Goal: Answer question/provide support: Share knowledge or assist other users

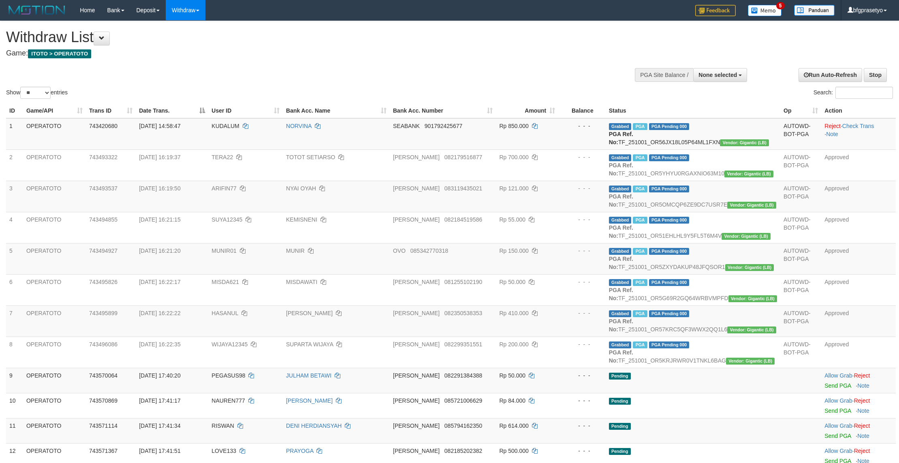
select select
select select "**"
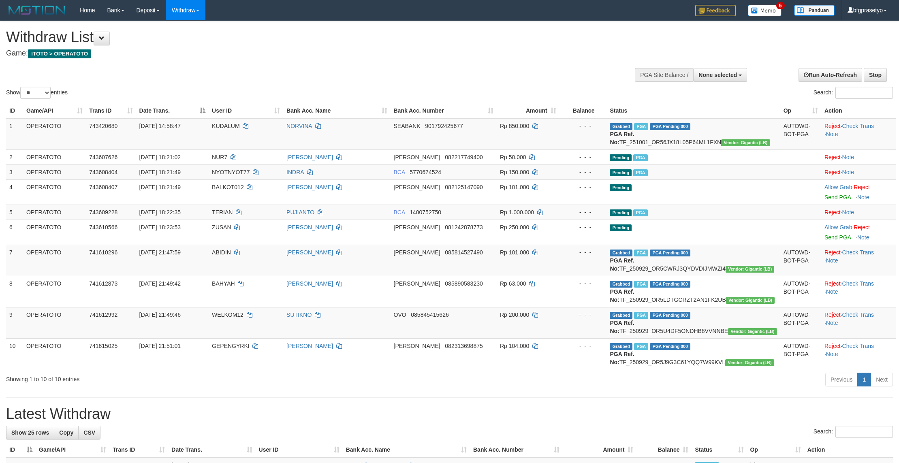
select select
select select "**"
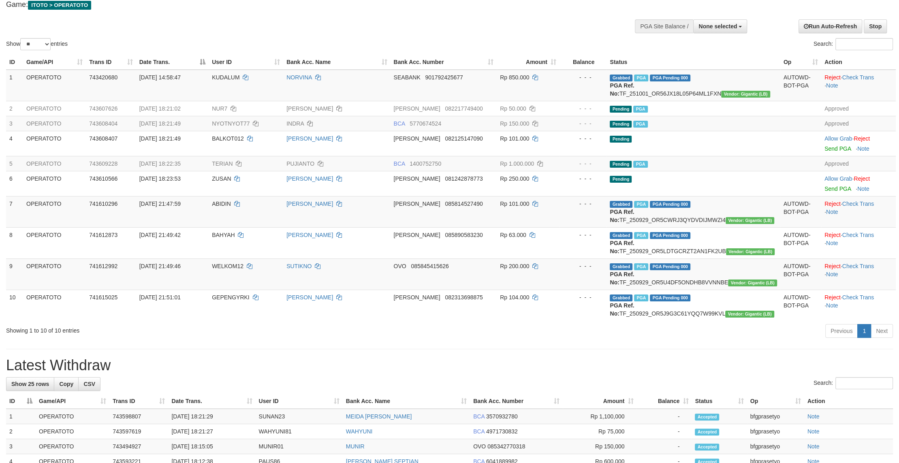
click at [310, 24] on div "Show ** ** ** *** entries Search:" at bounding box center [449, 11] width 899 height 79
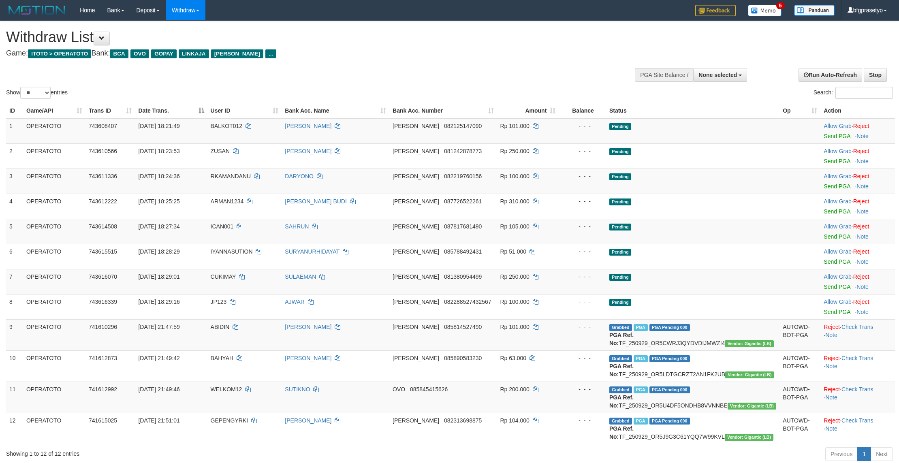
select select
select select "**"
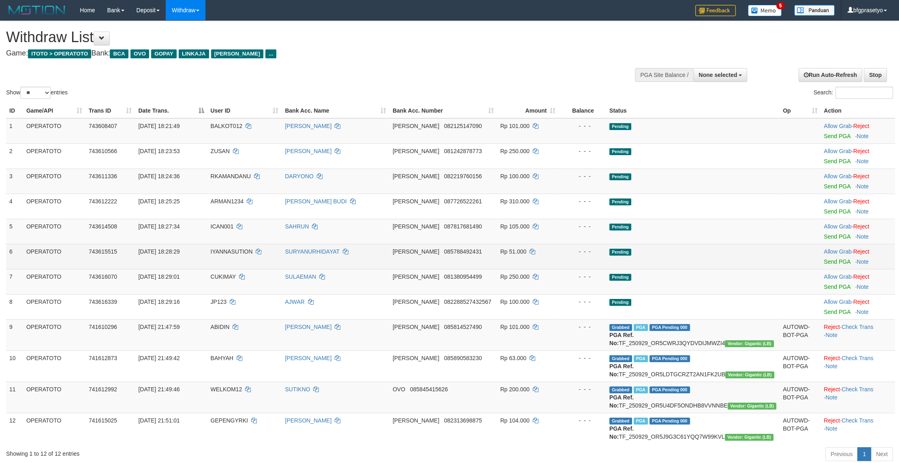
drag, startPoint x: 724, startPoint y: 247, endPoint x: 753, endPoint y: 300, distance: 60.2
click at [724, 244] on td "Pending" at bounding box center [692, 231] width 173 height 25
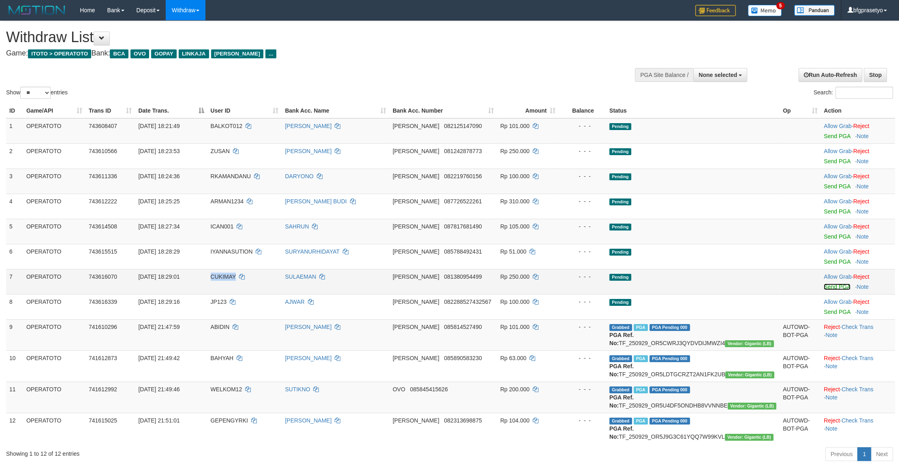
click at [831, 290] on link "Send PGA" at bounding box center [836, 286] width 26 height 6
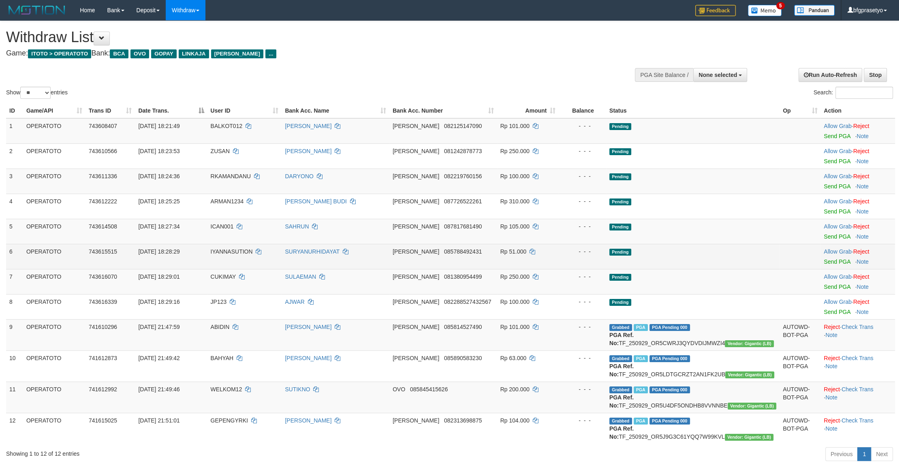
click at [643, 269] on td "Pending" at bounding box center [692, 256] width 173 height 25
click at [831, 265] on link "Send PGA" at bounding box center [836, 261] width 26 height 6
click at [631, 256] on span "Pending" at bounding box center [620, 252] width 22 height 7
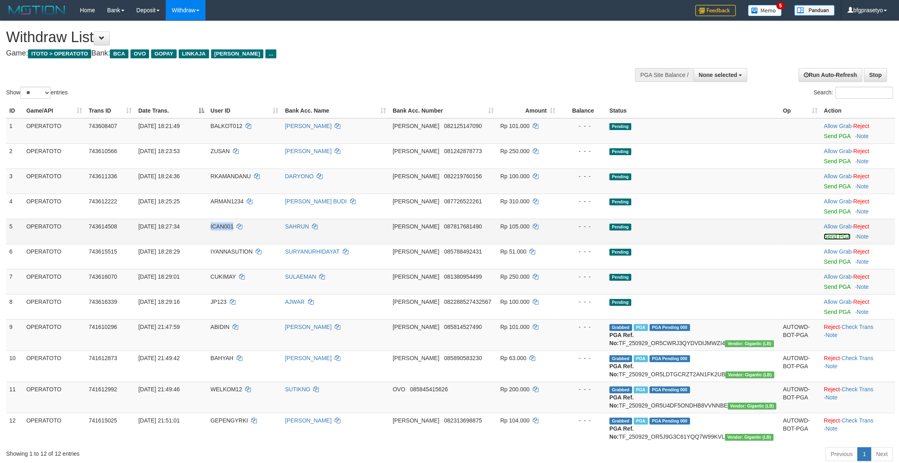
click at [829, 240] on link "Send PGA" at bounding box center [836, 236] width 26 height 6
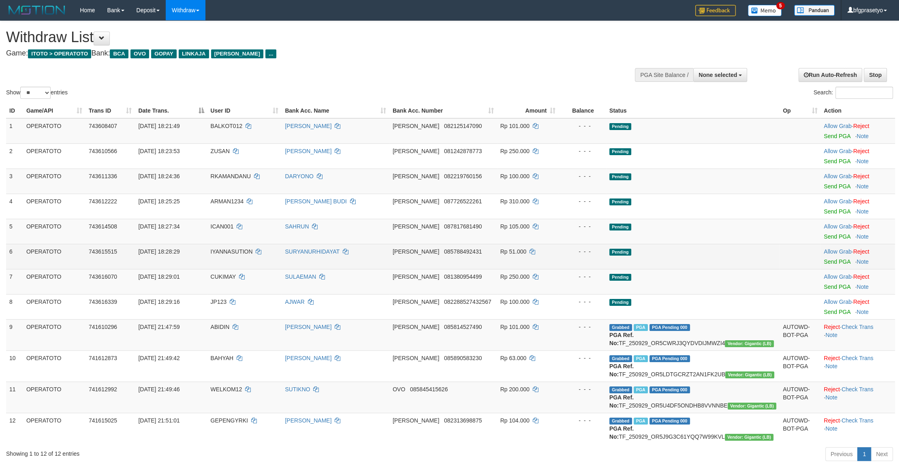
drag, startPoint x: 738, startPoint y: 281, endPoint x: 655, endPoint y: 276, distance: 83.2
click at [734, 269] on td "Pending" at bounding box center [692, 256] width 173 height 25
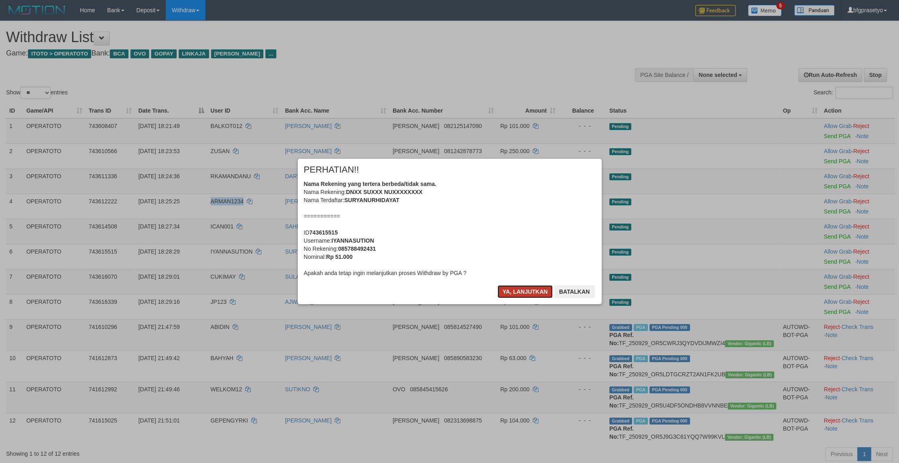
click at [518, 298] on button "Ya, lanjutkan" at bounding box center [524, 291] width 55 height 13
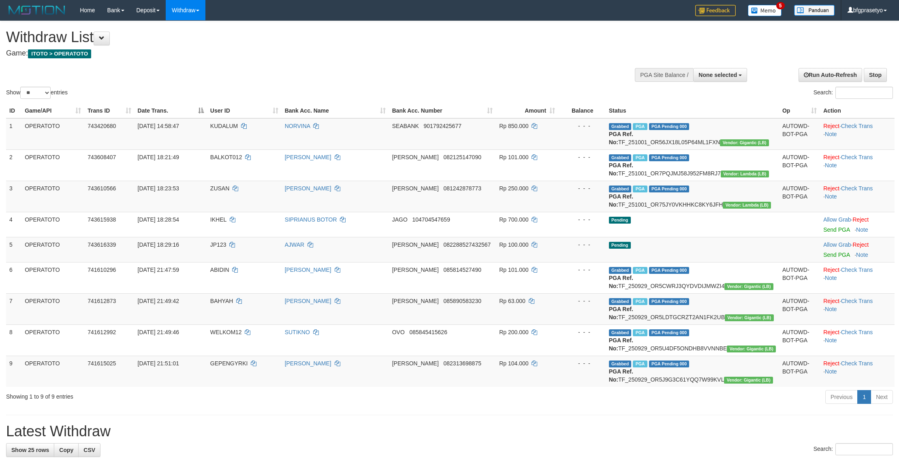
select select
select select "**"
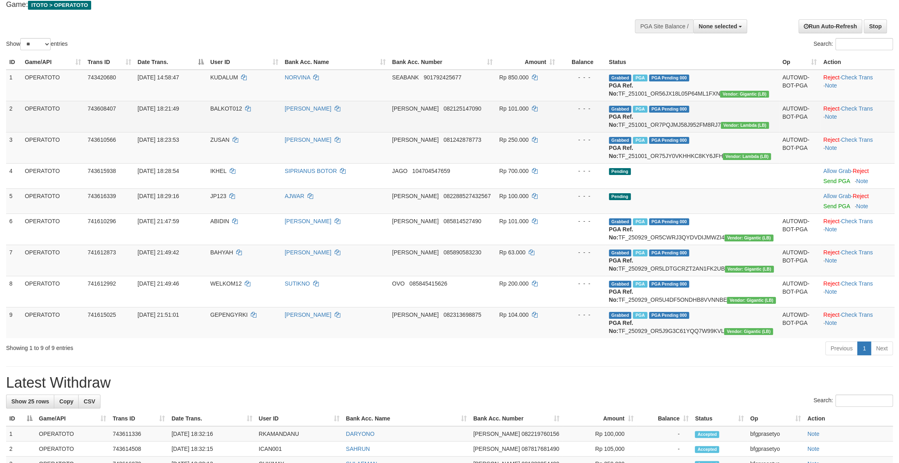
click at [712, 132] on td "Grabbed PGA PGA Pending 000 PGA Ref. No: TF_251001_OR7PQJMJ58J952FM8RJ7 Vendor:…" at bounding box center [691, 116] width 173 height 31
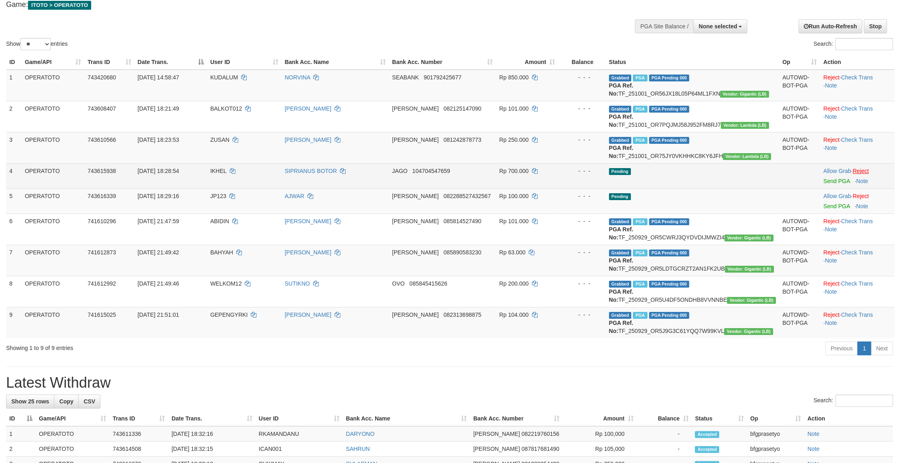
copy td "TF_251001_OR7PQJMJ58J952FM8RJ7"
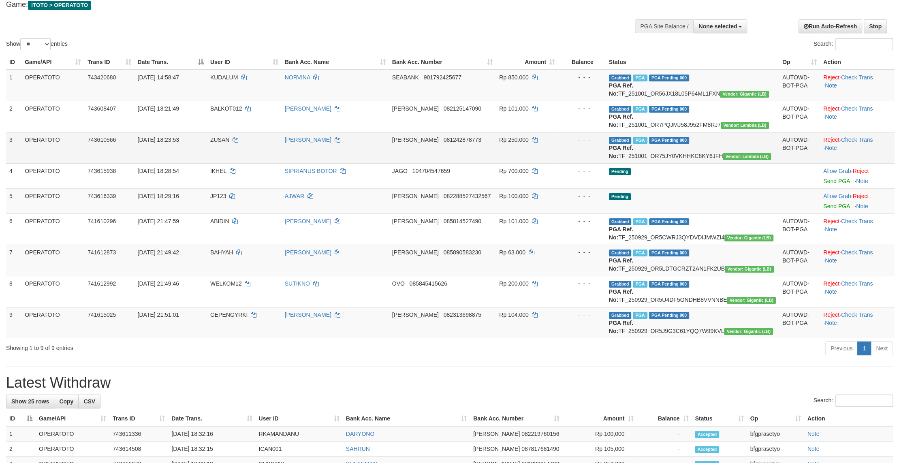
click at [721, 163] on td "Grabbed PGA PGA Pending 000 PGA Ref. No: TF_251001_OR75JY0VKHHKC8KY6JFH Vendor:…" at bounding box center [691, 147] width 173 height 31
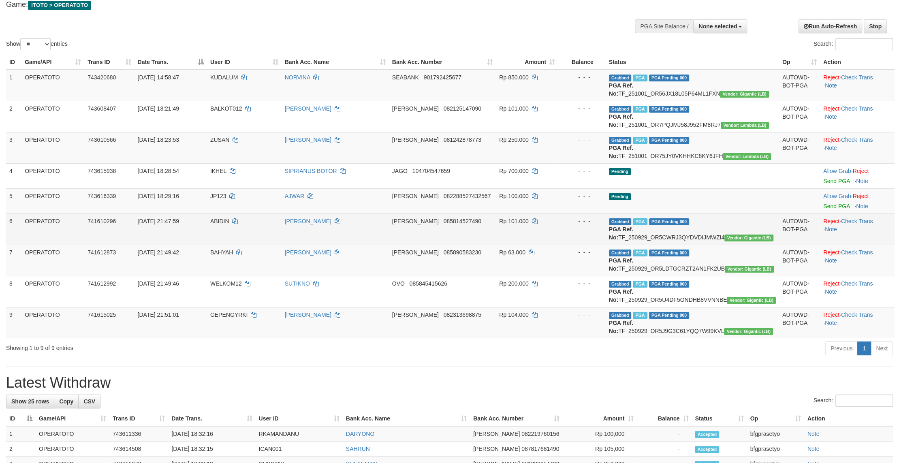
copy td "TF_251001_OR75JY0VKHHKC8KY6JFH"
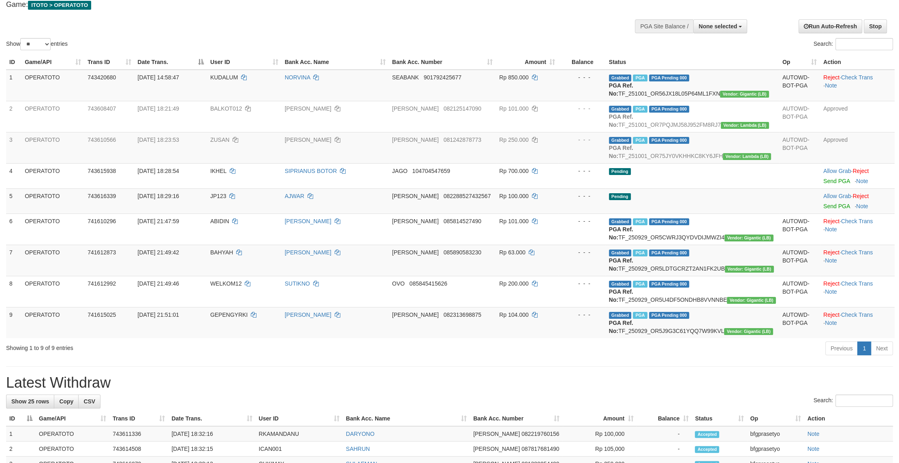
click at [320, 36] on div "Show ** ** ** *** entries Search:" at bounding box center [449, 11] width 899 height 79
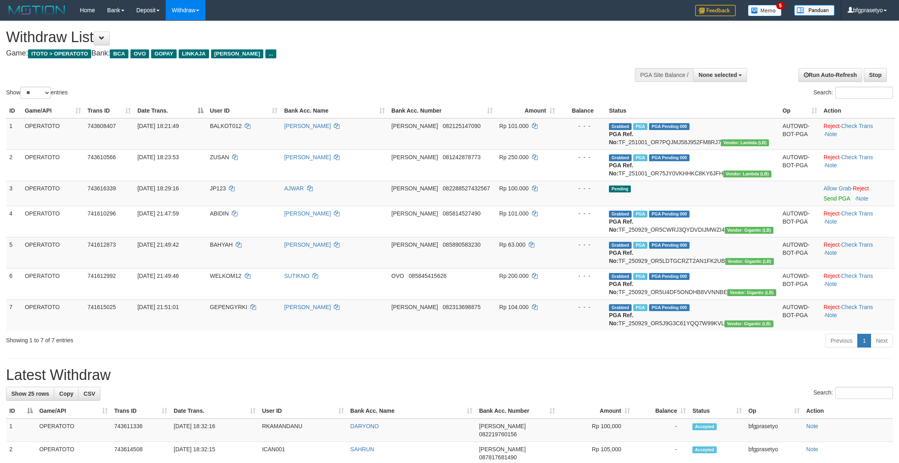
select select
select select "**"
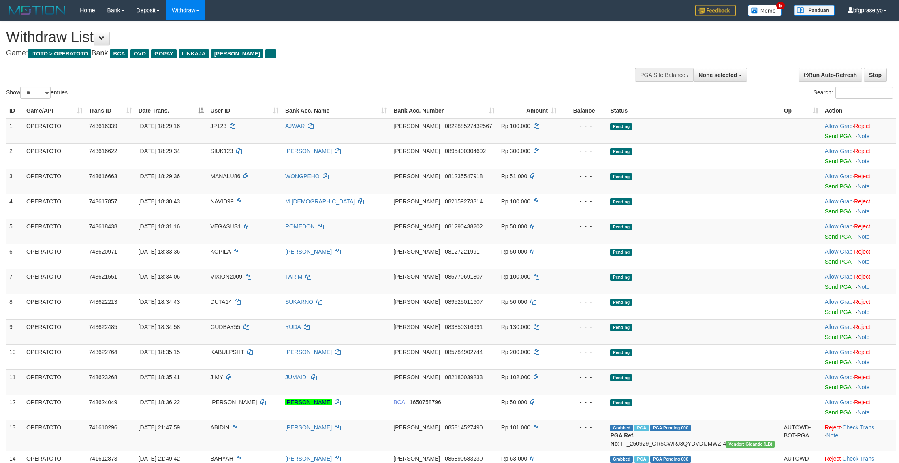
select select
select select "**"
click at [686, 269] on td "Pending" at bounding box center [693, 256] width 173 height 25
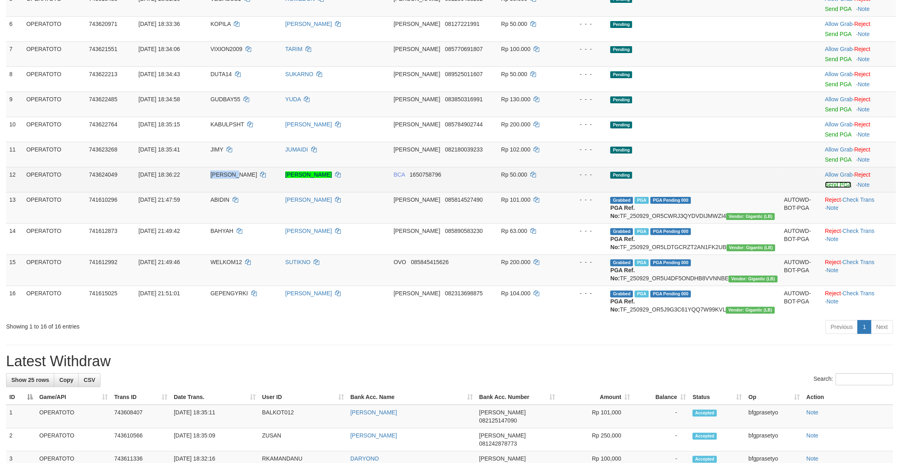
click at [837, 188] on link "Send PGA" at bounding box center [837, 184] width 26 height 6
click at [543, 223] on td "Rp 101.000" at bounding box center [529, 207] width 62 height 31
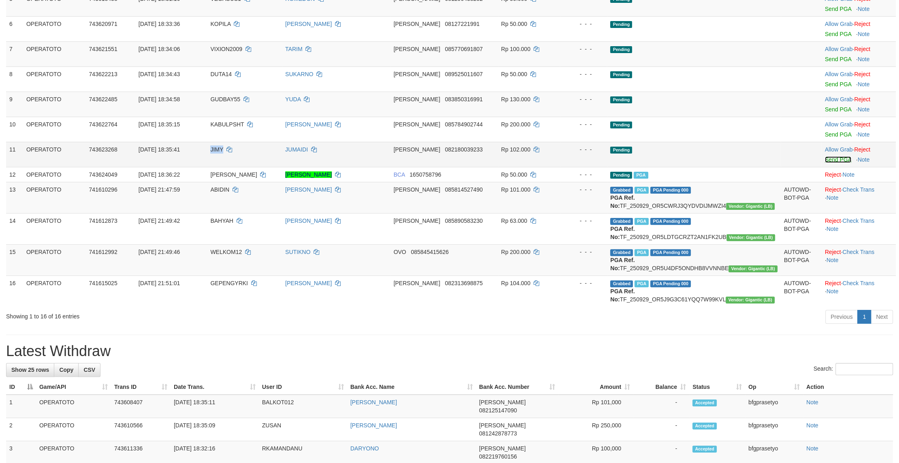
click at [831, 163] on link "Send PGA" at bounding box center [837, 159] width 26 height 6
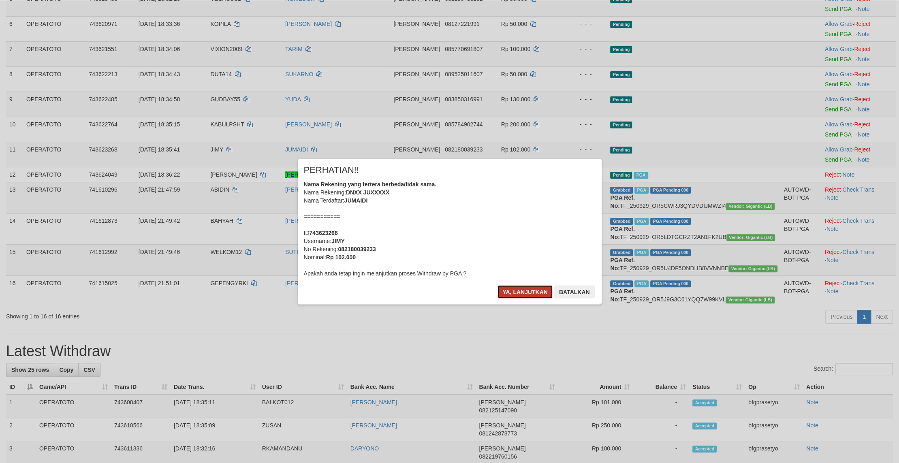
click at [522, 298] on button "Ya, lanjutkan" at bounding box center [524, 291] width 55 height 13
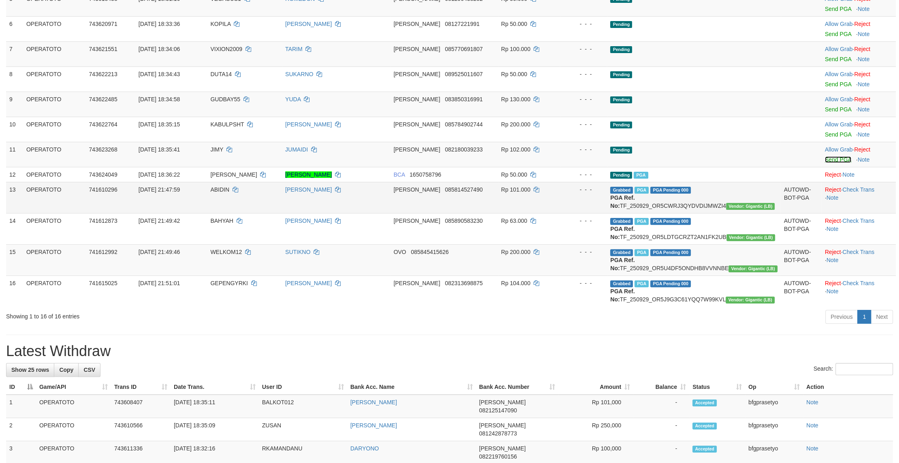
drag, startPoint x: 528, startPoint y: 299, endPoint x: 509, endPoint y: 266, distance: 38.1
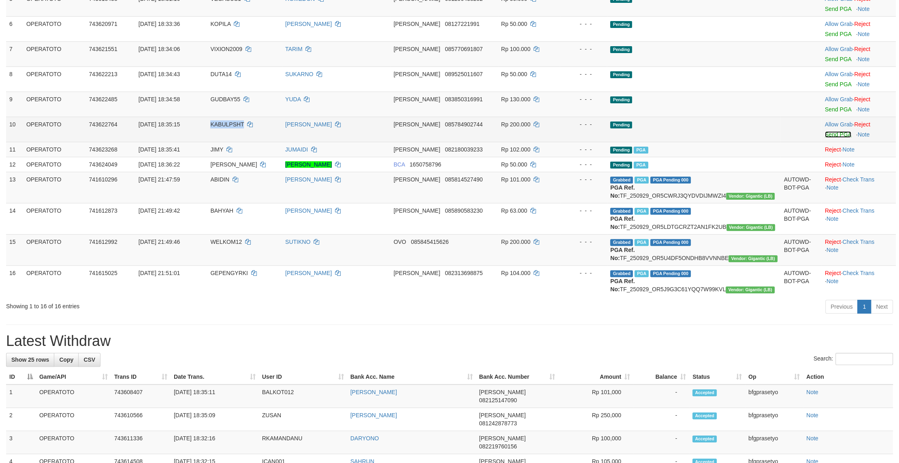
click at [835, 138] on link "Send PGA" at bounding box center [837, 134] width 26 height 6
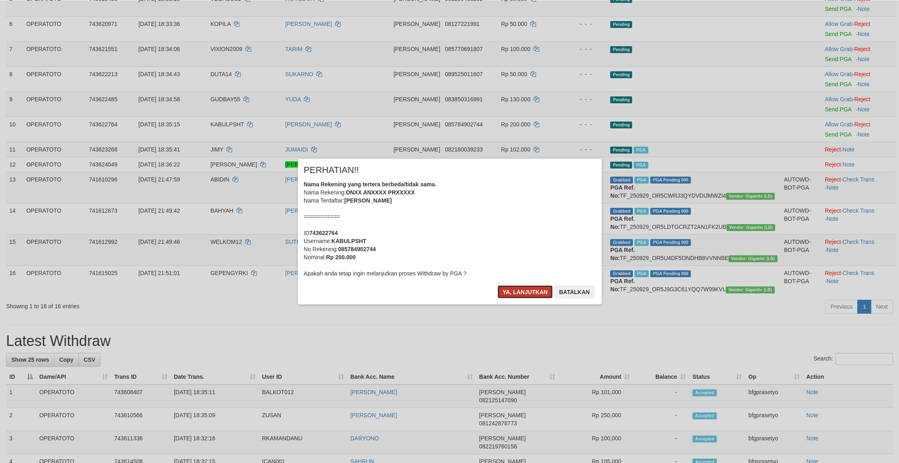
click at [516, 298] on button "Ya, lanjutkan" at bounding box center [524, 291] width 55 height 13
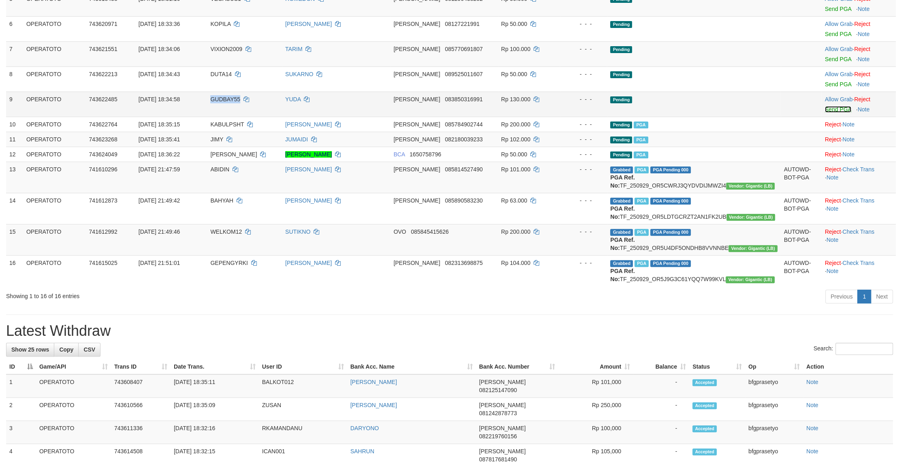
click at [827, 113] on link "Send PGA" at bounding box center [837, 109] width 26 height 6
drag, startPoint x: 503, startPoint y: 269, endPoint x: 500, endPoint y: 263, distance: 6.5
click at [497, 193] on td "DANA 085814527490" at bounding box center [443, 177] width 107 height 31
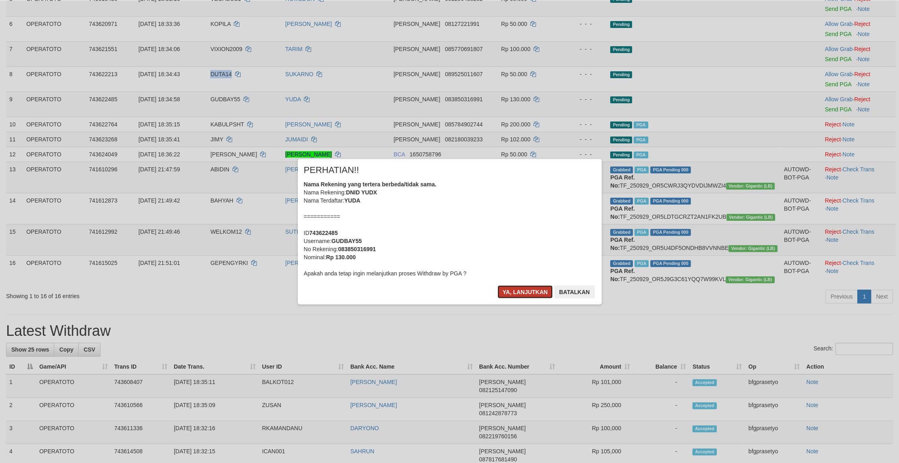
click at [521, 298] on button "Ya, lanjutkan" at bounding box center [524, 291] width 55 height 13
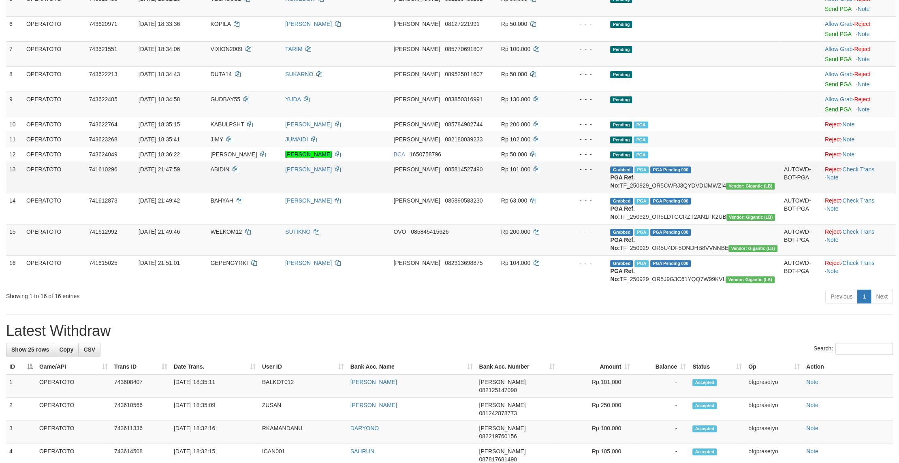
click at [497, 193] on td "DANA 085814527490" at bounding box center [443, 177] width 107 height 31
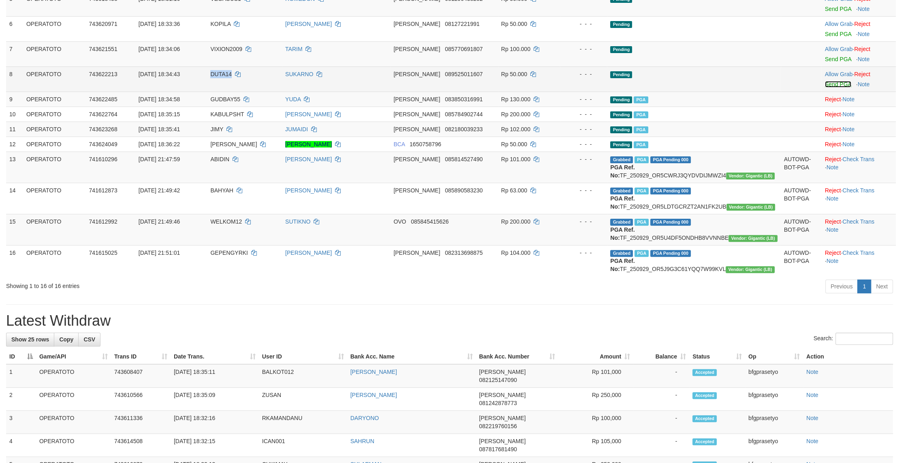
click at [834, 87] on link "Send PGA" at bounding box center [837, 84] width 26 height 6
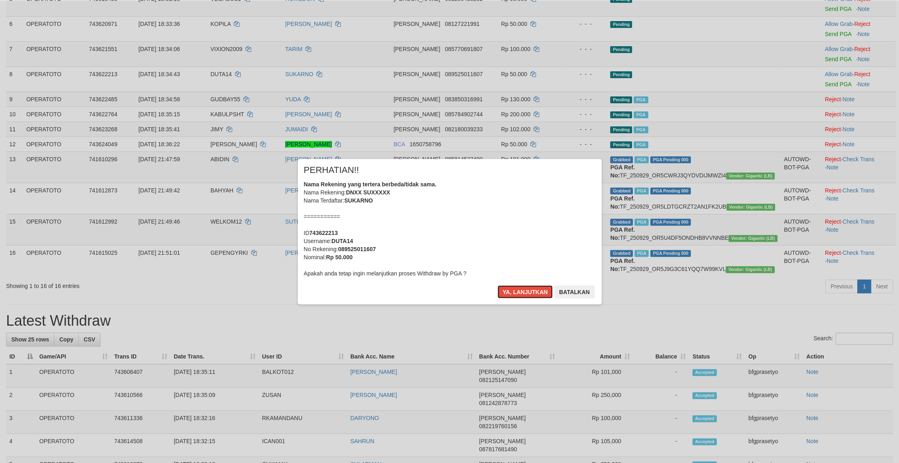
drag, startPoint x: 522, startPoint y: 303, endPoint x: 532, endPoint y: 294, distance: 13.5
click at [522, 298] on button "Ya, lanjutkan" at bounding box center [524, 291] width 55 height 13
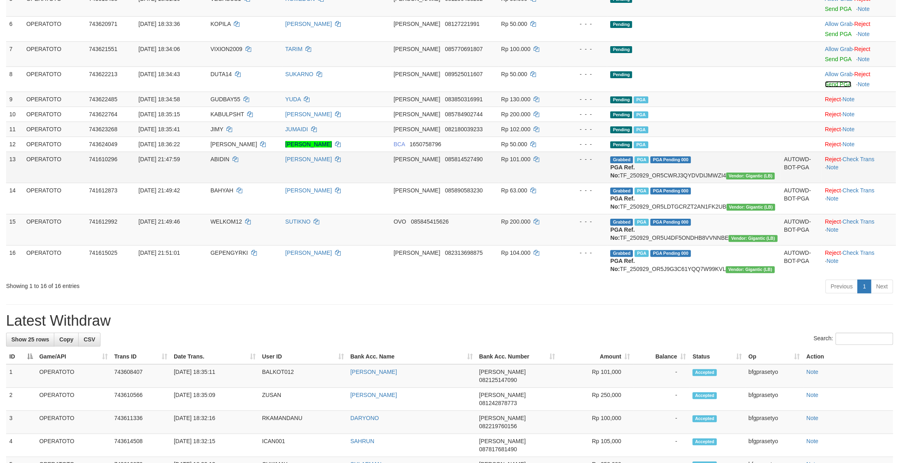
drag, startPoint x: 540, startPoint y: 274, endPoint x: 530, endPoint y: 249, distance: 26.5
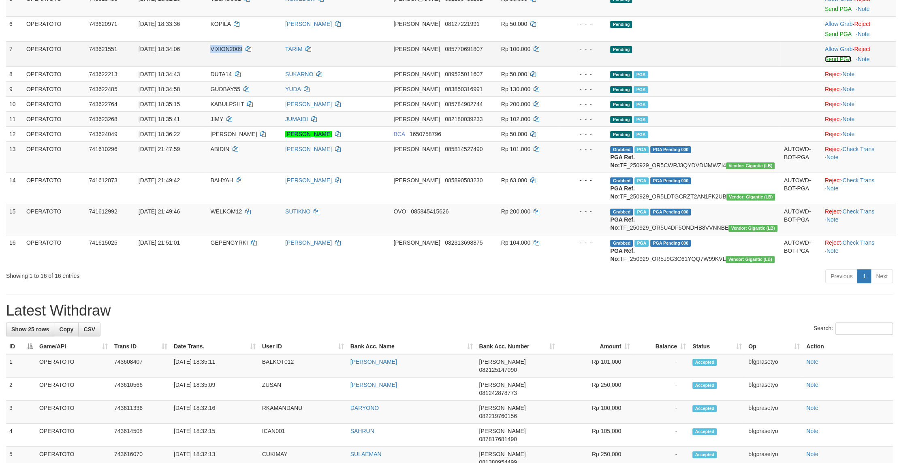
click at [832, 62] on link "Send PGA" at bounding box center [837, 59] width 26 height 6
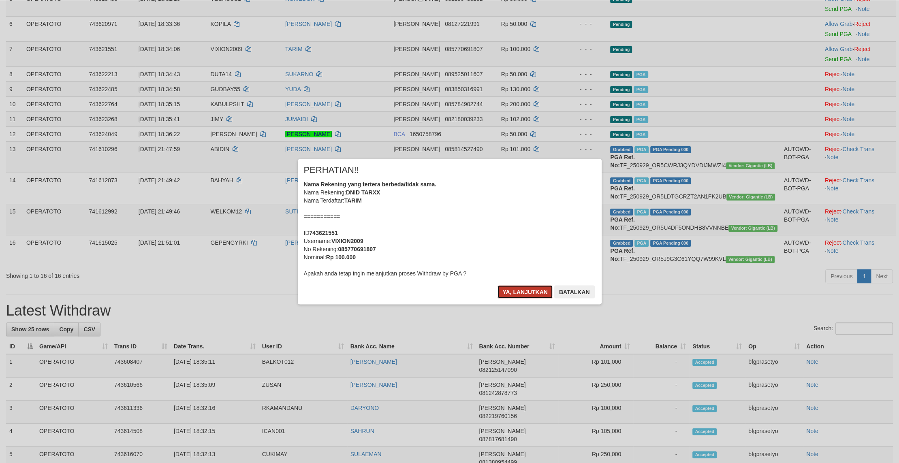
click at [501, 298] on button "Ya, lanjutkan" at bounding box center [524, 291] width 55 height 13
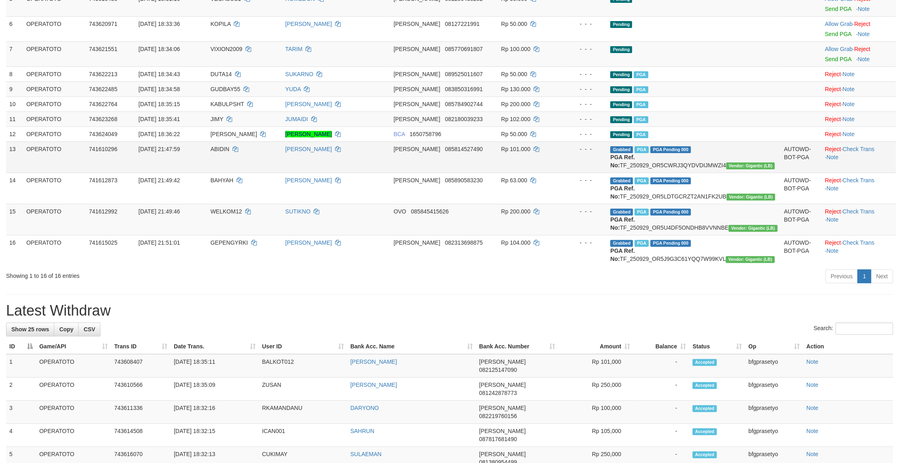
drag, startPoint x: 497, startPoint y: 278, endPoint x: 495, endPoint y: 272, distance: 6.8
click at [495, 173] on td "DANA 085814527490" at bounding box center [443, 156] width 107 height 31
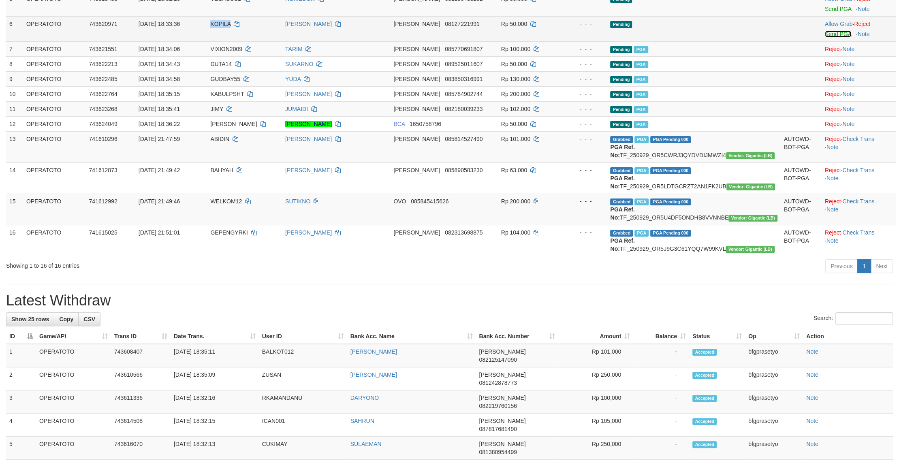
click at [839, 37] on link "Send PGA" at bounding box center [837, 34] width 26 height 6
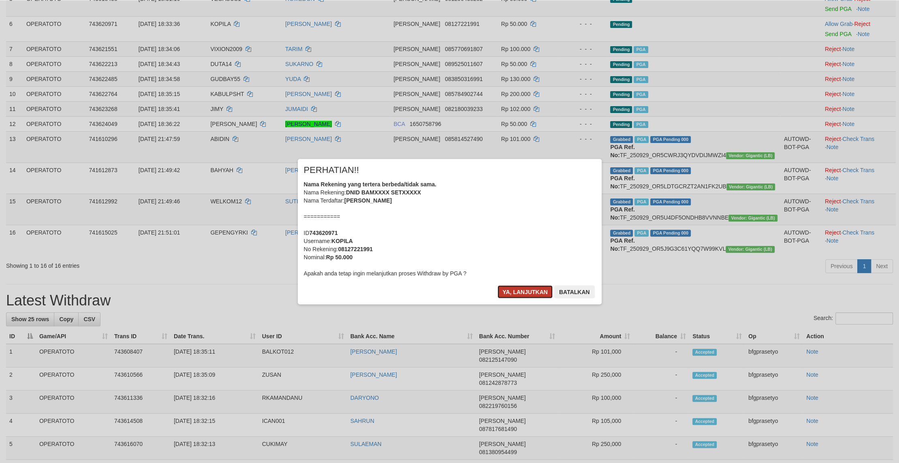
click at [530, 298] on button "Ya, lanjutkan" at bounding box center [524, 291] width 55 height 13
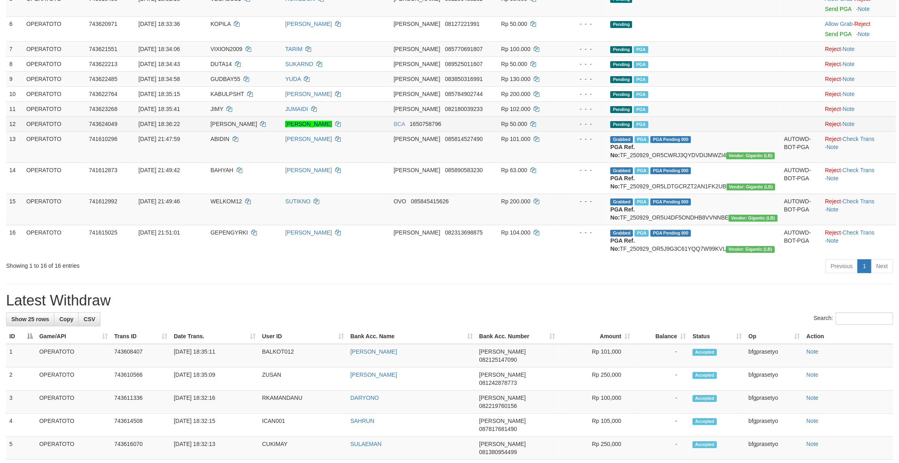
click at [580, 131] on td "- - -" at bounding box center [583, 123] width 47 height 15
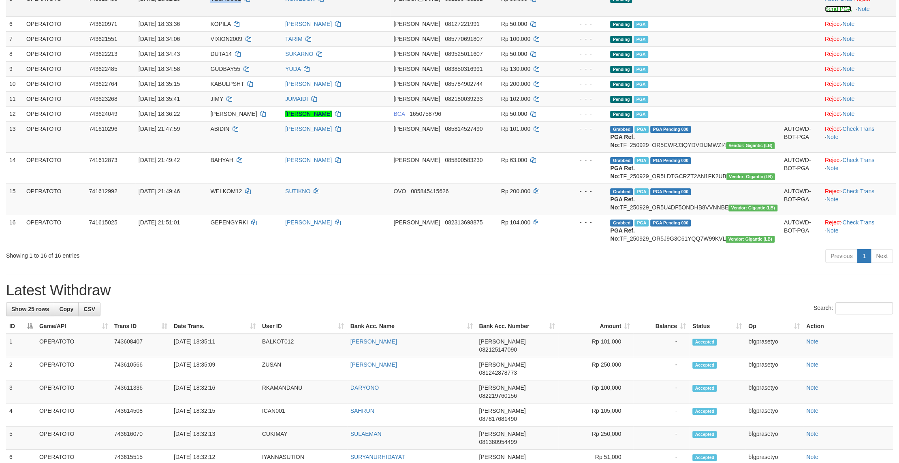
click at [837, 12] on link "Send PGA" at bounding box center [837, 9] width 26 height 6
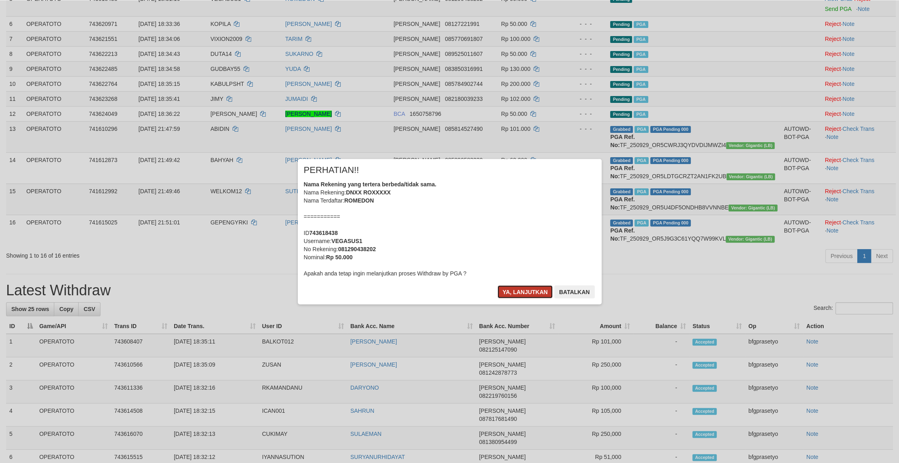
click at [512, 298] on button "Ya, lanjutkan" at bounding box center [524, 291] width 55 height 13
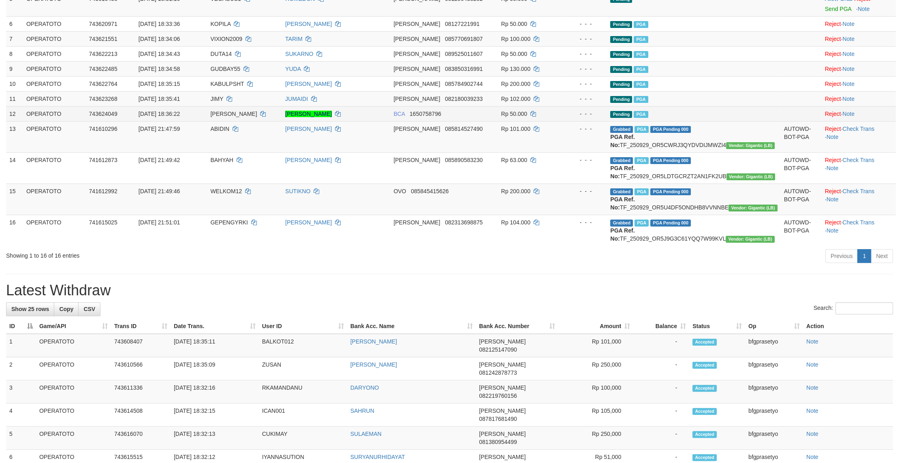
click at [470, 121] on td "BCA 1650758796" at bounding box center [443, 113] width 107 height 15
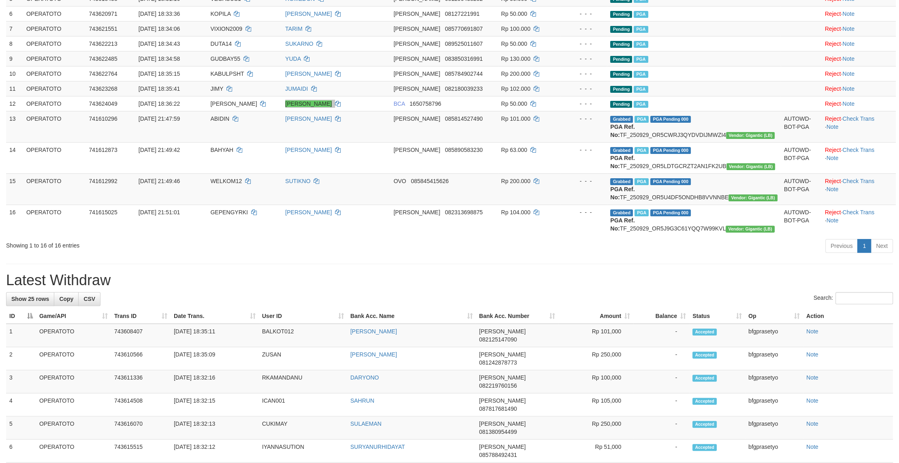
scroll to position [0, 0]
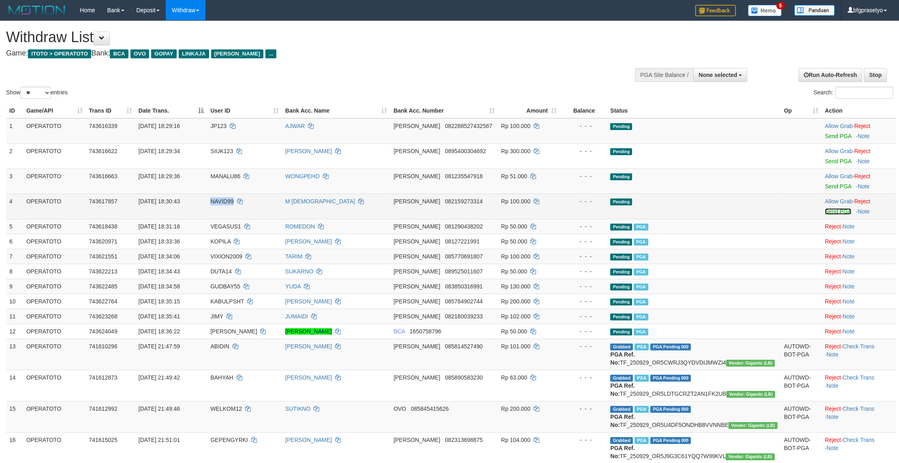
click at [839, 215] on link "Send PGA" at bounding box center [837, 211] width 26 height 6
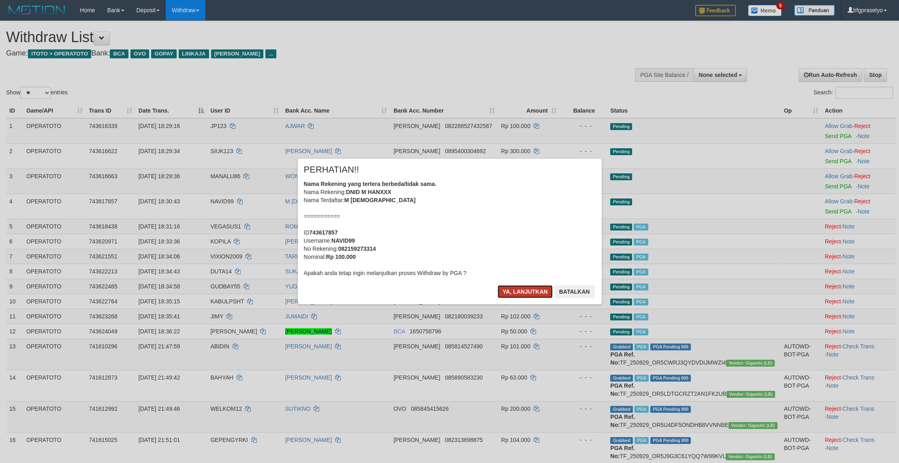
click at [508, 298] on button "Ya, lanjutkan" at bounding box center [524, 291] width 55 height 13
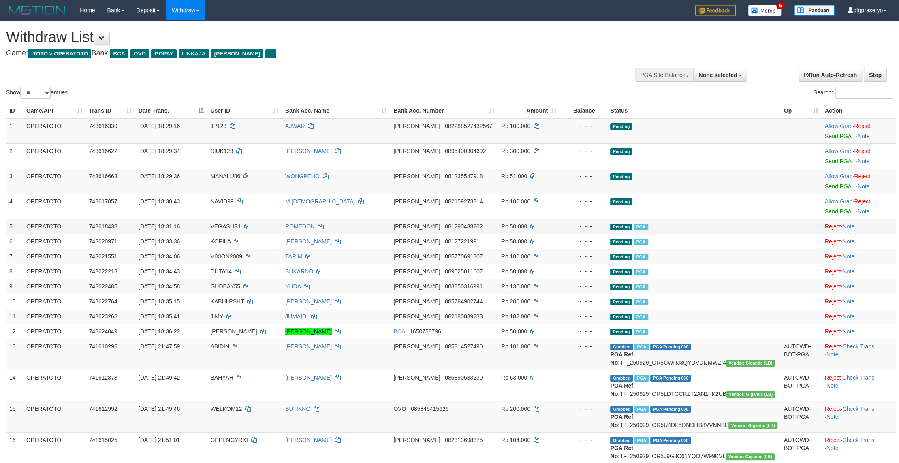
drag, startPoint x: 652, startPoint y: 278, endPoint x: 623, endPoint y: 248, distance: 41.5
click at [632, 245] on span "Pending" at bounding box center [621, 242] width 22 height 7
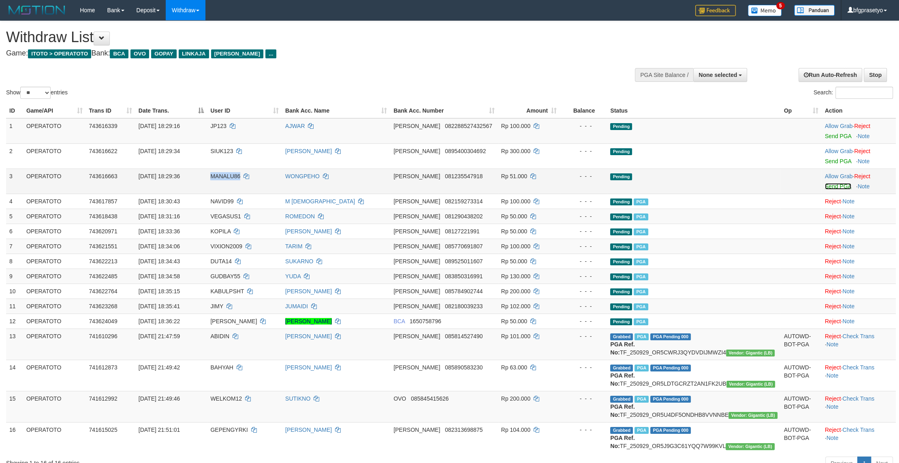
click at [844, 190] on link "Send PGA" at bounding box center [837, 186] width 26 height 6
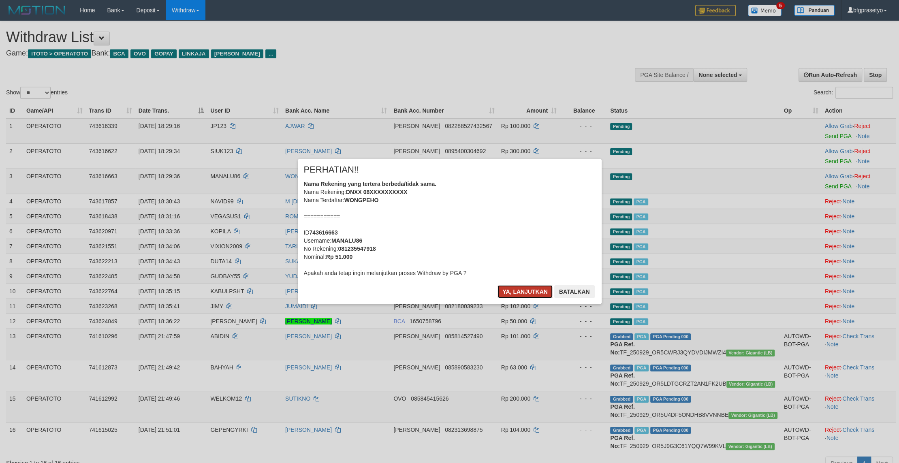
click at [520, 298] on button "Ya, lanjutkan" at bounding box center [524, 291] width 55 height 13
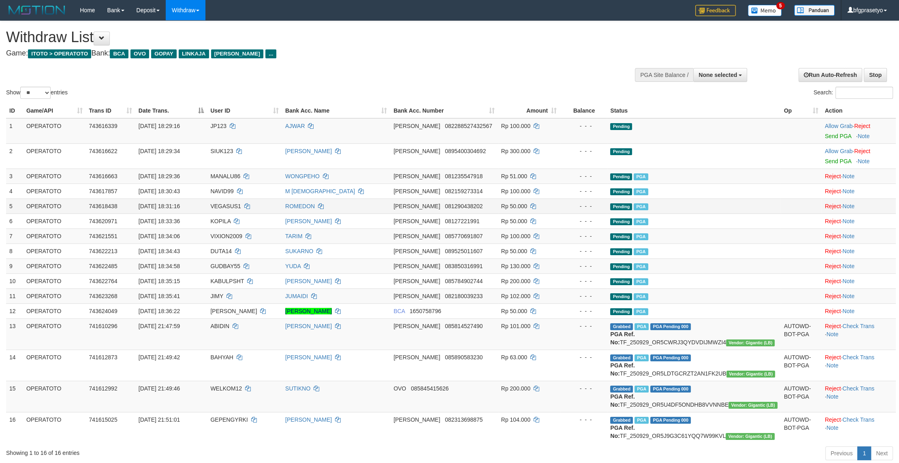
drag, startPoint x: 665, startPoint y: 279, endPoint x: 666, endPoint y: 253, distance: 25.5
click at [669, 228] on td "Pending PGA" at bounding box center [693, 220] width 173 height 15
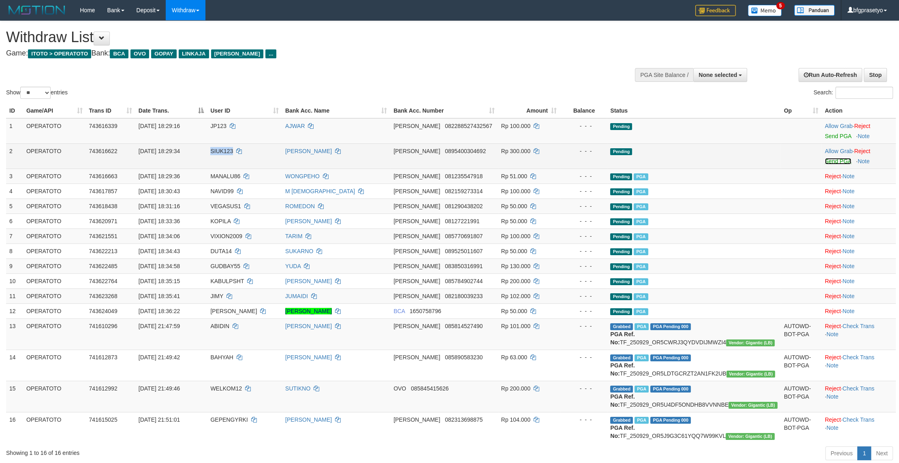
click at [836, 164] on link "Send PGA" at bounding box center [837, 161] width 26 height 6
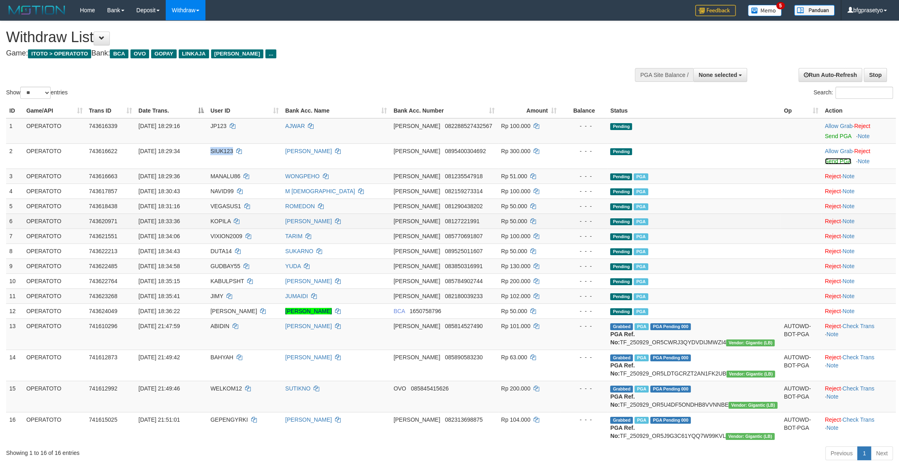
drag, startPoint x: 588, startPoint y: 298, endPoint x: 548, endPoint y: 279, distance: 44.4
click at [583, 240] on div "- - -" at bounding box center [583, 236] width 40 height 8
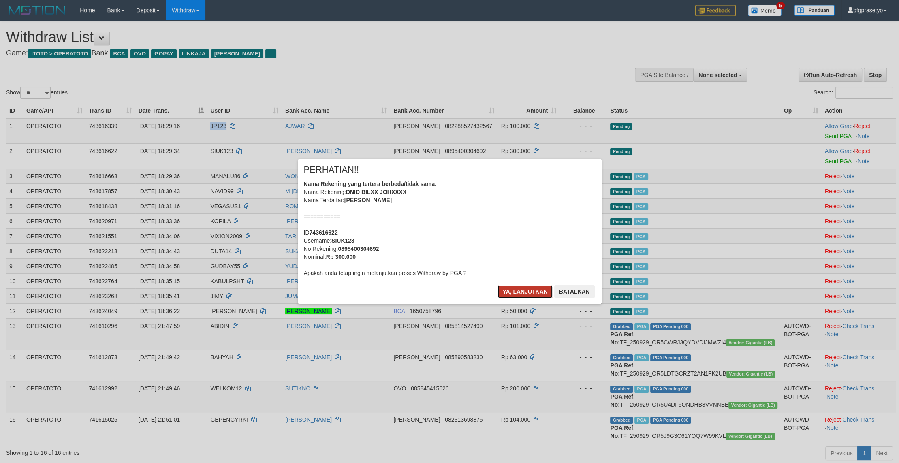
click at [521, 298] on button "Ya, lanjutkan" at bounding box center [524, 291] width 55 height 13
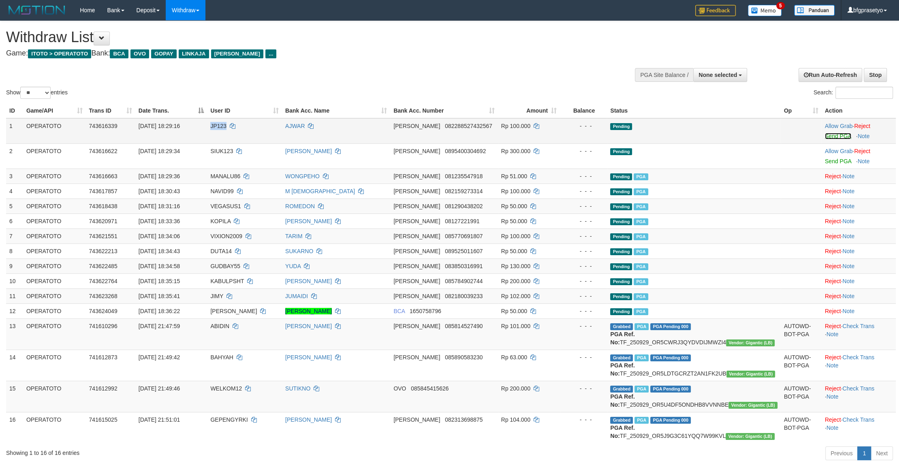
click at [829, 139] on link "Send PGA" at bounding box center [837, 136] width 26 height 6
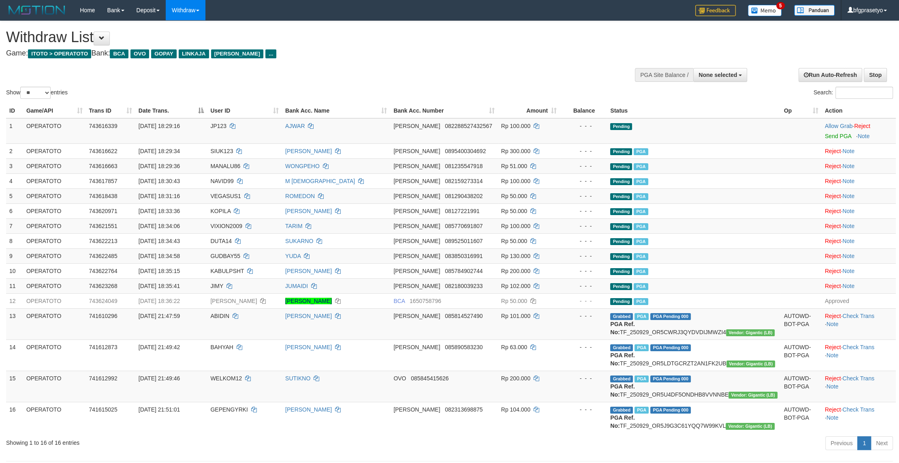
click at [290, 82] on div "Show ** ** ** *** entries Search:" at bounding box center [449, 60] width 899 height 79
click at [200, 84] on div "Show ** ** ** *** entries Search:" at bounding box center [449, 60] width 899 height 79
click at [318, 23] on div "**********" at bounding box center [301, 41] width 591 height 40
click at [303, 58] on h4 "Game: ITOTO > OPERATOTO Bank: BCA OVO GOPAY LINKAJA DANA ..." at bounding box center [298, 53] width 585 height 8
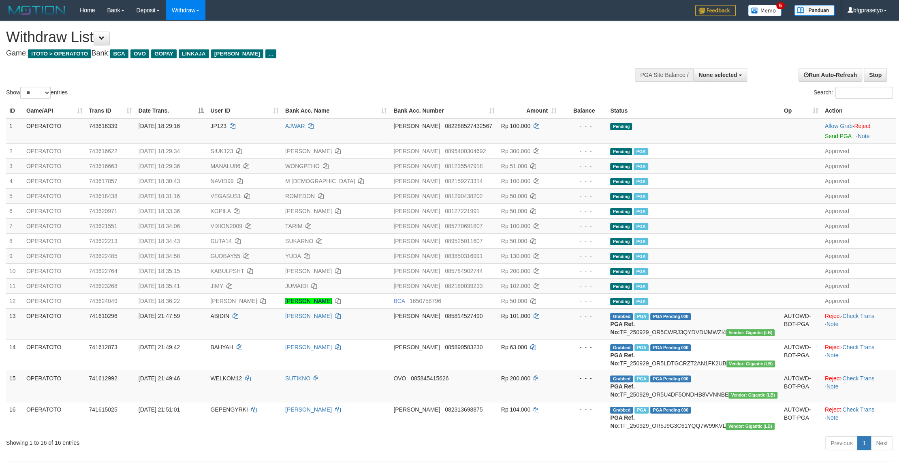
click at [291, 49] on div "Withdraw List Game: ITOTO > OPERATOTO Bank: BCA OVO GOPAY LINKAJA DANA ..." at bounding box center [298, 43] width 585 height 28
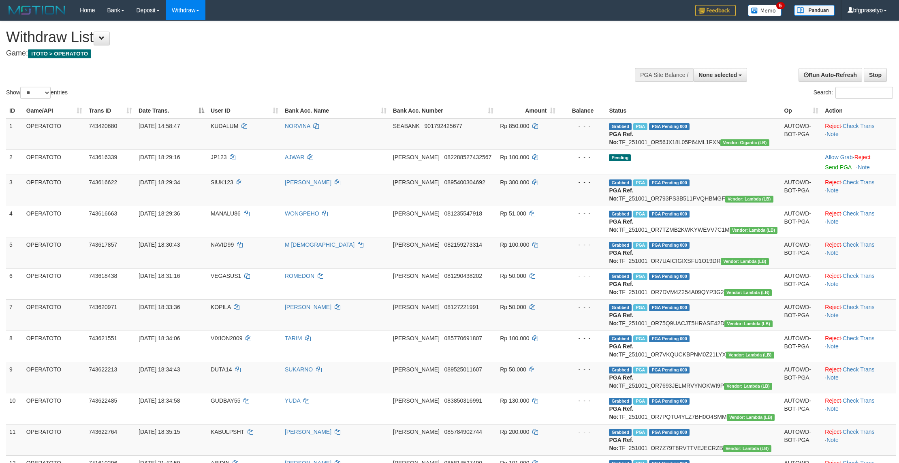
select select
select select "**"
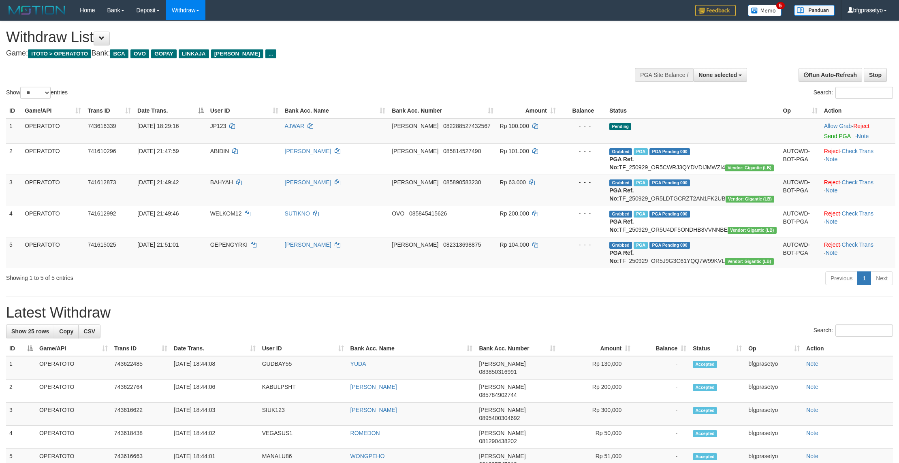
select select
select select "**"
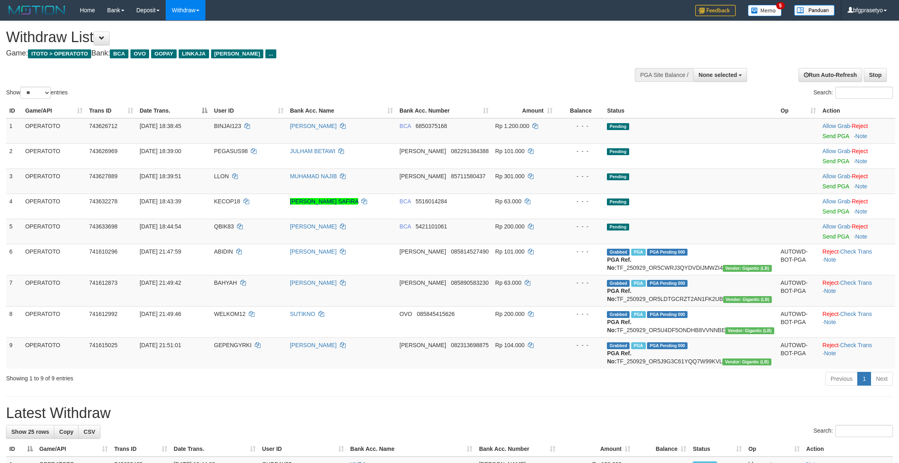
select select
select select "**"
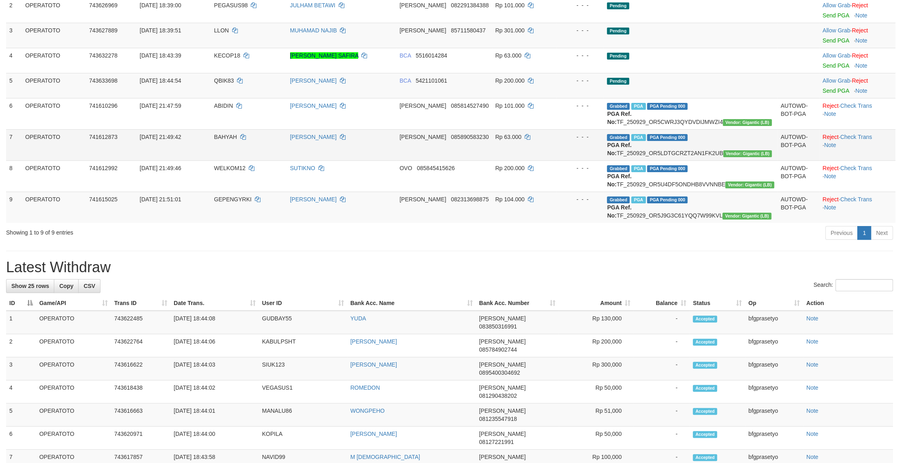
scroll to position [146, 0]
click at [555, 160] on td "Rp 63.000" at bounding box center [524, 144] width 64 height 31
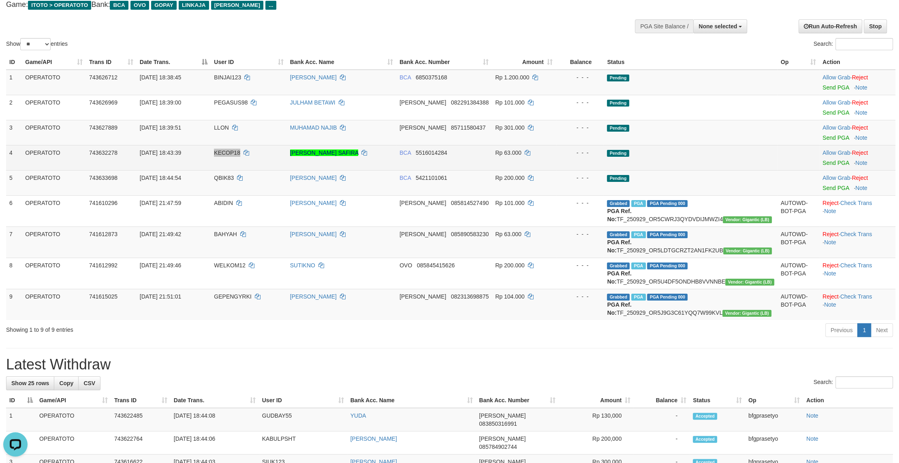
scroll to position [0, 0]
click at [833, 166] on link "Send PGA" at bounding box center [835, 163] width 26 height 6
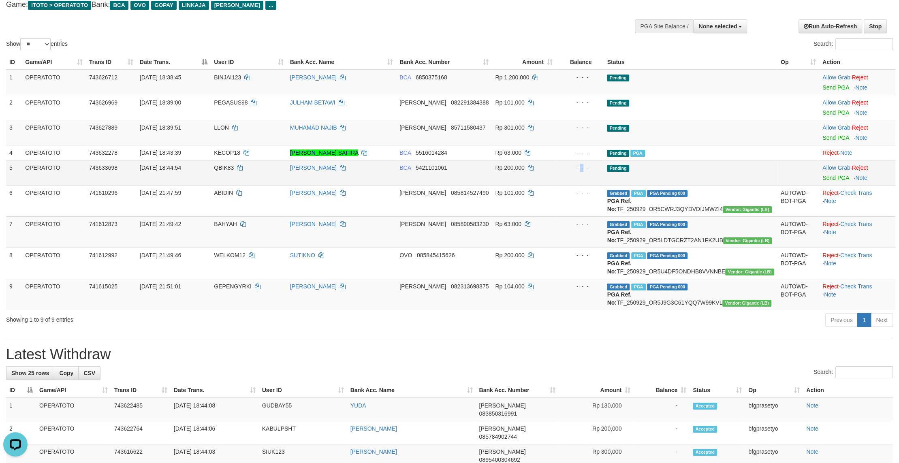
drag, startPoint x: 594, startPoint y: 194, endPoint x: 508, endPoint y: 142, distance: 100.1
click at [592, 185] on td "- - -" at bounding box center [580, 172] width 48 height 25
click at [836, 141] on link "Send PGA" at bounding box center [835, 137] width 26 height 6
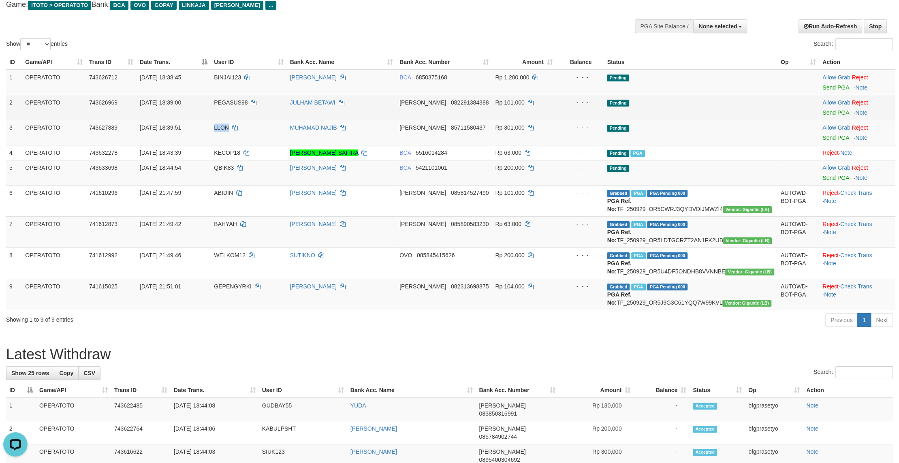
drag, startPoint x: 517, startPoint y: 133, endPoint x: 505, endPoint y: 119, distance: 18.7
click at [516, 132] on tbody "1 OPERATOTO 743626712 01/10/2025 18:38:45 BINJAI123 FERRY TAMBA BCA 6850375168 …" at bounding box center [450, 190] width 889 height 240
click at [838, 116] on link "Send PGA" at bounding box center [835, 112] width 26 height 6
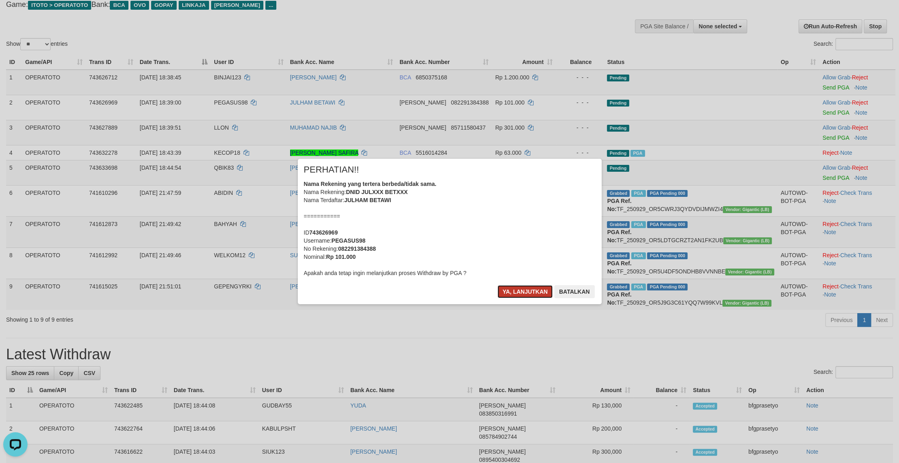
click at [509, 298] on button "Ya, lanjutkan" at bounding box center [524, 291] width 55 height 13
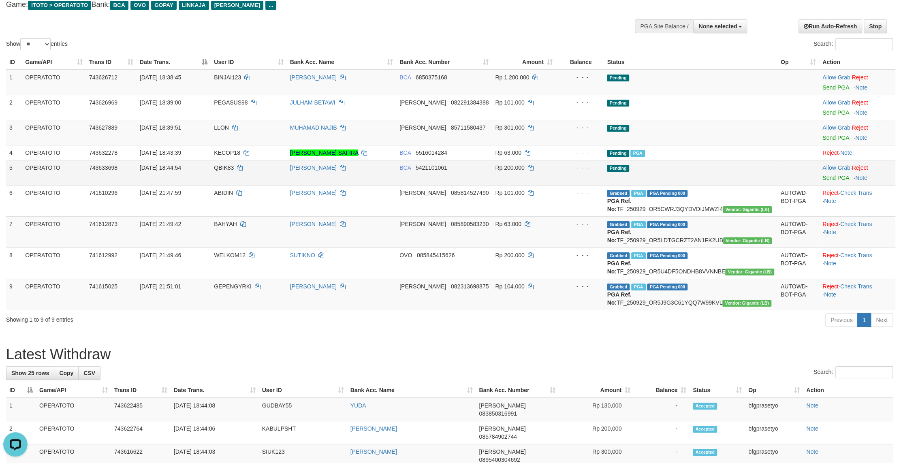
click at [474, 185] on td "BCA 5421101061" at bounding box center [444, 172] width 96 height 25
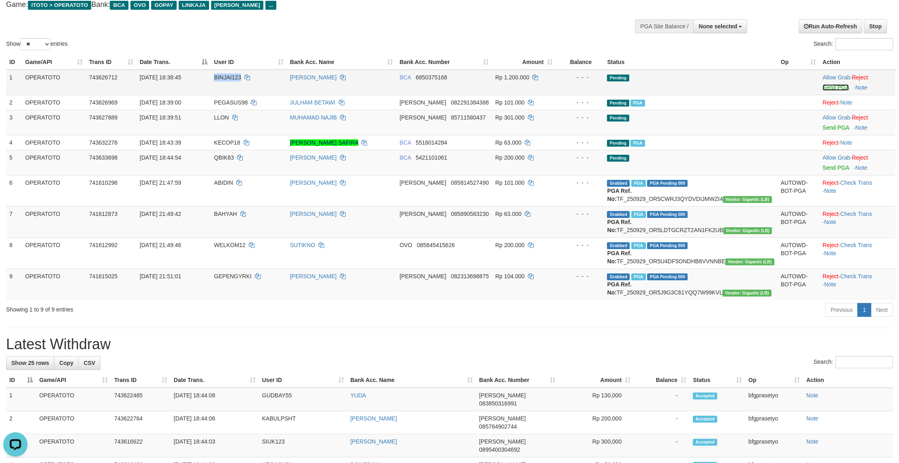
click at [837, 91] on link "Send PGA" at bounding box center [835, 87] width 26 height 6
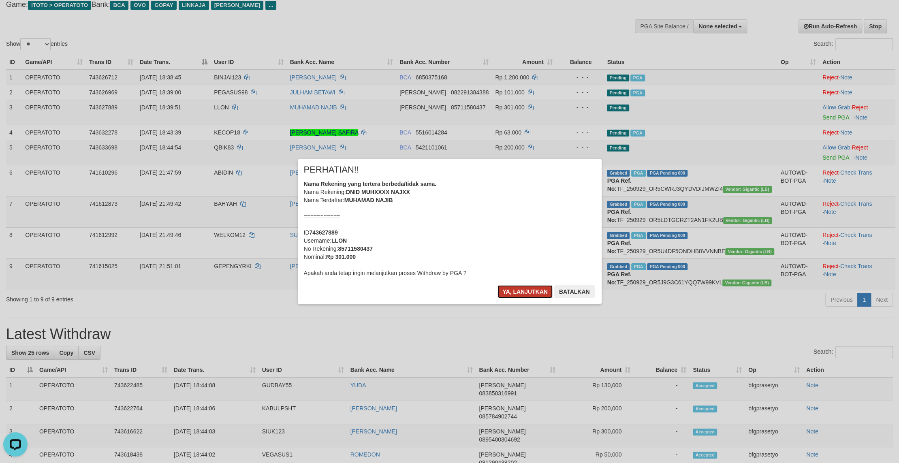
click at [520, 298] on button "Ya, lanjutkan" at bounding box center [524, 291] width 55 height 13
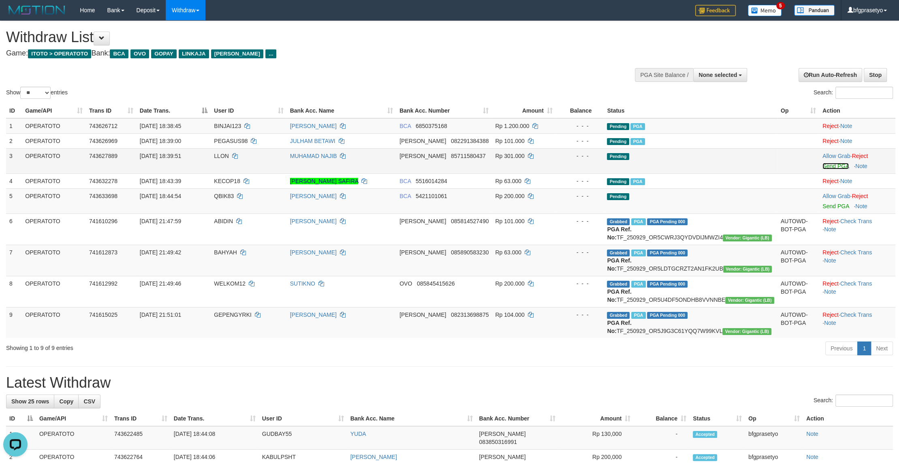
click at [838, 169] on link "Send PGA" at bounding box center [835, 166] width 26 height 6
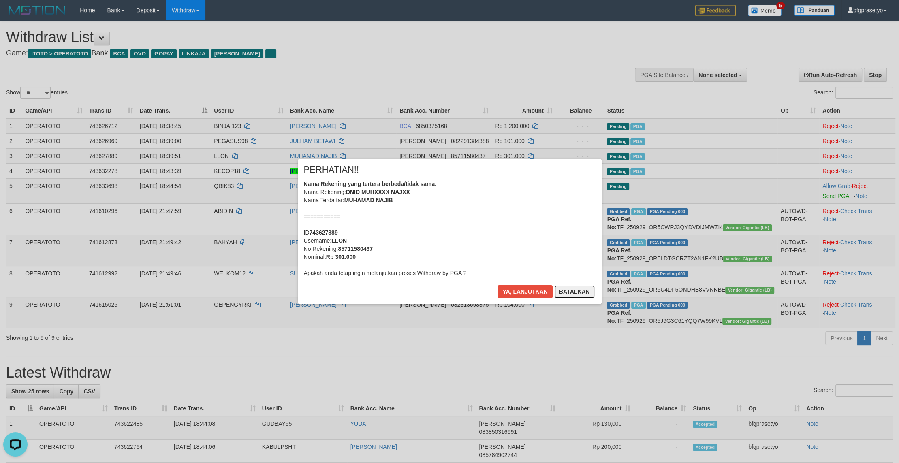
click at [571, 298] on button "Batalkan" at bounding box center [574, 291] width 40 height 13
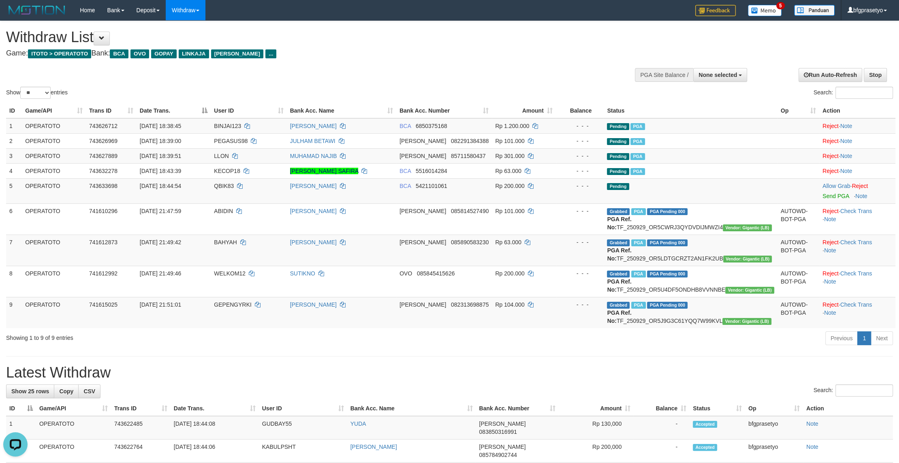
click at [295, 66] on div "Show ** ** ** *** entries Search:" at bounding box center [449, 60] width 899 height 79
click at [298, 85] on div "Show ** ** ** *** entries Search:" at bounding box center [449, 60] width 899 height 79
click at [320, 71] on div "Show ** ** ** *** entries Search:" at bounding box center [449, 60] width 899 height 79
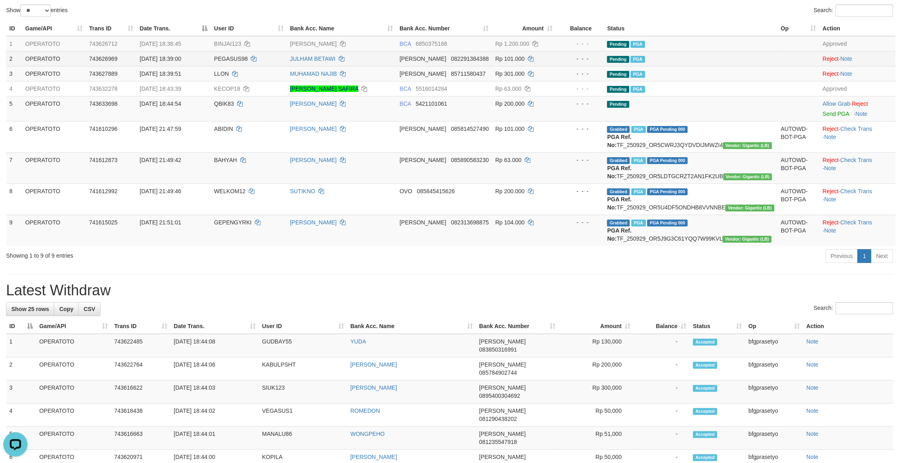
scroll to position [49, 0]
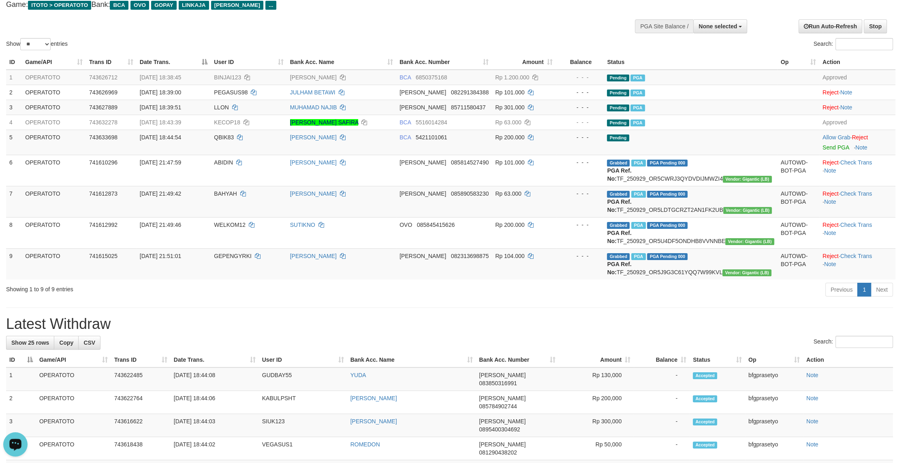
click at [21, 446] on div "Open LiveChat chat widget" at bounding box center [16, 444] width 14 height 14
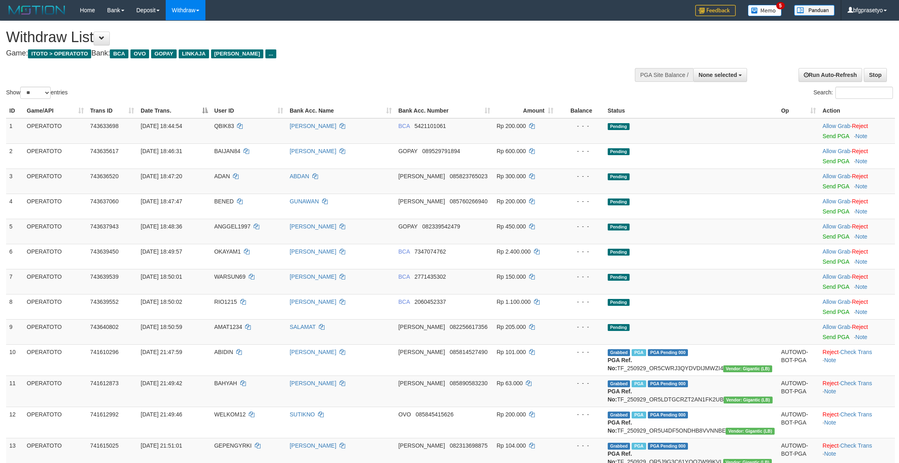
select select
select select "**"
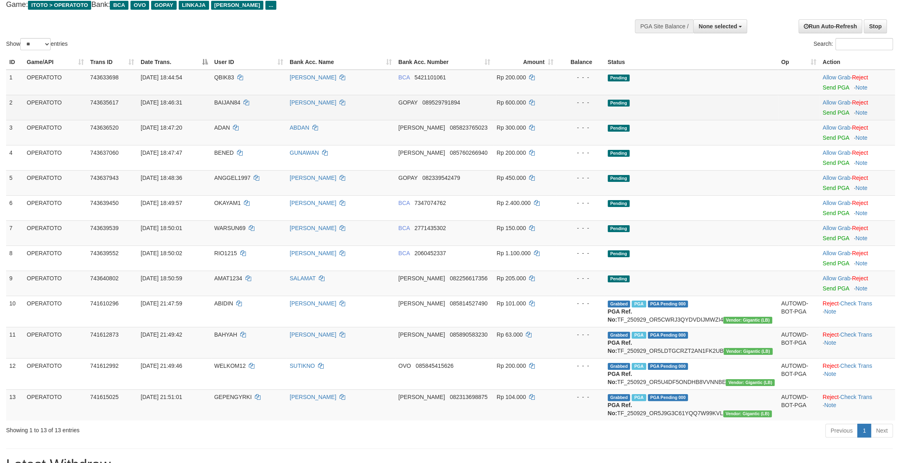
drag, startPoint x: 542, startPoint y: 96, endPoint x: 580, endPoint y: 123, distance: 47.0
click at [544, 95] on td "Rp 200.000" at bounding box center [524, 83] width 63 height 26
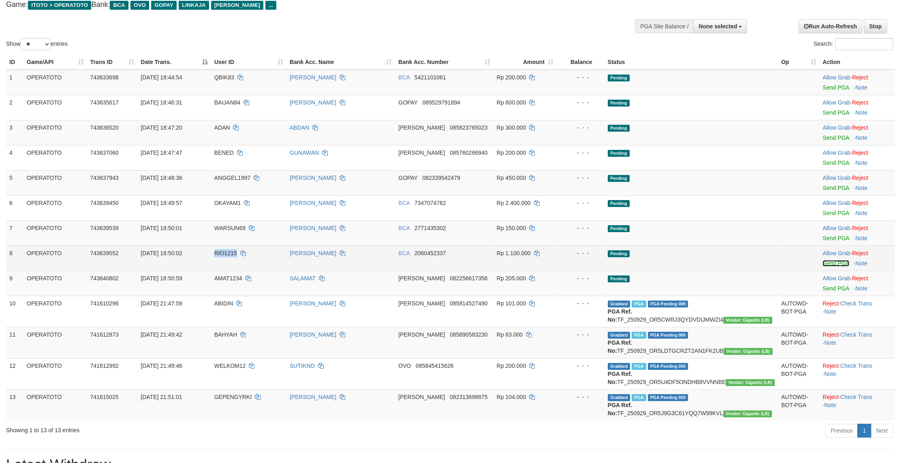
click at [833, 266] on link "Send PGA" at bounding box center [835, 263] width 26 height 6
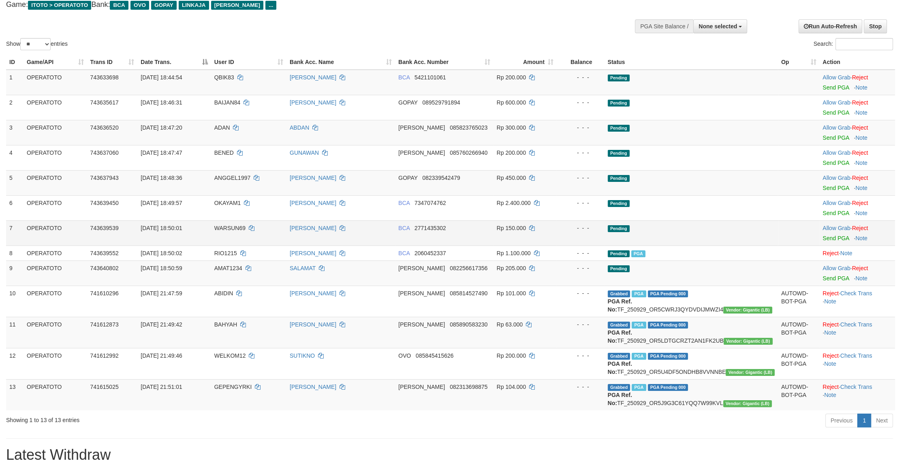
click at [664, 281] on tbody "1 OPERATOTO 743633698 [DATE] 18:44:54 QBIK83 [PERSON_NAME] BCA 5421101061 Rp 20…" at bounding box center [450, 240] width 888 height 341
click at [828, 241] on link "Send PGA" at bounding box center [835, 238] width 26 height 6
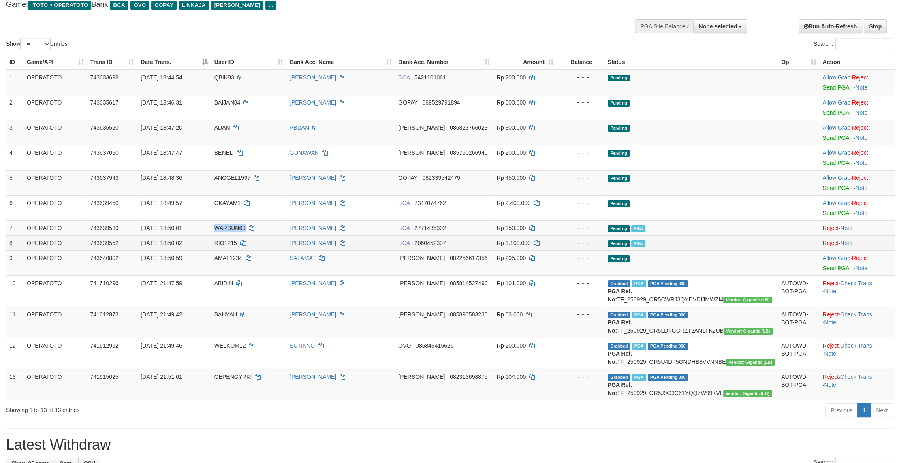
drag, startPoint x: 650, startPoint y: 300, endPoint x: 643, endPoint y: 297, distance: 7.6
click at [648, 250] on td "Pending PGA" at bounding box center [690, 242] width 173 height 15
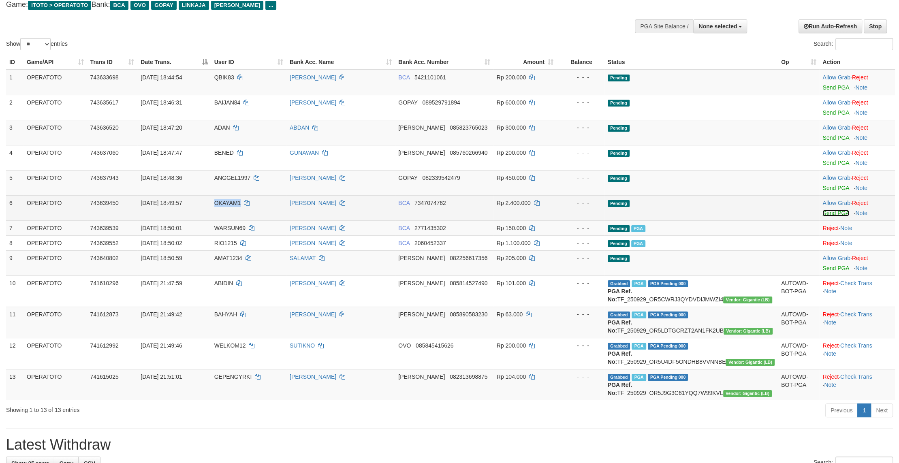
click at [837, 216] on link "Send PGA" at bounding box center [835, 213] width 26 height 6
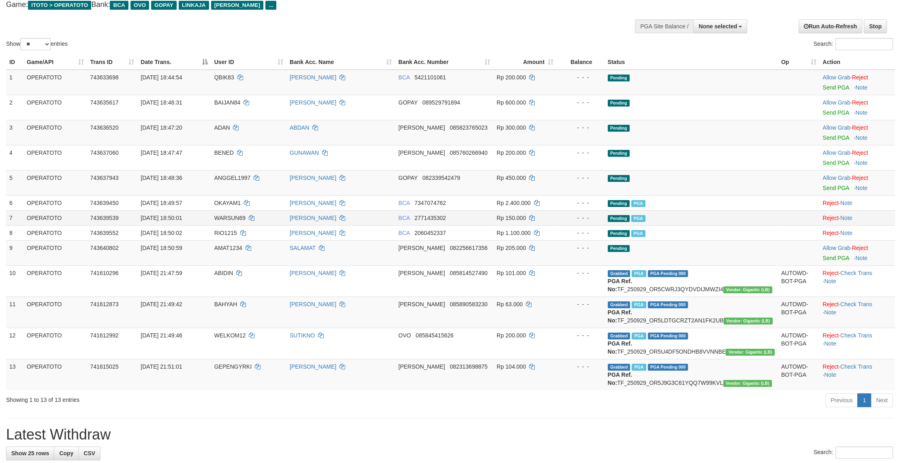
drag, startPoint x: 567, startPoint y: 277, endPoint x: 556, endPoint y: 275, distance: 10.9
click at [556, 225] on td "Rp 150.000" at bounding box center [524, 217] width 63 height 15
click at [833, 191] on link "Send PGA" at bounding box center [835, 188] width 26 height 6
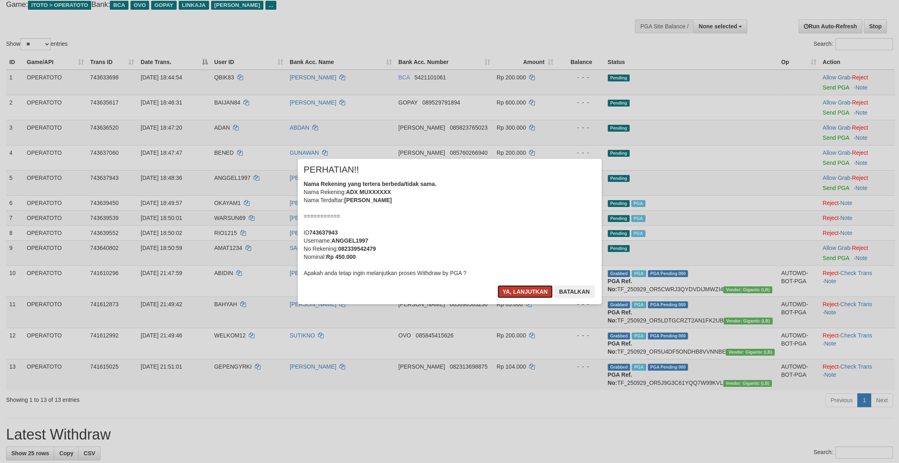
click at [503, 298] on button "Ya, lanjutkan" at bounding box center [524, 291] width 55 height 13
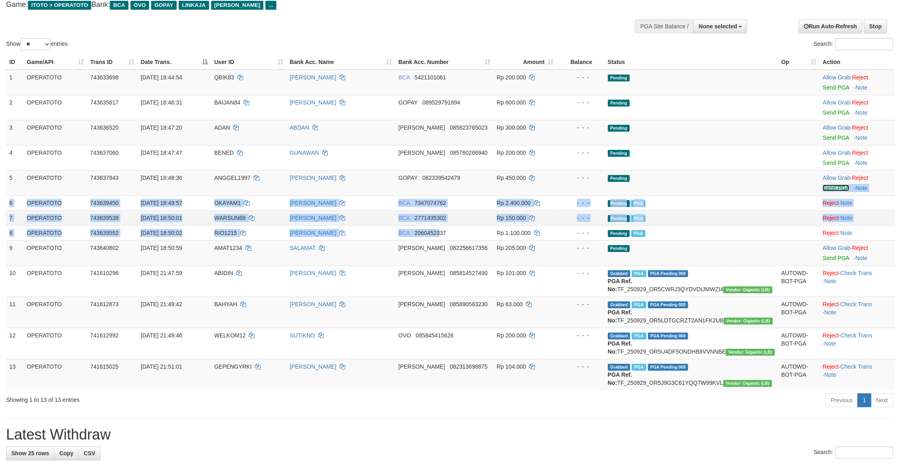
drag, startPoint x: 463, startPoint y: 281, endPoint x: 457, endPoint y: 273, distance: 10.5
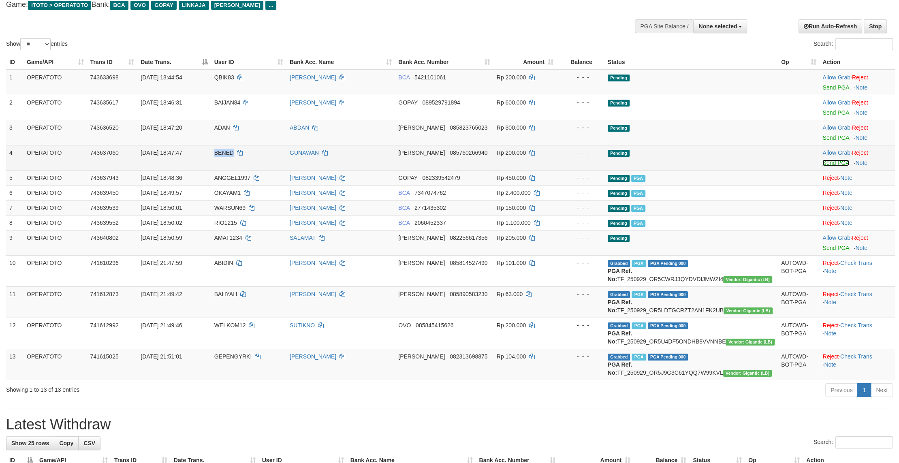
click at [835, 166] on link "Send PGA" at bounding box center [835, 163] width 26 height 6
click at [556, 170] on td "Rp 200.000" at bounding box center [524, 157] width 63 height 25
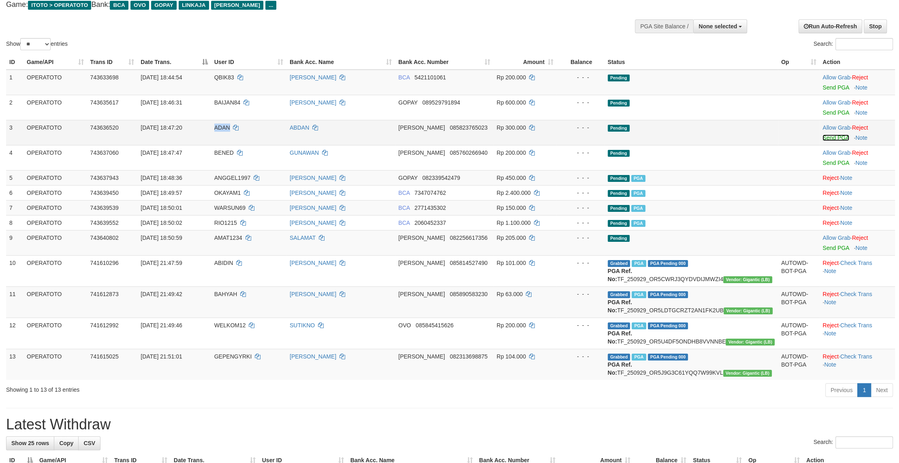
click at [838, 141] on link "Send PGA" at bounding box center [835, 137] width 26 height 6
drag, startPoint x: 583, startPoint y: 161, endPoint x: 570, endPoint y: 158, distance: 13.4
click at [575, 145] on td "- - -" at bounding box center [580, 132] width 48 height 25
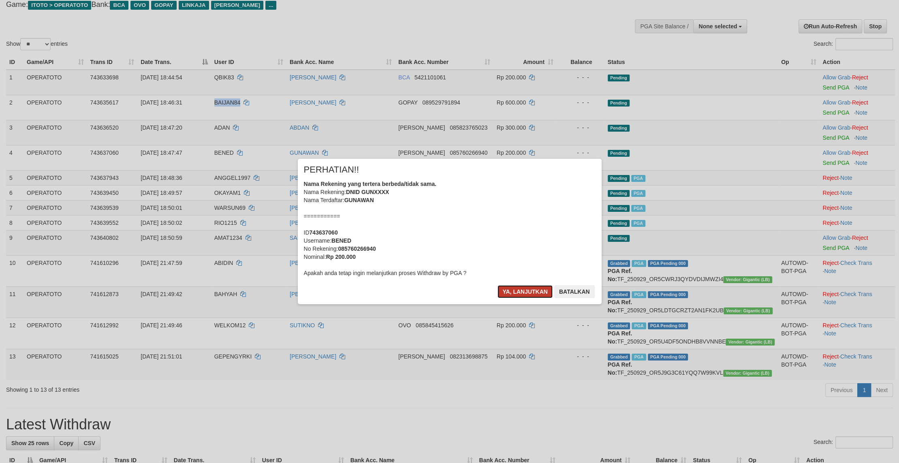
click at [512, 298] on button "Ya, lanjutkan" at bounding box center [524, 291] width 55 height 13
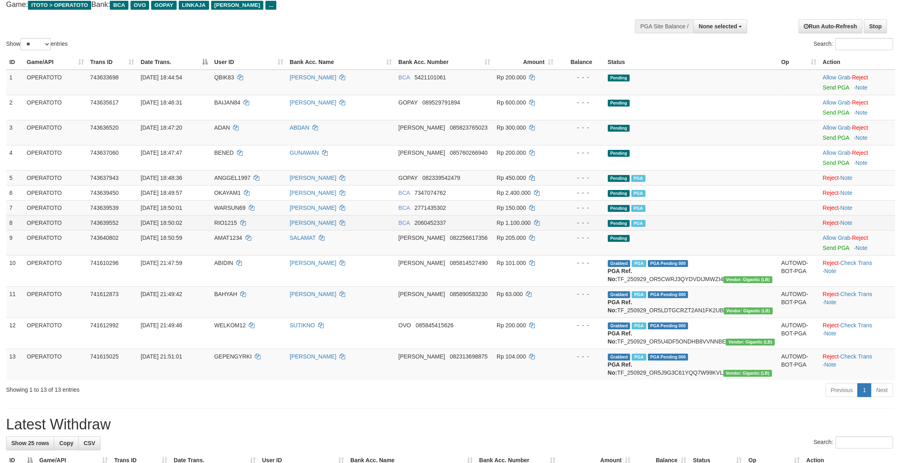
click at [556, 230] on td "Rp 1.100.000" at bounding box center [524, 222] width 63 height 15
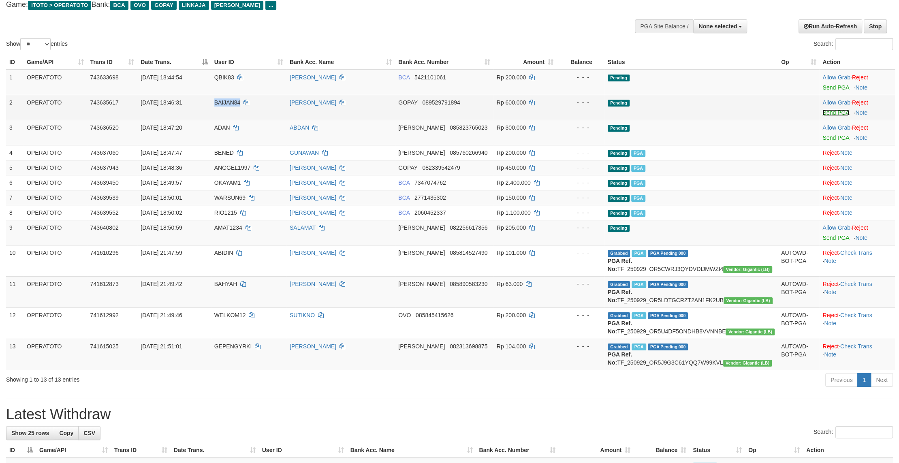
click at [832, 116] on link "Send PGA" at bounding box center [835, 112] width 26 height 6
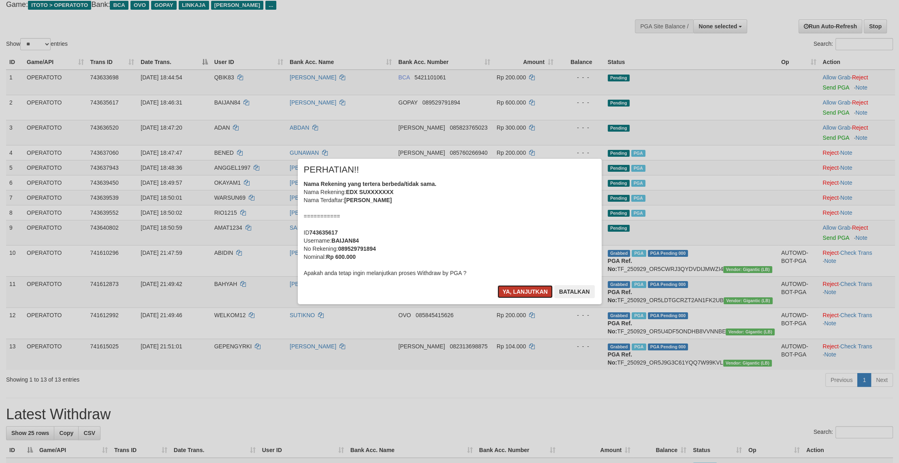
click at [508, 298] on button "Ya, lanjutkan" at bounding box center [524, 291] width 55 height 13
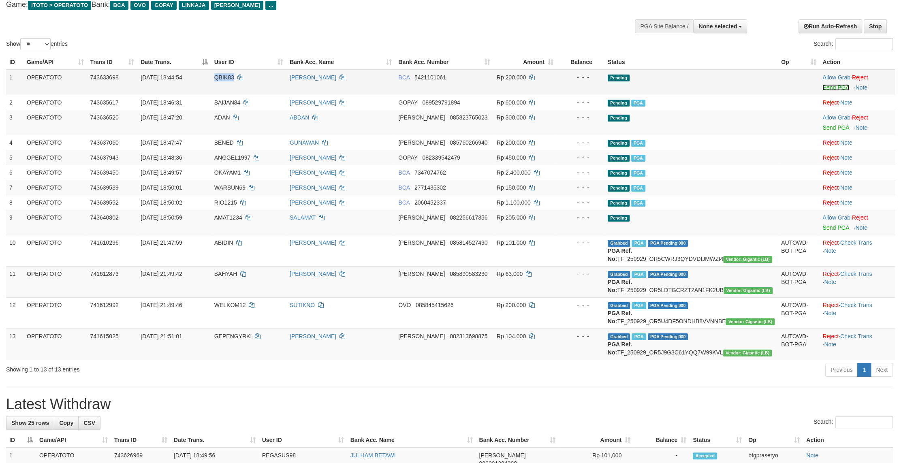
click at [832, 91] on link "Send PGA" at bounding box center [835, 87] width 26 height 6
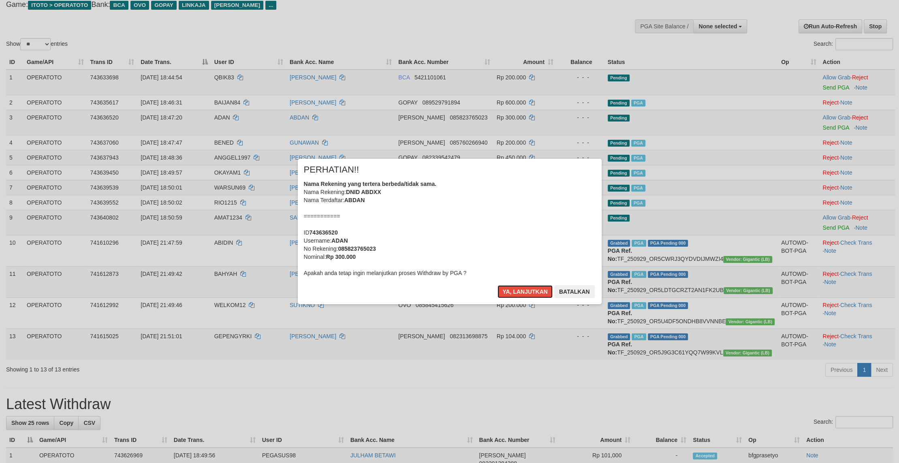
drag, startPoint x: 504, startPoint y: 303, endPoint x: 511, endPoint y: 290, distance: 15.6
click at [505, 298] on button "Ya, lanjutkan" at bounding box center [524, 291] width 55 height 13
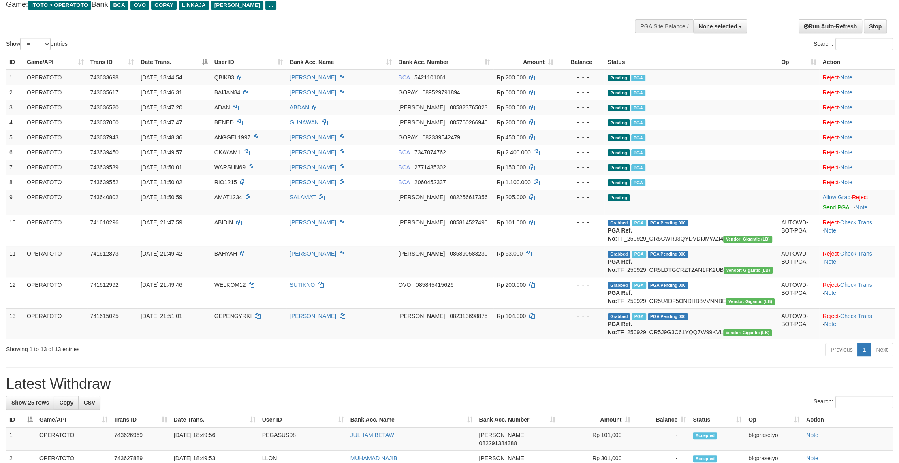
click at [500, 30] on div "Show ** ** ** *** entries Search:" at bounding box center [449, 11] width 899 height 79
click at [298, 36] on div "Show ** ** ** *** entries Search:" at bounding box center [449, 11] width 899 height 79
click at [317, 38] on div "Show ** ** ** *** entries Search:" at bounding box center [449, 11] width 899 height 79
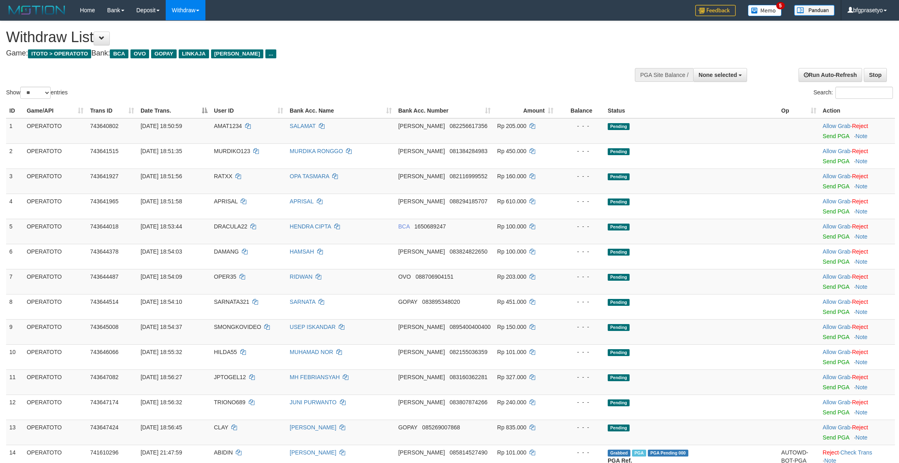
select select
select select "**"
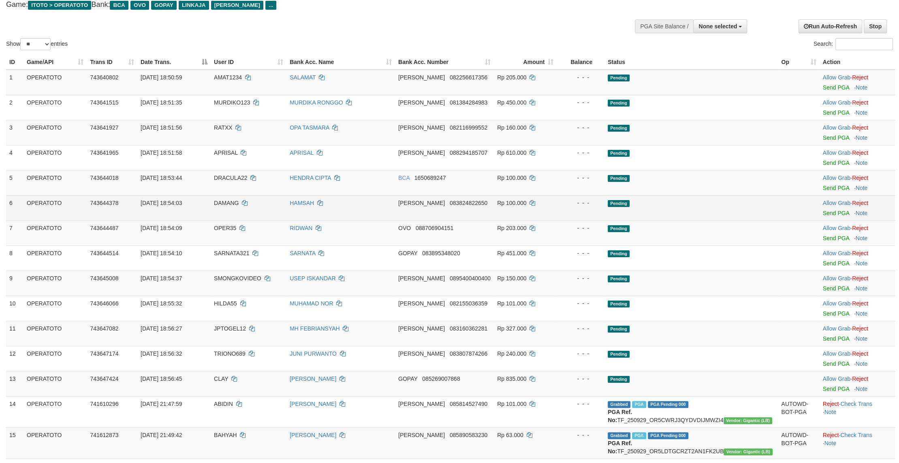
click at [687, 226] on tbody "1 OPERATOTO 743640802 [DATE] 18:50:59 AMAT1234 [PERSON_NAME] 082256617356 Rp 20…" at bounding box center [450, 295] width 888 height 451
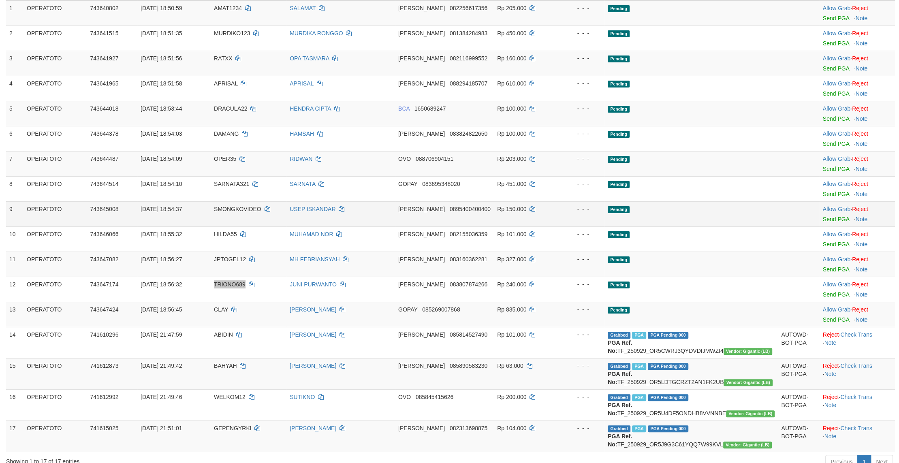
scroll to position [146, 0]
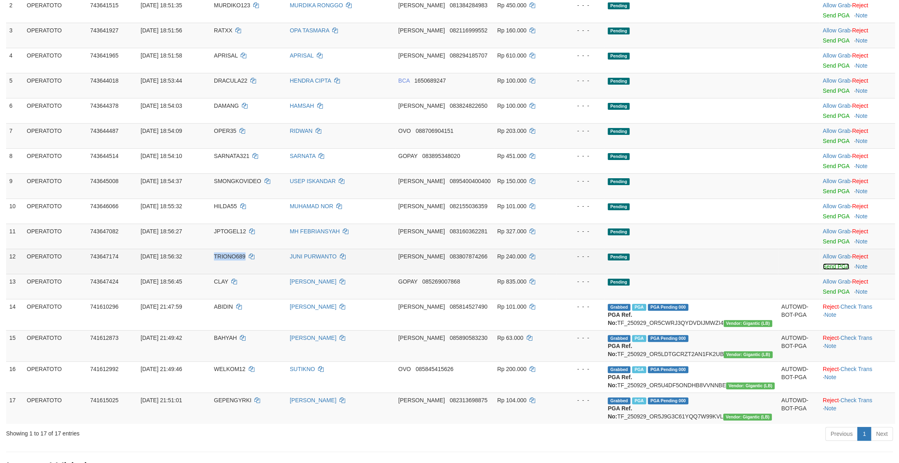
click at [832, 270] on link "Send PGA" at bounding box center [835, 266] width 26 height 6
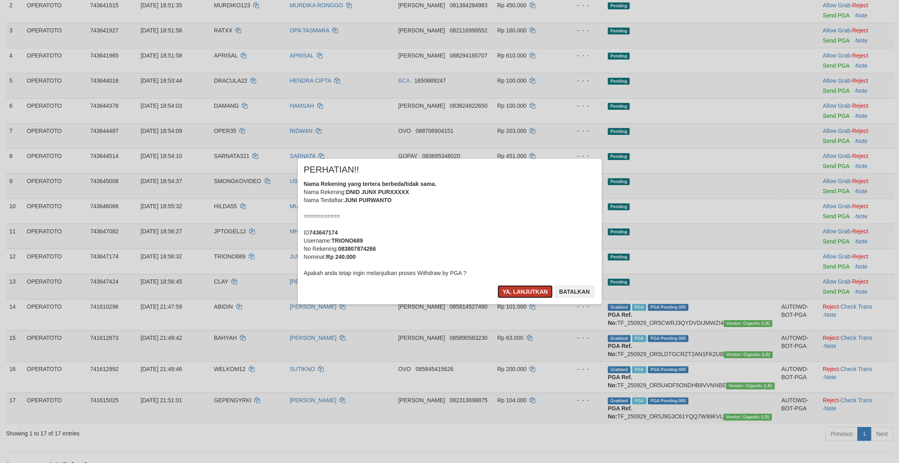
click at [522, 298] on button "Ya, lanjutkan" at bounding box center [524, 291] width 55 height 13
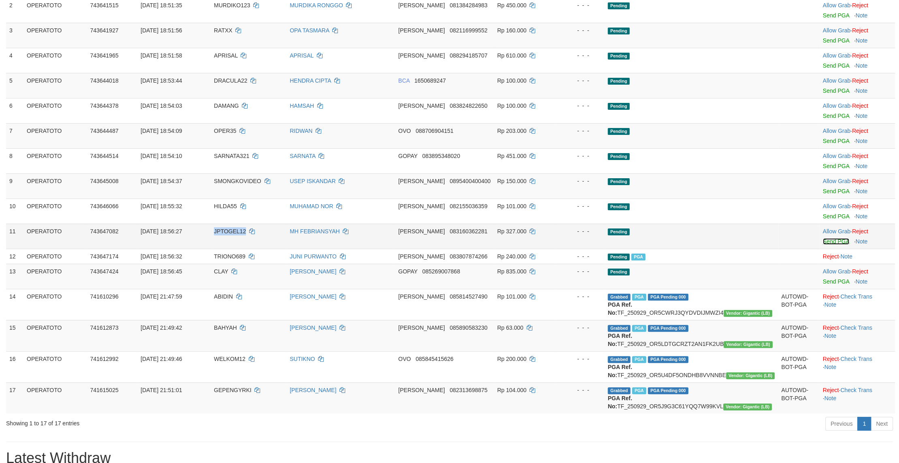
click at [836, 245] on link "Send PGA" at bounding box center [835, 241] width 26 height 6
click at [629, 249] on td "Pending" at bounding box center [690, 236] width 173 height 25
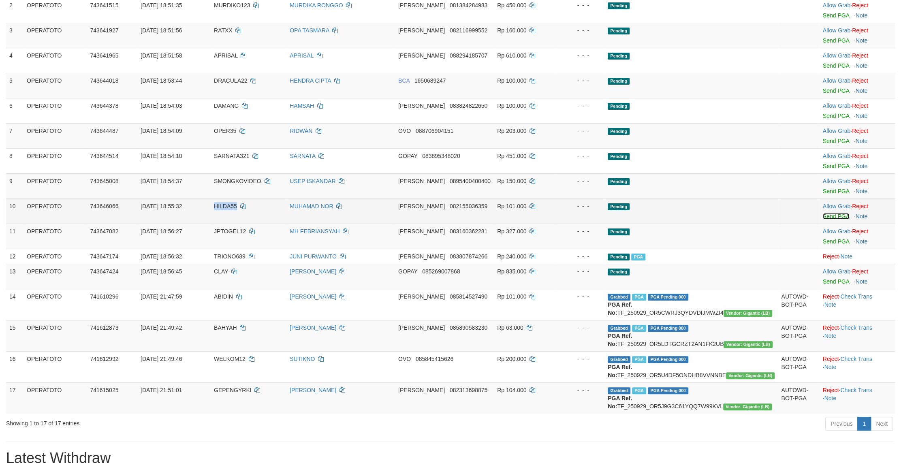
click at [834, 219] on link "Send PGA" at bounding box center [835, 216] width 26 height 6
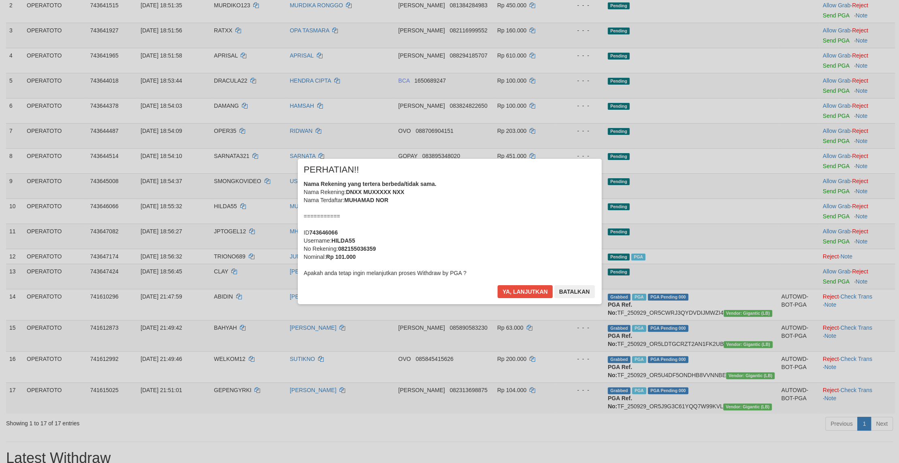
click at [593, 277] on div "Nama Rekening yang tertera berbeda/tidak sama. Nama Rekening: DNXX MUXXXXX NXX …" at bounding box center [450, 228] width 292 height 97
click at [506, 298] on button "Ya, lanjutkan" at bounding box center [524, 291] width 55 height 13
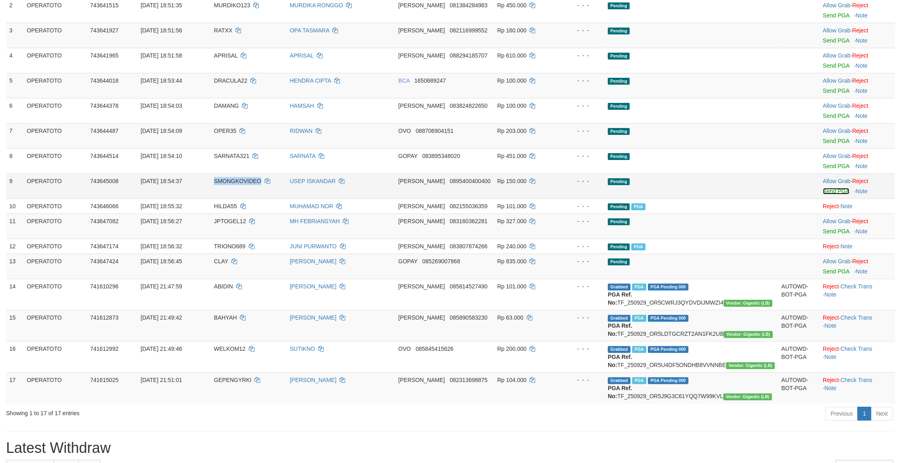
click at [832, 194] on link "Send PGA" at bounding box center [835, 191] width 26 height 6
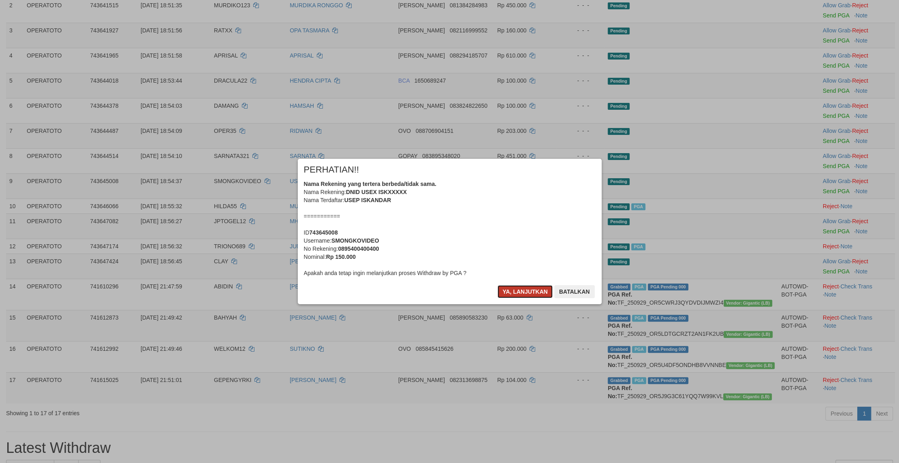
click at [507, 298] on button "Ya, lanjutkan" at bounding box center [524, 291] width 55 height 13
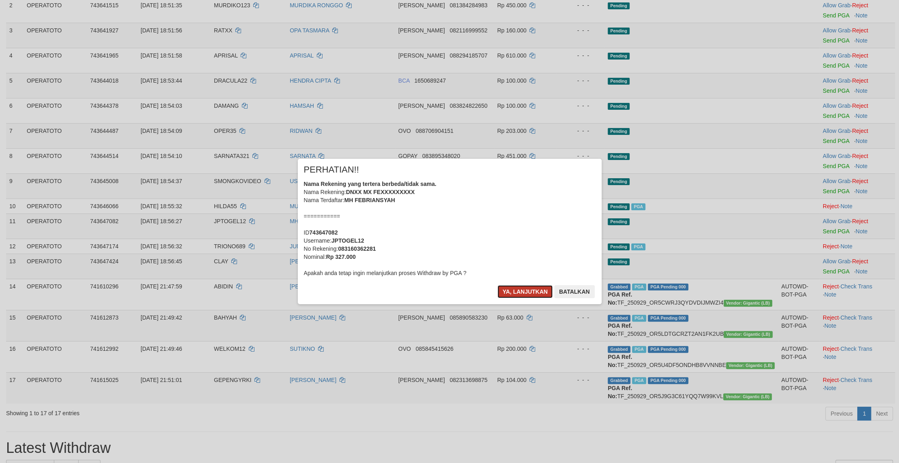
click at [512, 298] on button "Ya, lanjutkan" at bounding box center [524, 291] width 55 height 13
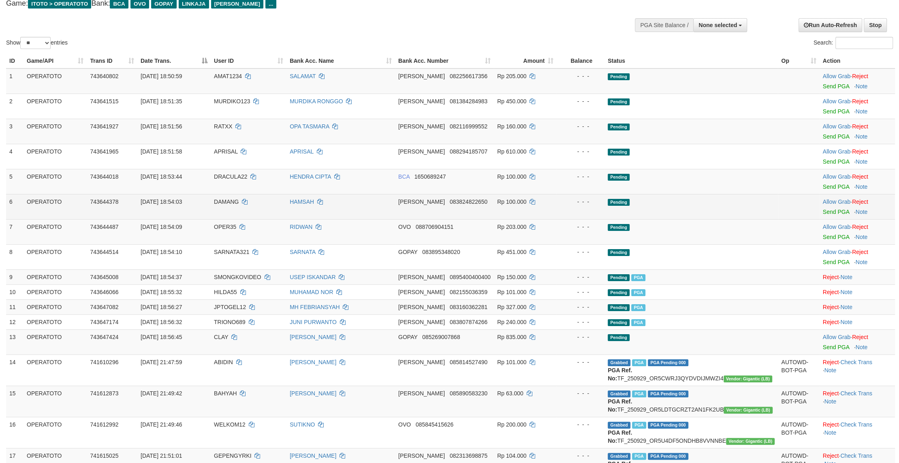
scroll to position [0, 0]
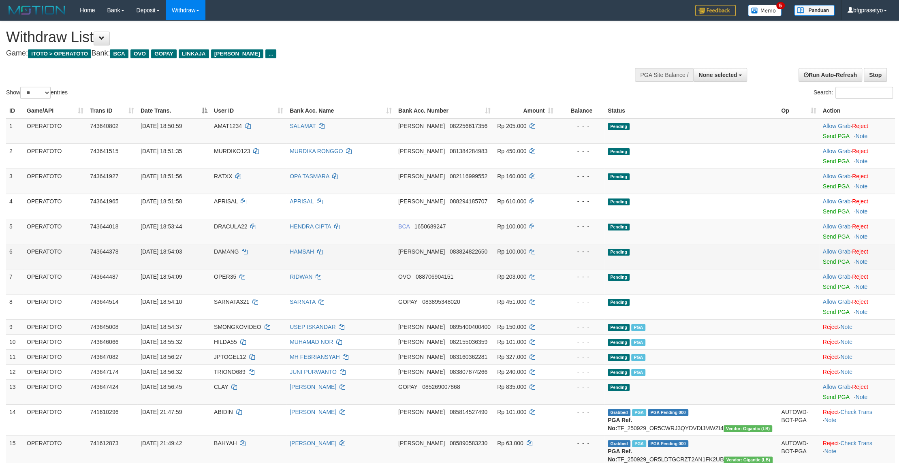
click at [553, 269] on td "Rp 100.000" at bounding box center [525, 256] width 63 height 25
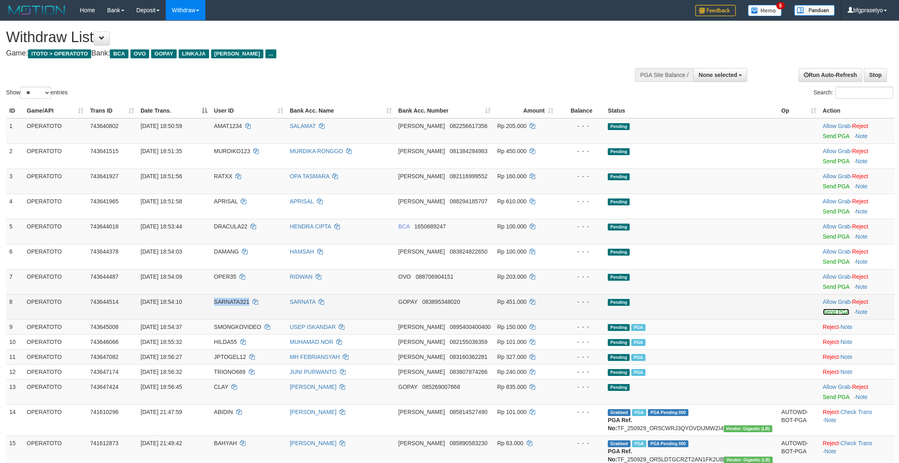
click at [833, 315] on link "Send PGA" at bounding box center [835, 312] width 26 height 6
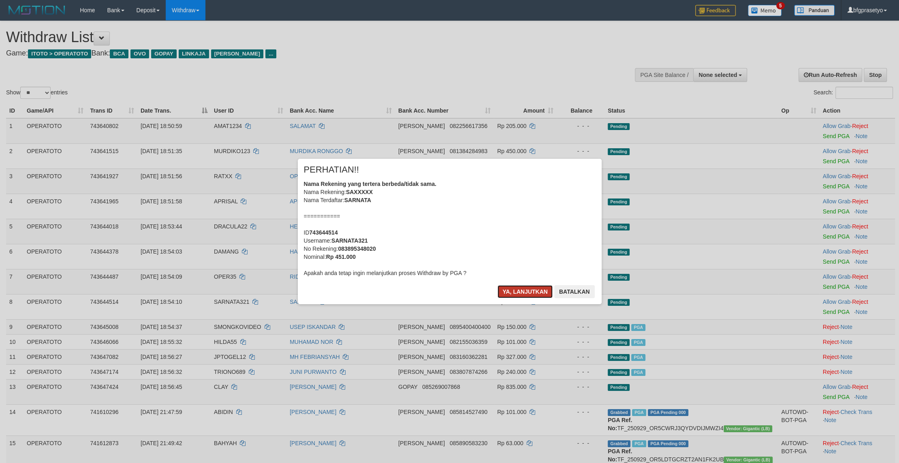
click at [520, 298] on button "Ya, lanjutkan" at bounding box center [524, 291] width 55 height 13
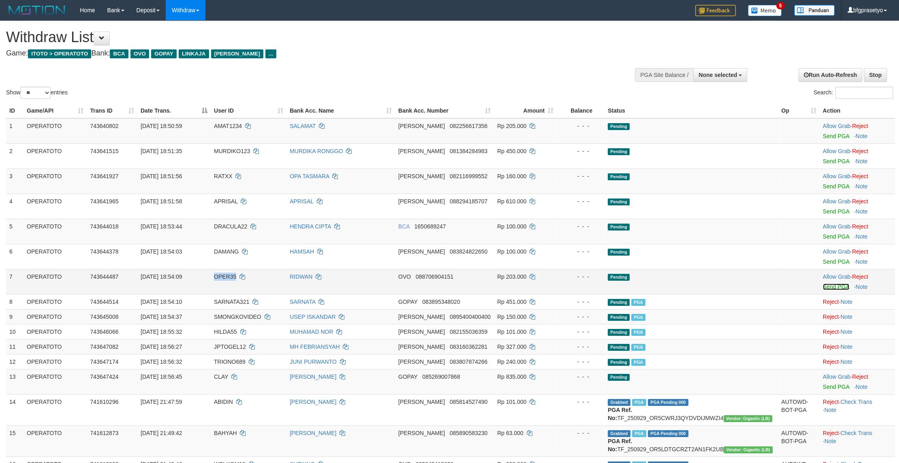
click at [835, 290] on link "Send PGA" at bounding box center [835, 286] width 26 height 6
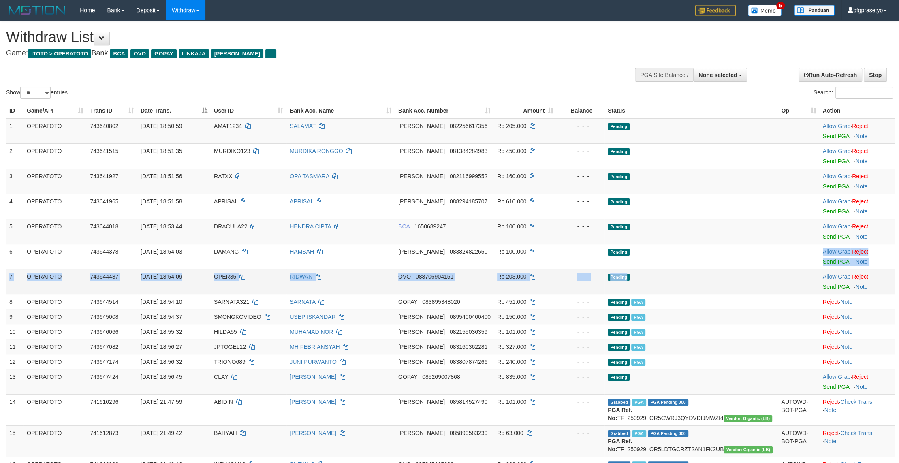
click at [670, 301] on tbody "1 OPERATOTO 743640802 [DATE] 18:50:59 AMAT1234 [PERSON_NAME] 082256617356 Rp 20…" at bounding box center [450, 318] width 888 height 401
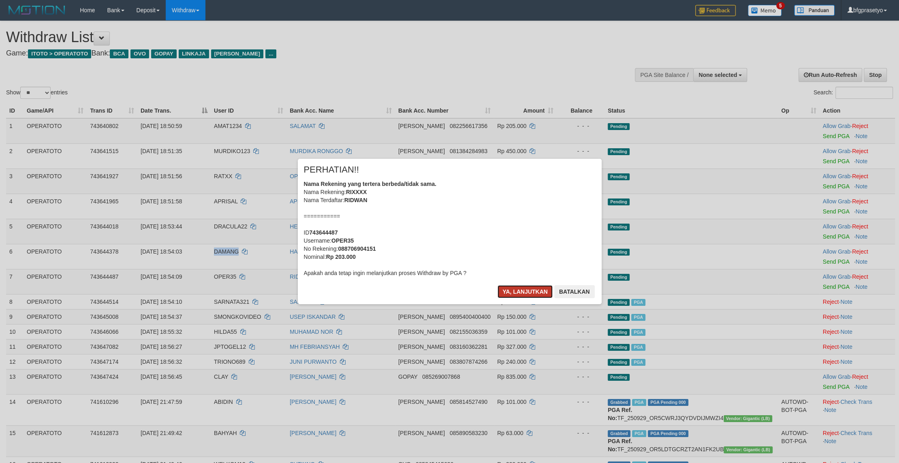
click at [522, 298] on button "Ya, lanjutkan" at bounding box center [524, 291] width 55 height 13
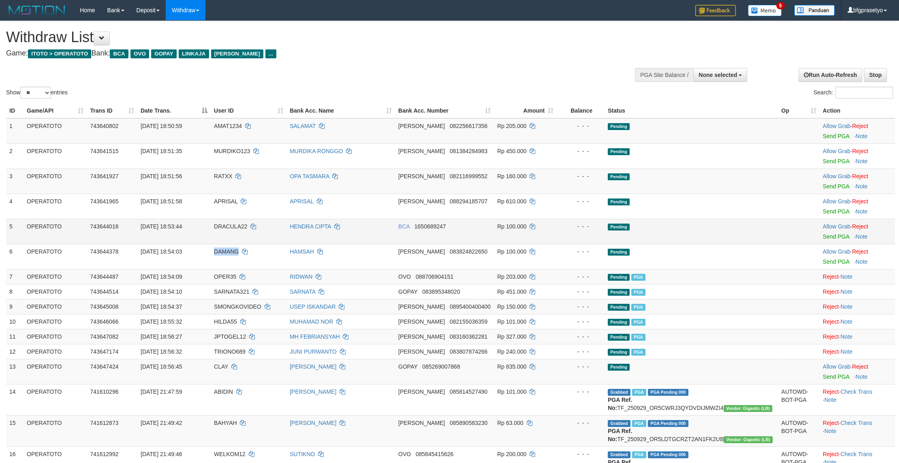
click at [623, 244] on td "Pending" at bounding box center [690, 231] width 173 height 25
click at [840, 240] on link "Send PGA" at bounding box center [835, 236] width 26 height 6
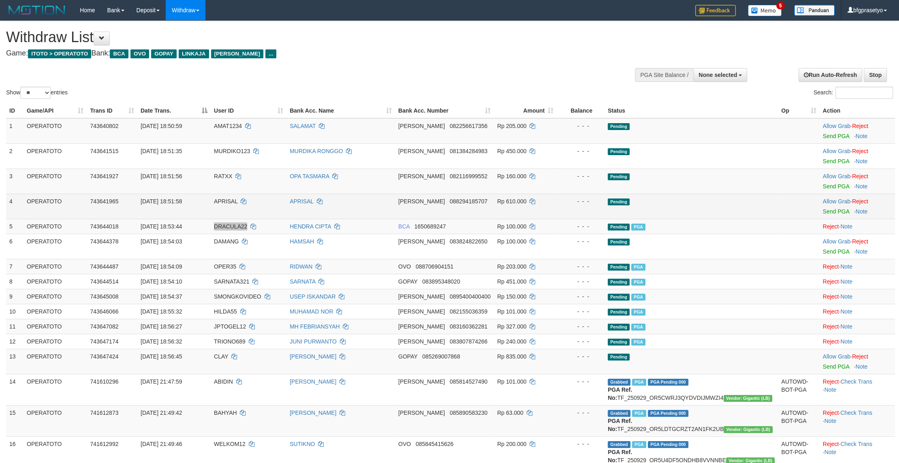
click at [601, 205] on div "- - -" at bounding box center [580, 201] width 41 height 8
click at [837, 215] on link "Send PGA" at bounding box center [835, 211] width 26 height 6
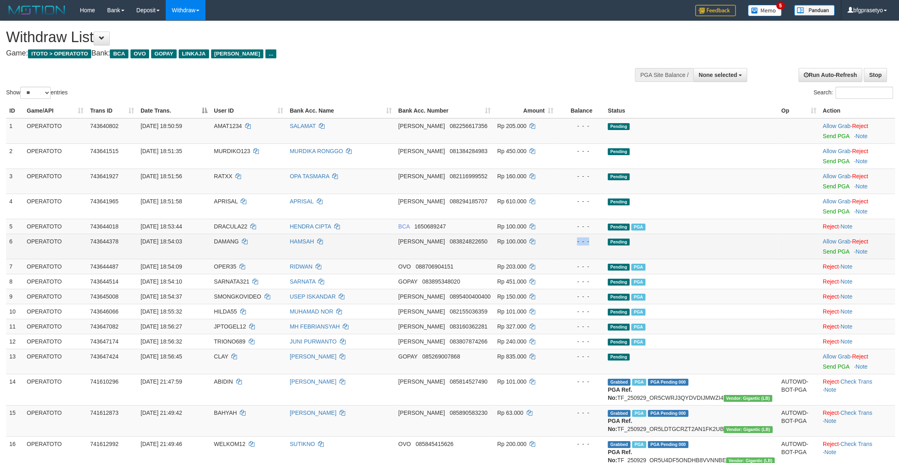
drag, startPoint x: 658, startPoint y: 291, endPoint x: 707, endPoint y: 298, distance: 49.5
click at [662, 259] on td "Pending" at bounding box center [690, 246] width 173 height 25
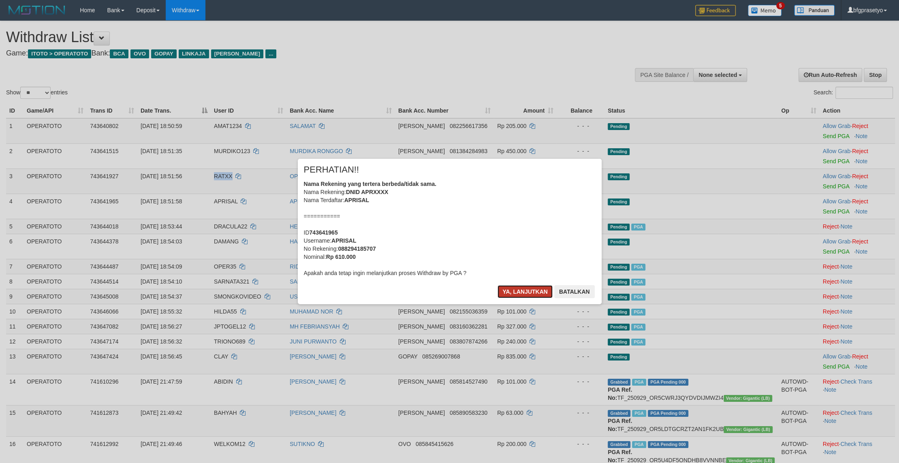
click at [524, 298] on button "Ya, lanjutkan" at bounding box center [524, 291] width 55 height 13
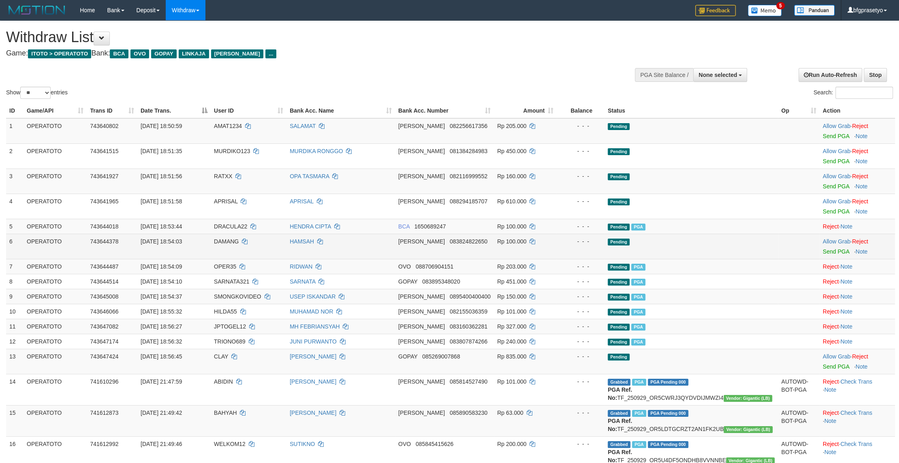
click at [658, 259] on td "Pending" at bounding box center [690, 246] width 173 height 25
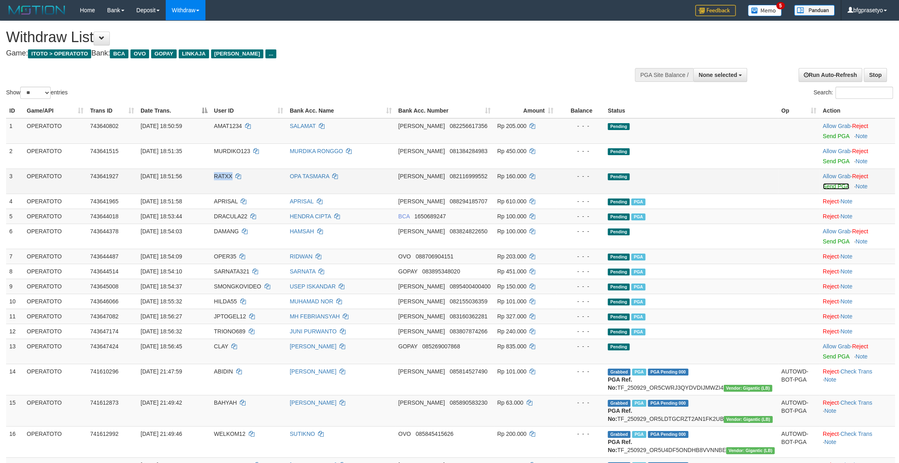
click at [830, 190] on link "Send PGA" at bounding box center [835, 186] width 26 height 6
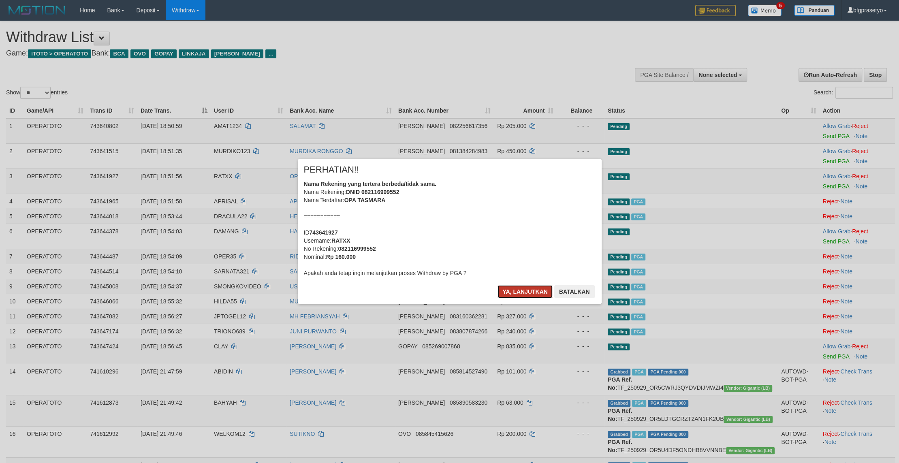
click at [522, 298] on button "Ya, lanjutkan" at bounding box center [524, 291] width 55 height 13
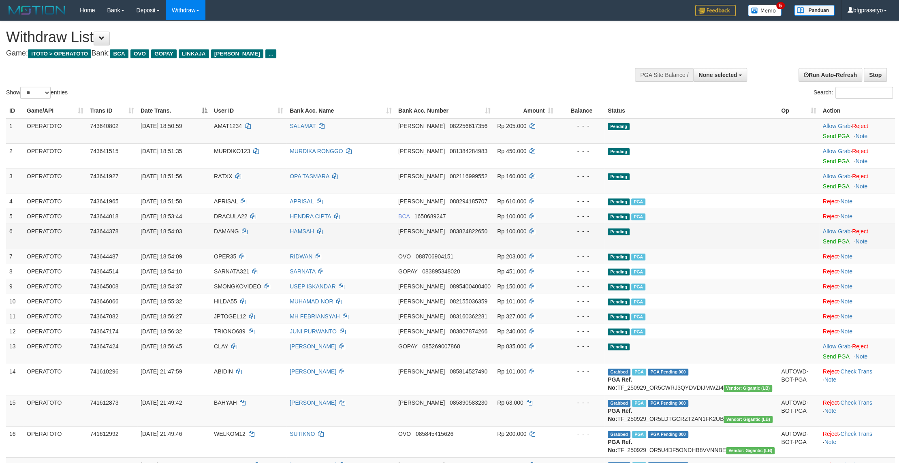
drag, startPoint x: 620, startPoint y: 302, endPoint x: 620, endPoint y: 294, distance: 8.1
click at [621, 264] on tr "7 OPERATOTO 743644487 [DATE] 18:54:09 OPER35 RIDWAN OVO 088706904151 Rp 203.000…" at bounding box center [450, 256] width 888 height 15
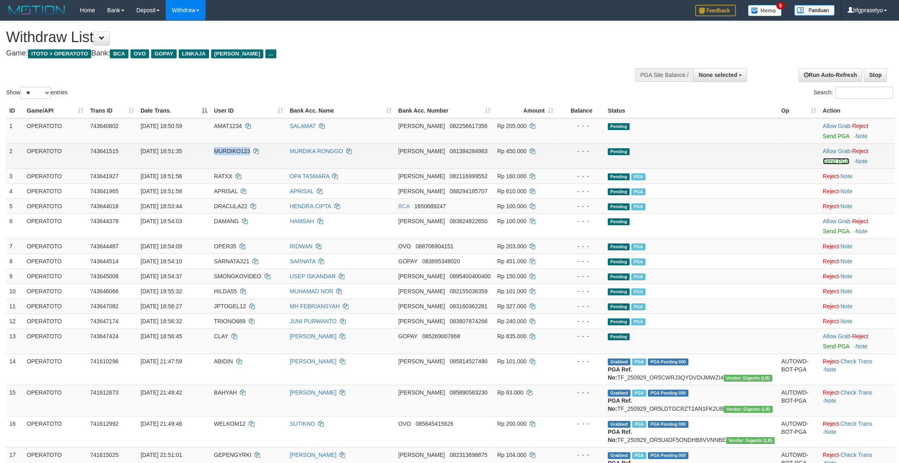
click at [829, 164] on link "Send PGA" at bounding box center [835, 161] width 26 height 6
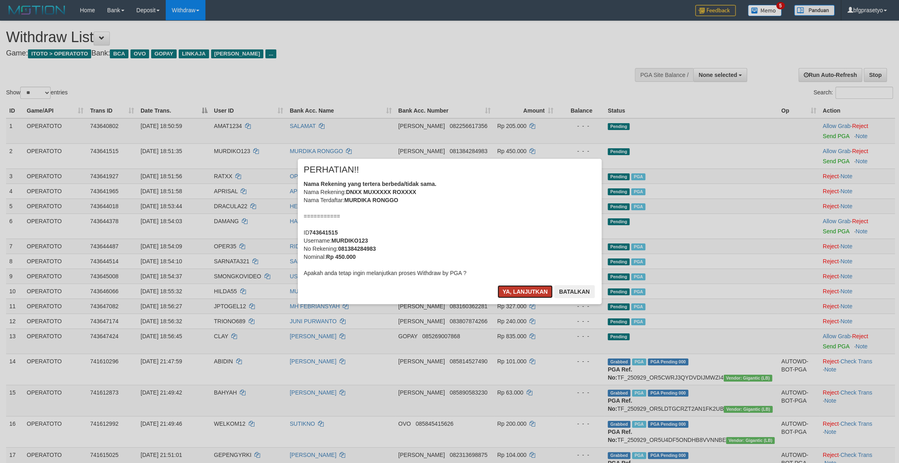
click at [524, 298] on button "Ya, lanjutkan" at bounding box center [524, 291] width 55 height 13
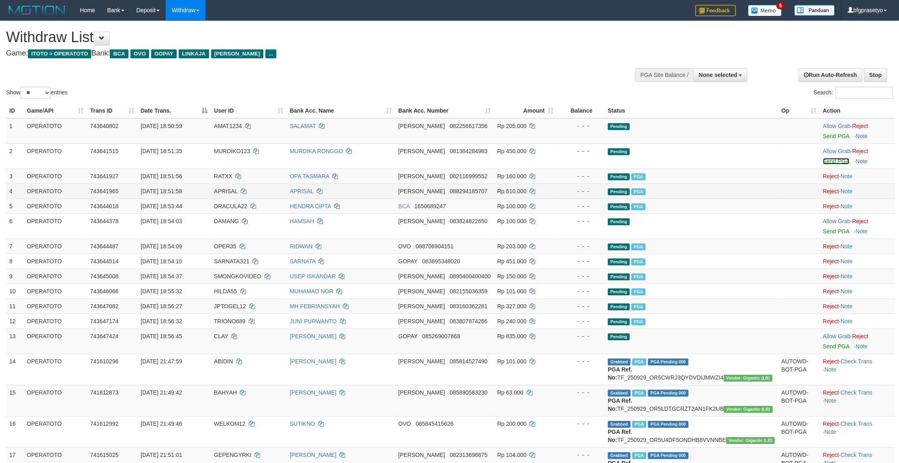
drag, startPoint x: 664, startPoint y: 277, endPoint x: 637, endPoint y: 234, distance: 50.6
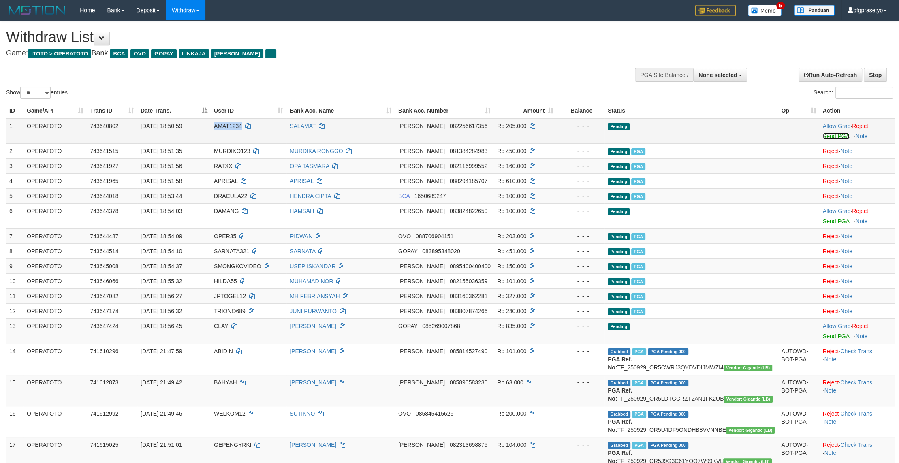
click at [835, 139] on link "Send PGA" at bounding box center [835, 136] width 26 height 6
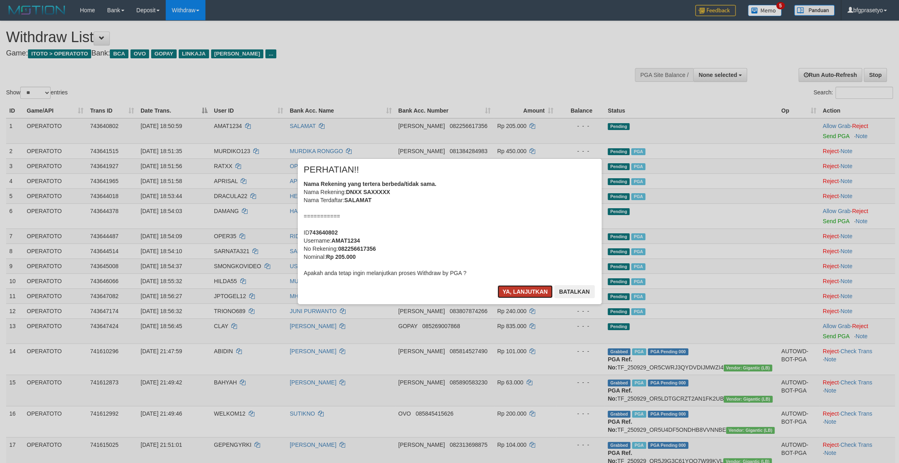
click at [522, 298] on button "Ya, lanjutkan" at bounding box center [524, 291] width 55 height 13
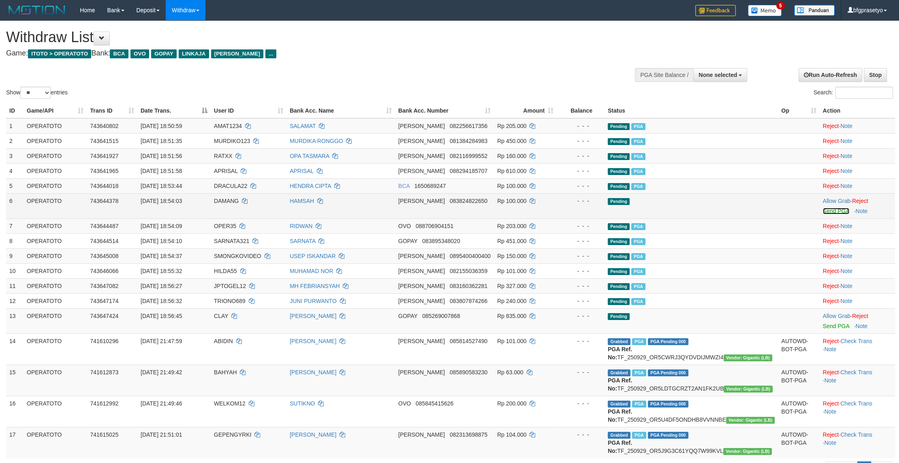
click at [829, 214] on link "Send PGA" at bounding box center [835, 211] width 26 height 6
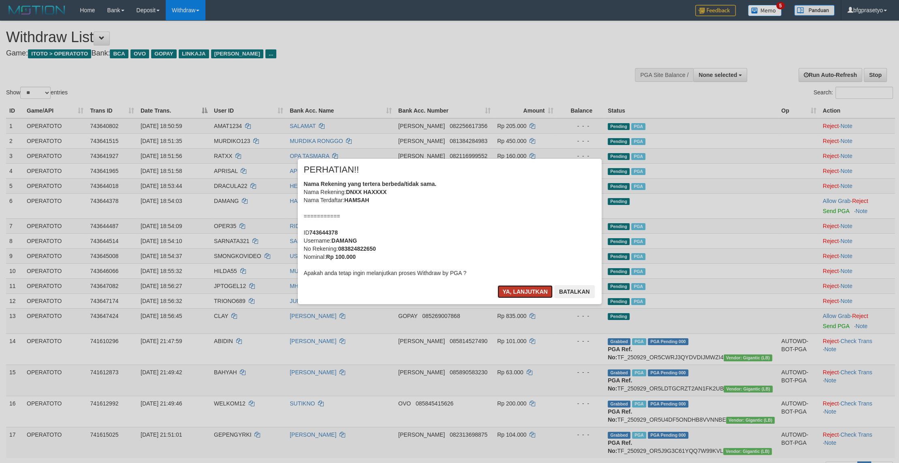
drag, startPoint x: 509, startPoint y: 306, endPoint x: 545, endPoint y: 299, distance: 36.4
click at [510, 298] on button "Ya, lanjutkan" at bounding box center [524, 291] width 55 height 13
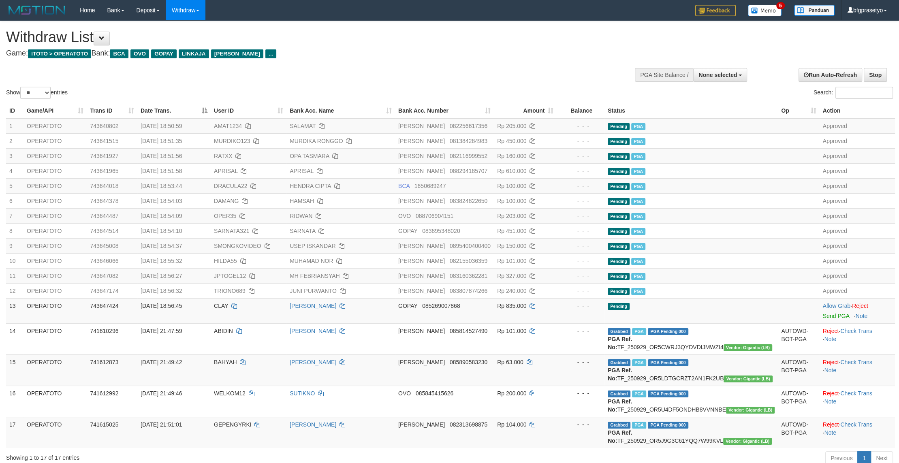
click at [418, 53] on h4 "Game: ITOTO > OPERATOTO Bank: BCA OVO GOPAY LINKAJA [PERSON_NAME] ..." at bounding box center [298, 53] width 585 height 8
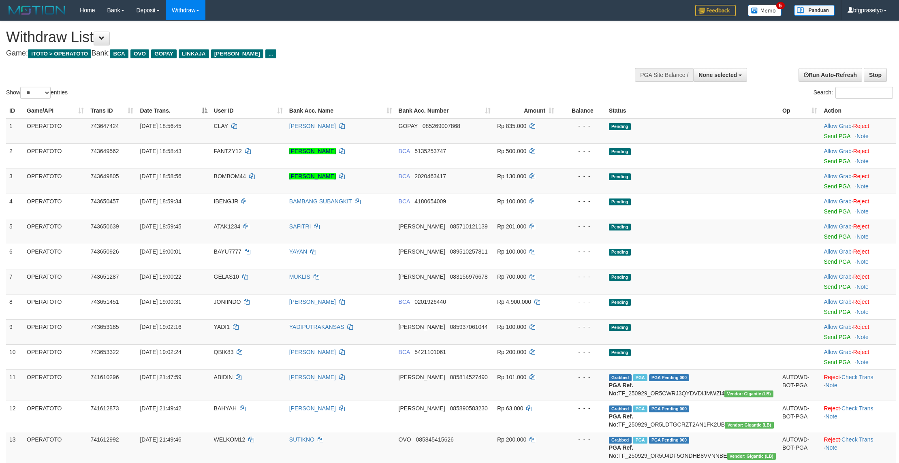
select select
select select "**"
click at [670, 194] on td "Pending" at bounding box center [691, 180] width 173 height 25
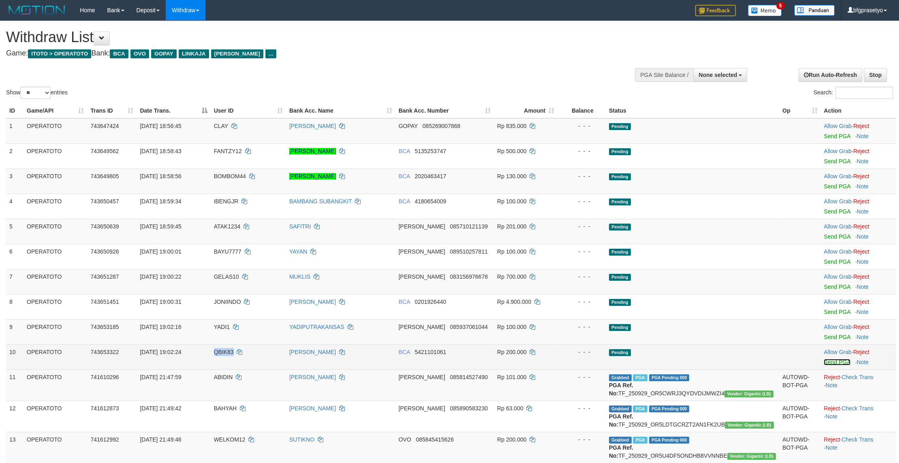
click at [839, 365] on link "Send PGA" at bounding box center [836, 362] width 26 height 6
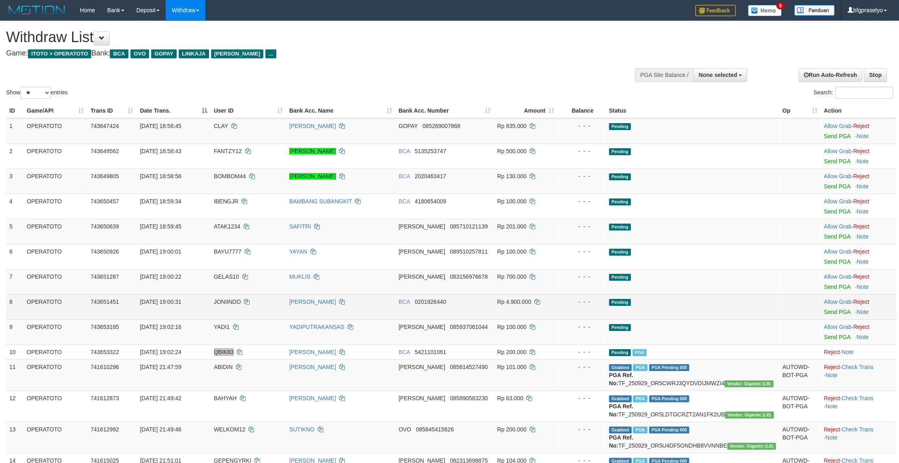
click at [708, 319] on td "Pending" at bounding box center [691, 306] width 173 height 25
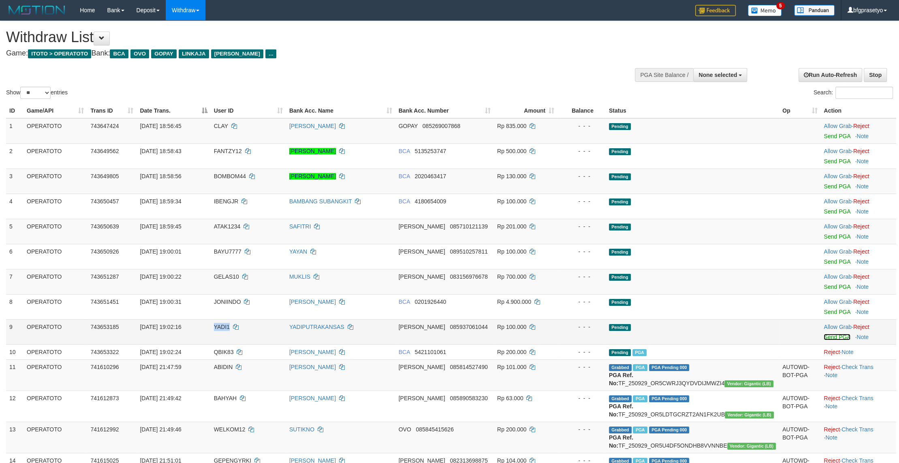
drag, startPoint x: 832, startPoint y: 380, endPoint x: 484, endPoint y: 296, distance: 358.3
click at [832, 340] on link "Send PGA" at bounding box center [836, 337] width 26 height 6
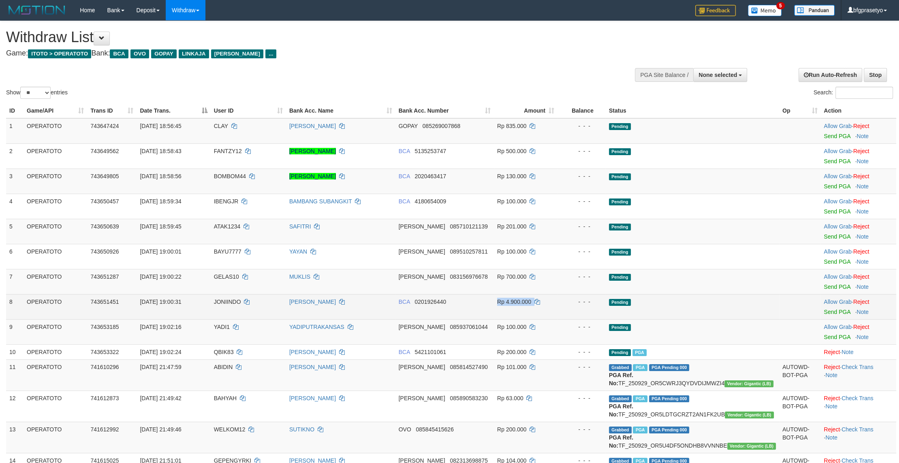
drag, startPoint x: 572, startPoint y: 345, endPoint x: 579, endPoint y: 343, distance: 7.6
click at [573, 319] on tr "8 OPERATOTO 743651451 01/10/2025 19:00:31 JONIINDO DAUD DAHIRI BCA 0201926440 R…" at bounding box center [451, 306] width 890 height 25
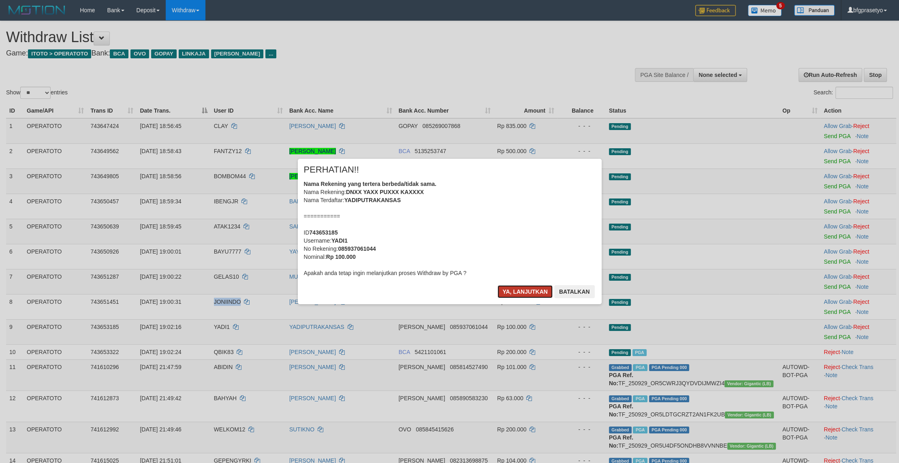
drag, startPoint x: 516, startPoint y: 303, endPoint x: 620, endPoint y: 312, distance: 104.4
click at [516, 298] on button "Ya, lanjutkan" at bounding box center [524, 291] width 55 height 13
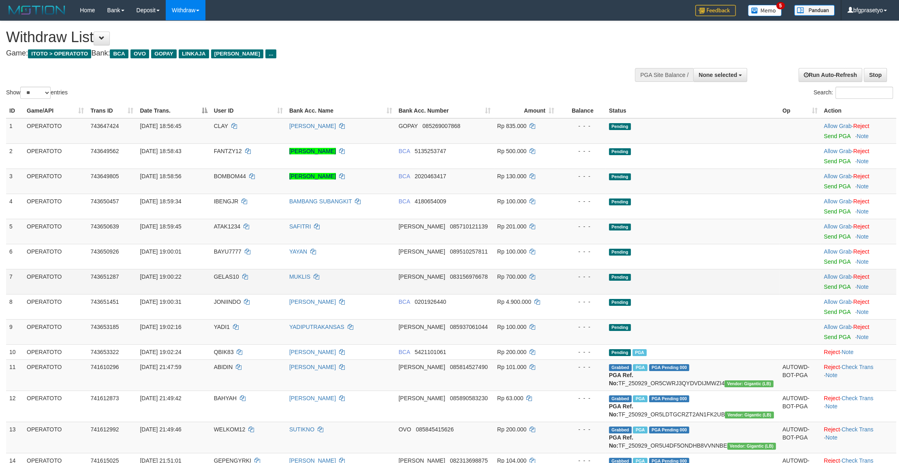
click at [720, 294] on td "Pending" at bounding box center [691, 281] width 173 height 25
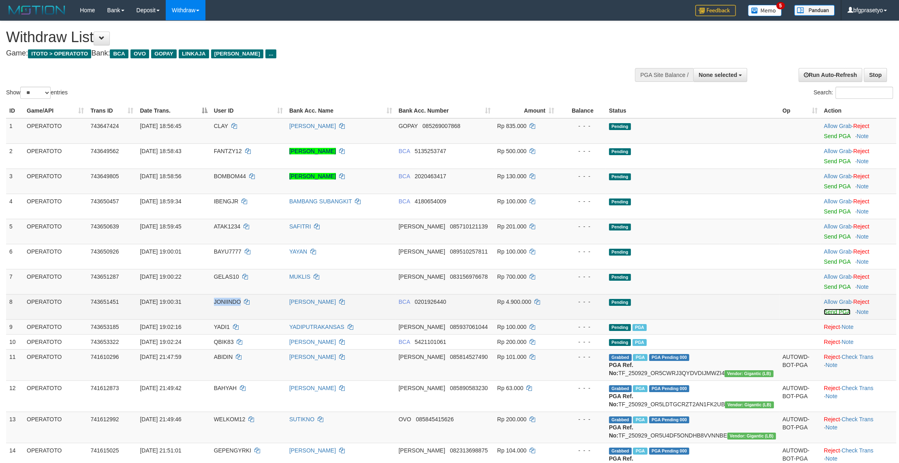
click at [829, 315] on link "Send PGA" at bounding box center [836, 312] width 26 height 6
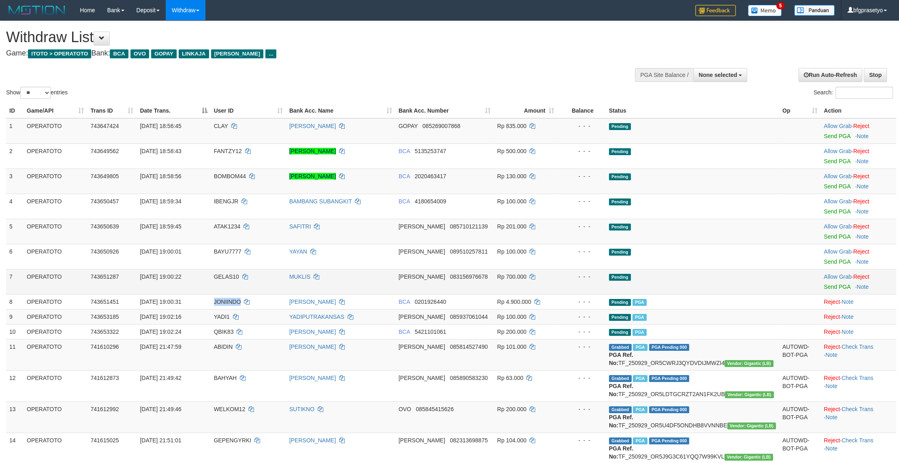
click at [598, 294] on td "- - -" at bounding box center [581, 281] width 48 height 25
click at [831, 290] on link "Send PGA" at bounding box center [836, 286] width 26 height 6
click at [510, 309] on td "Rp 4.900.000" at bounding box center [526, 301] width 64 height 15
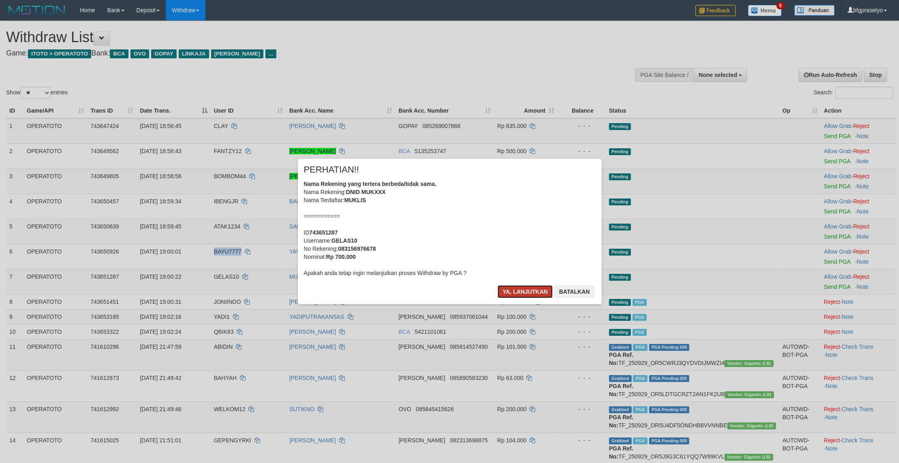
click at [511, 298] on button "Ya, lanjutkan" at bounding box center [524, 291] width 55 height 13
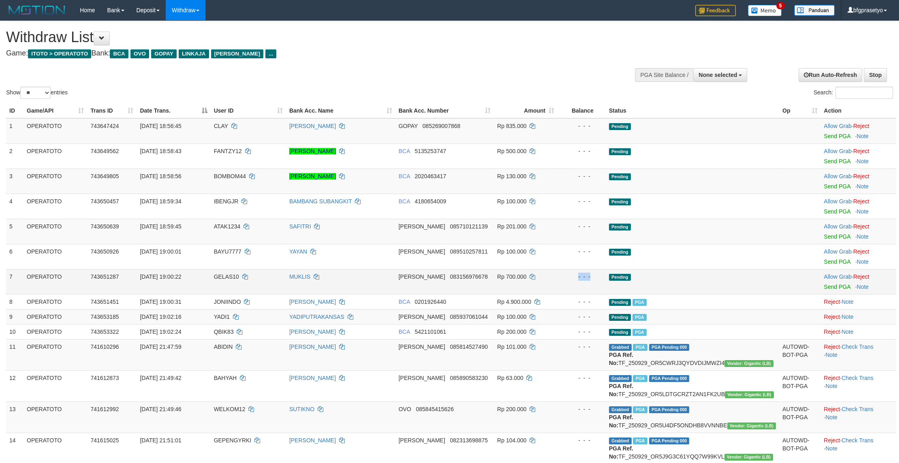
drag, startPoint x: 660, startPoint y: 316, endPoint x: 676, endPoint y: 320, distance: 16.3
click at [669, 294] on td "Pending" at bounding box center [691, 281] width 173 height 25
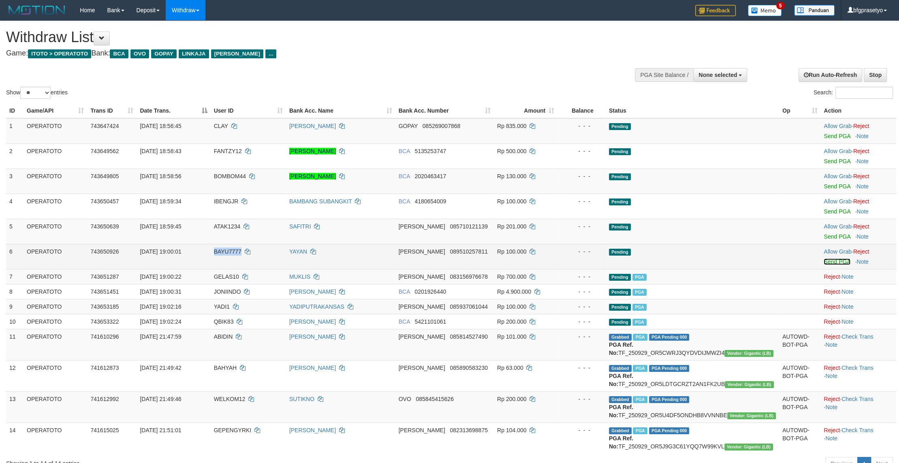
click at [834, 265] on link "Send PGA" at bounding box center [836, 261] width 26 height 6
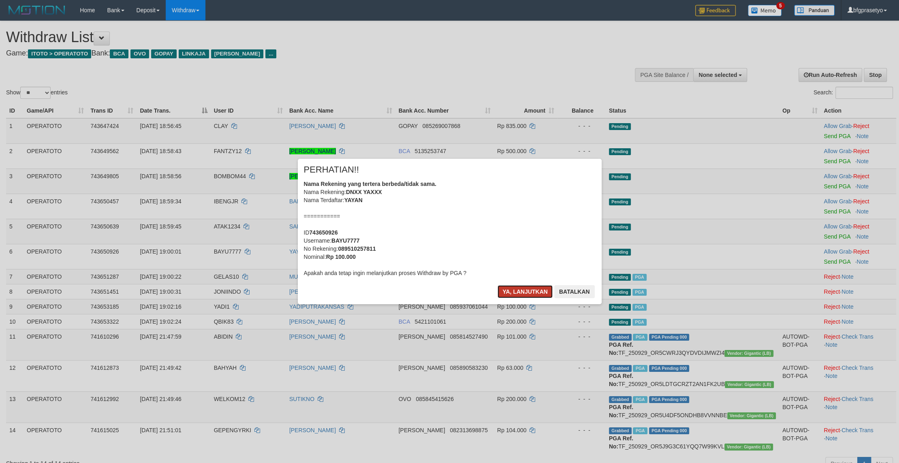
click at [507, 298] on button "Ya, lanjutkan" at bounding box center [524, 291] width 55 height 13
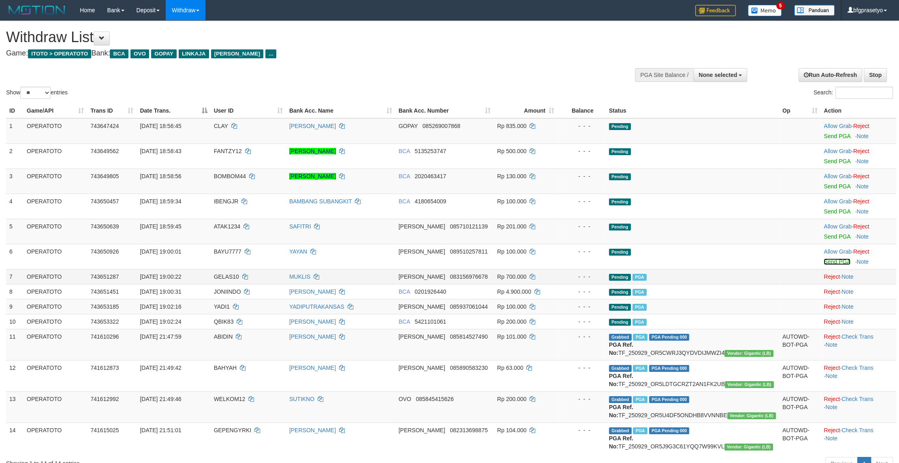
drag, startPoint x: 608, startPoint y: 322, endPoint x: 646, endPoint y: 312, distance: 39.4
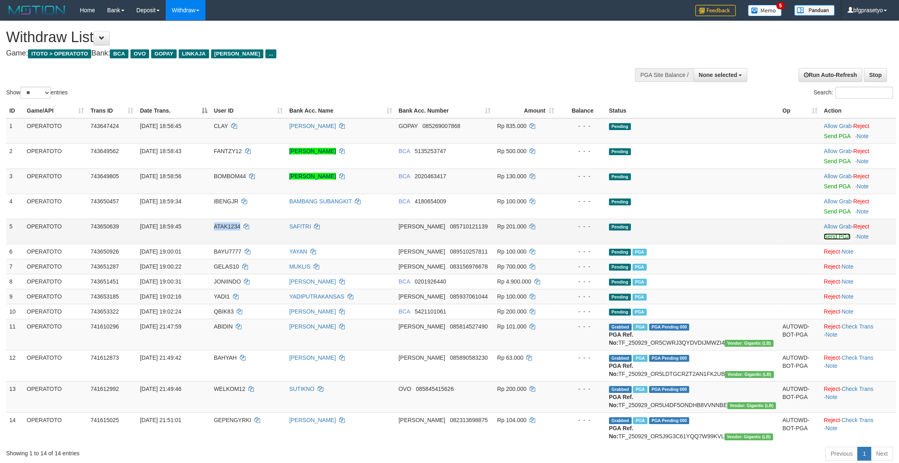
click at [836, 240] on link "Send PGA" at bounding box center [836, 236] width 26 height 6
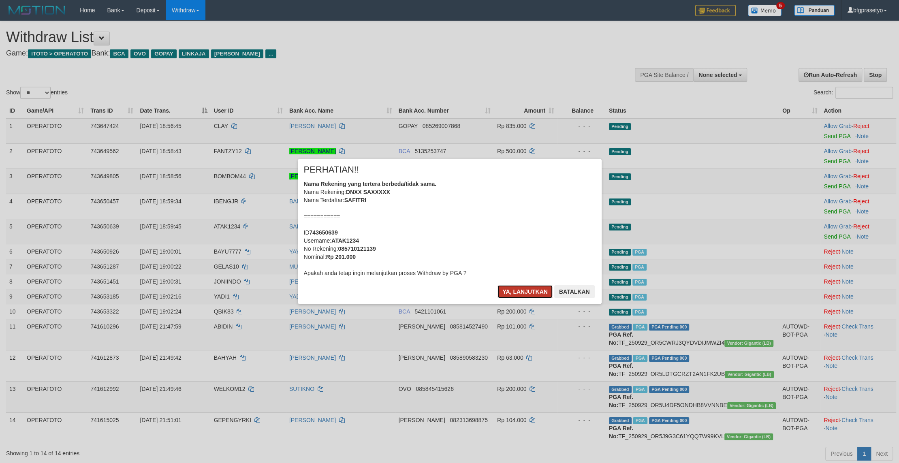
click at [512, 298] on button "Ya, lanjutkan" at bounding box center [524, 291] width 55 height 13
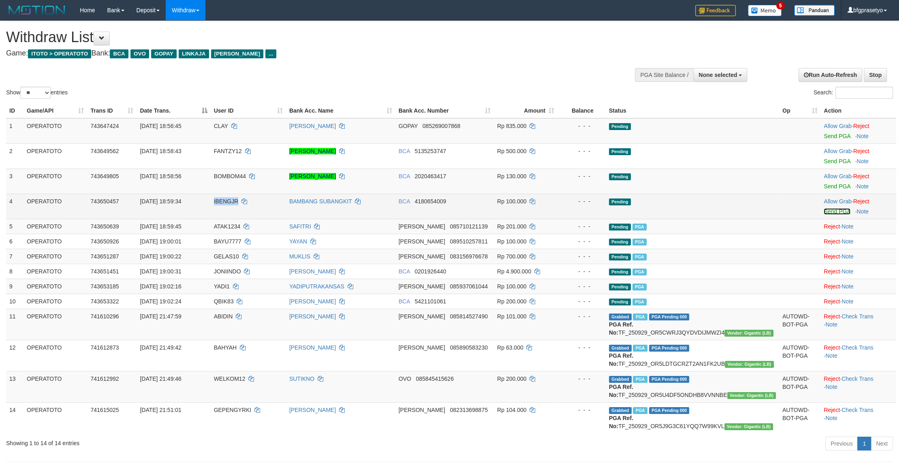
click at [841, 215] on link "Send PGA" at bounding box center [836, 211] width 26 height 6
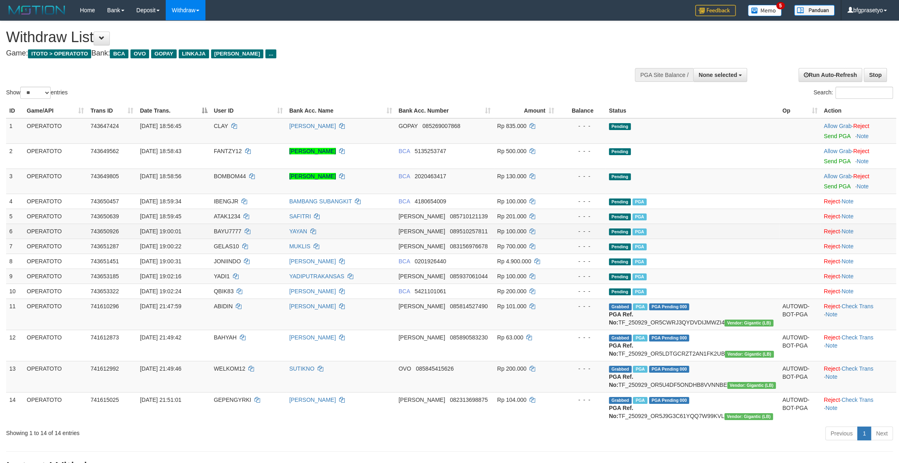
click at [605, 239] on td "- - -" at bounding box center [581, 231] width 48 height 15
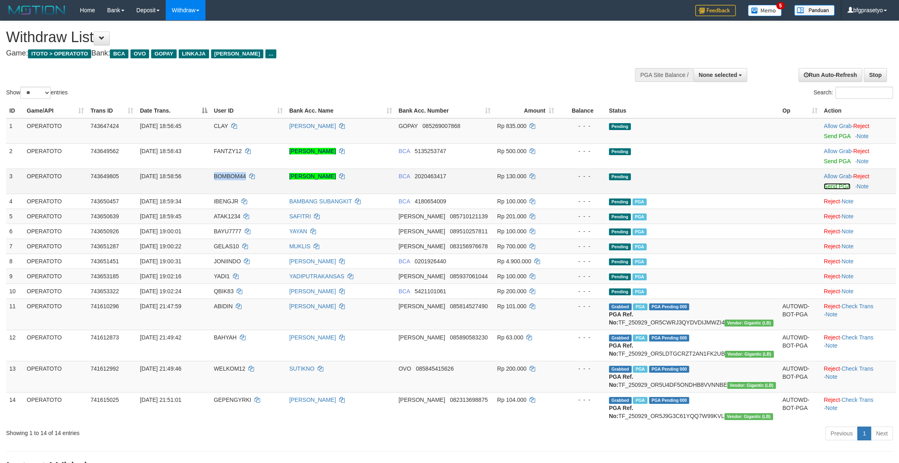
click at [832, 190] on link "Send PGA" at bounding box center [836, 186] width 26 height 6
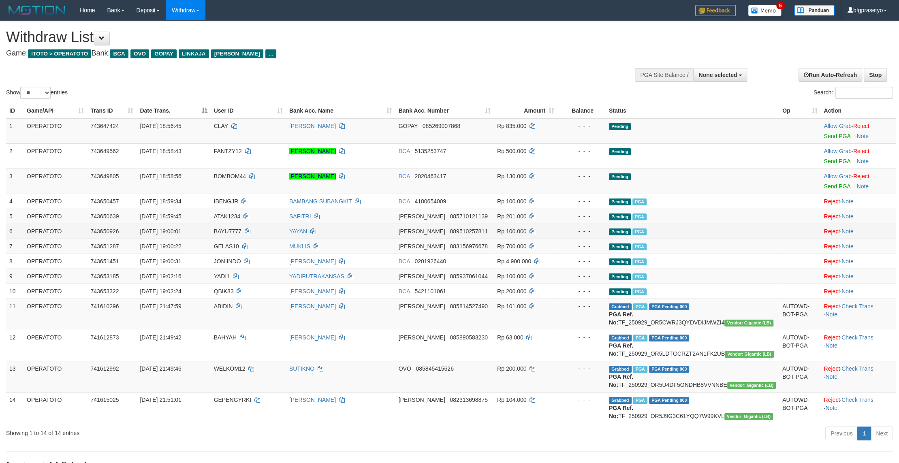
click at [654, 239] on td "Pending PGA" at bounding box center [691, 231] width 173 height 15
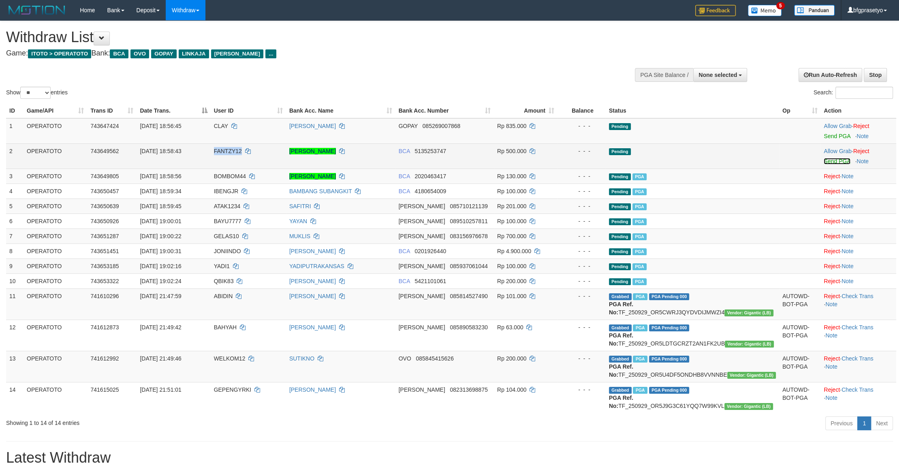
click at [842, 164] on link "Send PGA" at bounding box center [836, 161] width 26 height 6
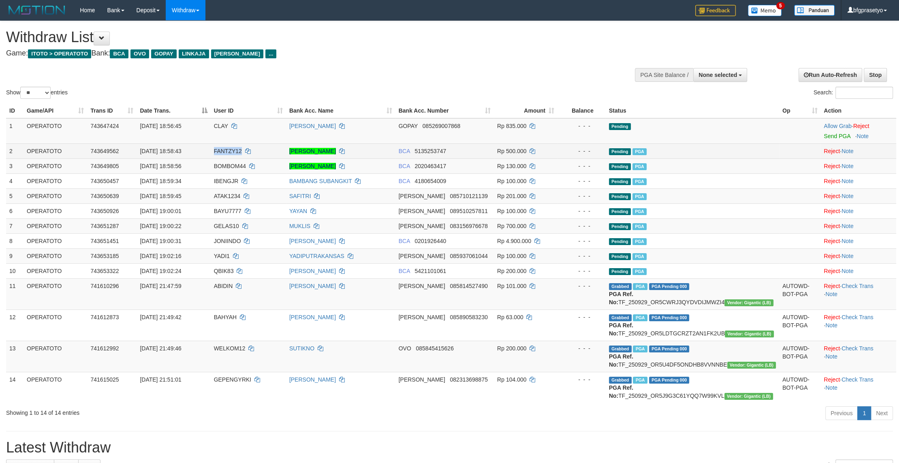
drag, startPoint x: 615, startPoint y: 194, endPoint x: 528, endPoint y: 156, distance: 95.7
click at [603, 173] on td "- - -" at bounding box center [581, 165] width 48 height 15
click at [837, 139] on link "Send PGA" at bounding box center [836, 136] width 26 height 6
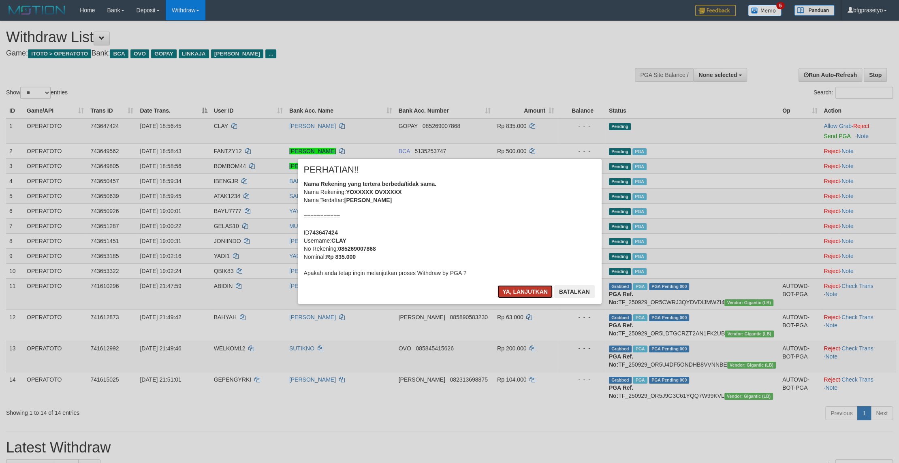
click at [524, 298] on button "Ya, lanjutkan" at bounding box center [524, 291] width 55 height 13
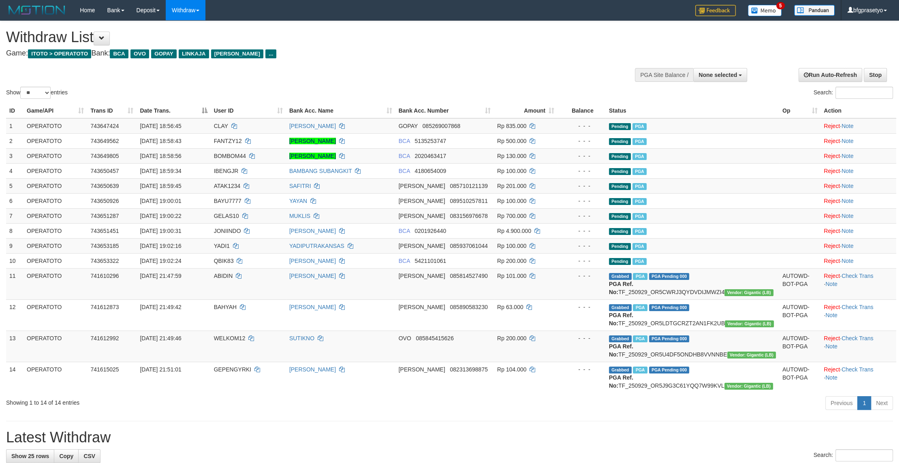
click at [334, 50] on div "Withdraw List Game: ITOTO > OPERATOTO Bank: BCA OVO GOPAY LINKAJA DANA ..." at bounding box center [298, 43] width 585 height 28
drag, startPoint x: 290, startPoint y: 17, endPoint x: 443, endPoint y: 3, distance: 154.5
click at [290, 17] on div "Home Bank Account List Load By Website Group [ITOTO] OPERATOTO Mutasi Bank Sear…" at bounding box center [449, 10] width 886 height 21
click at [405, 36] on h1 "Withdraw List" at bounding box center [298, 37] width 585 height 16
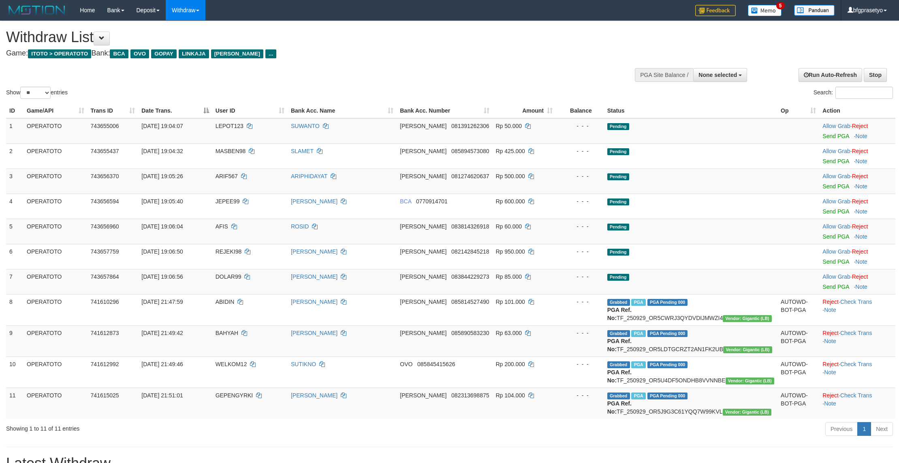
select select
select select "**"
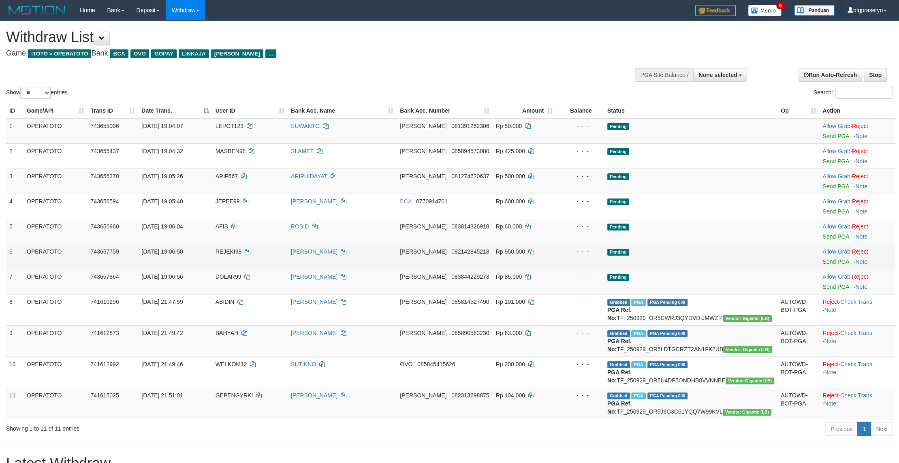
click at [697, 244] on td "Pending" at bounding box center [690, 231] width 173 height 25
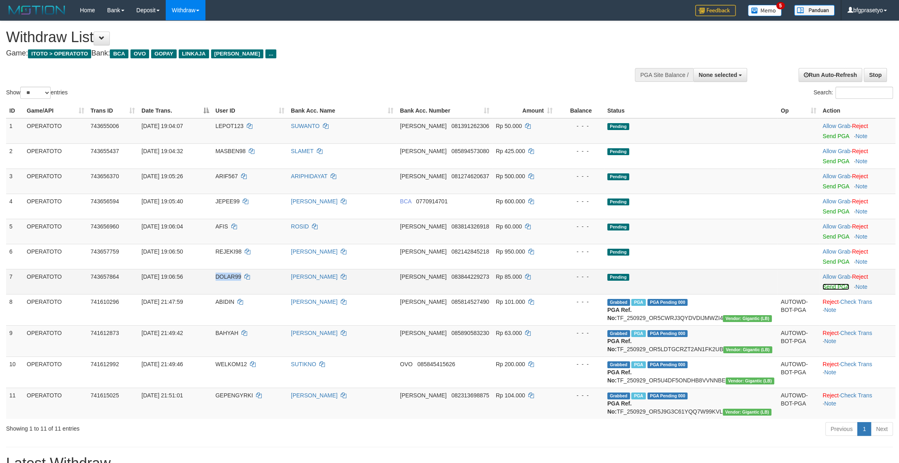
click at [833, 290] on link "Send PGA" at bounding box center [835, 286] width 26 height 6
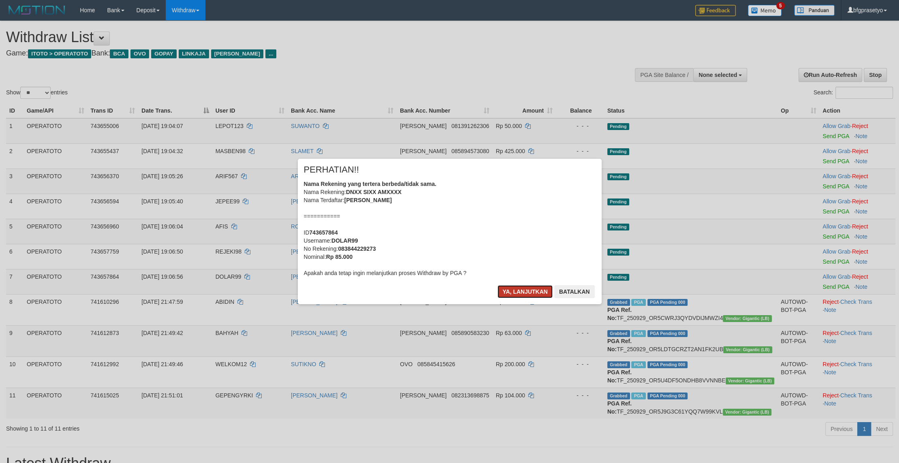
click at [532, 298] on button "Ya, lanjutkan" at bounding box center [524, 291] width 55 height 13
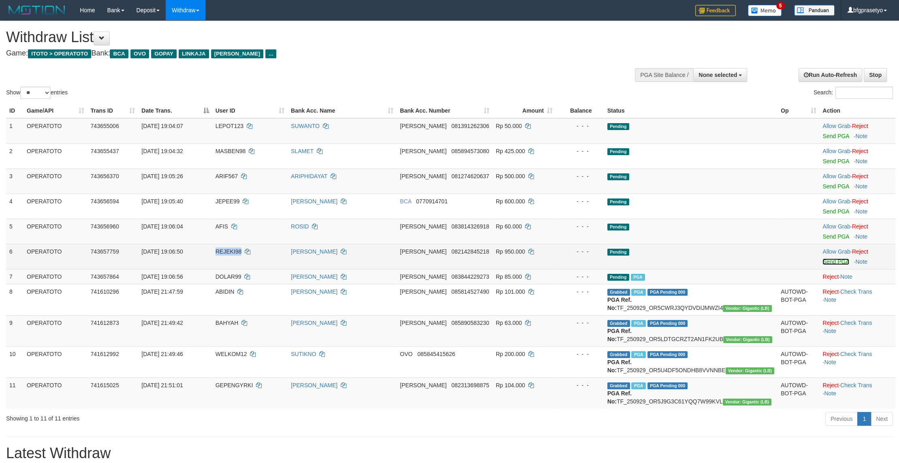
click at [830, 265] on link "Send PGA" at bounding box center [835, 261] width 26 height 6
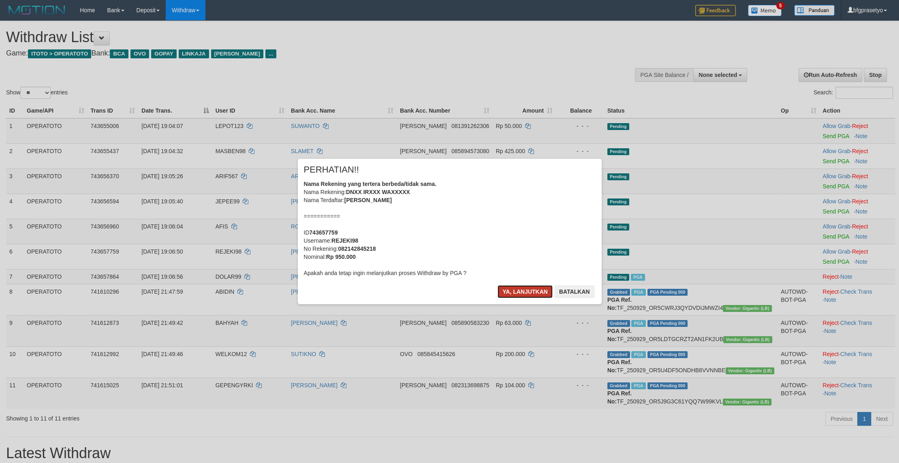
click at [525, 298] on button "Ya, lanjutkan" at bounding box center [524, 291] width 55 height 13
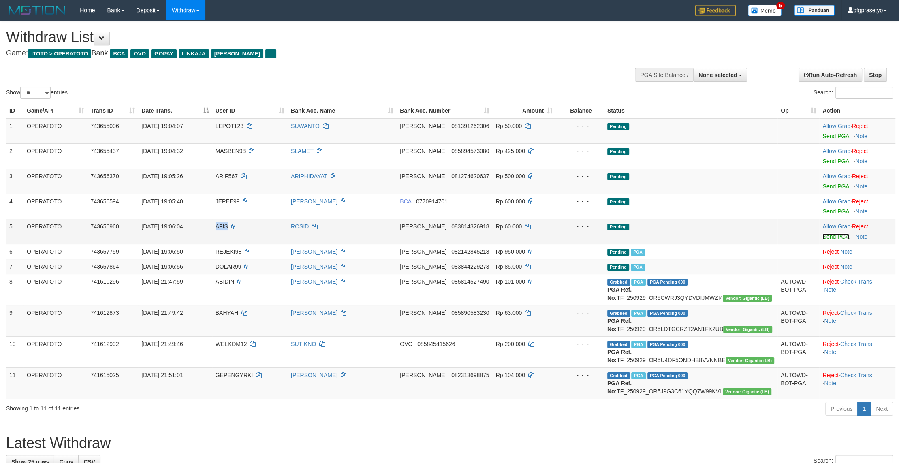
click at [830, 240] on link "Send PGA" at bounding box center [835, 236] width 26 height 6
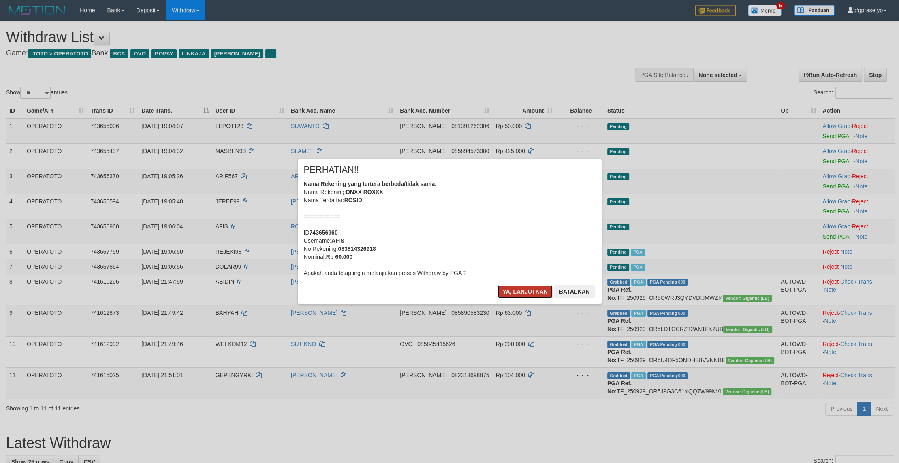
click at [530, 298] on button "Ya, lanjutkan" at bounding box center [524, 291] width 55 height 13
drag, startPoint x: 530, startPoint y: 306, endPoint x: 526, endPoint y: 298, distance: 9.2
click at [530, 304] on div "× PERHATIAN!! Nama Rekening yang tertera berbeda/tidak sama. Nama Rekening: DNX…" at bounding box center [450, 231] width 316 height 145
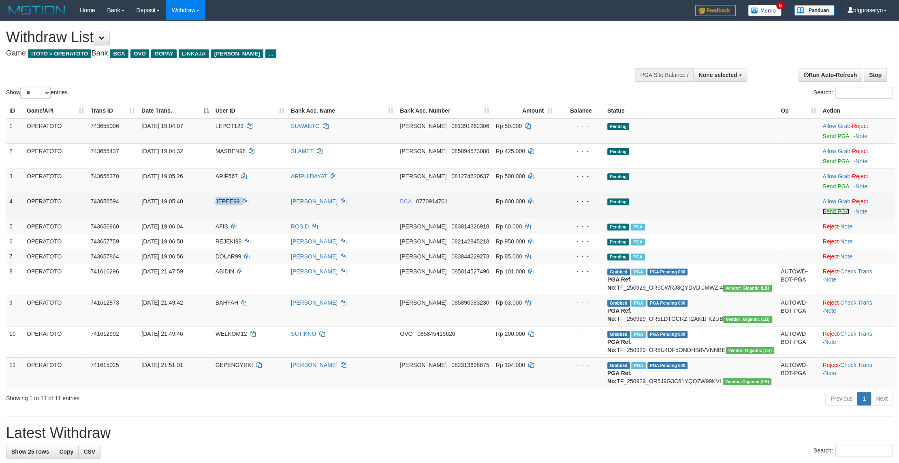
click at [830, 215] on link "Send PGA" at bounding box center [835, 211] width 26 height 6
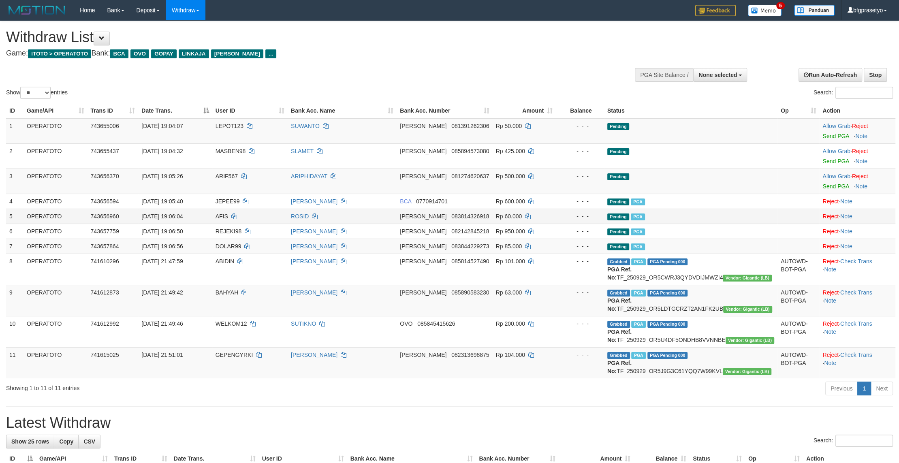
drag, startPoint x: 588, startPoint y: 277, endPoint x: 522, endPoint y: 246, distance: 72.7
click at [586, 235] on div "- - -" at bounding box center [580, 231] width 42 height 8
click at [838, 190] on link "Send PGA" at bounding box center [835, 186] width 26 height 6
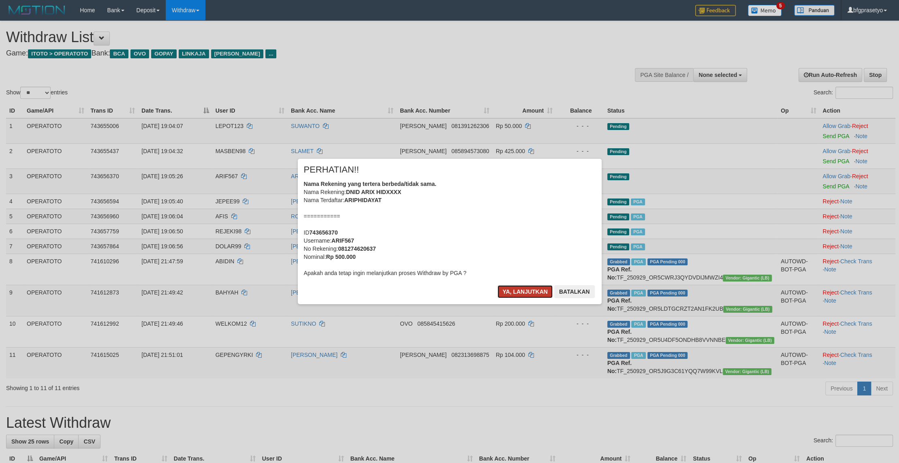
click at [504, 298] on button "Ya, lanjutkan" at bounding box center [524, 291] width 55 height 13
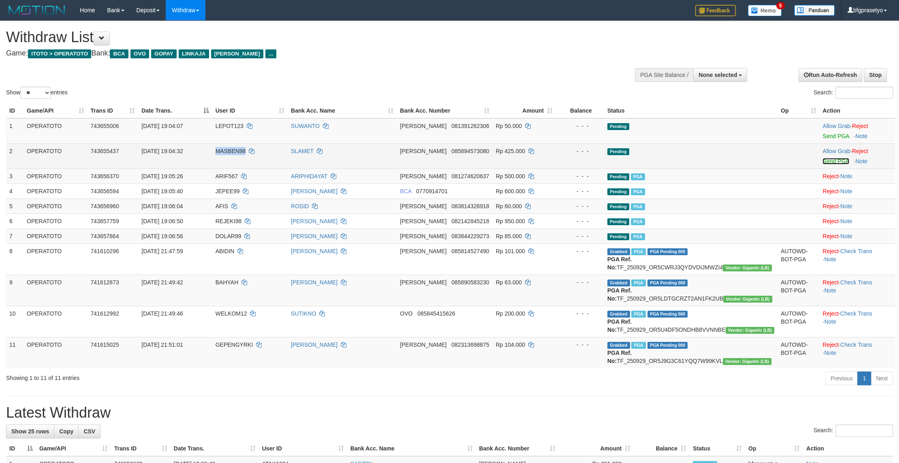
click at [838, 164] on link "Send PGA" at bounding box center [835, 161] width 26 height 6
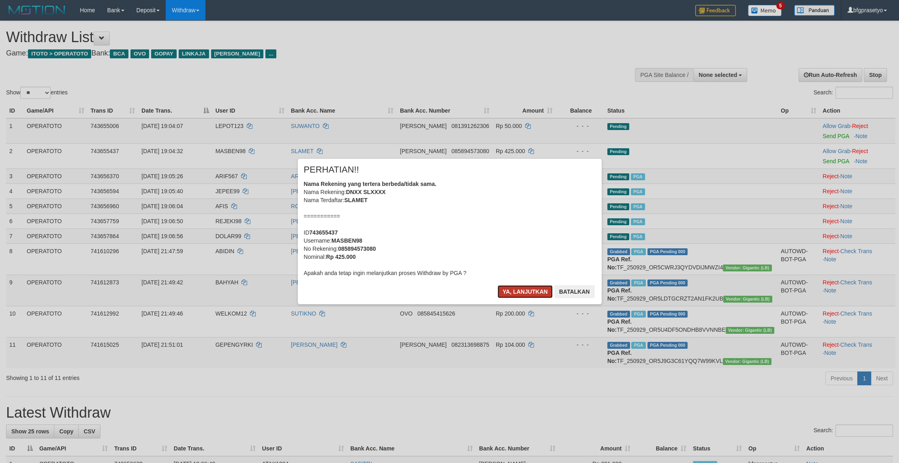
click at [508, 298] on button "Ya, lanjutkan" at bounding box center [524, 291] width 55 height 13
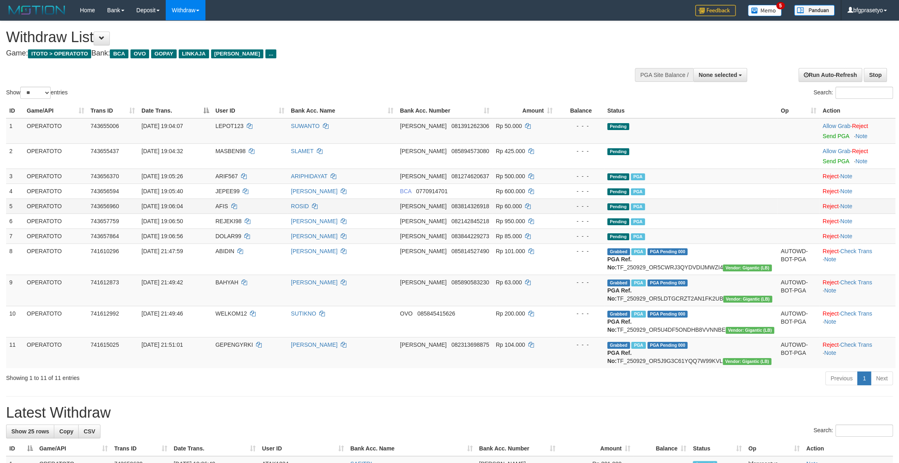
click at [464, 228] on td "DANA 082142845218" at bounding box center [444, 220] width 96 height 15
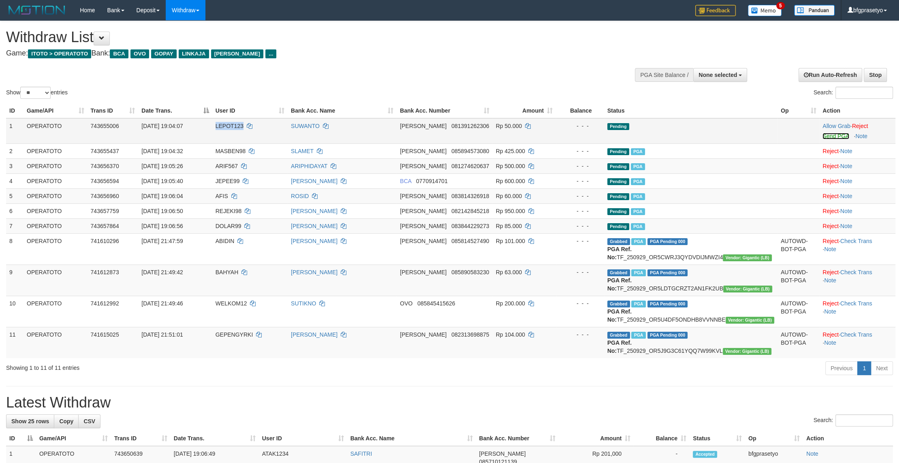
click at [833, 139] on link "Send PGA" at bounding box center [835, 136] width 26 height 6
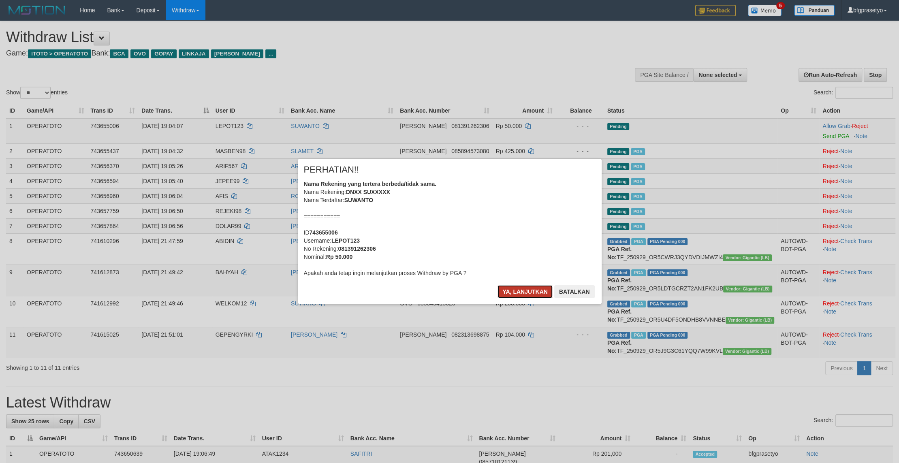
click at [526, 298] on button "Ya, lanjutkan" at bounding box center [524, 291] width 55 height 13
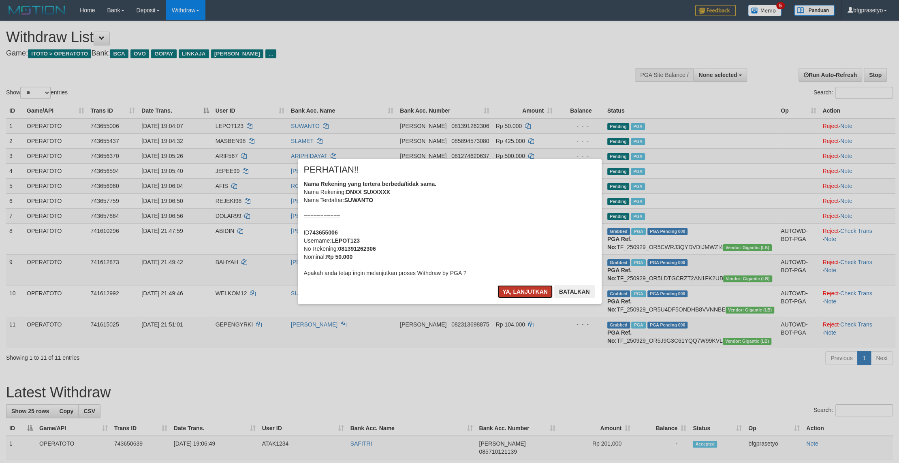
click at [515, 298] on button "Ya, lanjutkan" at bounding box center [524, 291] width 55 height 13
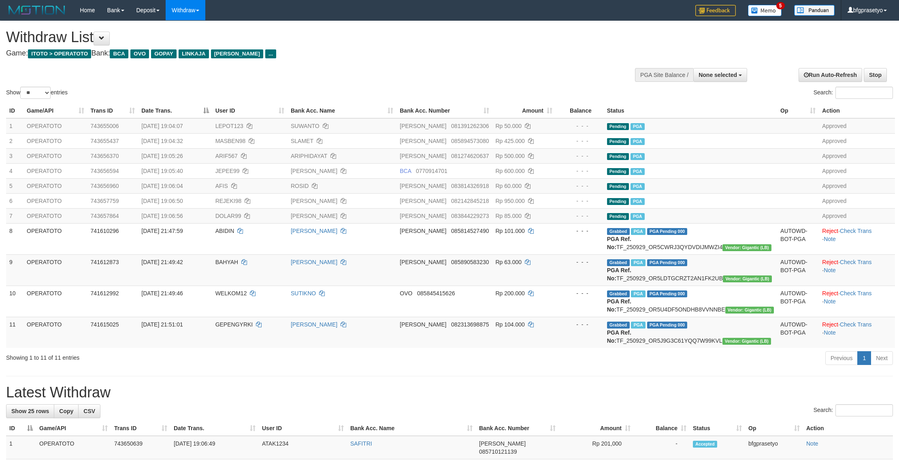
drag, startPoint x: 324, startPoint y: 54, endPoint x: 330, endPoint y: 0, distance: 54.6
click at [326, 52] on h4 "Game: ITOTO > OPERATOTO Bank: BCA OVO GOPAY LINKAJA DANA ..." at bounding box center [298, 53] width 585 height 8
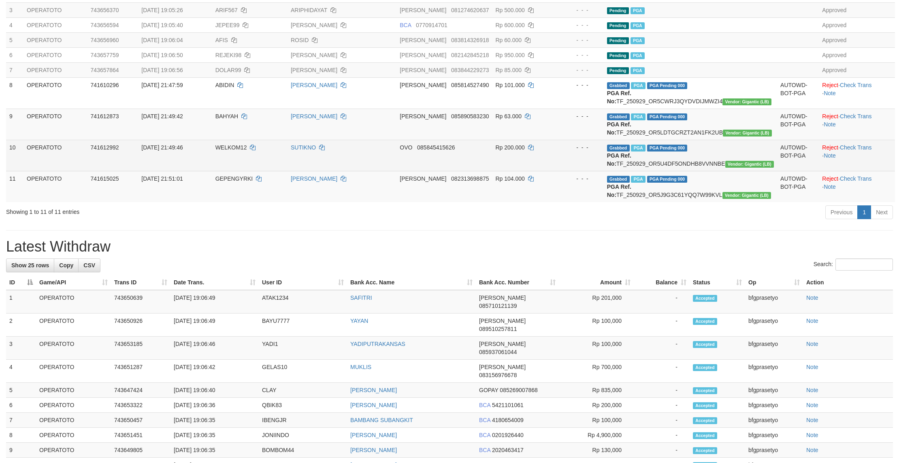
scroll to position [194, 0]
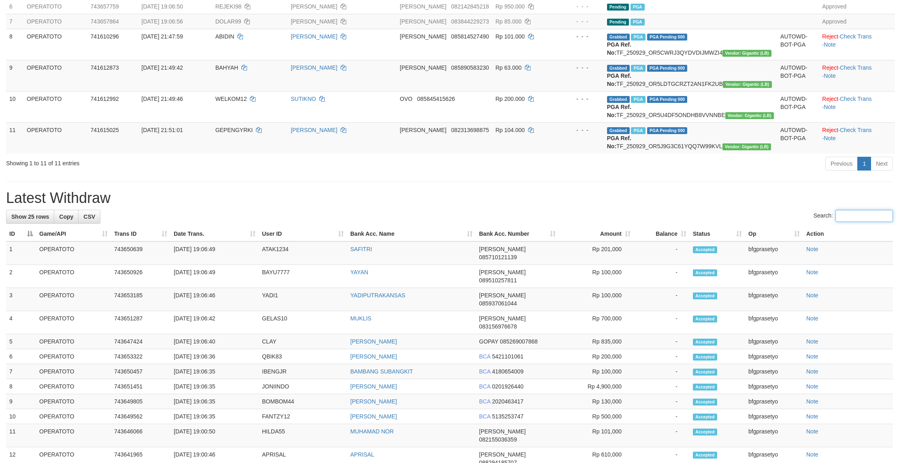
click at [835, 222] on input "Search:" at bounding box center [864, 216] width 58 height 12
paste input "*******"
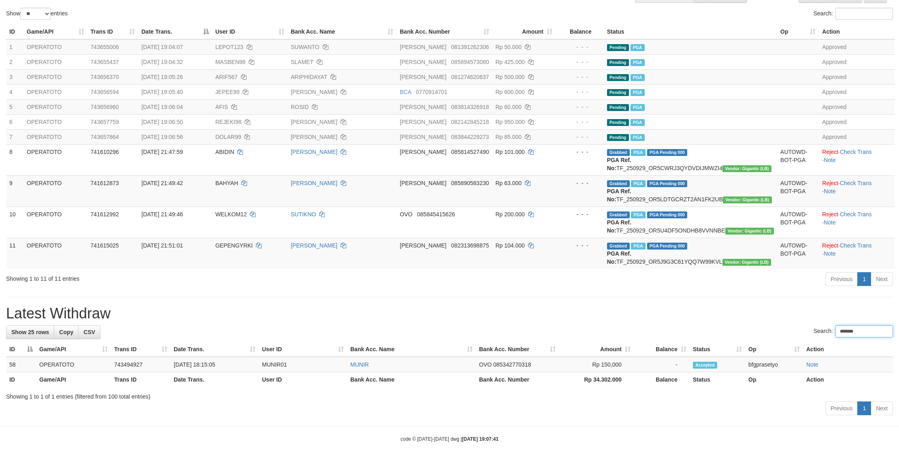
type input "*******"
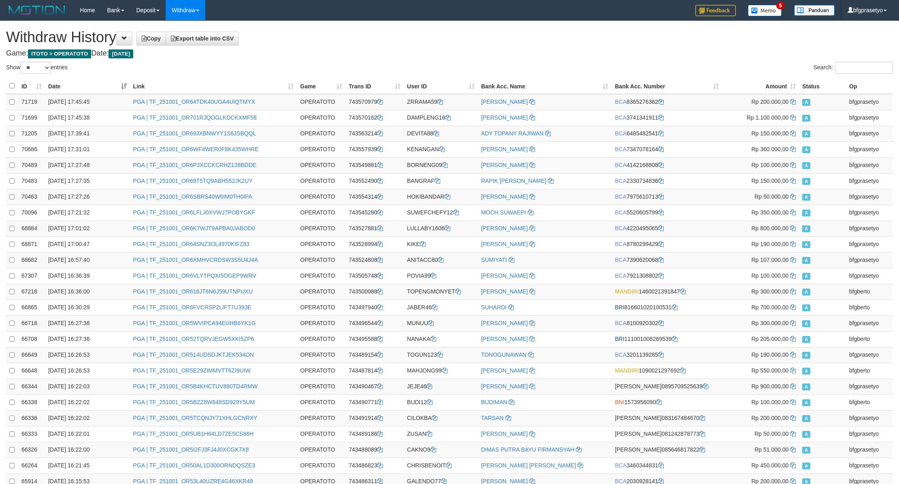
select select "**"
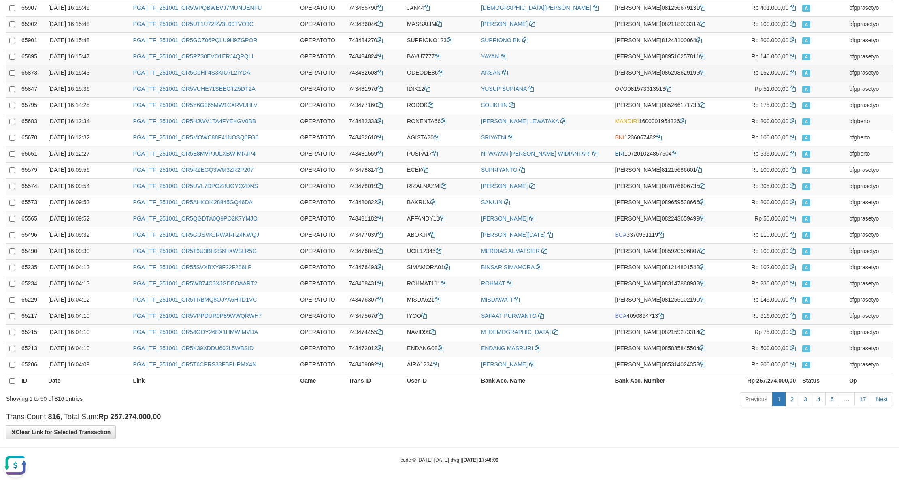
click at [722, 65] on td "[PERSON_NAME] 085298629195" at bounding box center [667, 73] width 111 height 16
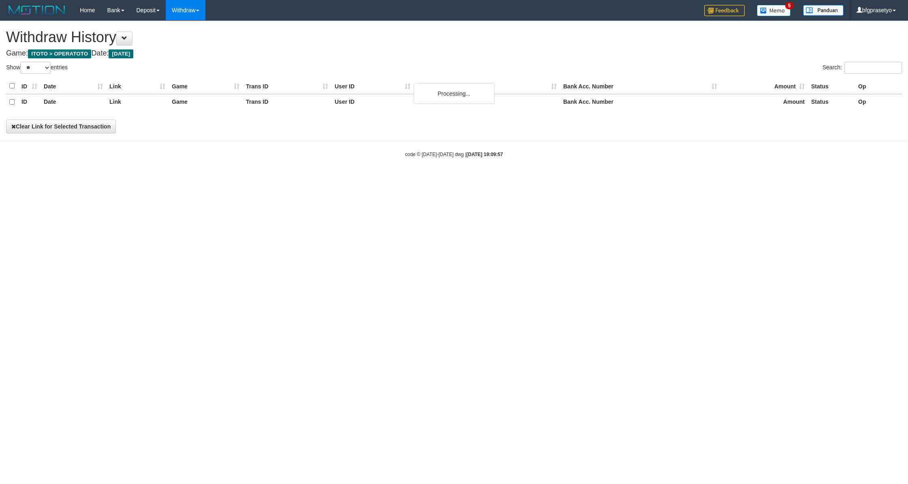
select select "**"
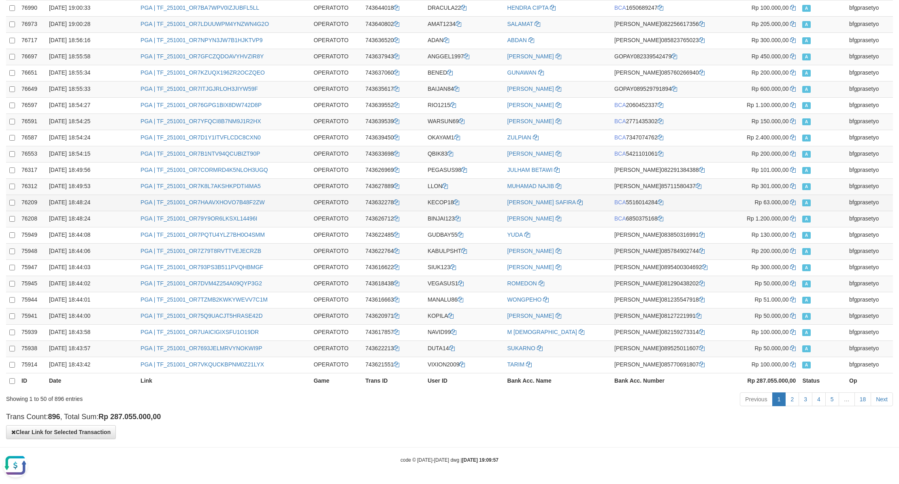
drag, startPoint x: 570, startPoint y: 109, endPoint x: 627, endPoint y: 187, distance: 96.5
click at [571, 130] on td "ZULPIAN" at bounding box center [557, 138] width 107 height 16
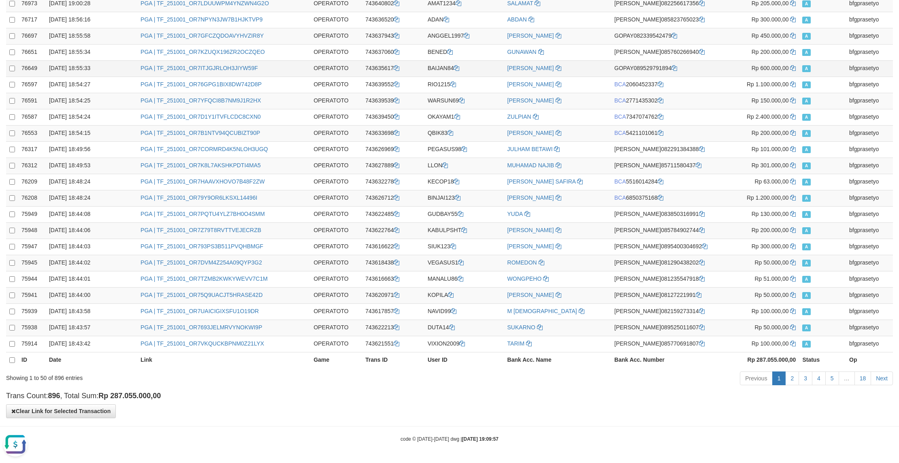
click at [582, 60] on td "[PERSON_NAME]" at bounding box center [557, 68] width 107 height 16
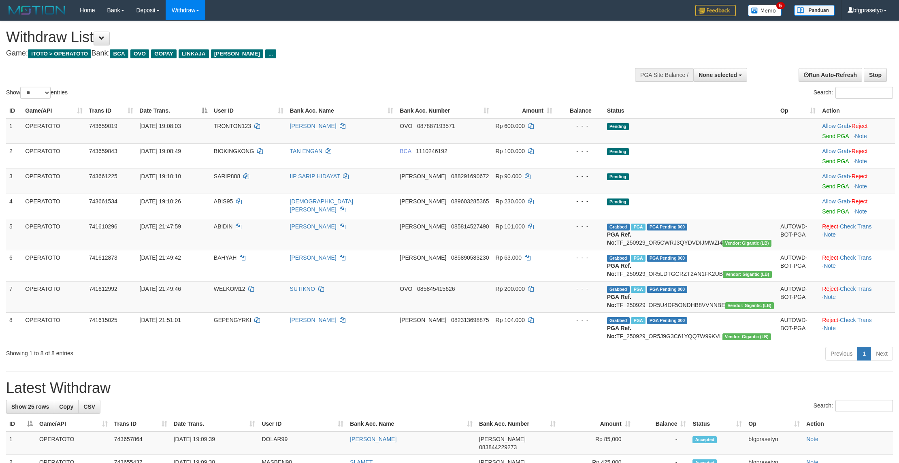
select select
select select "**"
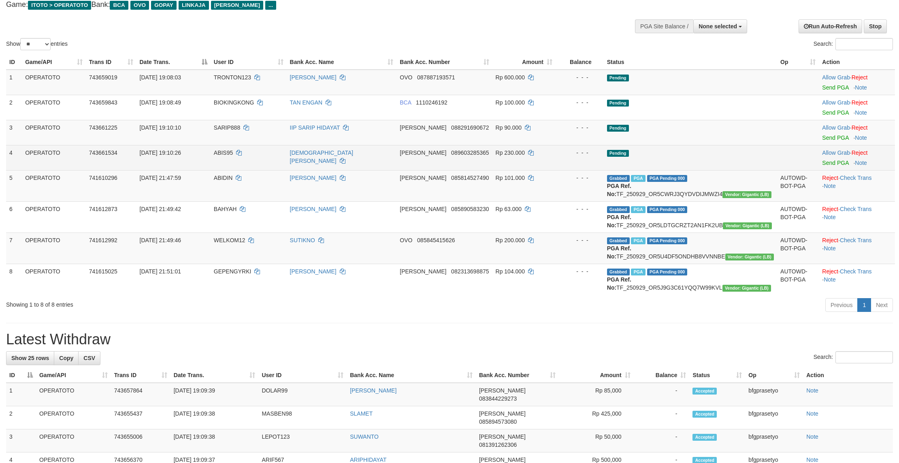
scroll to position [49, 0]
click at [701, 164] on td "Pending" at bounding box center [690, 157] width 173 height 25
click at [835, 166] on link "Send PGA" at bounding box center [835, 163] width 26 height 6
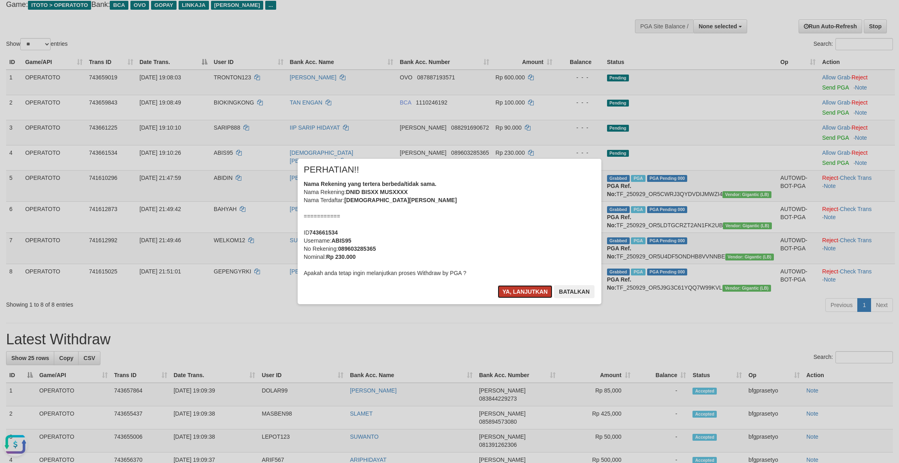
click at [522, 298] on button "Ya, lanjutkan" at bounding box center [525, 291] width 55 height 13
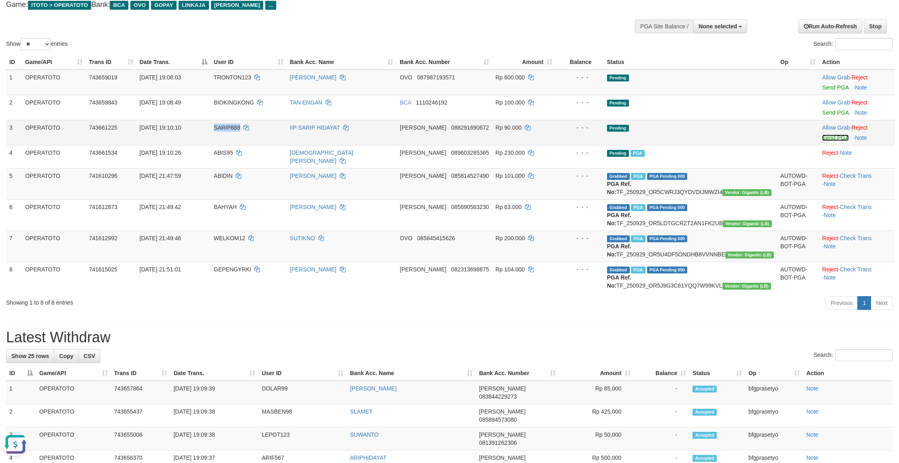
click at [832, 141] on link "Send PGA" at bounding box center [835, 137] width 26 height 6
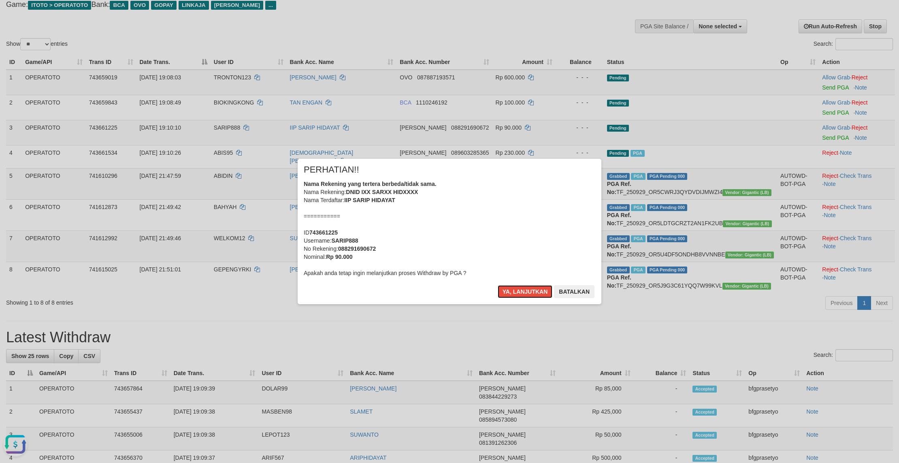
drag, startPoint x: 516, startPoint y: 308, endPoint x: 474, endPoint y: 297, distance: 43.5
click at [516, 298] on button "Ya, lanjutkan" at bounding box center [525, 291] width 55 height 13
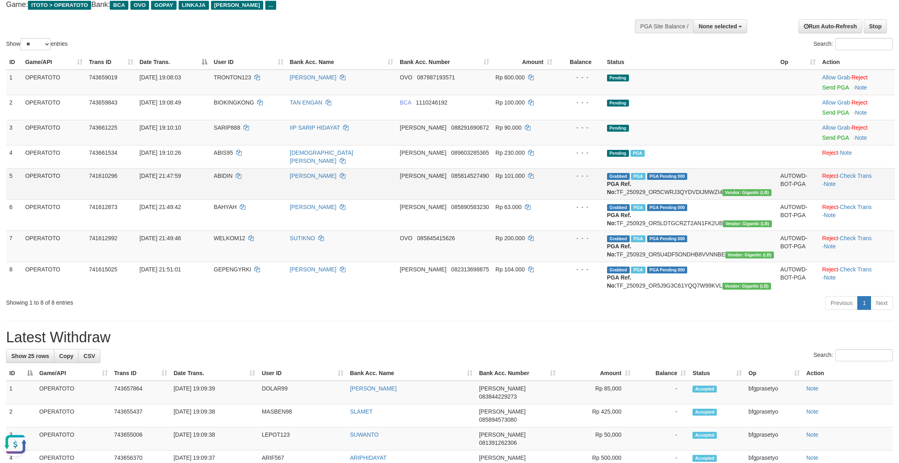
drag, startPoint x: 437, startPoint y: 271, endPoint x: 403, endPoint y: 202, distance: 77.2
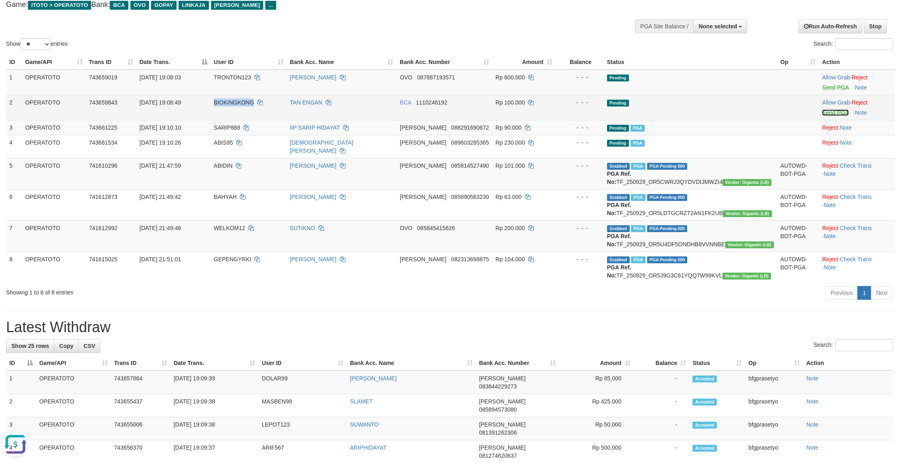
click at [832, 116] on link "Send PGA" at bounding box center [835, 112] width 26 height 6
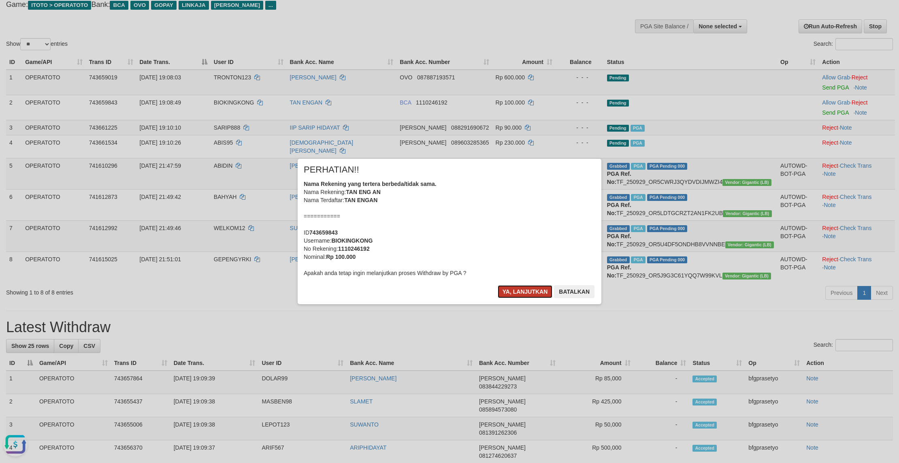
click at [504, 298] on button "Ya, lanjutkan" at bounding box center [525, 291] width 55 height 13
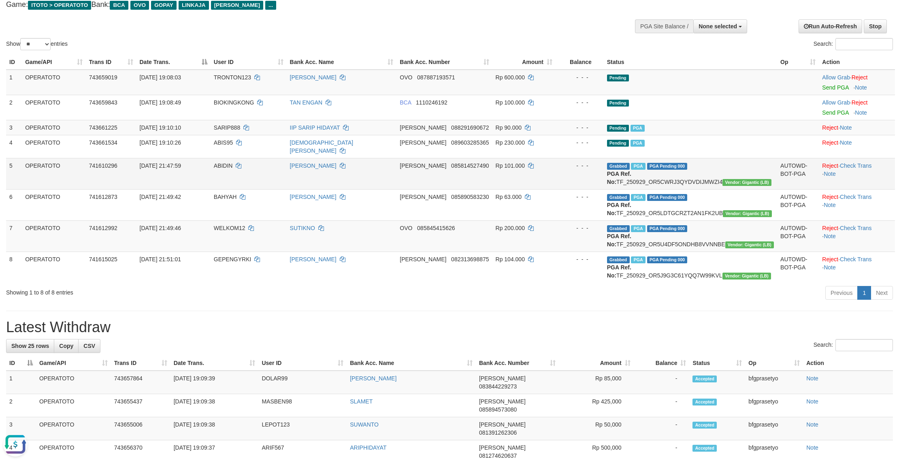
drag, startPoint x: 492, startPoint y: 241, endPoint x: 477, endPoint y: 214, distance: 30.8
click at [492, 220] on td "DANA 085890583230" at bounding box center [444, 204] width 96 height 31
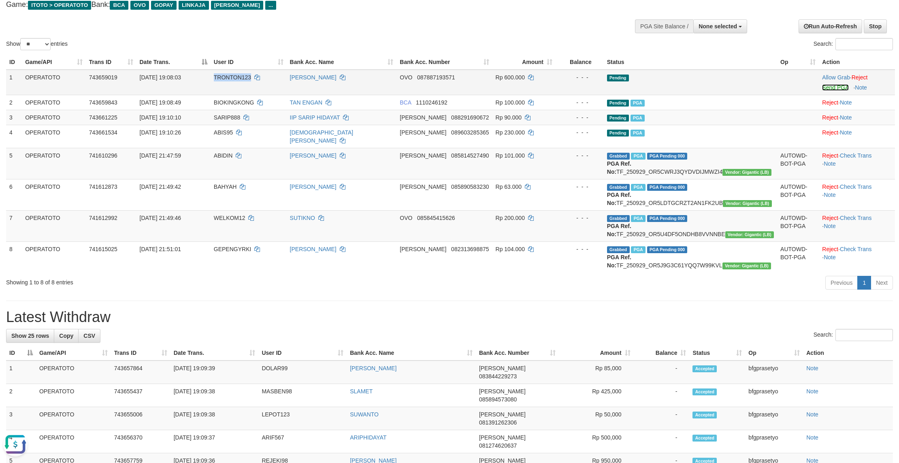
click at [834, 91] on link "Send PGA" at bounding box center [835, 87] width 26 height 6
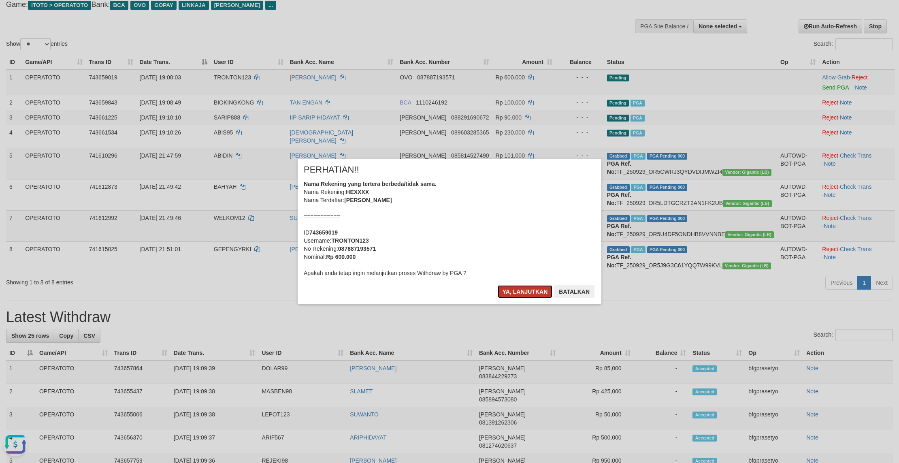
click at [516, 298] on button "Ya, lanjutkan" at bounding box center [525, 291] width 55 height 13
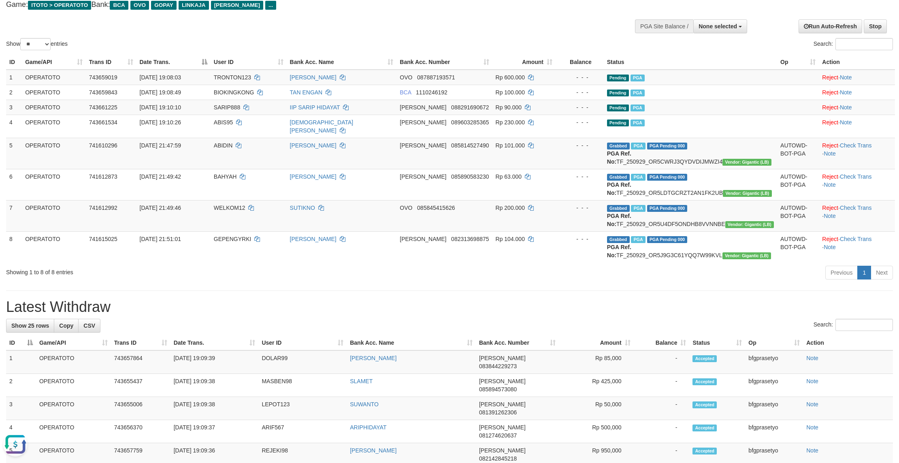
drag, startPoint x: 253, startPoint y: 401, endPoint x: 258, endPoint y: 401, distance: 4.9
click at [253, 282] on div "Showing 1 to 8 of 8 entries Previous 1 Next" at bounding box center [449, 273] width 899 height 17
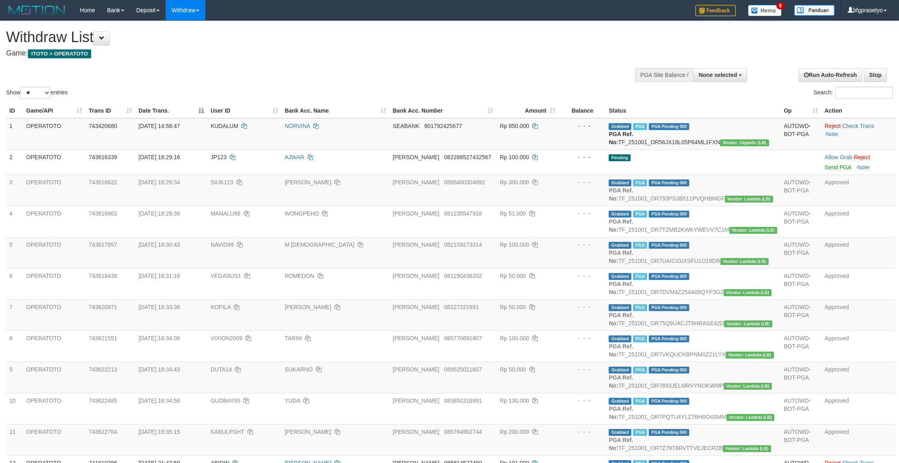
select select
select select "**"
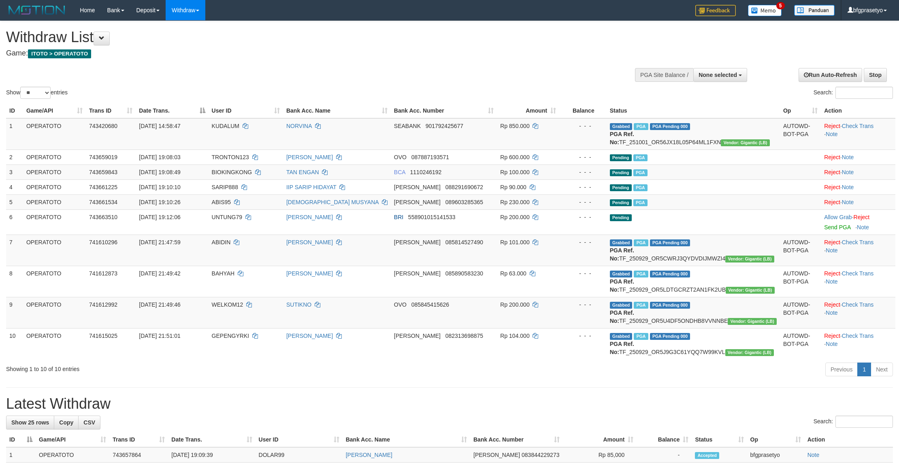
select select
select select "**"
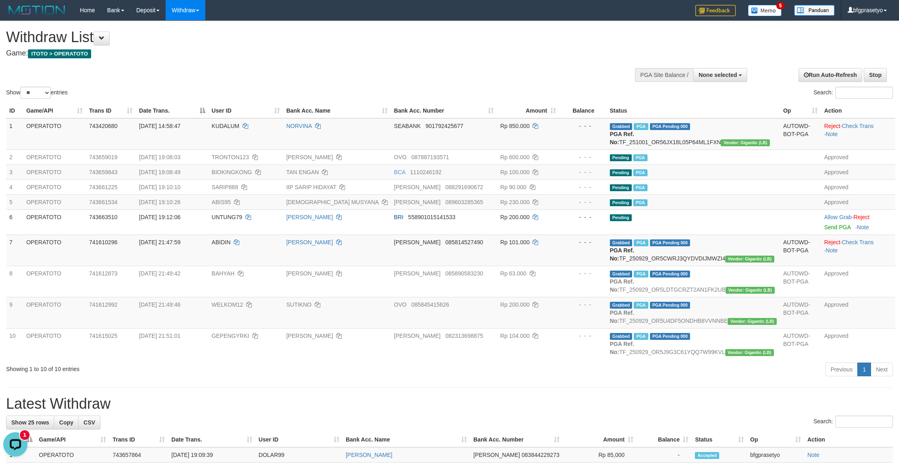
click at [379, 52] on h4 "Game: ITOTO > OPERATOTO" at bounding box center [298, 53] width 585 height 8
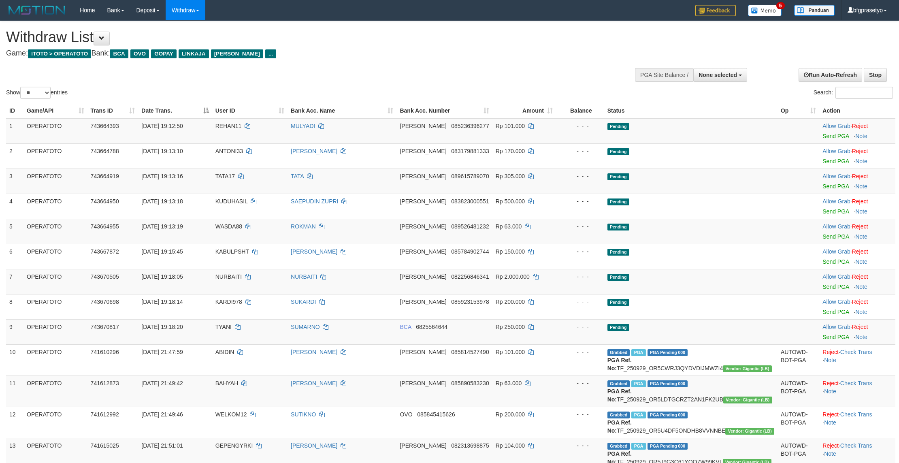
select select
select select "**"
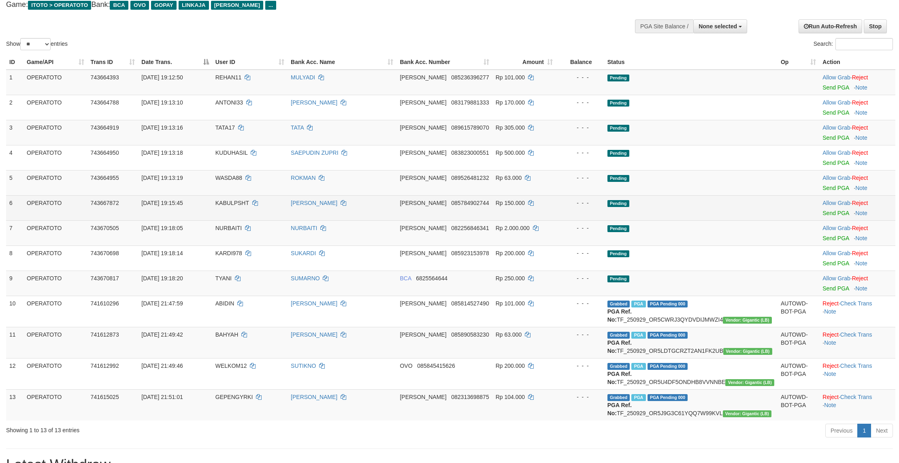
scroll to position [49, 0]
click at [707, 220] on td "Pending" at bounding box center [690, 207] width 173 height 25
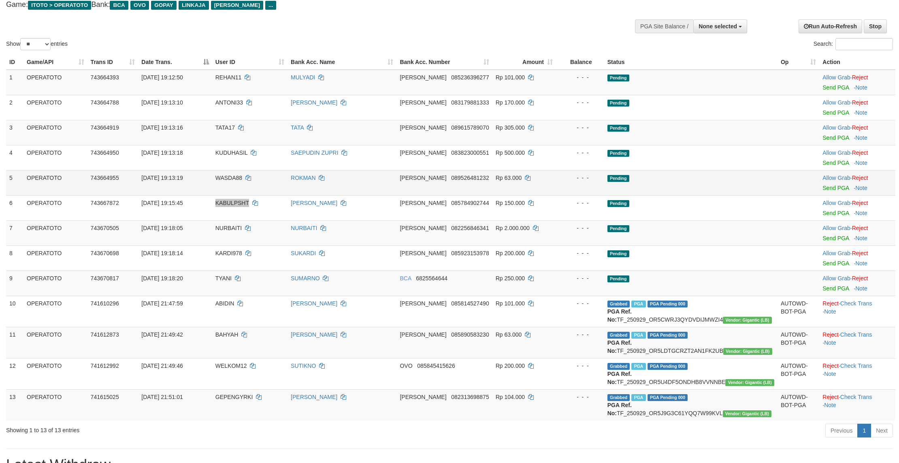
scroll to position [0, 0]
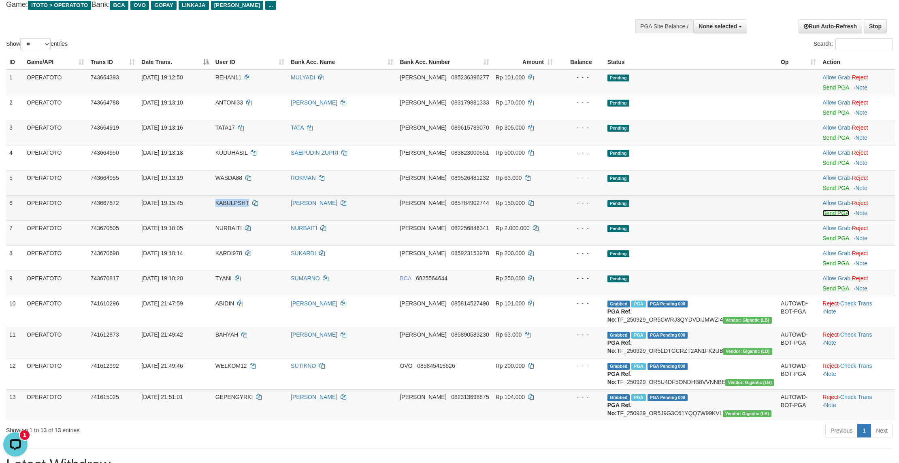
click at [835, 216] on link "Send PGA" at bounding box center [835, 213] width 26 height 6
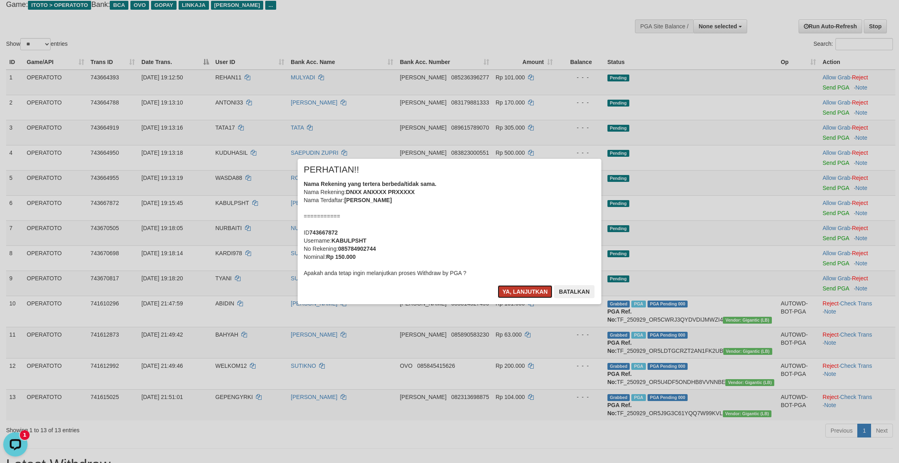
drag, startPoint x: 520, startPoint y: 303, endPoint x: 594, endPoint y: 299, distance: 74.6
click at [520, 298] on button "Ya, lanjutkan" at bounding box center [525, 291] width 55 height 13
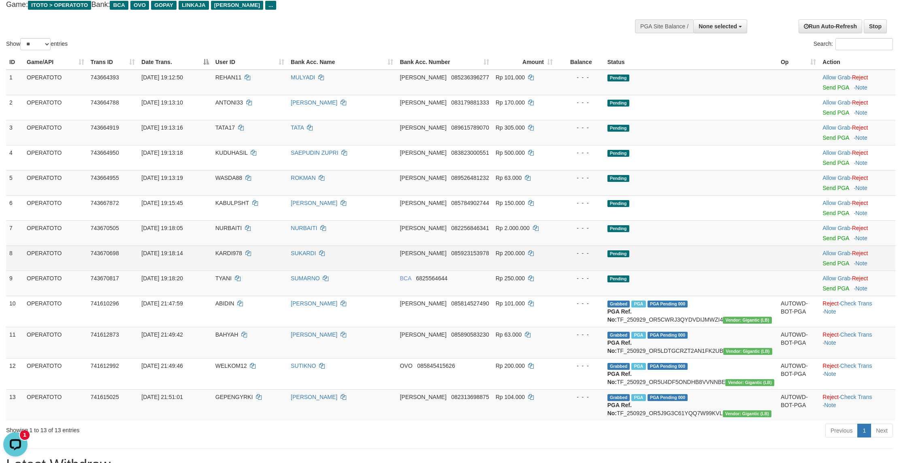
drag, startPoint x: 652, startPoint y: 293, endPoint x: 652, endPoint y: 289, distance: 4.5
click at [629, 257] on span "Pending" at bounding box center [618, 253] width 22 height 7
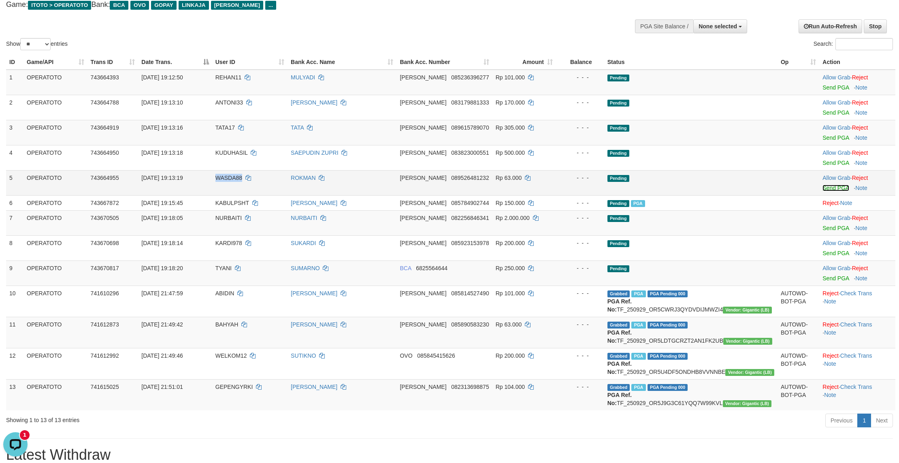
click at [834, 191] on link "Send PGA" at bounding box center [835, 188] width 26 height 6
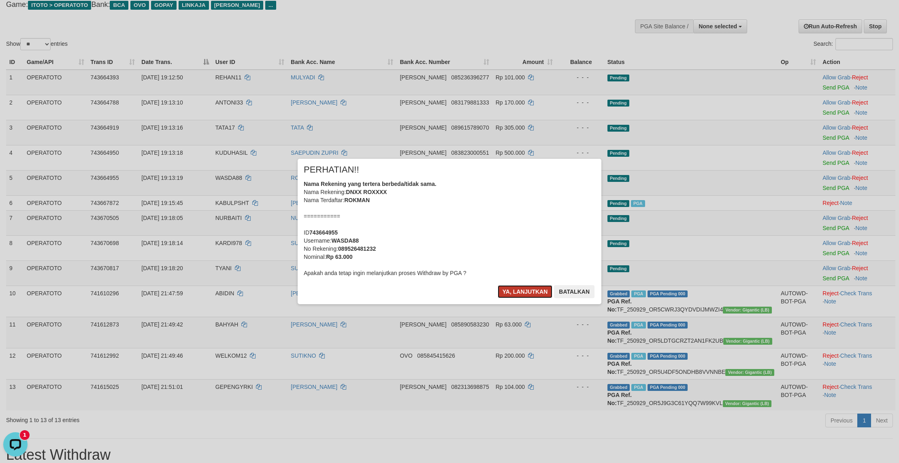
drag, startPoint x: 531, startPoint y: 304, endPoint x: 544, endPoint y: 304, distance: 13.4
click at [532, 298] on button "Ya, lanjutkan" at bounding box center [525, 291] width 55 height 13
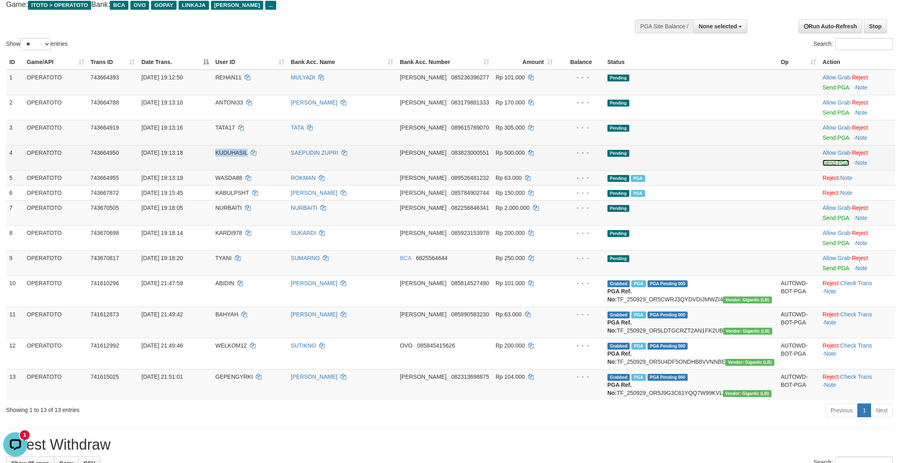
click at [834, 166] on link "Send PGA" at bounding box center [835, 163] width 26 height 6
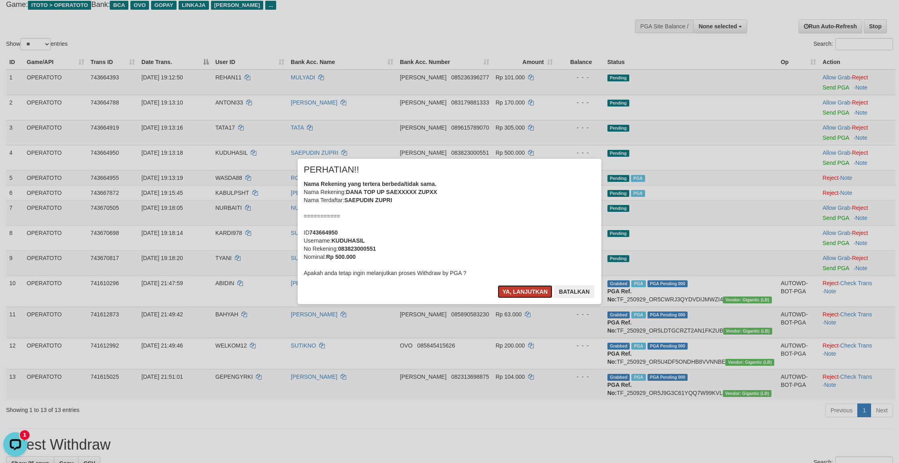
drag, startPoint x: 516, startPoint y: 300, endPoint x: 587, endPoint y: 296, distance: 71.0
click at [518, 298] on button "Ya, lanjutkan" at bounding box center [525, 291] width 55 height 13
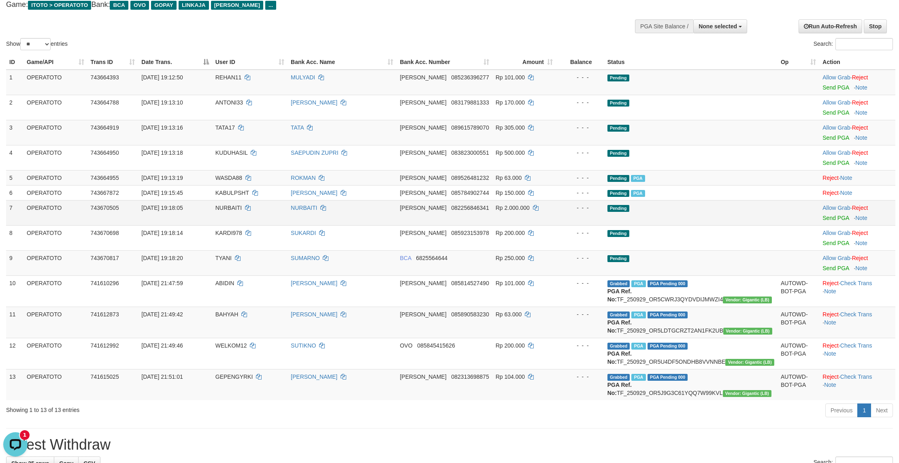
drag, startPoint x: 678, startPoint y: 283, endPoint x: 656, endPoint y: 263, distance: 29.2
click at [678, 250] on td "Pending" at bounding box center [690, 237] width 173 height 25
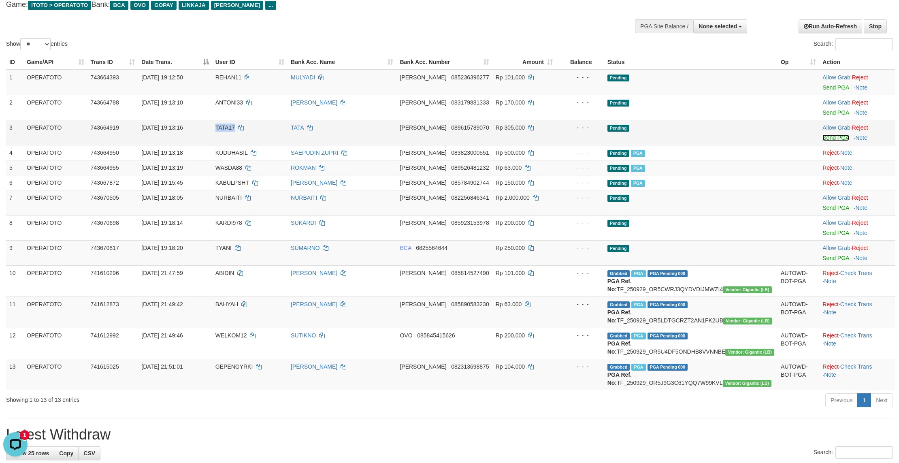
click at [841, 141] on link "Send PGA" at bounding box center [835, 137] width 26 height 6
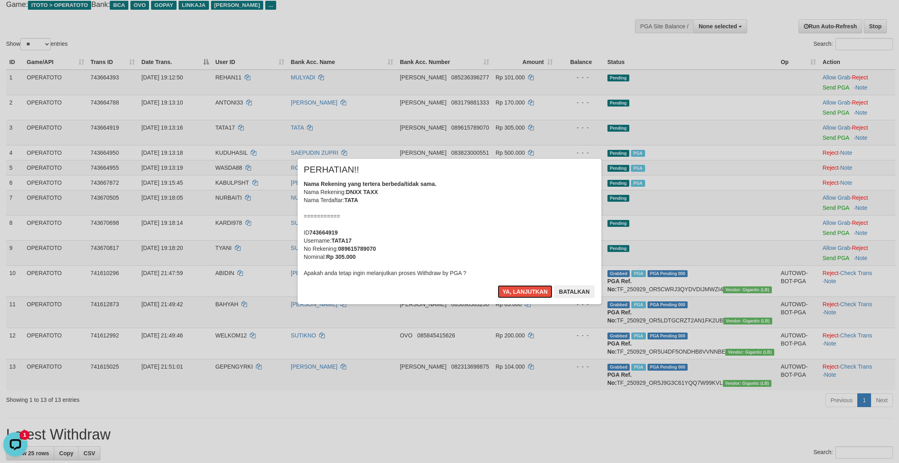
drag, startPoint x: 520, startPoint y: 300, endPoint x: 546, endPoint y: 298, distance: 26.0
click at [520, 298] on button "Ya, lanjutkan" at bounding box center [525, 291] width 55 height 13
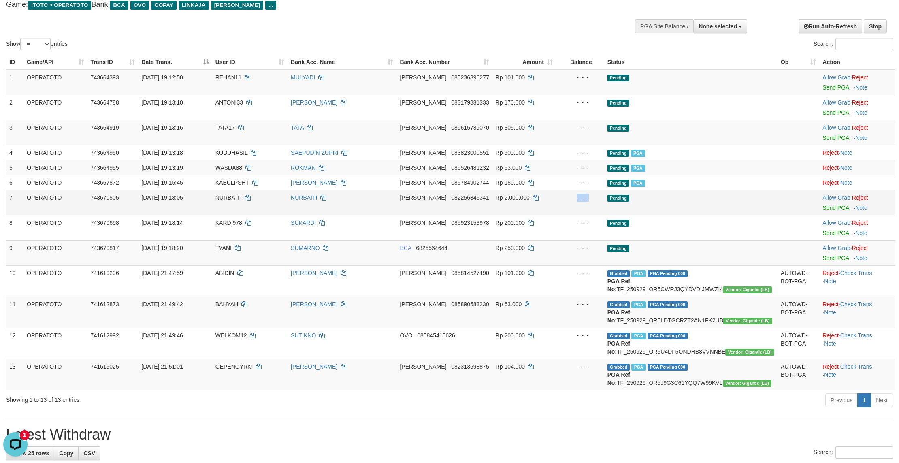
drag, startPoint x: 682, startPoint y: 263, endPoint x: 677, endPoint y: 246, distance: 17.7
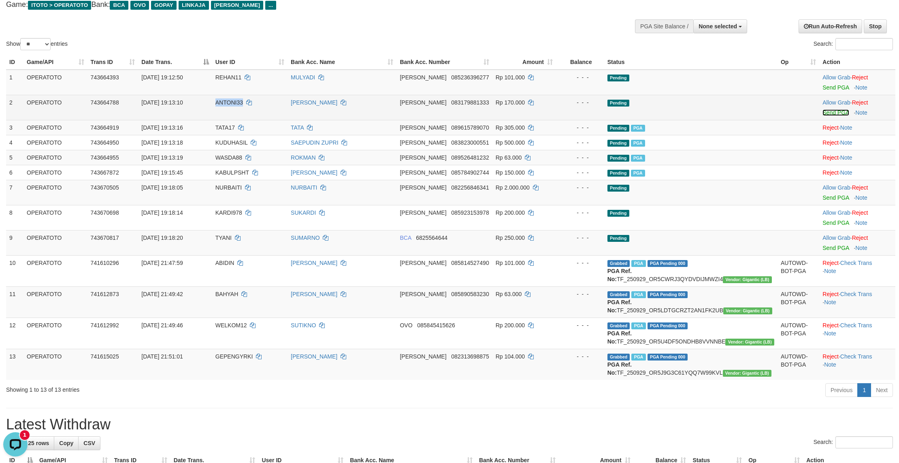
click at [829, 116] on link "Send PGA" at bounding box center [835, 112] width 26 height 6
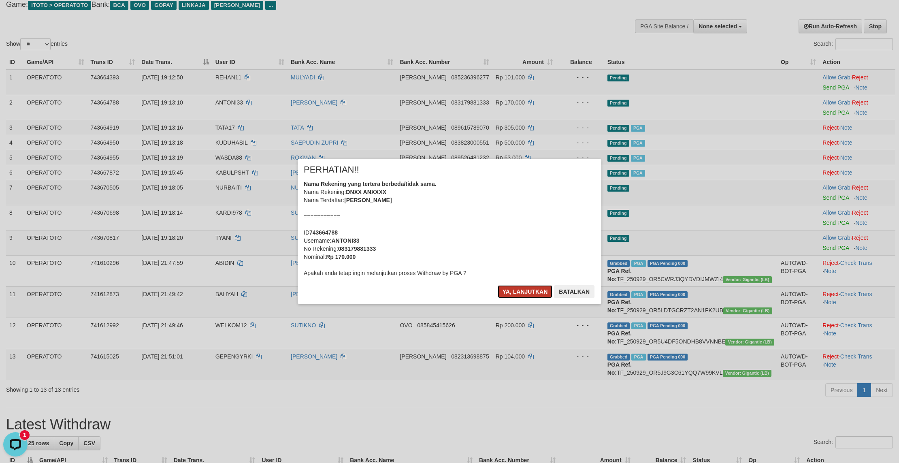
drag, startPoint x: 492, startPoint y: 302, endPoint x: 511, endPoint y: 304, distance: 19.9
click at [498, 298] on button "Ya, lanjutkan" at bounding box center [525, 291] width 55 height 13
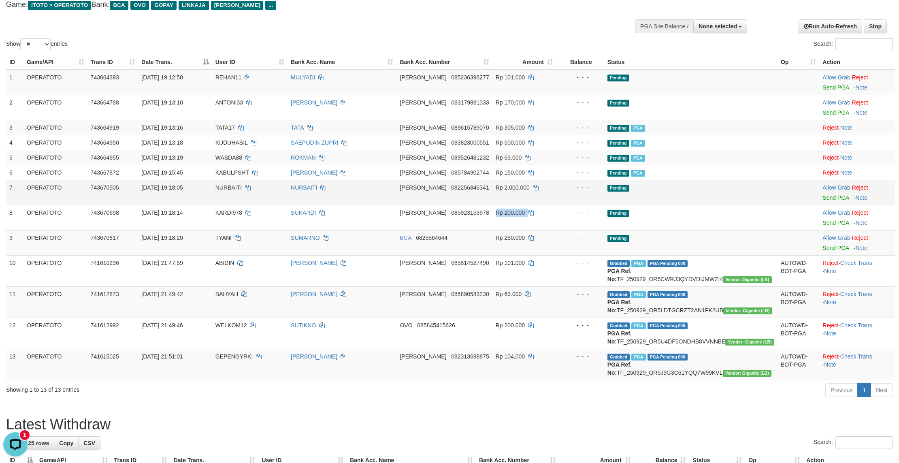
click at [609, 273] on tbody "1 OPERATOTO 743664393 [DATE] 19:12:50 REHAN11 [PERSON_NAME] 085236396277 Rp 101…" at bounding box center [450, 225] width 889 height 310
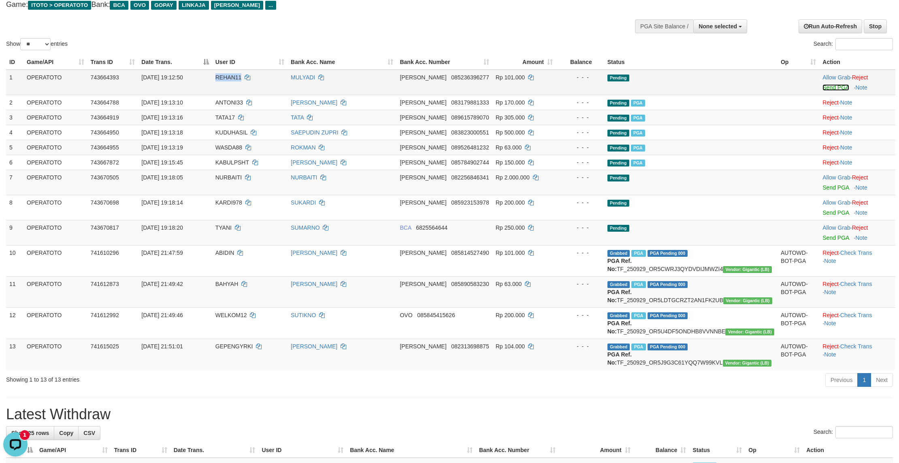
click at [837, 91] on link "Send PGA" at bounding box center [835, 87] width 26 height 6
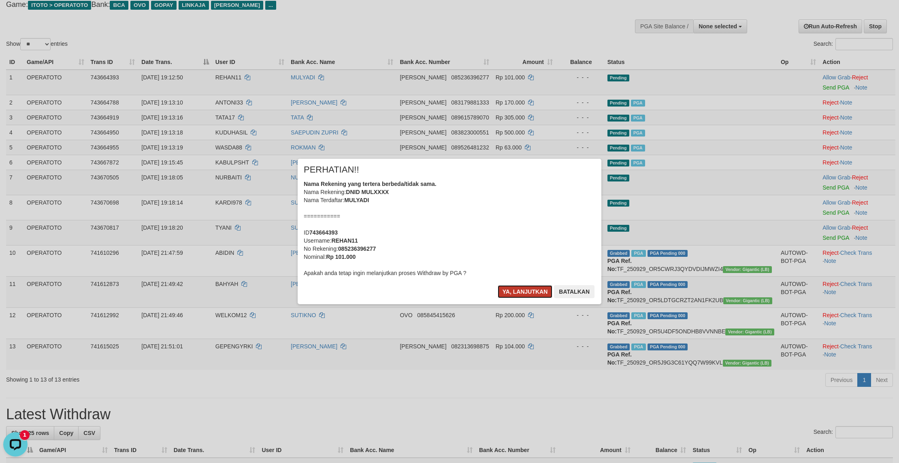
click at [514, 298] on button "Ya, lanjutkan" at bounding box center [525, 291] width 55 height 13
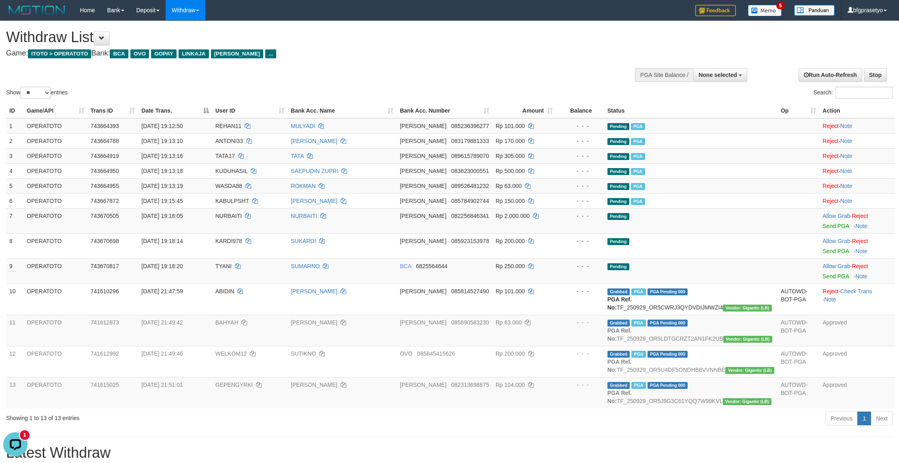
click at [307, 61] on div "**********" at bounding box center [301, 41] width 591 height 40
click at [338, 53] on h4 "Game: ITOTO > OPERATOTO Bank: BCA OVO GOPAY LINKAJA DANA ..." at bounding box center [298, 53] width 585 height 8
drag, startPoint x: 302, startPoint y: 57, endPoint x: 291, endPoint y: 42, distance: 19.1
click at [298, 50] on div "Withdraw List Game: ITOTO > OPERATOTO Bank: BCA OVO GOPAY LINKAJA DANA ..." at bounding box center [298, 43] width 585 height 28
click at [310, 54] on h4 "Game: ITOTO > OPERATOTO Bank: BCA OVO GOPAY LINKAJA DANA ..." at bounding box center [298, 53] width 585 height 8
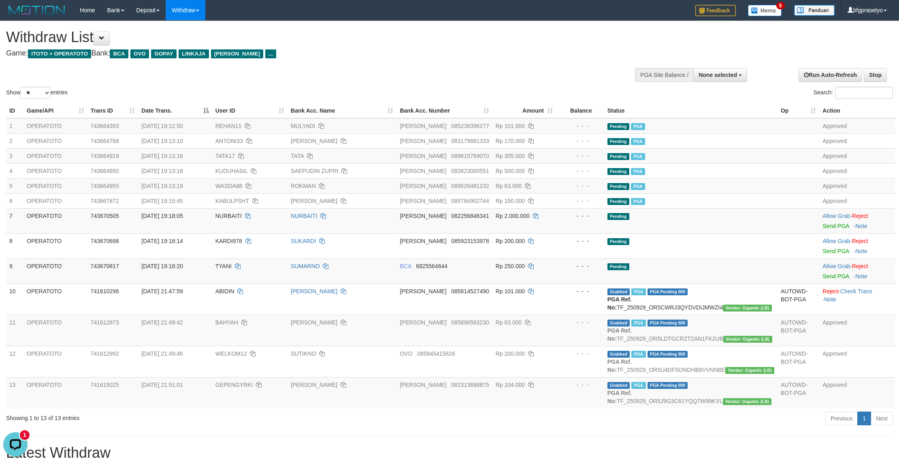
click at [316, 72] on div "Show ** ** ** *** entries Search:" at bounding box center [449, 60] width 899 height 79
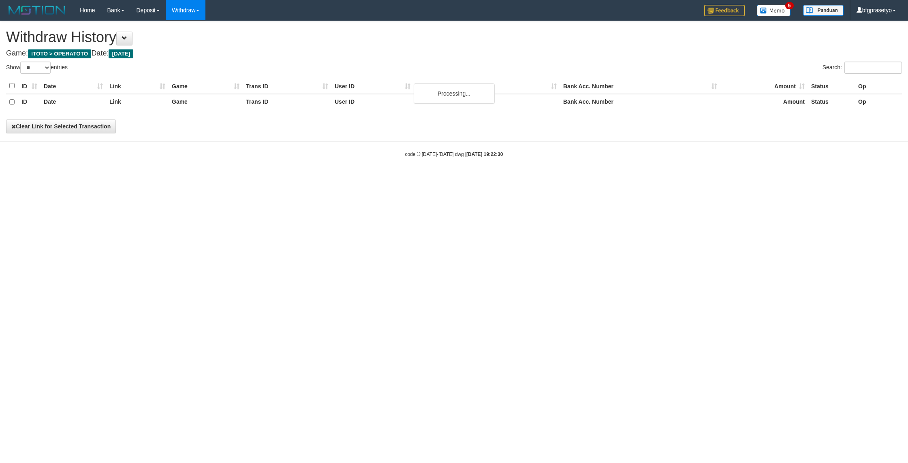
select select "**"
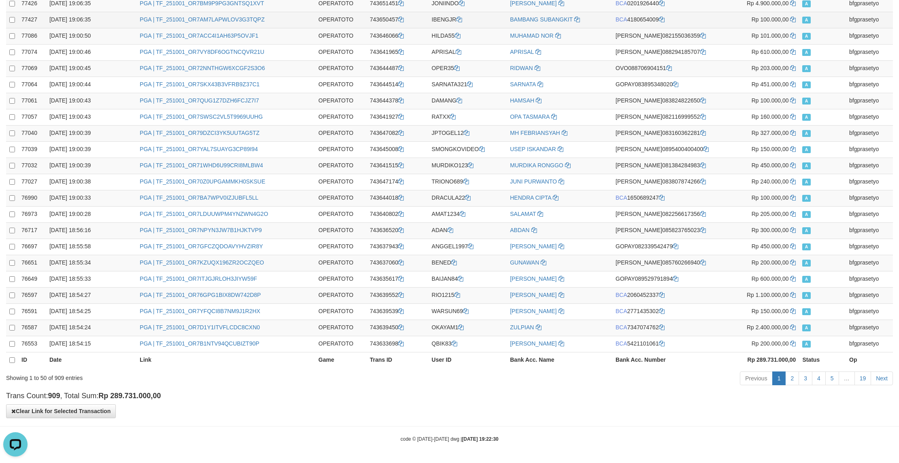
scroll to position [416, 0]
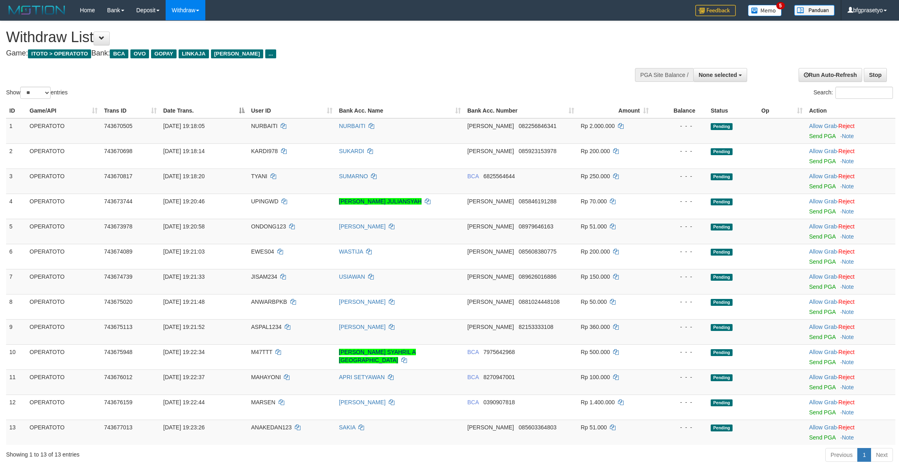
select select
select select "**"
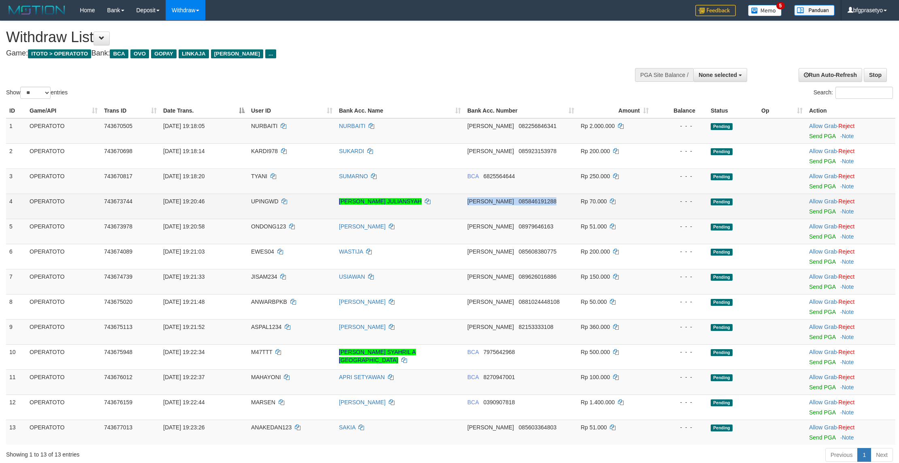
click at [656, 219] on tr "4 OPERATOTO 743673744 01/10/2025 19:20:46 UPINGWD NABIL AL HABIL JULIANSYAH DAN…" at bounding box center [450, 206] width 889 height 25
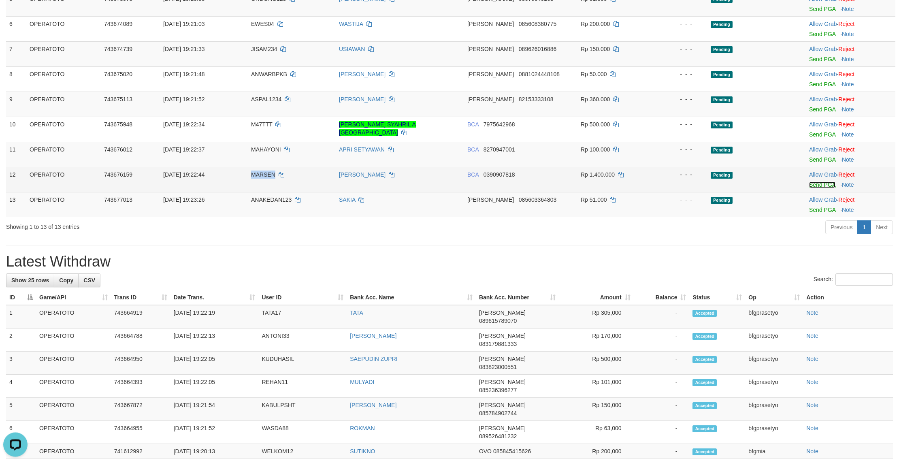
click at [826, 188] on link "Send PGA" at bounding box center [822, 184] width 26 height 6
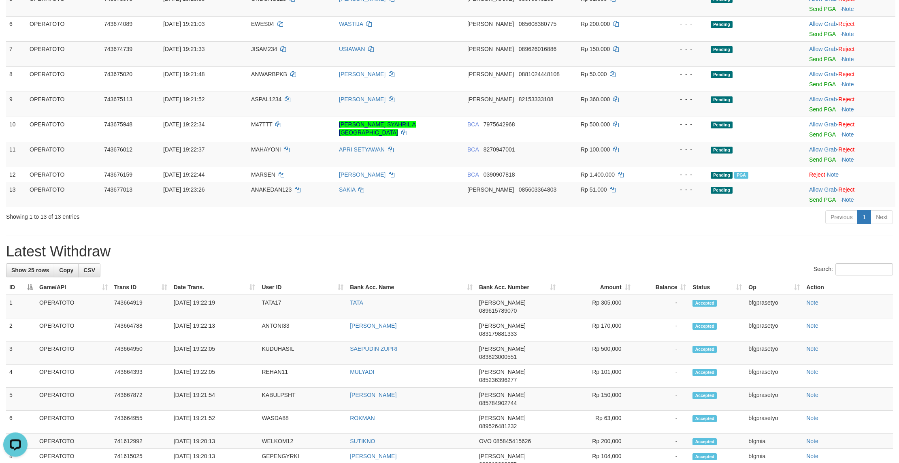
drag, startPoint x: 677, startPoint y: 345, endPoint x: 658, endPoint y: 336, distance: 20.8
click at [676, 277] on div "Search:" at bounding box center [449, 270] width 887 height 14
click at [820, 163] on link "Send PGA" at bounding box center [822, 159] width 26 height 6
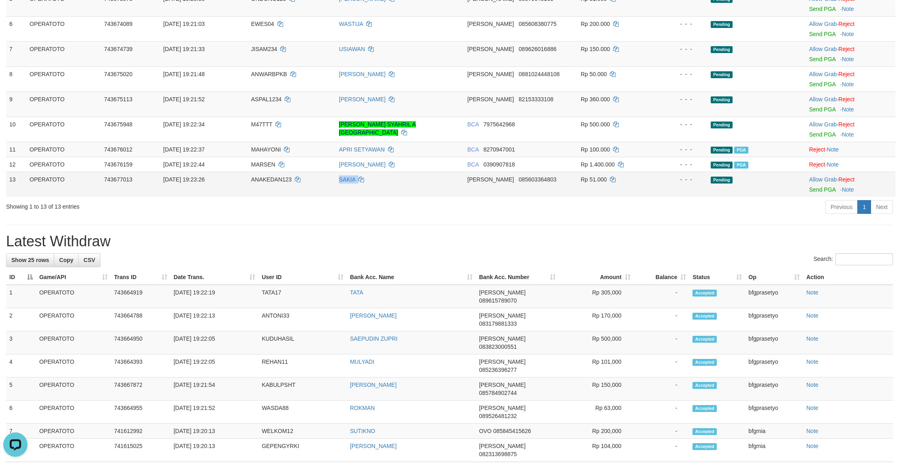
drag, startPoint x: 534, startPoint y: 274, endPoint x: 505, endPoint y: 266, distance: 29.9
click at [530, 197] on td "DANA 085603364803" at bounding box center [520, 184] width 113 height 25
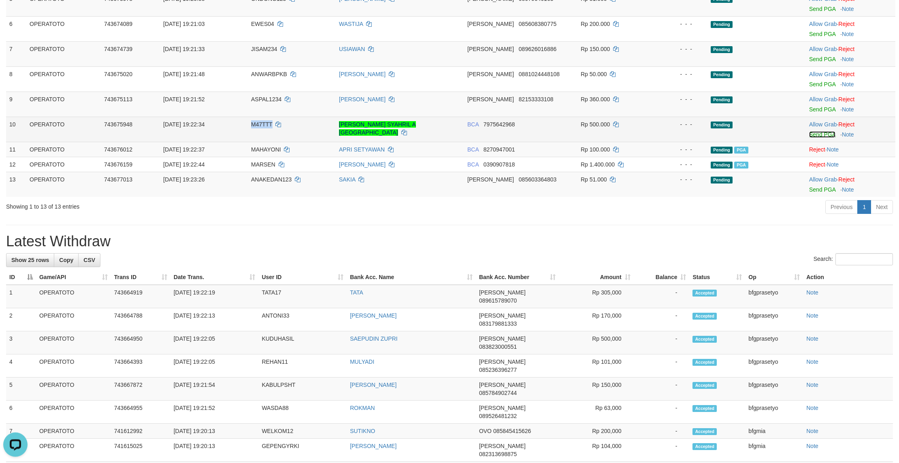
click at [824, 138] on link "Send PGA" at bounding box center [822, 134] width 26 height 6
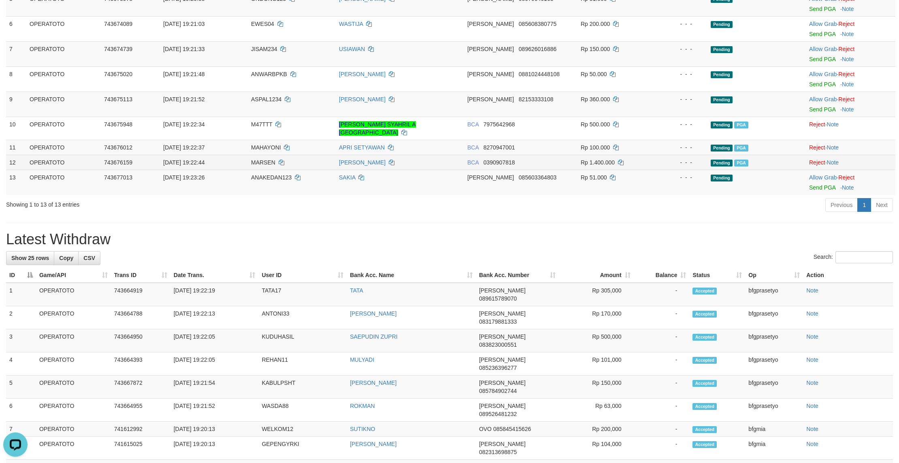
drag, startPoint x: 606, startPoint y: 256, endPoint x: 589, endPoint y: 241, distance: 21.8
click at [600, 181] on span "Rp 51.000" at bounding box center [594, 177] width 26 height 6
click at [826, 113] on link "Send PGA" at bounding box center [822, 109] width 26 height 6
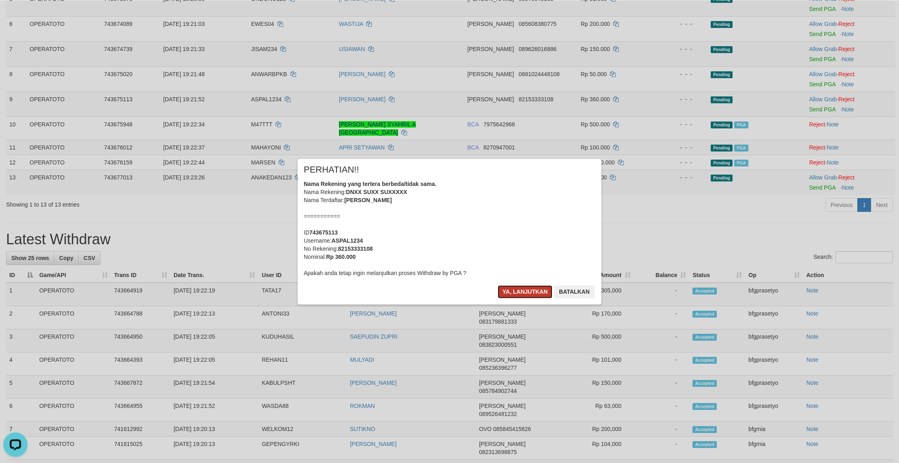
click at [512, 298] on button "Ya, lanjutkan" at bounding box center [525, 291] width 55 height 13
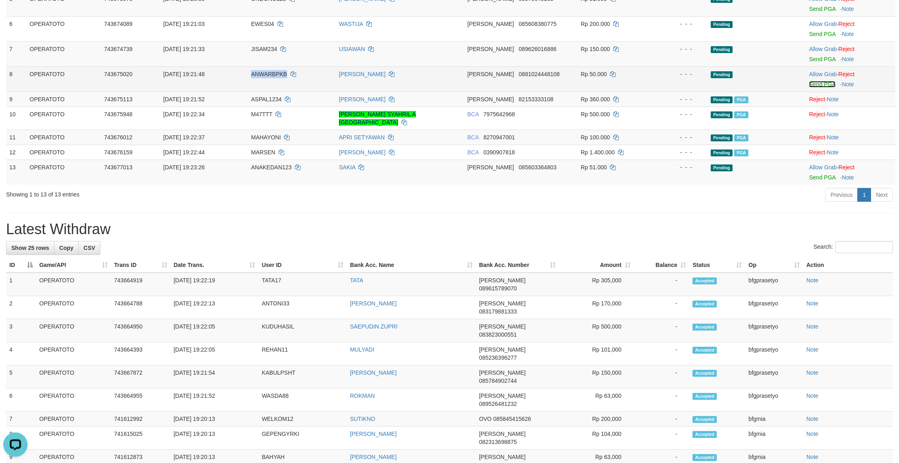
click at [828, 87] on link "Send PGA" at bounding box center [822, 84] width 26 height 6
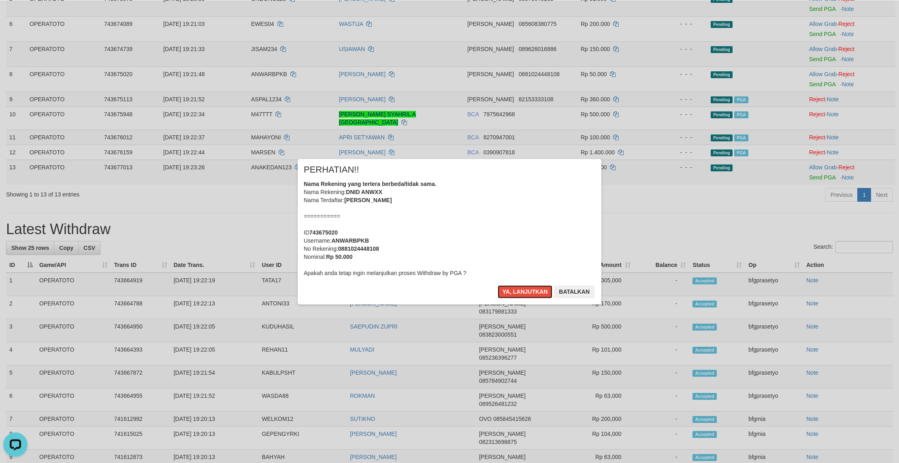
drag, startPoint x: 494, startPoint y: 304, endPoint x: 484, endPoint y: 303, distance: 11.0
click at [498, 298] on button "Ya, lanjutkan" at bounding box center [525, 291] width 55 height 13
drag, startPoint x: 452, startPoint y: 300, endPoint x: 445, endPoint y: 294, distance: 9.7
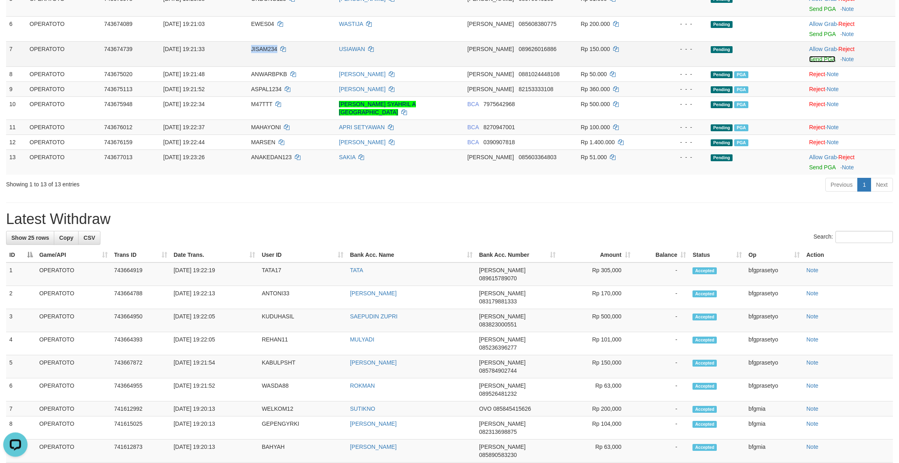
click at [826, 62] on link "Send PGA" at bounding box center [822, 59] width 26 height 6
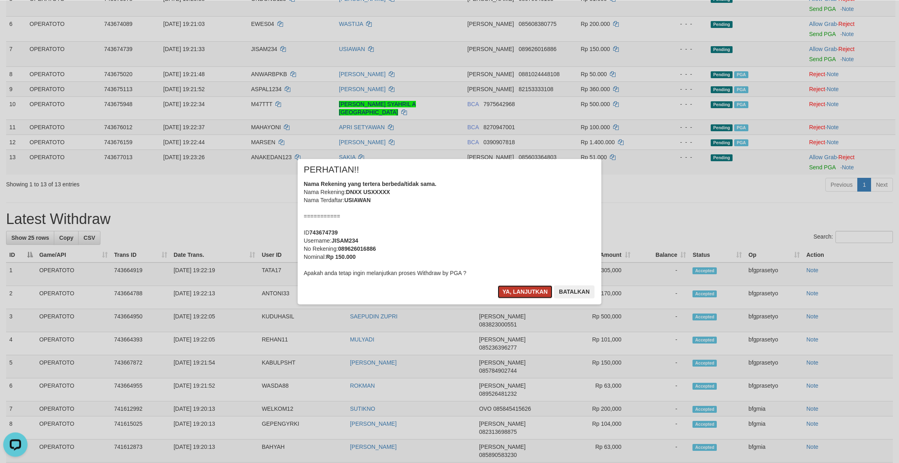
click at [506, 298] on button "Ya, lanjutkan" at bounding box center [525, 291] width 55 height 13
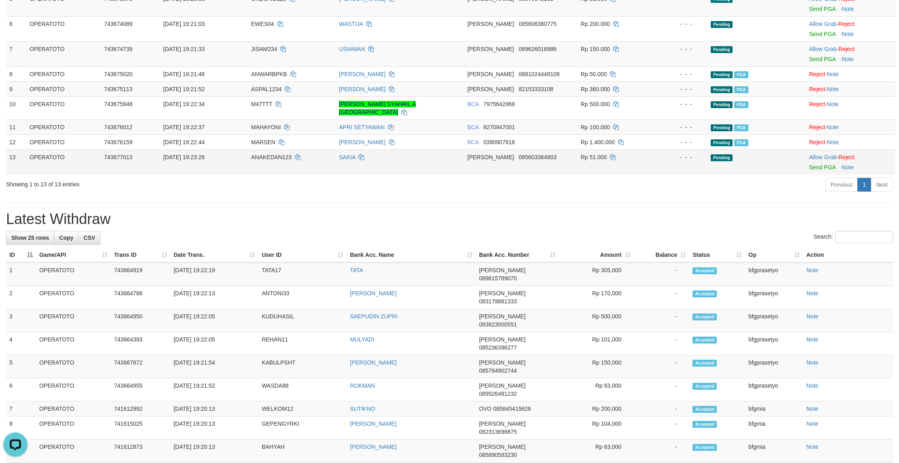
drag, startPoint x: 453, startPoint y: 274, endPoint x: 442, endPoint y: 263, distance: 15.5
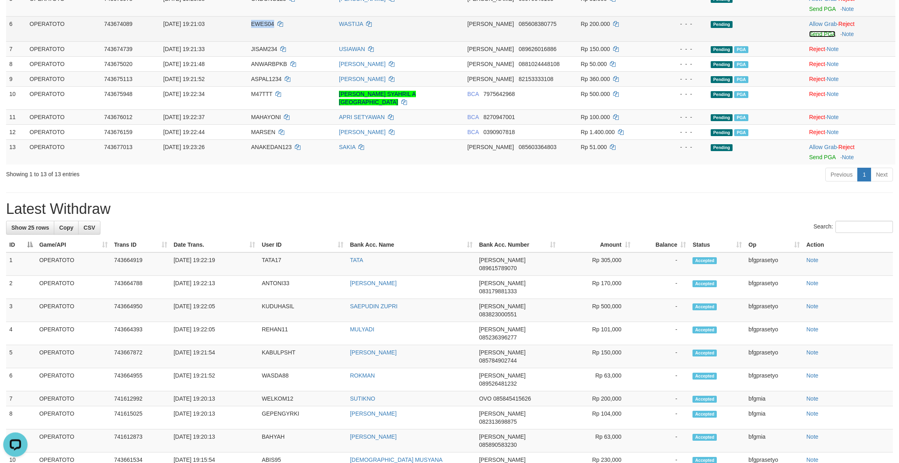
click at [824, 37] on link "Send PGA" at bounding box center [822, 34] width 26 height 6
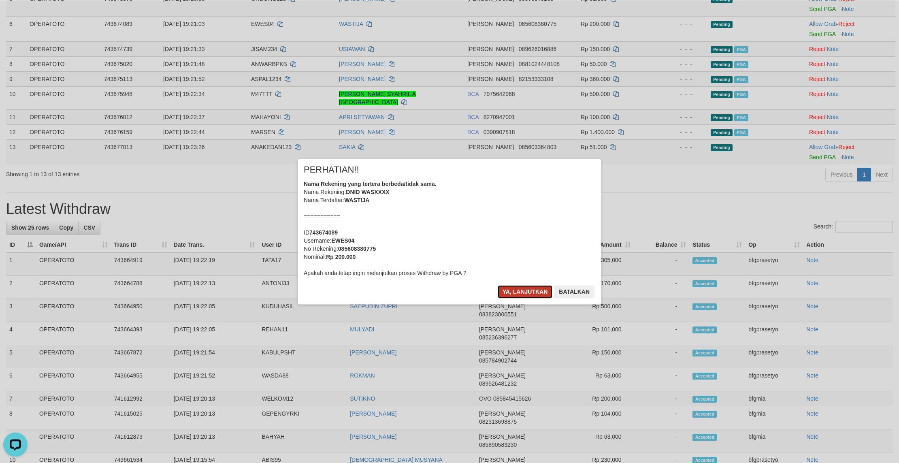
click at [518, 298] on button "Ya, lanjutkan" at bounding box center [525, 291] width 55 height 13
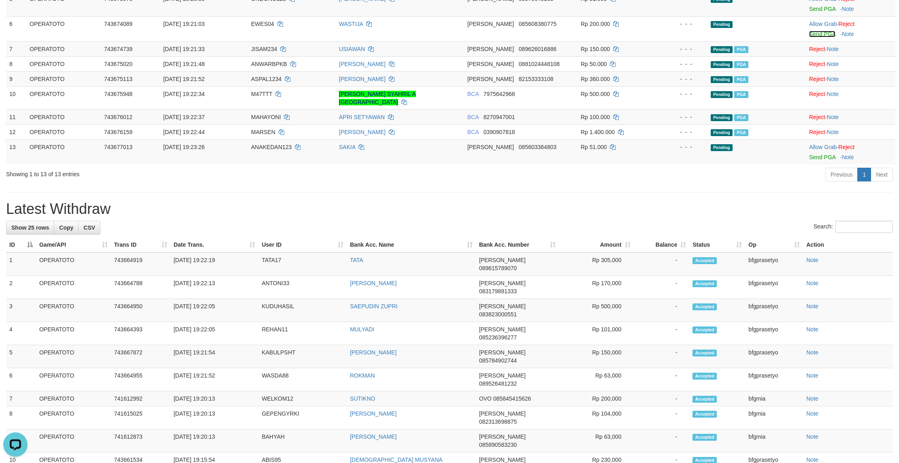
drag, startPoint x: 514, startPoint y: 303, endPoint x: 498, endPoint y: 276, distance: 31.0
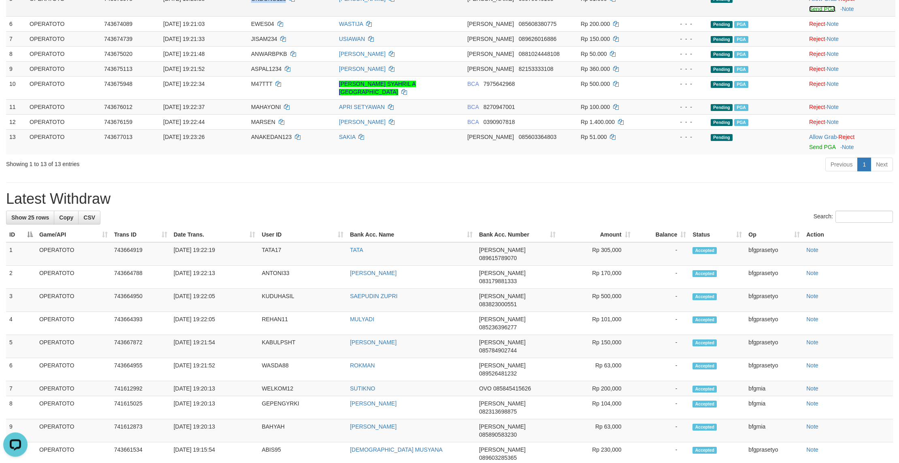
click at [821, 12] on link "Send PGA" at bounding box center [822, 9] width 26 height 6
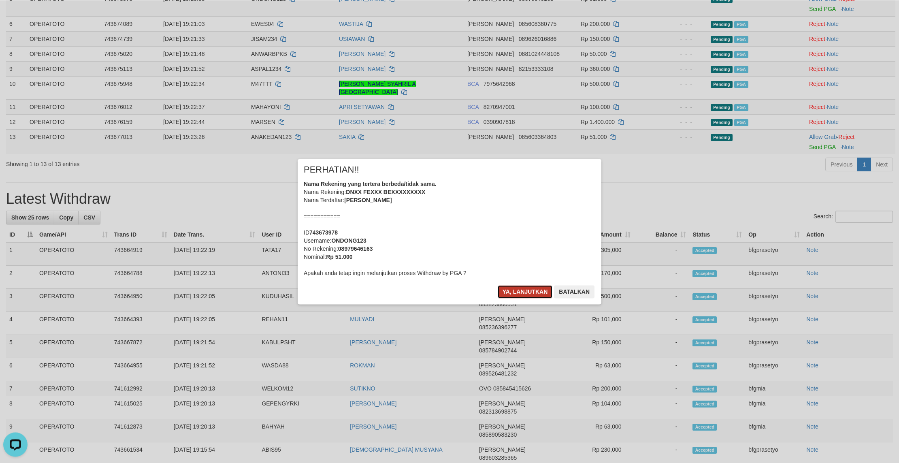
drag, startPoint x: 517, startPoint y: 305, endPoint x: 495, endPoint y: 300, distance: 22.0
click at [516, 298] on button "Ya, lanjutkan" at bounding box center [525, 291] width 55 height 13
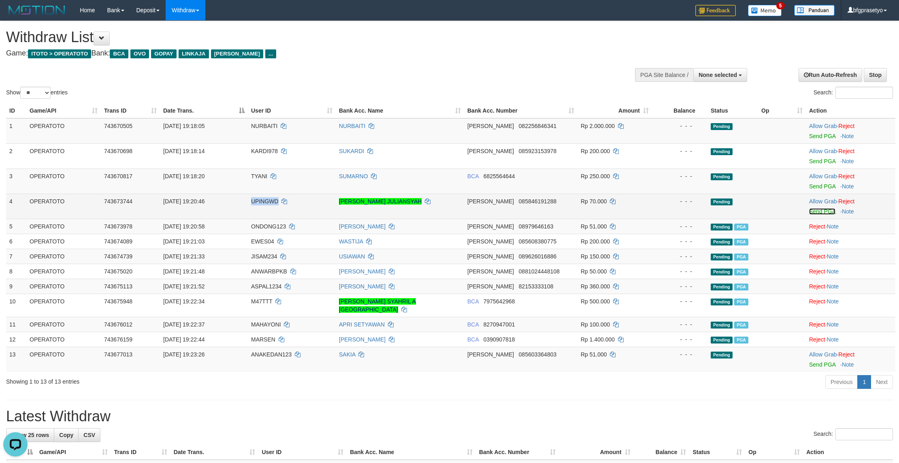
click at [822, 215] on link "Send PGA" at bounding box center [822, 211] width 26 height 6
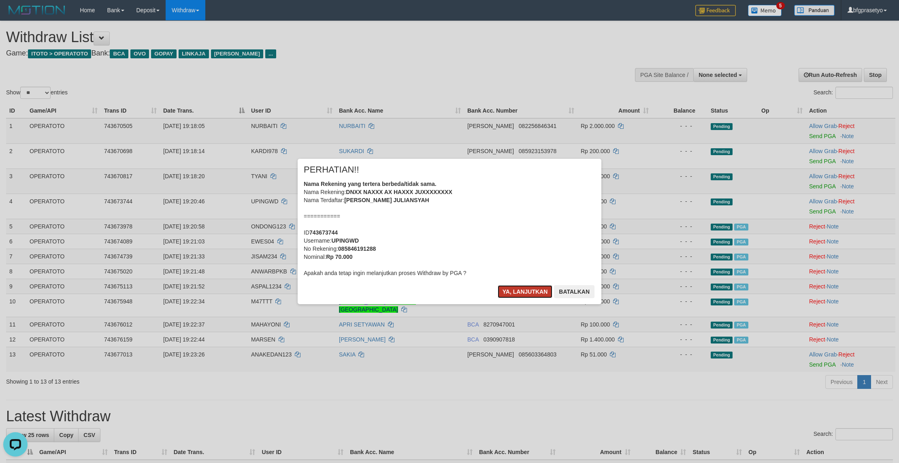
click at [530, 298] on button "Ya, lanjutkan" at bounding box center [525, 291] width 55 height 13
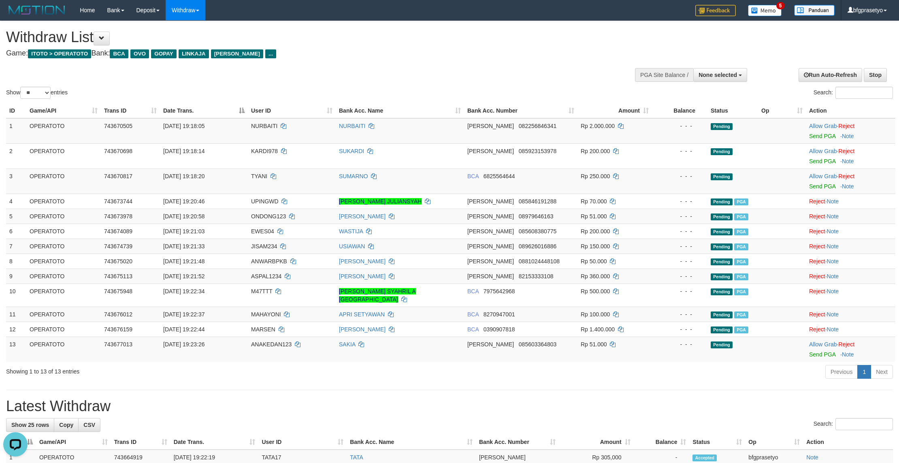
click at [520, 249] on span "089626016886" at bounding box center [538, 246] width 38 height 6
drag, startPoint x: 574, startPoint y: 264, endPoint x: 569, endPoint y: 285, distance: 21.3
click at [570, 224] on td "DANA 08979646163" at bounding box center [520, 216] width 113 height 15
click at [822, 190] on link "Send PGA" at bounding box center [822, 186] width 26 height 6
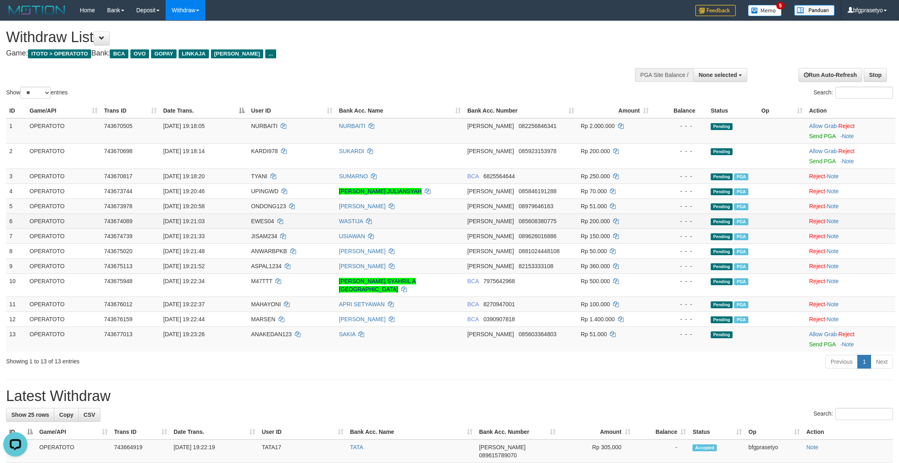
drag, startPoint x: 574, startPoint y: 301, endPoint x: 548, endPoint y: 292, distance: 27.5
click at [563, 243] on td "DANA 089626016886" at bounding box center [520, 235] width 113 height 15
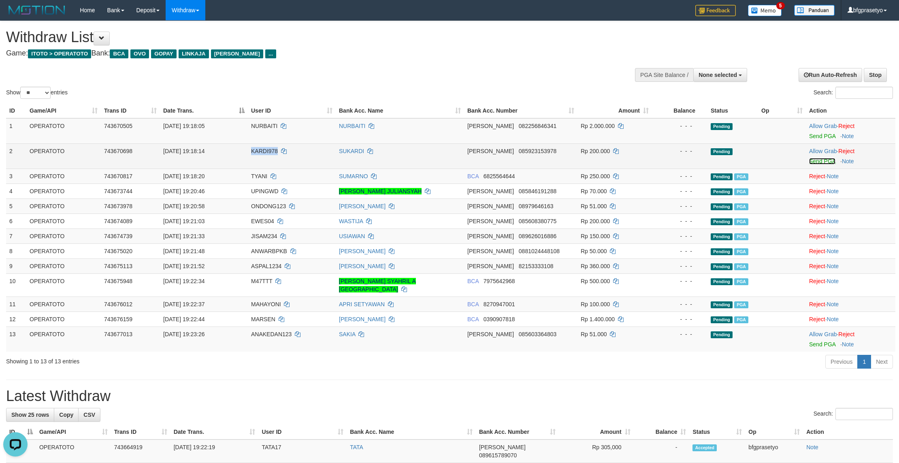
click at [828, 164] on link "Send PGA" at bounding box center [822, 161] width 26 height 6
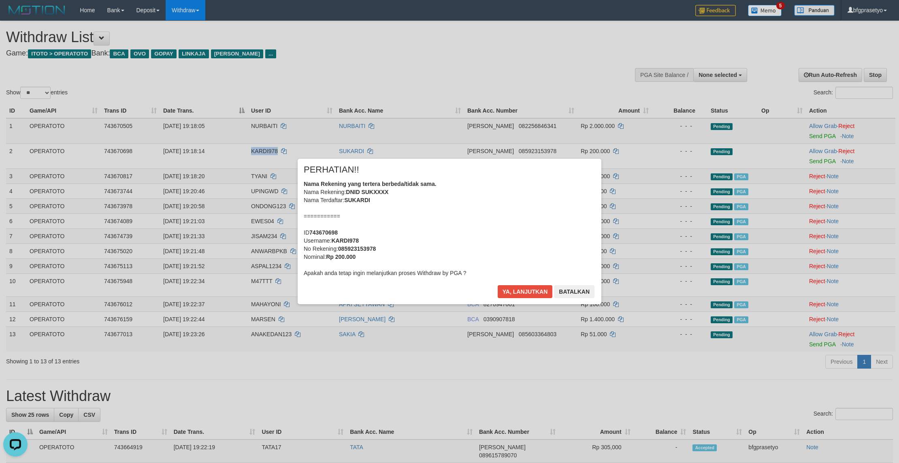
click at [607, 298] on div "× PERHATIAN!! Nama Rekening yang tertera berbeda/tidak sama. Nama Rekening: DNI…" at bounding box center [450, 231] width 316 height 145
click at [516, 298] on button "Ya, lanjutkan" at bounding box center [525, 291] width 55 height 13
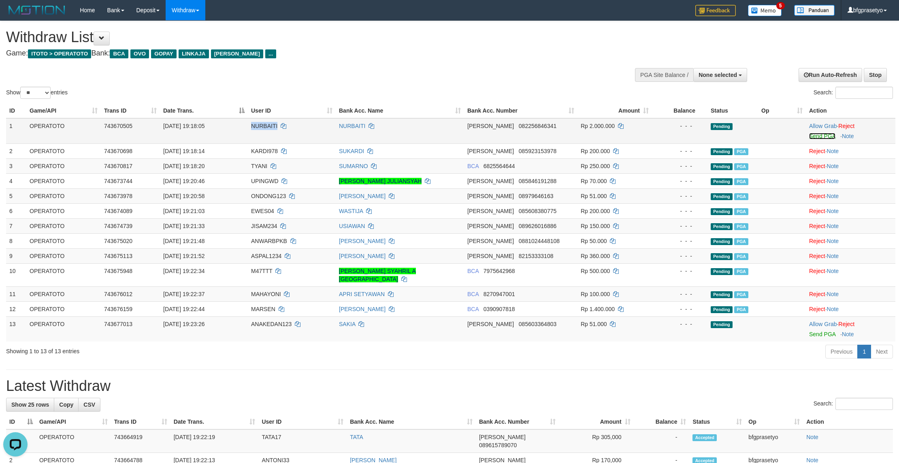
click at [822, 139] on link "Send PGA" at bounding box center [822, 136] width 26 height 6
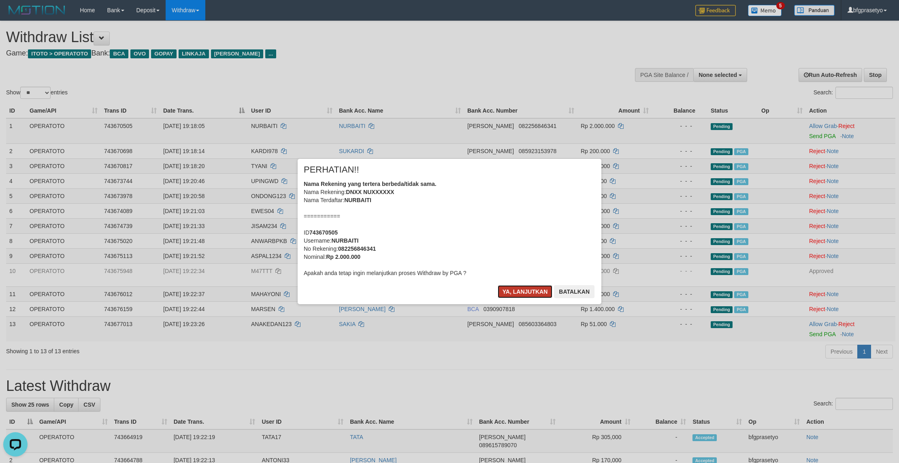
click at [518, 298] on button "Ya, lanjutkan" at bounding box center [525, 291] width 55 height 13
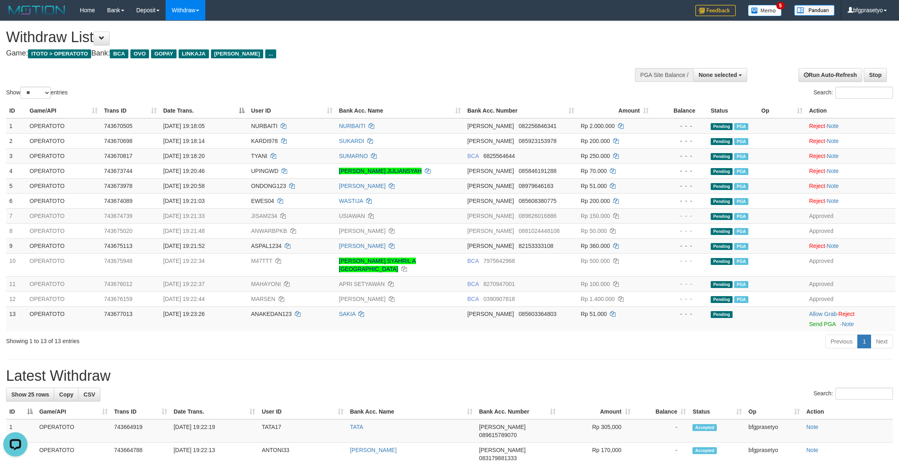
drag, startPoint x: 314, startPoint y: 49, endPoint x: 303, endPoint y: 41, distance: 13.7
click at [313, 48] on div "Withdraw List Game: ITOTO > OPERATOTO Bank: BCA OVO GOPAY LINKAJA DANA ..." at bounding box center [298, 43] width 585 height 28
click at [389, 91] on div "Show ** ** ** *** entries" at bounding box center [224, 94] width 437 height 14
click at [279, 86] on div "Show ** ** ** *** entries Search:" at bounding box center [449, 60] width 899 height 79
drag, startPoint x: 325, startPoint y: 75, endPoint x: 372, endPoint y: 62, distance: 48.6
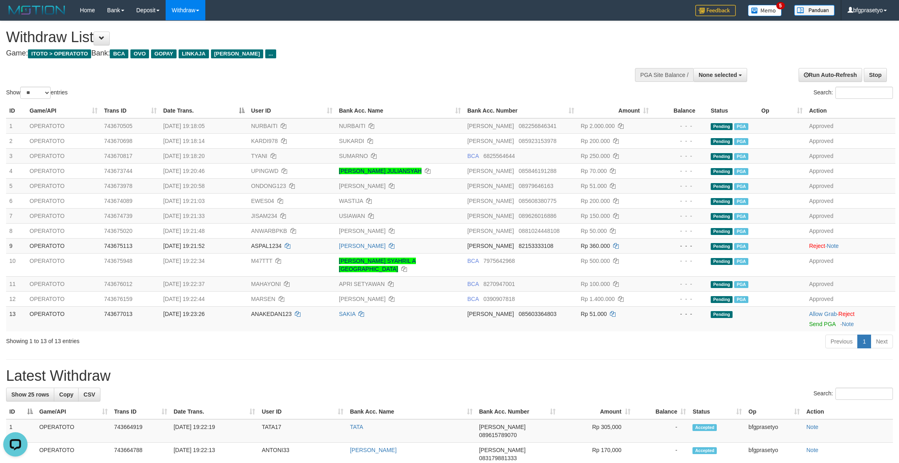
click at [326, 75] on div "Show ** ** ** *** entries Search:" at bounding box center [449, 60] width 899 height 79
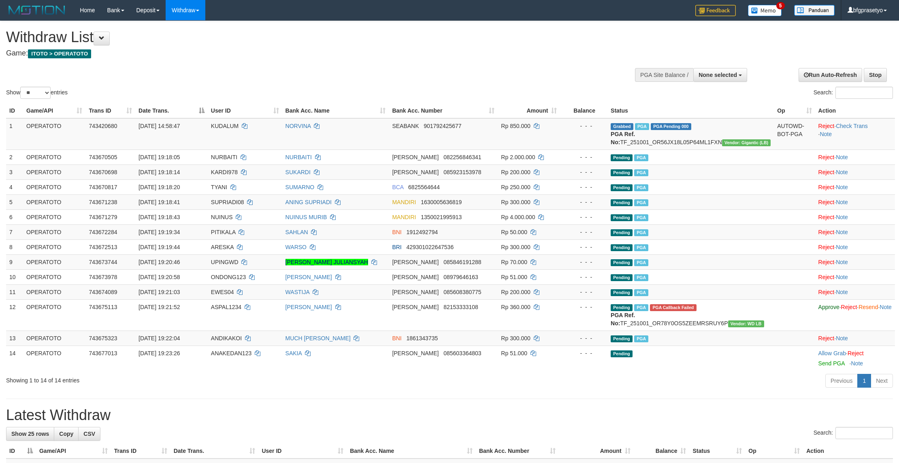
select select
select select "**"
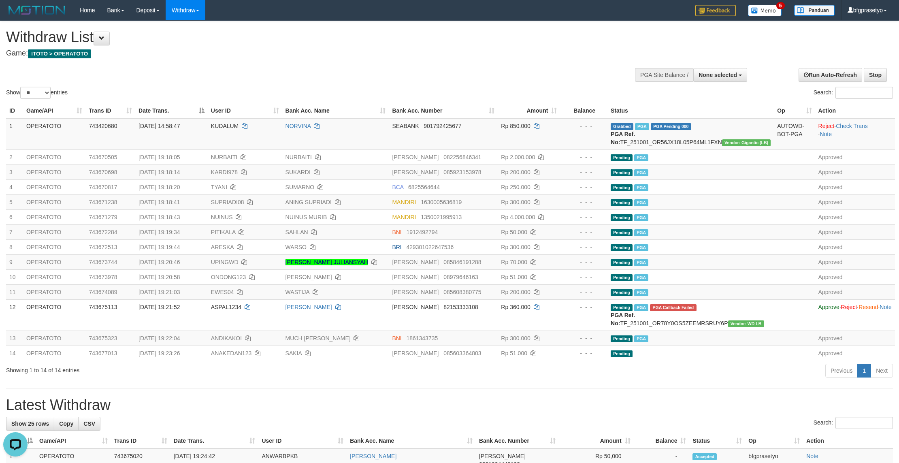
click at [360, 76] on div "Show ** ** ** *** entries Search:" at bounding box center [449, 60] width 899 height 79
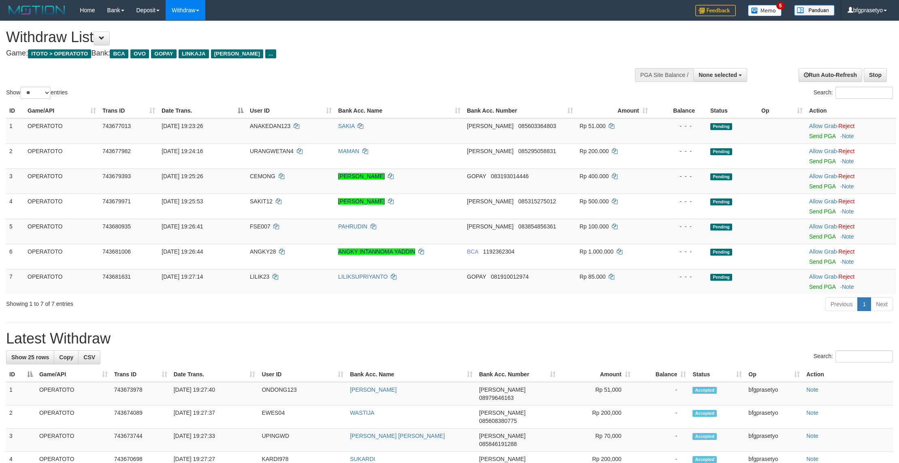
select select
select select "**"
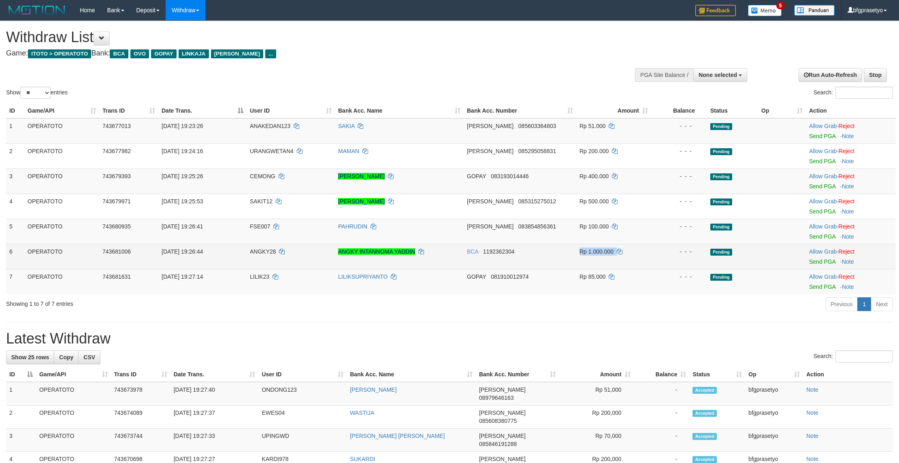
click at [677, 269] on td "- - -" at bounding box center [679, 256] width 56 height 25
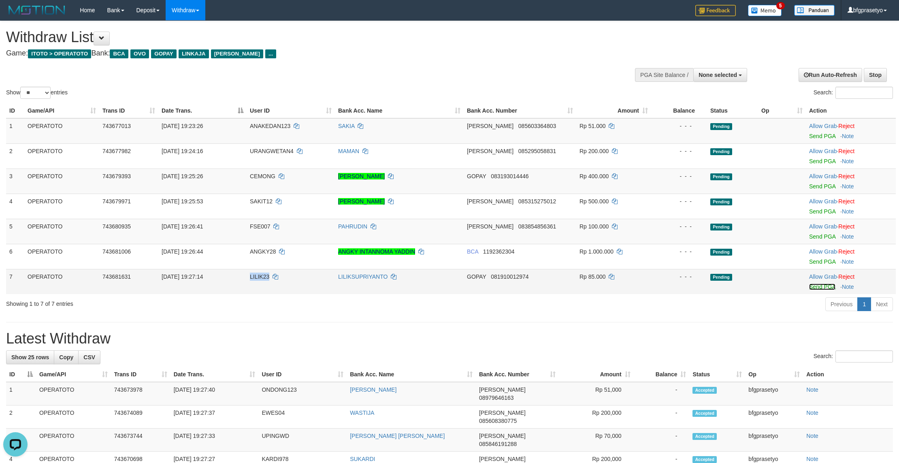
click at [824, 290] on link "Send PGA" at bounding box center [822, 286] width 26 height 6
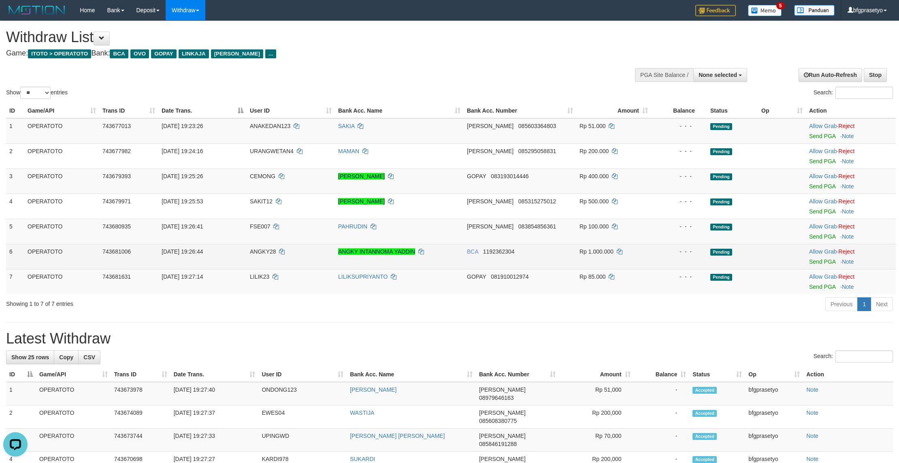
drag, startPoint x: 634, startPoint y: 336, endPoint x: 546, endPoint y: 295, distance: 97.1
click at [628, 314] on div "Previous 1 Next" at bounding box center [637, 304] width 512 height 17
click at [827, 265] on link "Send PGA" at bounding box center [822, 261] width 26 height 6
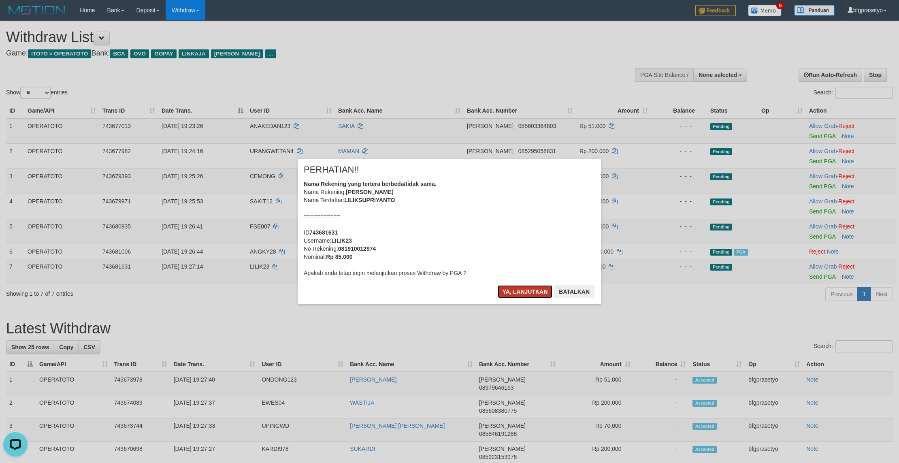
click at [522, 298] on button "Ya, lanjutkan" at bounding box center [525, 291] width 55 height 13
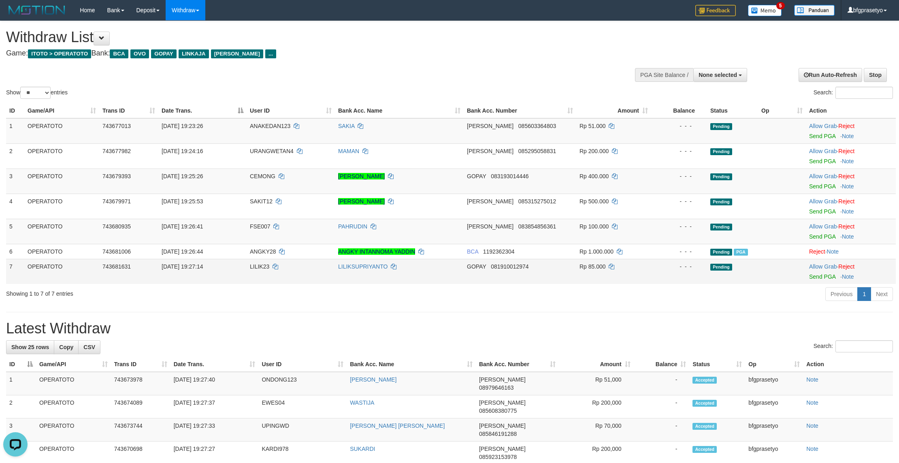
drag, startPoint x: 518, startPoint y: 322, endPoint x: 508, endPoint y: 325, distance: 10.1
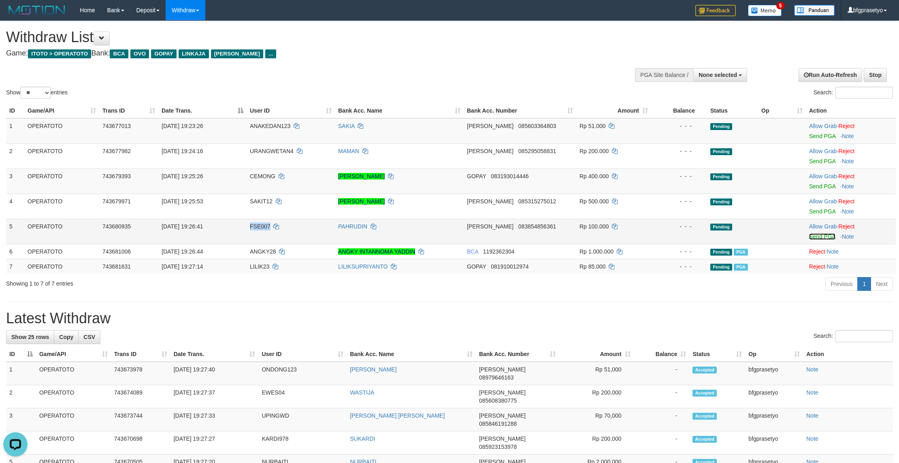
click at [827, 240] on link "Send PGA" at bounding box center [822, 236] width 26 height 6
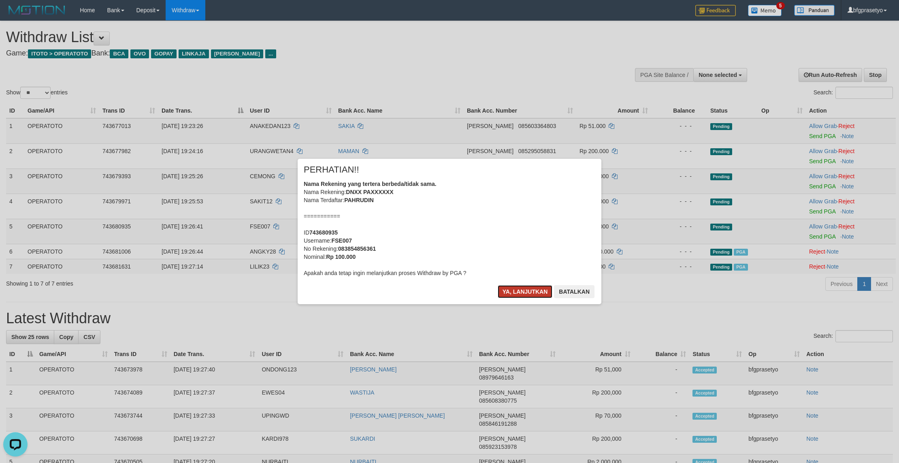
click at [528, 298] on button "Ya, lanjutkan" at bounding box center [525, 291] width 55 height 13
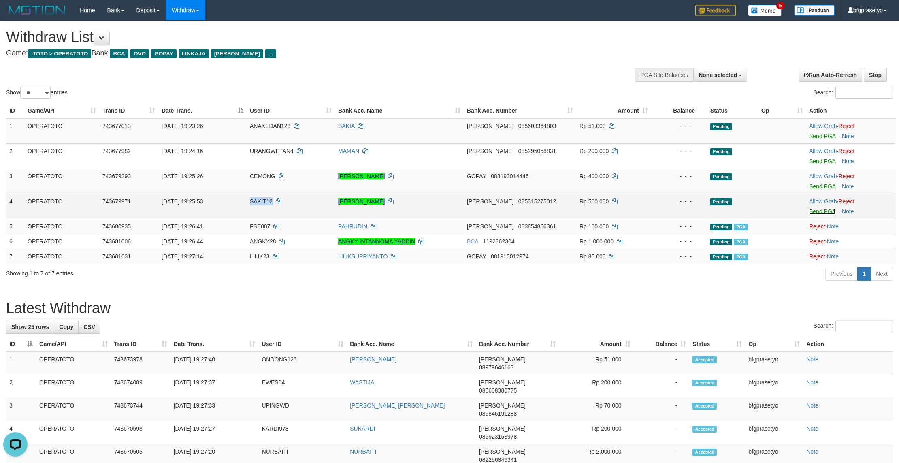
click at [824, 215] on link "Send PGA" at bounding box center [822, 211] width 26 height 6
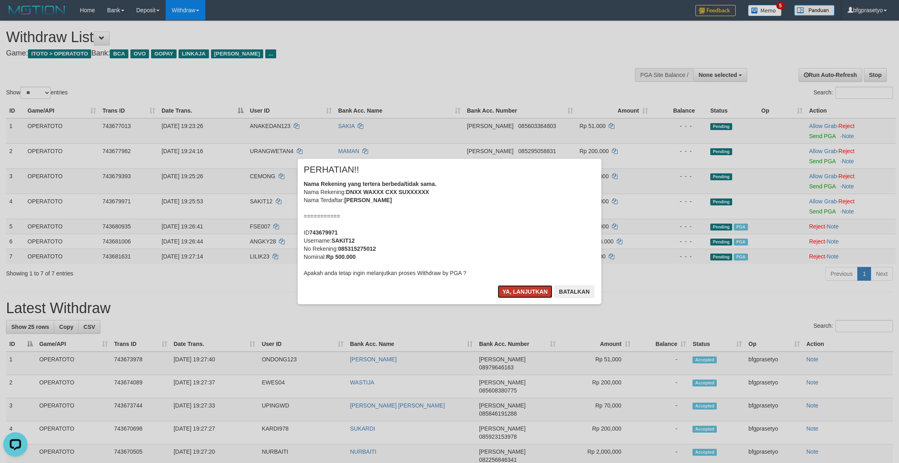
click at [502, 298] on button "Ya, lanjutkan" at bounding box center [525, 291] width 55 height 13
drag, startPoint x: 484, startPoint y: 324, endPoint x: 469, endPoint y: 310, distance: 20.1
click at [482, 324] on div at bounding box center [449, 231] width 899 height 463
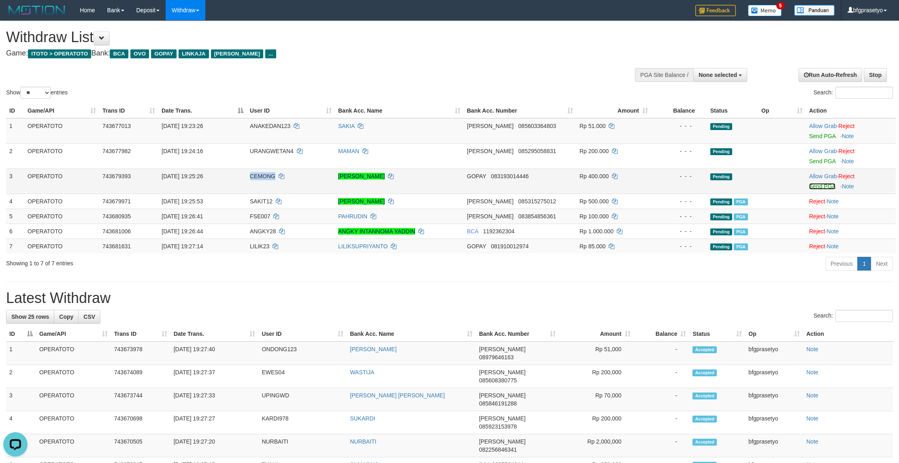
click at [825, 190] on link "Send PGA" at bounding box center [822, 186] width 26 height 6
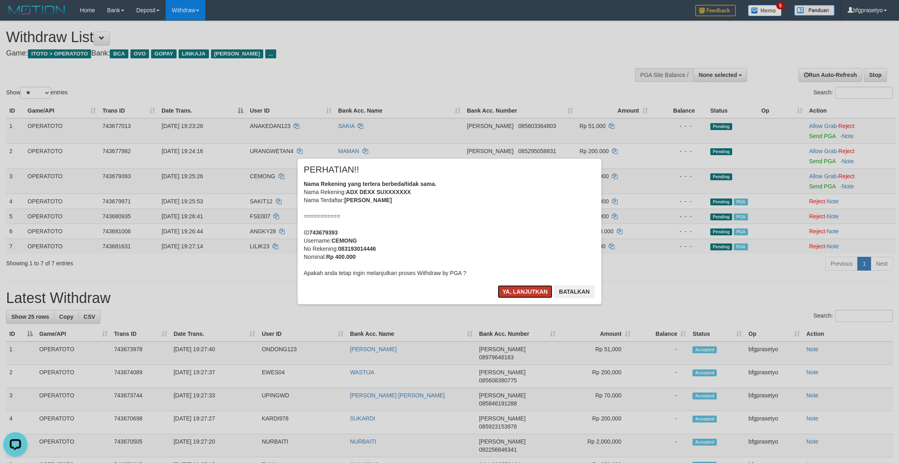
click at [504, 298] on button "Ya, lanjutkan" at bounding box center [525, 291] width 55 height 13
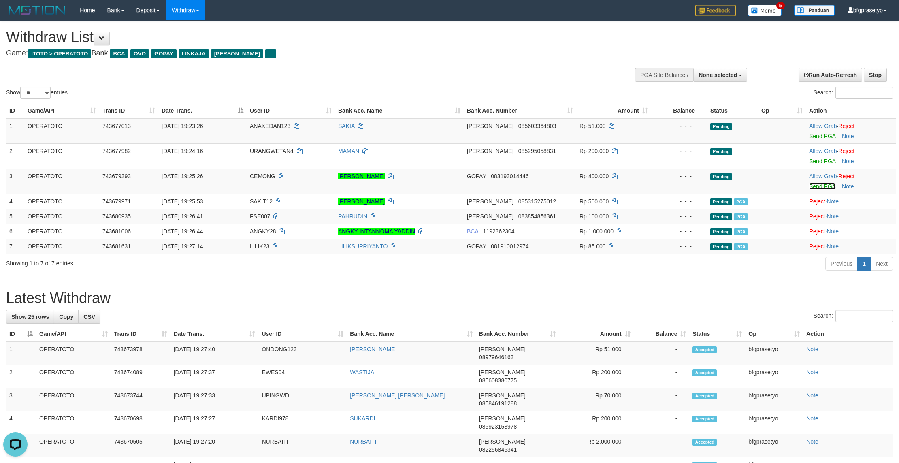
drag, startPoint x: 492, startPoint y: 315, endPoint x: 451, endPoint y: 279, distance: 55.1
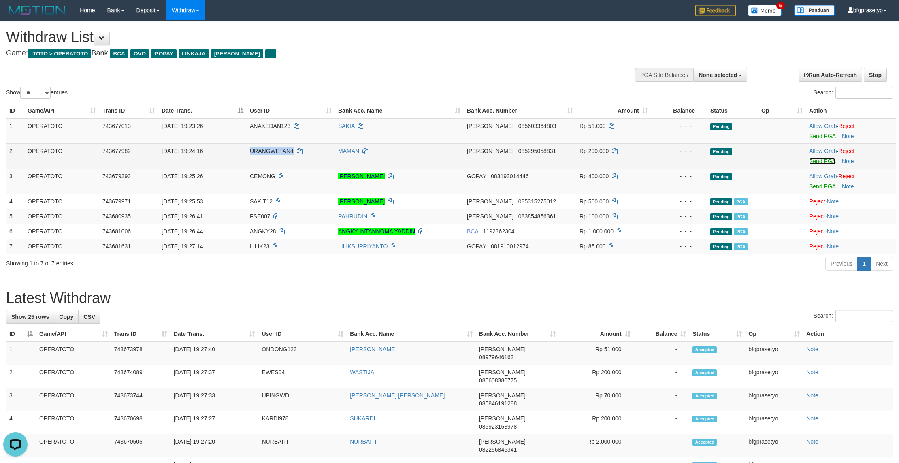
click at [833, 164] on link "Send PGA" at bounding box center [822, 161] width 26 height 6
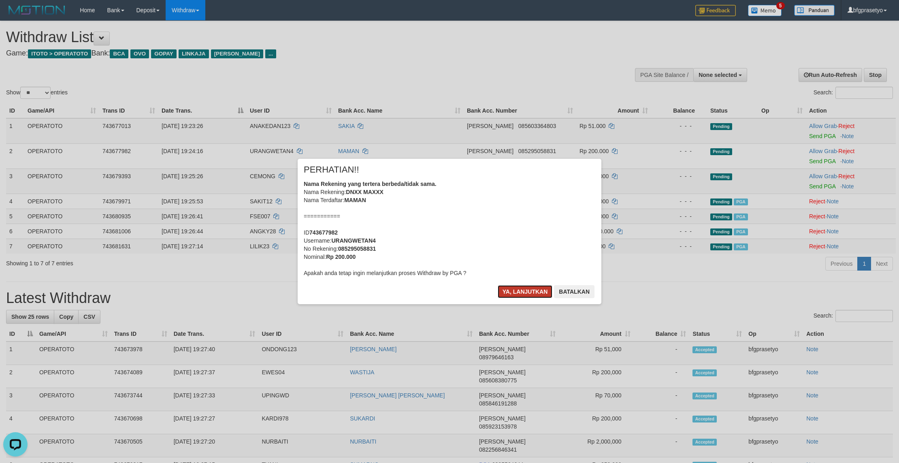
click at [511, 298] on button "Ya, lanjutkan" at bounding box center [525, 291] width 55 height 13
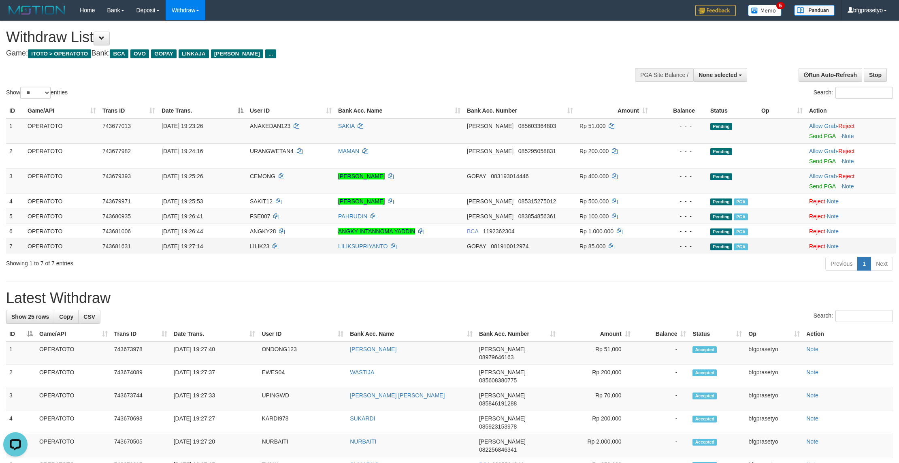
drag, startPoint x: 500, startPoint y: 316, endPoint x: 472, endPoint y: 298, distance: 33.9
click at [499, 254] on td "GOPAY 081910012974" at bounding box center [520, 246] width 113 height 15
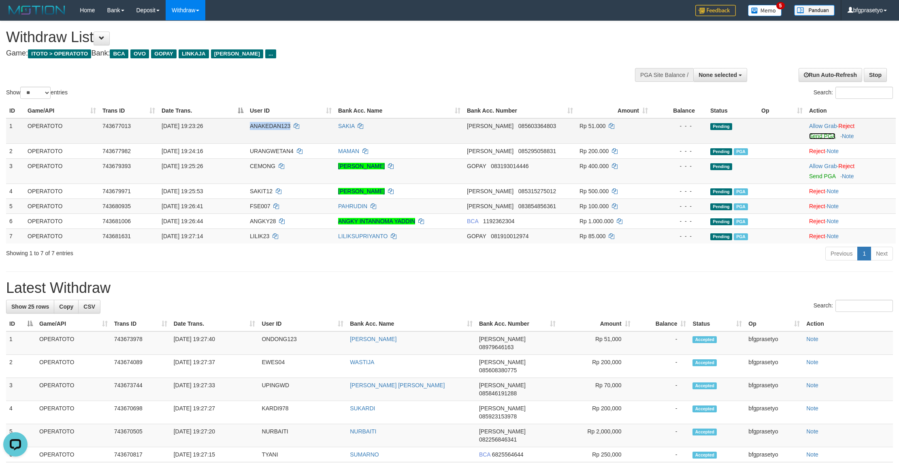
click at [826, 139] on link "Send PGA" at bounding box center [822, 136] width 26 height 6
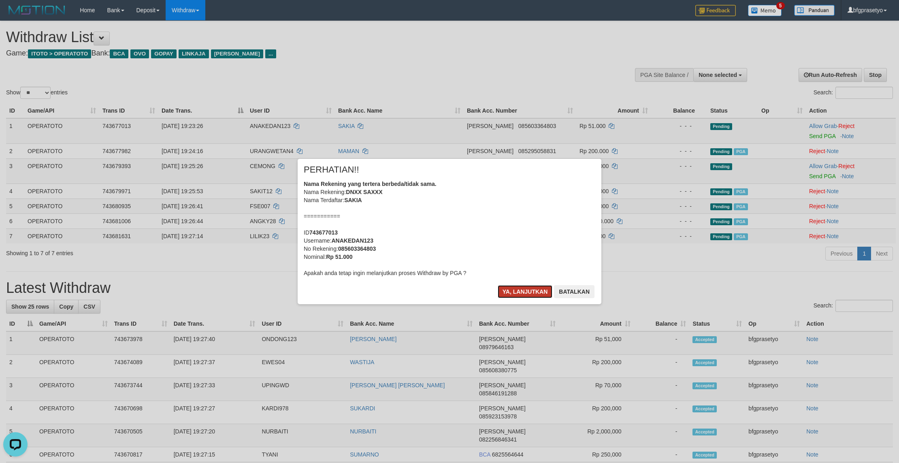
click at [520, 298] on button "Ya, lanjutkan" at bounding box center [525, 291] width 55 height 13
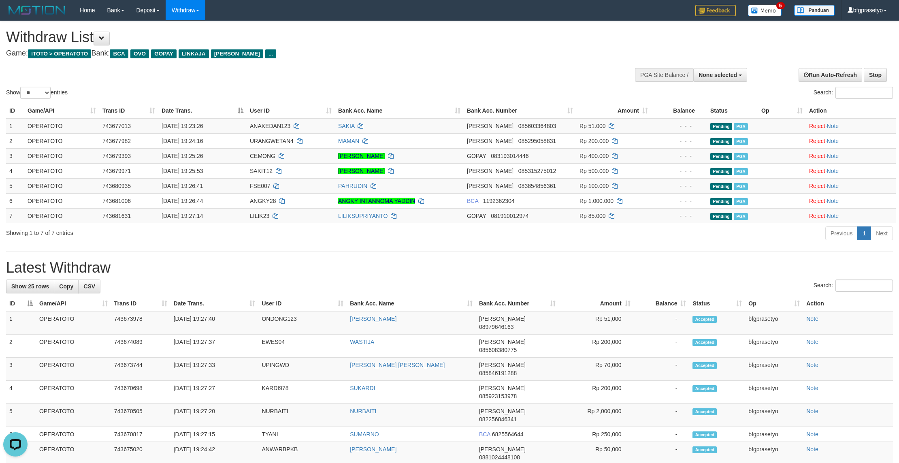
click at [401, 38] on h1 "Withdraw List" at bounding box center [298, 37] width 585 height 16
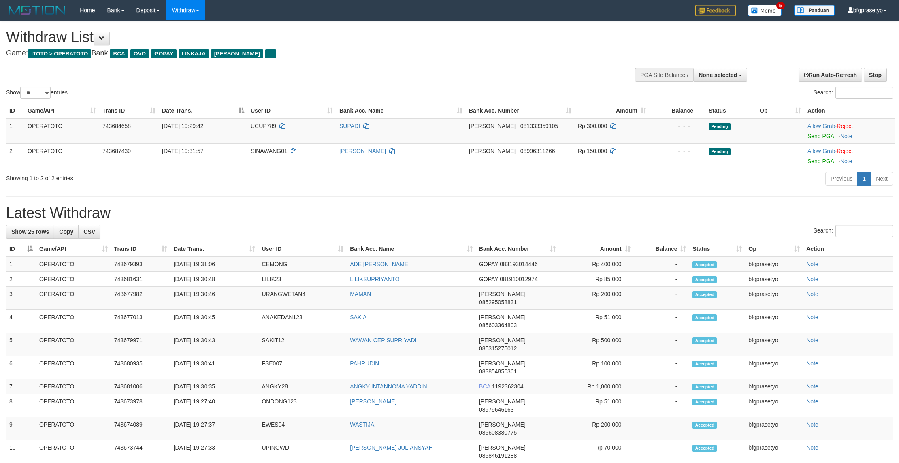
select select
select select "**"
click at [409, 55] on h4 "Game: ITOTO > OPERATOTO Bank: BCA OVO GOPAY LINKAJA DANA ..." at bounding box center [298, 53] width 585 height 8
click at [823, 139] on link "Send PGA" at bounding box center [820, 136] width 26 height 6
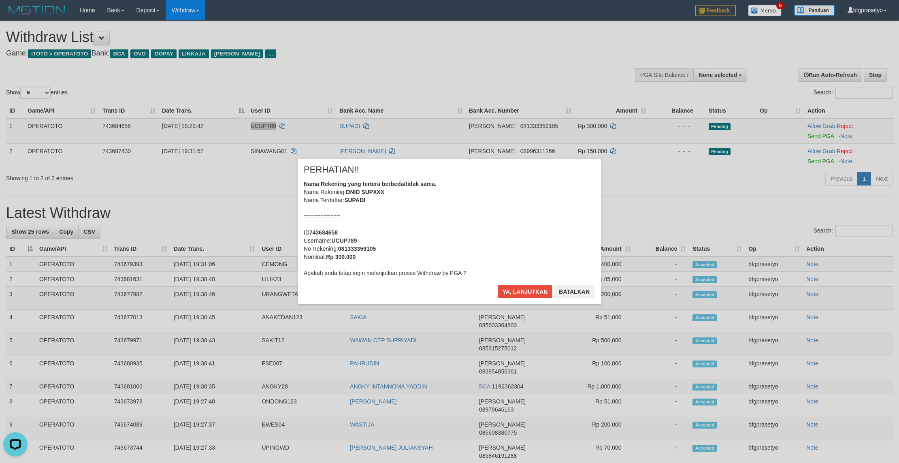
click at [326, 212] on div "Nama Rekening yang tertera berbeda/tidak sama. Nama Rekening: DNID SUPXXX Nama …" at bounding box center [450, 228] width 292 height 97
drag, startPoint x: 506, startPoint y: 300, endPoint x: 454, endPoint y: 279, distance: 56.7
click at [507, 298] on button "Ya, lanjutkan" at bounding box center [525, 291] width 55 height 13
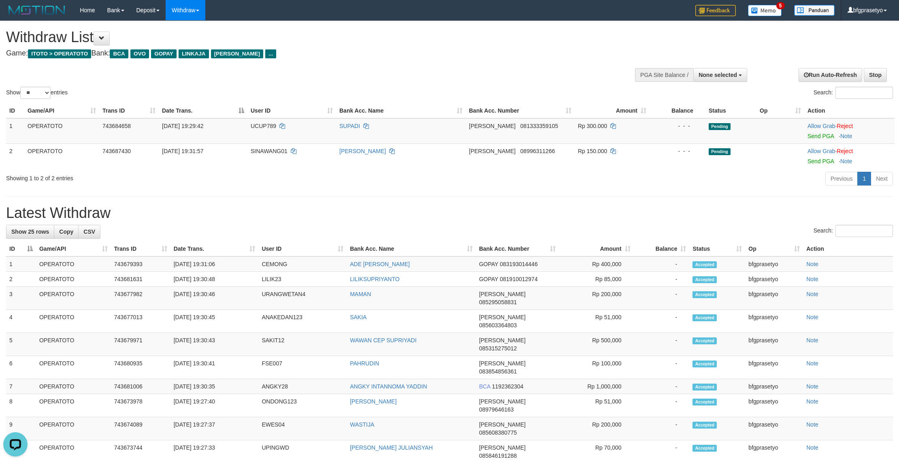
click at [356, 182] on div "Showing 1 to 2 of 2 entries" at bounding box center [187, 176] width 362 height 11
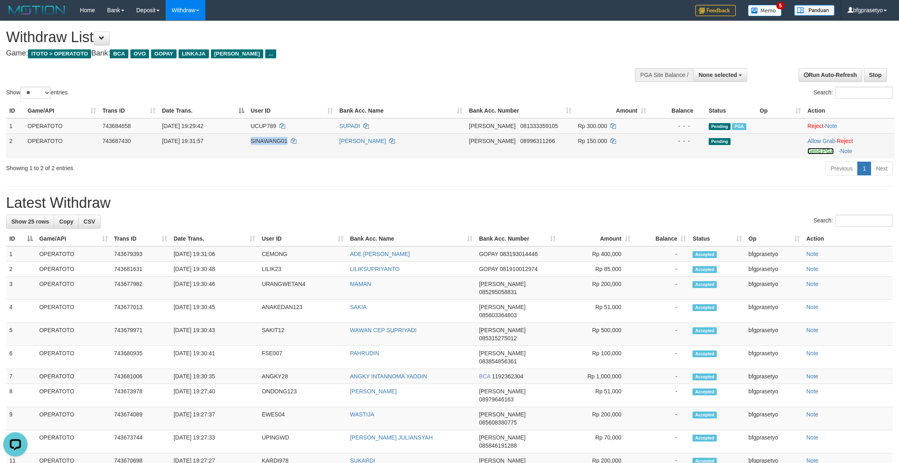
click at [822, 154] on link "Send PGA" at bounding box center [820, 151] width 26 height 6
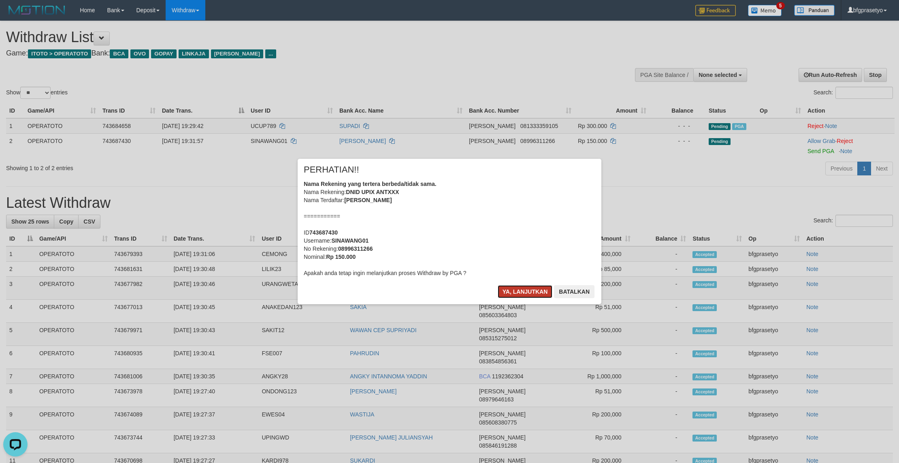
click at [503, 298] on button "Ya, lanjutkan" at bounding box center [525, 291] width 55 height 13
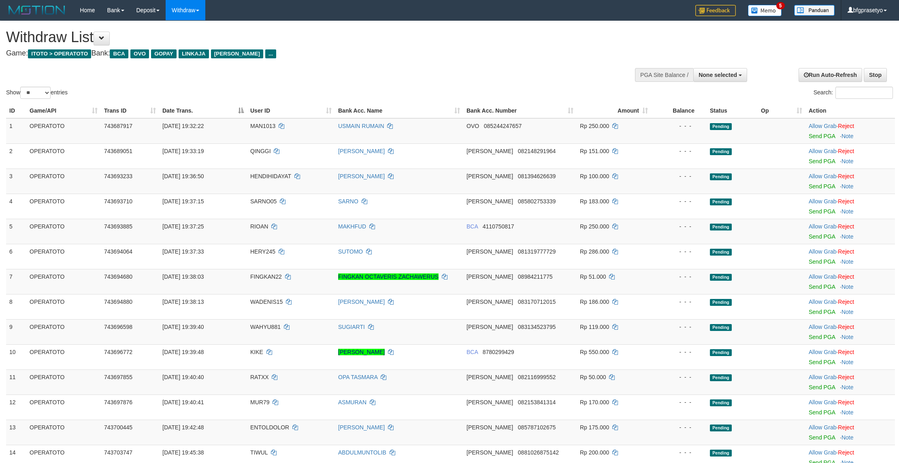
select select
select select "**"
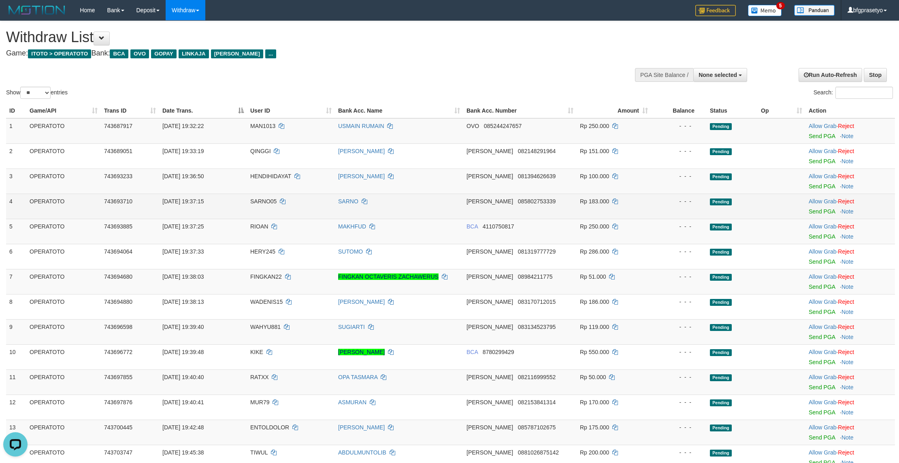
drag, startPoint x: 632, startPoint y: 205, endPoint x: 641, endPoint y: 229, distance: 25.9
click at [632, 194] on td "Rp 100.000" at bounding box center [614, 180] width 75 height 25
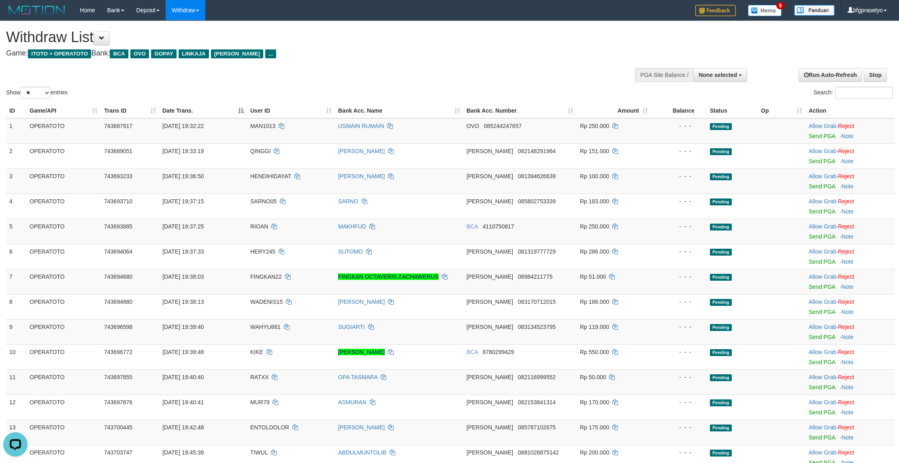
scroll to position [317, 0]
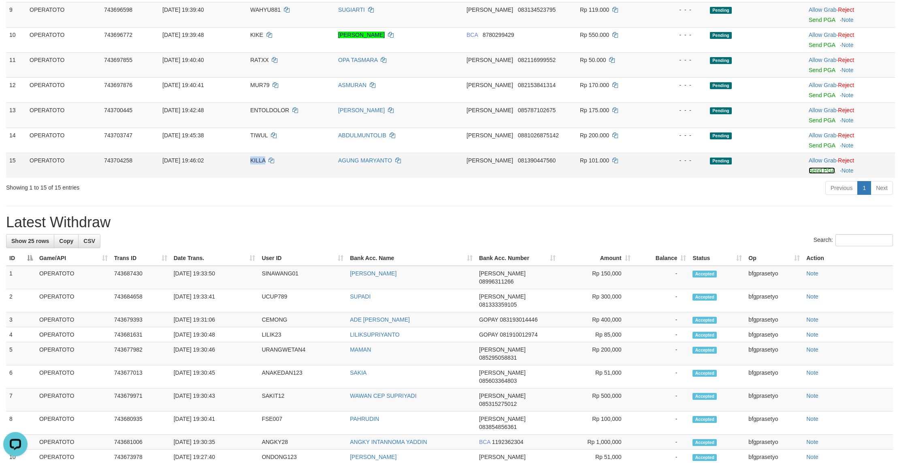
click at [829, 174] on link "Send PGA" at bounding box center [822, 171] width 26 height 6
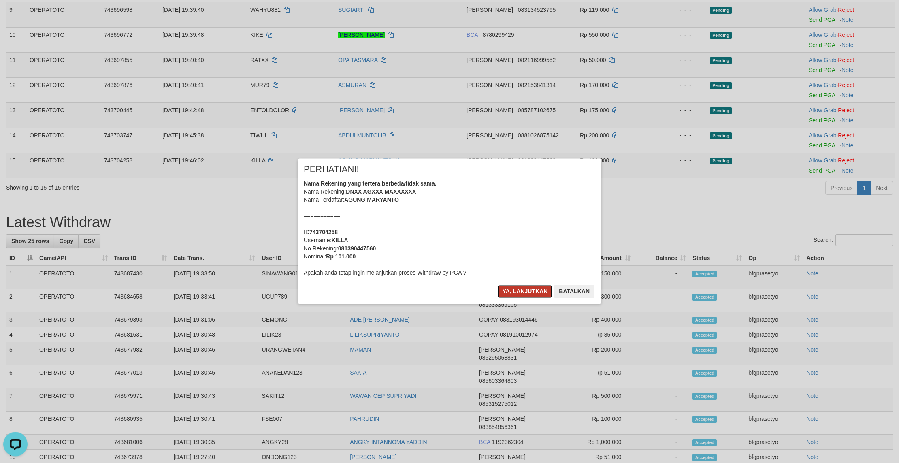
click at [507, 298] on button "Ya, lanjutkan" at bounding box center [525, 291] width 55 height 13
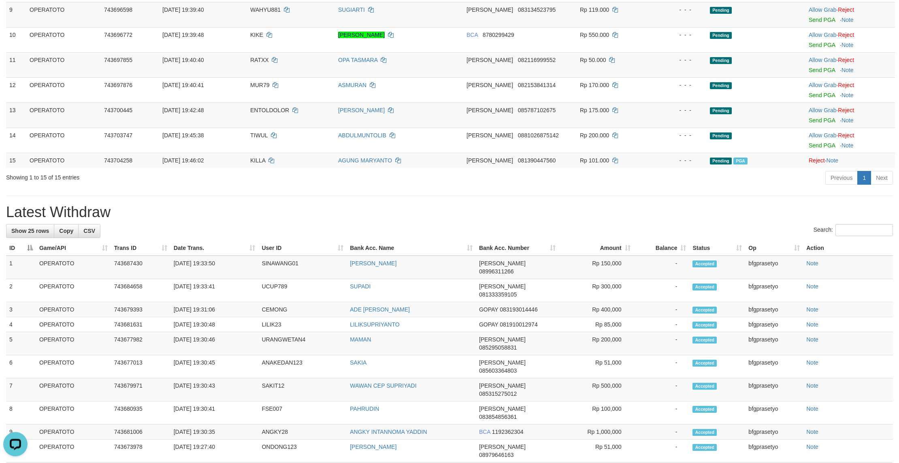
click at [543, 288] on div "**********" at bounding box center [449, 267] width 899 height 1126
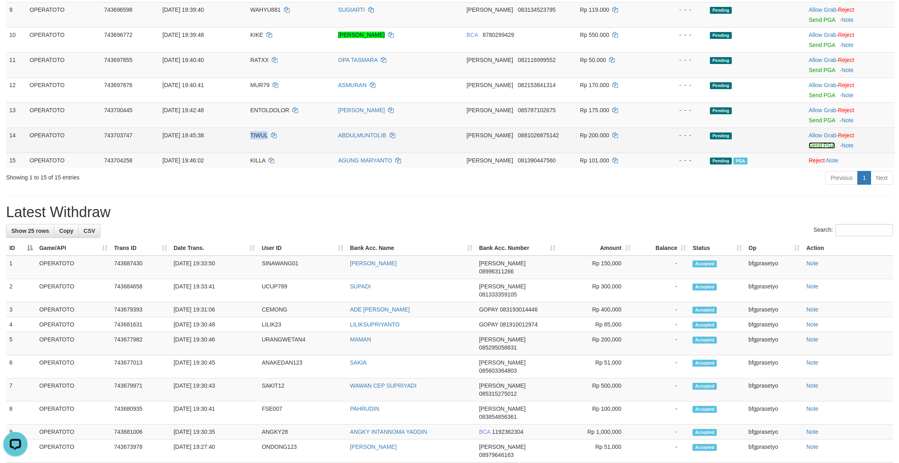
click at [822, 149] on link "Send PGA" at bounding box center [822, 146] width 26 height 6
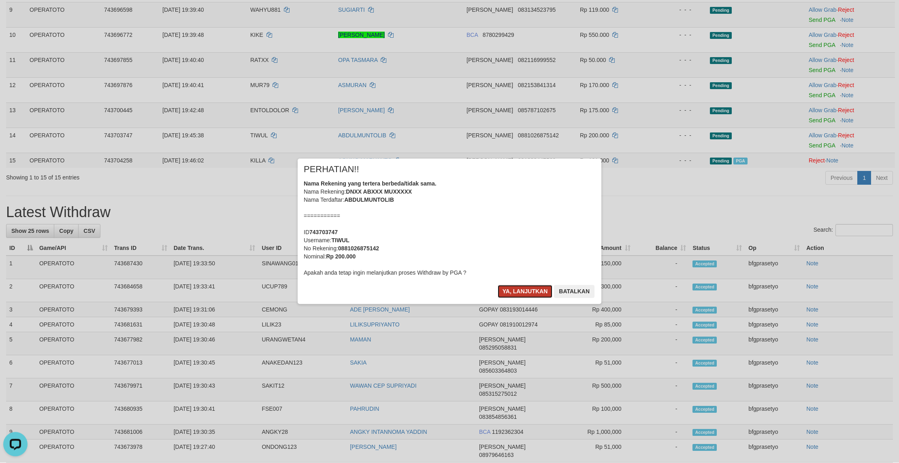
click at [508, 298] on button "Ya, lanjutkan" at bounding box center [525, 291] width 55 height 13
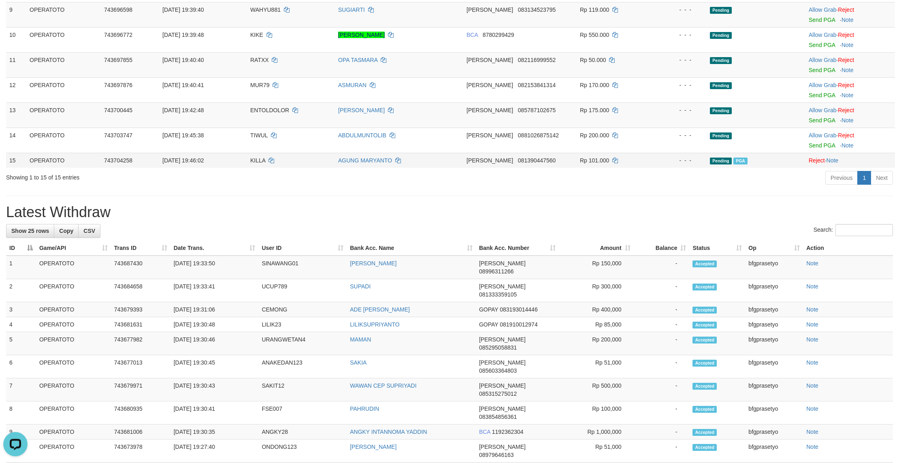
drag, startPoint x: 477, startPoint y: 279, endPoint x: 446, endPoint y: 239, distance: 50.2
click at [476, 277] on div "**********" at bounding box center [449, 267] width 899 height 1126
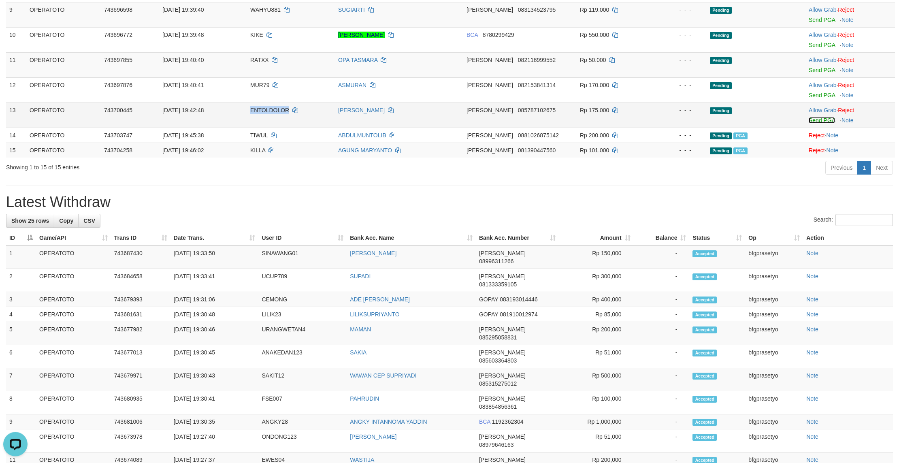
click at [818, 124] on link "Send PGA" at bounding box center [822, 120] width 26 height 6
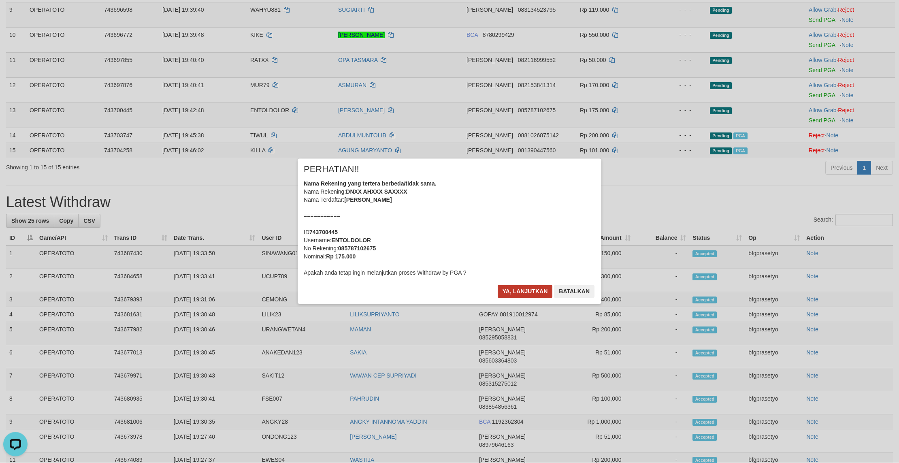
click at [514, 298] on button "Ya, lanjutkan" at bounding box center [525, 291] width 55 height 13
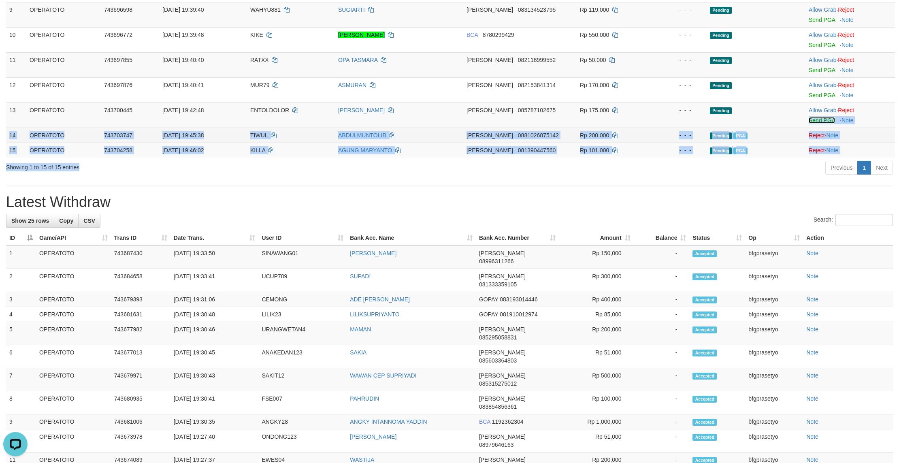
drag, startPoint x: 502, startPoint y: 268, endPoint x: 463, endPoint y: 211, distance: 68.5
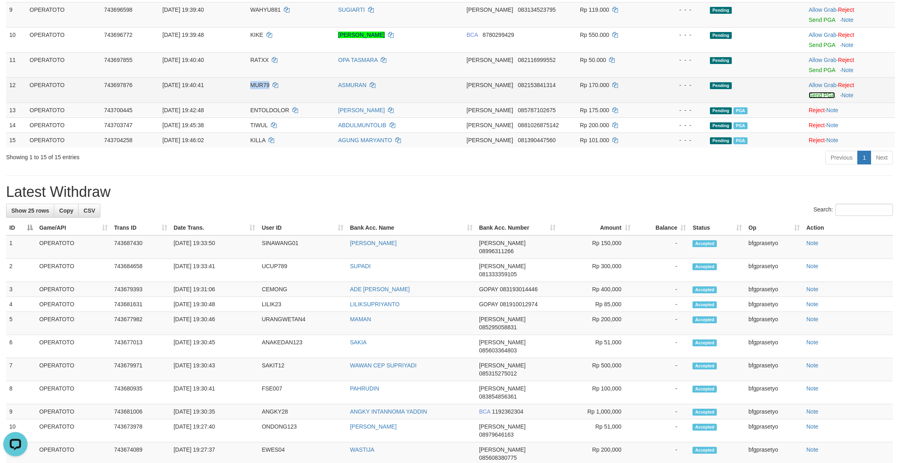
click at [826, 99] on link "Send PGA" at bounding box center [822, 95] width 26 height 6
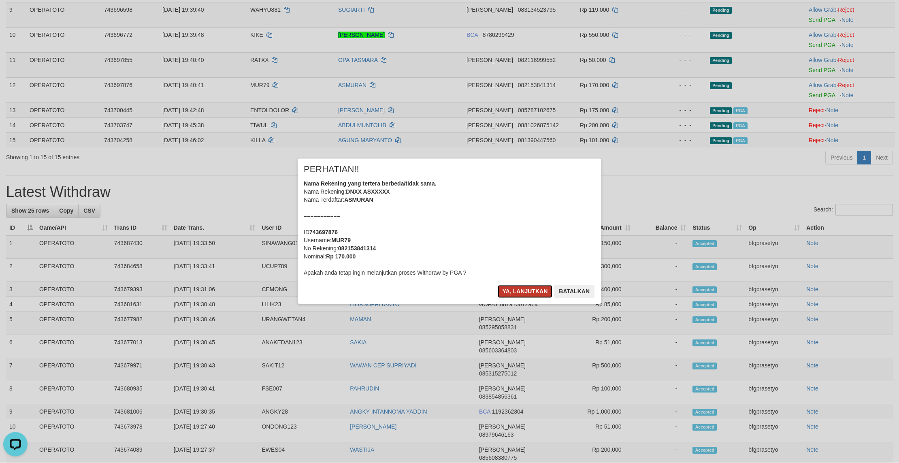
drag, startPoint x: 503, startPoint y: 309, endPoint x: 501, endPoint y: 304, distance: 4.6
click at [503, 298] on button "Ya, lanjutkan" at bounding box center [525, 291] width 55 height 13
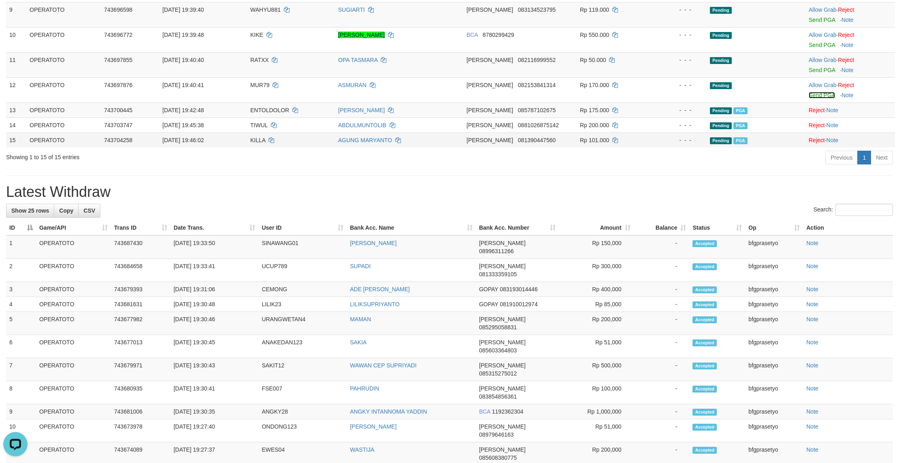
drag, startPoint x: 431, startPoint y: 241, endPoint x: 422, endPoint y: 224, distance: 19.4
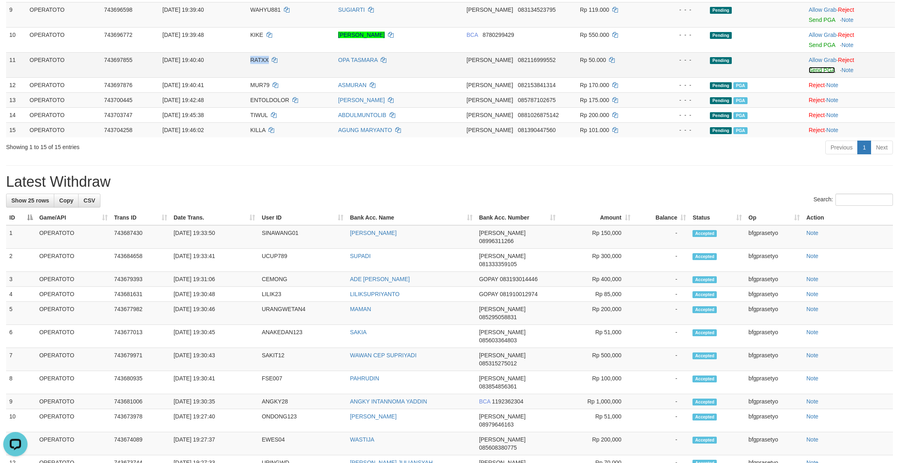
click at [828, 74] on link "Send PGA" at bounding box center [822, 70] width 26 height 6
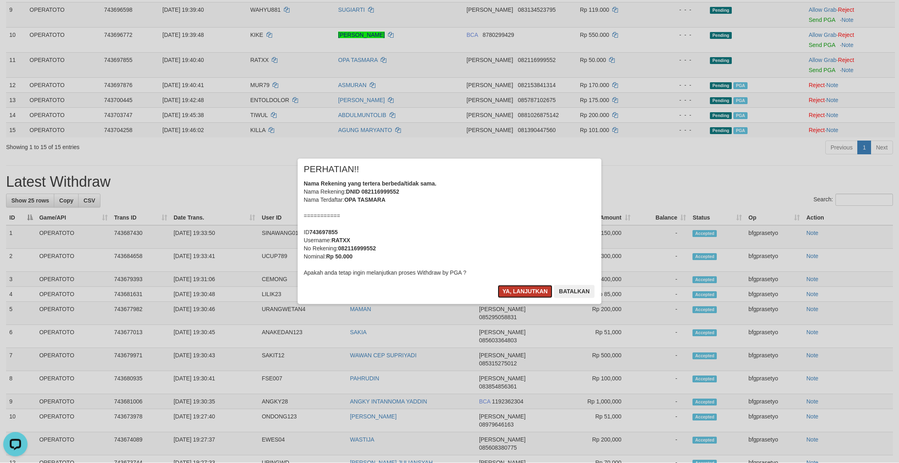
click at [498, 298] on button "Ya, lanjutkan" at bounding box center [525, 291] width 55 height 13
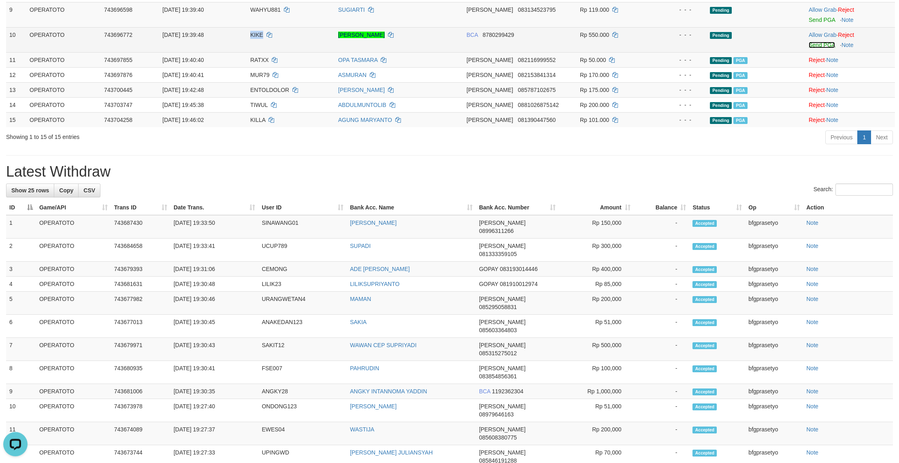
click at [819, 49] on link "Send PGA" at bounding box center [822, 45] width 26 height 6
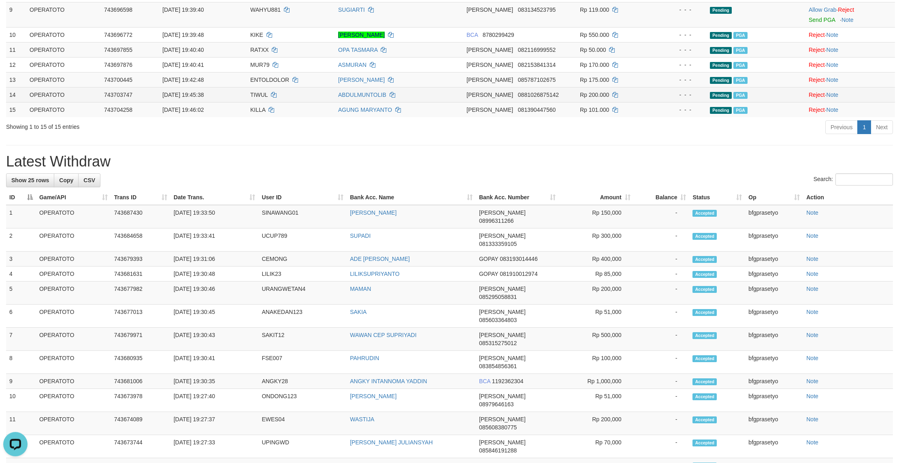
drag, startPoint x: 576, startPoint y: 272, endPoint x: 517, endPoint y: 196, distance: 96.6
click at [572, 146] on hr at bounding box center [449, 145] width 887 height 0
click at [824, 23] on link "Send PGA" at bounding box center [822, 20] width 26 height 6
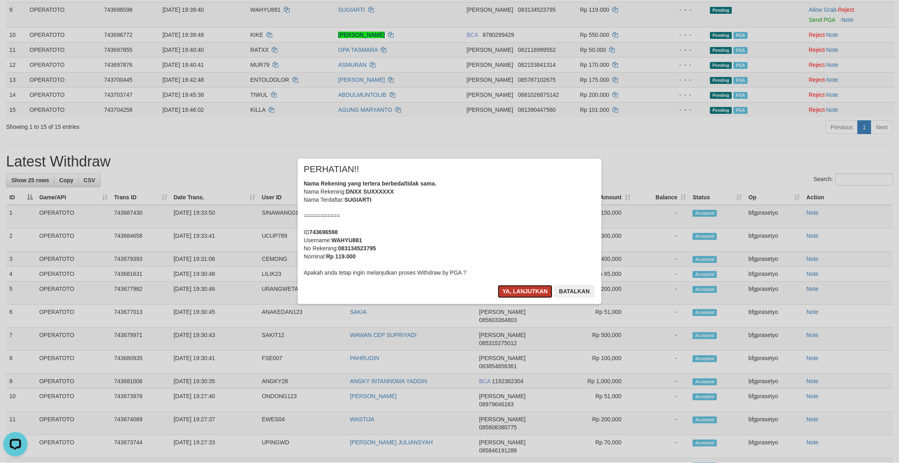
click at [507, 298] on button "Ya, lanjutkan" at bounding box center [525, 291] width 55 height 13
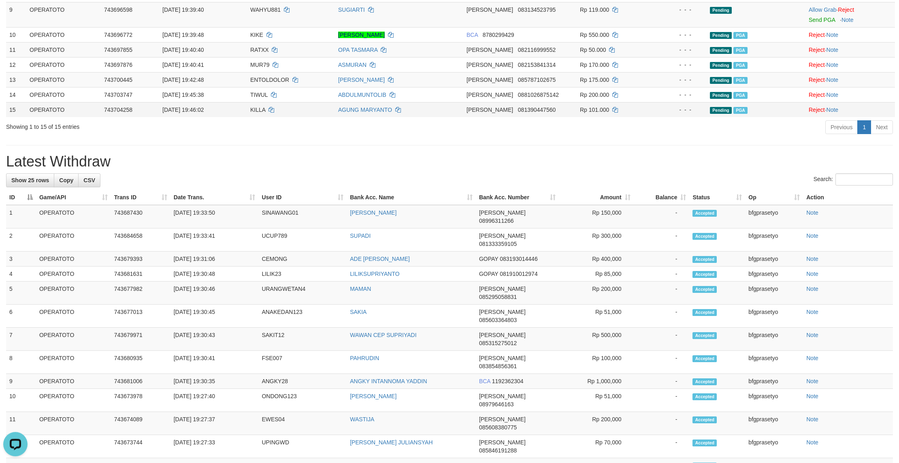
drag, startPoint x: 467, startPoint y: 276, endPoint x: 430, endPoint y: 236, distance: 53.9
click at [465, 272] on div "**********" at bounding box center [449, 242] width 899 height 1076
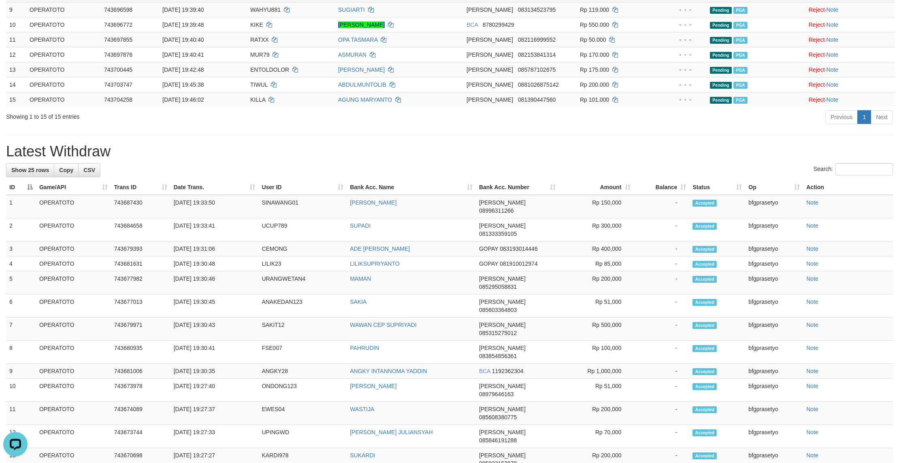
click at [605, 107] on td "Rp 101.000" at bounding box center [614, 99] width 75 height 15
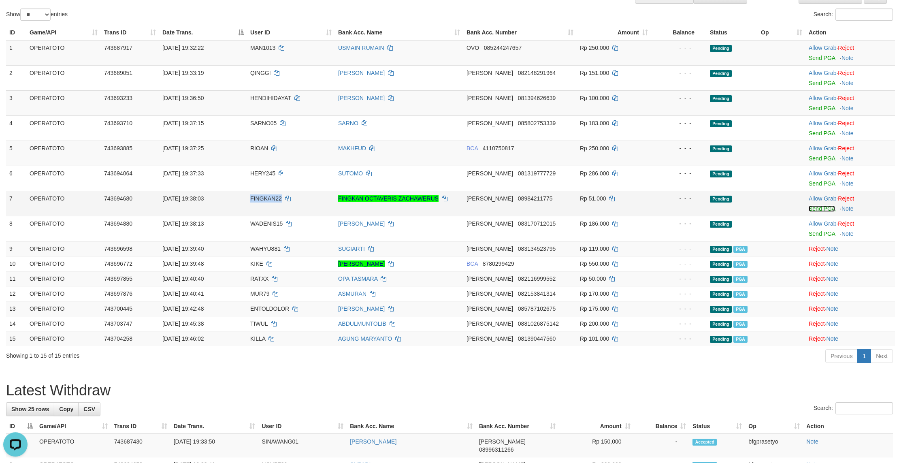
click at [816, 212] on link "Send PGA" at bounding box center [822, 208] width 26 height 6
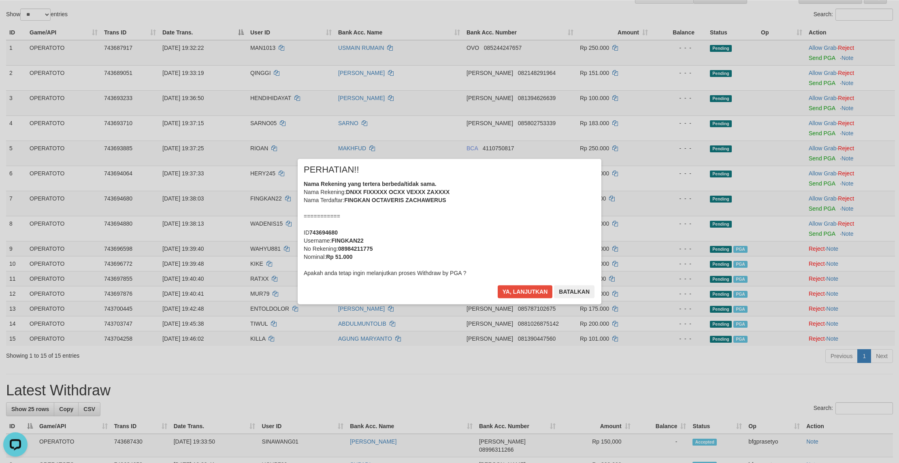
click at [484, 297] on div "× PERHATIAN!! Nama Rekening yang tertera berbeda/tidak sama. Nama Rekening: DNX…" at bounding box center [450, 231] width 304 height 145
click at [502, 298] on button "Ya, lanjutkan" at bounding box center [525, 291] width 55 height 13
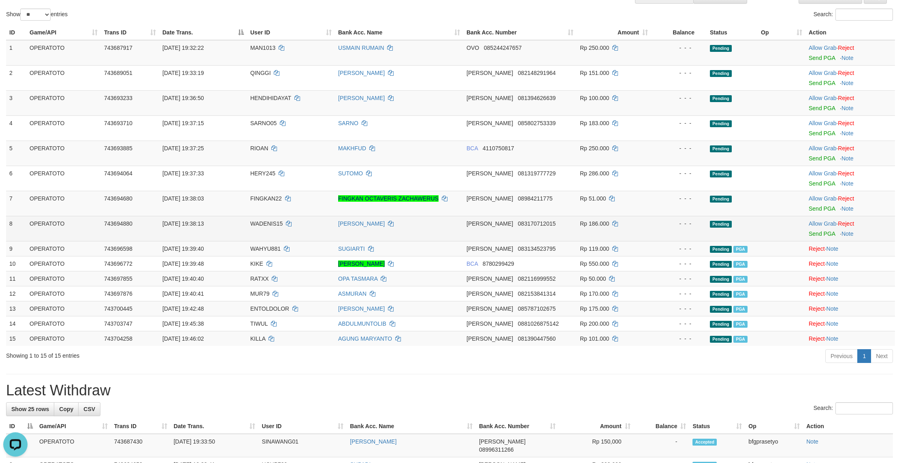
drag, startPoint x: 528, startPoint y: 288, endPoint x: 520, endPoint y: 269, distance: 20.8
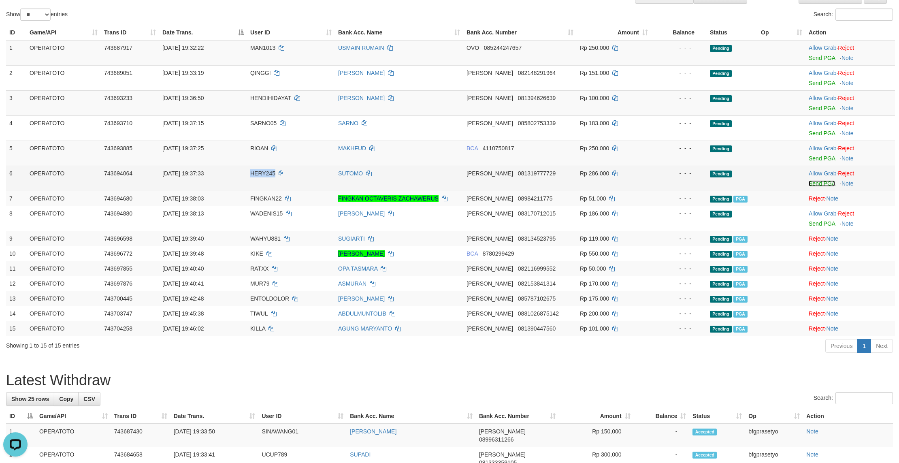
click at [825, 187] on link "Send PGA" at bounding box center [822, 183] width 26 height 6
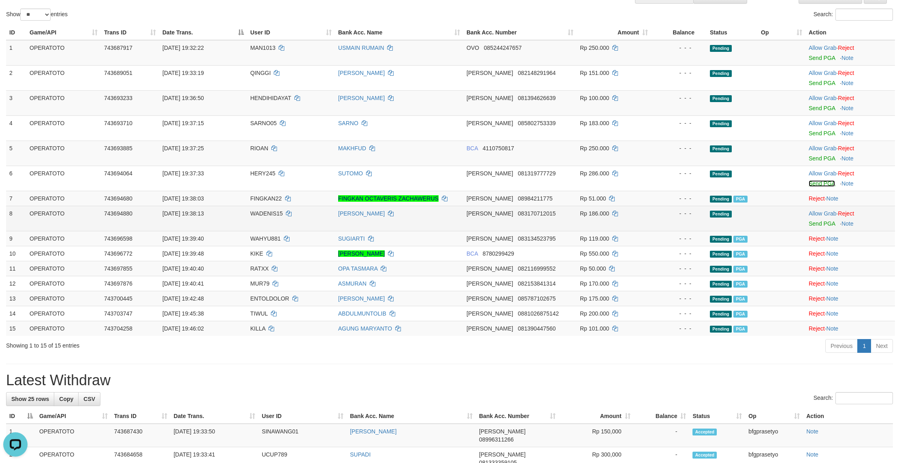
click at [535, 217] on span "083170712015" at bounding box center [537, 213] width 38 height 6
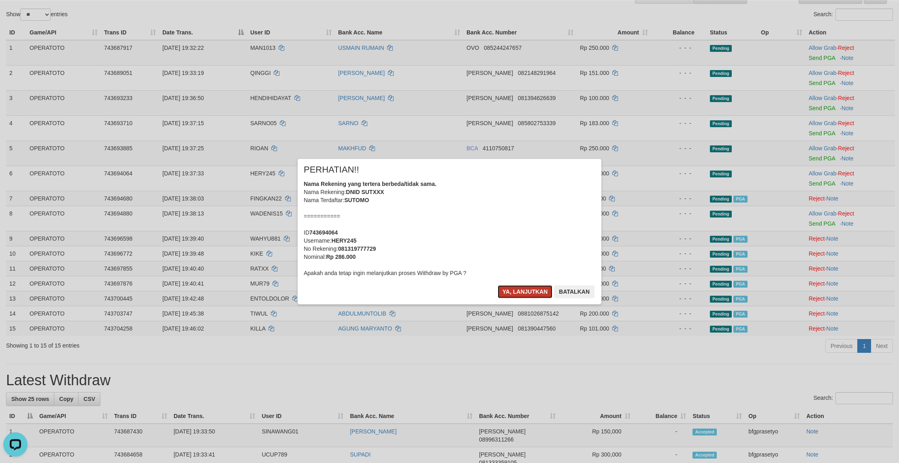
click at [507, 298] on button "Ya, lanjutkan" at bounding box center [525, 291] width 55 height 13
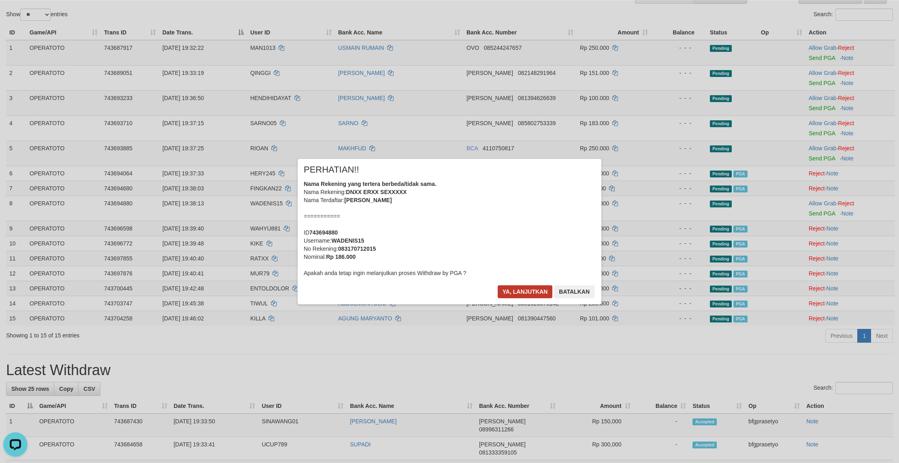
click at [513, 298] on button "Ya, lanjutkan" at bounding box center [525, 291] width 55 height 13
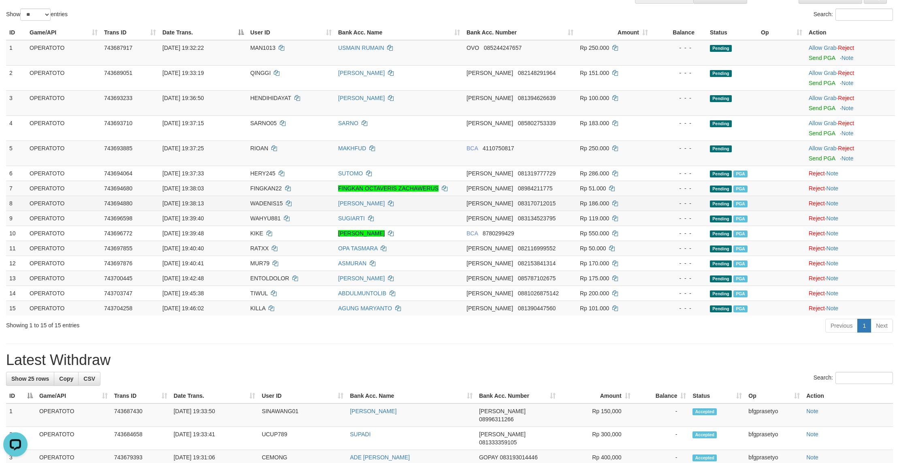
drag, startPoint x: 664, startPoint y: 305, endPoint x: 643, endPoint y: 275, distance: 36.5
click at [664, 305] on tbody "1 OPERATOTO 743687917 01/10/2025 19:32:22 MAN1013 USMAIN RUMAIN OVO 08524424765…" at bounding box center [450, 177] width 889 height 275
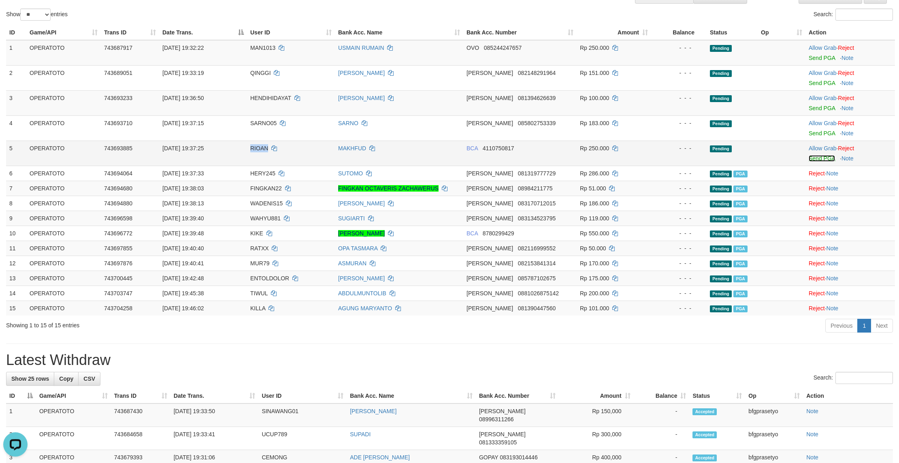
click at [824, 162] on link "Send PGA" at bounding box center [822, 158] width 26 height 6
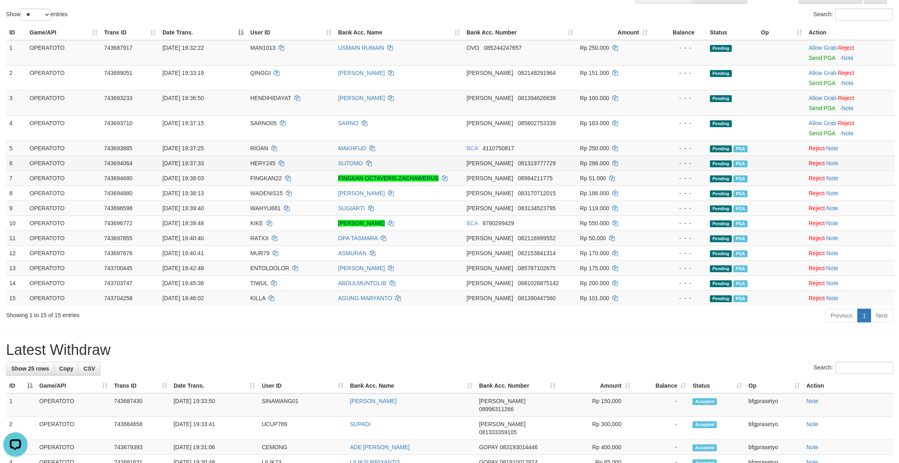
click at [605, 170] on td "Rp 286.000" at bounding box center [614, 163] width 75 height 15
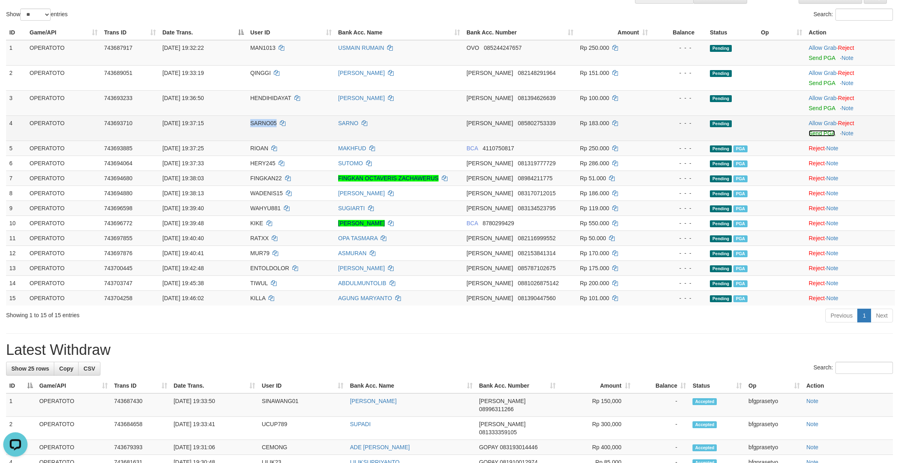
click at [827, 136] on link "Send PGA" at bounding box center [822, 133] width 26 height 6
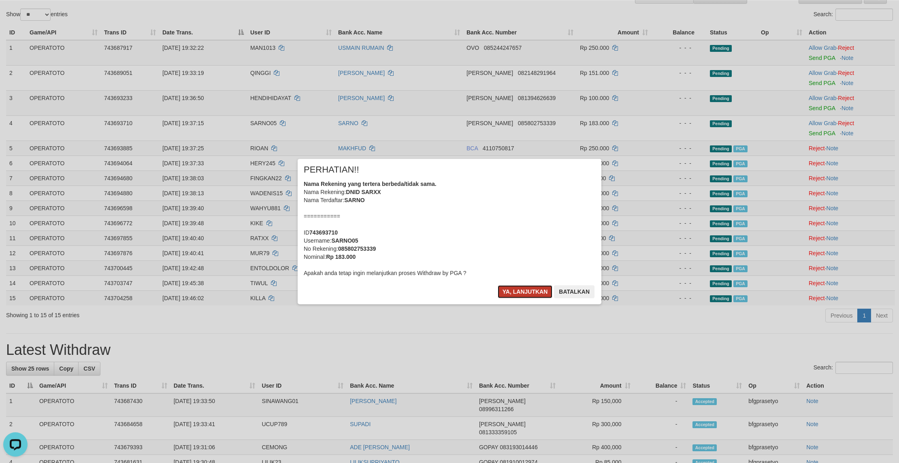
click at [508, 298] on button "Ya, lanjutkan" at bounding box center [525, 291] width 55 height 13
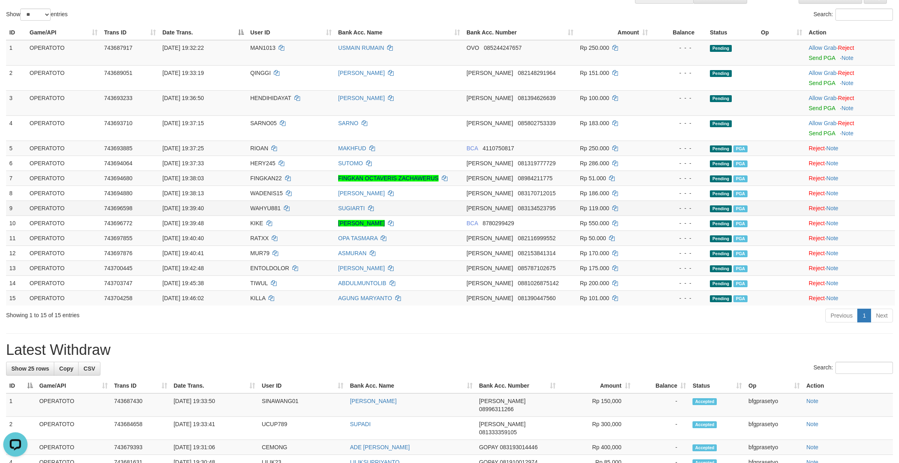
click at [609, 211] on span "Rp 119.000" at bounding box center [594, 208] width 29 height 6
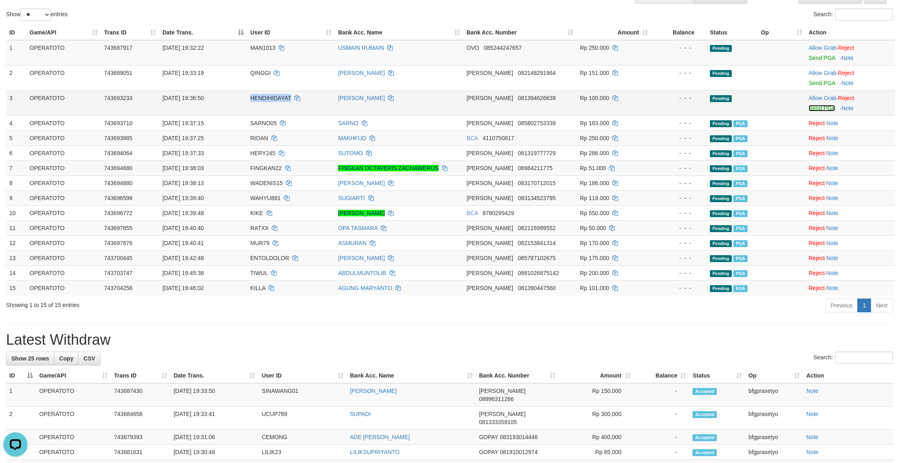
click at [817, 111] on link "Send PGA" at bounding box center [822, 108] width 26 height 6
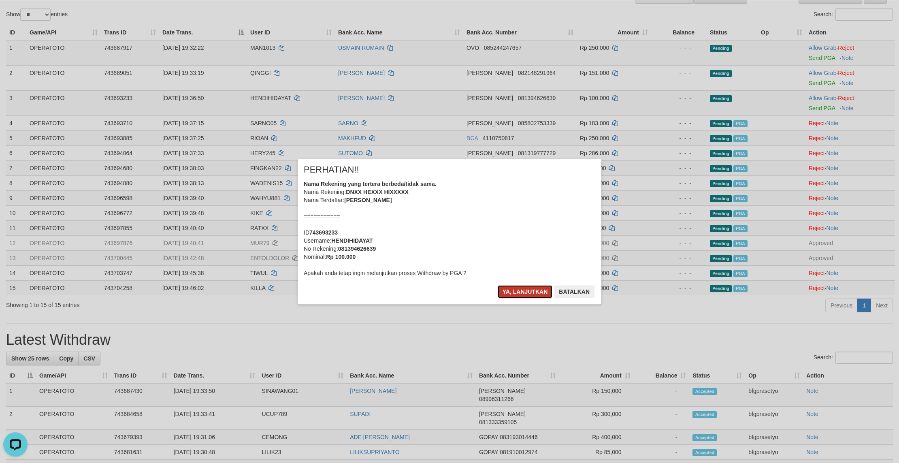
click at [505, 298] on button "Ya, lanjutkan" at bounding box center [525, 291] width 55 height 13
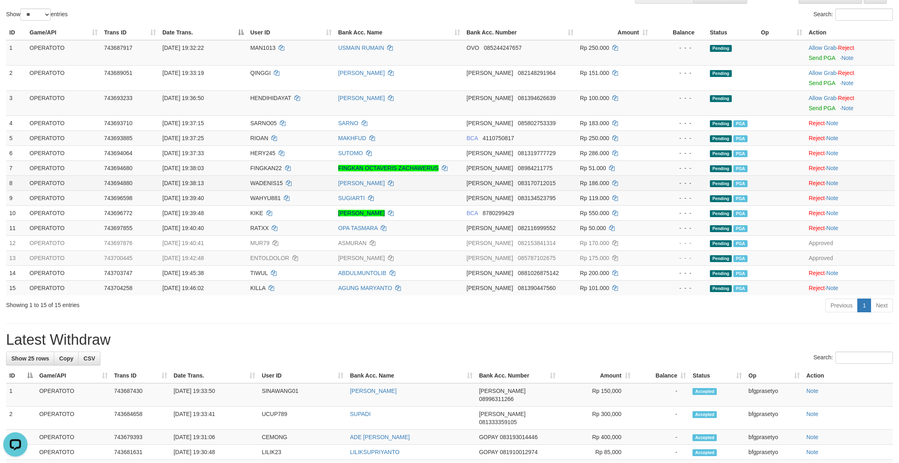
drag, startPoint x: 581, startPoint y: 272, endPoint x: 579, endPoint y: 260, distance: 12.3
click at [581, 271] on tbody "1 OPERATOTO 743687917 01/10/2025 19:32:22 MAN1013 USMAIN RUMAIN OVO 08524424765…" at bounding box center [450, 167] width 889 height 255
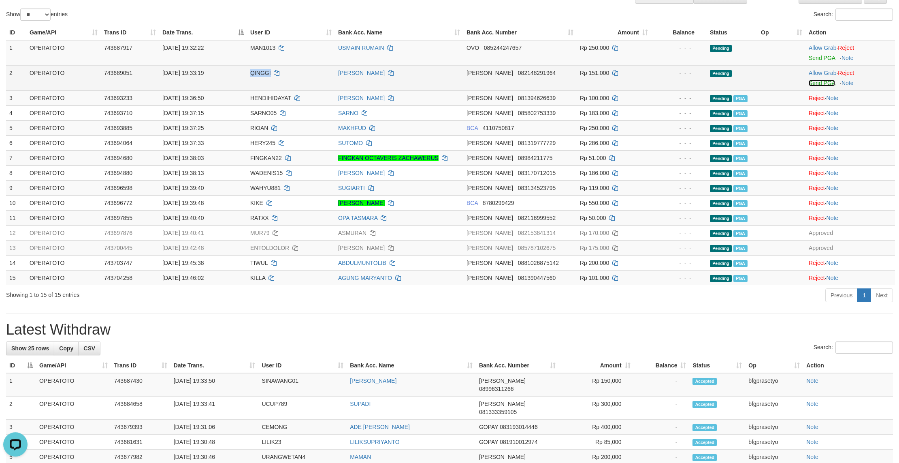
click at [822, 86] on link "Send PGA" at bounding box center [822, 83] width 26 height 6
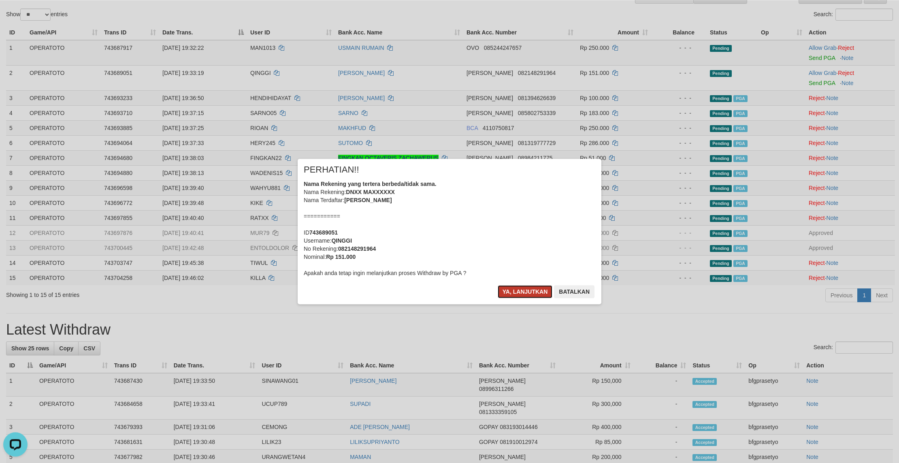
click at [525, 298] on button "Ya, lanjutkan" at bounding box center [525, 291] width 55 height 13
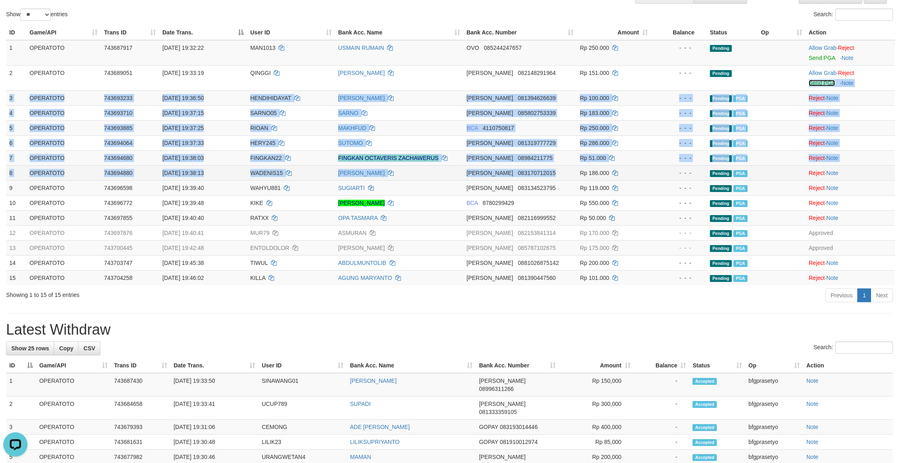
drag, startPoint x: 575, startPoint y: 268, endPoint x: 573, endPoint y: 259, distance: 9.5
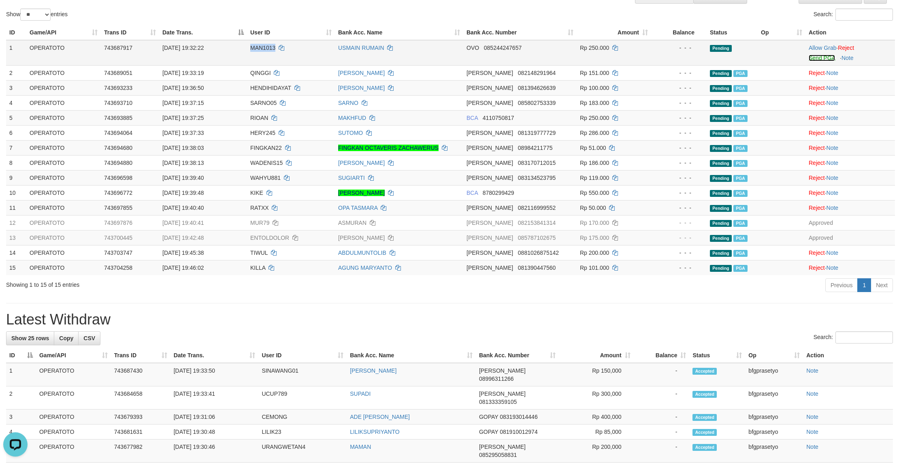
click at [812, 61] on link "Send PGA" at bounding box center [822, 58] width 26 height 6
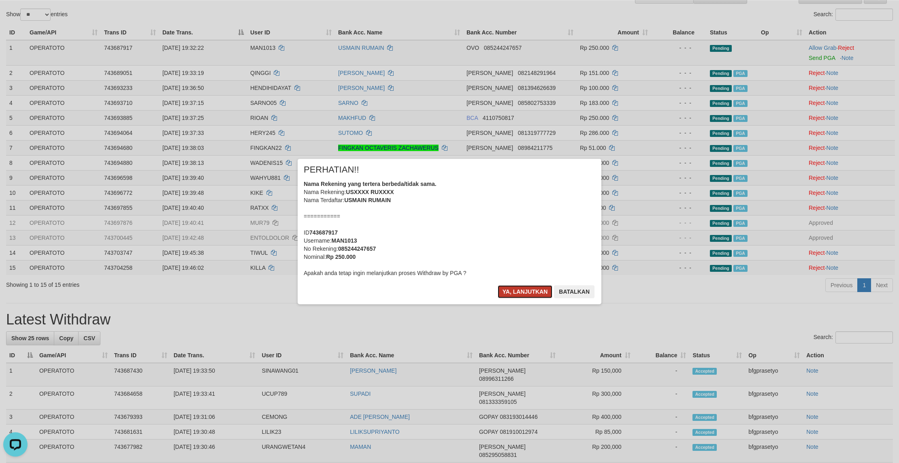
click at [507, 298] on button "Ya, lanjutkan" at bounding box center [525, 291] width 55 height 13
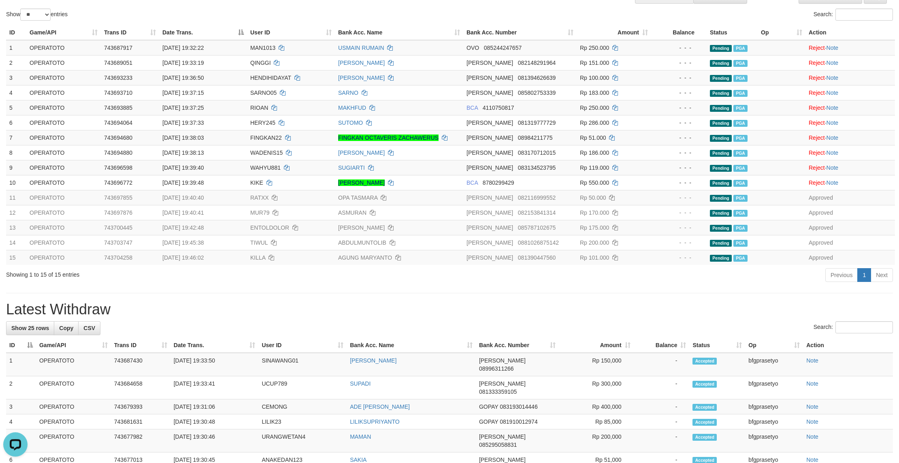
click at [279, 12] on div "Show ** ** ** *** entries" at bounding box center [224, 16] width 437 height 14
click at [314, 13] on div "Show ** ** ** *** entries" at bounding box center [224, 16] width 437 height 14
click at [301, 20] on div "Show ** ** ** *** entries" at bounding box center [224, 16] width 437 height 14
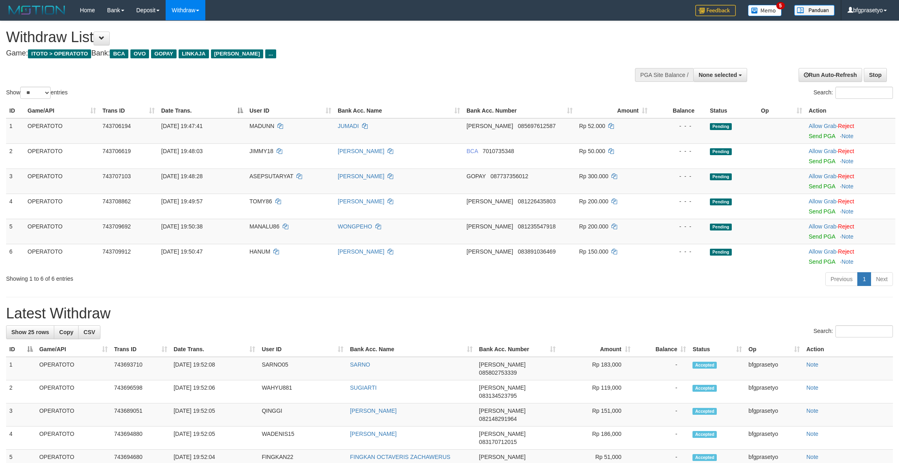
select select
select select "**"
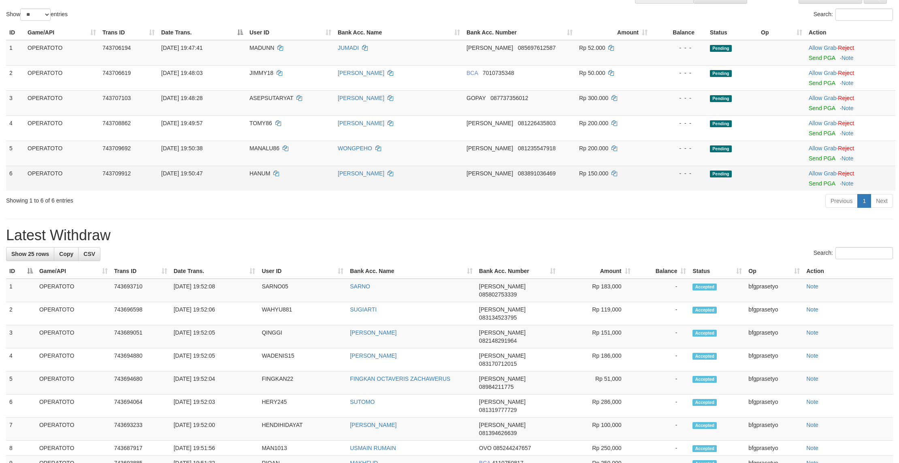
click at [713, 191] on td "Pending" at bounding box center [732, 178] width 51 height 25
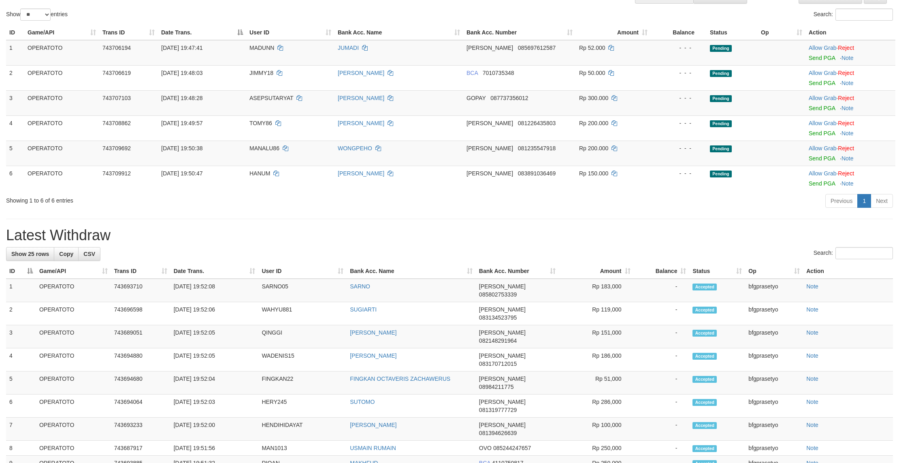
scroll to position [78, 0]
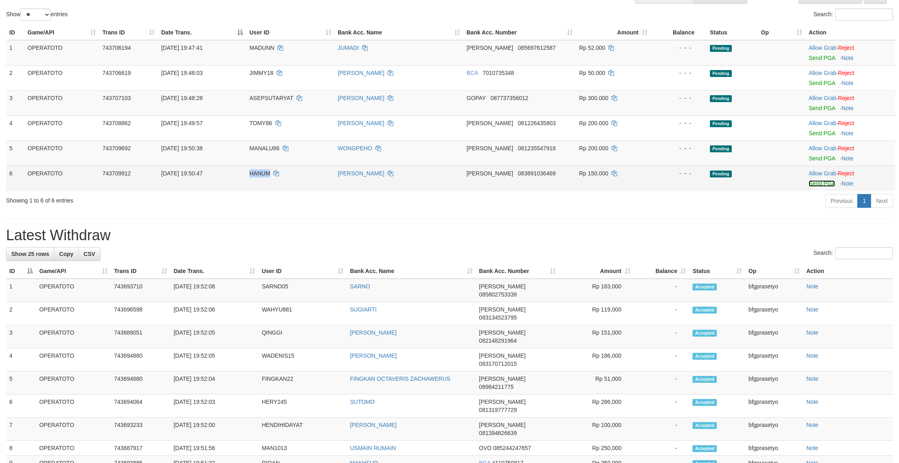
click at [822, 187] on link "Send PGA" at bounding box center [822, 183] width 26 height 6
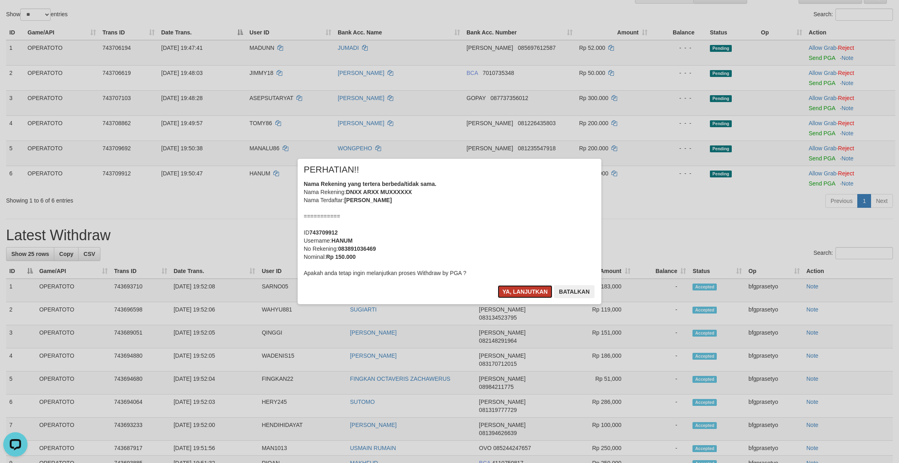
drag, startPoint x: 506, startPoint y: 303, endPoint x: 503, endPoint y: 283, distance: 19.6
click at [506, 298] on button "Ya, lanjutkan" at bounding box center [525, 291] width 55 height 13
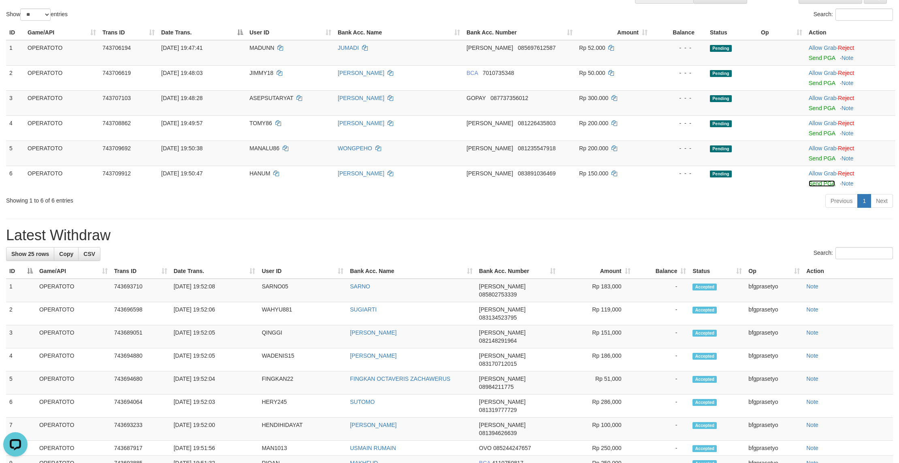
drag, startPoint x: 495, startPoint y: 277, endPoint x: 471, endPoint y: 249, distance: 37.1
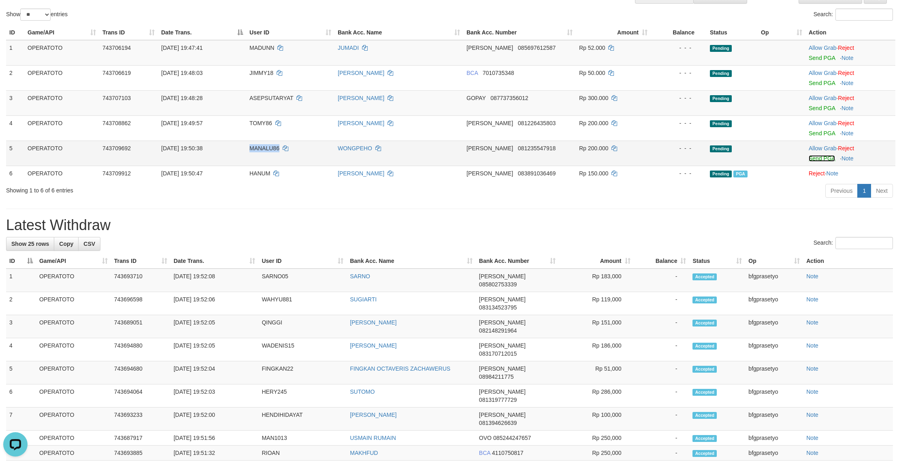
click at [820, 162] on link "Send PGA" at bounding box center [822, 158] width 26 height 6
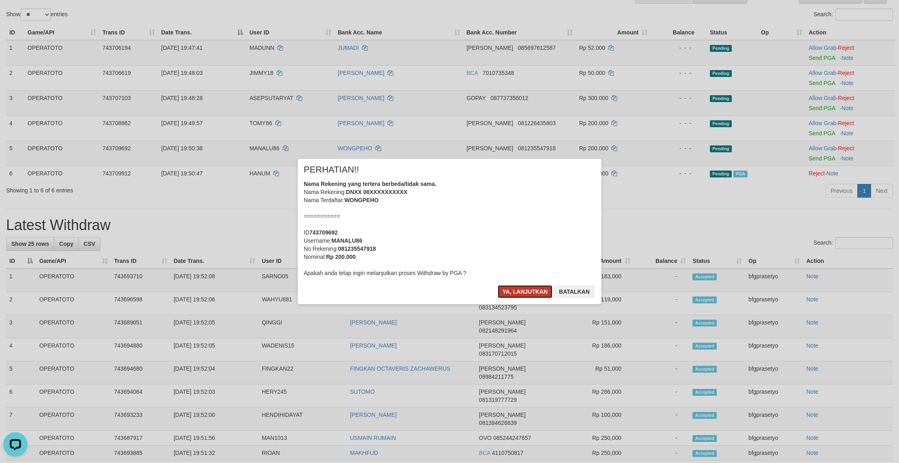
click at [529, 298] on button "Ya, lanjutkan" at bounding box center [525, 291] width 55 height 13
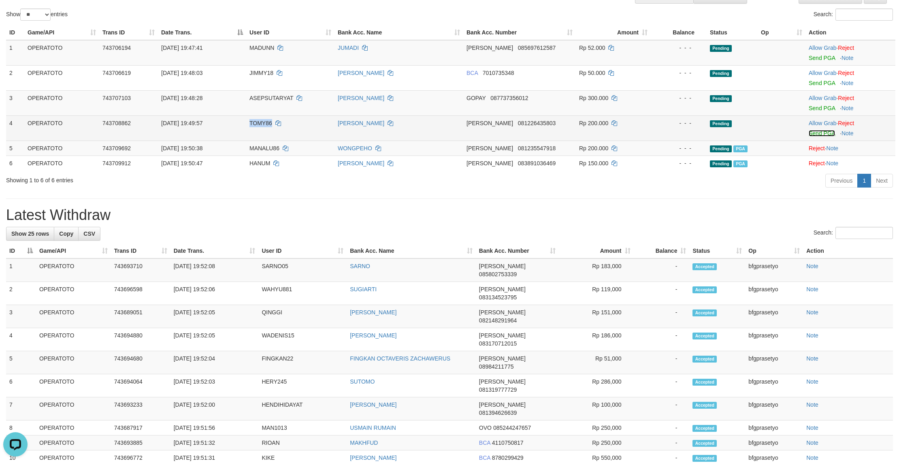
click at [816, 136] on link "Send PGA" at bounding box center [822, 133] width 26 height 6
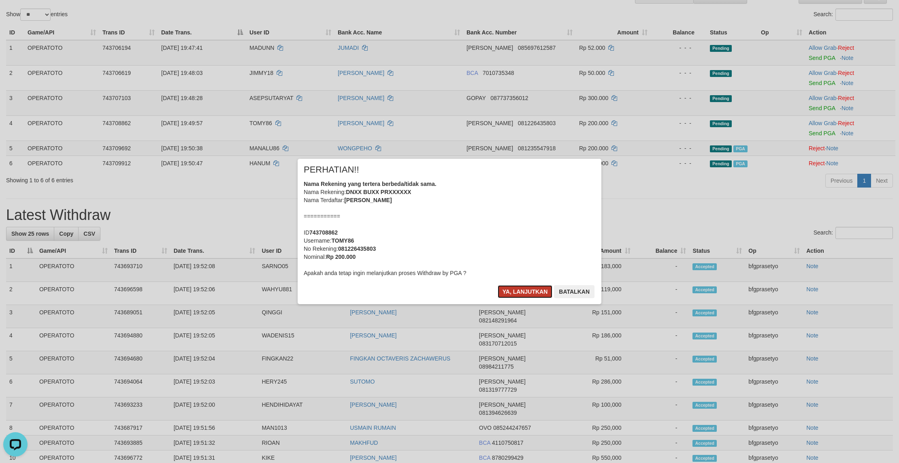
click at [526, 298] on button "Ya, lanjutkan" at bounding box center [525, 291] width 55 height 13
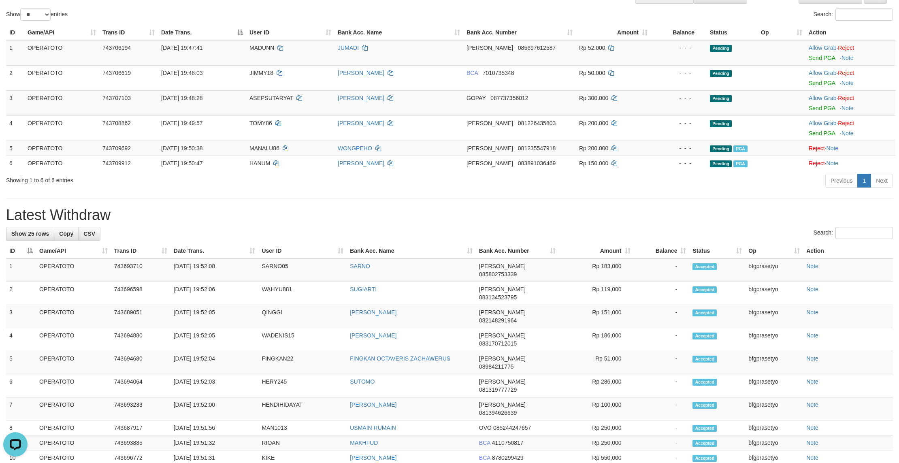
click at [499, 223] on h1 "Latest Withdraw" at bounding box center [449, 215] width 887 height 16
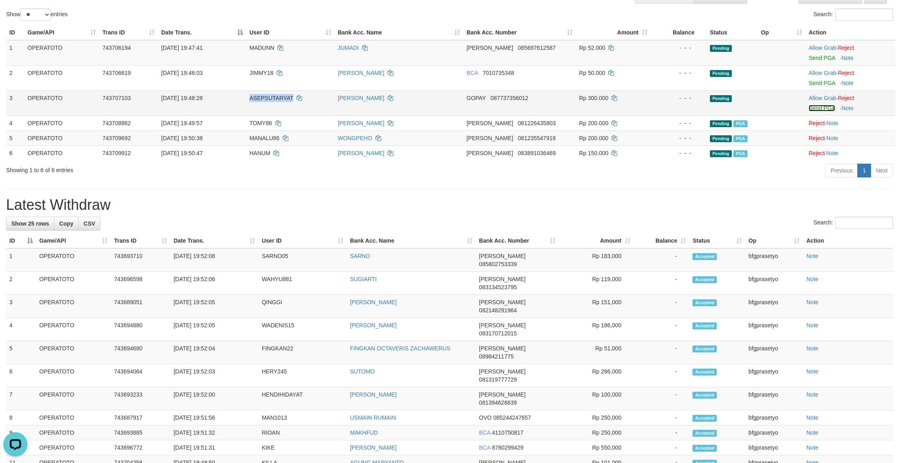
click at [822, 111] on link "Send PGA" at bounding box center [822, 108] width 26 height 6
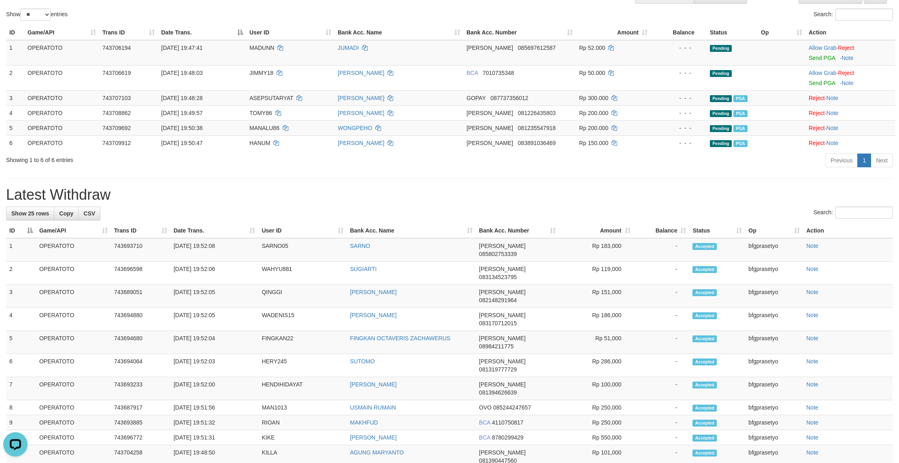
drag, startPoint x: 628, startPoint y: 246, endPoint x: 615, endPoint y: 233, distance: 18.3
click at [626, 244] on div "**********" at bounding box center [449, 378] width 899 height 870
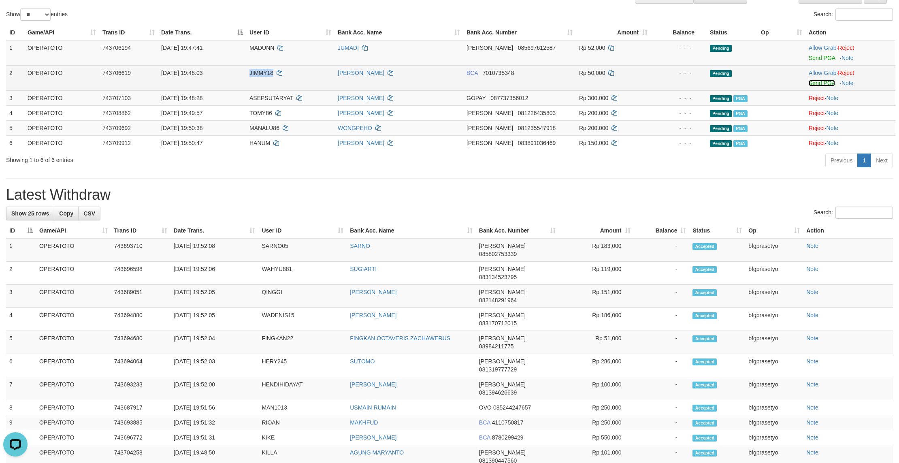
click at [824, 86] on link "Send PGA" at bounding box center [822, 83] width 26 height 6
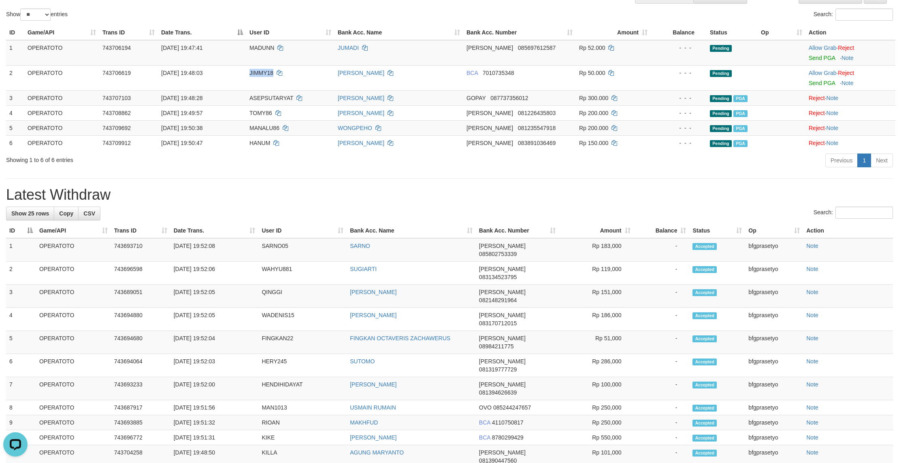
click at [624, 203] on h1 "Latest Withdraw" at bounding box center [449, 195] width 887 height 16
click at [824, 61] on link "Send PGA" at bounding box center [822, 58] width 26 height 6
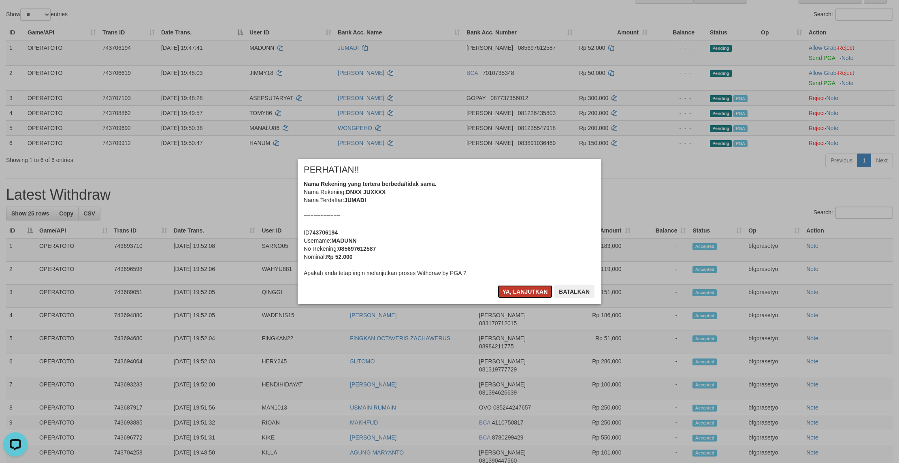
click at [503, 298] on button "Ya, lanjutkan" at bounding box center [525, 291] width 55 height 13
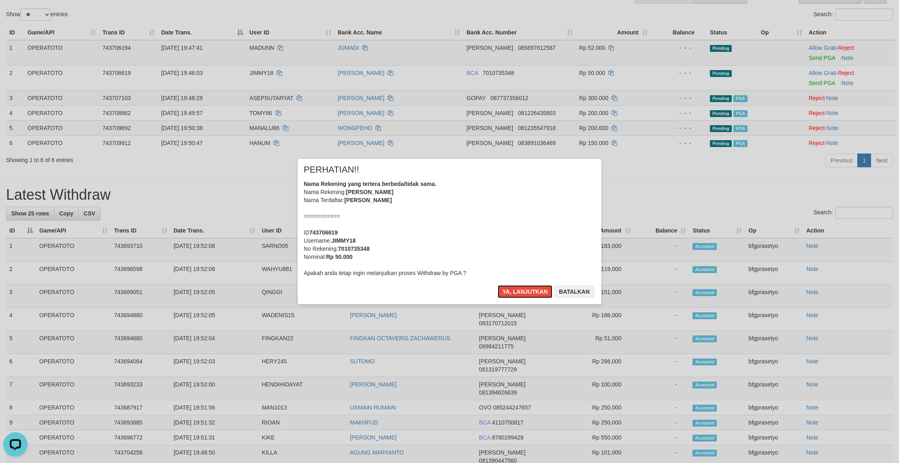
click at [503, 298] on button "Ya, lanjutkan" at bounding box center [525, 291] width 55 height 13
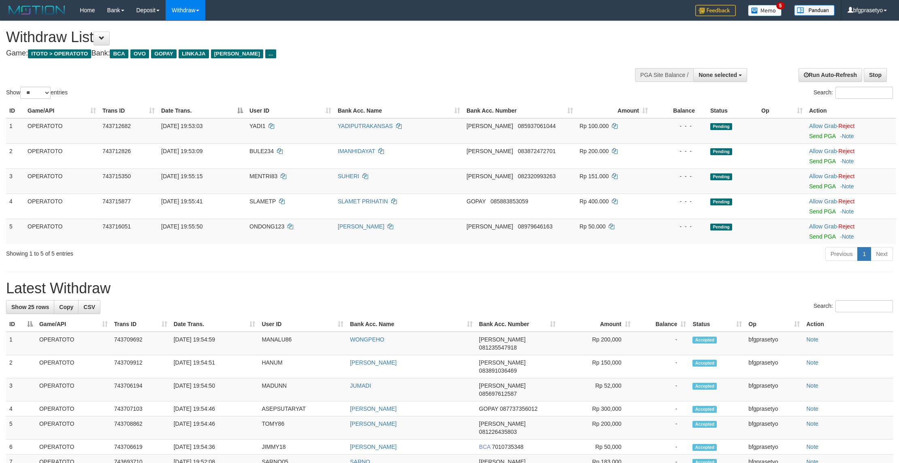
select select
select select "**"
drag, startPoint x: 652, startPoint y: 307, endPoint x: 673, endPoint y: 308, distance: 20.7
click at [652, 307] on div "**********" at bounding box center [449, 459] width 899 height 877
click at [831, 240] on link "Send PGA" at bounding box center [822, 236] width 26 height 6
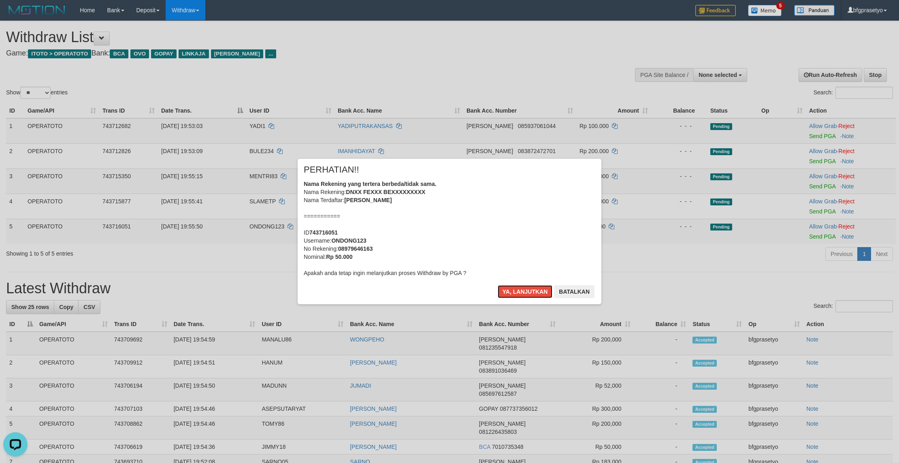
drag, startPoint x: 522, startPoint y: 303, endPoint x: 550, endPoint y: 309, distance: 28.7
click at [523, 298] on button "Ya, lanjutkan" at bounding box center [525, 291] width 55 height 13
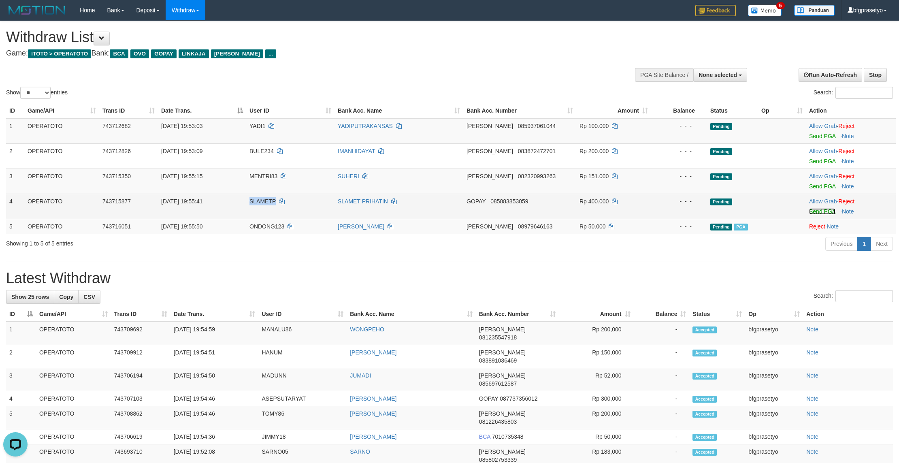
click at [833, 215] on link "Send PGA" at bounding box center [822, 211] width 26 height 6
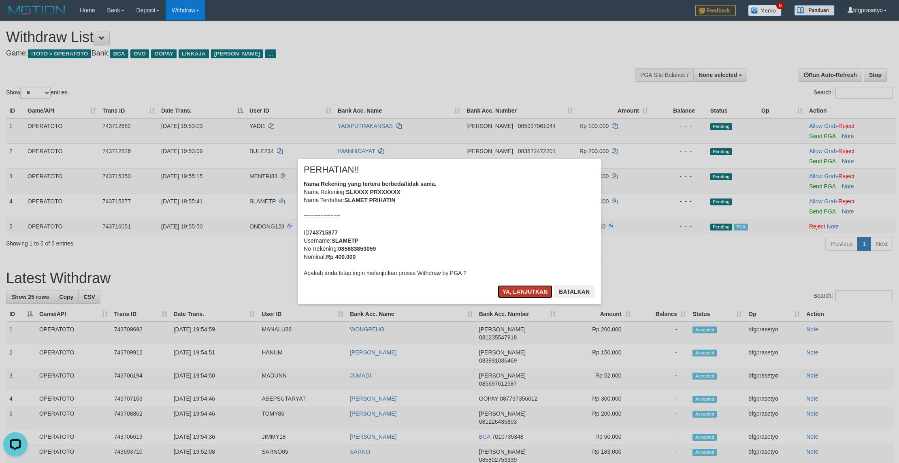
click at [510, 298] on button "Ya, lanjutkan" at bounding box center [525, 291] width 55 height 13
click at [502, 298] on button "Ya, lanjutkan" at bounding box center [525, 291] width 55 height 13
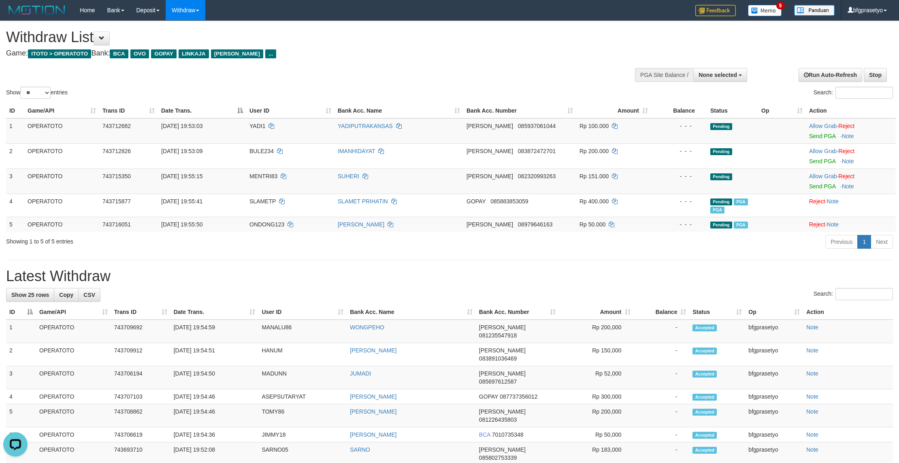
click at [528, 292] on div "**********" at bounding box center [449, 453] width 899 height 865
click at [828, 190] on link "Send PGA" at bounding box center [822, 186] width 26 height 6
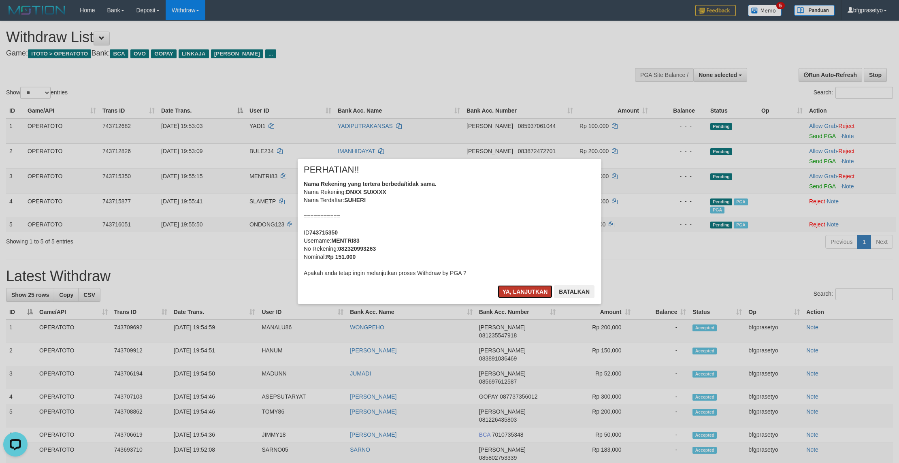
click at [522, 298] on button "Ya, lanjutkan" at bounding box center [525, 291] width 55 height 13
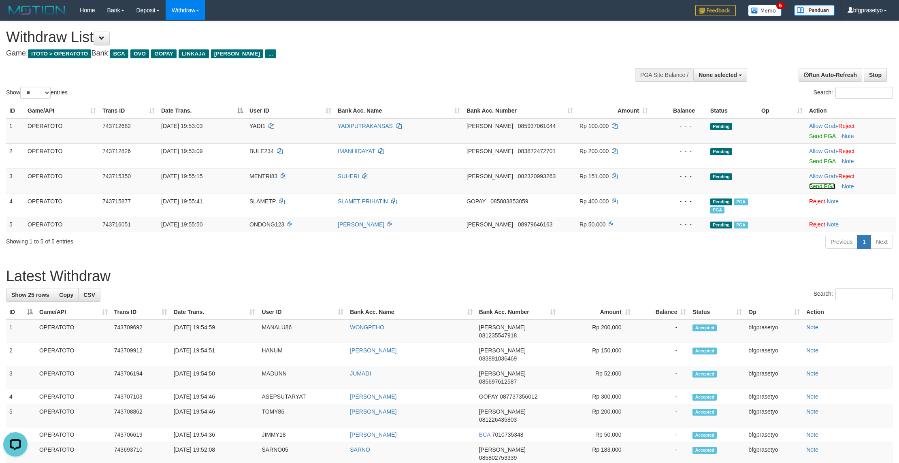
drag, startPoint x: 522, startPoint y: 302, endPoint x: 516, endPoint y: 281, distance: 21.8
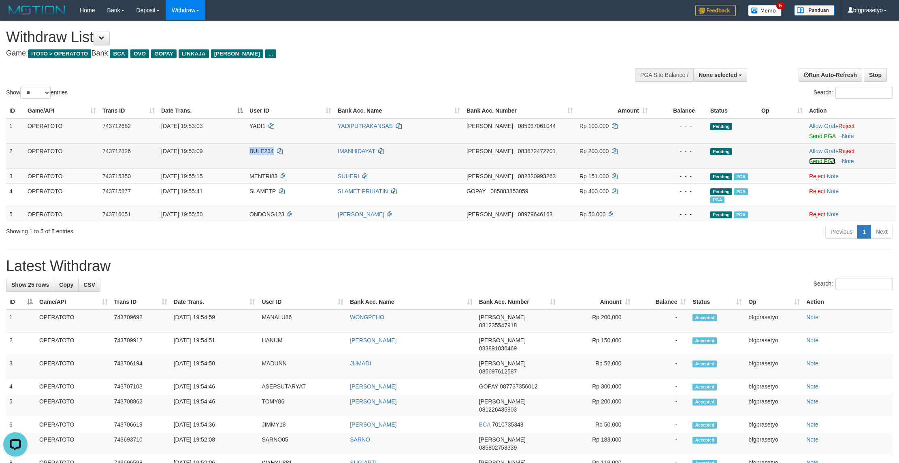
click at [818, 164] on link "Send PGA" at bounding box center [822, 161] width 26 height 6
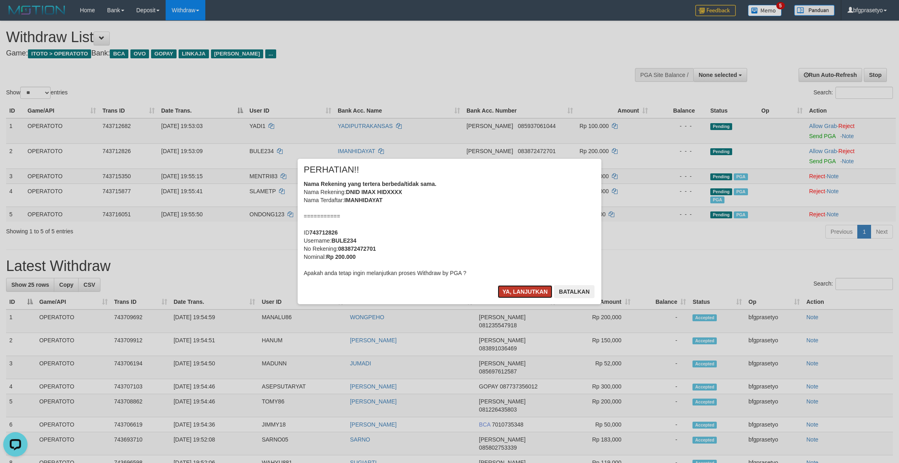
click at [513, 298] on button "Ya, lanjutkan" at bounding box center [525, 291] width 55 height 13
drag, startPoint x: 513, startPoint y: 305, endPoint x: 501, endPoint y: 295, distance: 16.7
click at [513, 304] on div "× PERHATIAN!! Nama Rekening yang tertera berbeda/tidak sama. Nama Rekening: DNI…" at bounding box center [450, 231] width 316 height 145
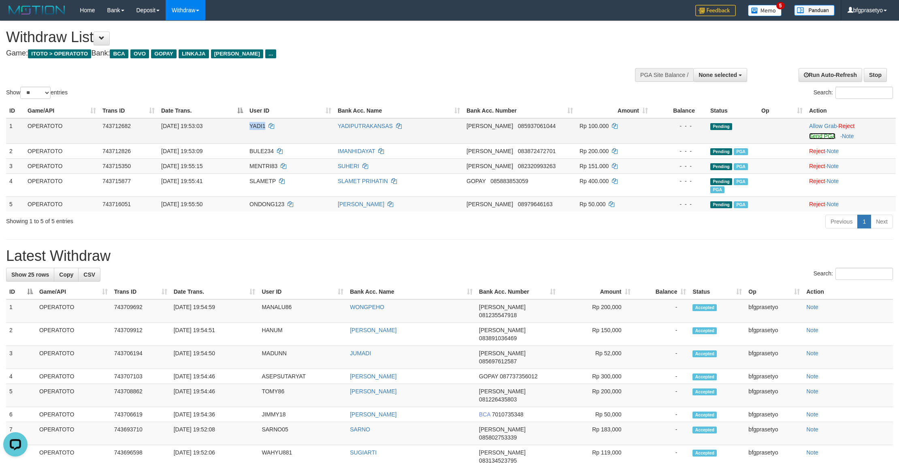
click at [827, 139] on link "Send PGA" at bounding box center [822, 136] width 26 height 6
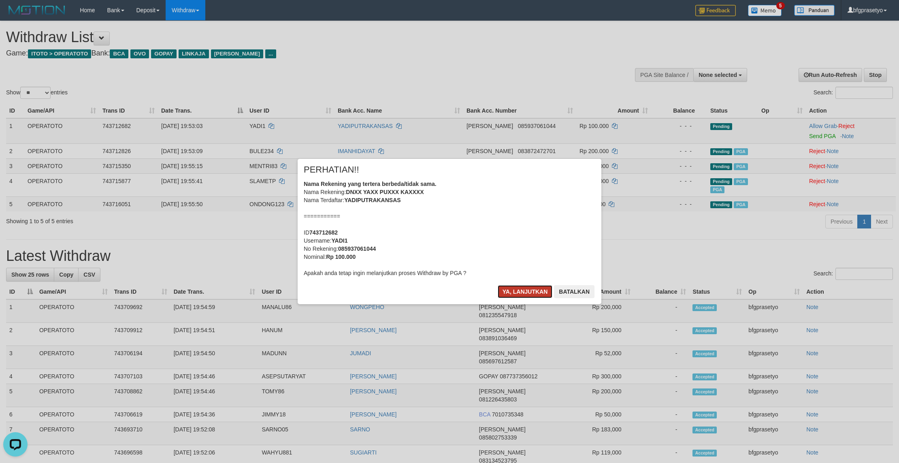
drag, startPoint x: 520, startPoint y: 301, endPoint x: 525, endPoint y: 307, distance: 7.7
click at [520, 298] on button "Ya, lanjutkan" at bounding box center [525, 291] width 55 height 13
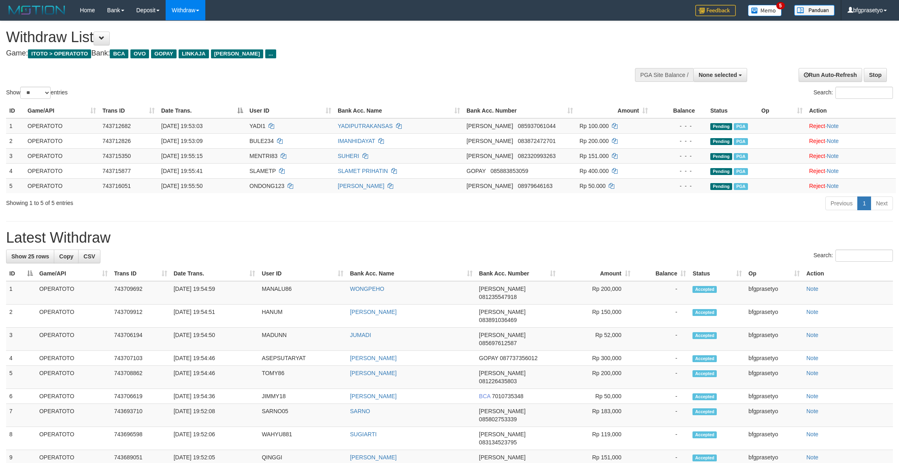
select select
select select "**"
click at [439, 51] on h4 "Game: ITOTO > OPERATOTO Bank: BCA OVO GOPAY LINKAJA DANA ..." at bounding box center [298, 53] width 585 height 8
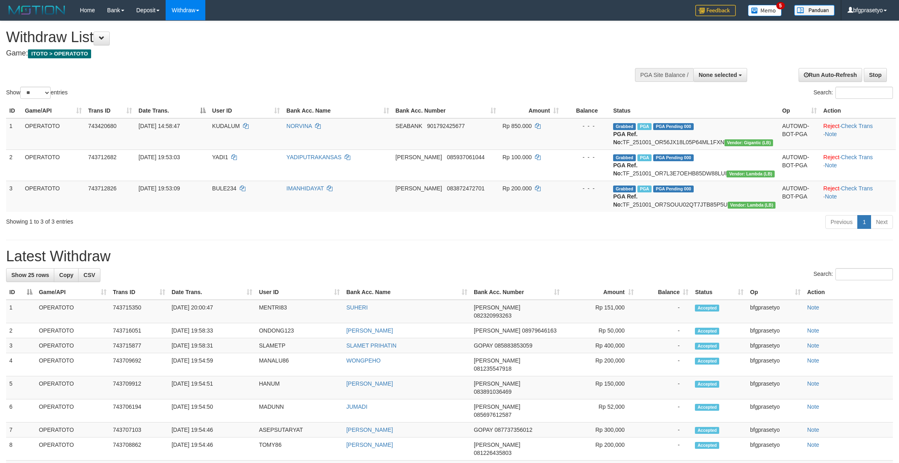
select select
select select "**"
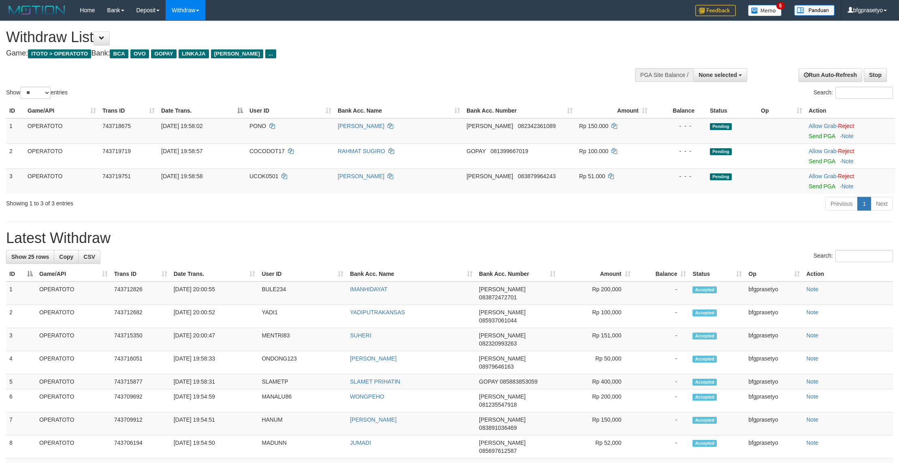
select select
select select "**"
click at [431, 72] on div "Show ** ** ** *** entries Search:" at bounding box center [449, 60] width 899 height 79
click at [822, 190] on link "Send PGA" at bounding box center [822, 186] width 26 height 6
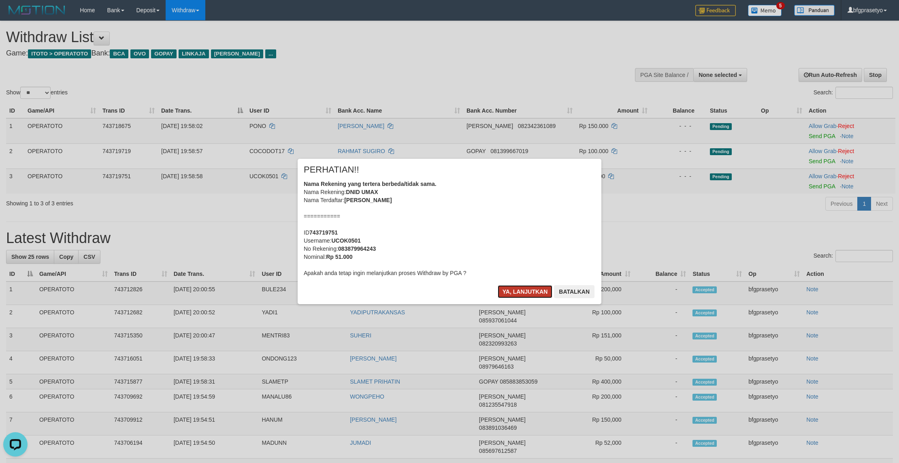
click at [498, 298] on button "Ya, lanjutkan" at bounding box center [525, 291] width 55 height 13
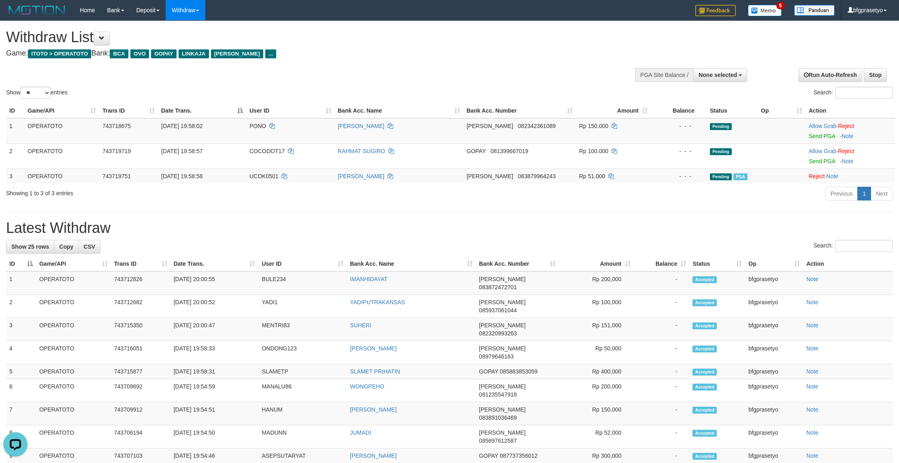
click at [506, 267] on div "**********" at bounding box center [449, 433] width 899 height 825
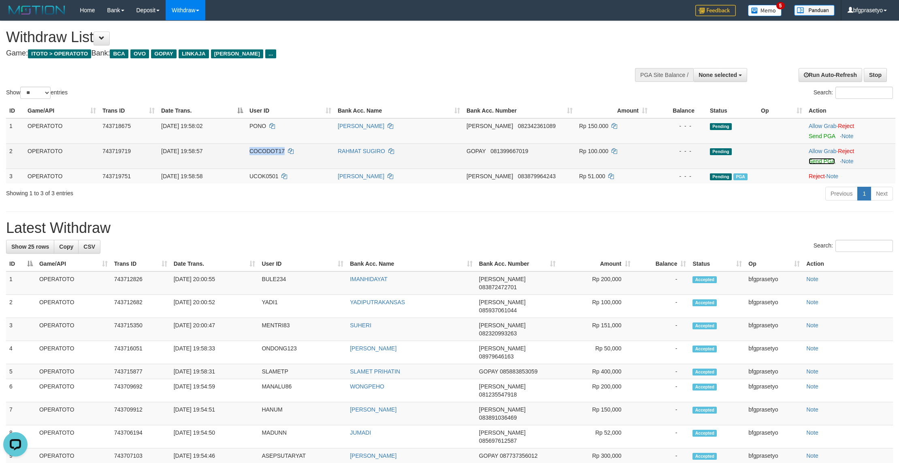
click at [815, 164] on link "Send PGA" at bounding box center [822, 161] width 26 height 6
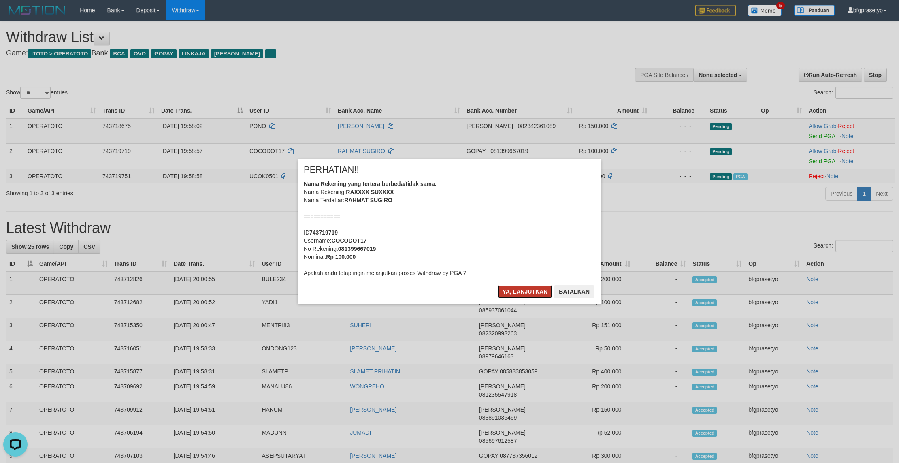
click at [510, 298] on button "Ya, lanjutkan" at bounding box center [525, 291] width 55 height 13
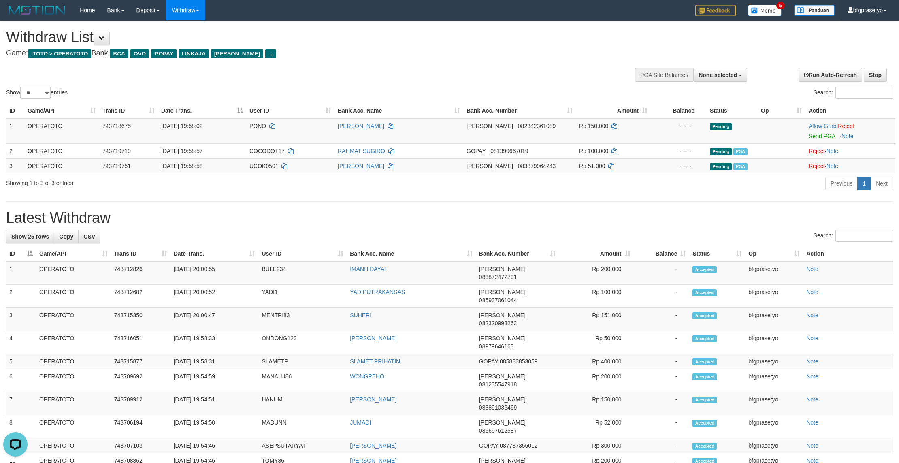
drag, startPoint x: 473, startPoint y: 251, endPoint x: 447, endPoint y: 213, distance: 46.6
click at [468, 244] on div "**********" at bounding box center [449, 428] width 899 height 815
click at [830, 139] on link "Send PGA" at bounding box center [822, 136] width 26 height 6
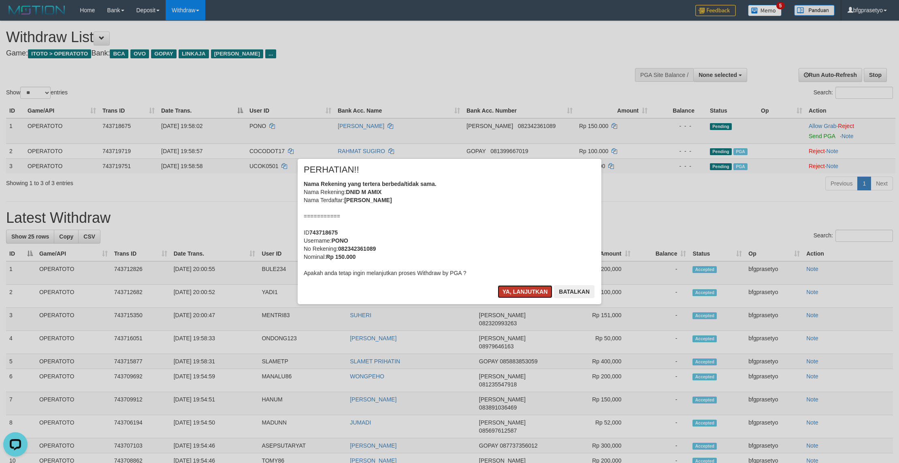
click at [528, 298] on button "Ya, lanjutkan" at bounding box center [525, 291] width 55 height 13
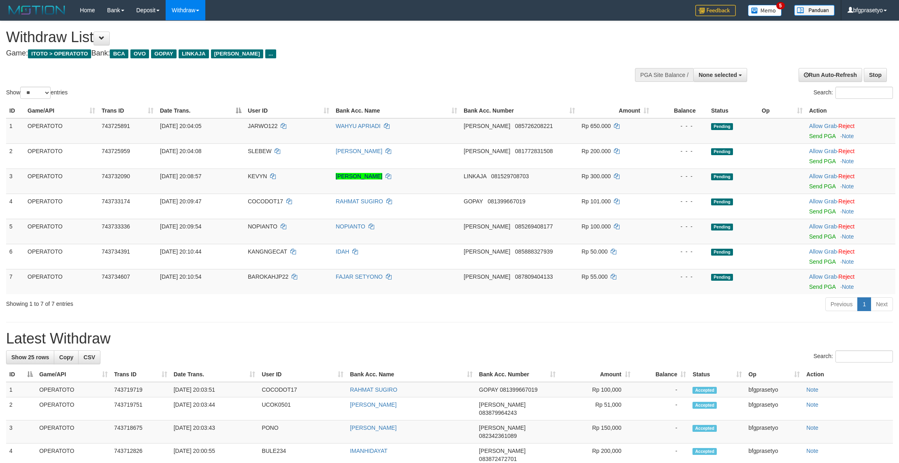
select select
select select "**"
drag, startPoint x: 625, startPoint y: 364, endPoint x: 629, endPoint y: 364, distance: 4.1
click at [820, 240] on link "Send PGA" at bounding box center [822, 236] width 26 height 6
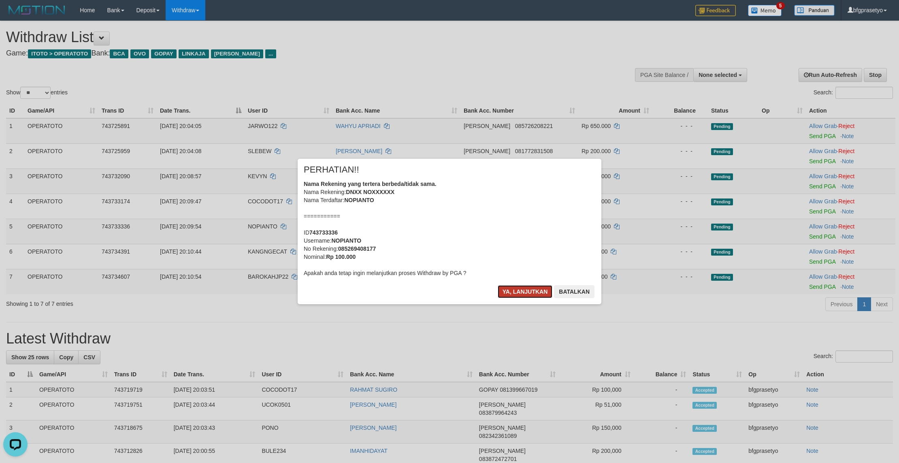
click at [508, 298] on button "Ya, lanjutkan" at bounding box center [525, 291] width 55 height 13
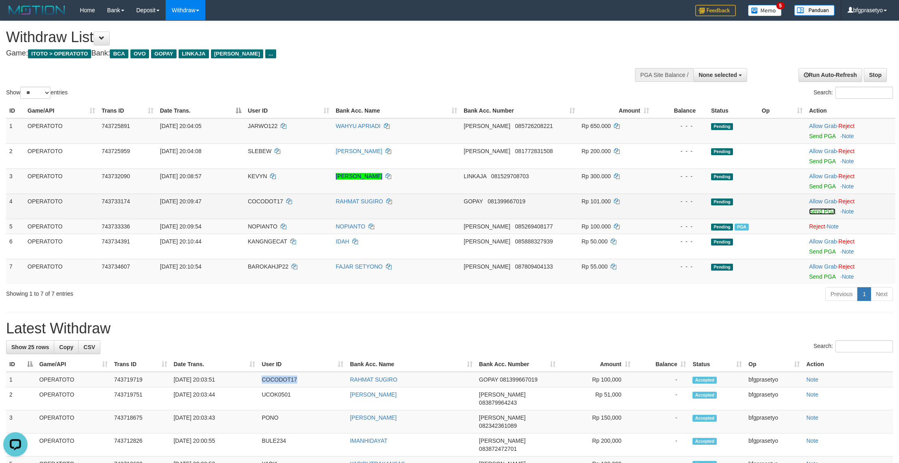
click at [820, 215] on link "Send PGA" at bounding box center [822, 211] width 26 height 6
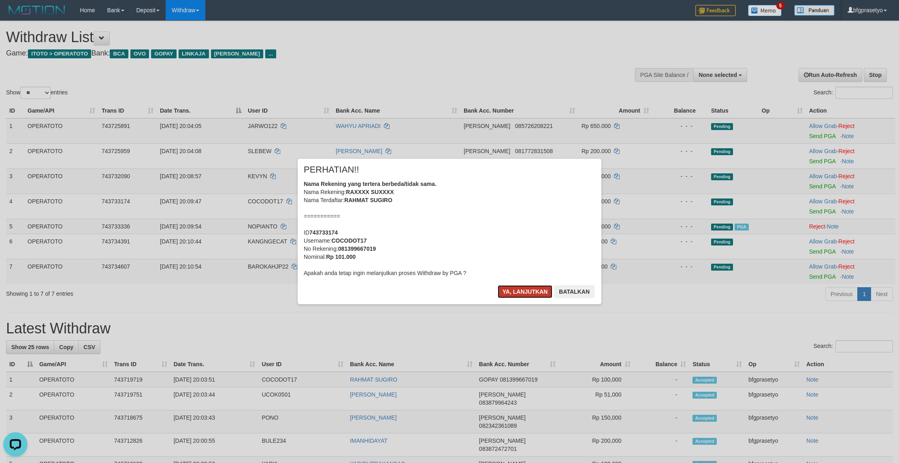
click at [507, 298] on button "Ya, lanjutkan" at bounding box center [525, 291] width 55 height 13
drag, startPoint x: 496, startPoint y: 313, endPoint x: 496, endPoint y: 309, distance: 4.5
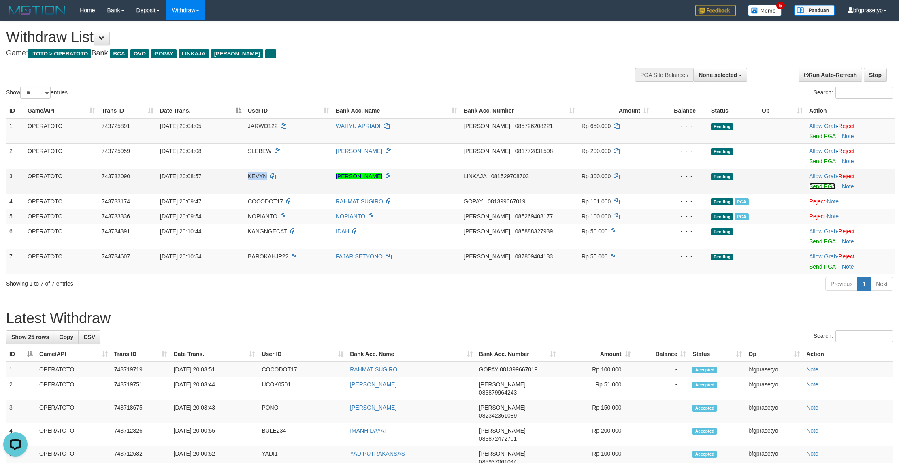
click at [823, 190] on link "Send PGA" at bounding box center [822, 186] width 26 height 6
drag, startPoint x: 563, startPoint y: 283, endPoint x: 524, endPoint y: 249, distance: 52.0
click at [563, 249] on td "DANA 085888327939" at bounding box center [519, 236] width 118 height 25
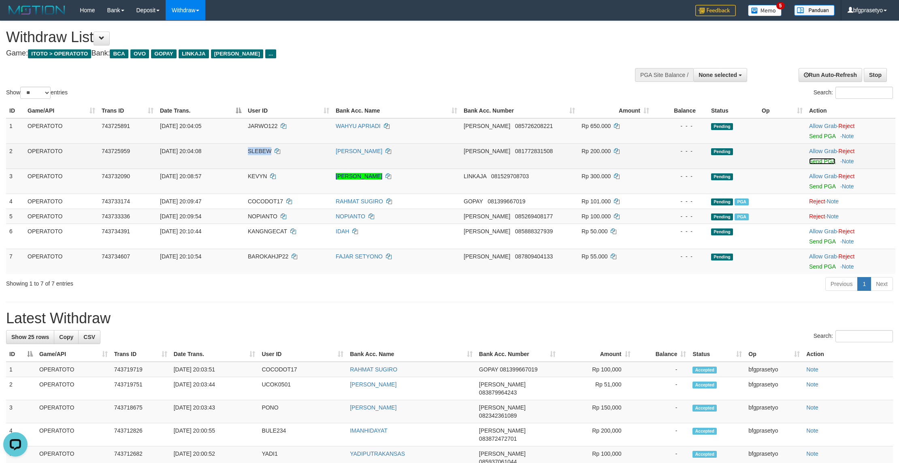
click at [830, 164] on link "Send PGA" at bounding box center [822, 161] width 26 height 6
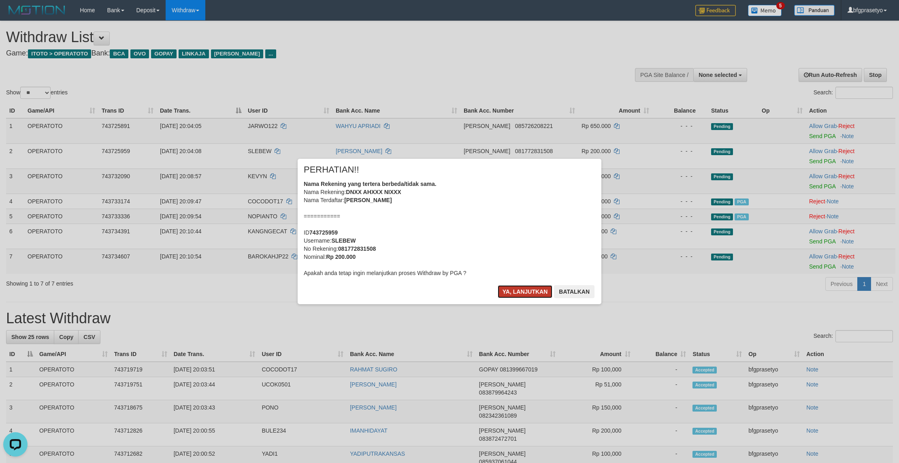
drag, startPoint x: 524, startPoint y: 298, endPoint x: 522, endPoint y: 309, distance: 11.1
click at [524, 298] on button "Ya, lanjutkan" at bounding box center [525, 291] width 55 height 13
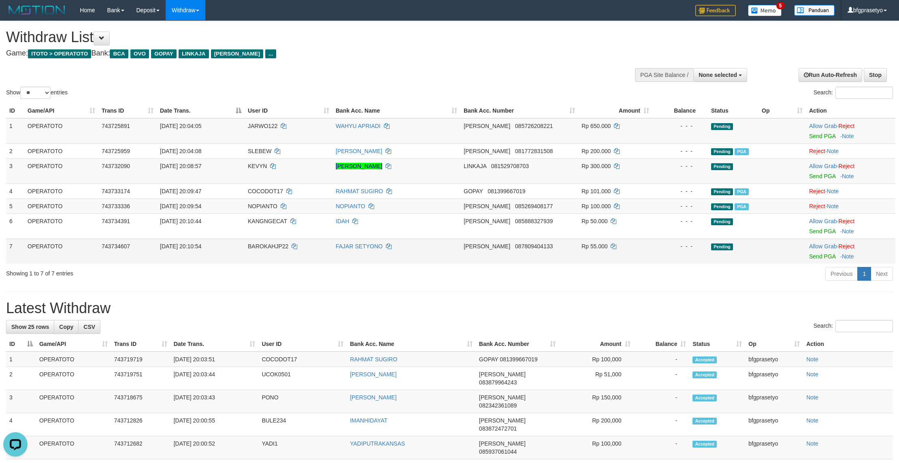
click at [542, 264] on td "[PERSON_NAME] 087809404133" at bounding box center [519, 251] width 118 height 25
click at [821, 139] on link "Send PGA" at bounding box center [822, 136] width 26 height 6
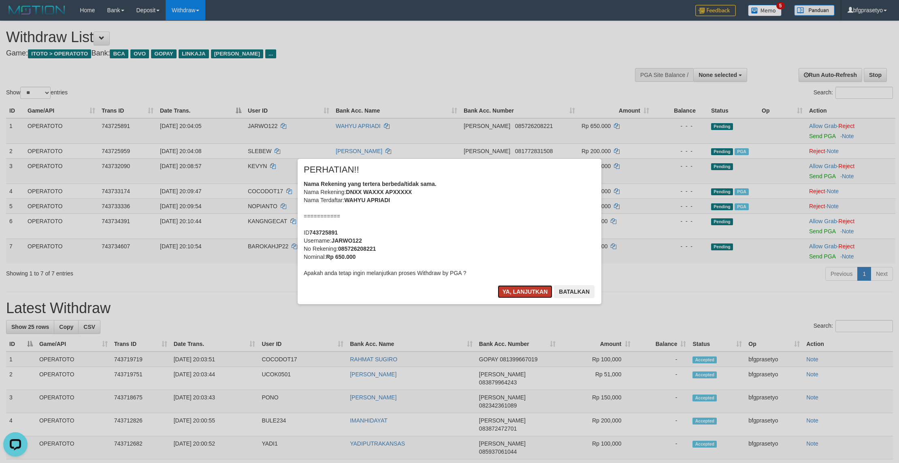
click at [502, 298] on button "Ya, lanjutkan" at bounding box center [525, 291] width 55 height 13
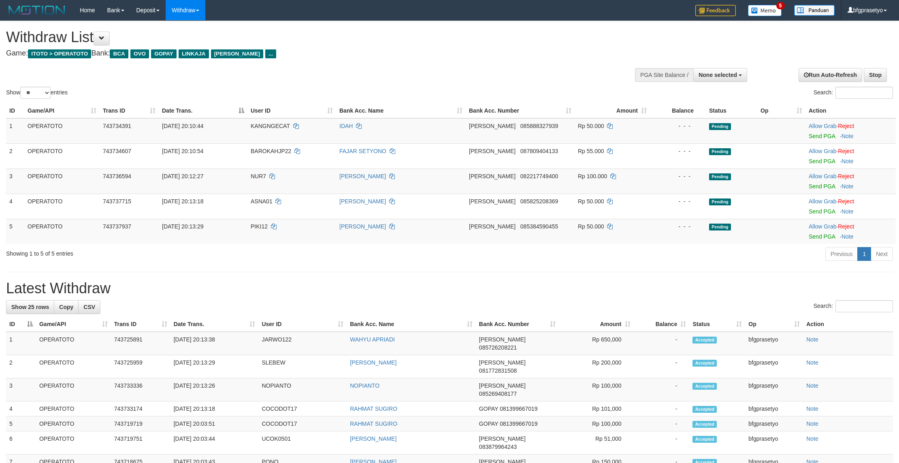
select select
select select "**"
drag, startPoint x: 645, startPoint y: 306, endPoint x: 712, endPoint y: 311, distance: 67.0
click at [648, 307] on div "**********" at bounding box center [449, 467] width 899 height 893
click at [824, 240] on link "Send PGA" at bounding box center [822, 236] width 26 height 6
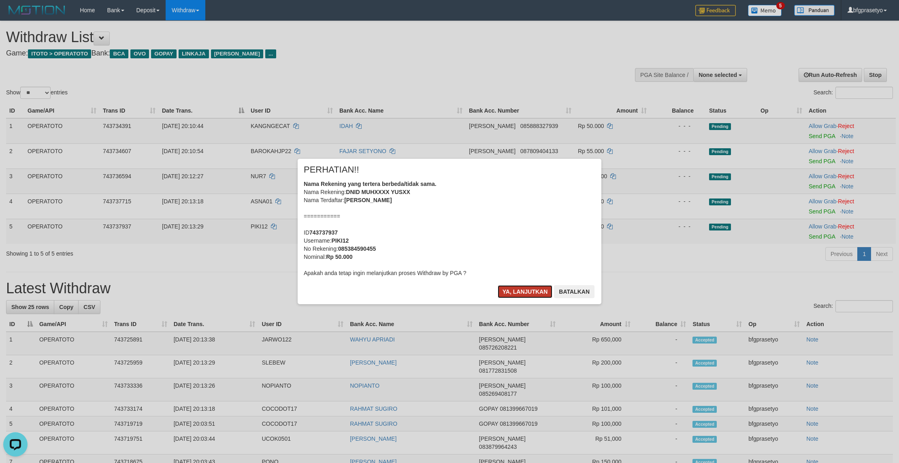
click at [519, 298] on button "Ya, lanjutkan" at bounding box center [525, 291] width 55 height 13
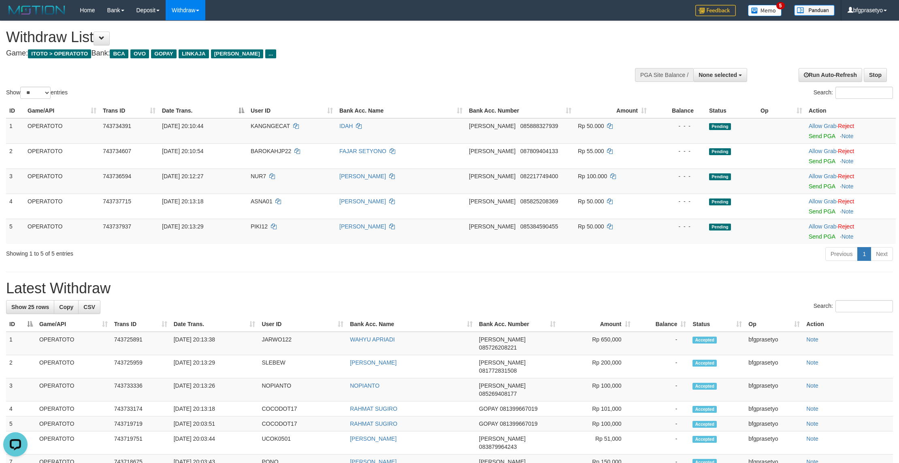
click at [566, 264] on div "Previous 1 Next" at bounding box center [637, 254] width 512 height 17
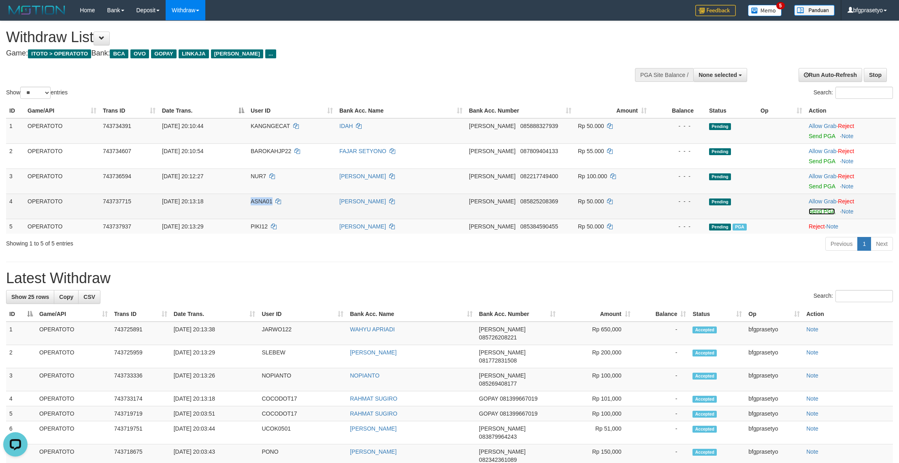
click at [828, 215] on link "Send PGA" at bounding box center [822, 211] width 26 height 6
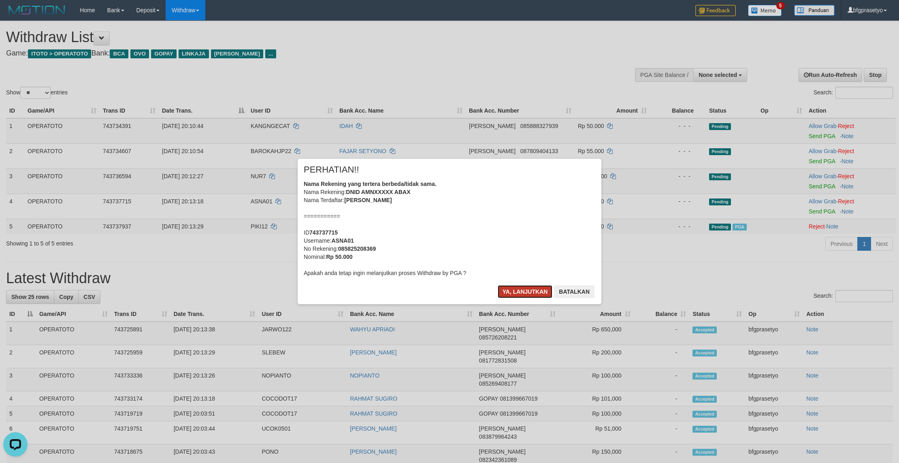
click at [498, 298] on button "Ya, lanjutkan" at bounding box center [525, 291] width 55 height 13
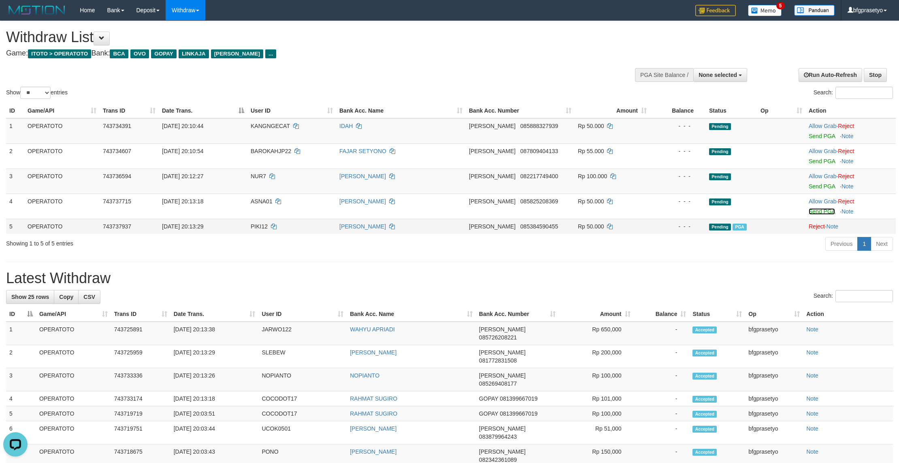
drag, startPoint x: 486, startPoint y: 302, endPoint x: 462, endPoint y: 264, distance: 44.6
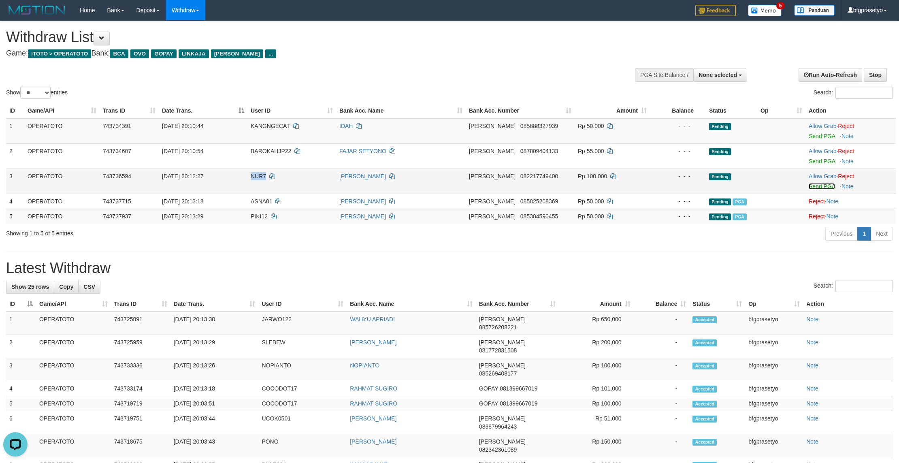
click at [824, 190] on link "Send PGA" at bounding box center [822, 186] width 26 height 6
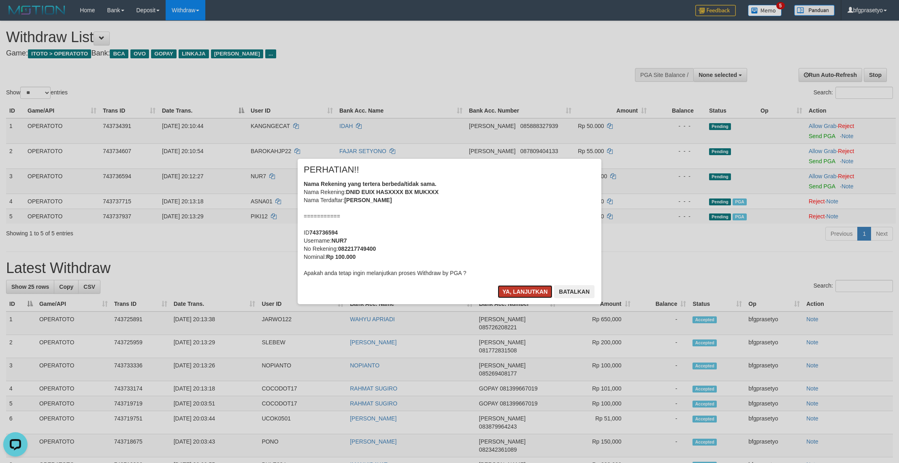
click at [510, 298] on button "Ya, lanjutkan" at bounding box center [525, 291] width 55 height 13
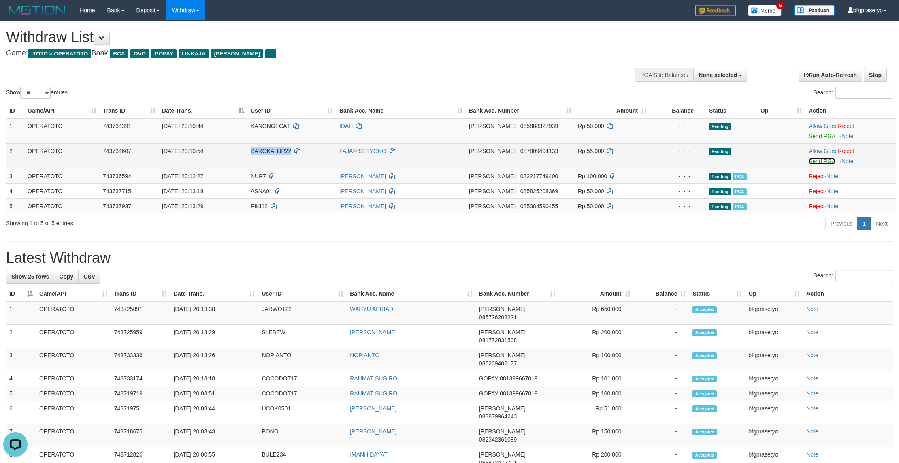
click at [827, 164] on link "Send PGA" at bounding box center [822, 161] width 26 height 6
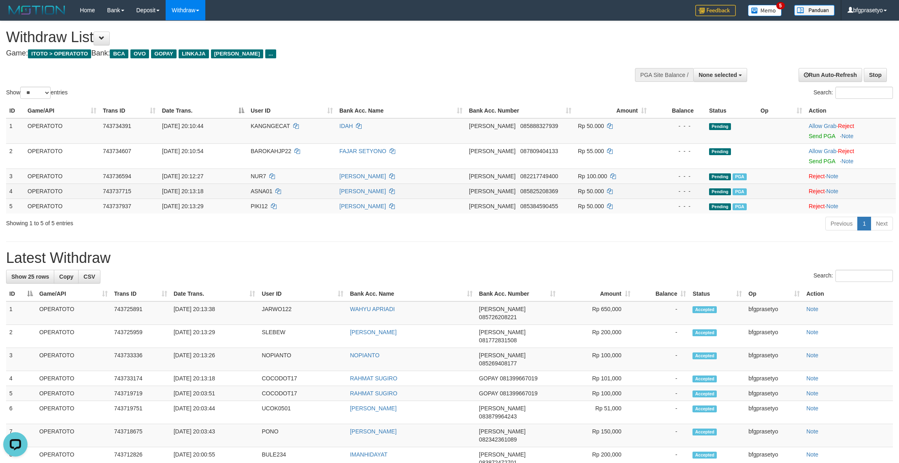
drag, startPoint x: 577, startPoint y: 283, endPoint x: 456, endPoint y: 214, distance: 139.3
click at [574, 233] on div "Previous 1 Next" at bounding box center [637, 224] width 512 height 17
click at [833, 139] on link "Send PGA" at bounding box center [822, 136] width 26 height 6
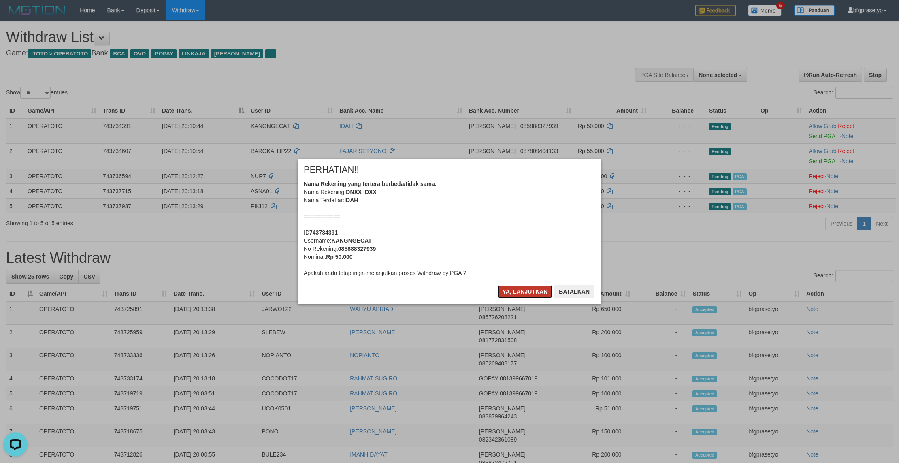
click at [507, 298] on button "Ya, lanjutkan" at bounding box center [525, 291] width 55 height 13
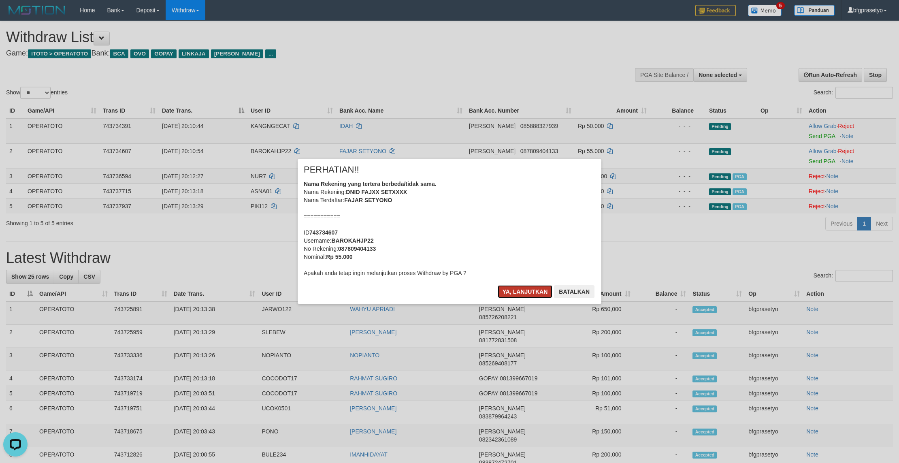
click at [508, 298] on button "Ya, lanjutkan" at bounding box center [525, 291] width 55 height 13
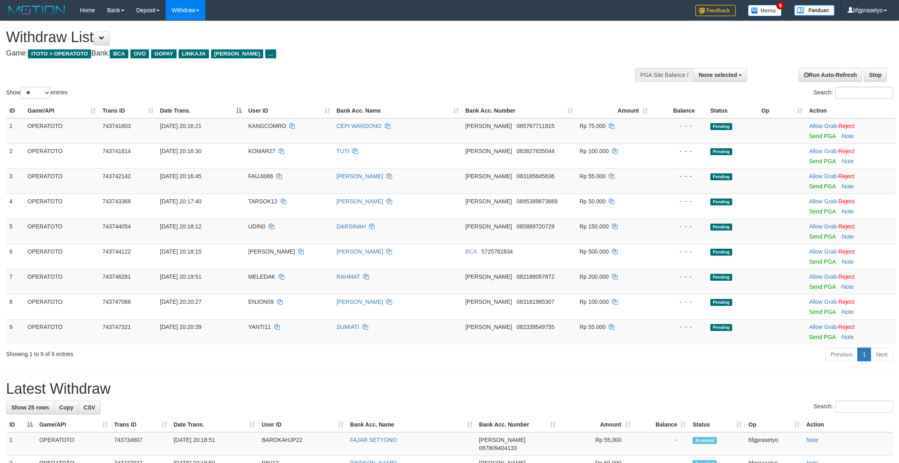
select select
select select "**"
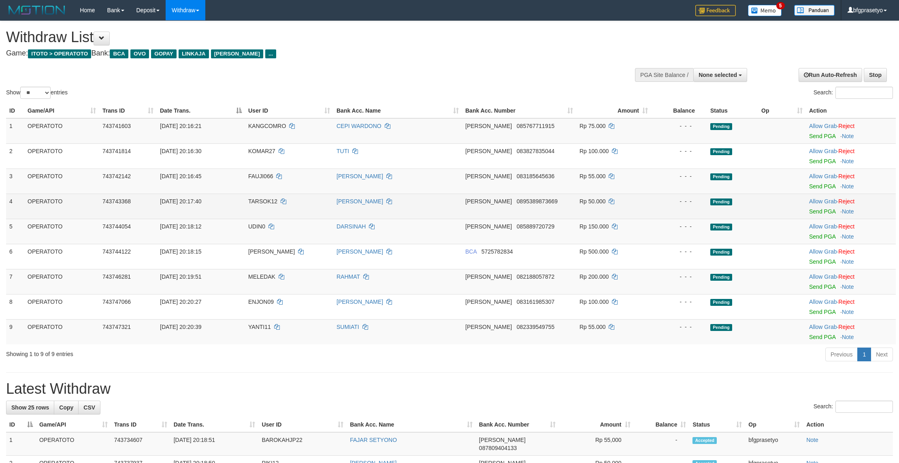
click at [683, 219] on td "- - -" at bounding box center [679, 206] width 56 height 25
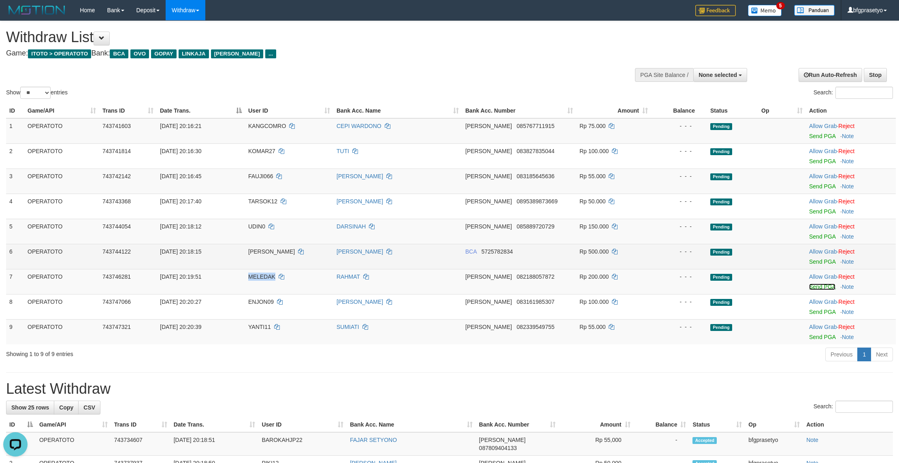
drag, startPoint x: 824, startPoint y: 322, endPoint x: 505, endPoint y: 299, distance: 320.8
click at [824, 290] on link "Send PGA" at bounding box center [822, 286] width 26 height 6
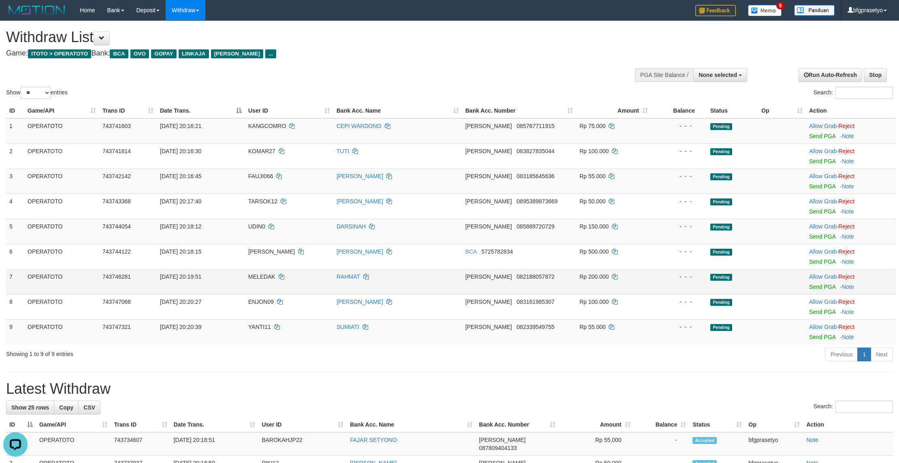
click at [621, 294] on td "Rp 200.000" at bounding box center [613, 281] width 75 height 25
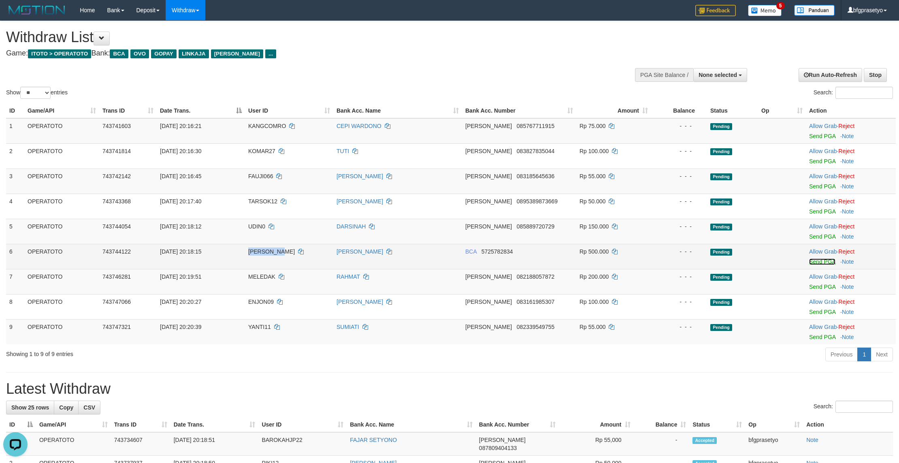
click at [818, 265] on link "Send PGA" at bounding box center [822, 261] width 26 height 6
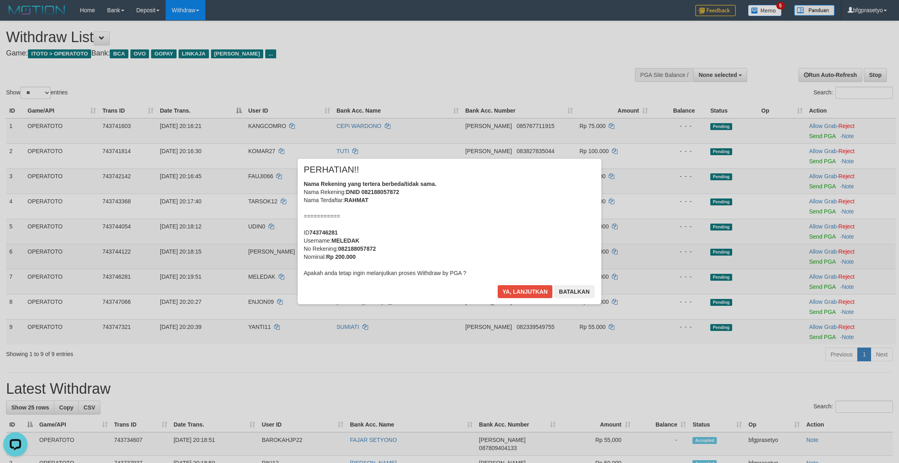
click at [601, 304] on div "× PERHATIAN!! Nama Rekening yang tertera berbeda/tidak sama. Nama Rekening: DNI…" at bounding box center [450, 231] width 304 height 145
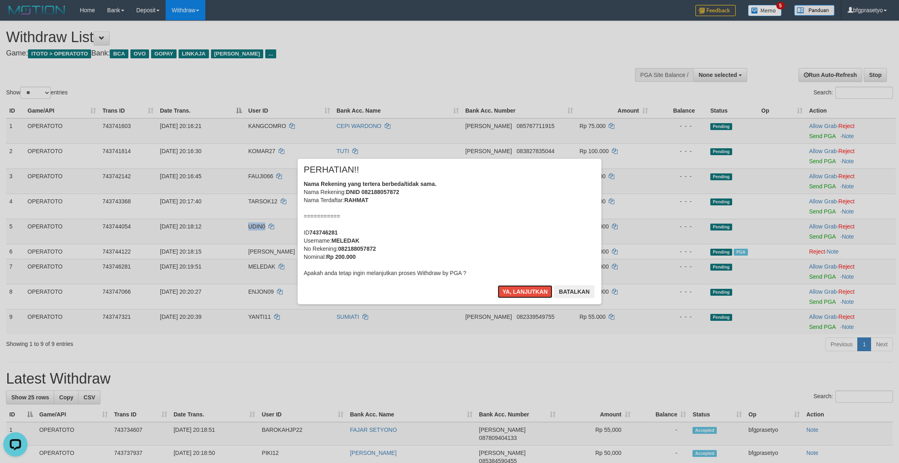
drag, startPoint x: 519, startPoint y: 307, endPoint x: 643, endPoint y: 312, distance: 124.4
click at [519, 298] on button "Ya, lanjutkan" at bounding box center [525, 291] width 55 height 13
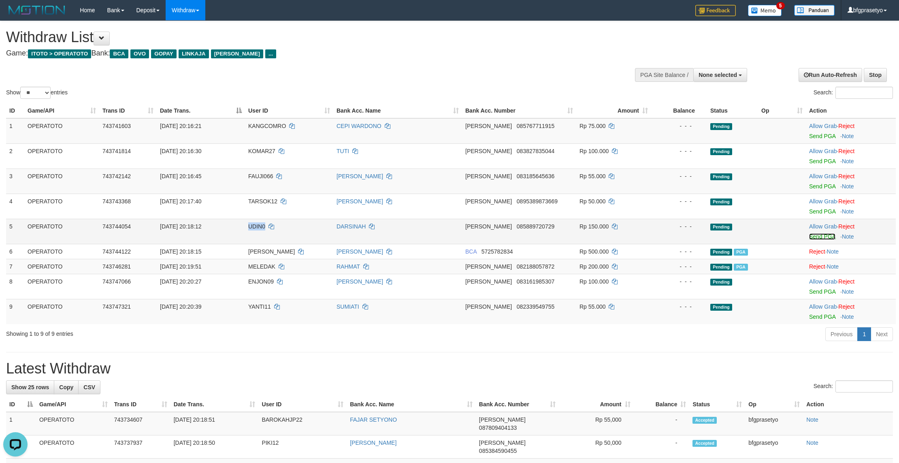
click at [818, 240] on link "Send PGA" at bounding box center [822, 236] width 26 height 6
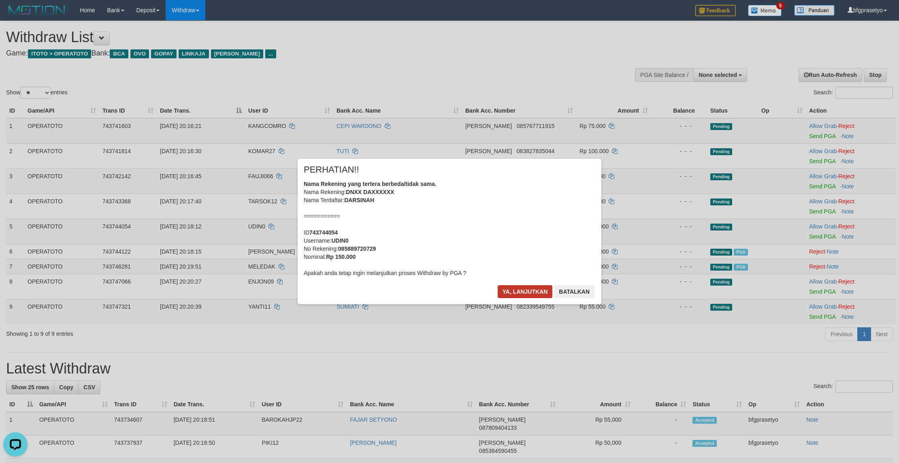
click at [523, 297] on div "× PERHATIAN!! Nama Rekening yang tertera berbeda/tidak sama. Nama Rekening: DNX…" at bounding box center [450, 231] width 304 height 145
click at [534, 298] on button "Ya, lanjutkan" at bounding box center [525, 291] width 55 height 13
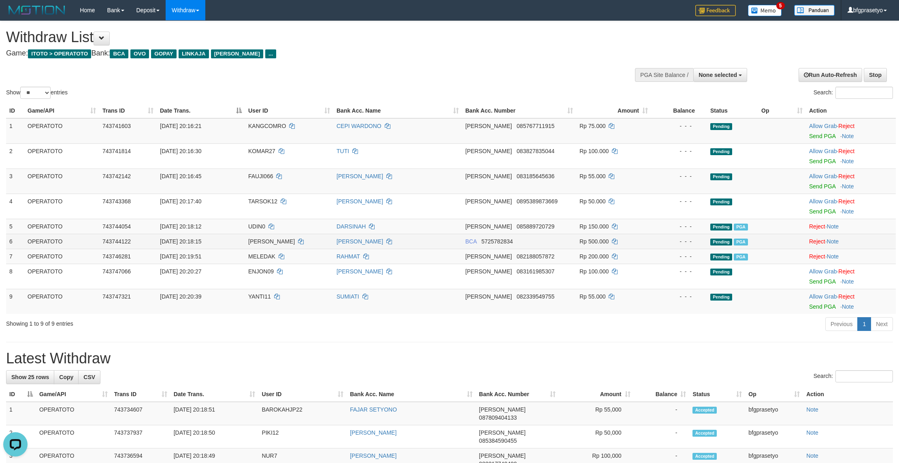
click at [609, 249] on td "Rp 500.000" at bounding box center [613, 241] width 75 height 15
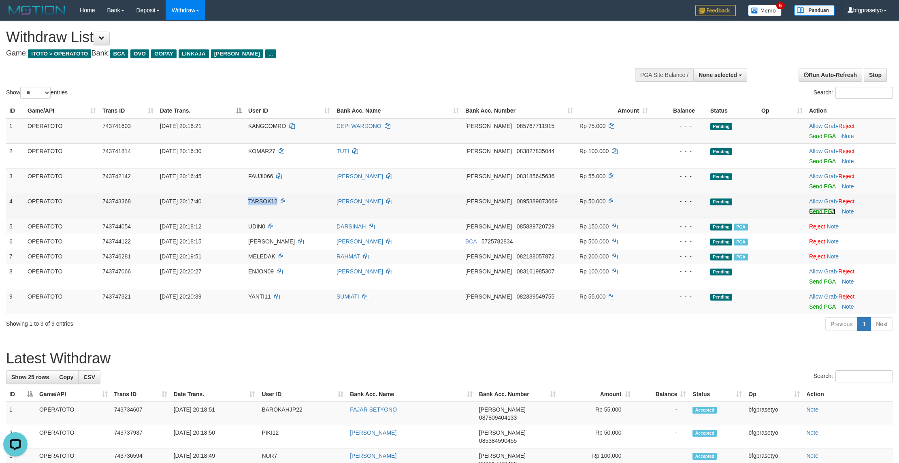
click at [825, 215] on link "Send PGA" at bounding box center [822, 211] width 26 height 6
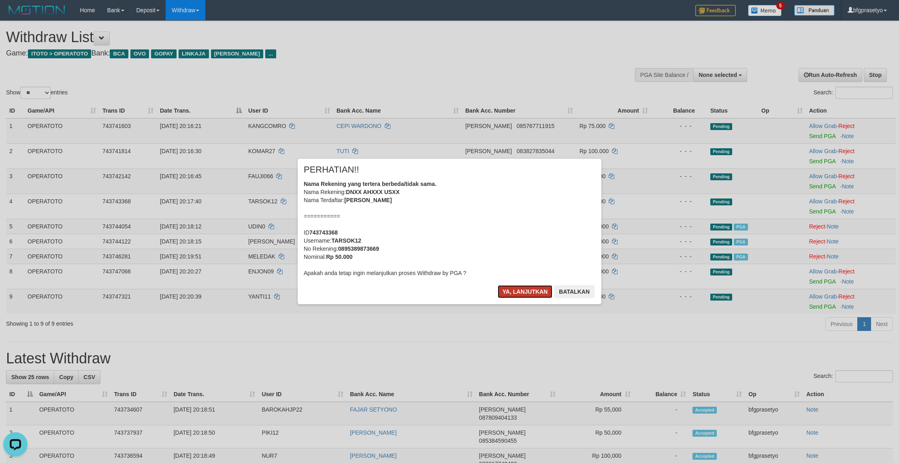
click at [522, 298] on button "Ya, lanjutkan" at bounding box center [525, 291] width 55 height 13
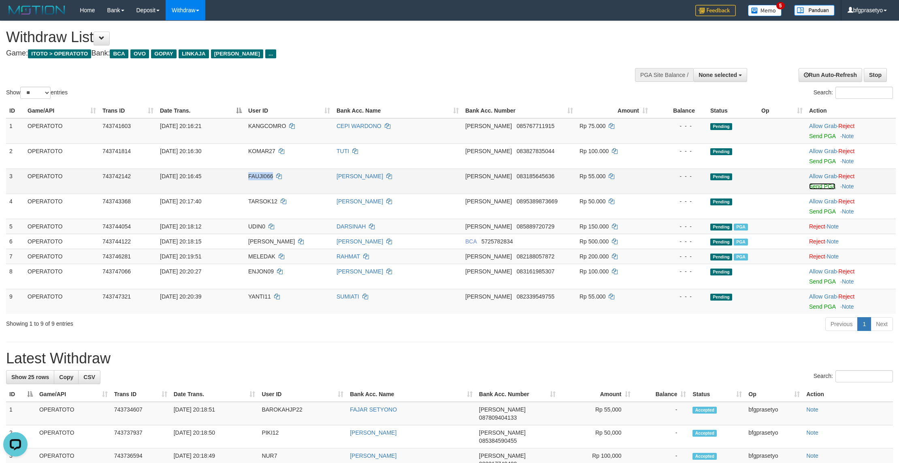
click at [830, 190] on link "Send PGA" at bounding box center [822, 186] width 26 height 6
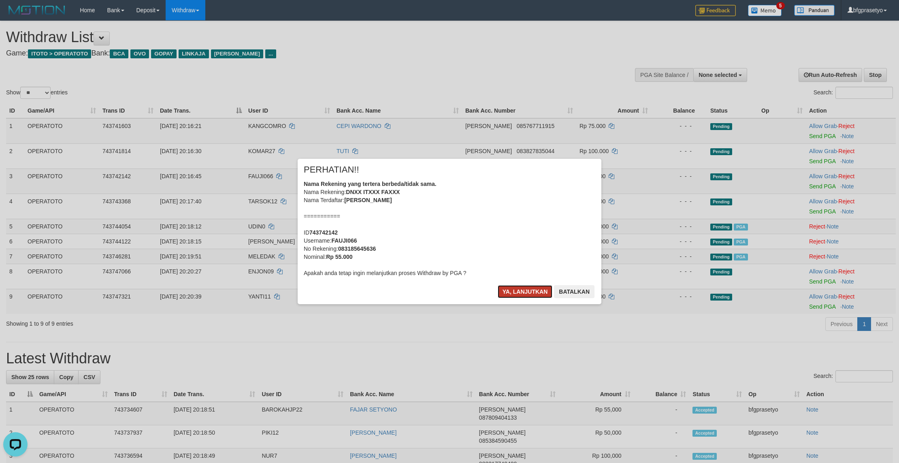
click at [504, 298] on button "Ya, lanjutkan" at bounding box center [525, 291] width 55 height 13
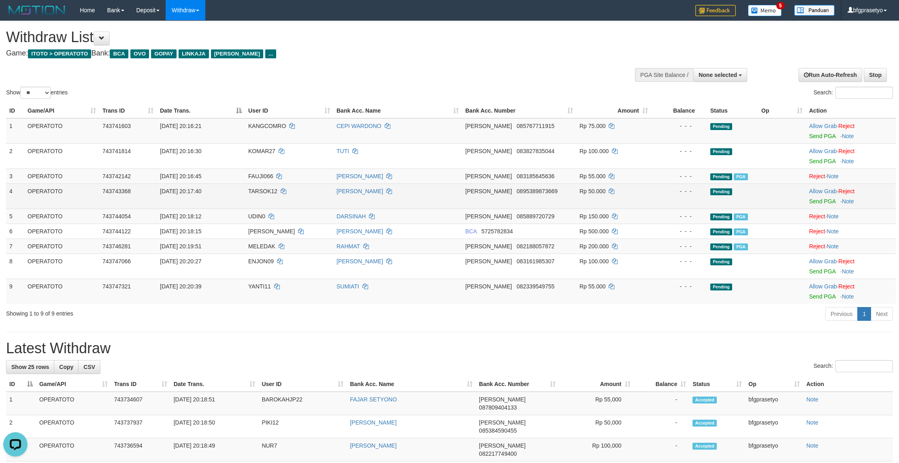
drag, startPoint x: 530, startPoint y: 259, endPoint x: 500, endPoint y: 239, distance: 36.3
click at [531, 224] on td "DANA 085889720729" at bounding box center [519, 216] width 114 height 15
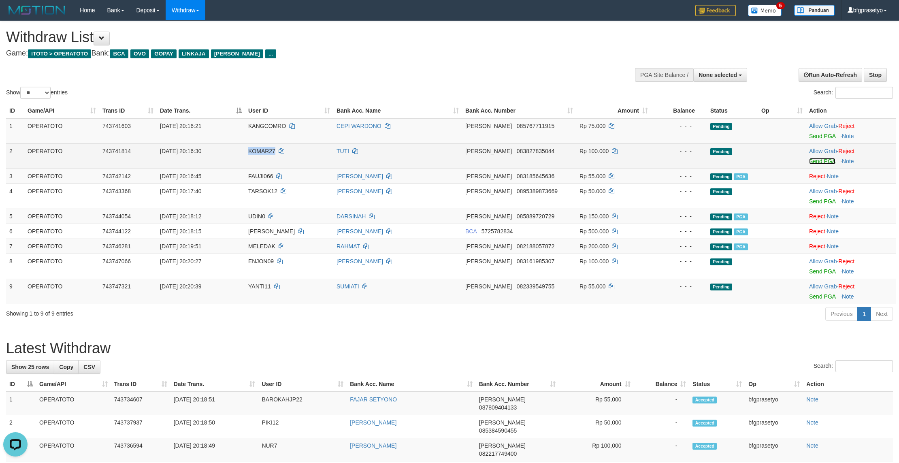
click at [827, 164] on link "Send PGA" at bounding box center [822, 161] width 26 height 6
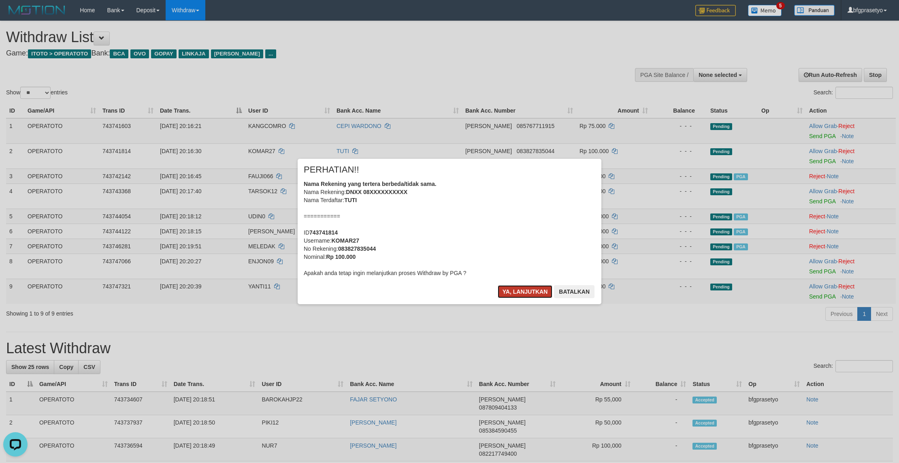
click at [522, 298] on button "Ya, lanjutkan" at bounding box center [525, 291] width 55 height 13
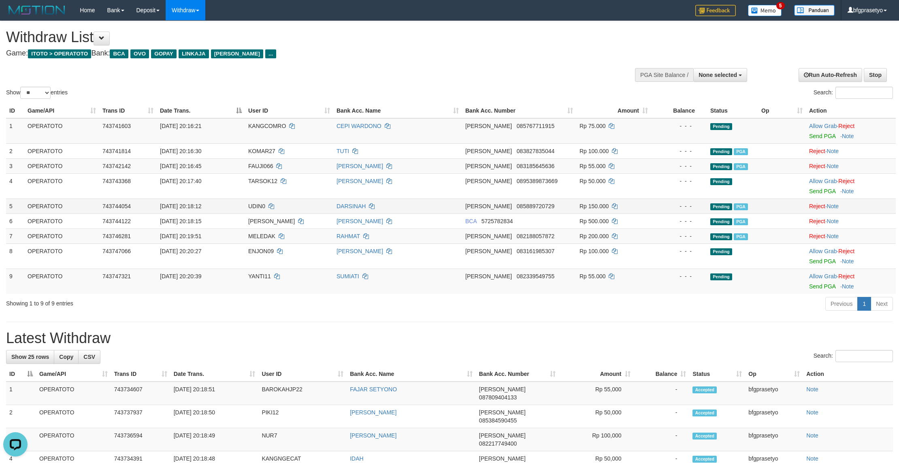
drag, startPoint x: 580, startPoint y: 271, endPoint x: 524, endPoint y: 238, distance: 65.1
click at [578, 228] on td "Rp 500.000" at bounding box center [613, 220] width 75 height 15
click at [827, 139] on link "Send PGA" at bounding box center [822, 136] width 26 height 6
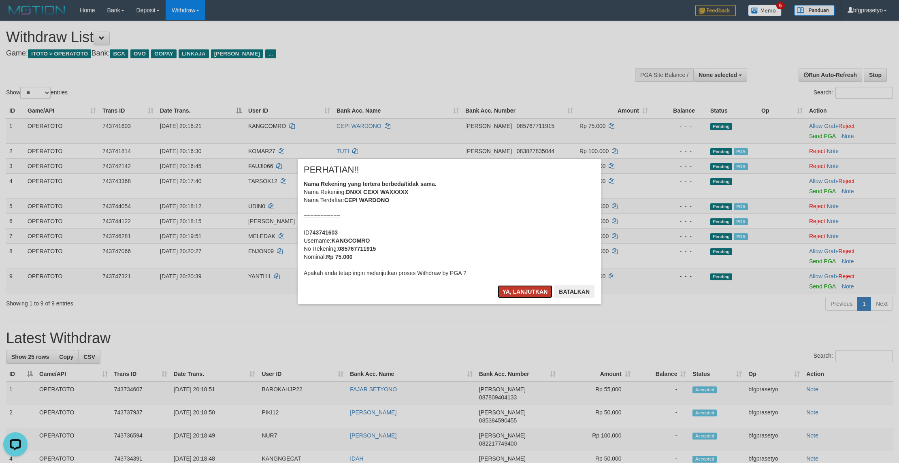
click at [523, 298] on button "Ya, lanjutkan" at bounding box center [525, 291] width 55 height 13
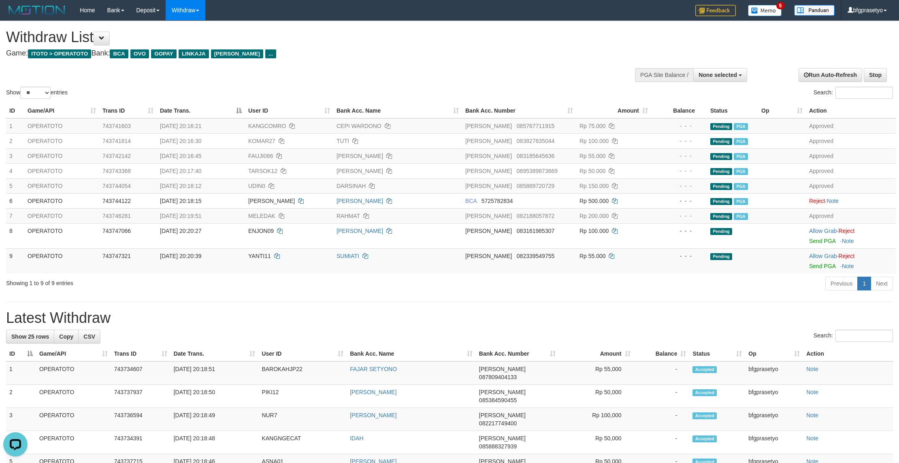
click at [320, 56] on h4 "Game: ITOTO > OPERATOTO Bank: BCA OVO GOPAY LINKAJA DANA ..." at bounding box center [298, 53] width 585 height 8
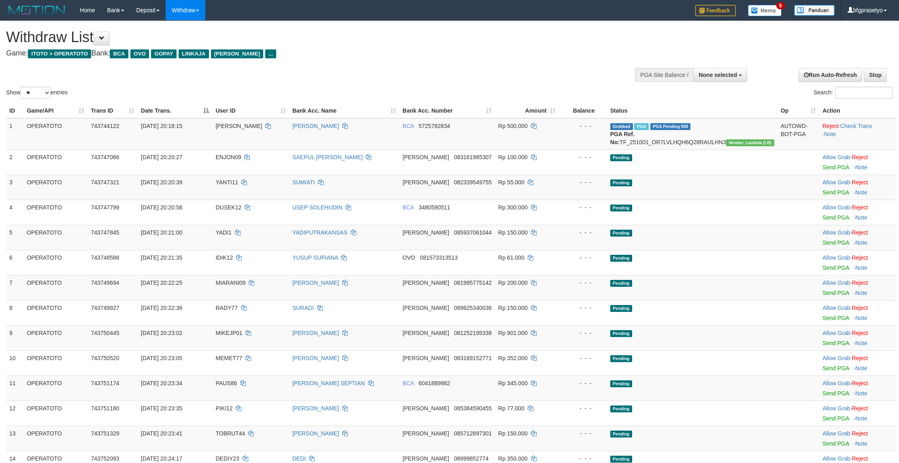
select select
select select "**"
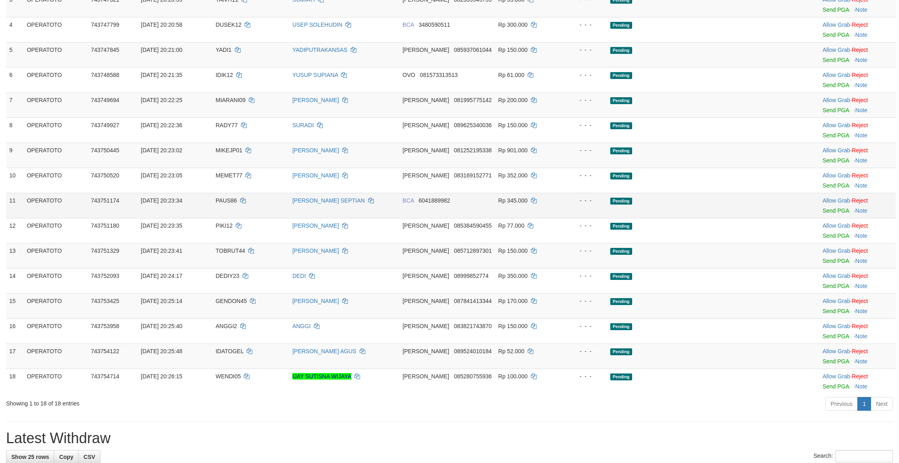
scroll to position [194, 0]
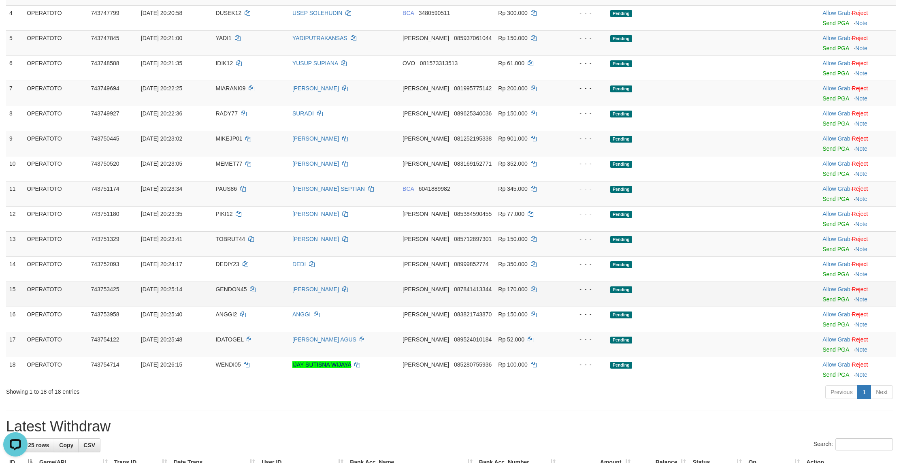
drag, startPoint x: 678, startPoint y: 318, endPoint x: 692, endPoint y: 391, distance: 73.9
click at [682, 256] on td "Pending" at bounding box center [692, 243] width 170 height 25
drag, startPoint x: 747, startPoint y: 279, endPoint x: 705, endPoint y: 306, distance: 50.1
click at [739, 231] on td "Pending" at bounding box center [692, 218] width 170 height 25
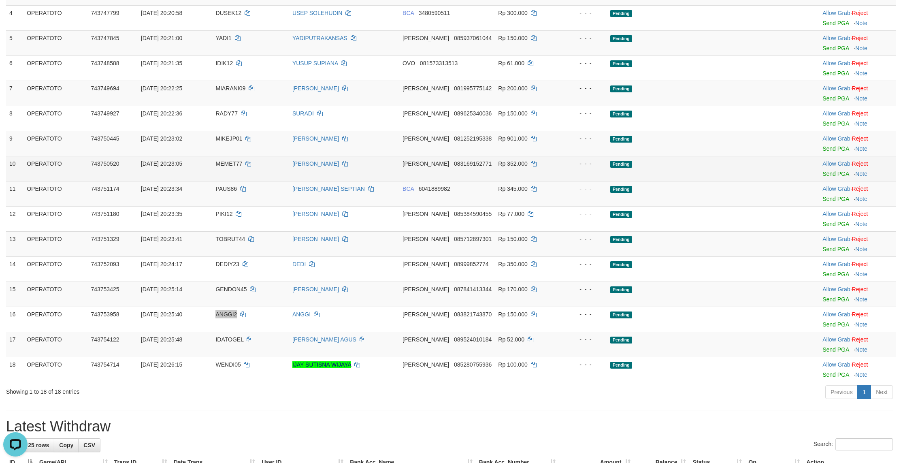
scroll to position [243, 0]
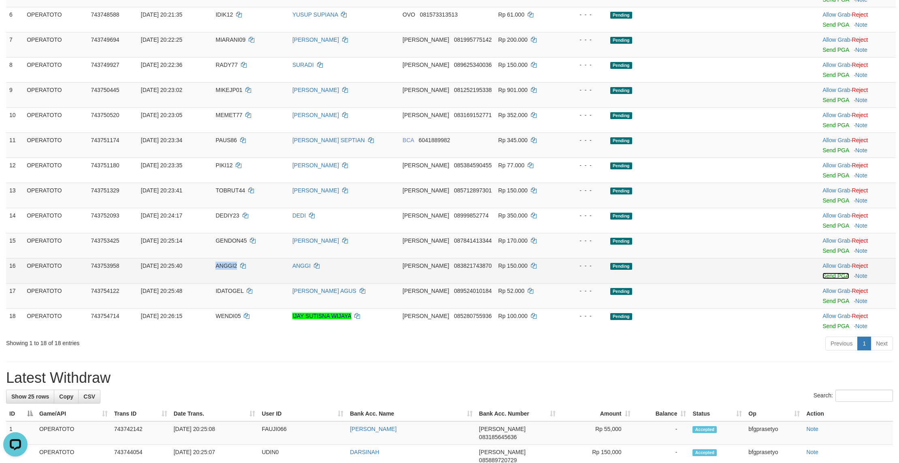
click at [831, 279] on link "Send PGA" at bounding box center [835, 276] width 26 height 6
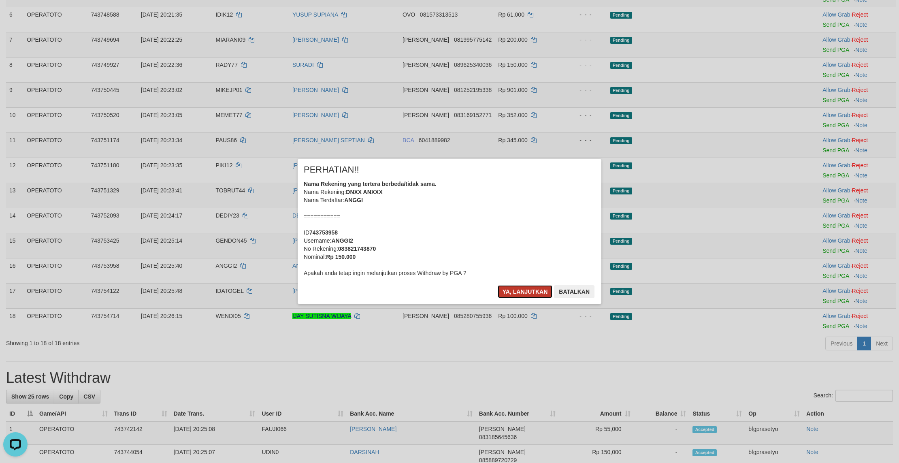
click at [525, 298] on button "Ya, lanjutkan" at bounding box center [525, 291] width 55 height 13
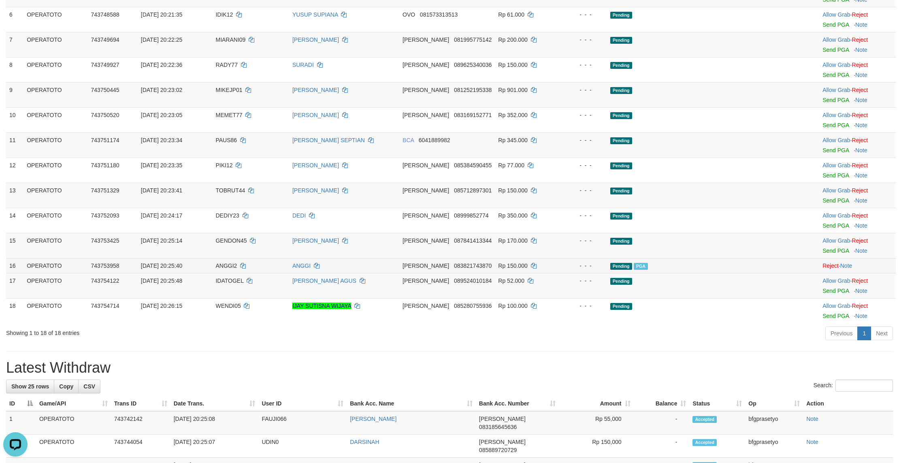
click at [686, 273] on td "Pending PGA" at bounding box center [692, 265] width 170 height 15
click at [831, 254] on link "Send PGA" at bounding box center [835, 250] width 26 height 6
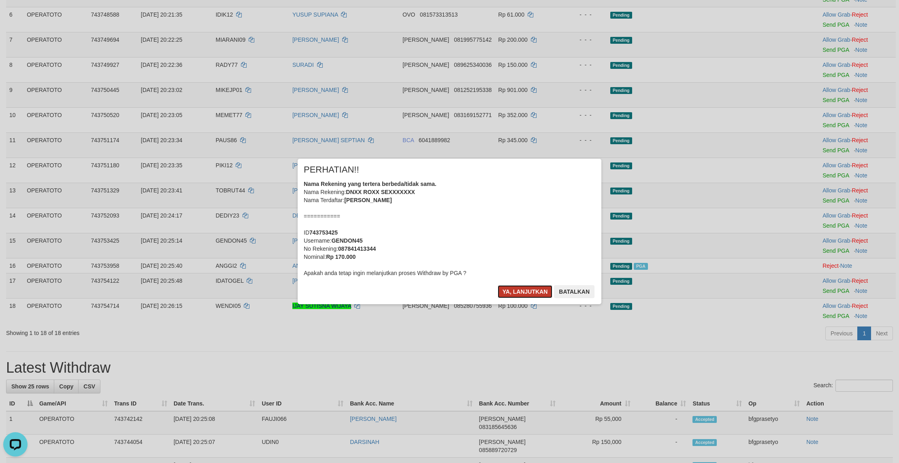
click at [518, 298] on button "Ya, lanjutkan" at bounding box center [525, 291] width 55 height 13
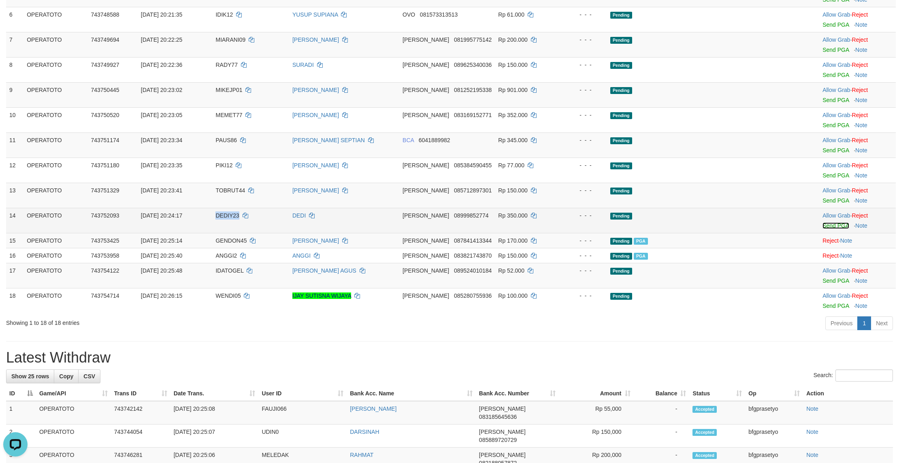
click at [838, 229] on link "Send PGA" at bounding box center [835, 225] width 26 height 6
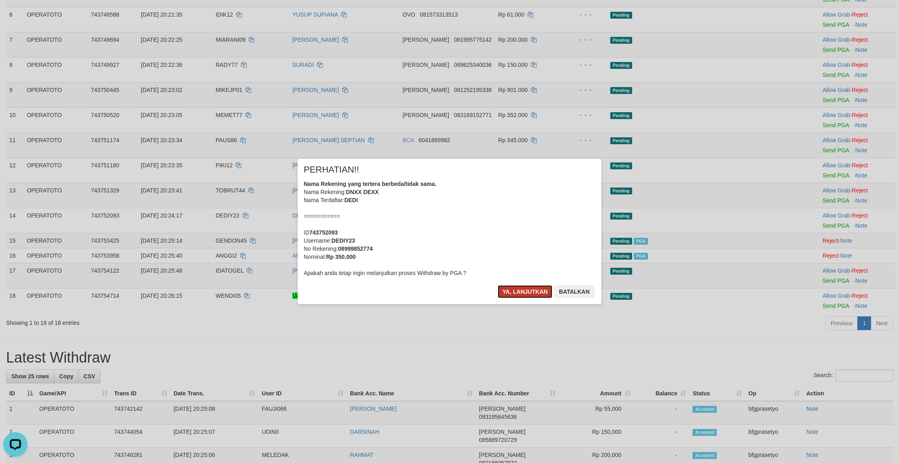
click at [518, 298] on button "Ya, lanjutkan" at bounding box center [525, 291] width 55 height 13
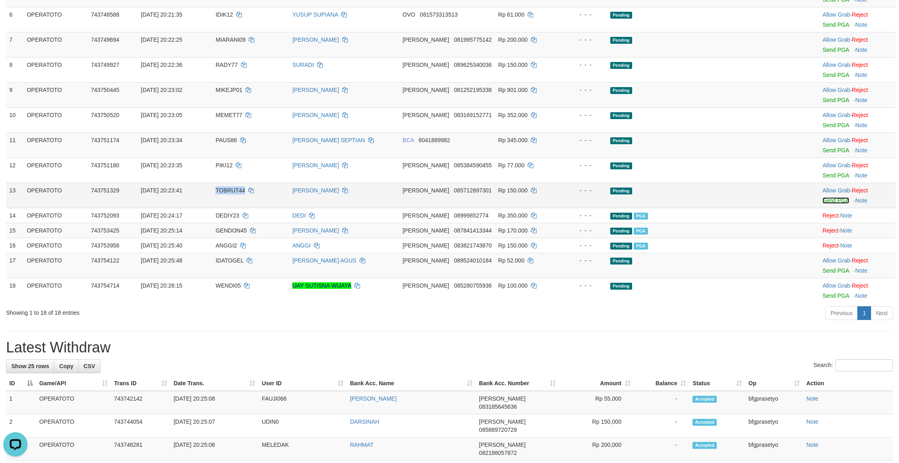
click at [830, 204] on link "Send PGA" at bounding box center [835, 200] width 26 height 6
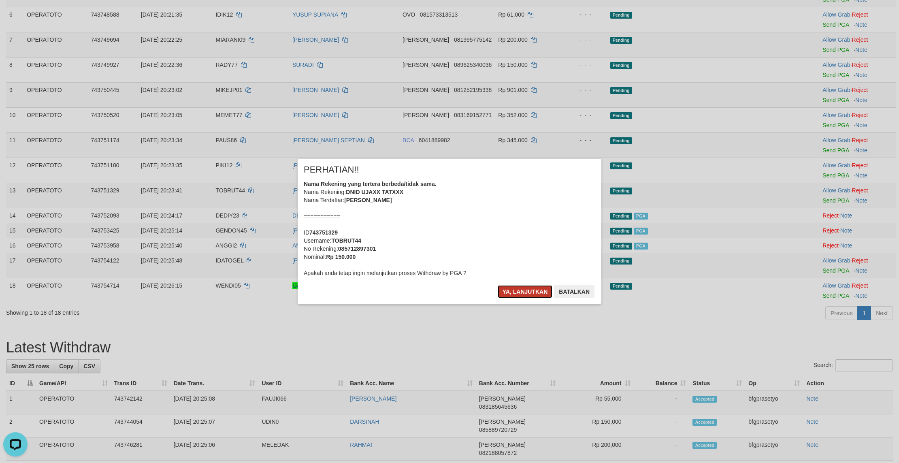
click at [512, 298] on button "Ya, lanjutkan" at bounding box center [525, 291] width 55 height 13
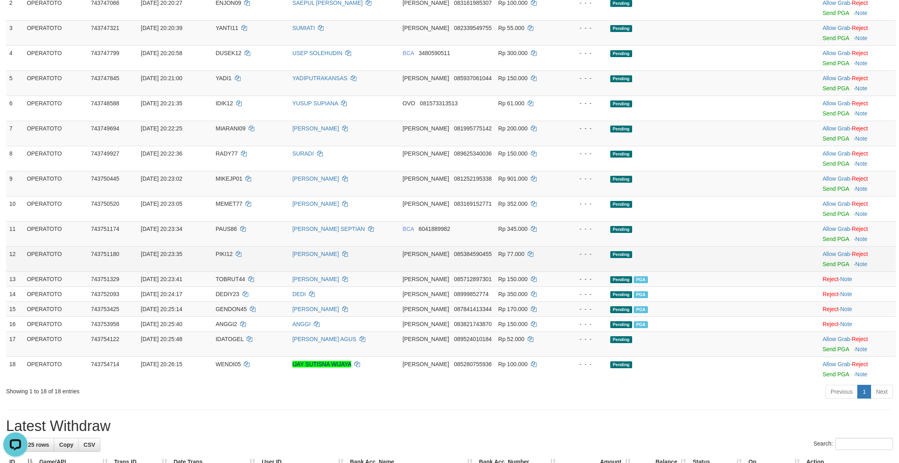
scroll to position [215, 0]
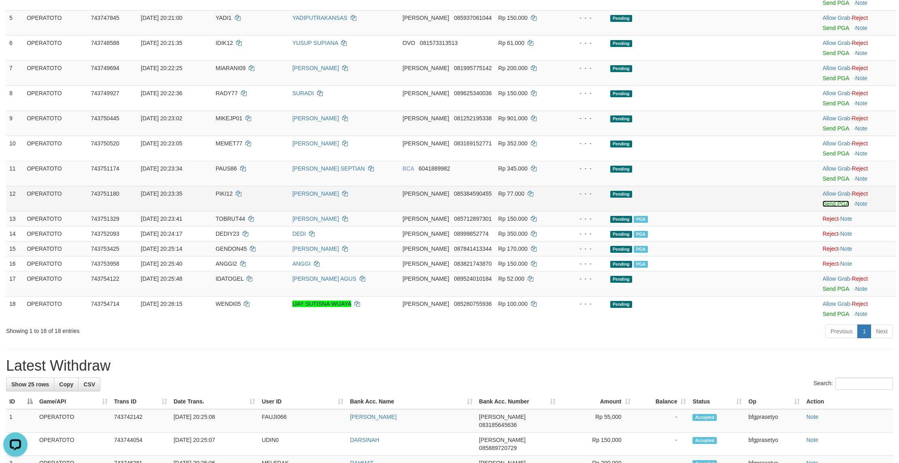
click at [827, 207] on link "Send PGA" at bounding box center [835, 203] width 26 height 6
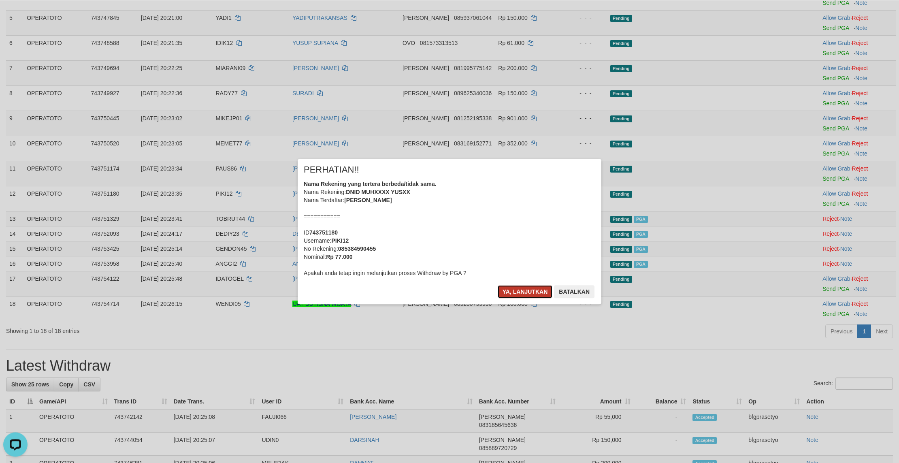
click at [522, 298] on button "Ya, lanjutkan" at bounding box center [525, 291] width 55 height 13
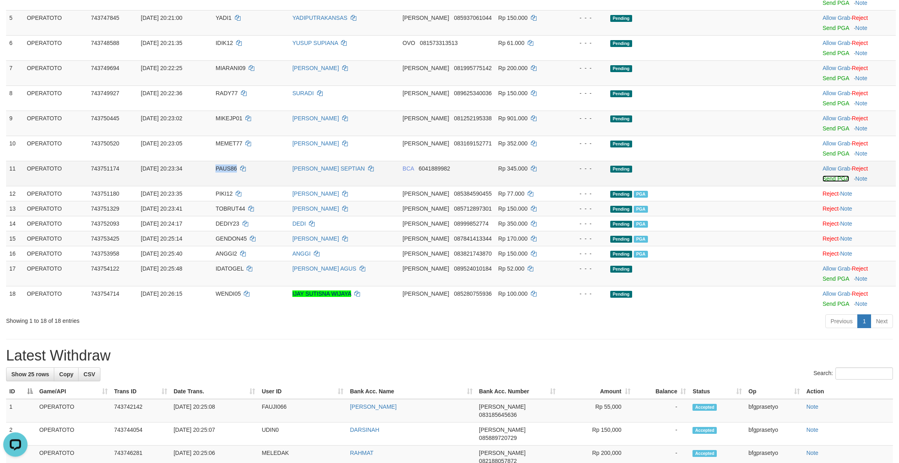
click at [832, 182] on link "Send PGA" at bounding box center [835, 178] width 26 height 6
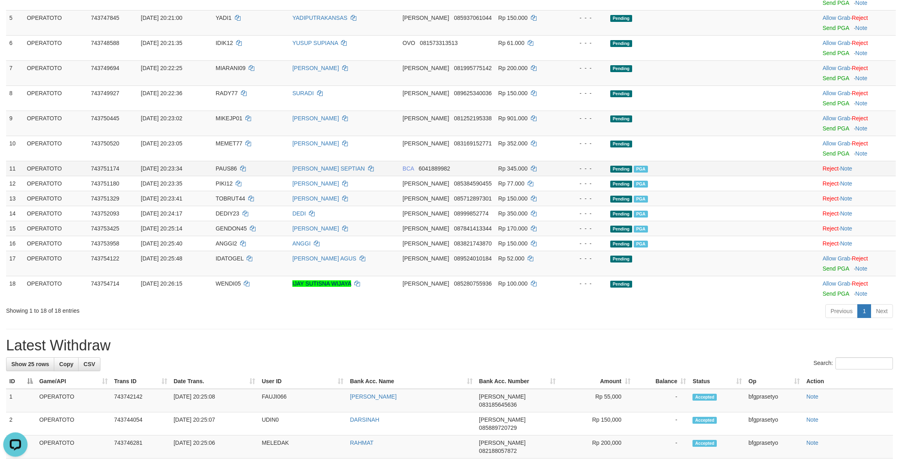
drag, startPoint x: 617, startPoint y: 254, endPoint x: 612, endPoint y: 249, distance: 6.3
click at [615, 251] on tbody "1 OPERATOTO 743744122 01/10/2025 20:18:15 ABDULHANIF ROMI SAPUTRA BCA 572578283…" at bounding box center [451, 102] width 890 height 397
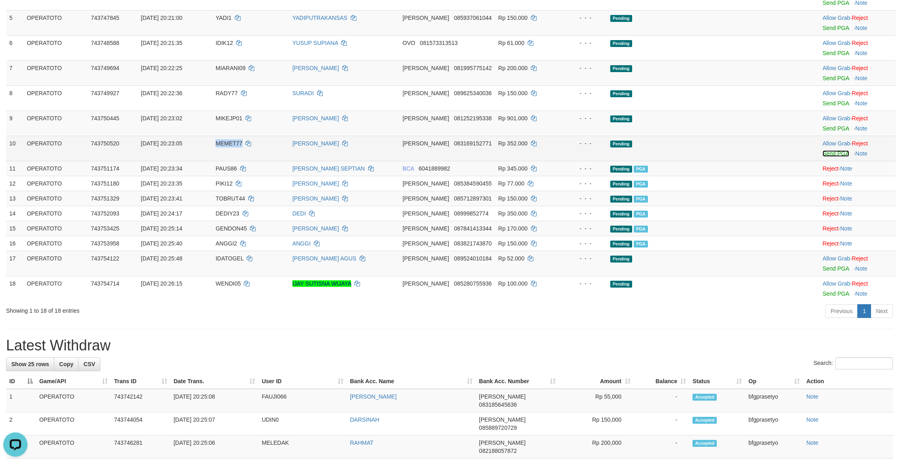
click at [837, 157] on link "Send PGA" at bounding box center [835, 153] width 26 height 6
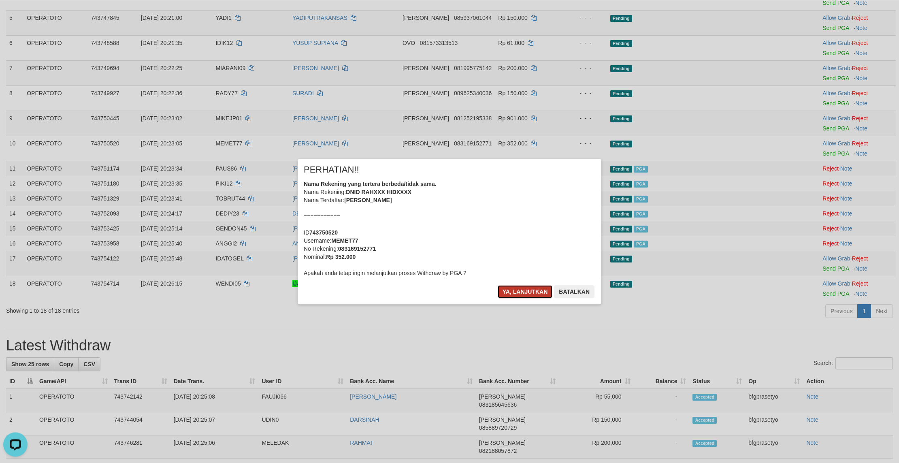
drag, startPoint x: 507, startPoint y: 302, endPoint x: 516, endPoint y: 302, distance: 9.7
click at [507, 298] on button "Ya, lanjutkan" at bounding box center [525, 291] width 55 height 13
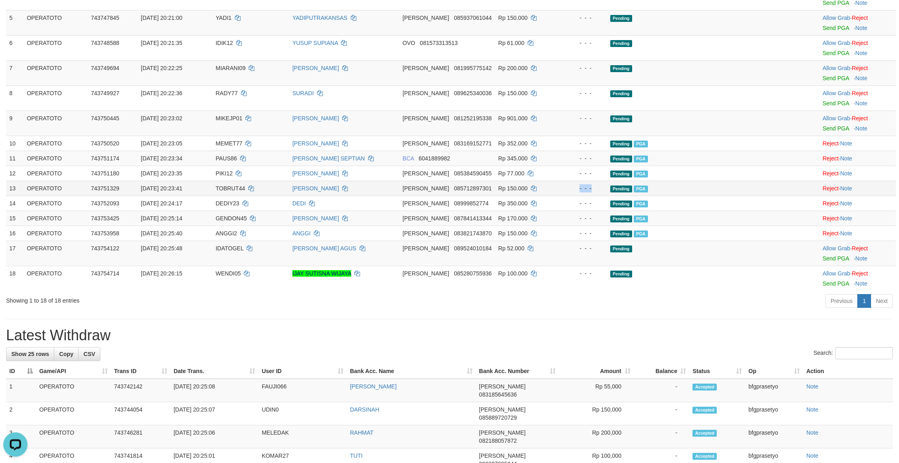
drag, startPoint x: 620, startPoint y: 292, endPoint x: 614, endPoint y: 288, distance: 7.8
click at [620, 196] on td "Pending PGA" at bounding box center [692, 188] width 170 height 15
click at [830, 132] on link "Send PGA" at bounding box center [835, 128] width 26 height 6
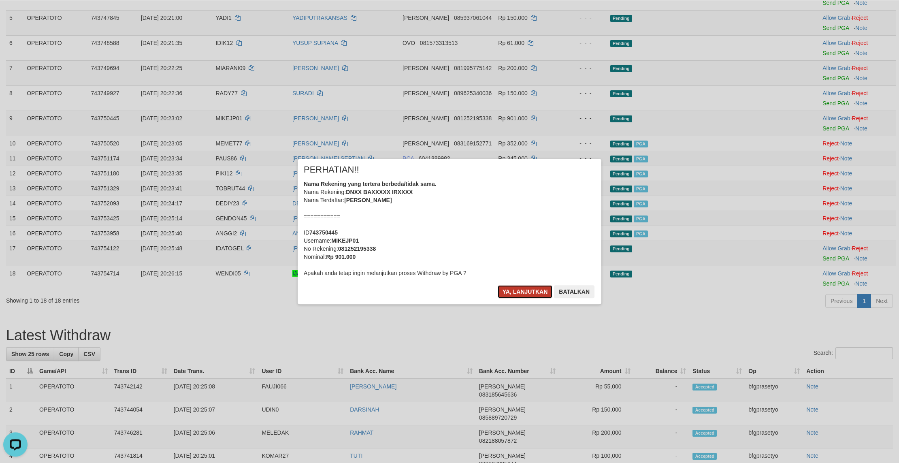
click at [515, 298] on button "Ya, lanjutkan" at bounding box center [525, 291] width 55 height 13
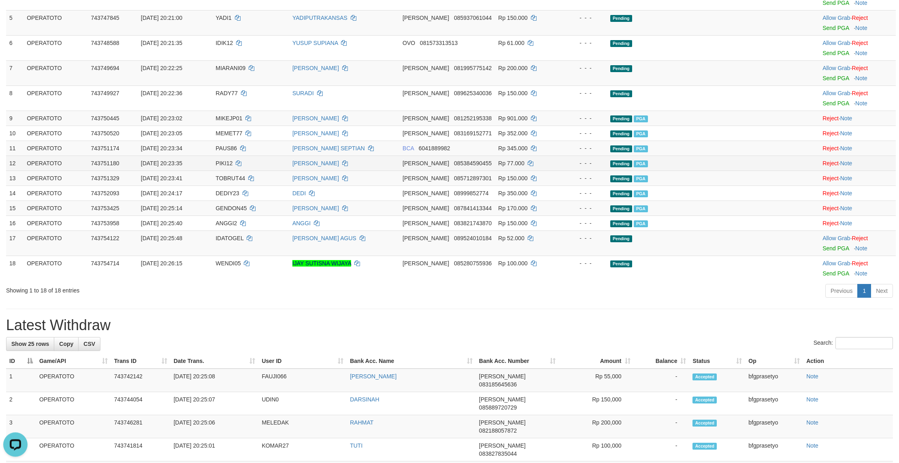
click at [662, 170] on td "Pending PGA" at bounding box center [692, 163] width 170 height 15
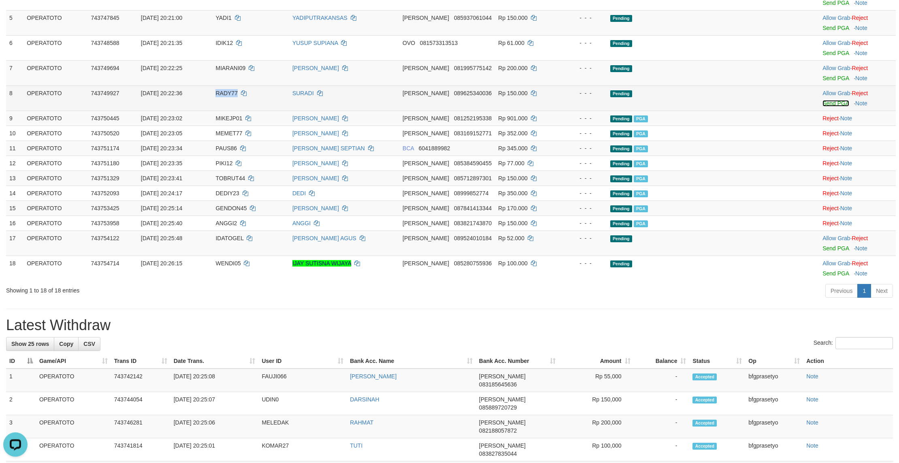
click at [834, 107] on link "Send PGA" at bounding box center [835, 103] width 26 height 6
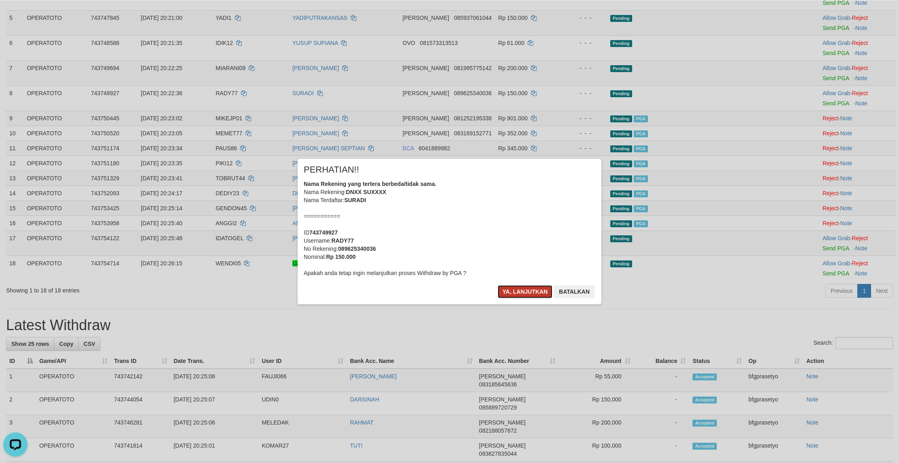
click at [511, 298] on button "Ya, lanjutkan" at bounding box center [525, 291] width 55 height 13
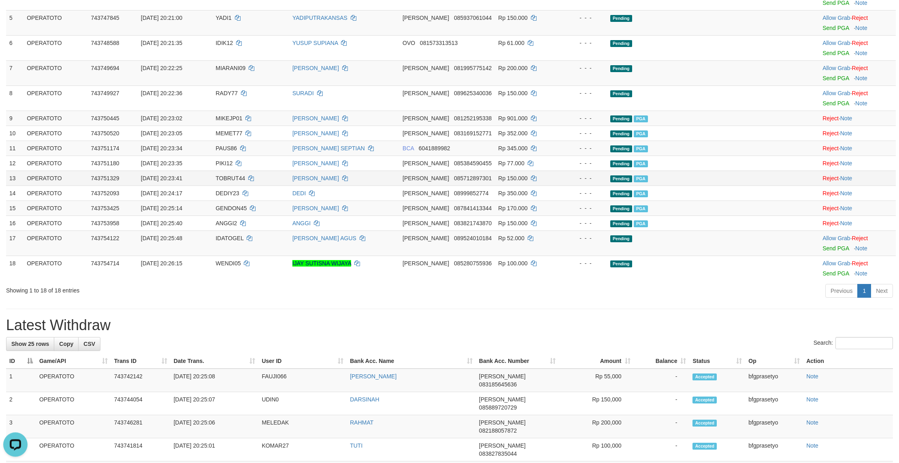
click at [623, 185] on td "Pending PGA" at bounding box center [692, 177] width 170 height 15
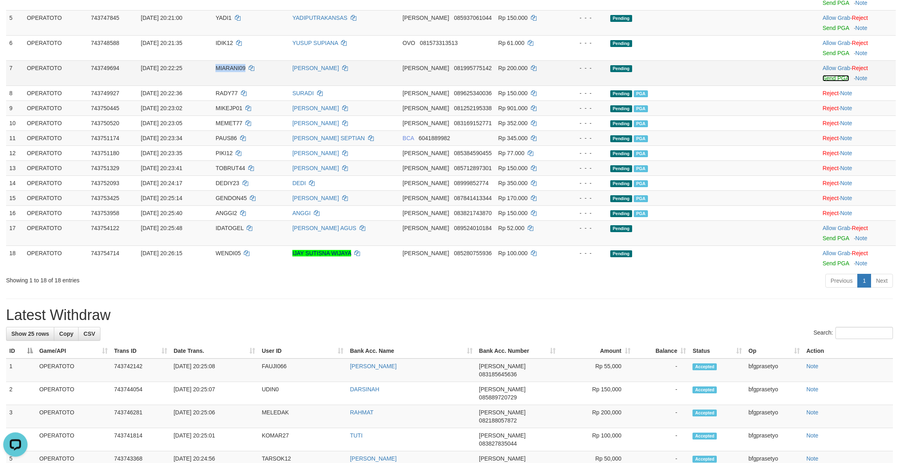
click at [842, 81] on link "Send PGA" at bounding box center [835, 78] width 26 height 6
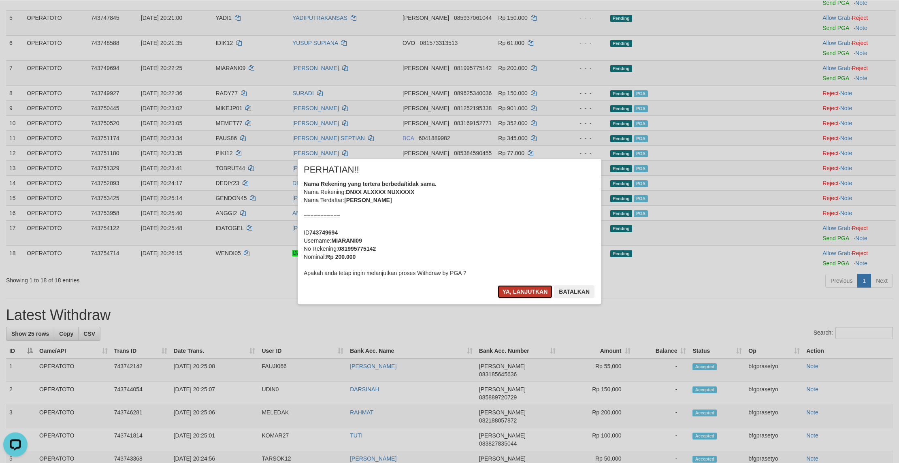
click at [512, 298] on button "Ya, lanjutkan" at bounding box center [525, 291] width 55 height 13
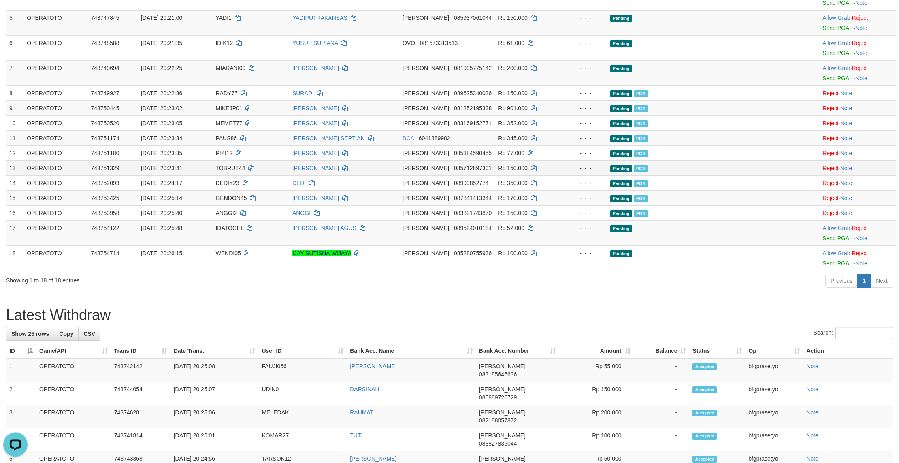
click at [698, 175] on td "Pending PGA" at bounding box center [692, 167] width 170 height 15
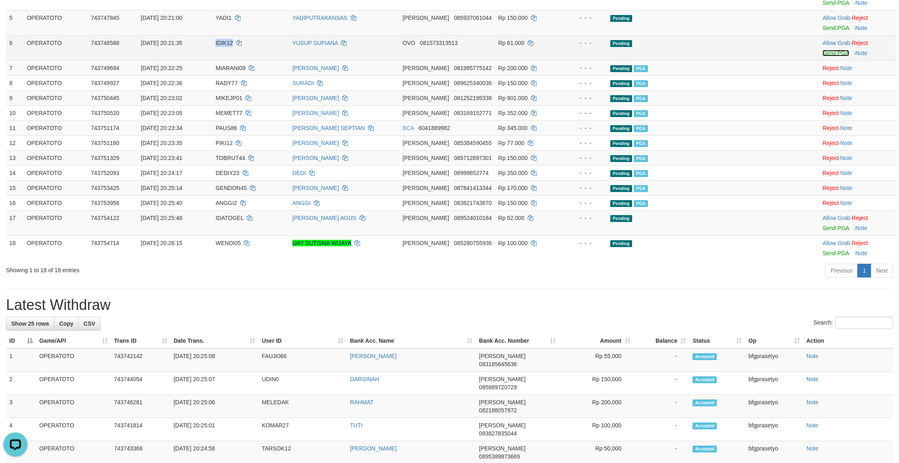
click at [832, 56] on link "Send PGA" at bounding box center [835, 53] width 26 height 6
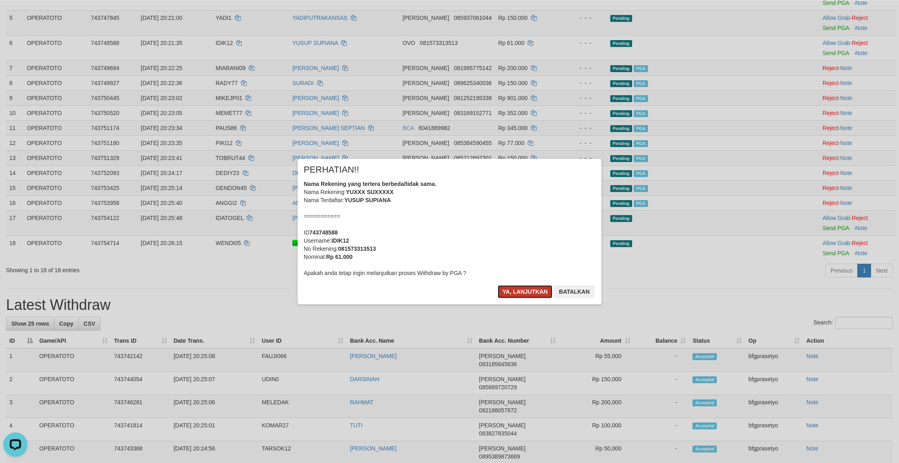
click at [510, 298] on button "Ya, lanjutkan" at bounding box center [525, 291] width 55 height 13
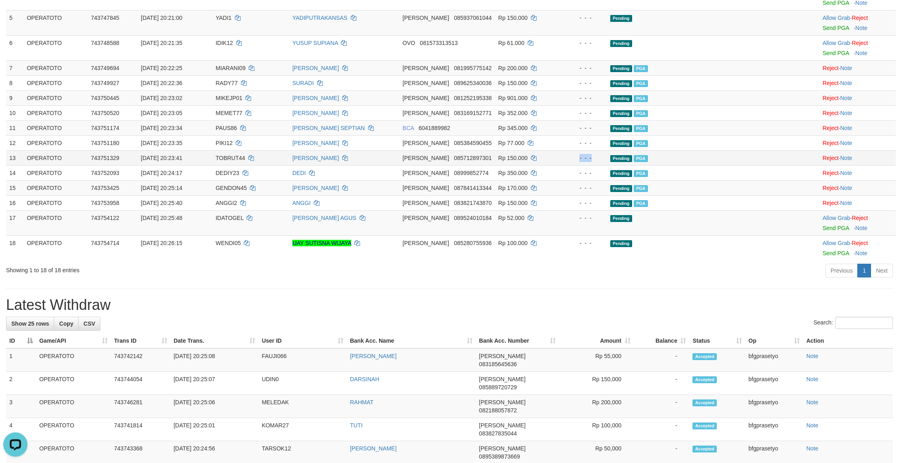
drag, startPoint x: 670, startPoint y: 284, endPoint x: 671, endPoint y: 279, distance: 4.9
click at [648, 162] on span "PGA" at bounding box center [641, 158] width 14 height 7
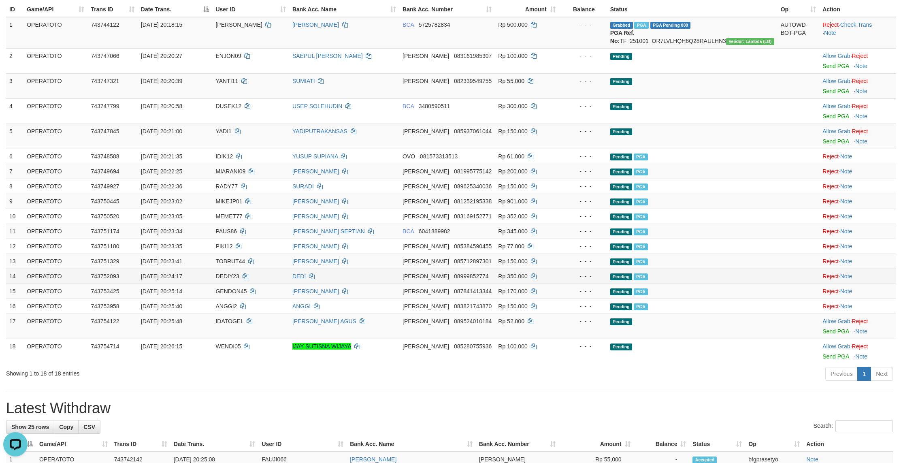
scroll to position [83, 0]
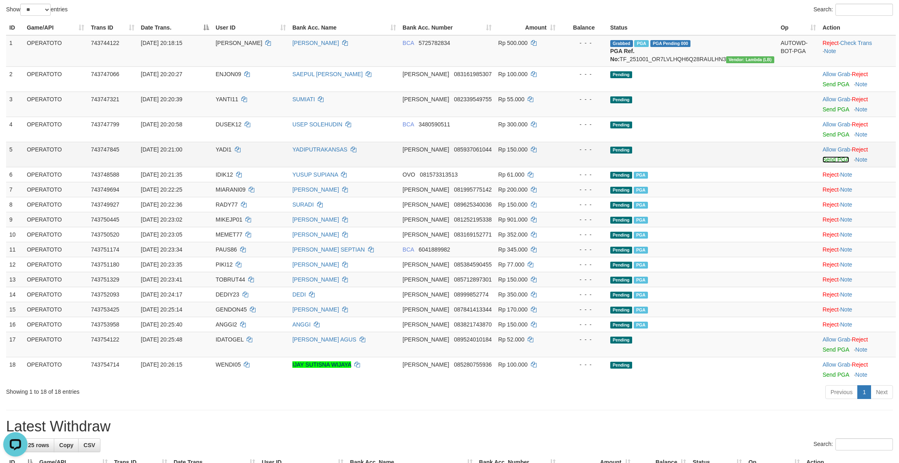
click at [835, 163] on link "Send PGA" at bounding box center [835, 159] width 26 height 6
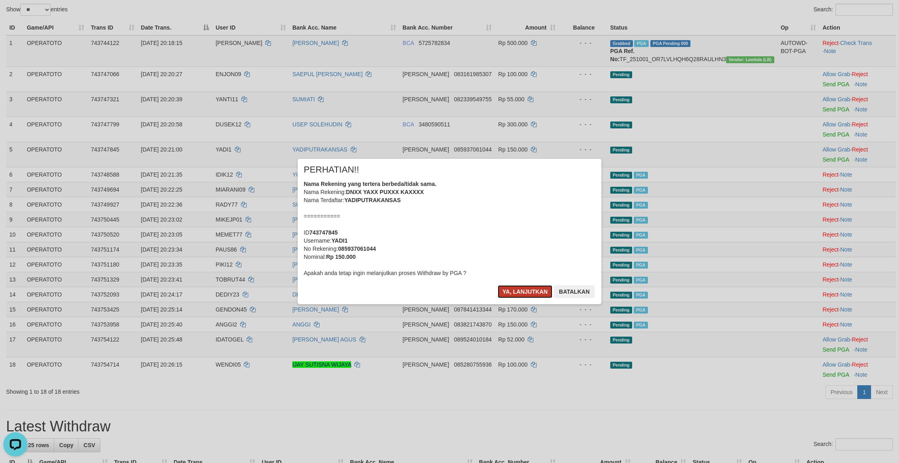
click at [512, 298] on button "Ya, lanjutkan" at bounding box center [525, 291] width 55 height 13
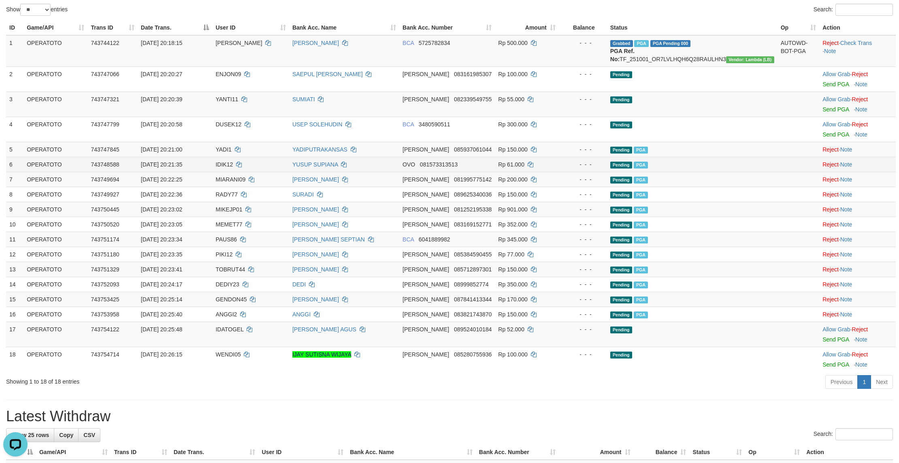
drag, startPoint x: 692, startPoint y: 257, endPoint x: 663, endPoint y: 224, distance: 44.7
click at [693, 187] on td "Pending PGA" at bounding box center [692, 179] width 170 height 15
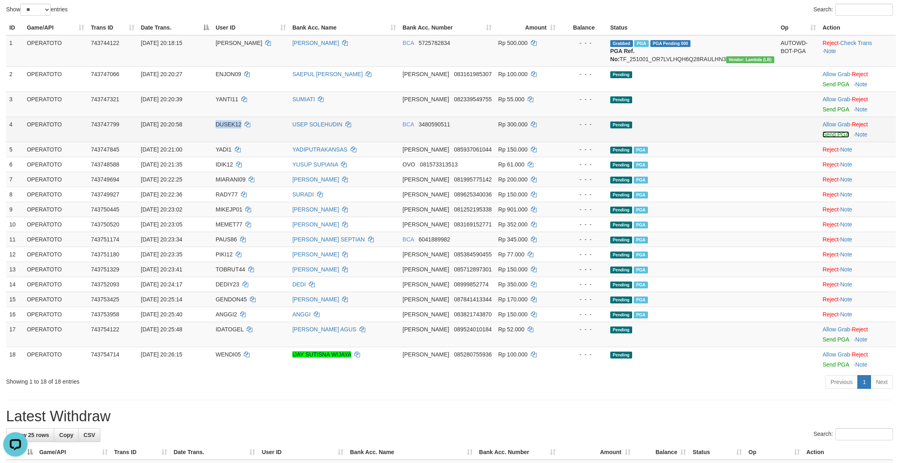
click at [833, 138] on link "Send PGA" at bounding box center [835, 134] width 26 height 6
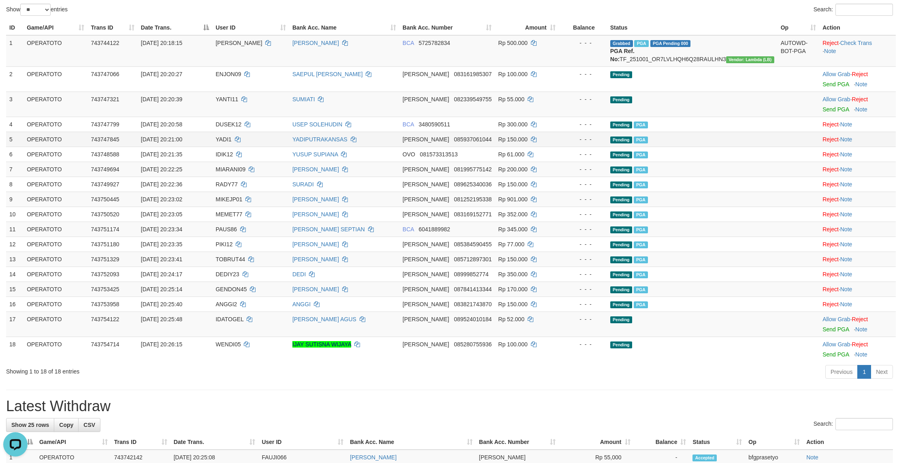
drag, startPoint x: 591, startPoint y: 237, endPoint x: 538, endPoint y: 191, distance: 70.6
click at [589, 173] on div "- - -" at bounding box center [583, 169] width 42 height 8
click at [838, 113] on link "Send PGA" at bounding box center [835, 109] width 26 height 6
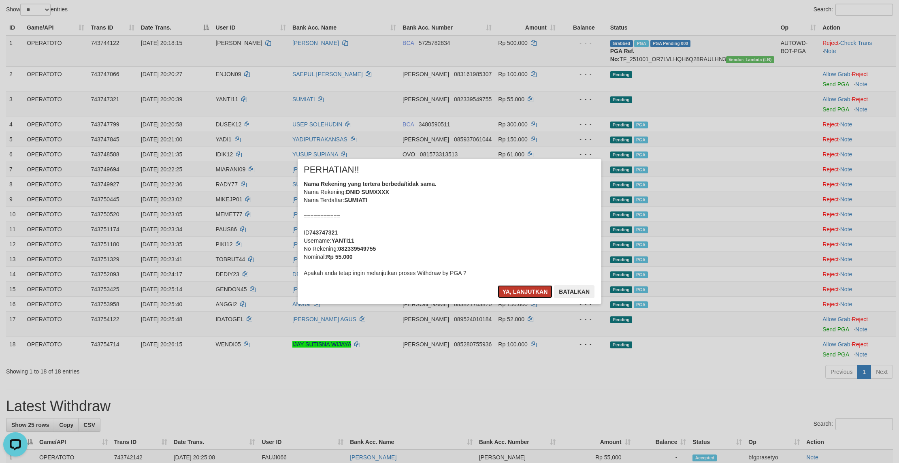
click at [512, 298] on button "Ya, lanjutkan" at bounding box center [525, 291] width 55 height 13
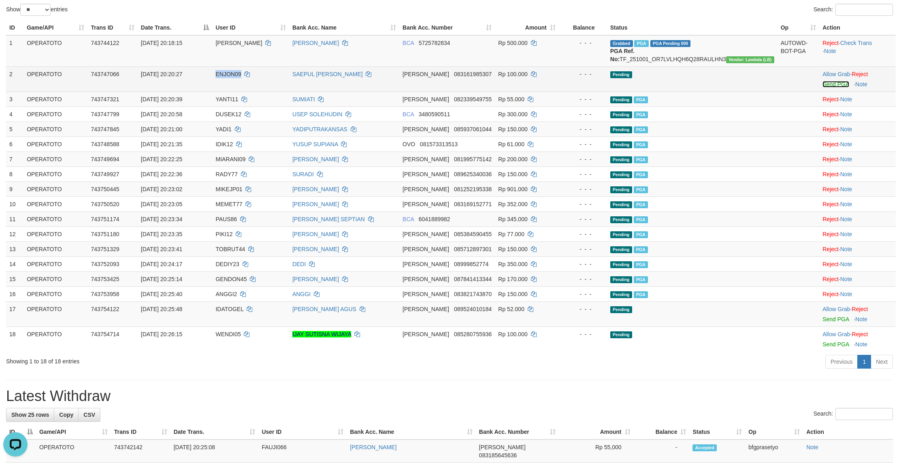
click at [840, 87] on link "Send PGA" at bounding box center [835, 84] width 26 height 6
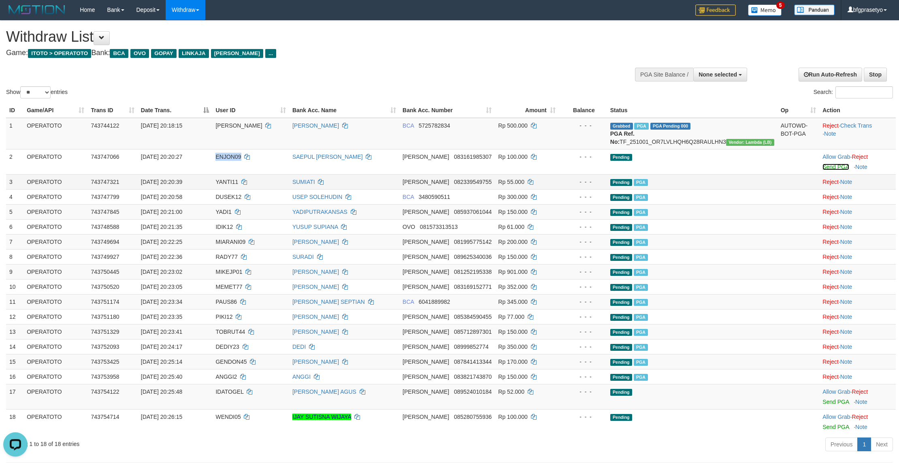
scroll to position [0, 0]
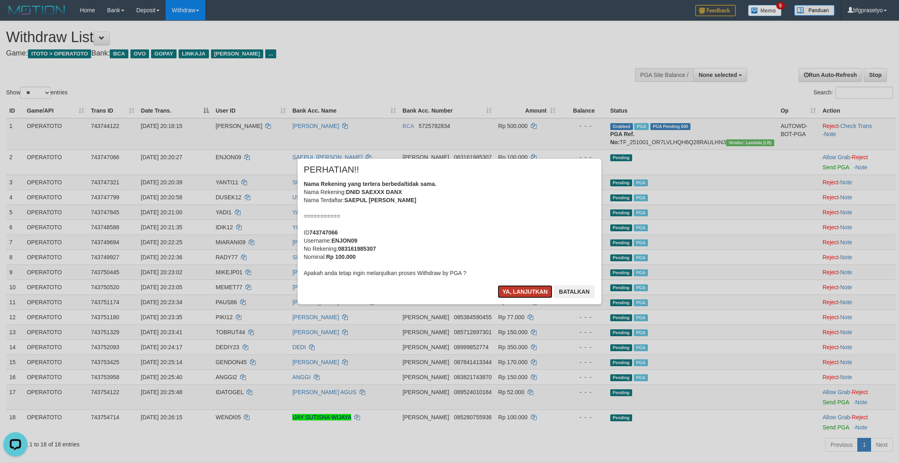
click at [526, 298] on button "Ya, lanjutkan" at bounding box center [525, 291] width 55 height 13
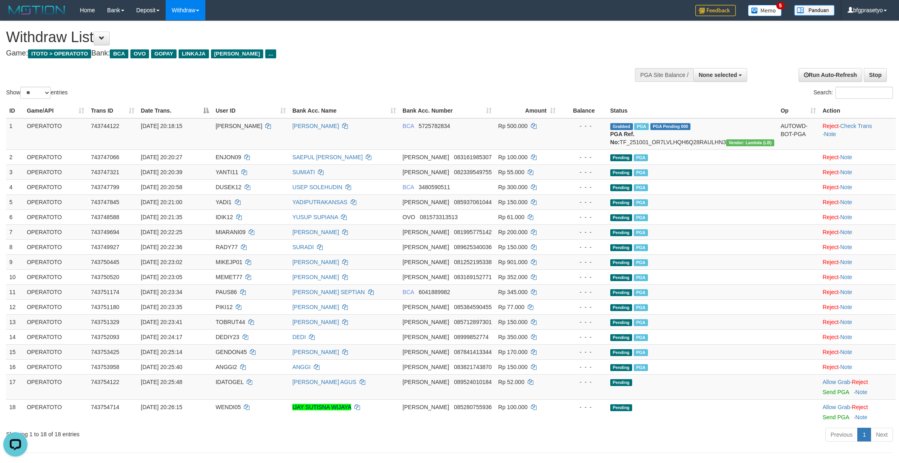
click at [291, 43] on h1 "Withdraw List" at bounding box center [298, 37] width 585 height 16
click at [708, 150] on td "Grabbed PGA PGA Pending 000 PGA Ref. No: TF_251001_OR7LVLHQH6Q28RAULHN3 Vendor:…" at bounding box center [692, 134] width 170 height 32
copy td "TF_251001_OR7LVLHQH6Q28RAULHN3"
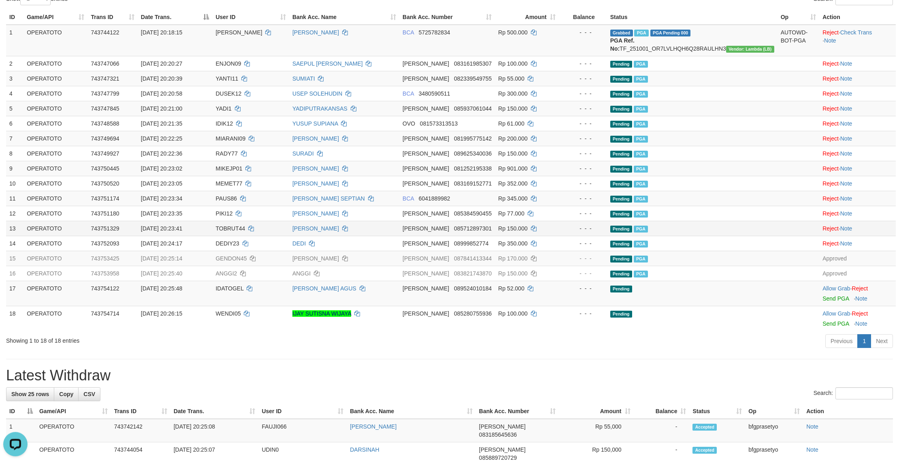
scroll to position [97, 0]
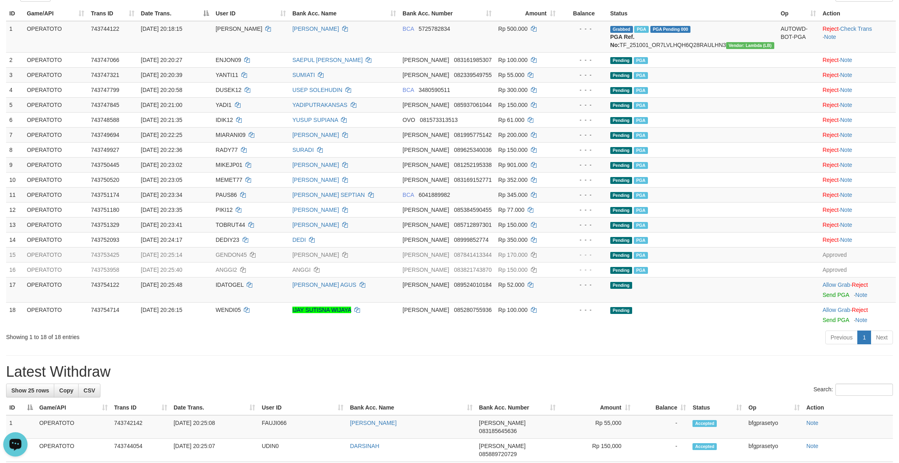
click at [10, 444] on div "Open LiveChat chat widget" at bounding box center [16, 444] width 14 height 14
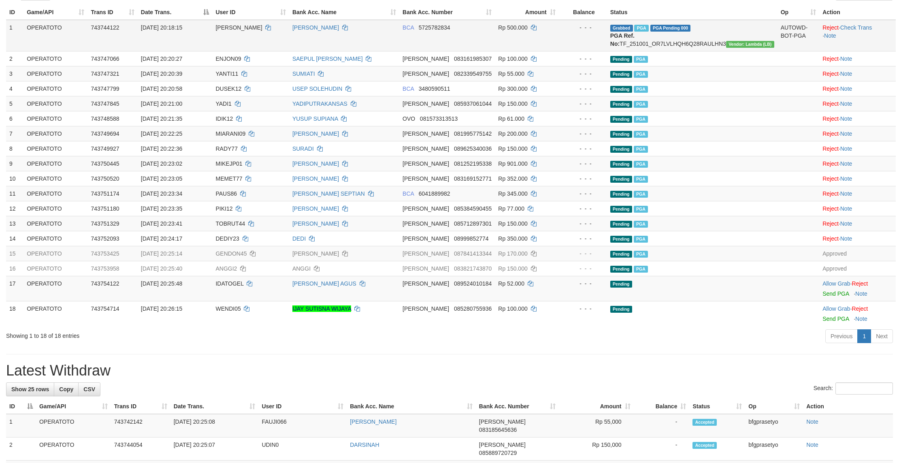
scroll to position [49, 0]
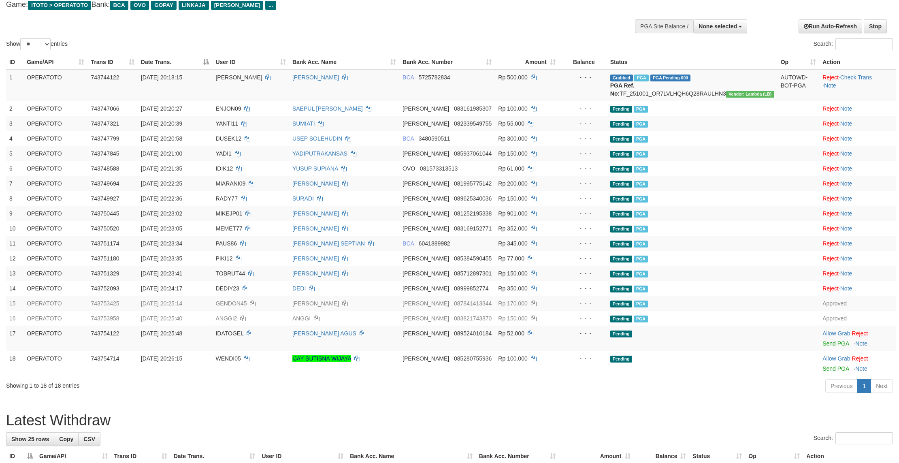
click at [307, 38] on div "Show ** ** ** *** entries Search:" at bounding box center [449, 11] width 899 height 79
click at [304, 30] on div "Show ** ** ** *** entries Search:" at bounding box center [449, 11] width 899 height 79
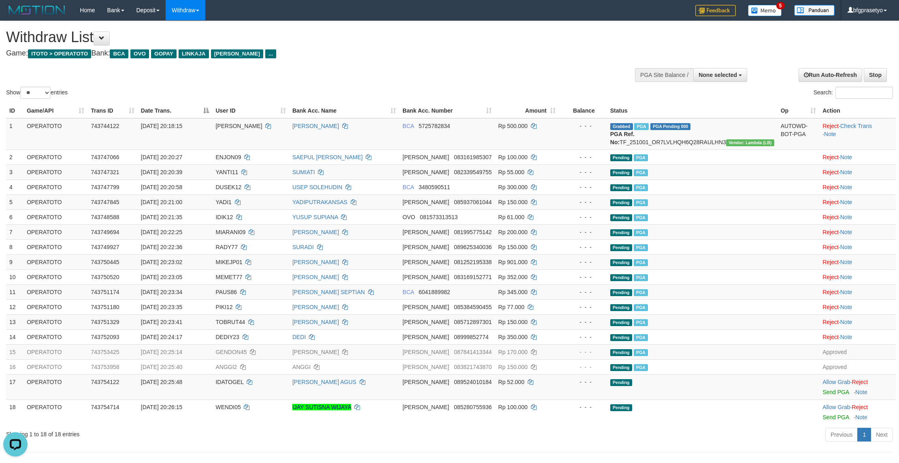
click at [490, 64] on div "Show ** ** ** *** entries Search:" at bounding box center [449, 60] width 899 height 79
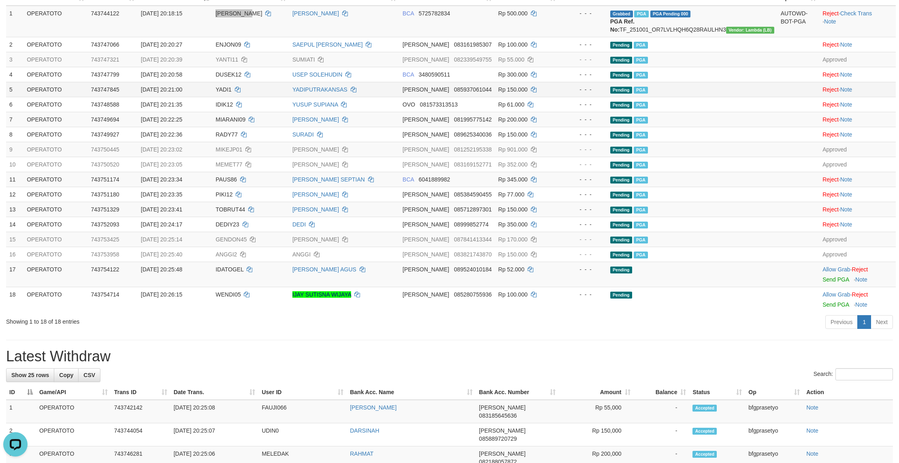
scroll to position [97, 0]
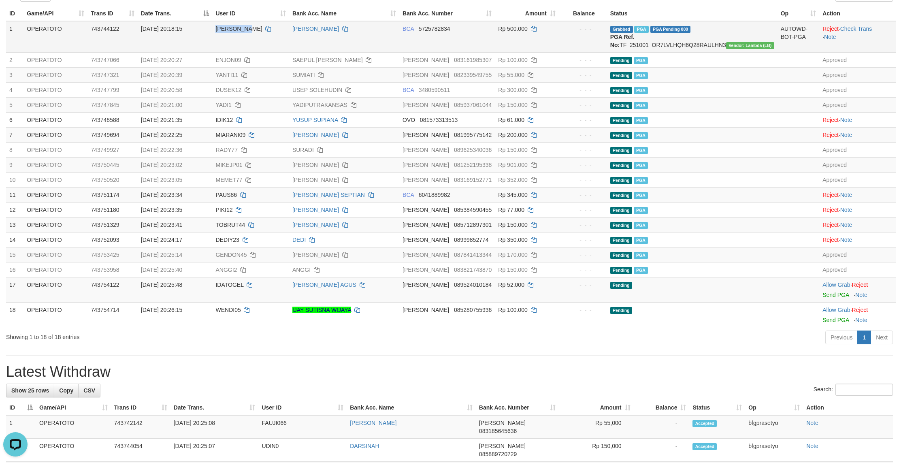
click at [289, 53] on td "[PERSON_NAME]" at bounding box center [250, 37] width 77 height 32
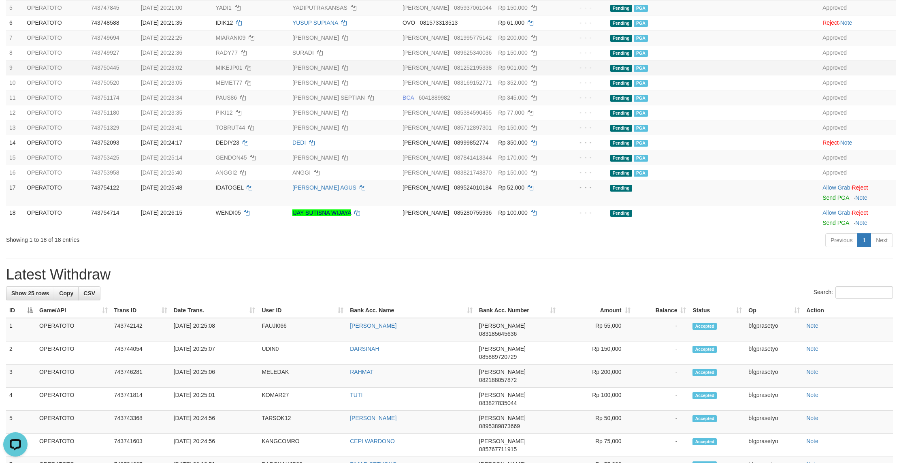
scroll to position [49, 0]
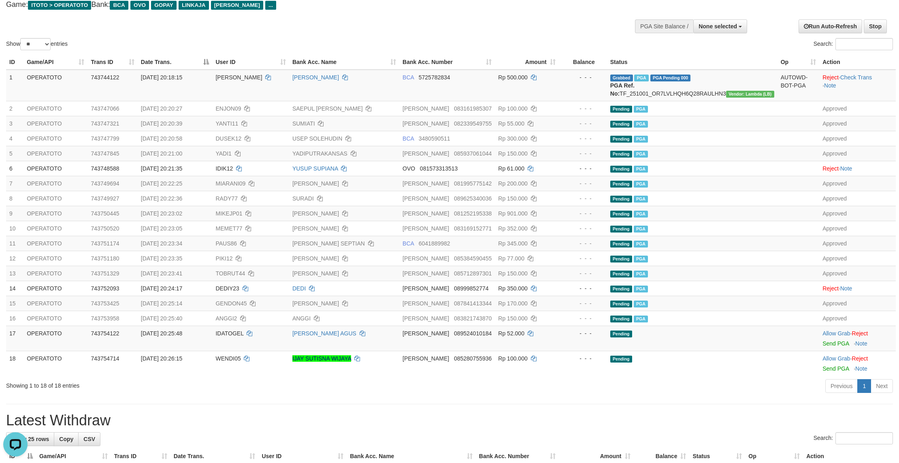
click at [234, 35] on div "Show ** ** ** *** entries Search:" at bounding box center [449, 11] width 899 height 79
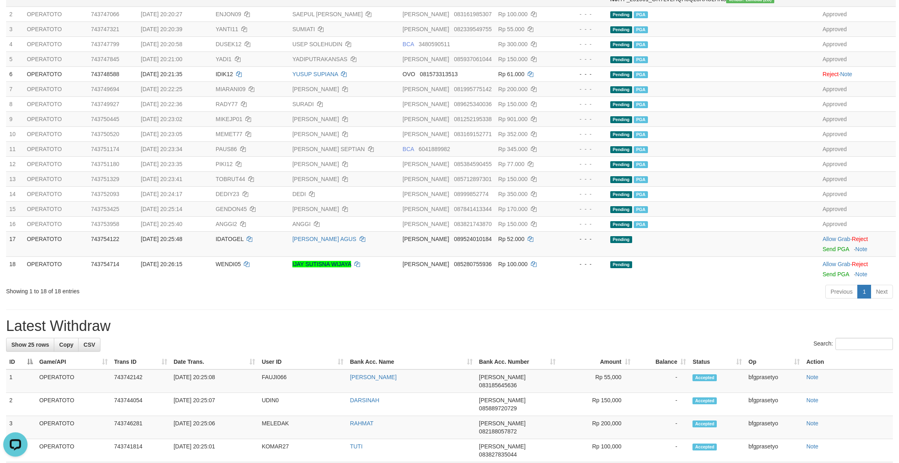
scroll to position [97, 0]
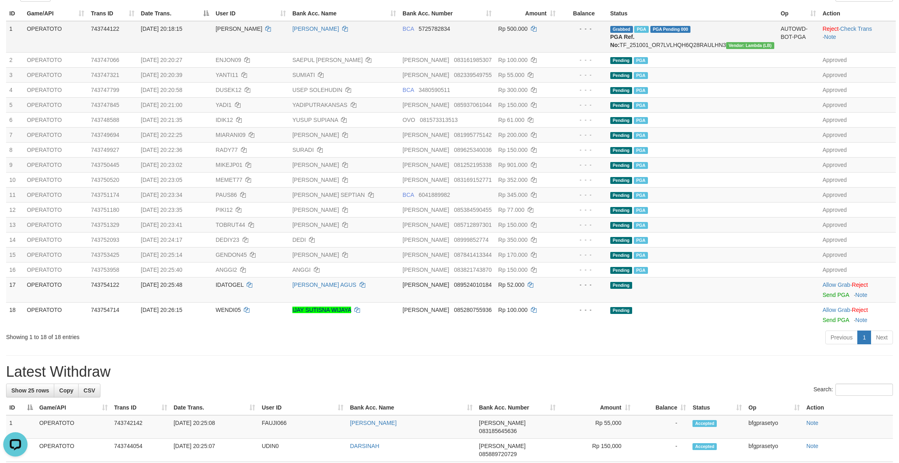
click at [289, 53] on td "[PERSON_NAME]" at bounding box center [250, 37] width 77 height 32
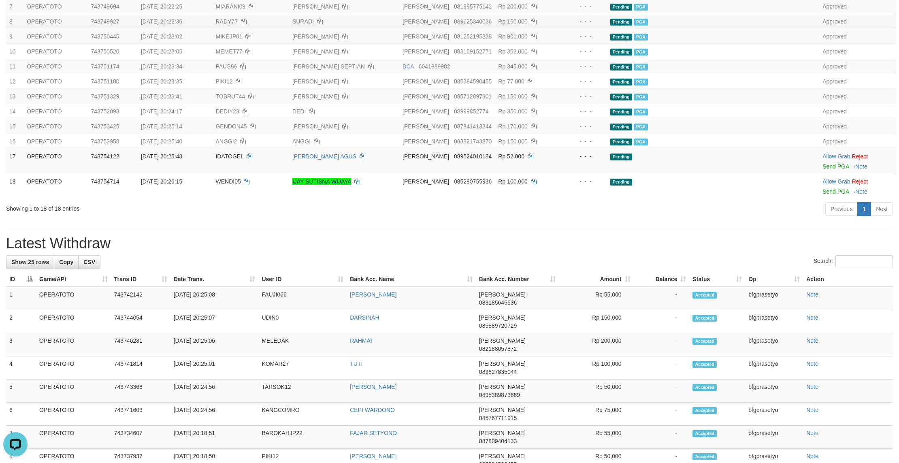
scroll to position [243, 0]
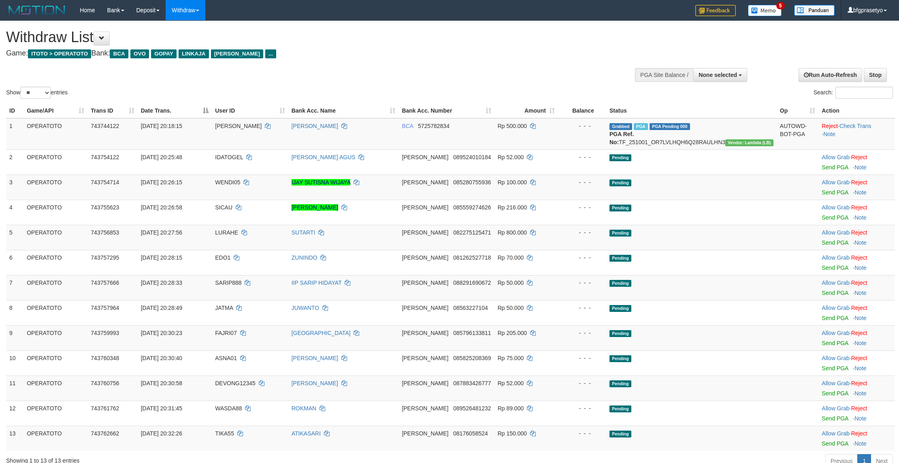
select select
select select "**"
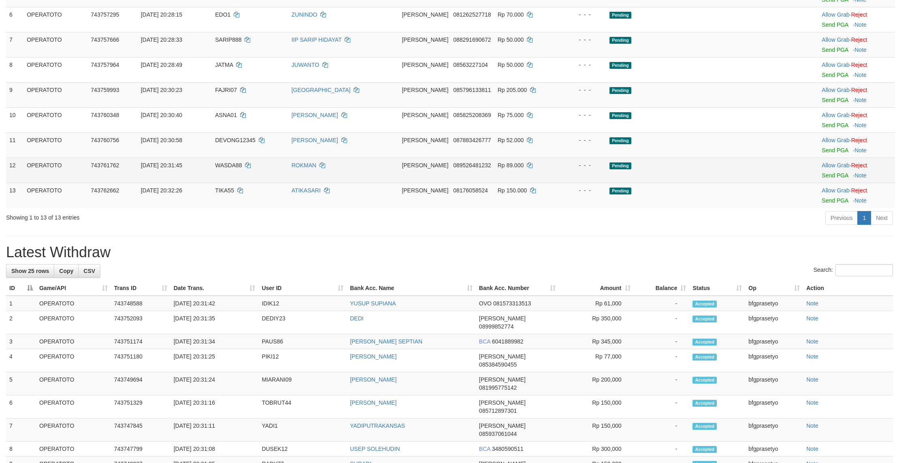
click at [682, 158] on td "Pending" at bounding box center [691, 144] width 170 height 25
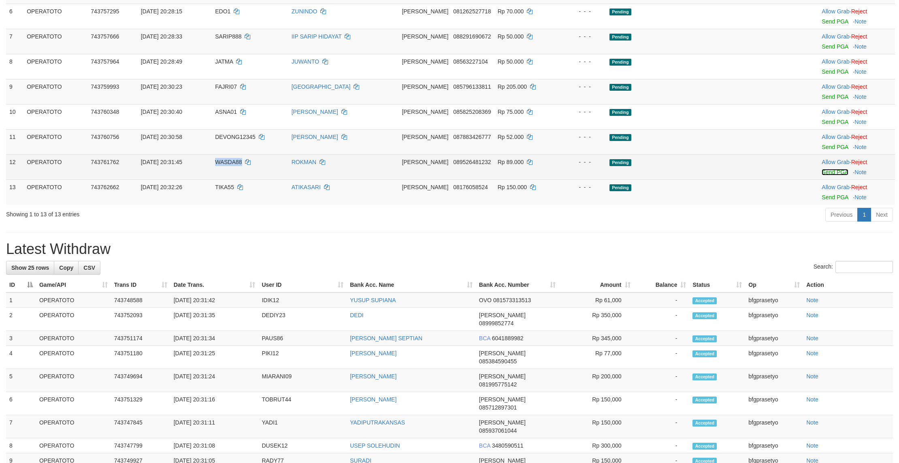
click at [834, 175] on link "Send PGA" at bounding box center [835, 172] width 26 height 6
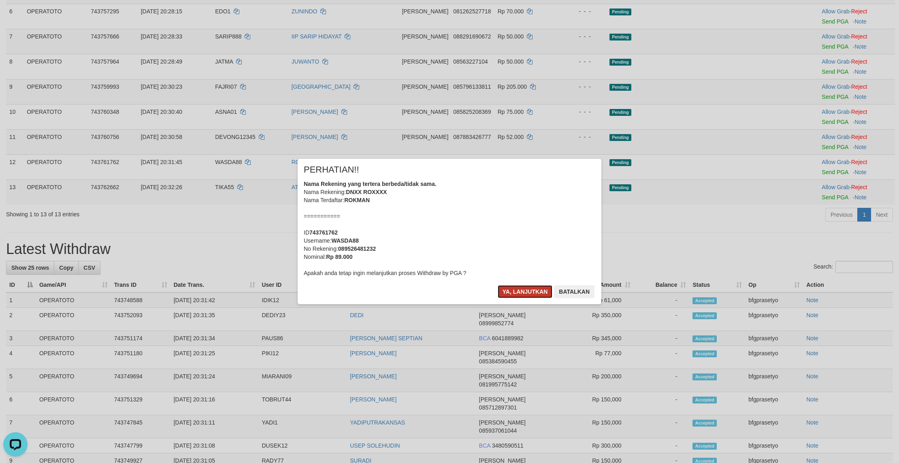
drag, startPoint x: 504, startPoint y: 303, endPoint x: 493, endPoint y: 297, distance: 12.2
click at [504, 298] on button "Ya, lanjutkan" at bounding box center [525, 291] width 55 height 13
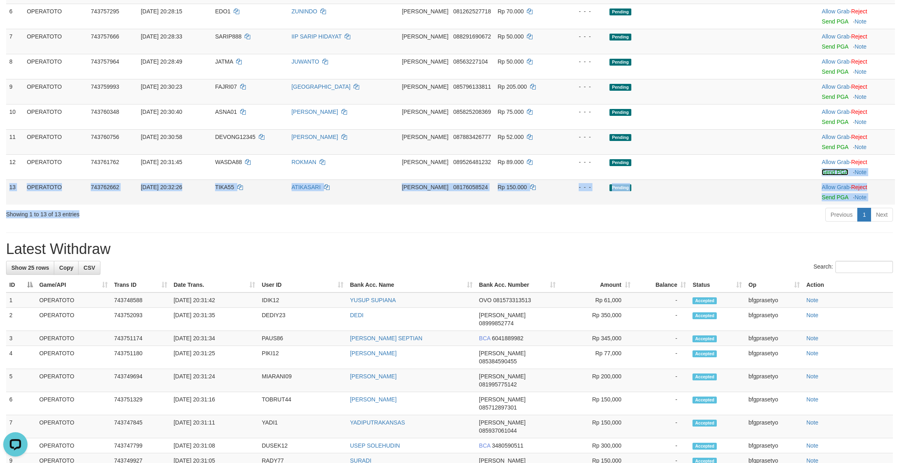
drag, startPoint x: 493, startPoint y: 297, endPoint x: 475, endPoint y: 273, distance: 29.8
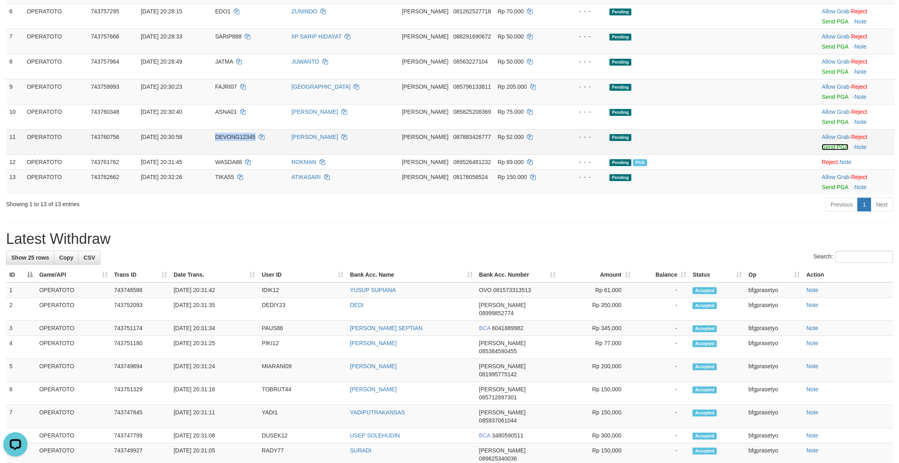
click at [832, 150] on link "Send PGA" at bounding box center [835, 147] width 26 height 6
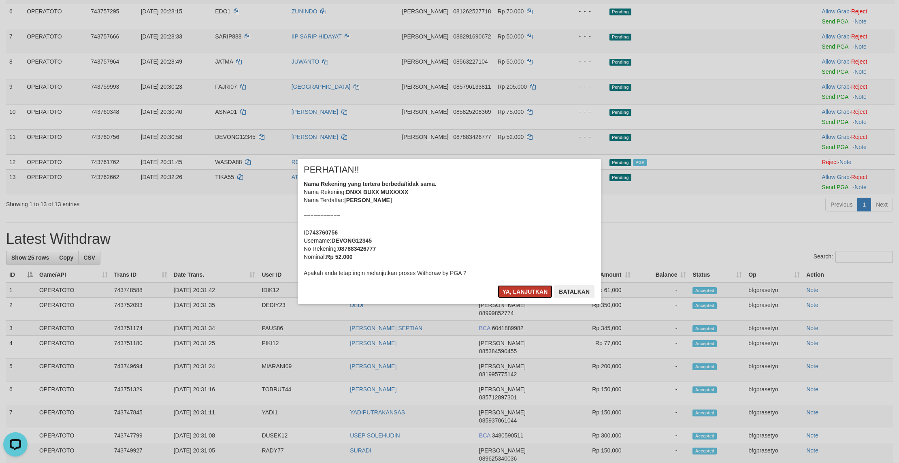
click at [535, 298] on button "Ya, lanjutkan" at bounding box center [525, 291] width 55 height 13
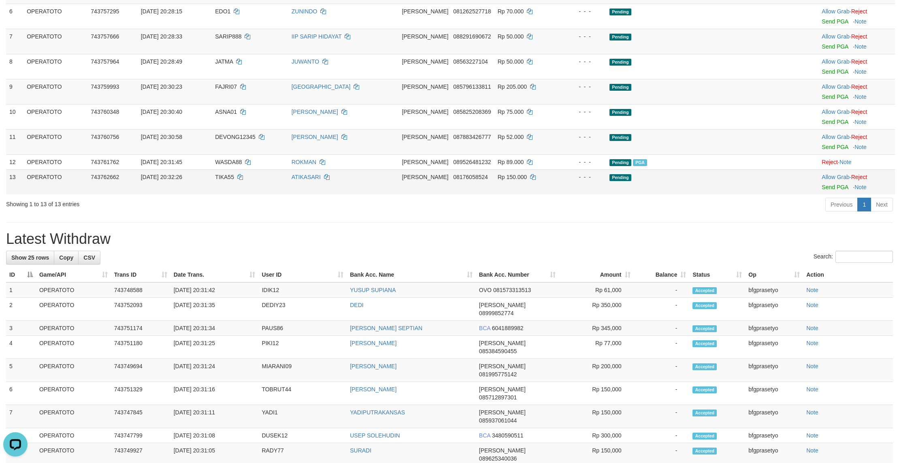
drag, startPoint x: 502, startPoint y: 299, endPoint x: 485, endPoint y: 255, distance: 47.3
click at [502, 214] on div "Previous 1 Next" at bounding box center [637, 205] width 512 height 17
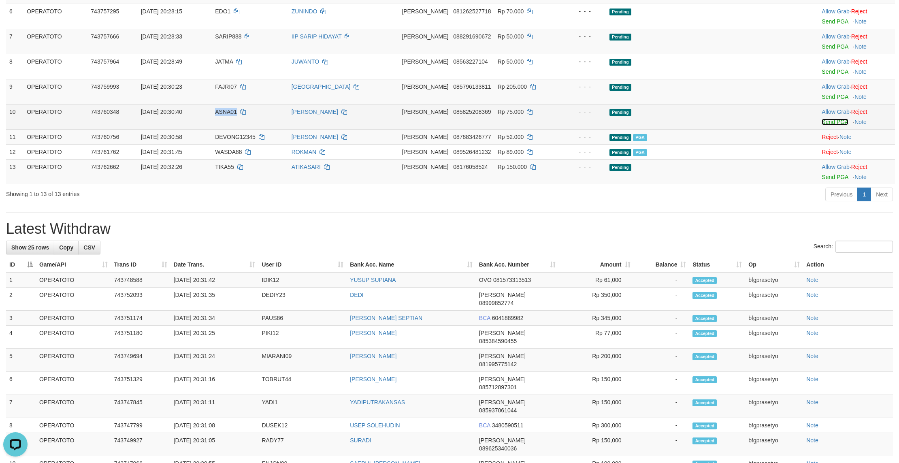
click at [833, 125] on link "Send PGA" at bounding box center [835, 122] width 26 height 6
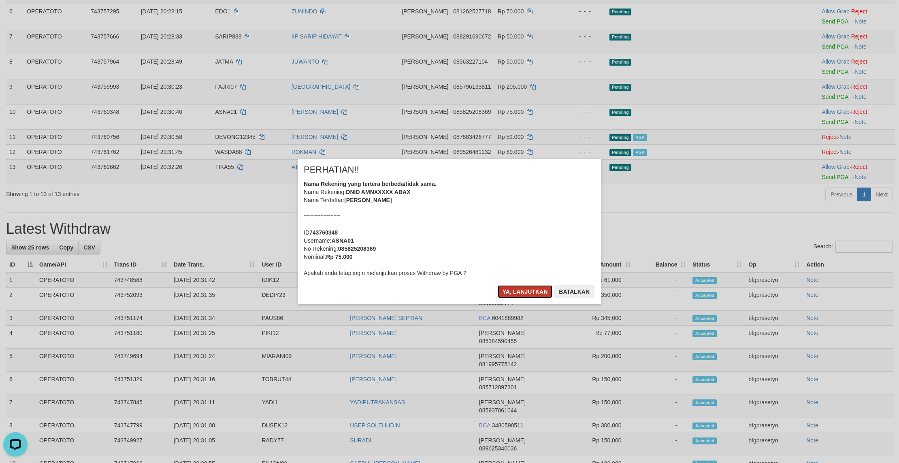
click at [518, 298] on button "Ya, lanjutkan" at bounding box center [525, 291] width 55 height 13
click at [516, 304] on div "× PERHATIAN!! Nama Rekening yang tertera berbeda/tidak sama. Nama Rekening: DNI…" at bounding box center [450, 231] width 304 height 145
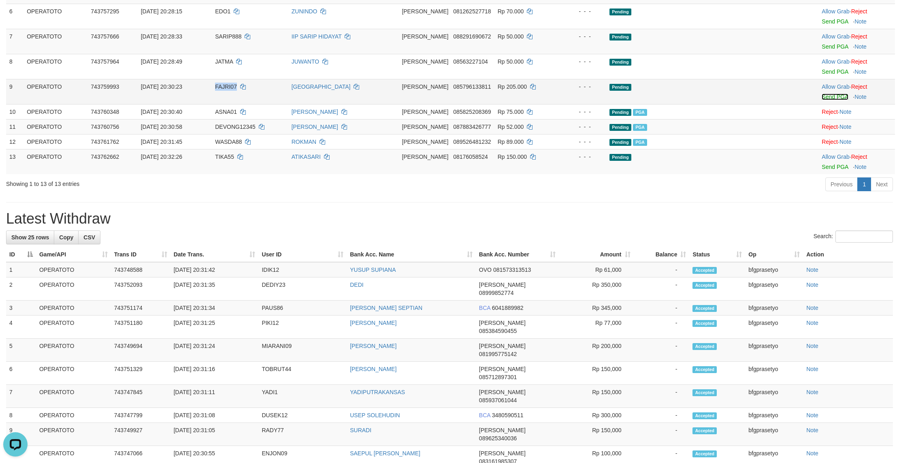
click at [828, 100] on link "Send PGA" at bounding box center [835, 97] width 26 height 6
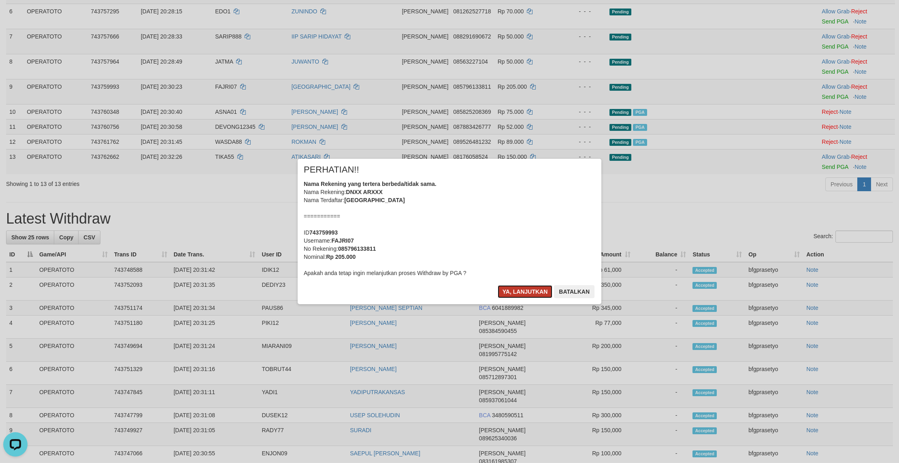
click at [524, 298] on button "Ya, lanjutkan" at bounding box center [525, 291] width 55 height 13
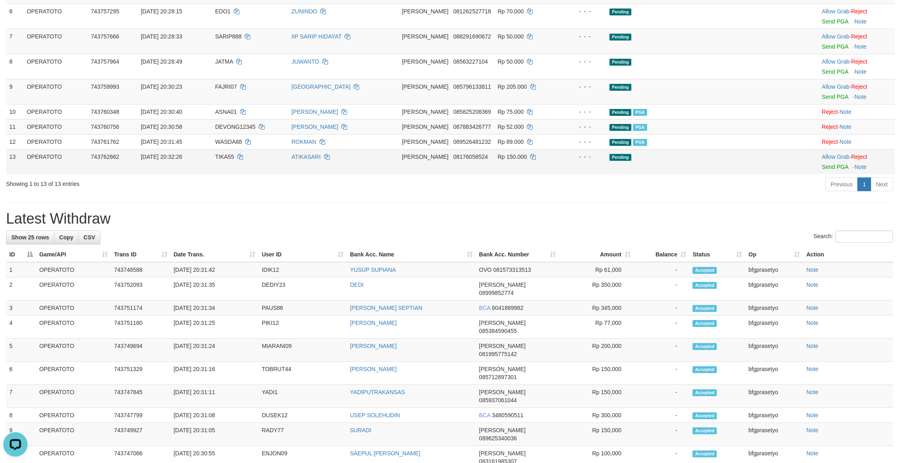
drag, startPoint x: 504, startPoint y: 287, endPoint x: 502, endPoint y: 249, distance: 37.7
click at [504, 194] on div "Previous 1 Next" at bounding box center [637, 185] width 512 height 17
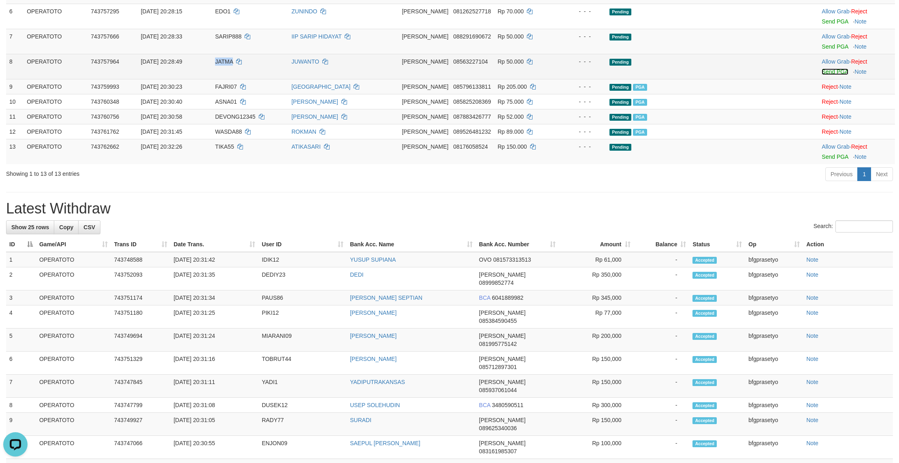
click at [835, 75] on link "Send PGA" at bounding box center [835, 71] width 26 height 6
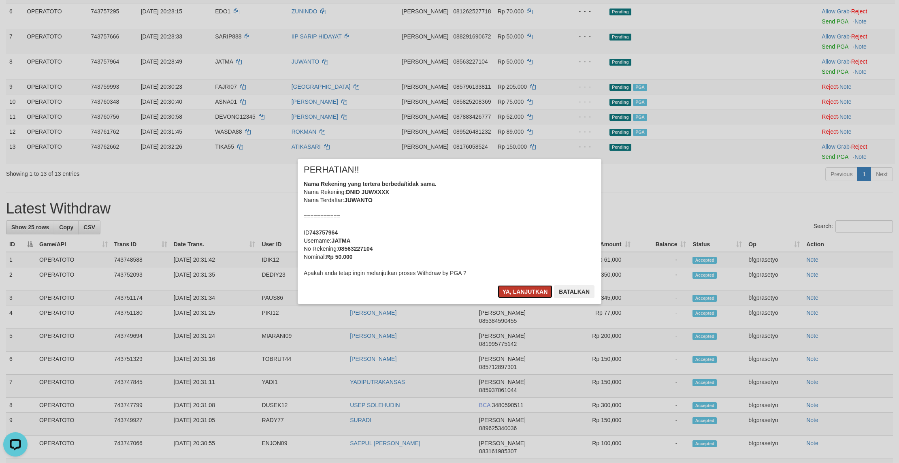
click at [523, 298] on button "Ya, lanjutkan" at bounding box center [525, 291] width 55 height 13
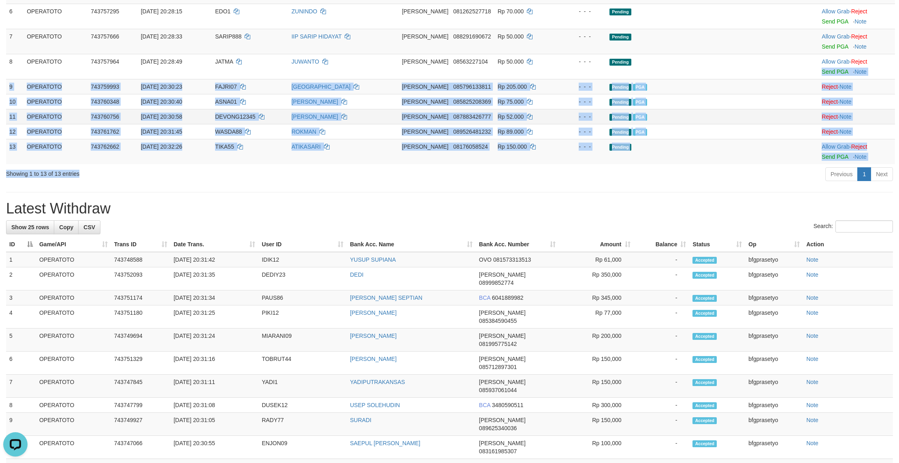
drag, startPoint x: 511, startPoint y: 295, endPoint x: 480, endPoint y: 208, distance: 93.0
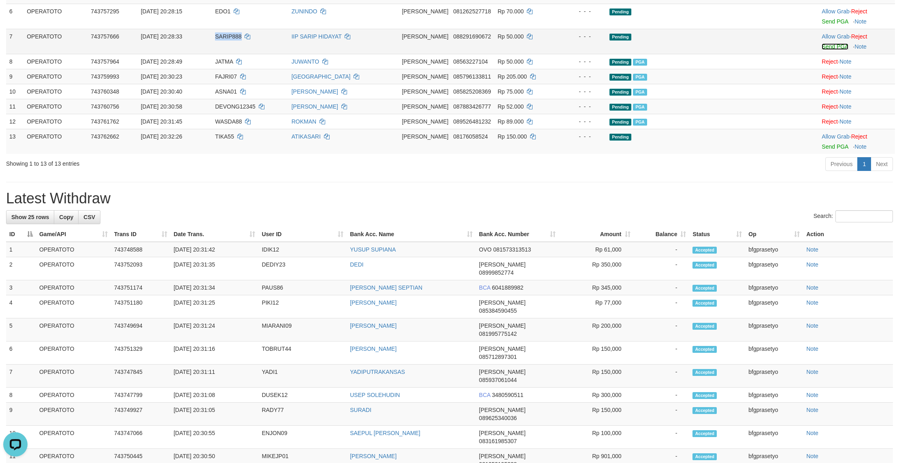
click at [839, 50] on link "Send PGA" at bounding box center [835, 46] width 26 height 6
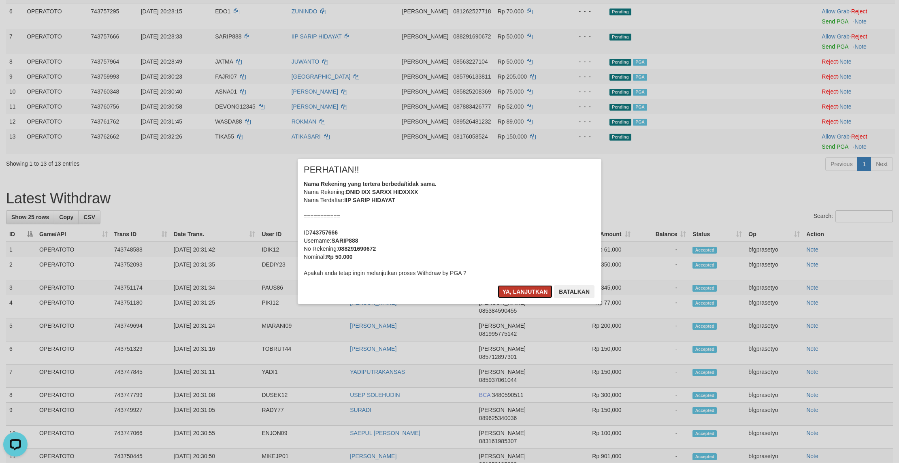
click at [516, 298] on button "Ya, lanjutkan" at bounding box center [525, 291] width 55 height 13
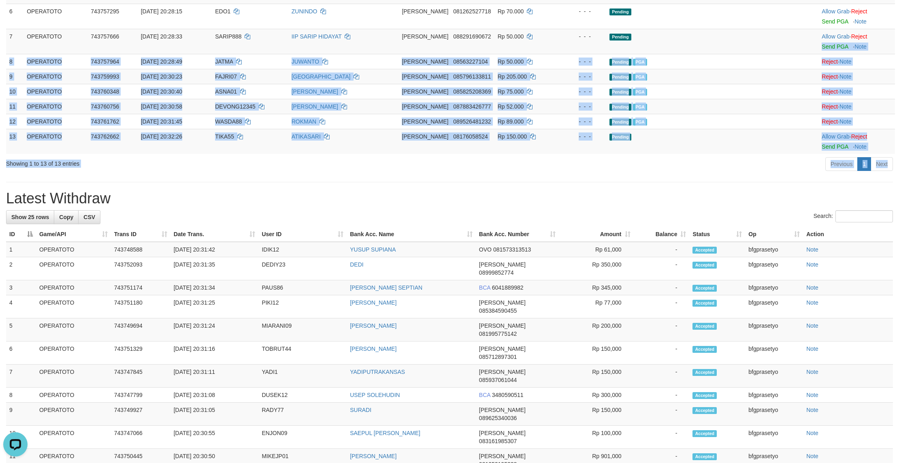
drag, startPoint x: 494, startPoint y: 305, endPoint x: 488, endPoint y: 293, distance: 14.3
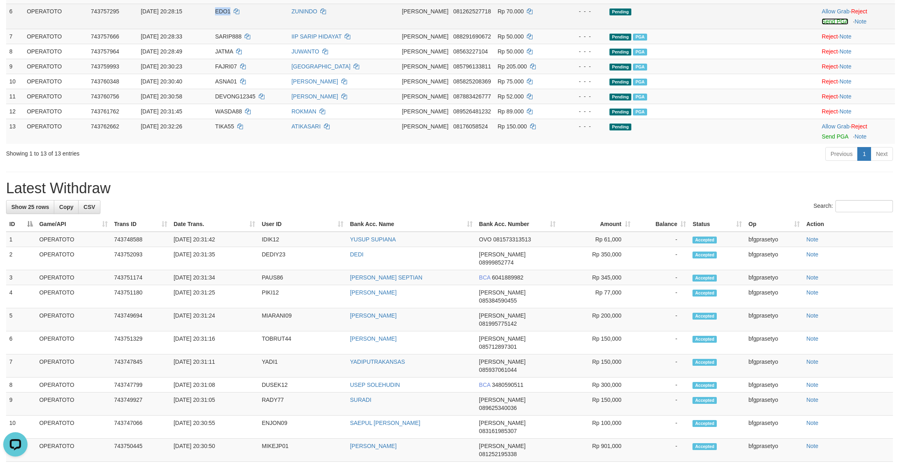
click at [842, 25] on link "Send PGA" at bounding box center [835, 21] width 26 height 6
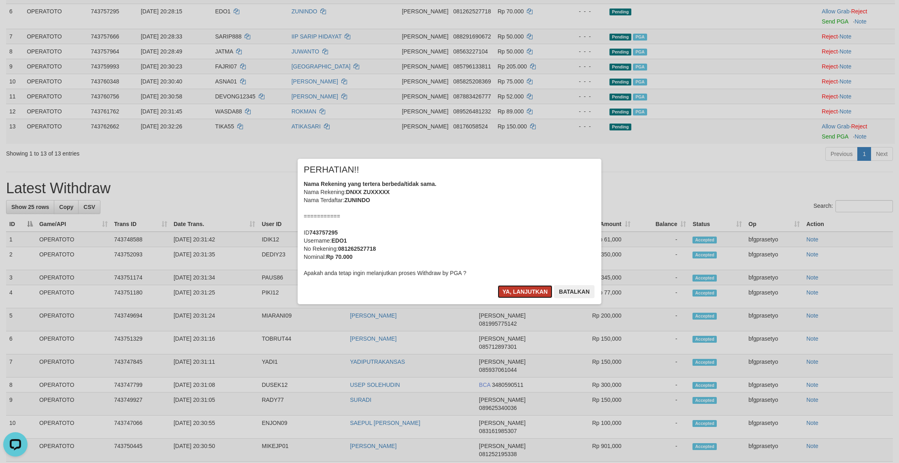
click at [502, 298] on button "Ya, lanjutkan" at bounding box center [525, 291] width 55 height 13
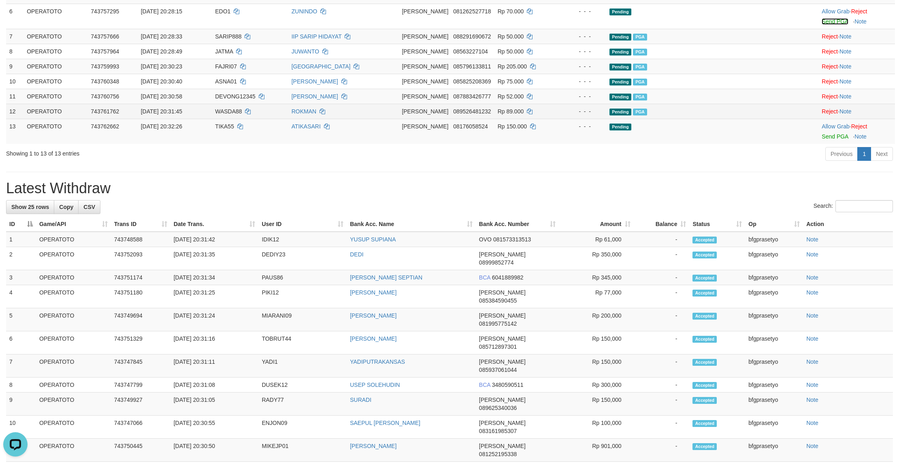
drag, startPoint x: 491, startPoint y: 306, endPoint x: 433, endPoint y: 230, distance: 95.6
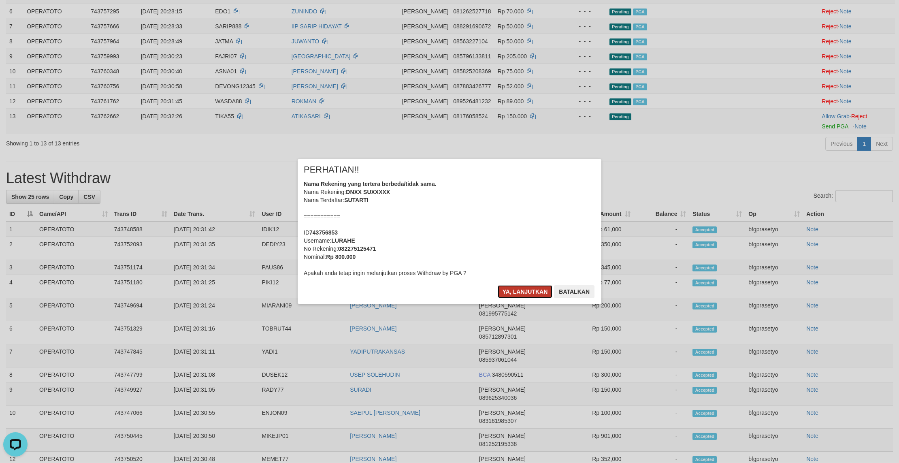
click at [529, 298] on button "Ya, lanjutkan" at bounding box center [525, 291] width 55 height 13
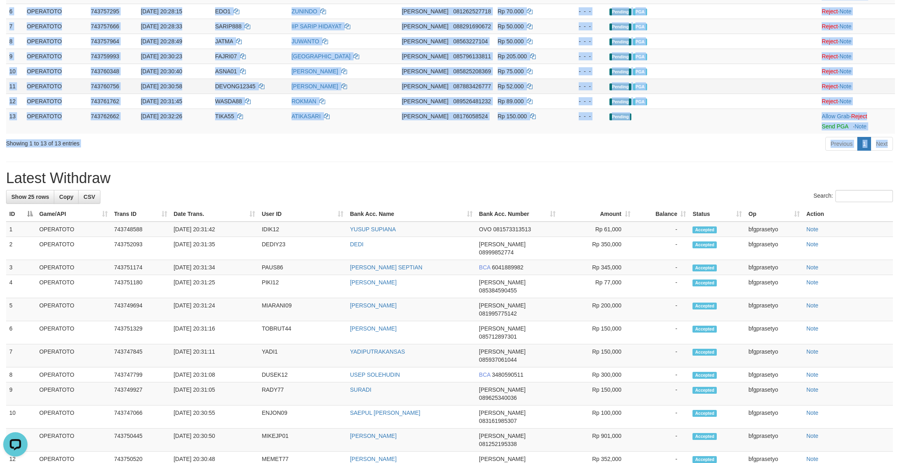
drag, startPoint x: 508, startPoint y: 305, endPoint x: 445, endPoint y: 188, distance: 132.6
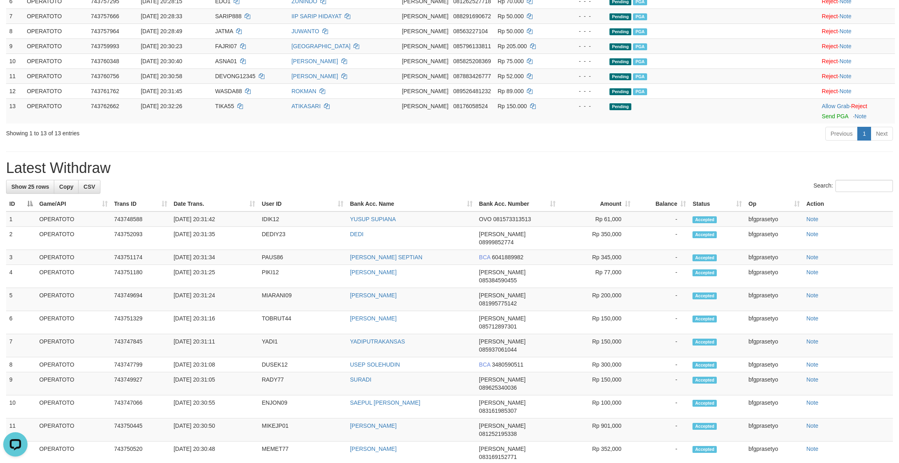
scroll to position [7, 0]
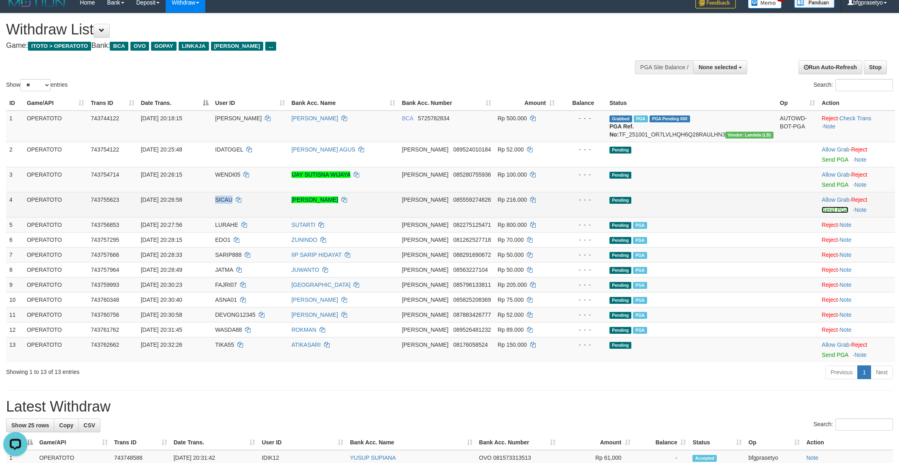
click at [835, 213] on link "Send PGA" at bounding box center [835, 210] width 26 height 6
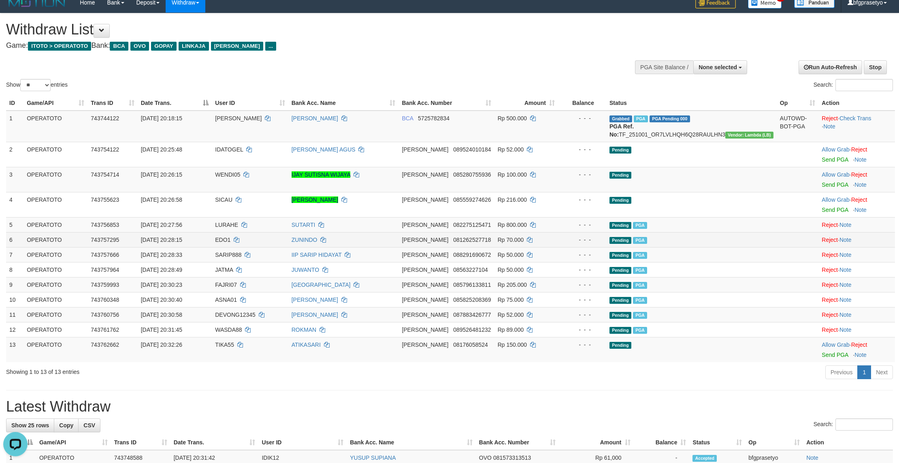
drag, startPoint x: 605, startPoint y: 287, endPoint x: 601, endPoint y: 284, distance: 5.6
click at [603, 244] on div "- - -" at bounding box center [582, 240] width 42 height 8
click at [833, 188] on link "Send PGA" at bounding box center [835, 185] width 26 height 6
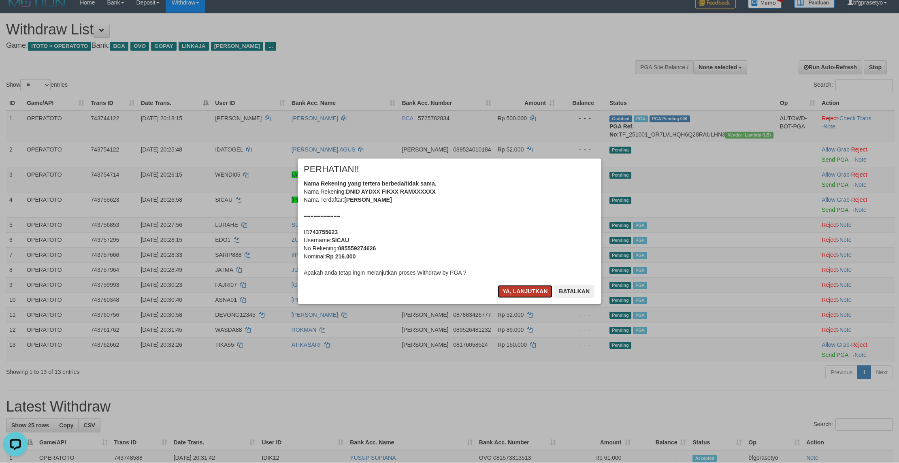
click at [521, 298] on button "Ya, lanjutkan" at bounding box center [525, 291] width 55 height 13
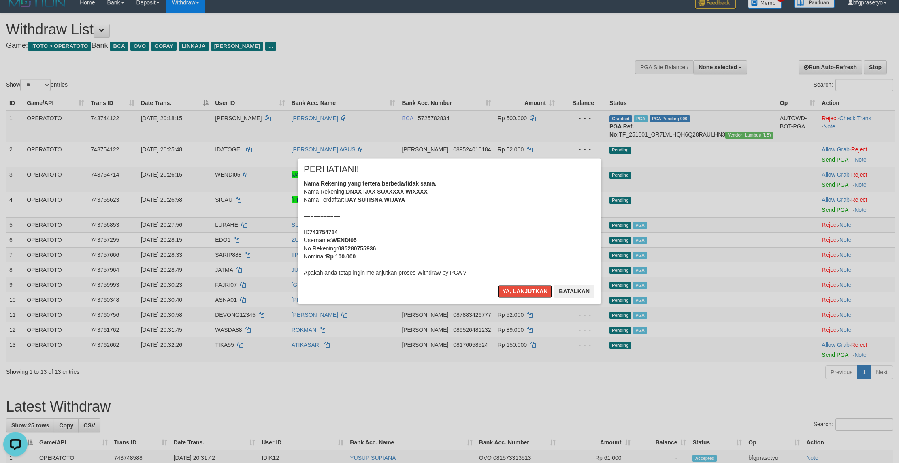
click at [520, 298] on button "Ya, lanjutkan" at bounding box center [525, 291] width 55 height 13
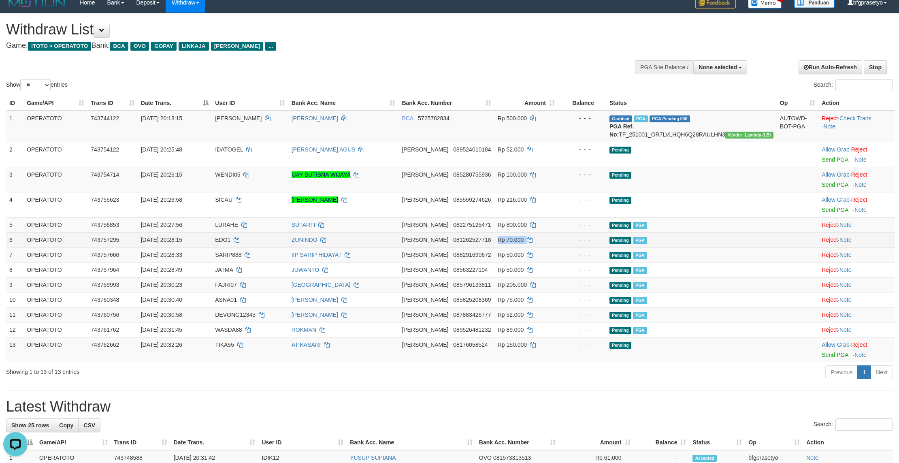
drag, startPoint x: 520, startPoint y: 304, endPoint x: 623, endPoint y: 293, distance: 103.4
click at [520, 247] on td "Rp 70.000" at bounding box center [526, 239] width 64 height 15
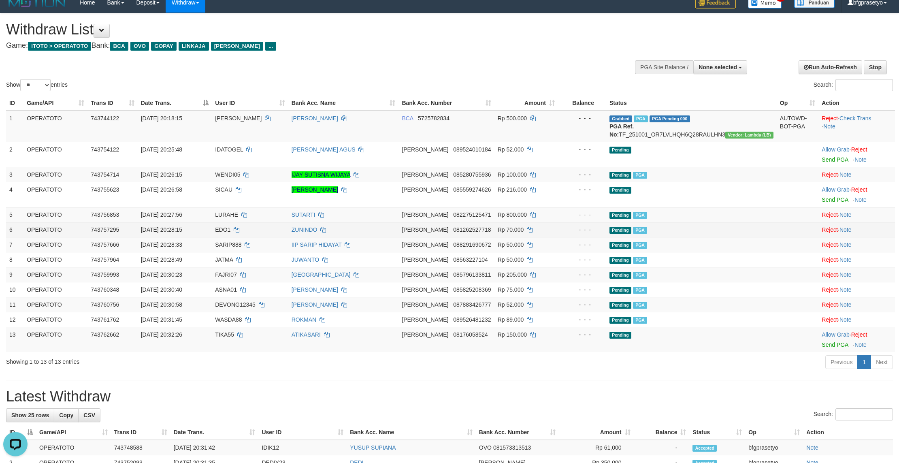
click at [680, 237] on td "Pending PGA" at bounding box center [691, 229] width 170 height 15
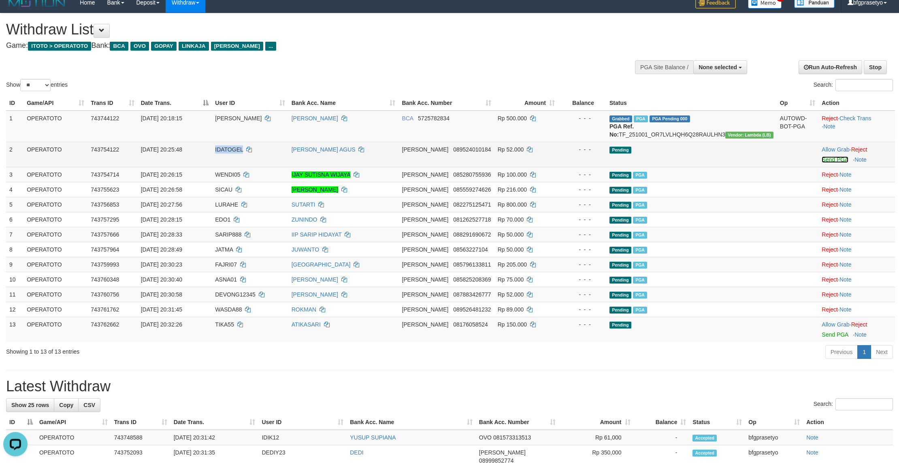
click at [832, 163] on link "Send PGA" at bounding box center [835, 160] width 26 height 6
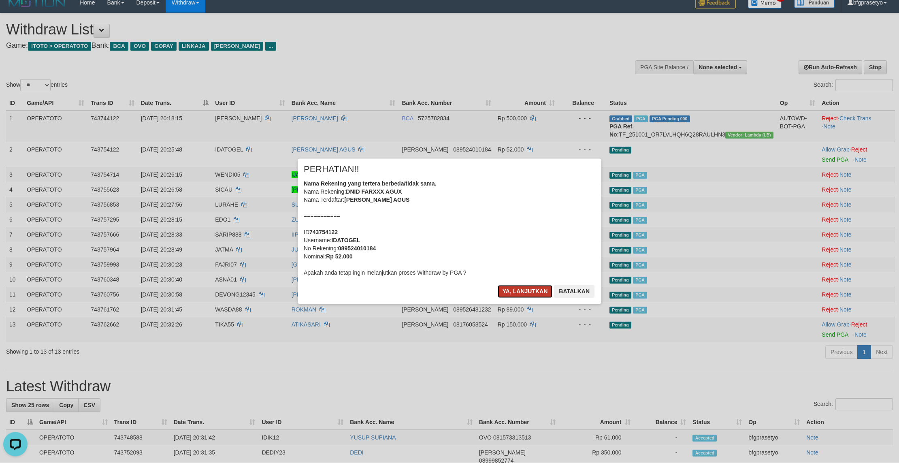
click at [518, 298] on button "Ya, lanjutkan" at bounding box center [525, 291] width 55 height 13
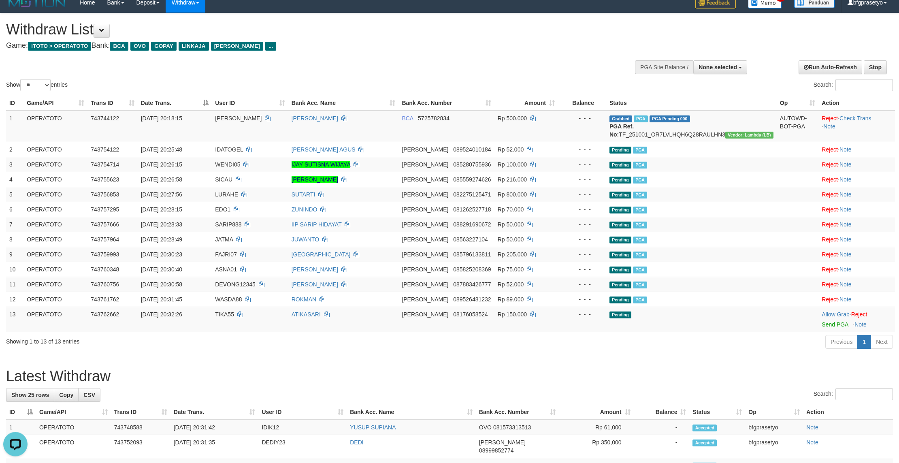
click at [316, 37] on h1 "Withdraw List" at bounding box center [298, 30] width 585 height 16
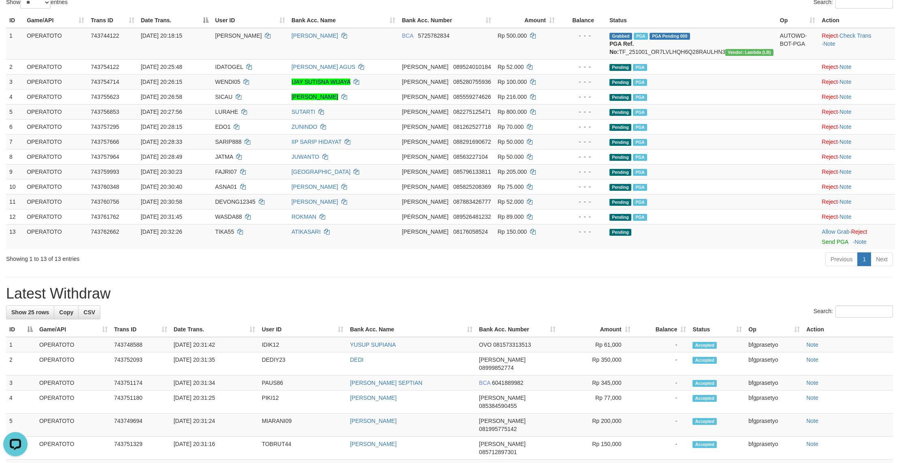
scroll to position [104, 0]
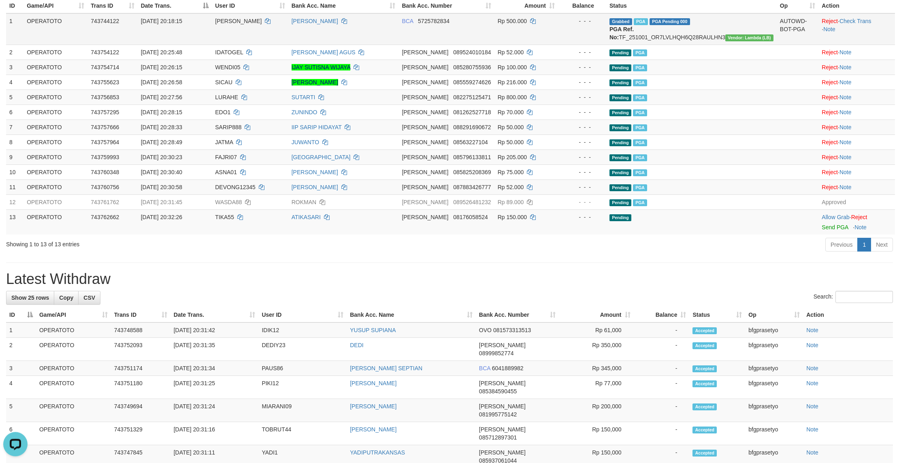
click at [268, 45] on td "[PERSON_NAME]" at bounding box center [250, 30] width 76 height 32
click at [288, 43] on td "[PERSON_NAME]" at bounding box center [250, 30] width 76 height 32
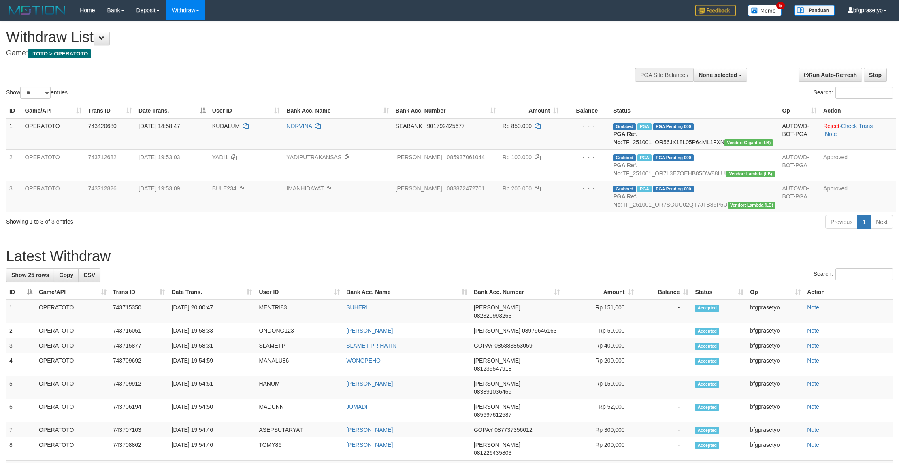
select select
select select "**"
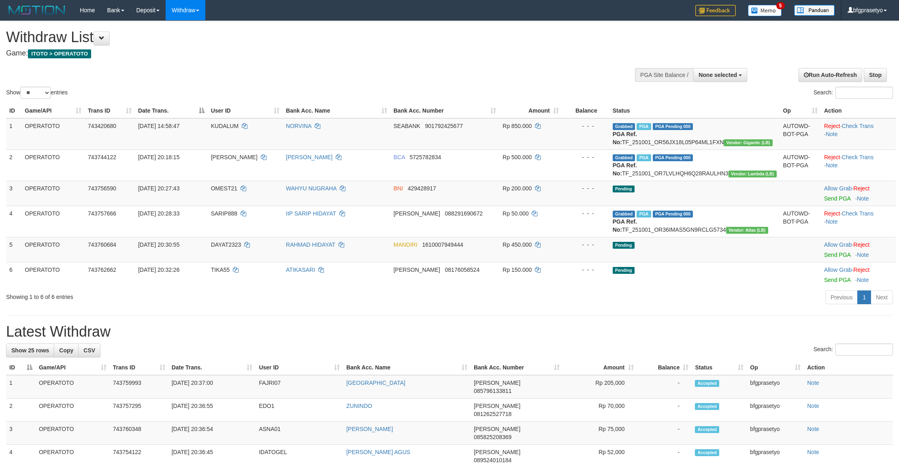
select select
select select "**"
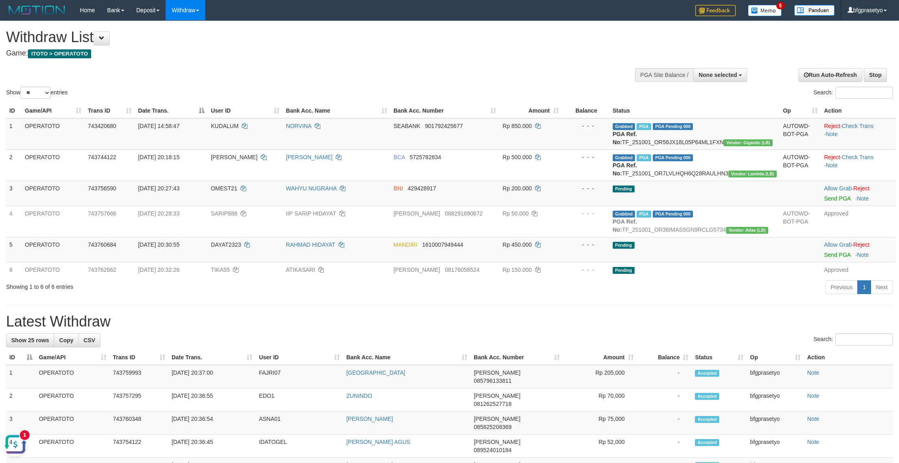
click at [320, 68] on div "Show ** ** ** *** entries Search:" at bounding box center [449, 60] width 899 height 79
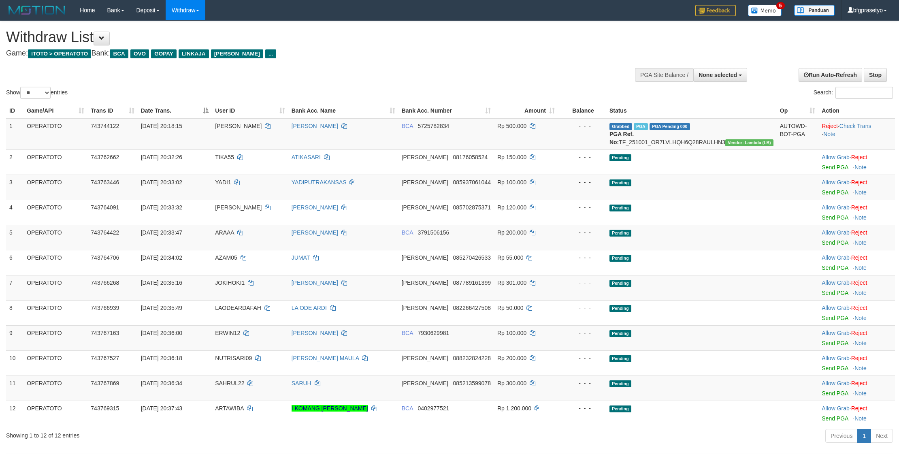
select select
select select "**"
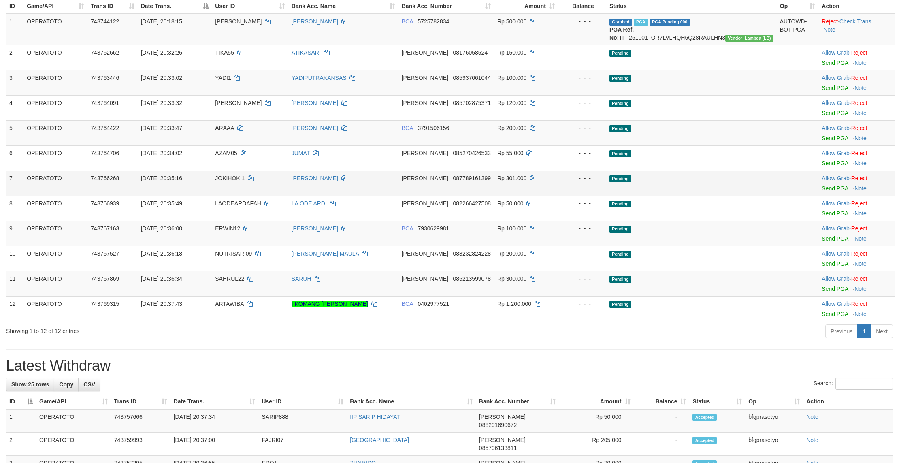
scroll to position [104, 0]
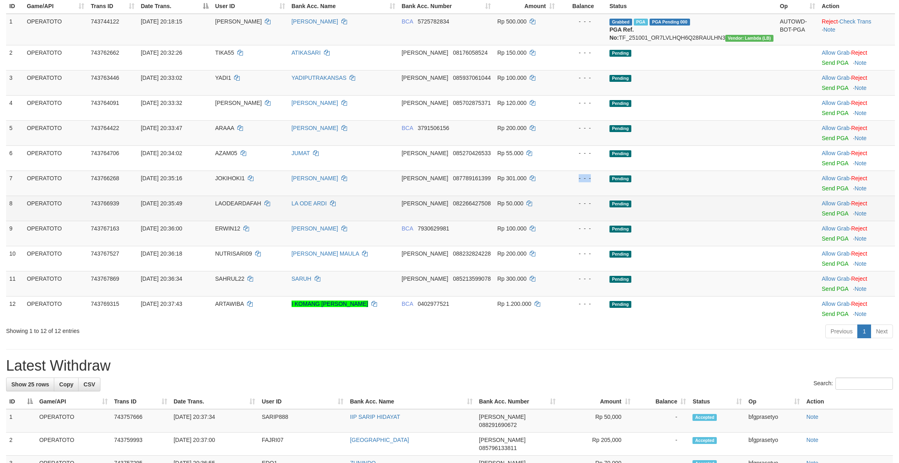
drag, startPoint x: 680, startPoint y: 219, endPoint x: 721, endPoint y: 273, distance: 68.2
click at [684, 196] on td "Pending" at bounding box center [691, 182] width 170 height 25
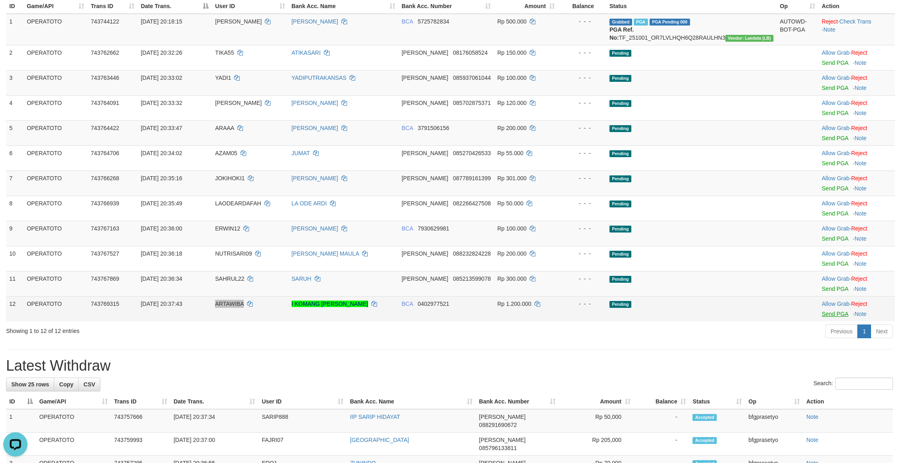
scroll to position [0, 0]
click at [830, 317] on link "Send PGA" at bounding box center [835, 314] width 26 height 6
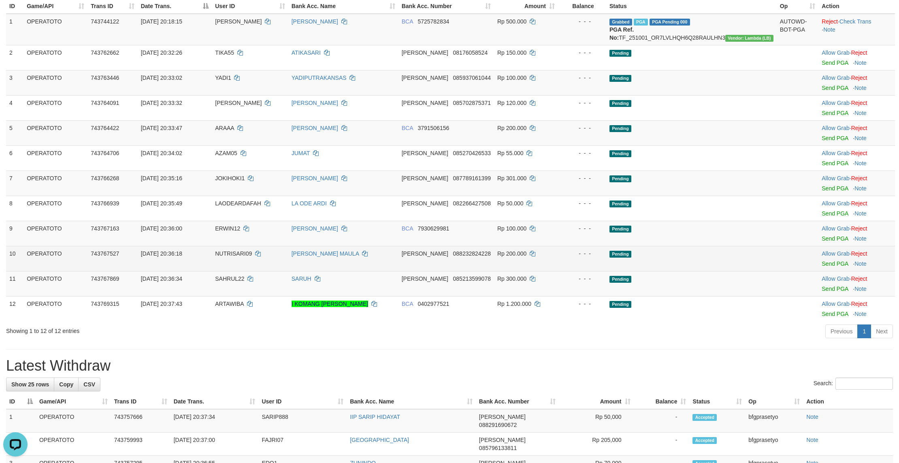
click at [658, 271] on td "Pending" at bounding box center [691, 258] width 170 height 25
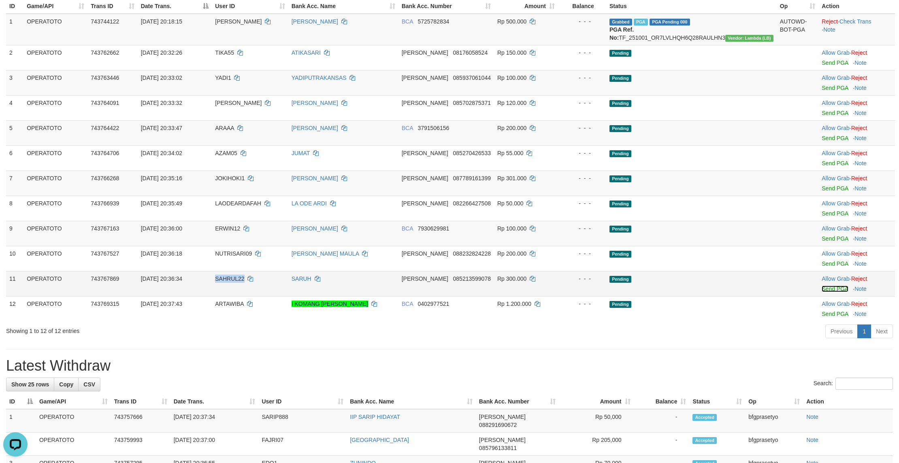
click at [833, 292] on link "Send PGA" at bounding box center [835, 288] width 26 height 6
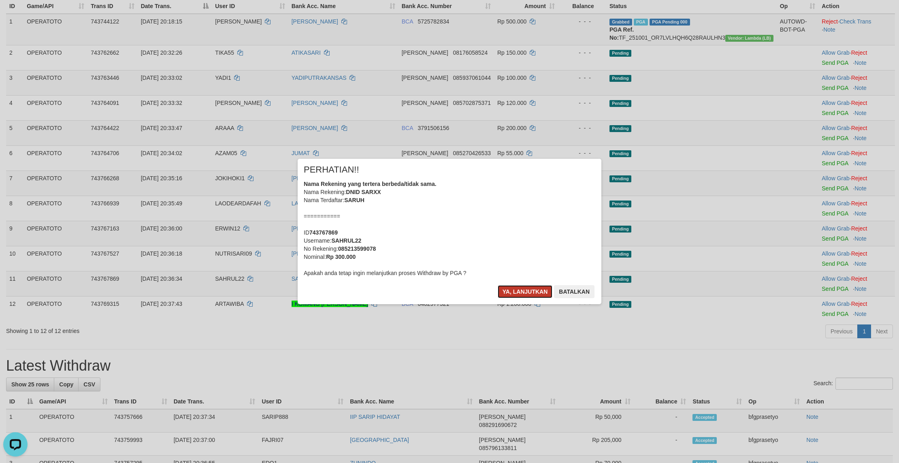
click at [512, 298] on button "Ya, lanjutkan" at bounding box center [525, 291] width 55 height 13
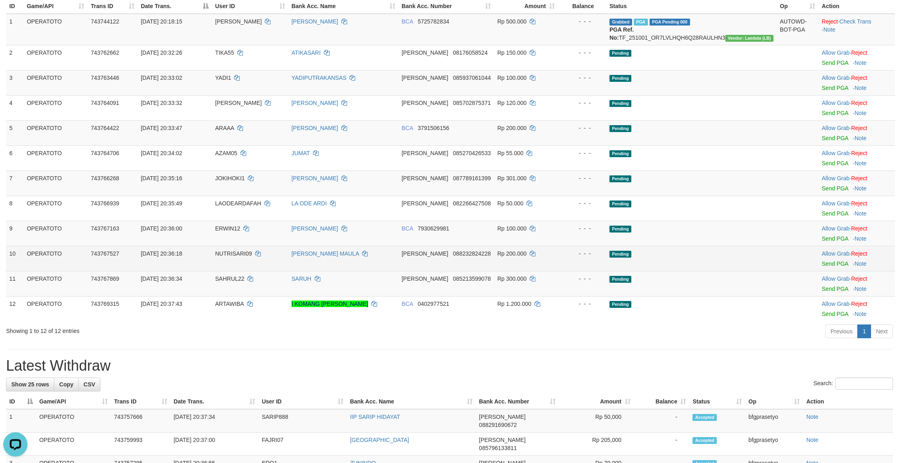
drag, startPoint x: 671, startPoint y: 319, endPoint x: 678, endPoint y: 320, distance: 7.3
click at [671, 271] on td "Pending" at bounding box center [691, 258] width 170 height 25
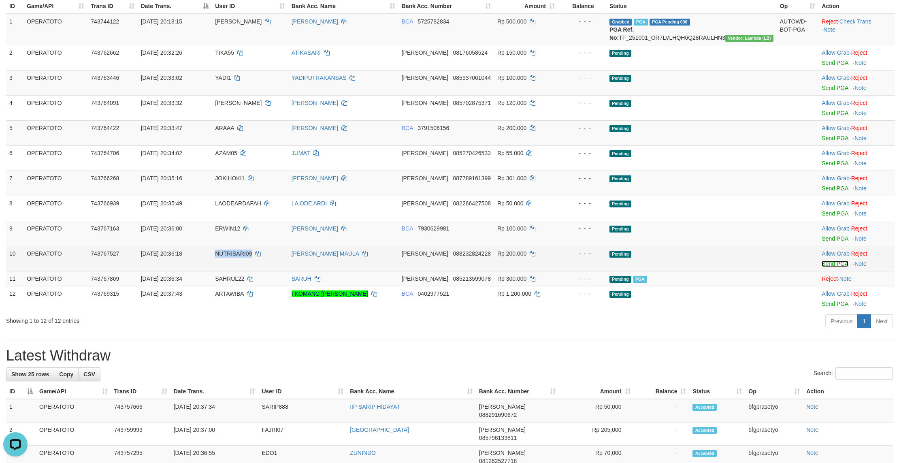
click at [836, 267] on link "Send PGA" at bounding box center [835, 263] width 26 height 6
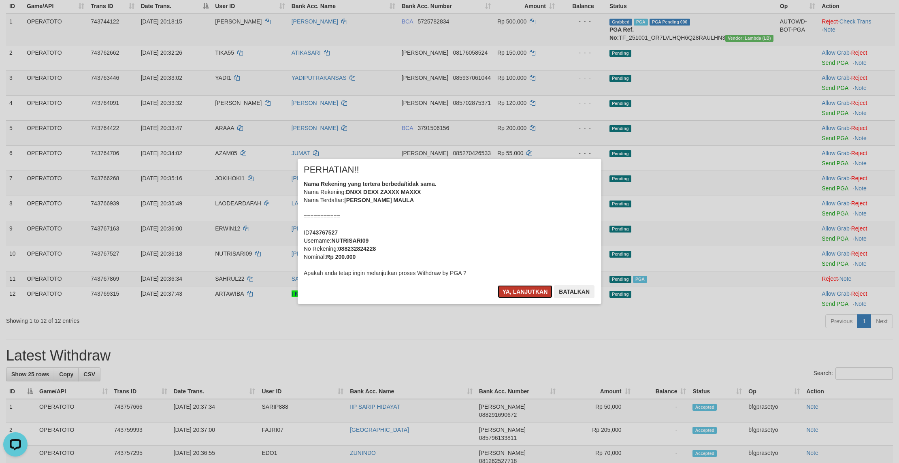
click at [520, 298] on button "Ya, lanjutkan" at bounding box center [525, 291] width 55 height 13
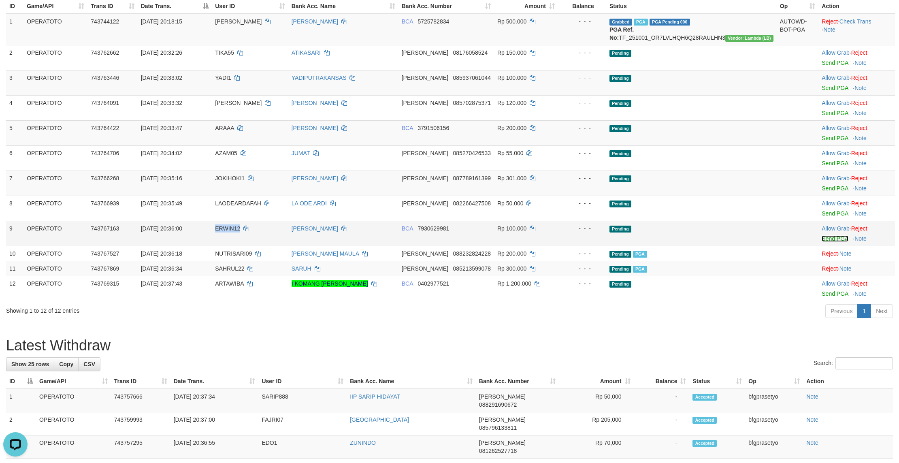
click at [830, 242] on link "Send PGA" at bounding box center [835, 238] width 26 height 6
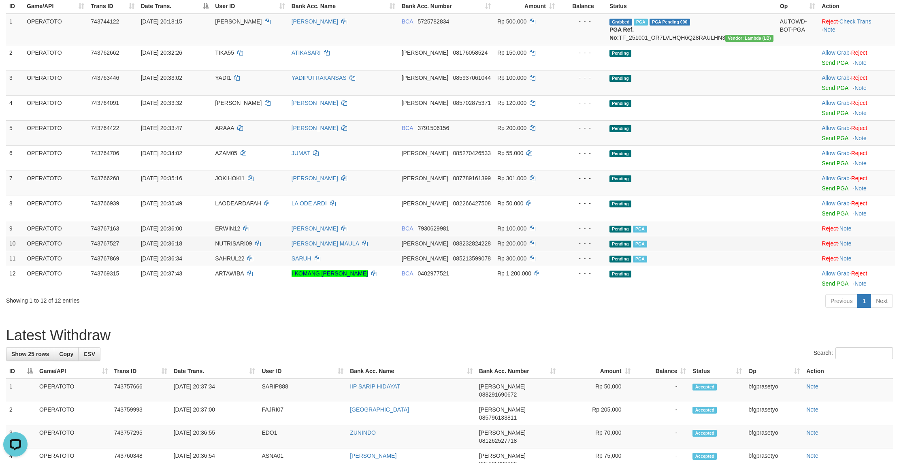
click at [621, 251] on td "Pending PGA" at bounding box center [691, 243] width 170 height 15
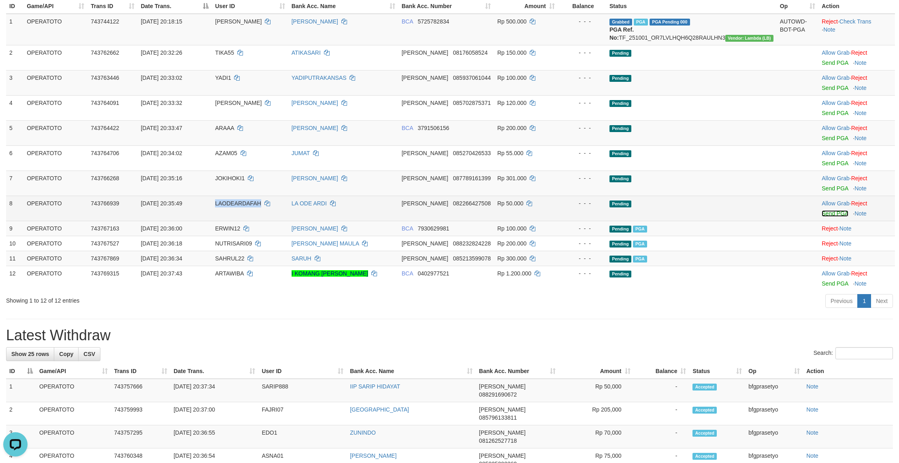
click at [839, 217] on link "Send PGA" at bounding box center [835, 213] width 26 height 6
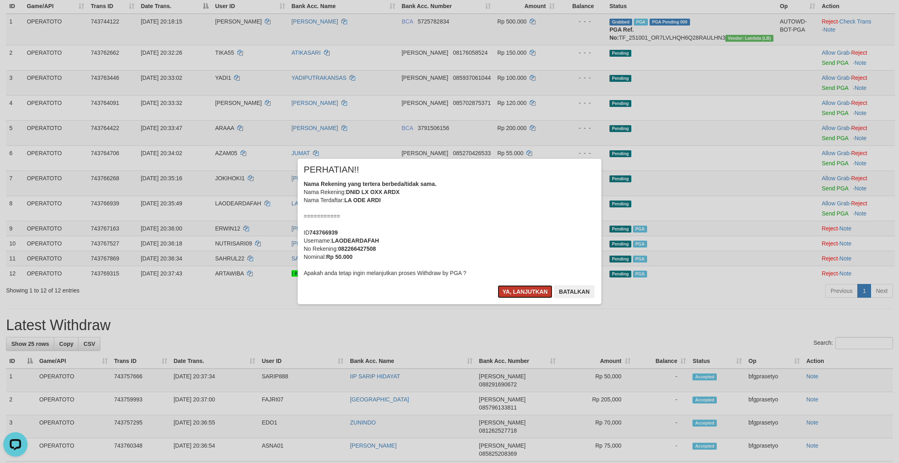
click at [514, 298] on button "Ya, lanjutkan" at bounding box center [525, 291] width 55 height 13
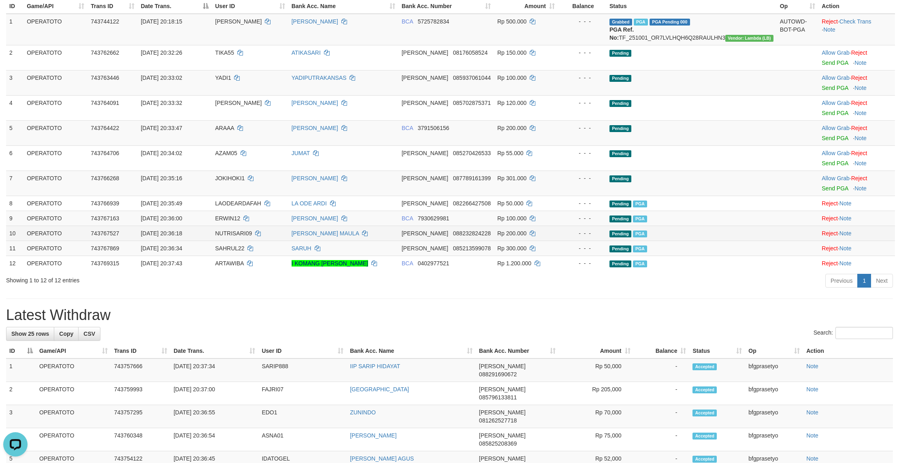
click at [692, 241] on td "Pending PGA" at bounding box center [691, 233] width 170 height 15
click at [829, 192] on link "Send PGA" at bounding box center [835, 188] width 26 height 6
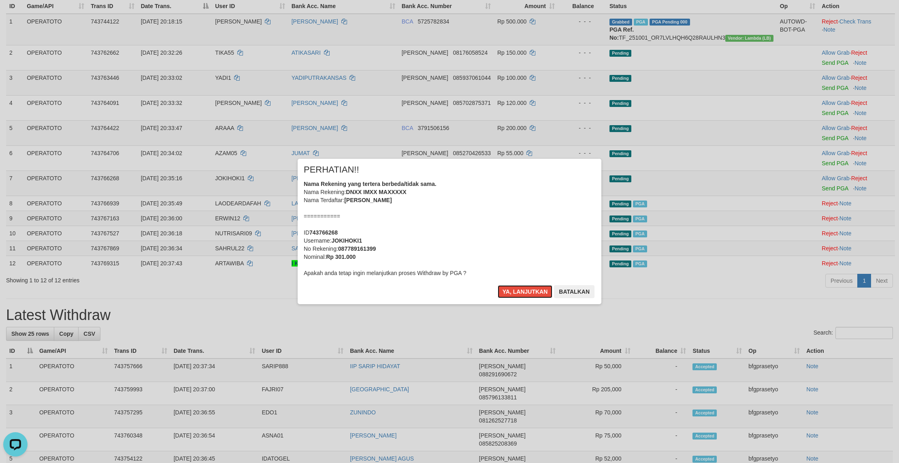
drag, startPoint x: 504, startPoint y: 309, endPoint x: 511, endPoint y: 308, distance: 7.4
click at [505, 298] on button "Ya, lanjutkan" at bounding box center [525, 291] width 55 height 13
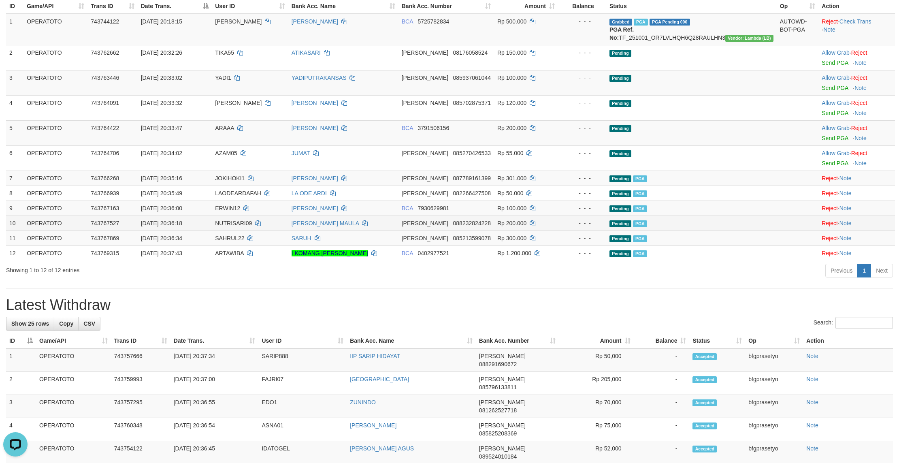
click at [628, 227] on span "Pending" at bounding box center [620, 223] width 22 height 7
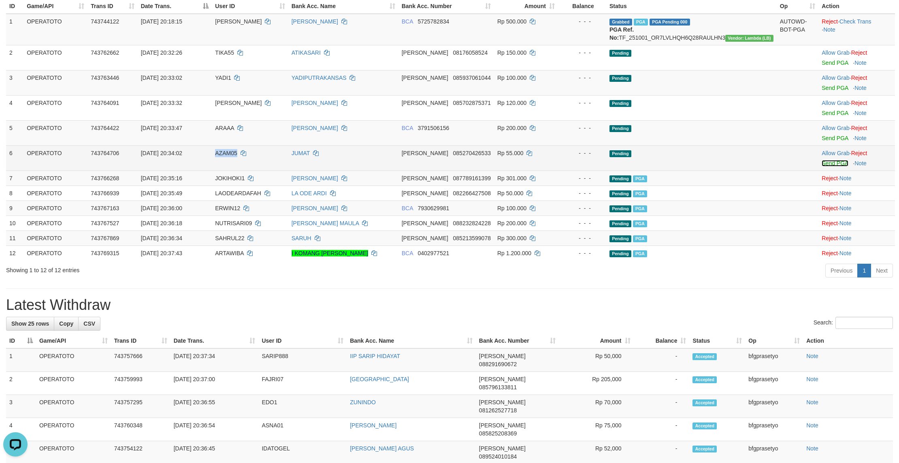
click at [835, 166] on link "Send PGA" at bounding box center [835, 163] width 26 height 6
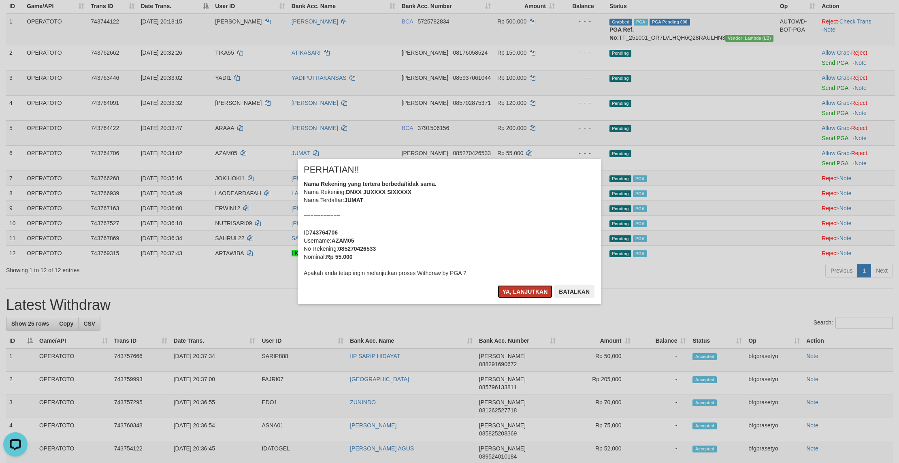
click at [518, 298] on button "Ya, lanjutkan" at bounding box center [525, 291] width 55 height 13
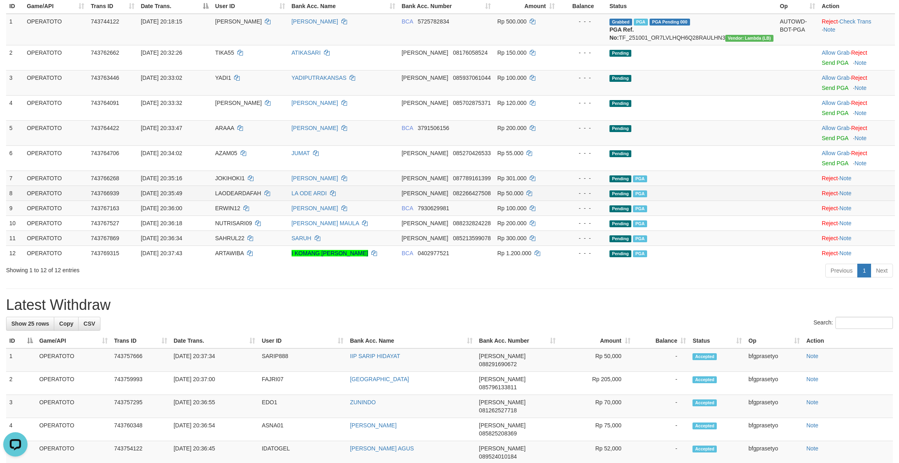
click at [558, 200] on td "Rp 50.000" at bounding box center [526, 192] width 64 height 15
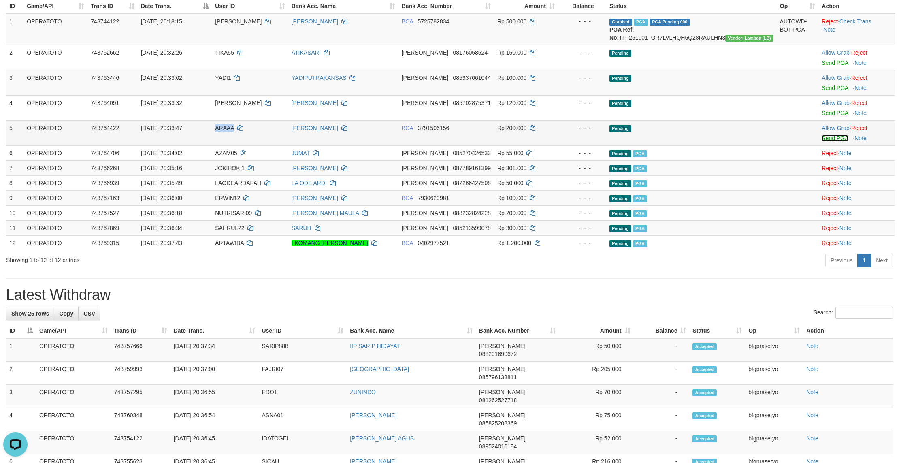
click at [827, 141] on link "Send PGA" at bounding box center [835, 138] width 26 height 6
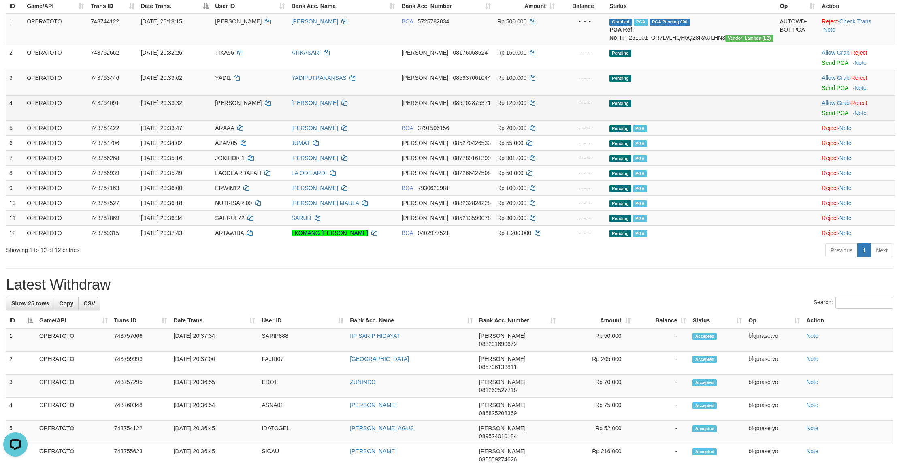
drag, startPoint x: 532, startPoint y: 199, endPoint x: 508, endPoint y: 140, distance: 63.8
click at [532, 150] on td "Rp 55.000" at bounding box center [526, 142] width 64 height 15
click at [835, 116] on link "Send PGA" at bounding box center [835, 113] width 26 height 6
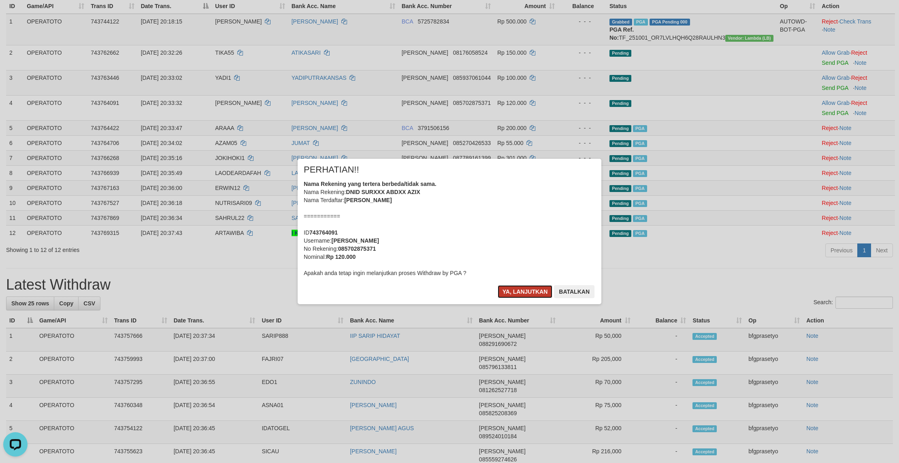
click at [527, 298] on button "Ya, lanjutkan" at bounding box center [525, 291] width 55 height 13
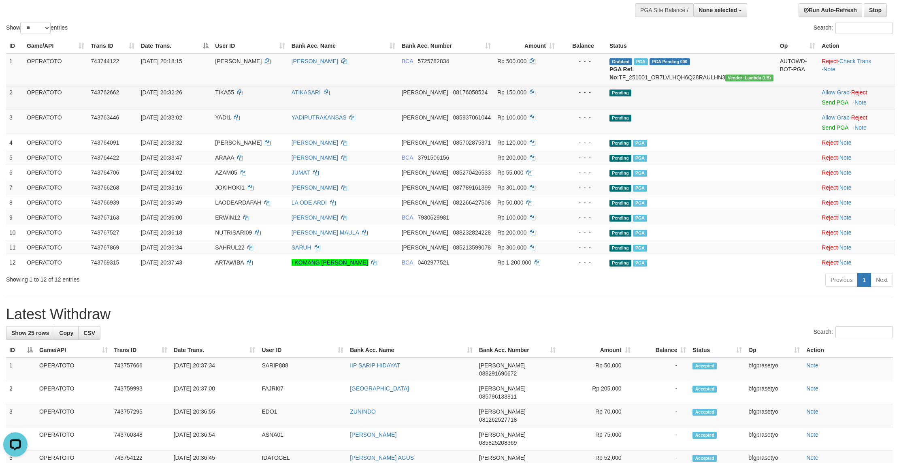
scroll to position [64, 0]
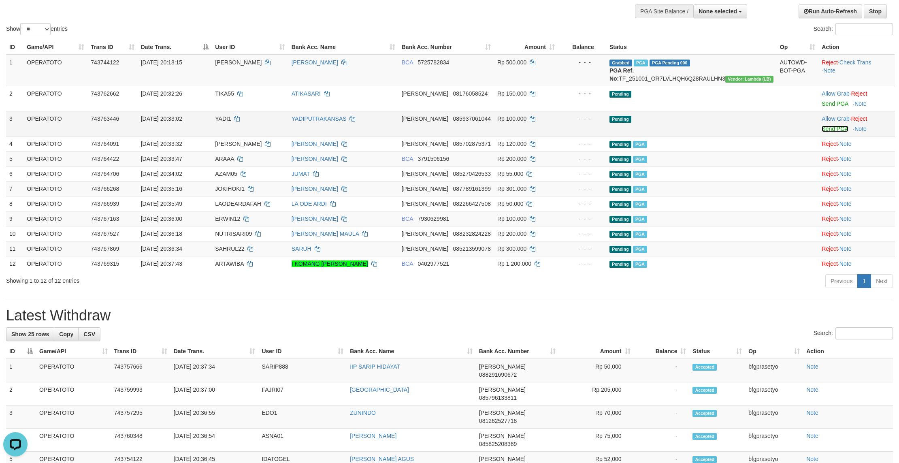
click at [837, 132] on link "Send PGA" at bounding box center [835, 129] width 26 height 6
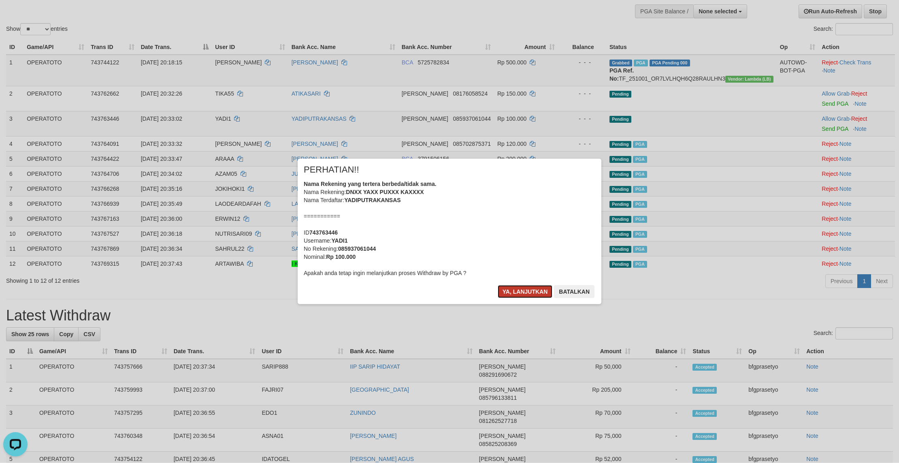
click at [540, 298] on button "Ya, lanjutkan" at bounding box center [525, 291] width 55 height 13
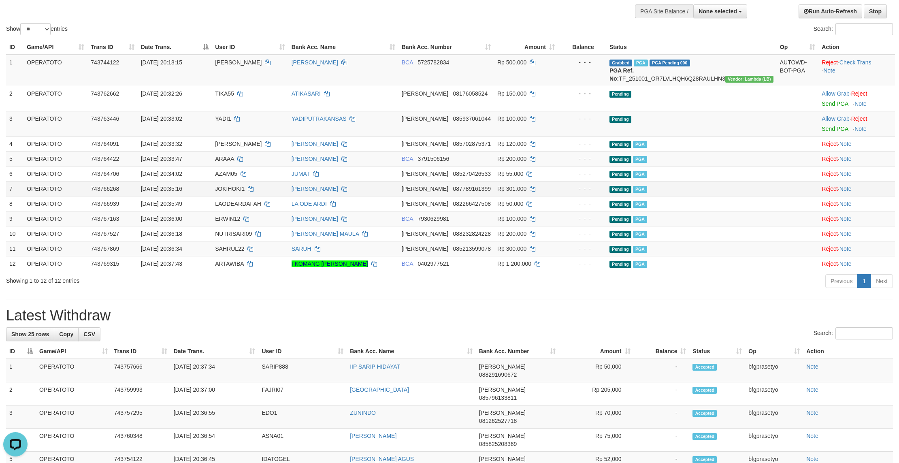
click at [647, 193] on span "PGA" at bounding box center [640, 189] width 14 height 7
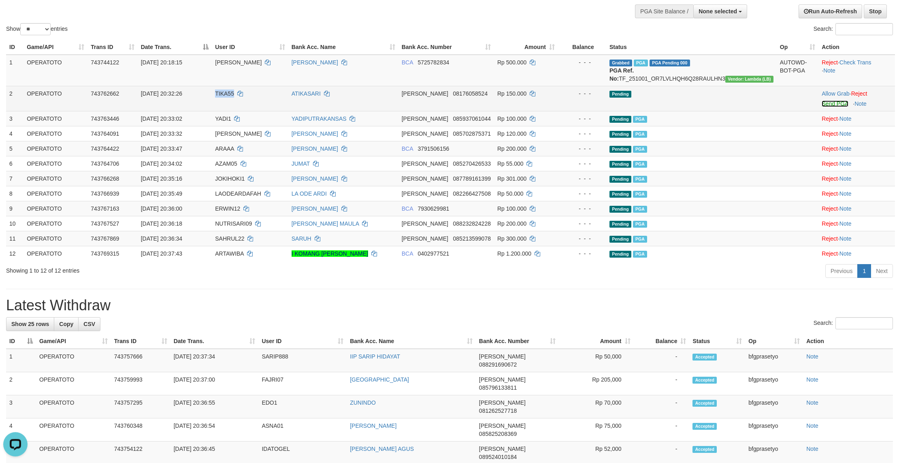
click at [837, 107] on link "Send PGA" at bounding box center [835, 103] width 26 height 6
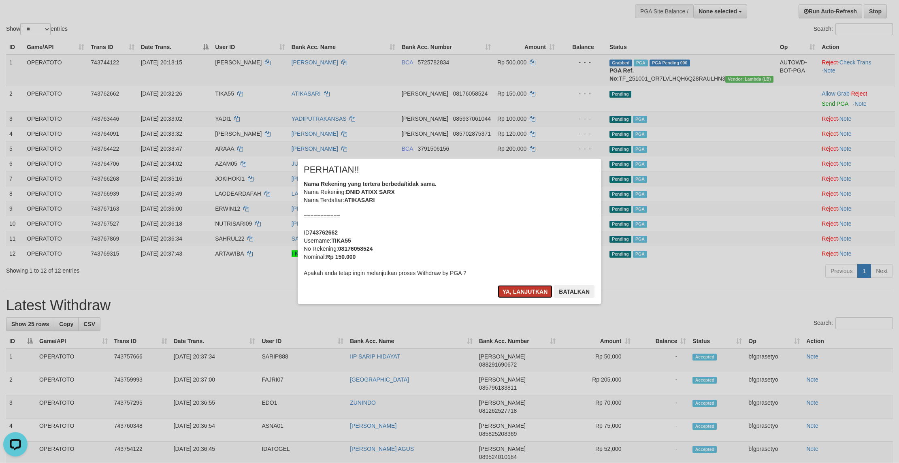
click at [514, 298] on button "Ya, lanjutkan" at bounding box center [525, 291] width 55 height 13
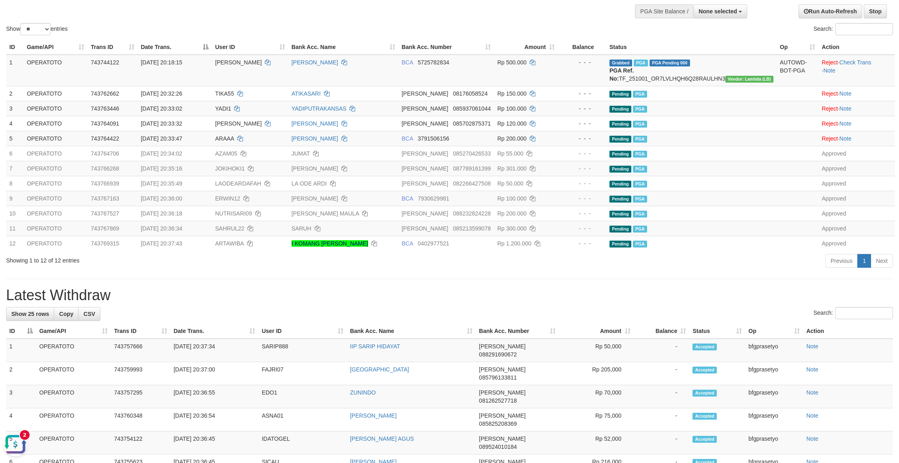
click at [17, 439] on button "Open LiveChat chat widget" at bounding box center [15, 444] width 24 height 24
click at [714, 86] on td "Grabbed PGA PGA Pending 000 PGA Ref. No: TF_251001_OR7LVLHQH6Q28RAULHN3 Vendor:…" at bounding box center [691, 71] width 170 height 32
click at [720, 86] on td "Grabbed PGA PGA Pending 000 PGA Ref. No: TF_251001_OR7LVLHQH6Q28RAULHN3 Vendor:…" at bounding box center [691, 71] width 170 height 32
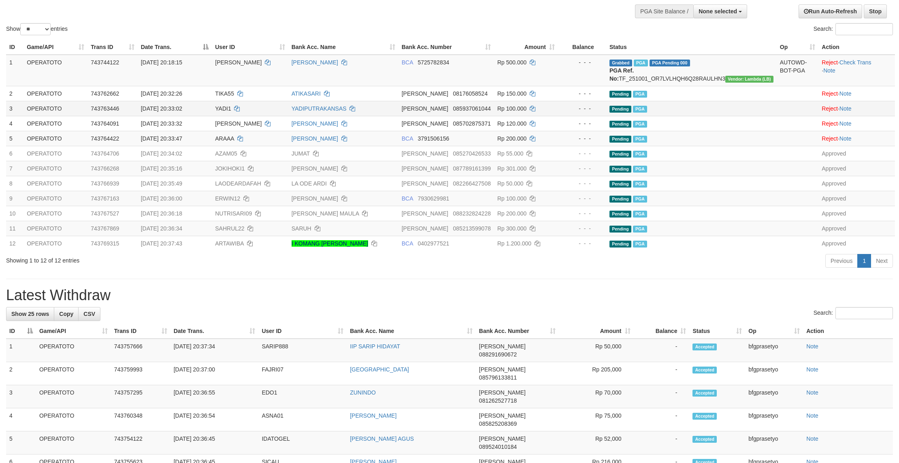
copy td "TF_251001_OR7LVLHQH6Q28RAULHN3"
click at [291, 26] on div "Show ** ** ** *** entries" at bounding box center [224, 30] width 437 height 14
click at [274, 28] on div "Show ** ** ** *** entries" at bounding box center [224, 30] width 437 height 14
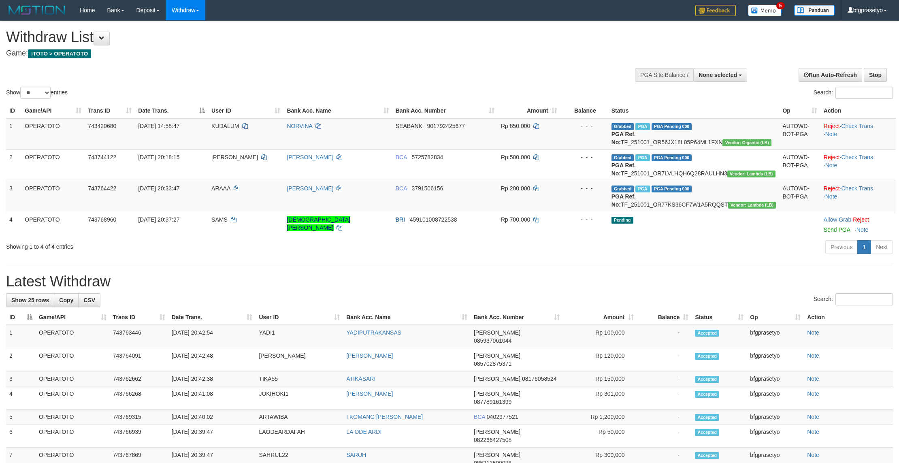
select select
select select "**"
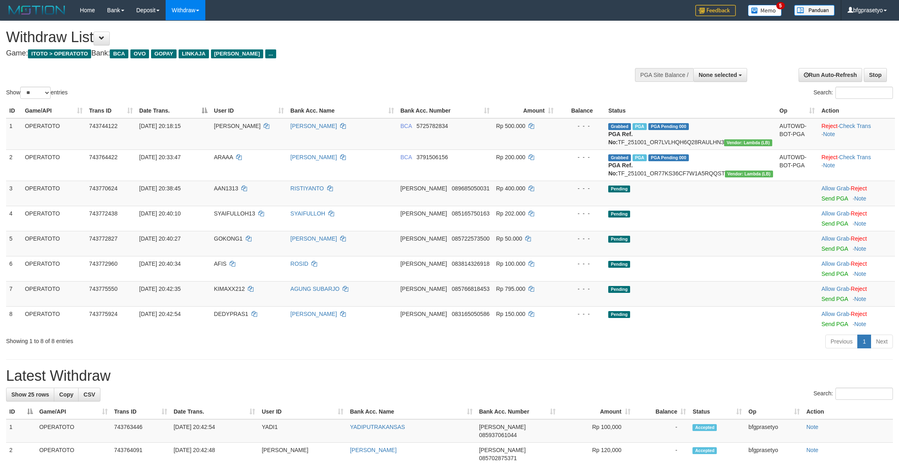
select select
select select "**"
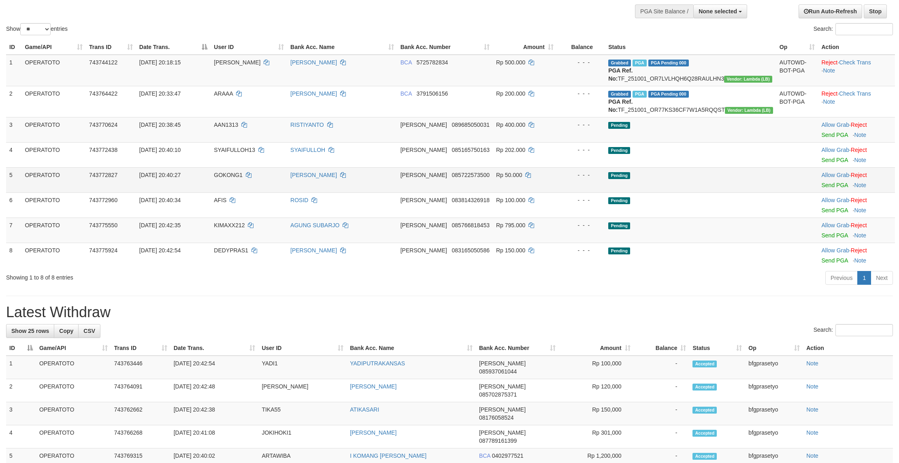
scroll to position [64, 0]
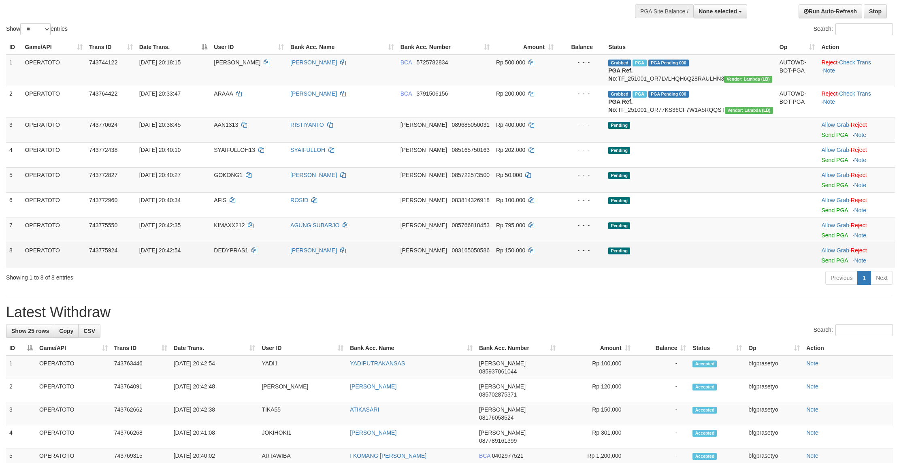
drag, startPoint x: 709, startPoint y: 268, endPoint x: 718, endPoint y: 313, distance: 45.5
click at [711, 217] on td "Pending" at bounding box center [690, 204] width 171 height 25
click at [835, 264] on link "Send PGA" at bounding box center [834, 260] width 26 height 6
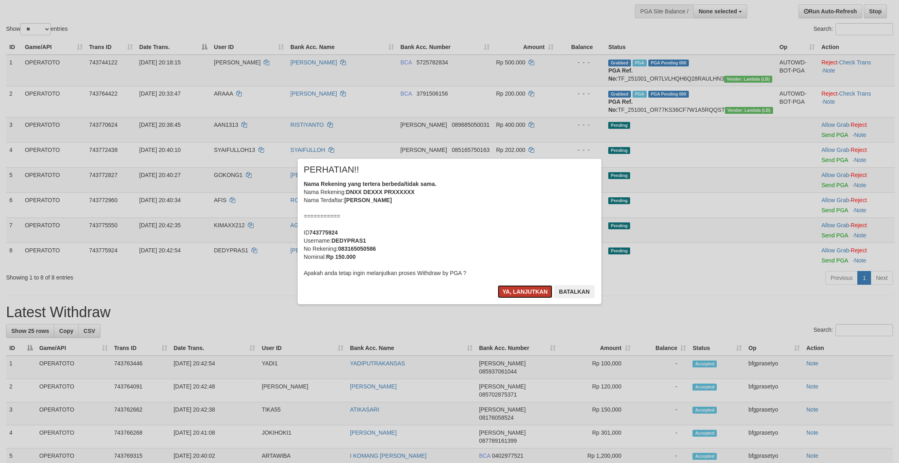
click at [505, 298] on button "Ya, lanjutkan" at bounding box center [525, 291] width 55 height 13
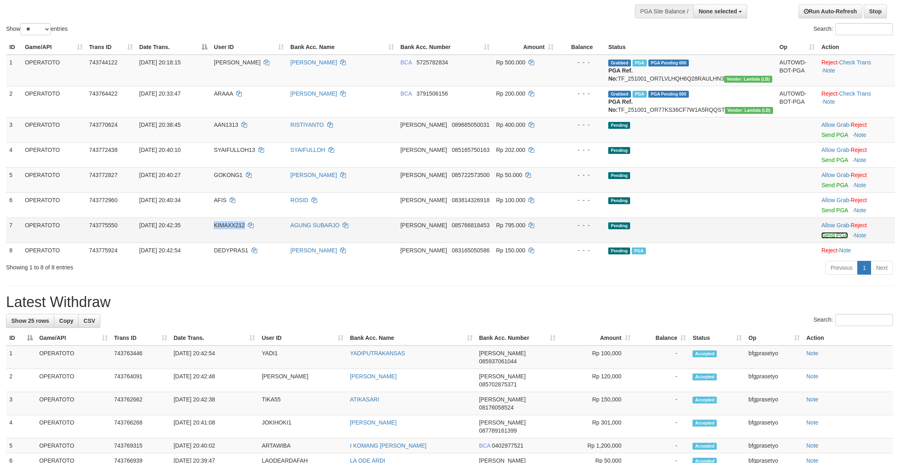
click at [838, 239] on link "Send PGA" at bounding box center [834, 235] width 26 height 6
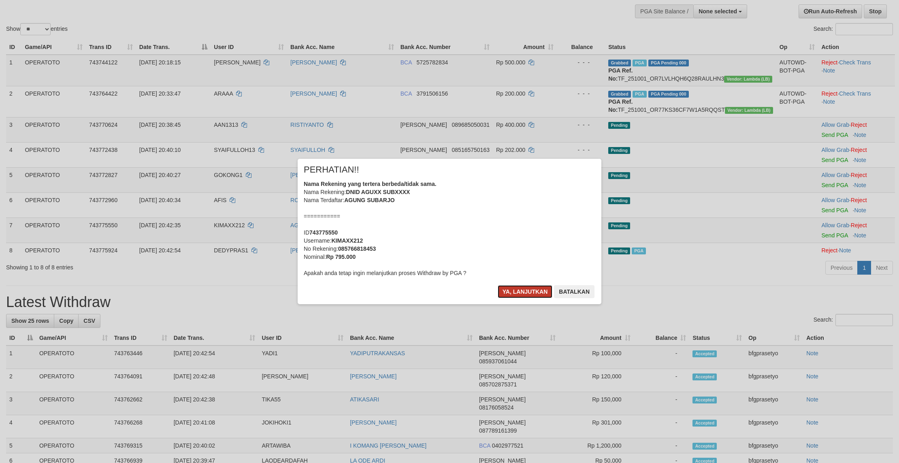
click at [520, 298] on button "Ya, lanjutkan" at bounding box center [525, 291] width 55 height 13
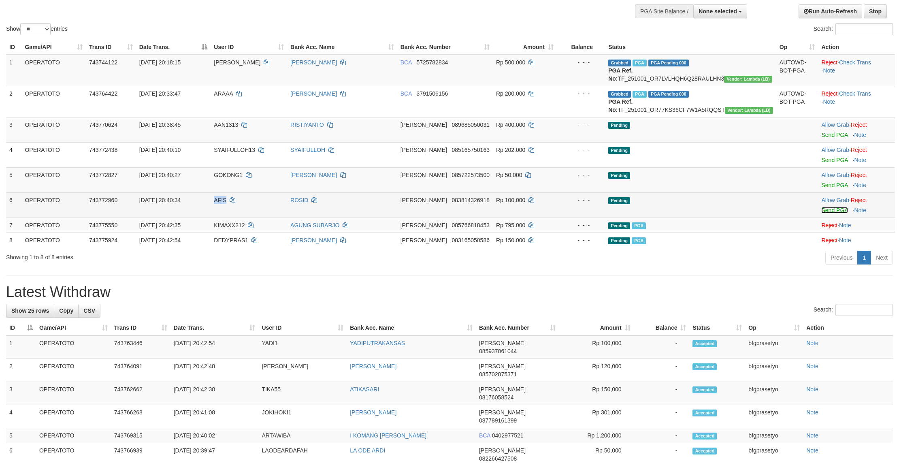
click at [838, 213] on link "Send PGA" at bounding box center [834, 210] width 26 height 6
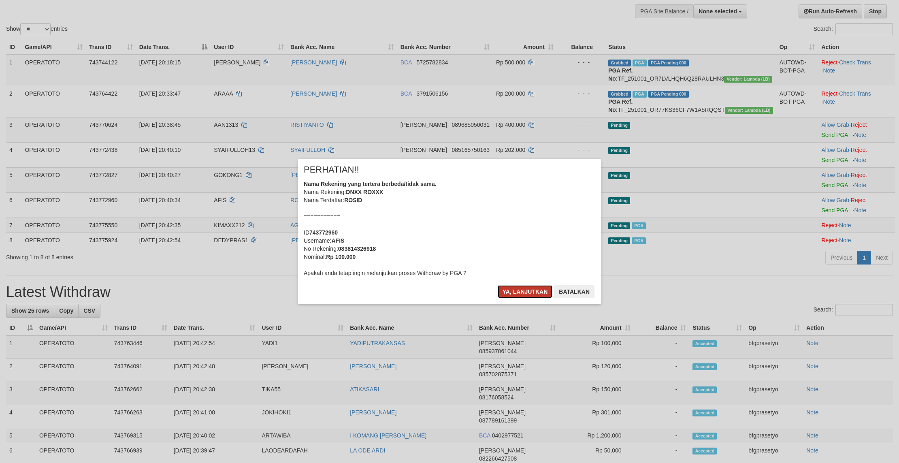
click at [520, 298] on button "Ya, lanjutkan" at bounding box center [525, 291] width 55 height 13
click at [514, 304] on div "× PERHATIAN!! Nama Rekening yang tertera berbeda/tidak sama. Nama Rekening: DNX…" at bounding box center [450, 231] width 304 height 145
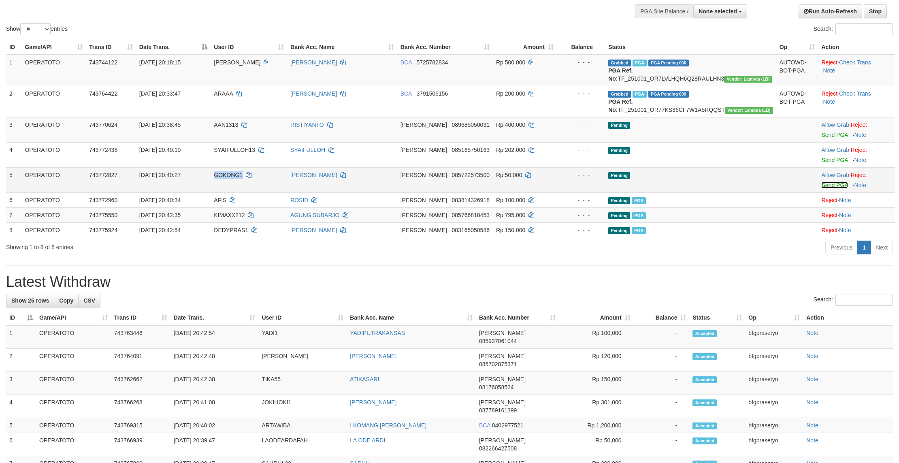
click at [841, 188] on link "Send PGA" at bounding box center [834, 185] width 26 height 6
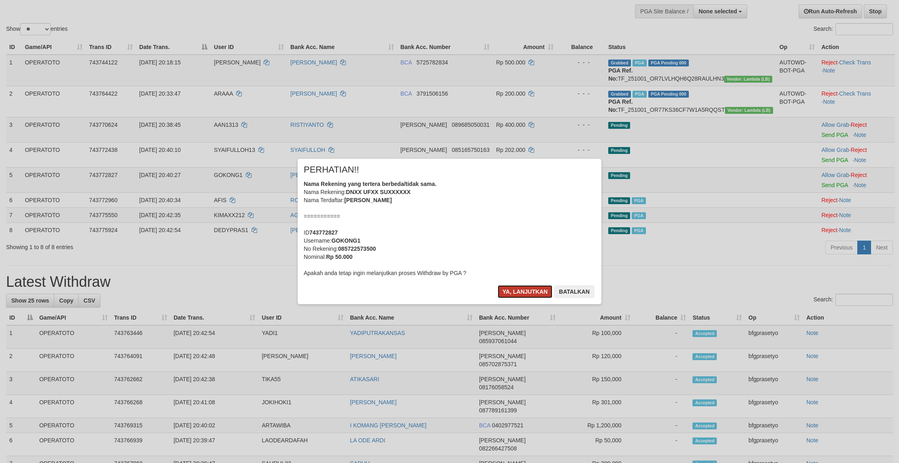
click at [529, 298] on button "Ya, lanjutkan" at bounding box center [525, 291] width 55 height 13
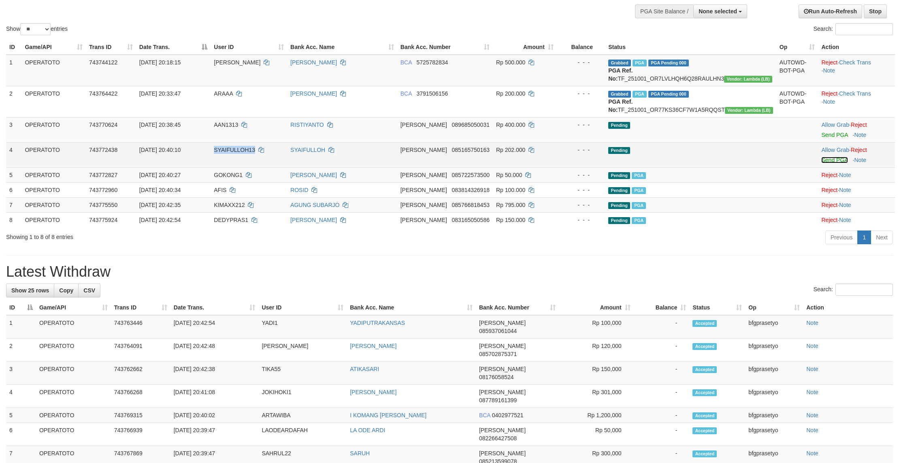
click at [842, 163] on link "Send PGA" at bounding box center [834, 160] width 26 height 6
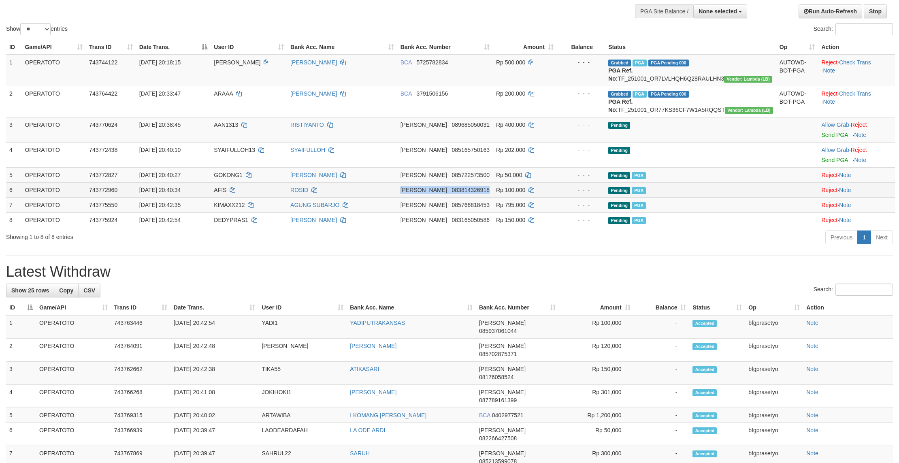
click at [537, 227] on tbody "1 OPERATOTO 743744122 01/10/2025 20:18:15 ABDULHANIF ROMI SAPUTRA BCA 572578283…" at bounding box center [450, 141] width 889 height 173
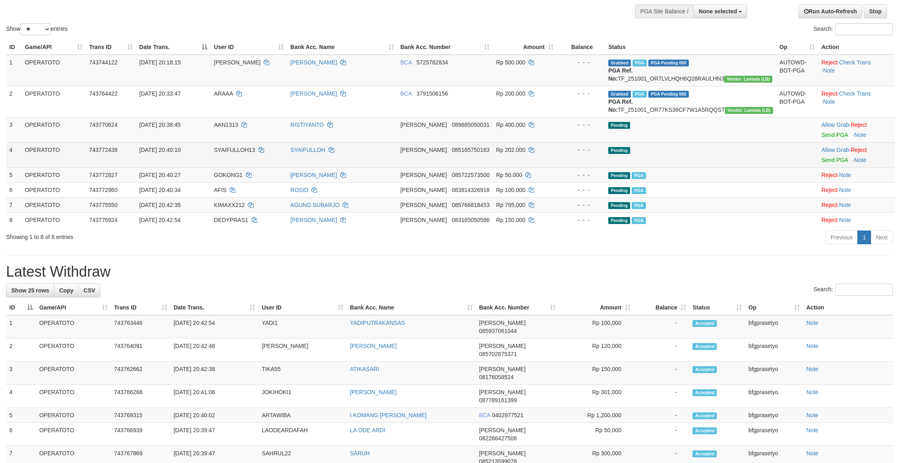
click at [581, 215] on tbody "1 OPERATOTO 743744122 01/10/2025 20:18:15 ABDULHANIF ROMI SAPUTRA BCA 572578283…" at bounding box center [450, 141] width 889 height 173
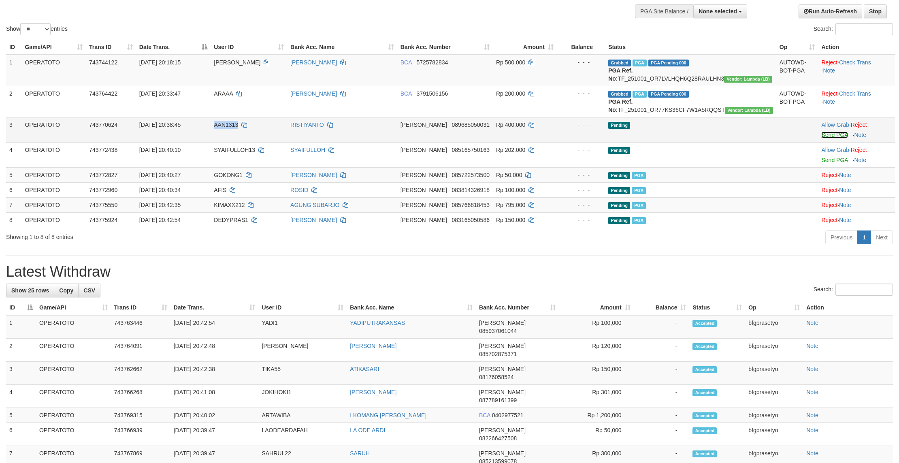
click at [838, 138] on link "Send PGA" at bounding box center [834, 135] width 26 height 6
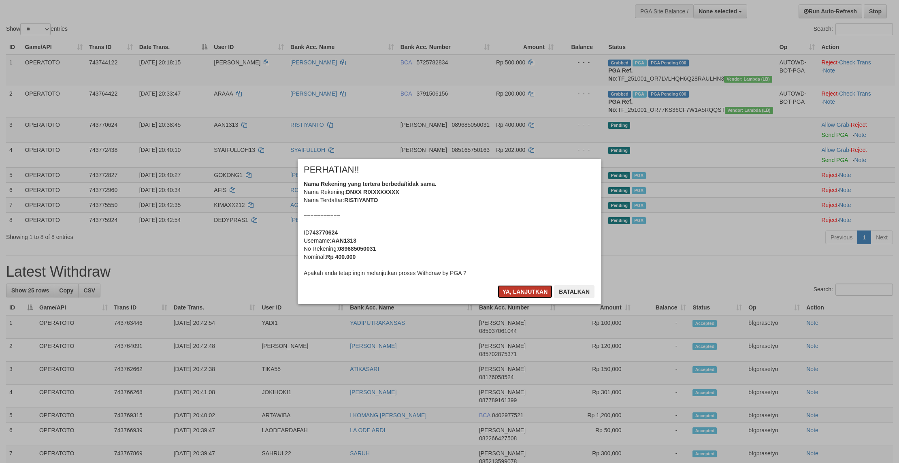
click at [513, 298] on button "Ya, lanjutkan" at bounding box center [525, 291] width 55 height 13
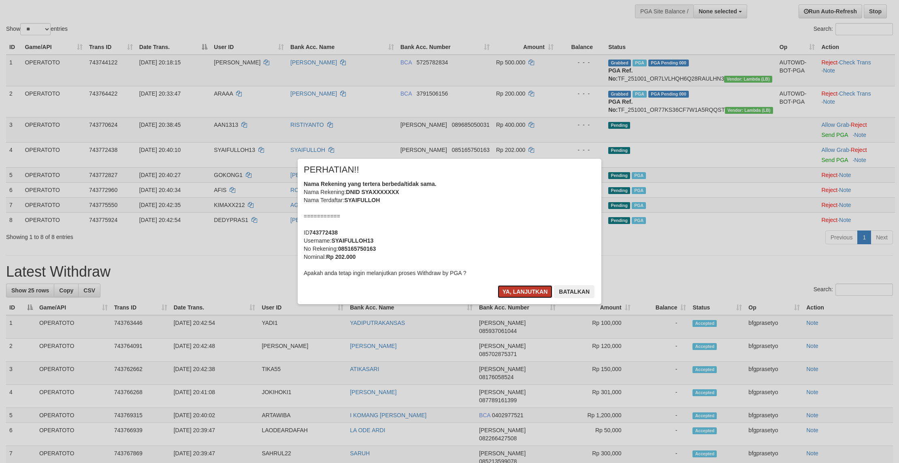
click at [514, 298] on button "Ya, lanjutkan" at bounding box center [525, 291] width 55 height 13
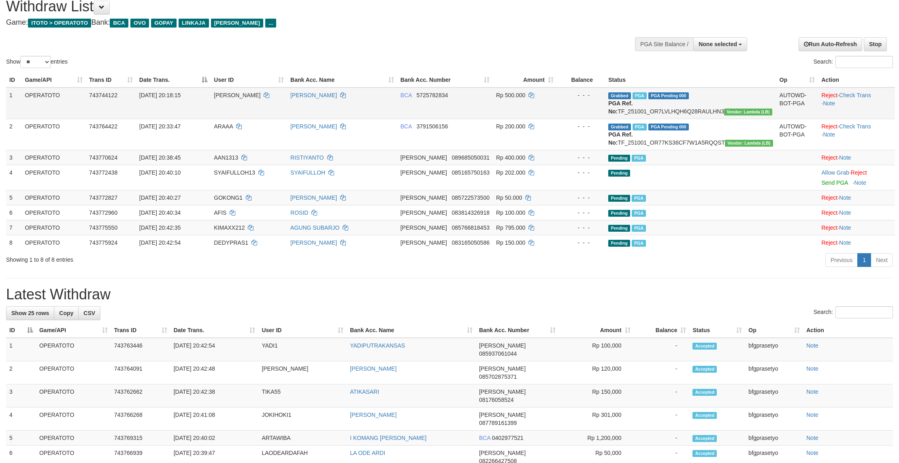
scroll to position [0, 0]
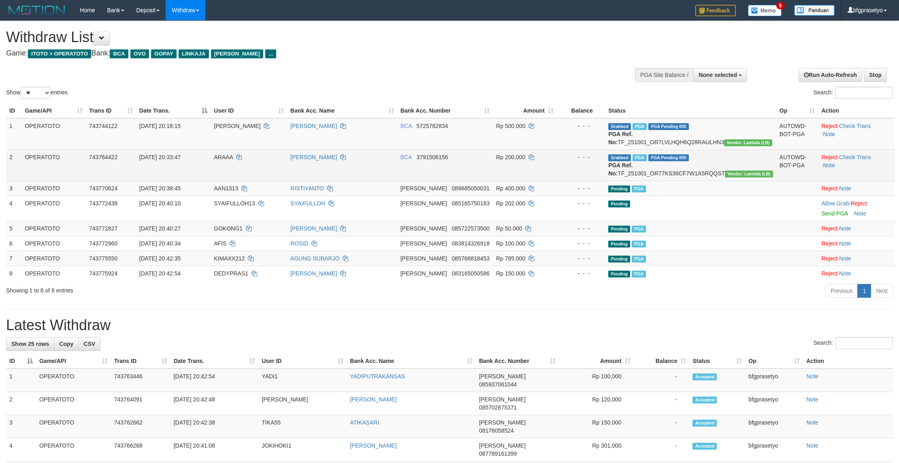
click at [712, 181] on td "Grabbed PGA PGA Pending 000 PGA Ref. No: TF_251001_OR77KS36CF7W1A5RQQST Vendor:…" at bounding box center [690, 164] width 171 height 31
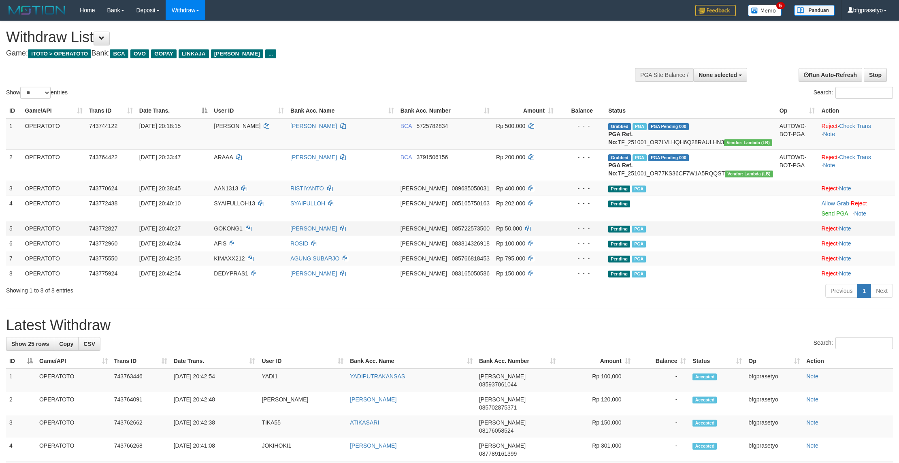
copy td "TF_251001_OR77KS36CF7W1A5RQQST"
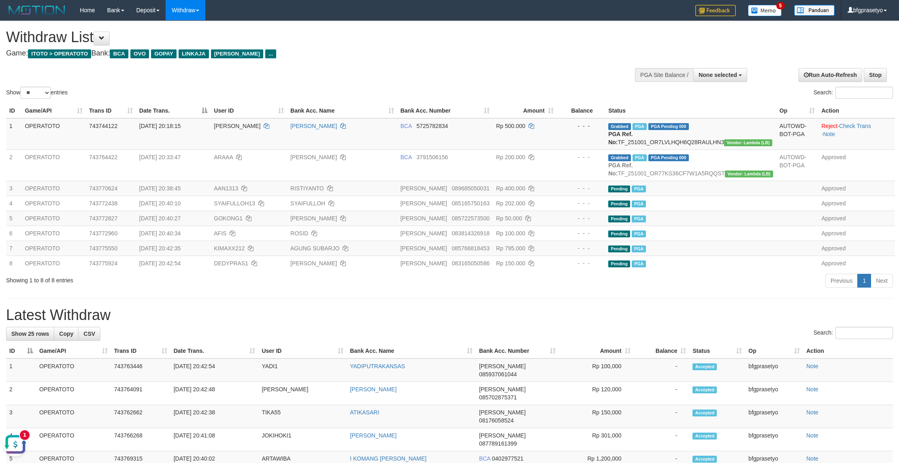
click at [349, 58] on h4 "Game: ITOTO > OPERATOTO Bank: BCA OVO GOPAY LINKAJA DANA ..." at bounding box center [298, 53] width 585 height 8
click at [12, 445] on button "Open LiveChat chat widget" at bounding box center [15, 444] width 24 height 24
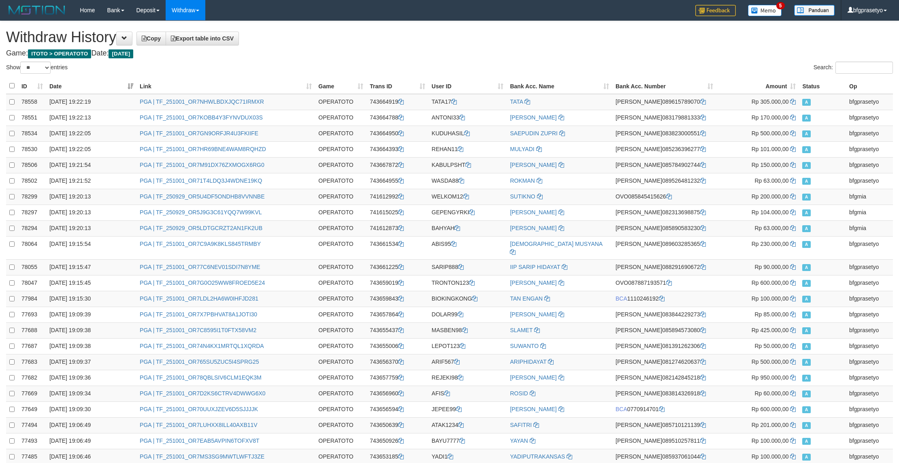
select select "**"
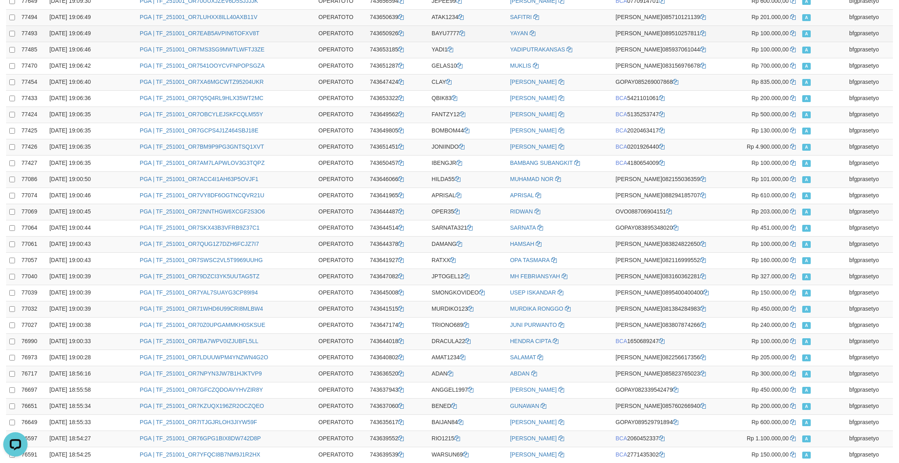
scroll to position [416, 0]
click at [601, 42] on td "YAYAN" at bounding box center [560, 34] width 106 height 16
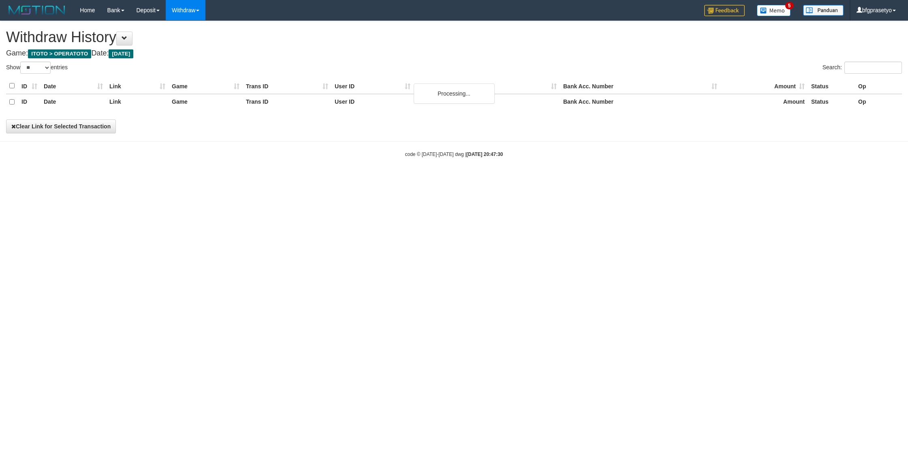
select select "**"
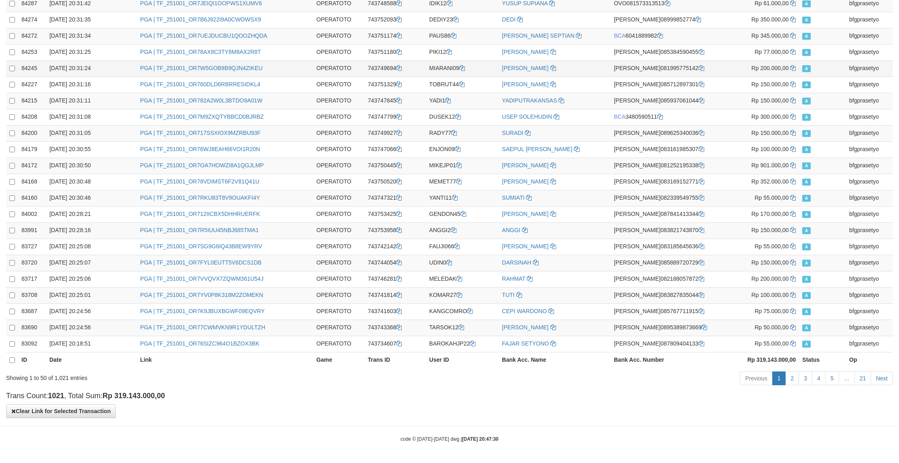
click at [586, 60] on td "[PERSON_NAME]" at bounding box center [555, 68] width 112 height 16
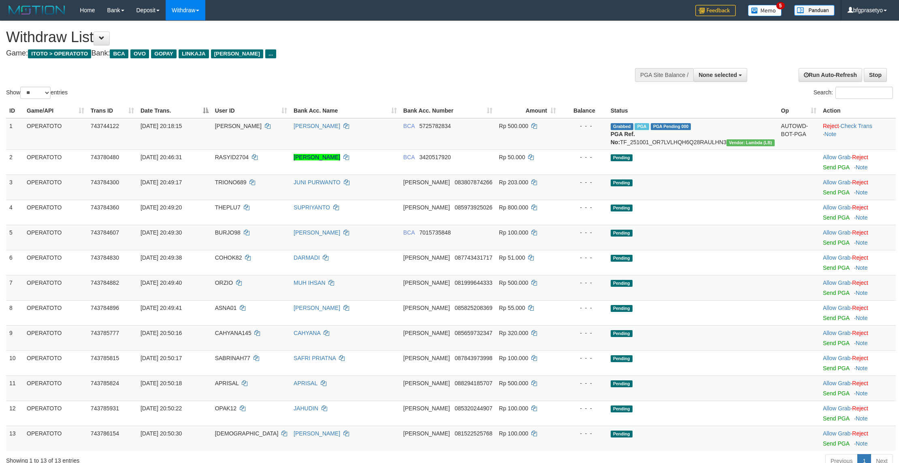
select select
select select "**"
click at [703, 250] on td "Pending" at bounding box center [692, 237] width 170 height 25
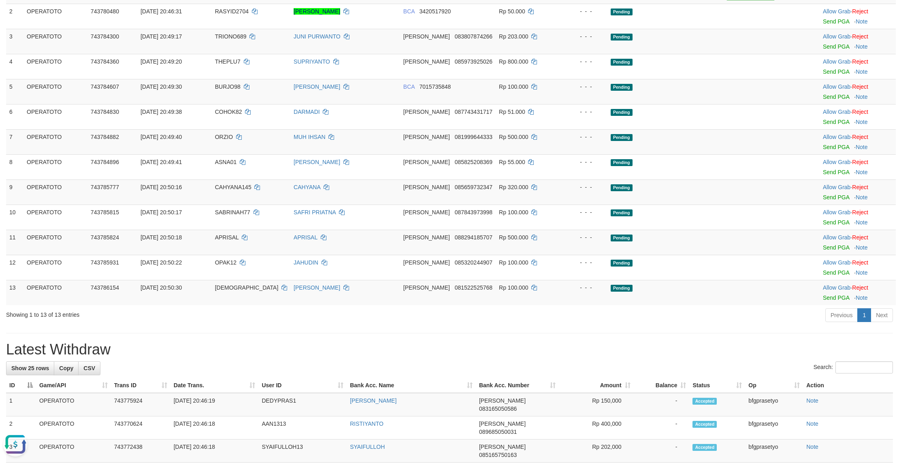
click at [257, 358] on h1 "Latest Withdraw" at bounding box center [449, 349] width 887 height 16
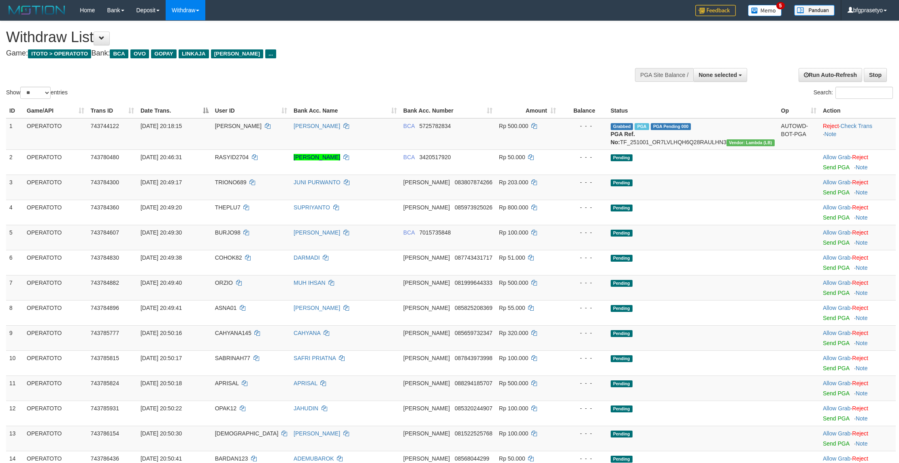
select select
select select "**"
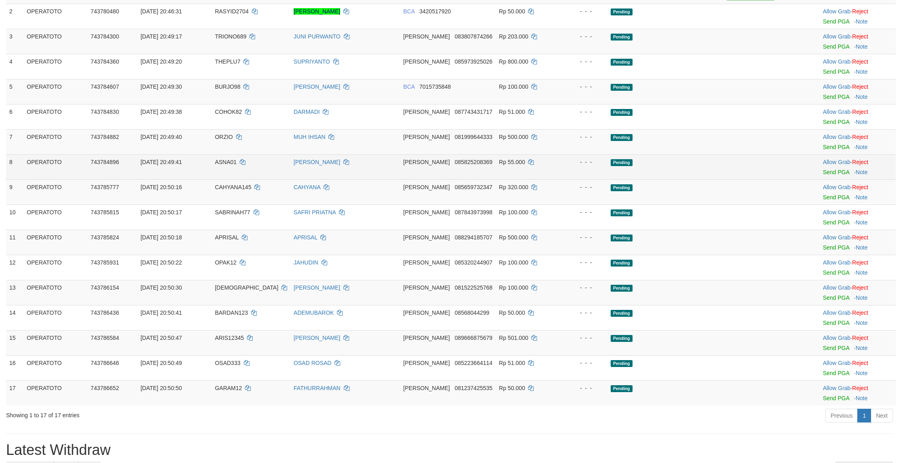
drag, startPoint x: 652, startPoint y: 193, endPoint x: 665, endPoint y: 231, distance: 40.0
click at [653, 154] on td "Pending" at bounding box center [692, 141] width 170 height 25
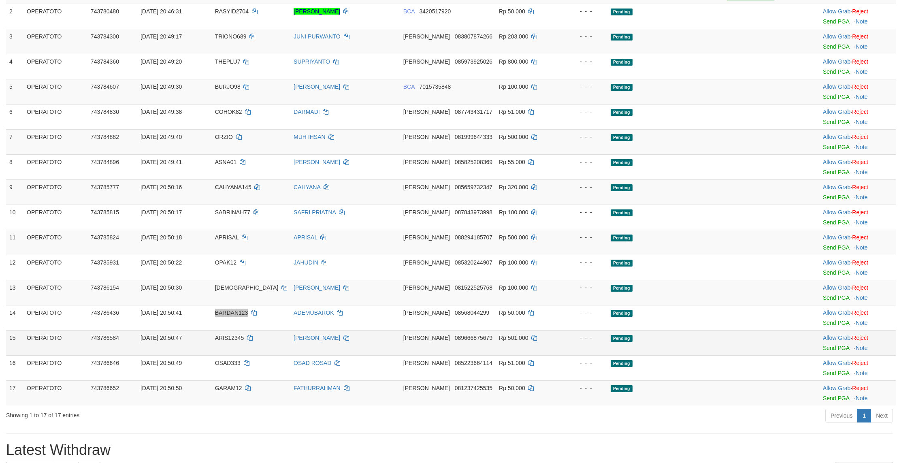
scroll to position [306, 0]
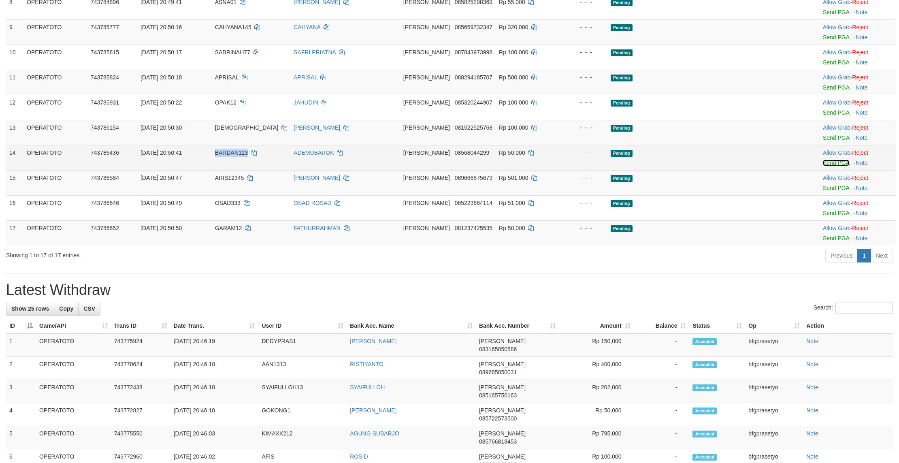
click at [832, 166] on link "Send PGA" at bounding box center [836, 163] width 26 height 6
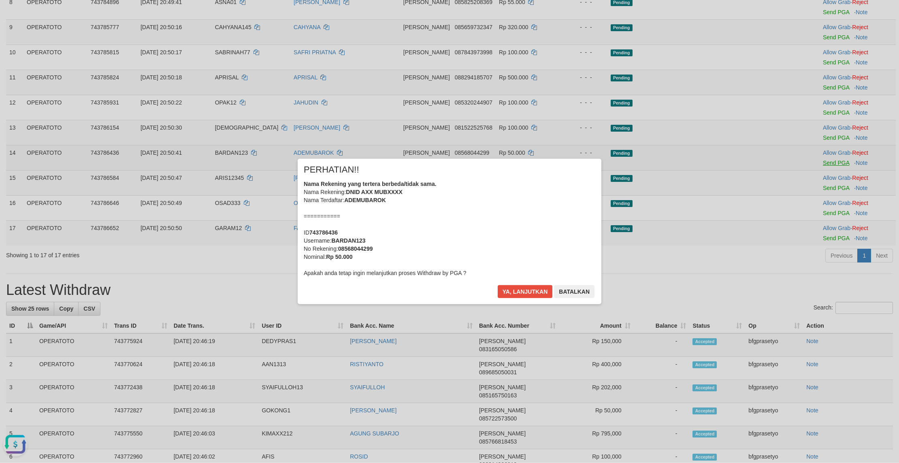
scroll to position [0, 0]
drag, startPoint x: 528, startPoint y: 306, endPoint x: 670, endPoint y: 314, distance: 142.0
click at [530, 298] on button "Ya, lanjutkan" at bounding box center [525, 291] width 55 height 13
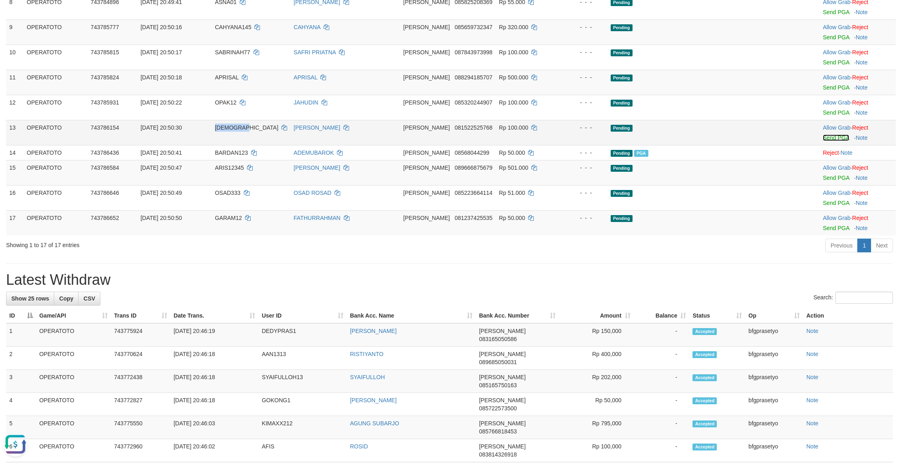
click at [838, 141] on link "Send PGA" at bounding box center [836, 137] width 26 height 6
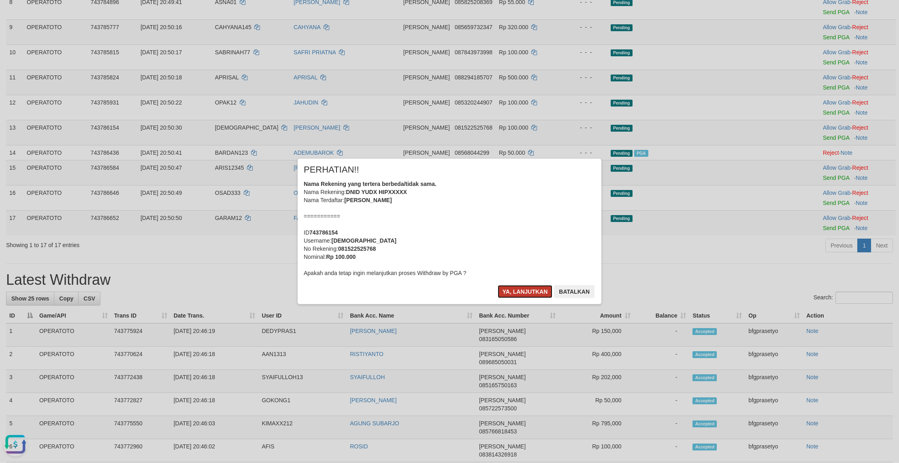
click at [526, 298] on button "Ya, lanjutkan" at bounding box center [525, 291] width 55 height 13
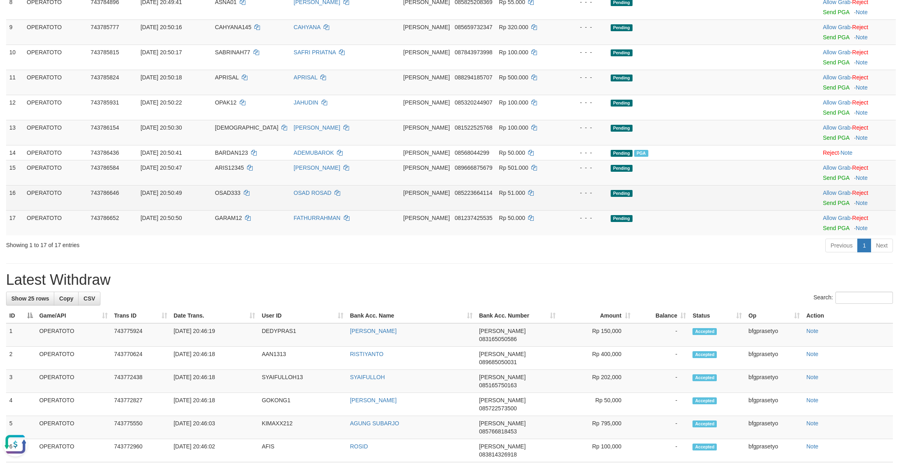
click at [672, 210] on td "Pending" at bounding box center [692, 197] width 170 height 25
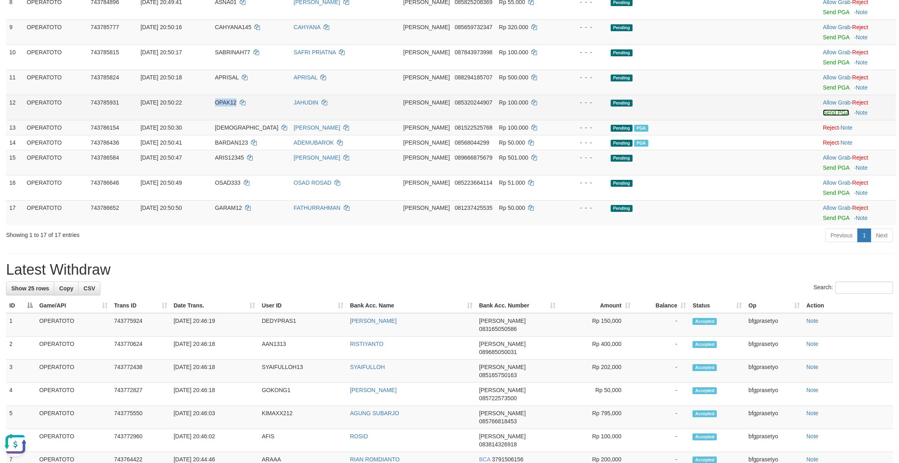
click at [829, 116] on link "Send PGA" at bounding box center [836, 112] width 26 height 6
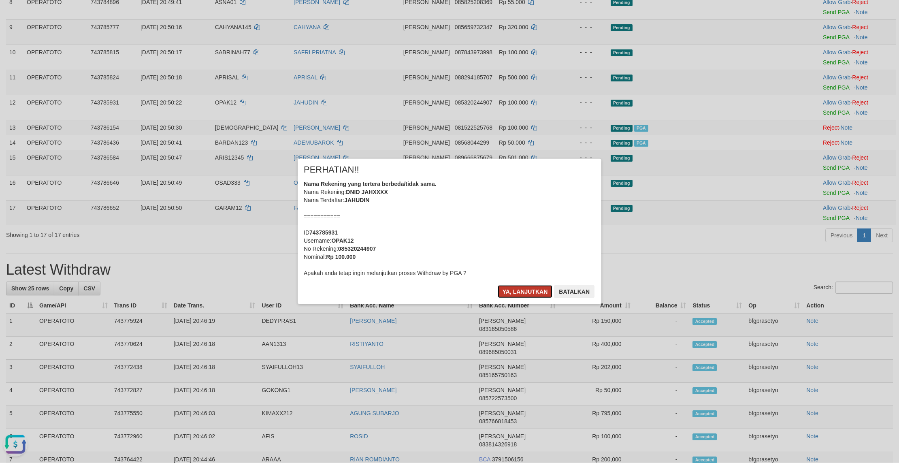
click at [522, 298] on button "Ya, lanjutkan" at bounding box center [525, 291] width 55 height 13
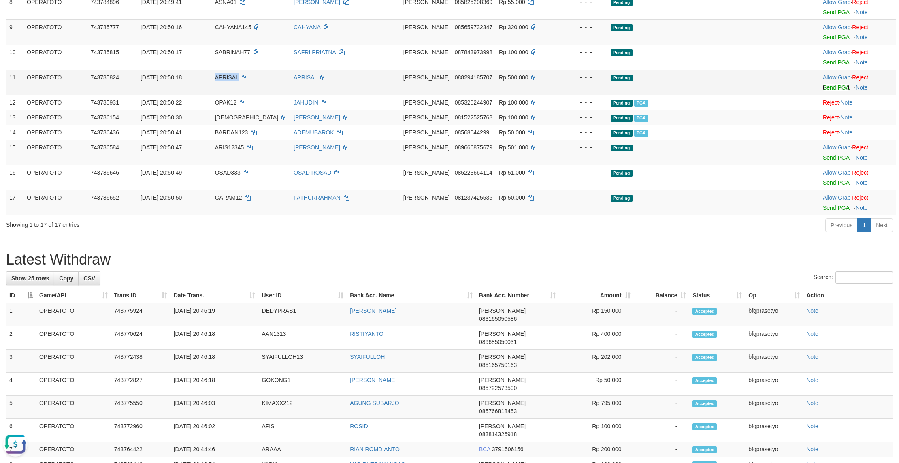
click at [832, 91] on link "Send PGA" at bounding box center [836, 87] width 26 height 6
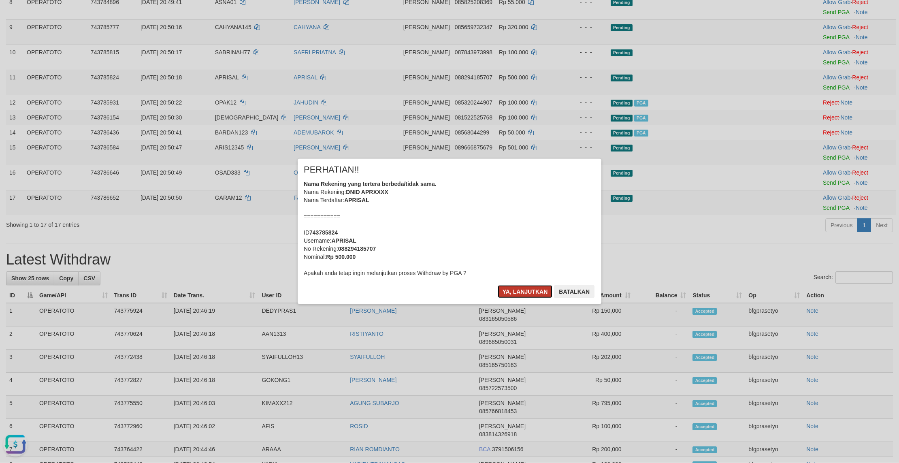
click at [504, 298] on button "Ya, lanjutkan" at bounding box center [525, 291] width 55 height 13
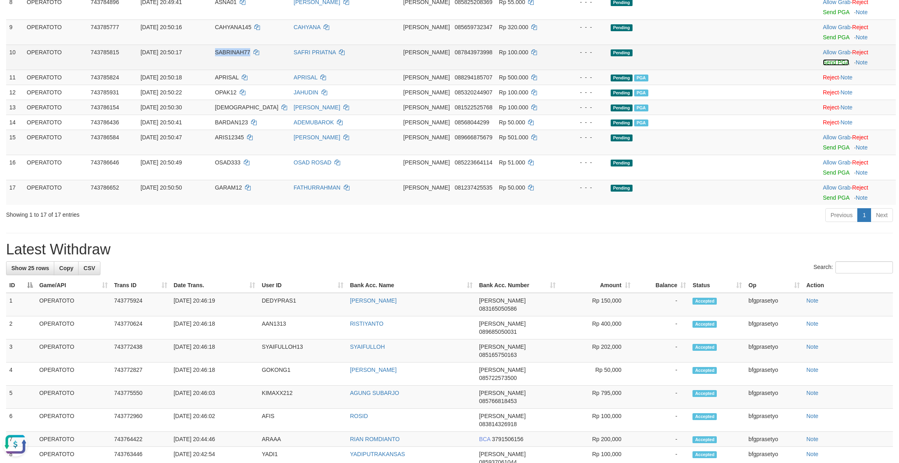
click at [833, 66] on link "Send PGA" at bounding box center [836, 62] width 26 height 6
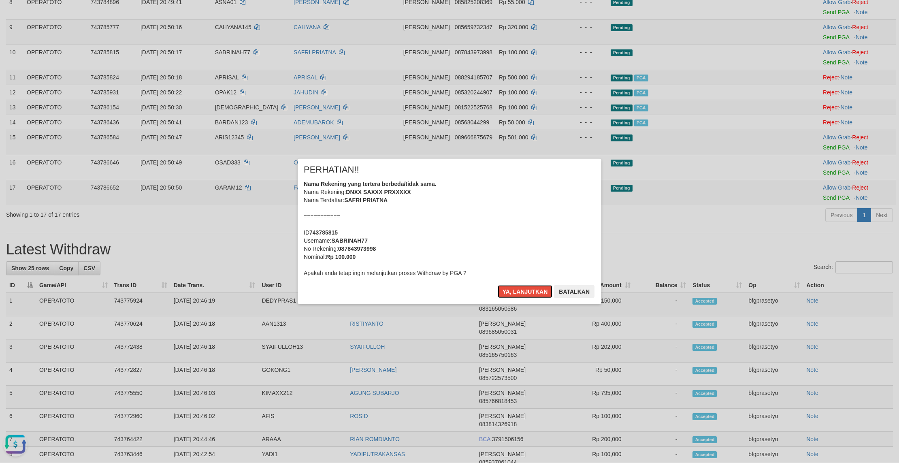
drag, startPoint x: 516, startPoint y: 303, endPoint x: 620, endPoint y: 279, distance: 106.3
click at [516, 298] on button "Ya, lanjutkan" at bounding box center [525, 291] width 55 height 13
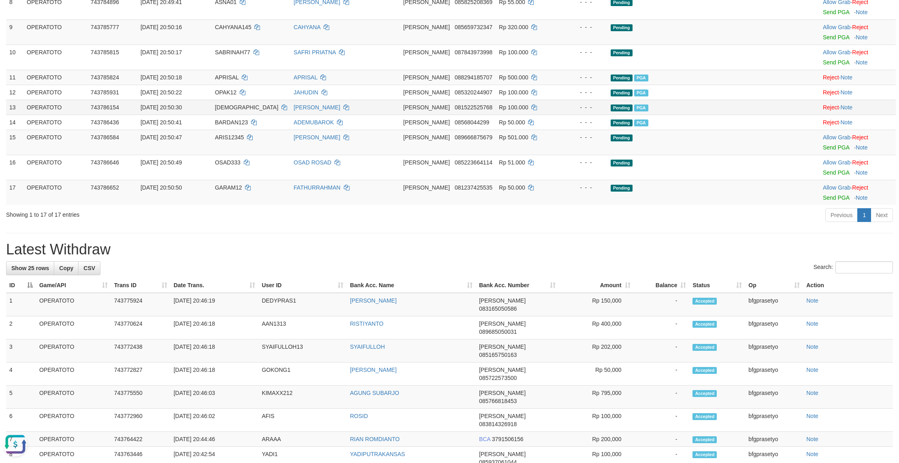
drag, startPoint x: 663, startPoint y: 264, endPoint x: 623, endPoint y: 211, distance: 66.3
click at [663, 155] on td "Pending" at bounding box center [692, 142] width 170 height 25
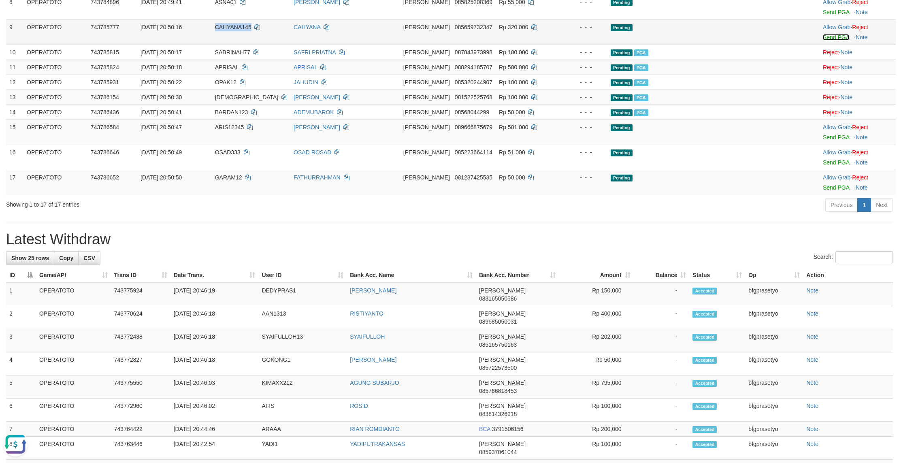
click at [837, 40] on link "Send PGA" at bounding box center [836, 37] width 26 height 6
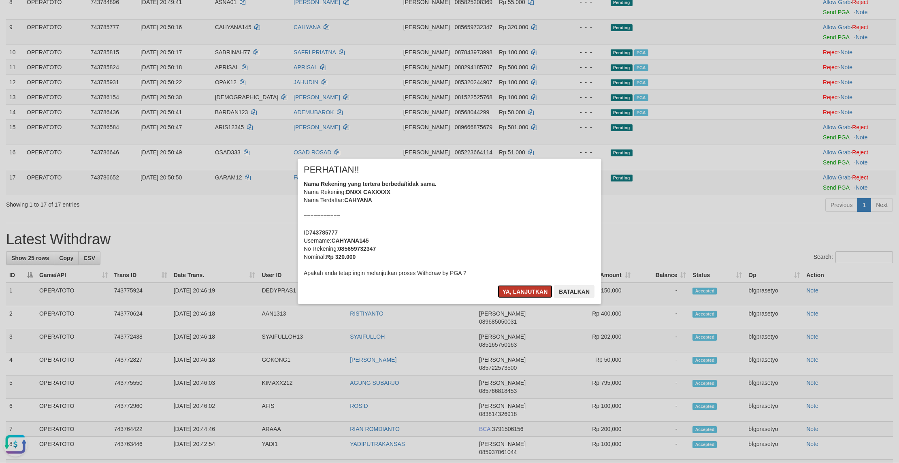
click at [511, 298] on button "Ya, lanjutkan" at bounding box center [525, 291] width 55 height 13
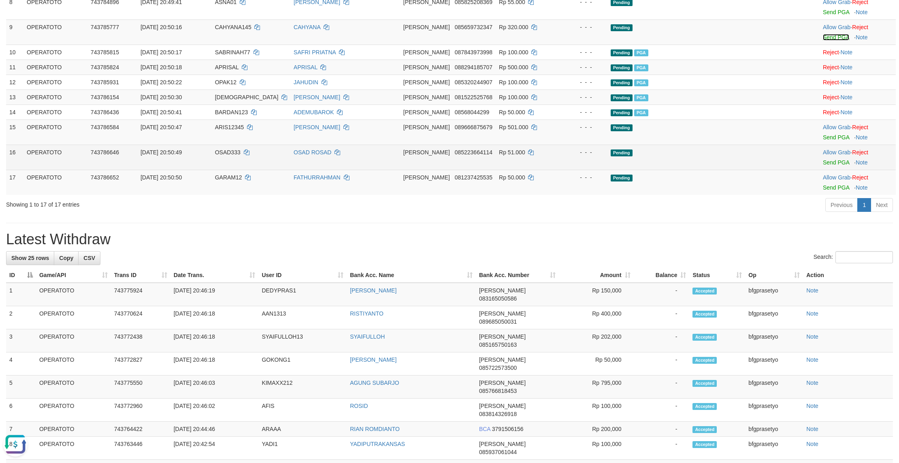
drag, startPoint x: 533, startPoint y: 277, endPoint x: 528, endPoint y: 255, distance: 22.1
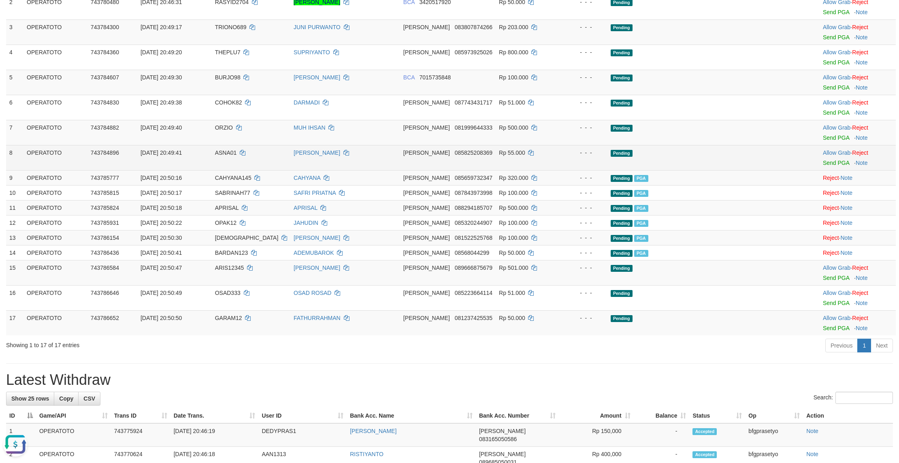
scroll to position [122, 0]
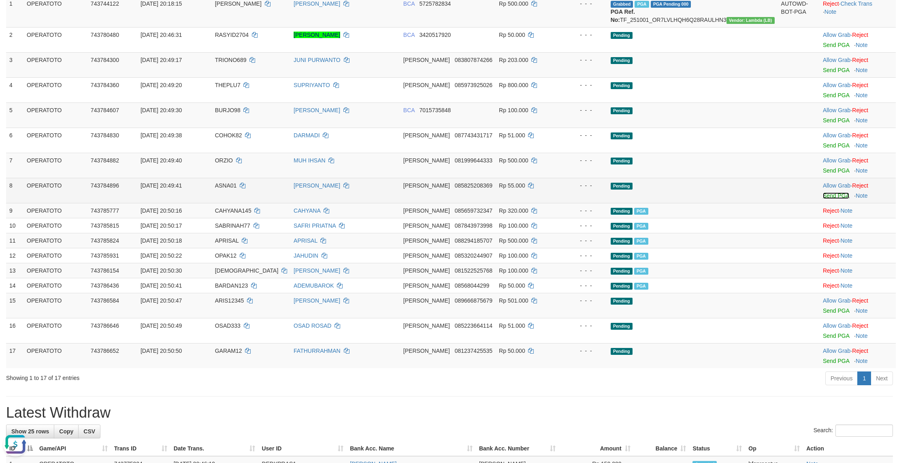
click at [834, 199] on link "Send PGA" at bounding box center [836, 195] width 26 height 6
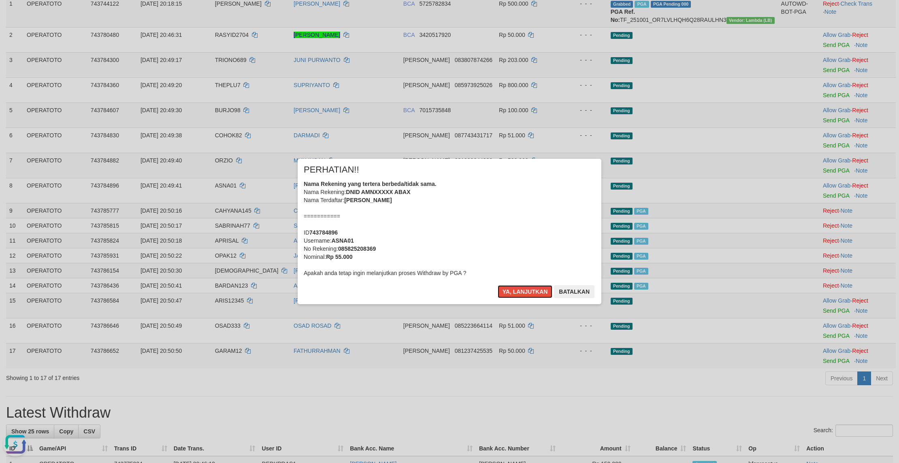
drag, startPoint x: 513, startPoint y: 301, endPoint x: 583, endPoint y: 295, distance: 69.5
click at [514, 298] on button "Ya, lanjutkan" at bounding box center [525, 291] width 55 height 13
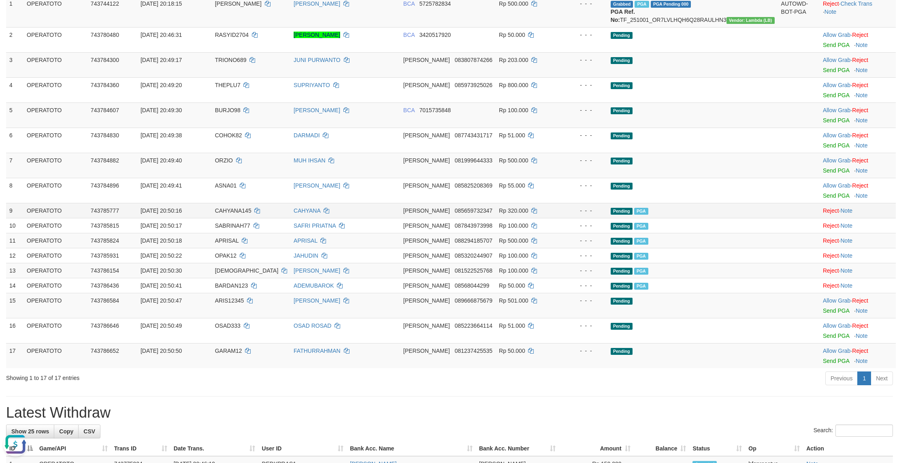
click at [743, 218] on td "Pending PGA" at bounding box center [692, 210] width 170 height 15
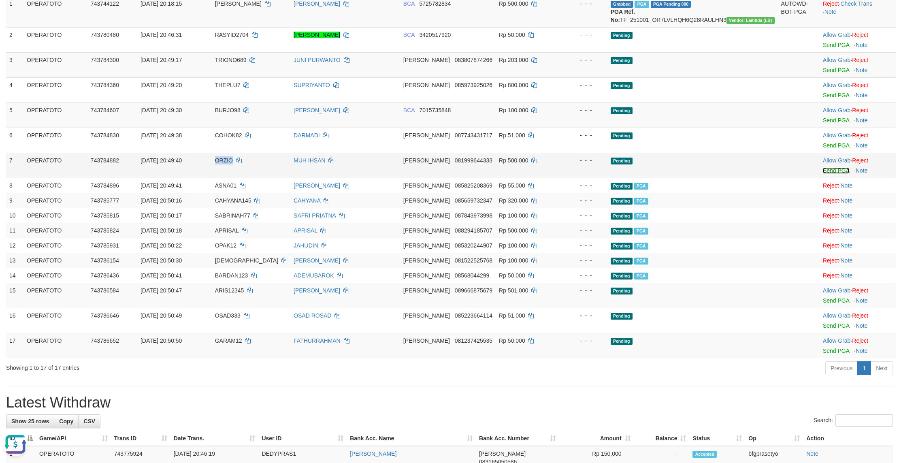
click at [835, 174] on link "Send PGA" at bounding box center [836, 170] width 26 height 6
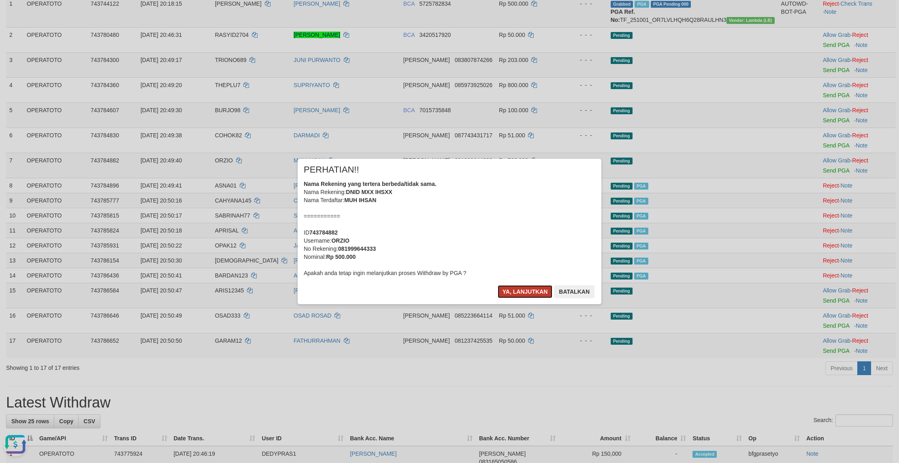
click at [514, 298] on button "Ya, lanjutkan" at bounding box center [525, 291] width 55 height 13
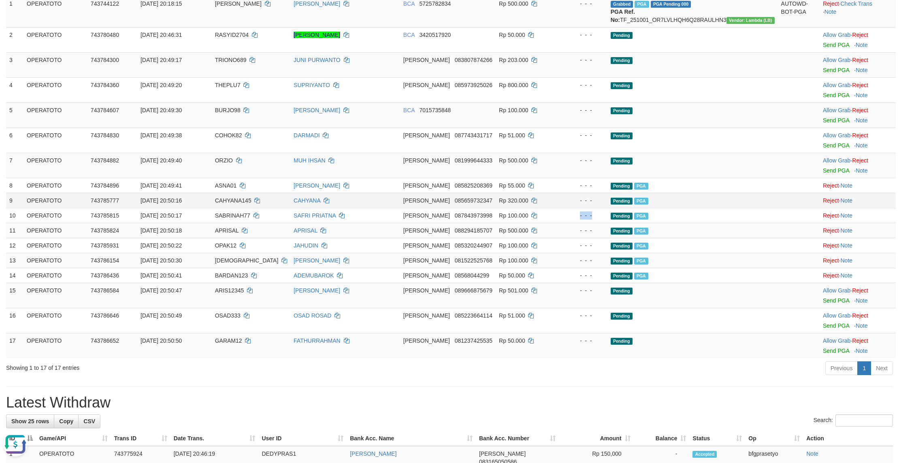
drag, startPoint x: 659, startPoint y: 298, endPoint x: 644, endPoint y: 262, distance: 38.8
click at [660, 223] on td "Pending PGA" at bounding box center [692, 215] width 170 height 15
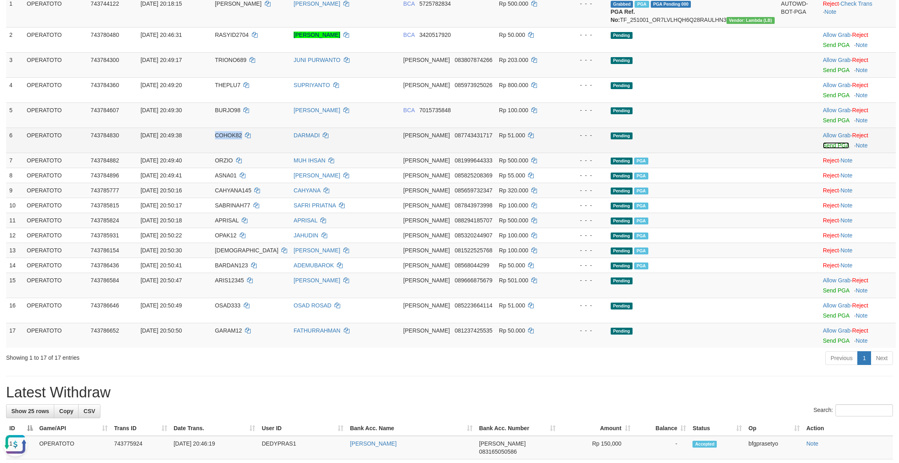
click at [835, 149] on link "Send PGA" at bounding box center [836, 145] width 26 height 6
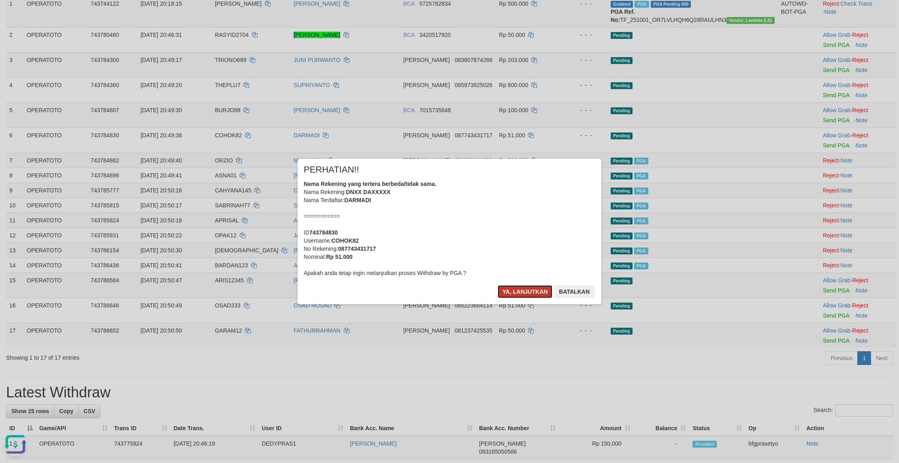
click at [513, 298] on button "Ya, lanjutkan" at bounding box center [525, 291] width 55 height 13
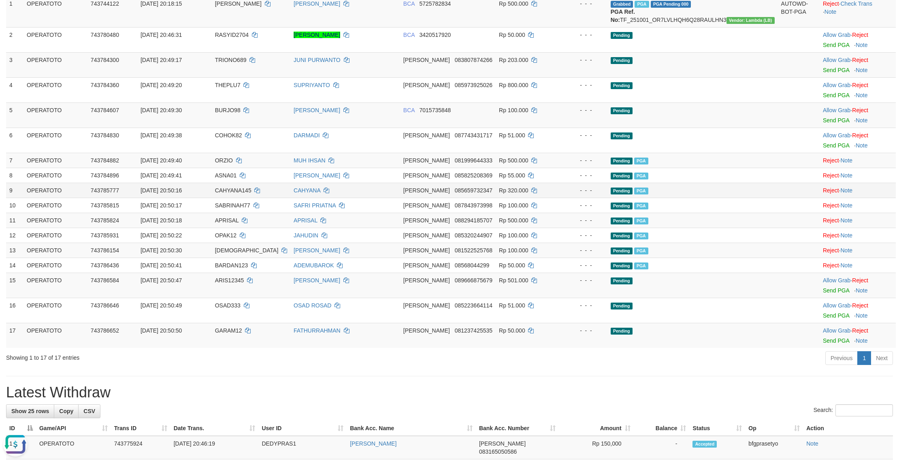
drag, startPoint x: 684, startPoint y: 266, endPoint x: 657, endPoint y: 258, distance: 27.9
click at [688, 198] on td "Pending PGA" at bounding box center [692, 190] width 170 height 15
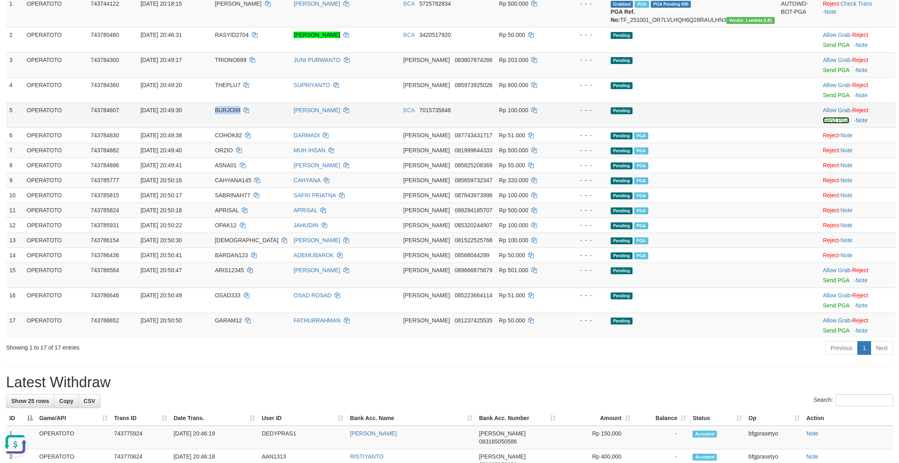
click at [836, 124] on link "Send PGA" at bounding box center [836, 120] width 26 height 6
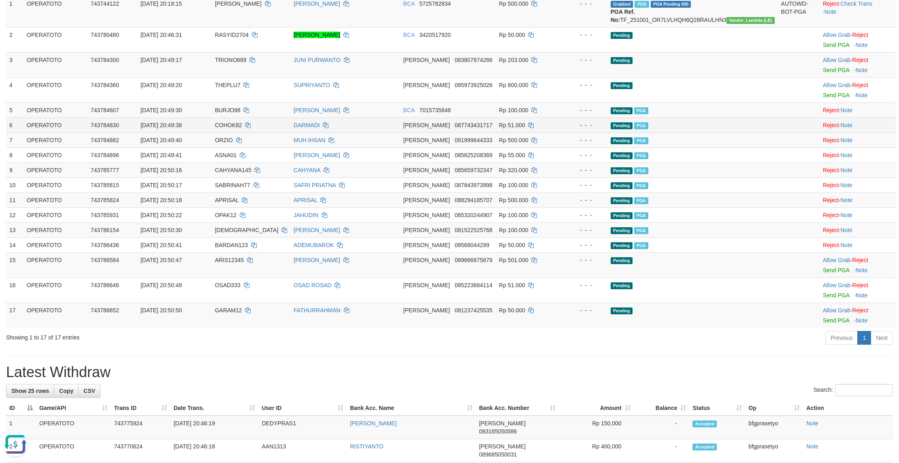
drag, startPoint x: 673, startPoint y: 229, endPoint x: 636, endPoint y: 192, distance: 52.4
click at [648, 159] on span "PGA" at bounding box center [641, 155] width 14 height 7
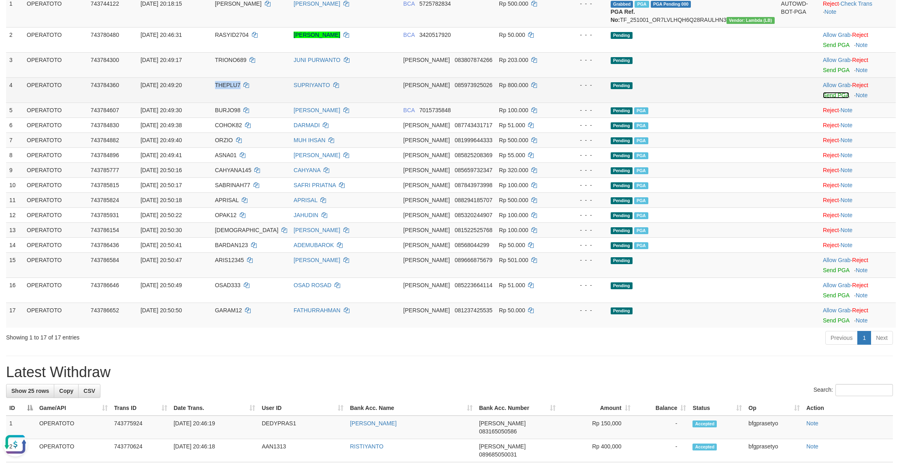
click at [836, 98] on link "Send PGA" at bounding box center [836, 95] width 26 height 6
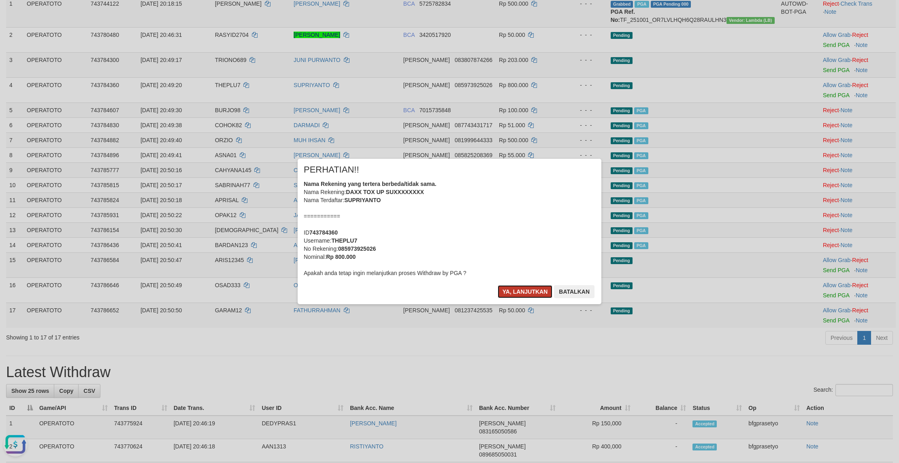
click at [513, 298] on button "Ya, lanjutkan" at bounding box center [525, 291] width 55 height 13
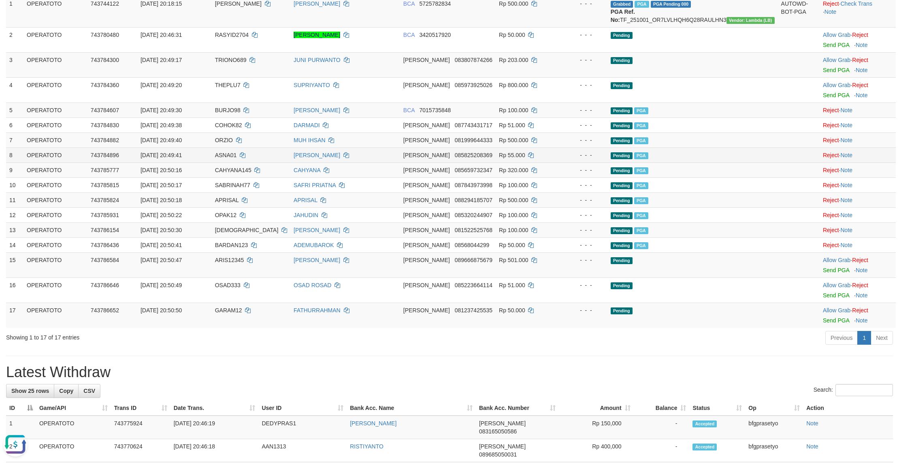
click at [683, 248] on tbody "1 OPERATOTO 743744122 01/10/2025 20:18:15 ABDULHANIF ROMI SAPUTRA BCA 572578283…" at bounding box center [451, 162] width 890 height 332
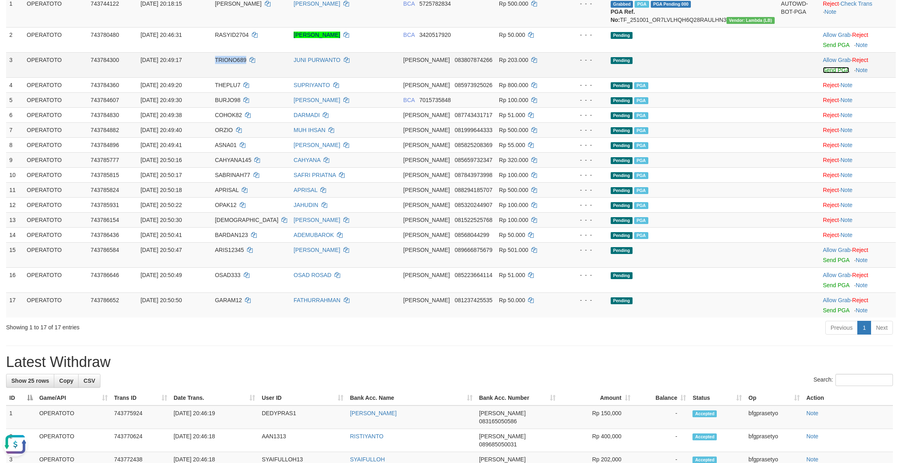
click at [839, 73] on link "Send PGA" at bounding box center [836, 70] width 26 height 6
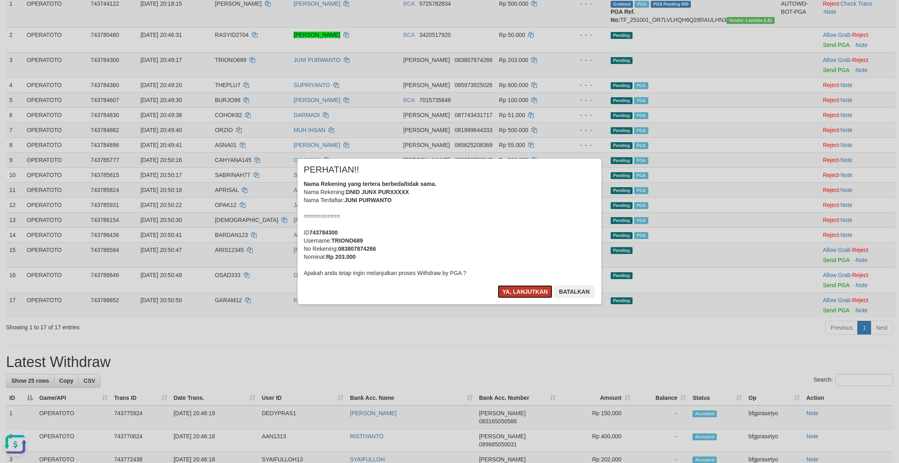
click at [526, 298] on button "Ya, lanjutkan" at bounding box center [525, 291] width 55 height 13
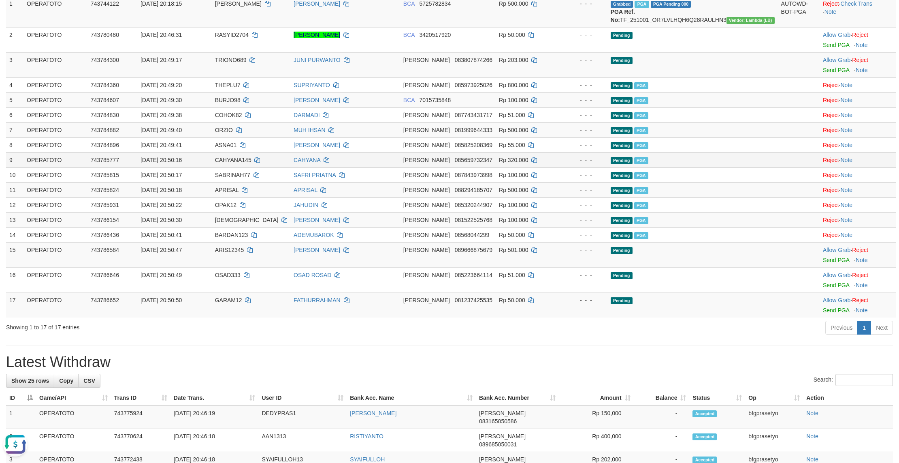
drag, startPoint x: 672, startPoint y: 271, endPoint x: 661, endPoint y: 253, distance: 21.0
click at [672, 167] on td "Pending PGA" at bounding box center [692, 159] width 170 height 15
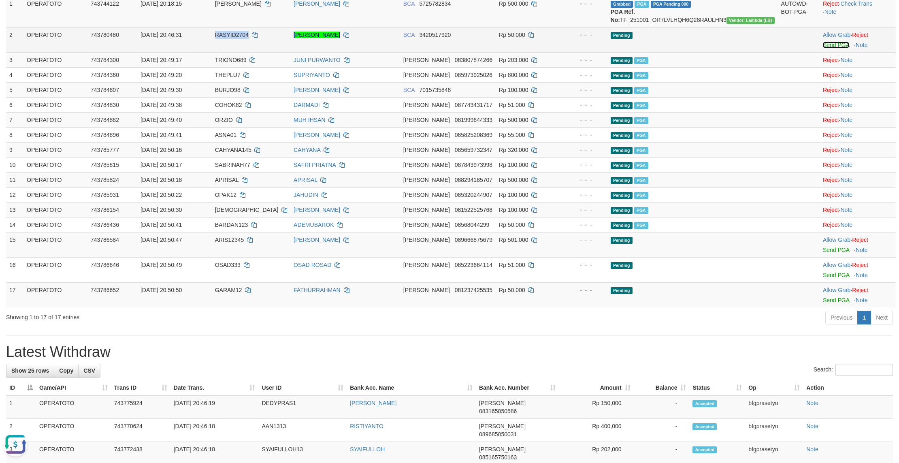
click at [834, 48] on link "Send PGA" at bounding box center [836, 45] width 26 height 6
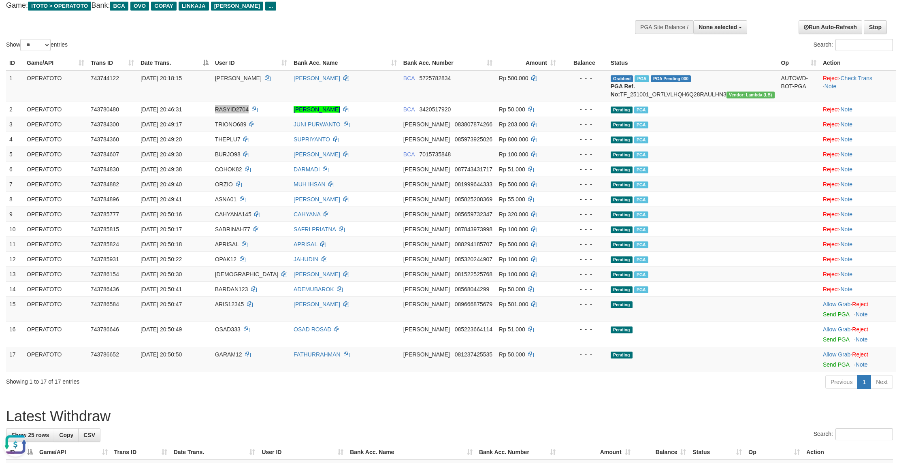
scroll to position [25, 0]
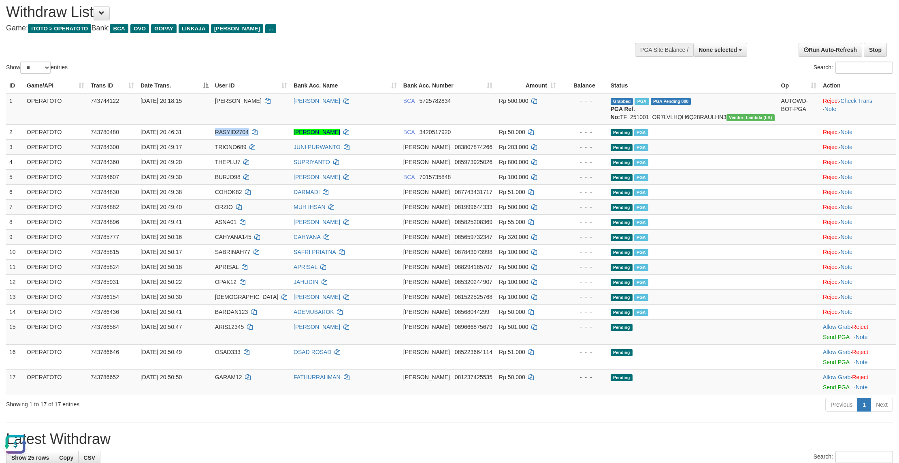
click at [293, 50] on div "Show ** ** ** *** entries Search:" at bounding box center [449, 35] width 899 height 79
click at [340, 32] on h4 "Game: ITOTO > OPERATOTO Bank: BCA OVO GOPAY LINKAJA DANA ..." at bounding box center [298, 28] width 585 height 8
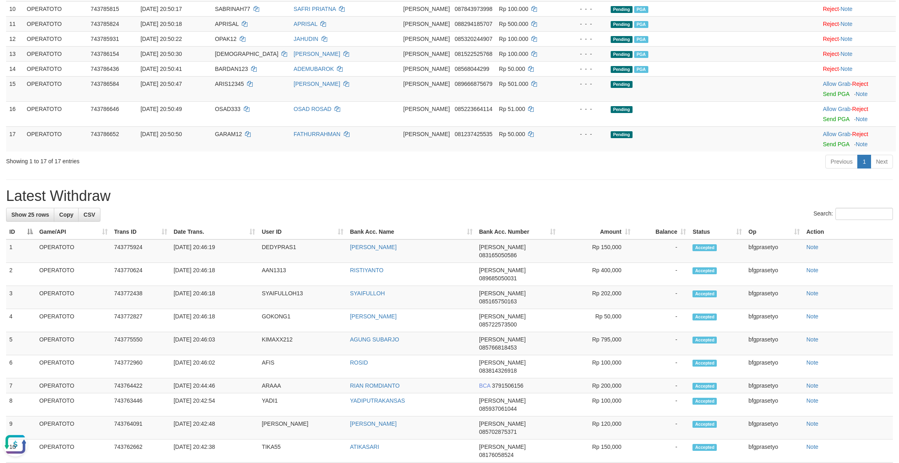
scroll to position [122, 0]
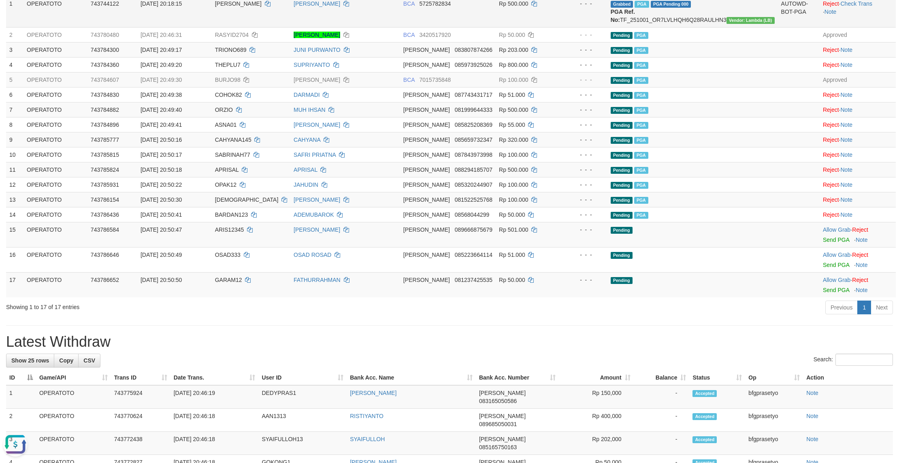
click at [274, 28] on td "[PERSON_NAME]" at bounding box center [251, 12] width 79 height 32
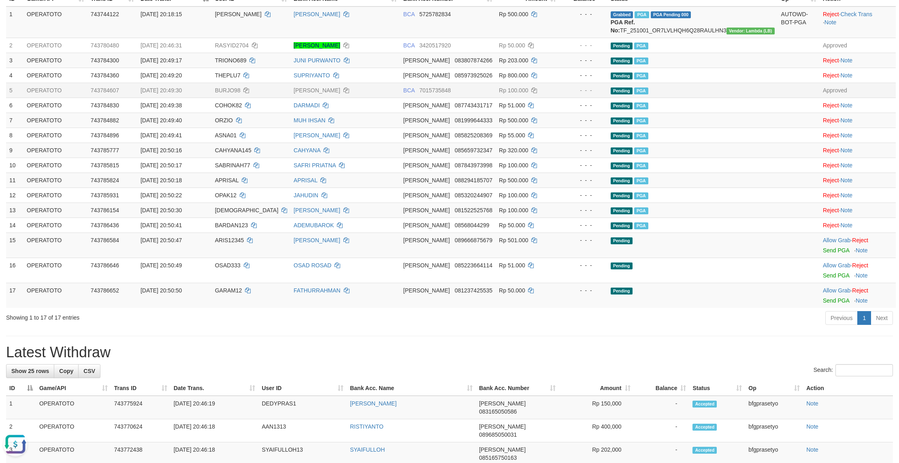
scroll to position [74, 0]
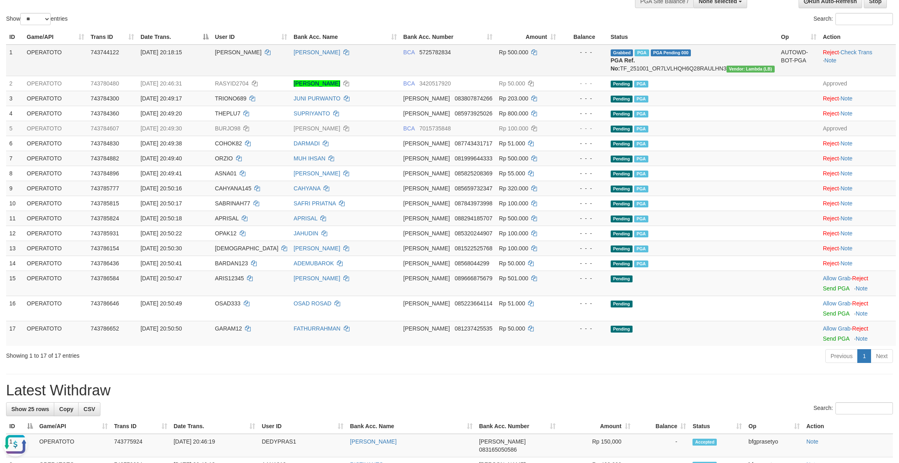
click at [290, 76] on td "[PERSON_NAME]" at bounding box center [251, 61] width 79 height 32
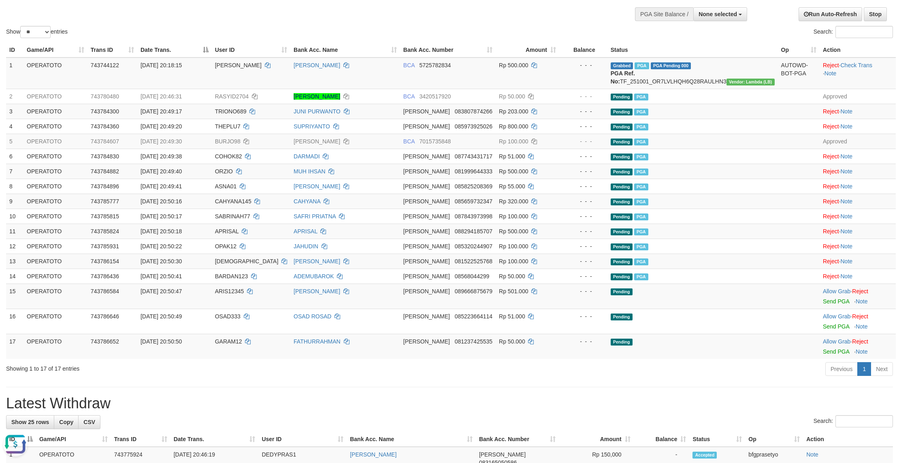
scroll to position [25, 0]
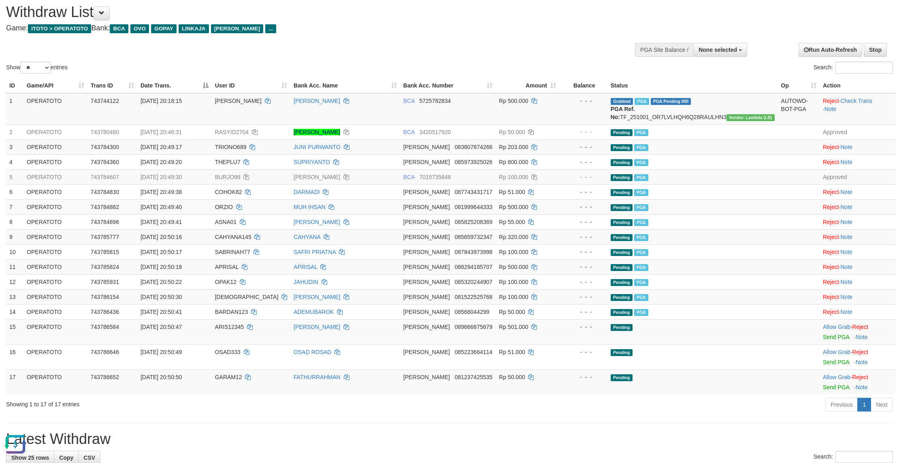
click at [11, 444] on button "Open LiveChat chat widget" at bounding box center [15, 444] width 24 height 24
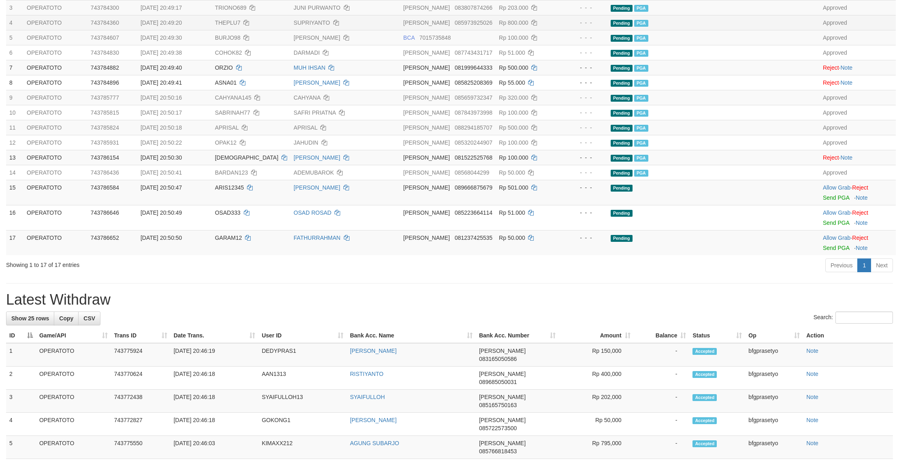
scroll to position [122, 0]
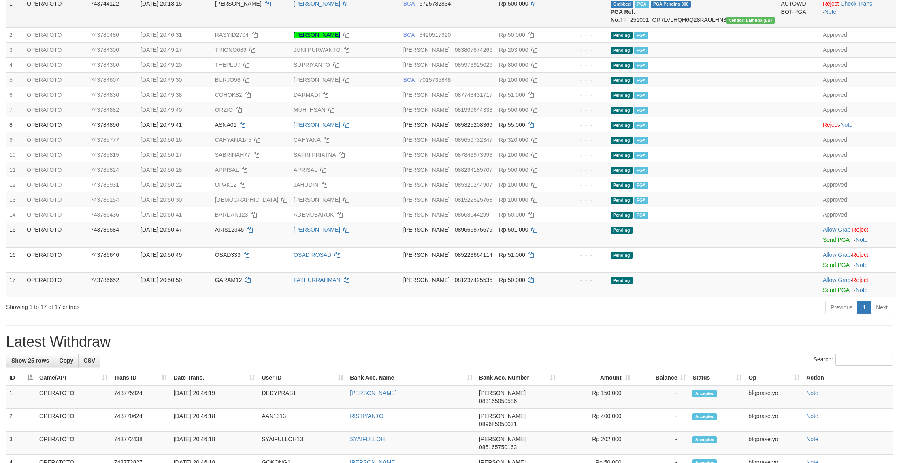
click at [347, 28] on td "[PERSON_NAME]" at bounding box center [345, 12] width 110 height 32
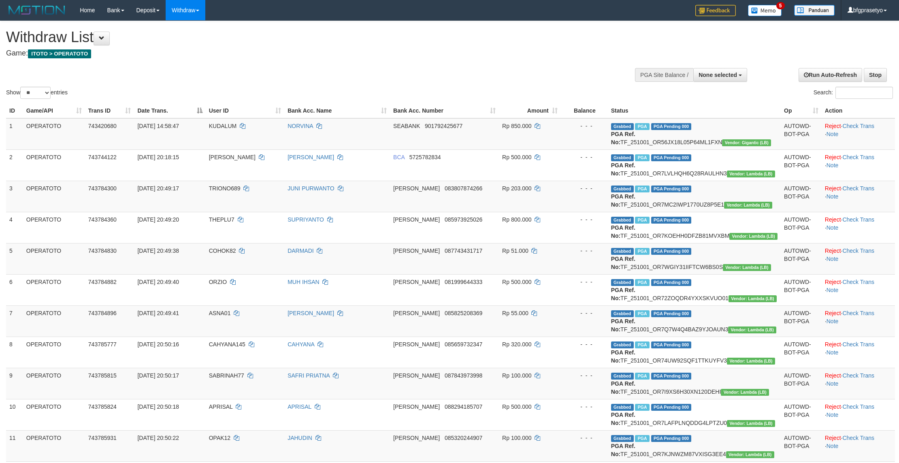
select select
select select "**"
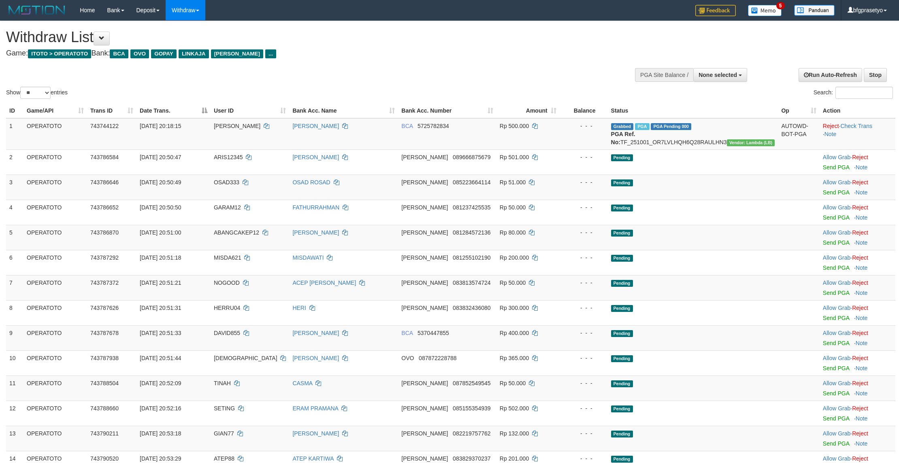
select select
select select "**"
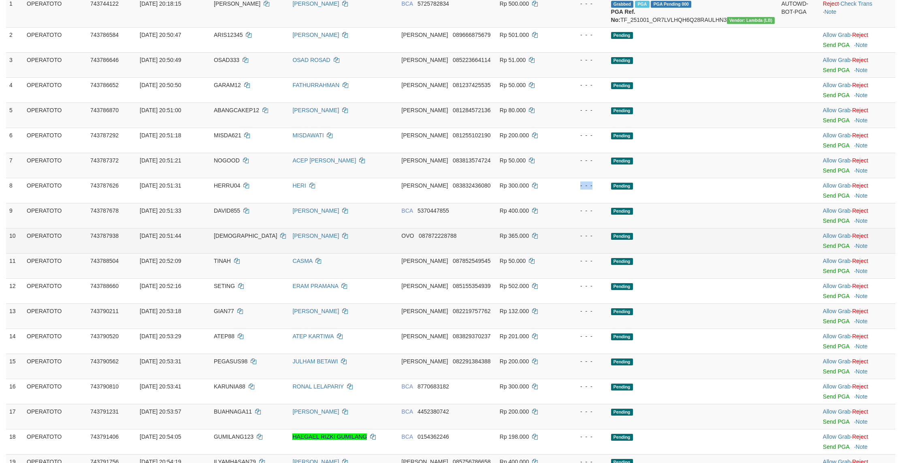
drag, startPoint x: 696, startPoint y: 251, endPoint x: 700, endPoint y: 306, distance: 54.9
click at [700, 203] on td "Pending" at bounding box center [693, 190] width 170 height 25
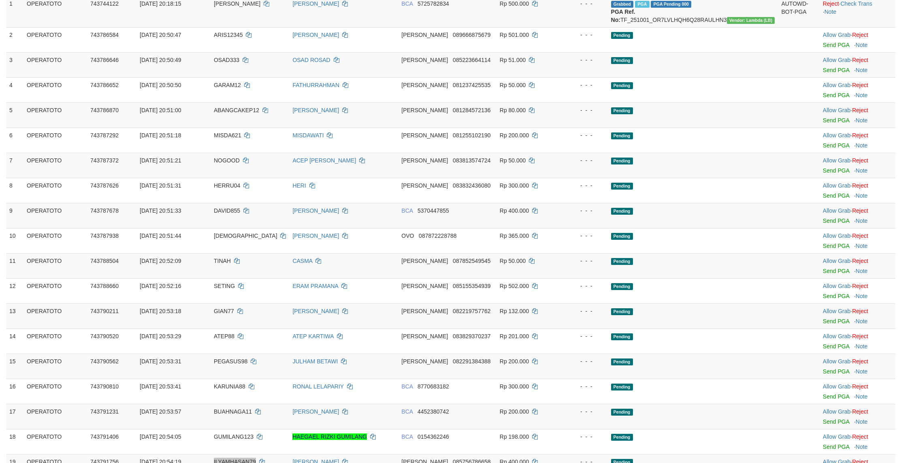
scroll to position [455, 0]
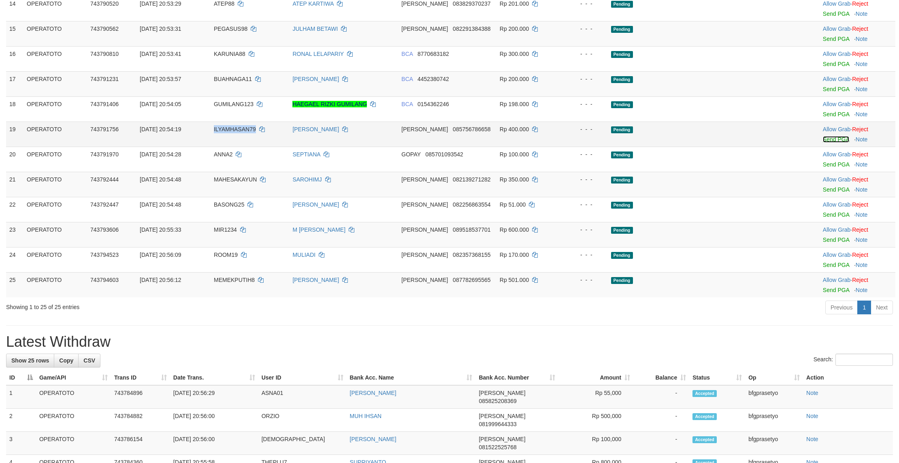
click at [833, 143] on link "Send PGA" at bounding box center [836, 139] width 26 height 6
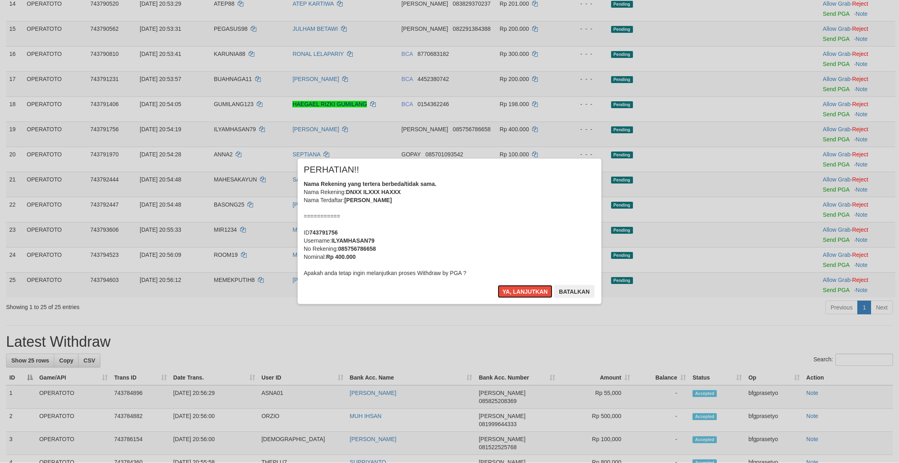
drag, startPoint x: 512, startPoint y: 303, endPoint x: 706, endPoint y: 311, distance: 194.2
click at [513, 298] on button "Ya, lanjutkan" at bounding box center [525, 291] width 55 height 13
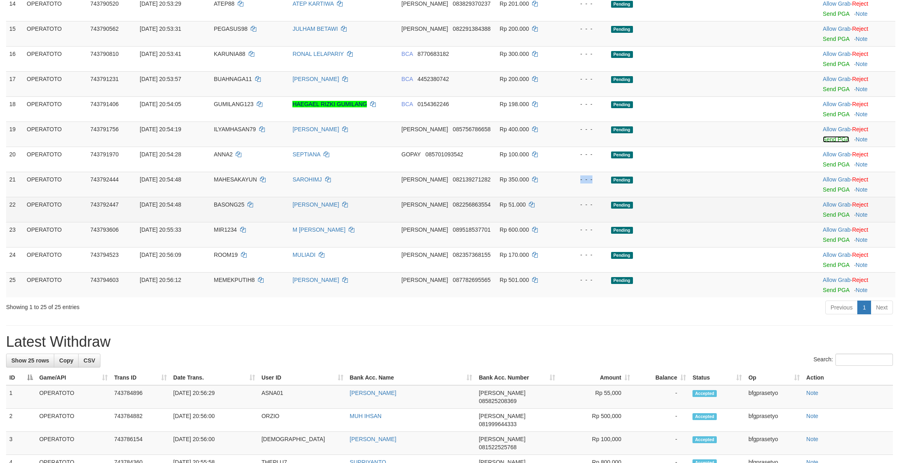
drag, startPoint x: 752, startPoint y: 311, endPoint x: 773, endPoint y: 313, distance: 21.1
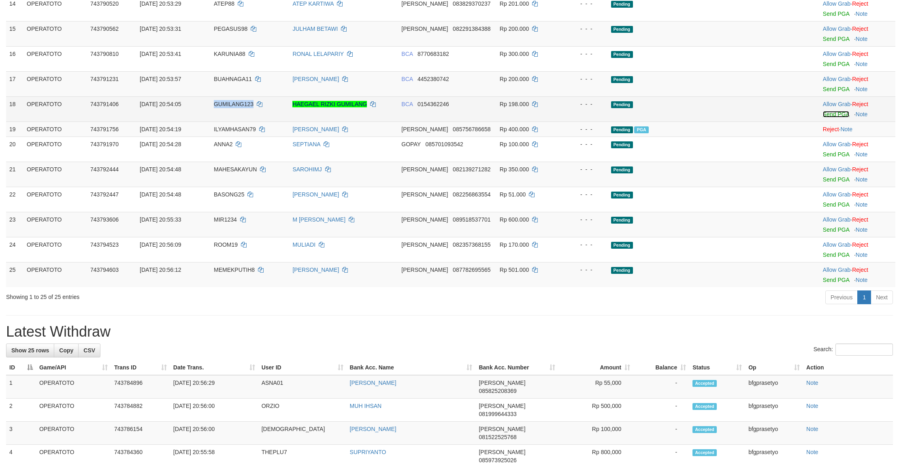
click at [835, 117] on link "Send PGA" at bounding box center [836, 114] width 26 height 6
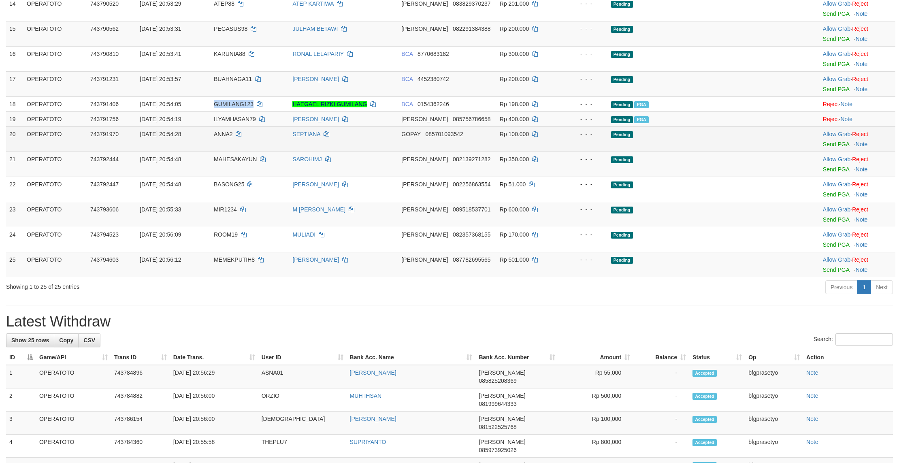
drag, startPoint x: 626, startPoint y: 256, endPoint x: 620, endPoint y: 253, distance: 6.7
click at [620, 151] on td "Pending" at bounding box center [693, 138] width 170 height 25
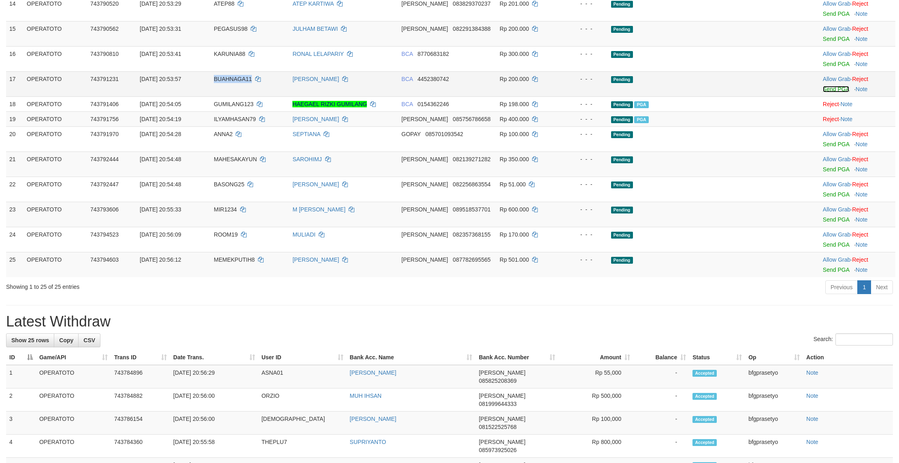
click at [833, 92] on link "Send PGA" at bounding box center [836, 89] width 26 height 6
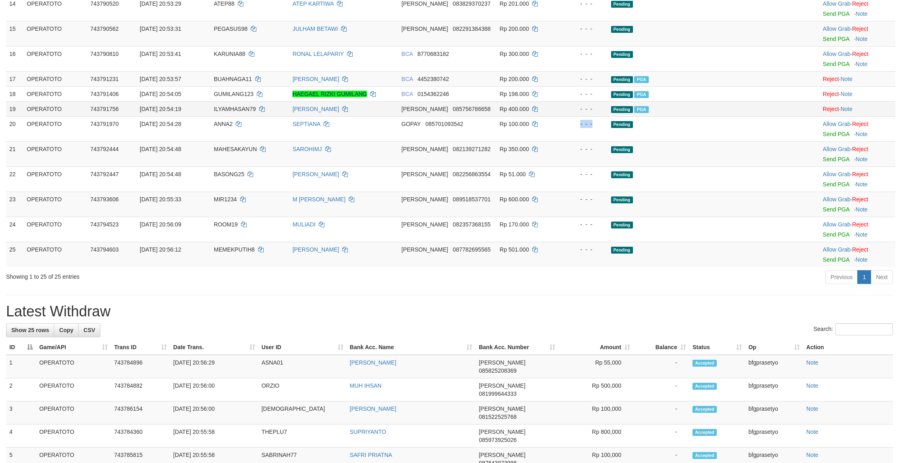
click at [641, 141] on td "Pending" at bounding box center [693, 128] width 170 height 25
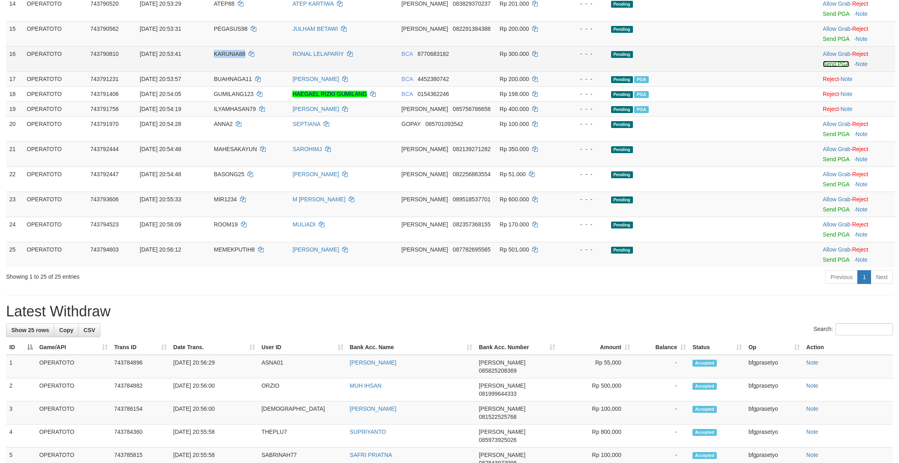
click at [829, 67] on link "Send PGA" at bounding box center [836, 64] width 26 height 6
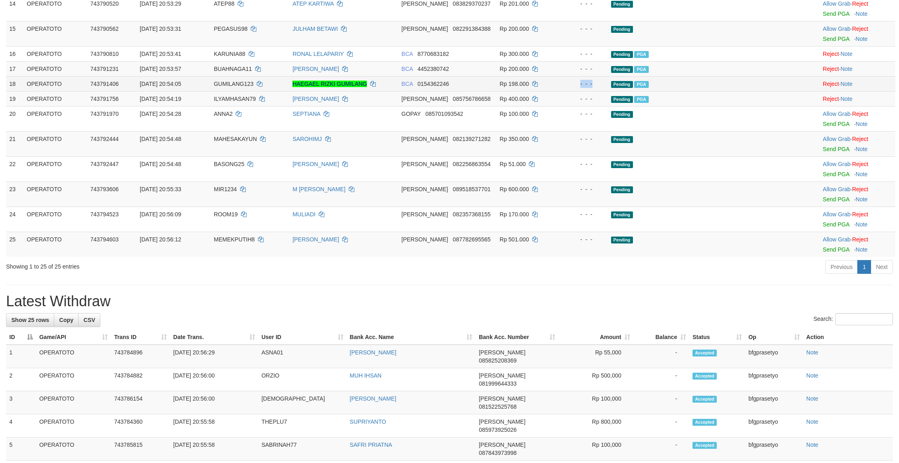
drag, startPoint x: 646, startPoint y: 219, endPoint x: 605, endPoint y: 193, distance: 48.9
click at [828, 42] on link "Send PGA" at bounding box center [836, 39] width 26 height 6
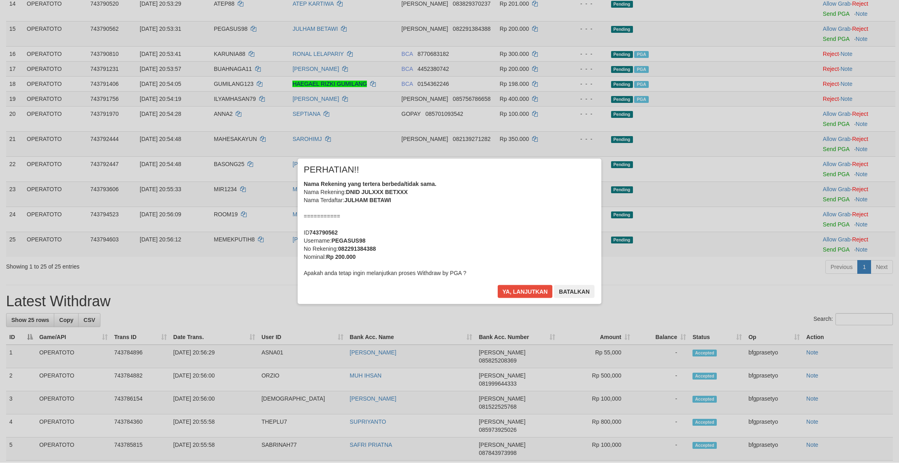
drag, startPoint x: 637, startPoint y: 232, endPoint x: 590, endPoint y: 279, distance: 67.3
click at [634, 231] on div at bounding box center [449, 231] width 899 height 463
drag, startPoint x: 522, startPoint y: 305, endPoint x: 653, endPoint y: 292, distance: 131.8
click at [522, 298] on button "Ya, lanjutkan" at bounding box center [525, 291] width 55 height 13
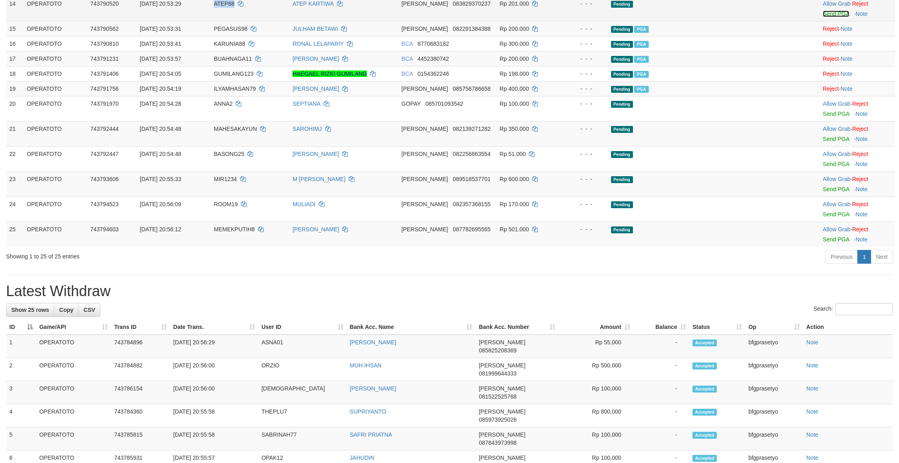
click at [828, 17] on link "Send PGA" at bounding box center [836, 14] width 26 height 6
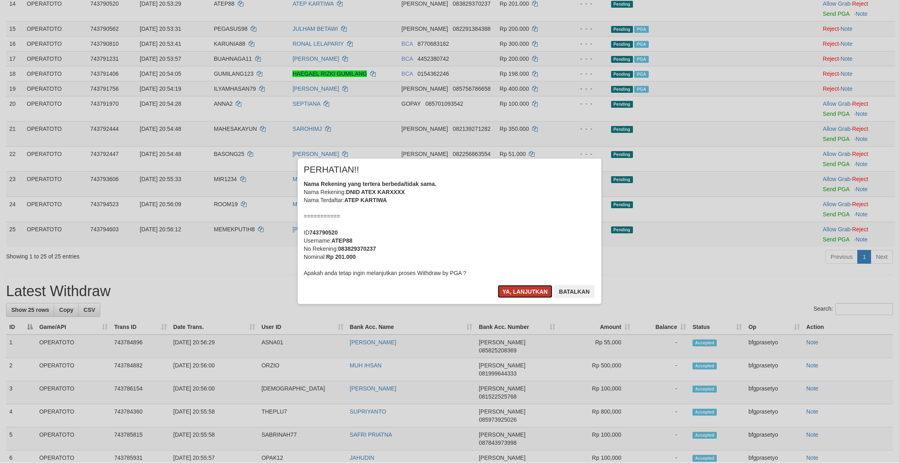
click at [509, 298] on button "Ya, lanjutkan" at bounding box center [525, 291] width 55 height 13
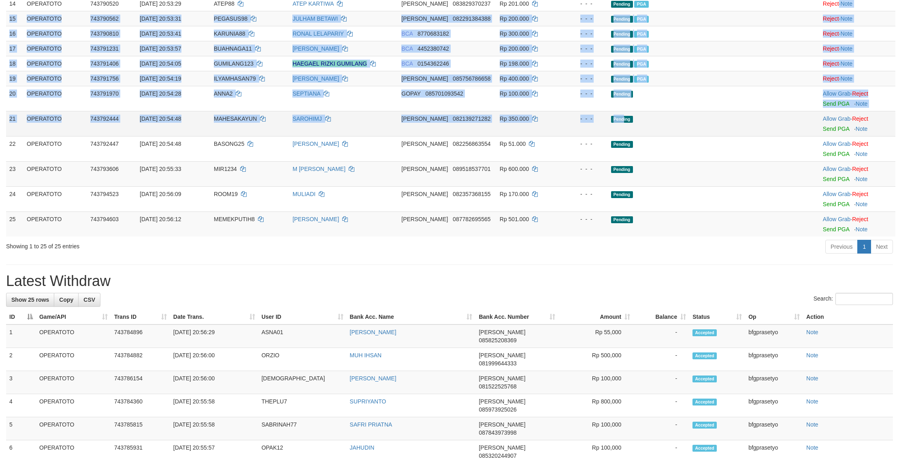
drag, startPoint x: 643, startPoint y: 283, endPoint x: 635, endPoint y: 265, distance: 20.5
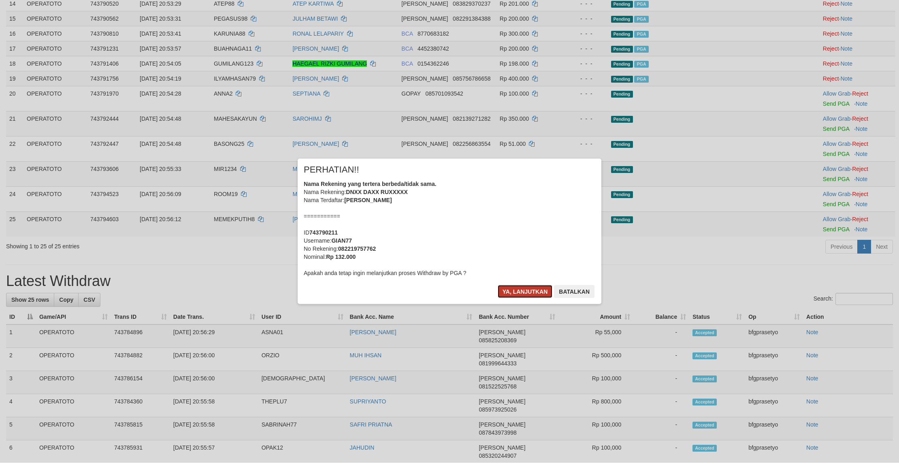
click at [505, 298] on button "Ya, lanjutkan" at bounding box center [525, 291] width 55 height 13
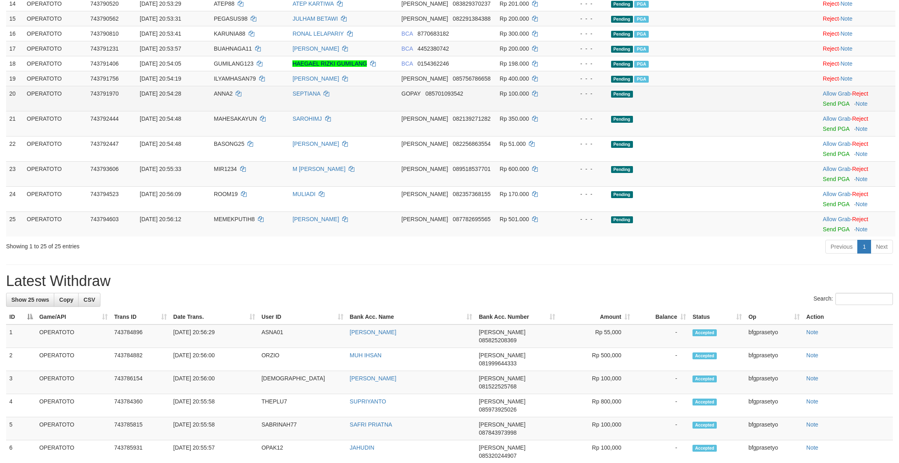
click at [608, 111] on td "- - -" at bounding box center [584, 98] width 48 height 25
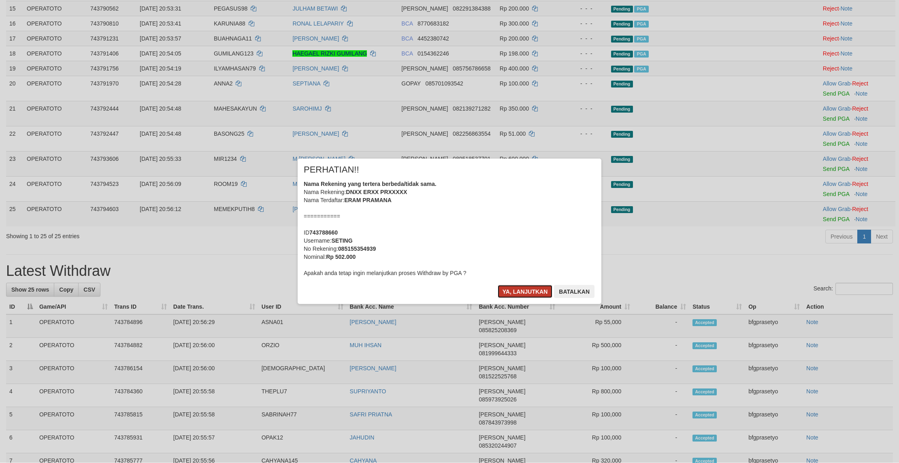
click at [526, 298] on button "Ya, lanjutkan" at bounding box center [525, 291] width 55 height 13
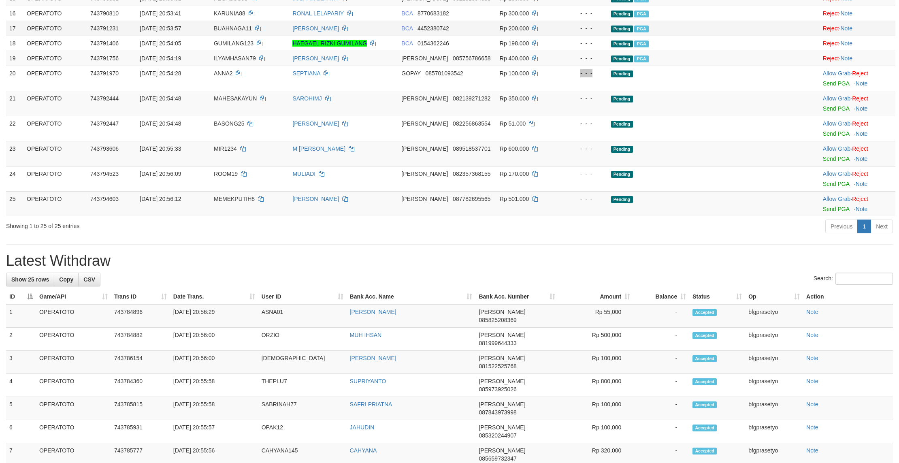
scroll to position [217, 0]
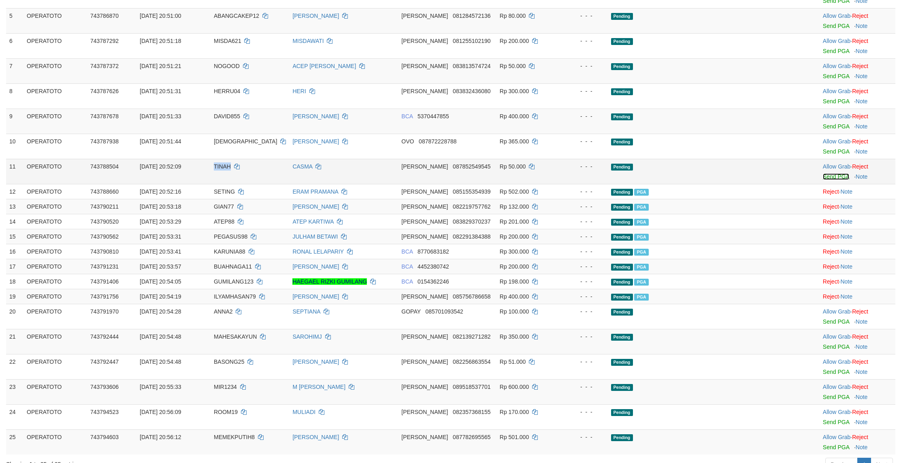
click at [839, 180] on link "Send PGA" at bounding box center [836, 176] width 26 height 6
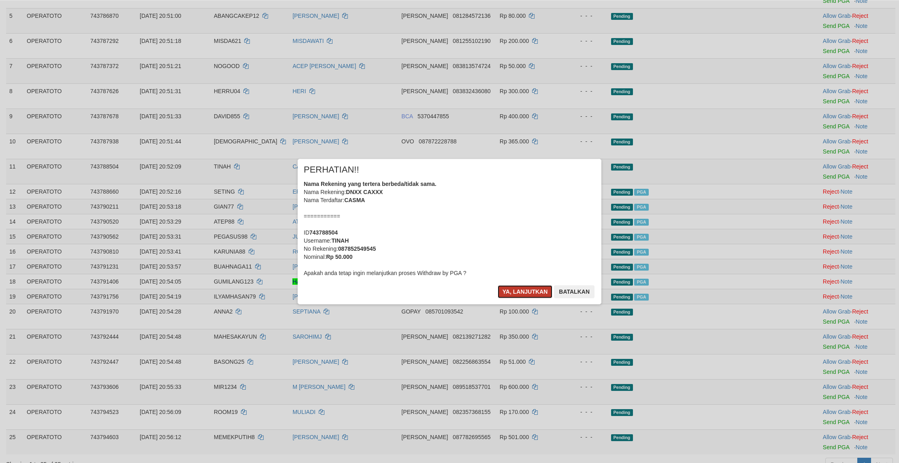
drag, startPoint x: 520, startPoint y: 306, endPoint x: 640, endPoint y: 300, distance: 120.0
click at [520, 298] on button "Ya, lanjutkan" at bounding box center [525, 291] width 55 height 13
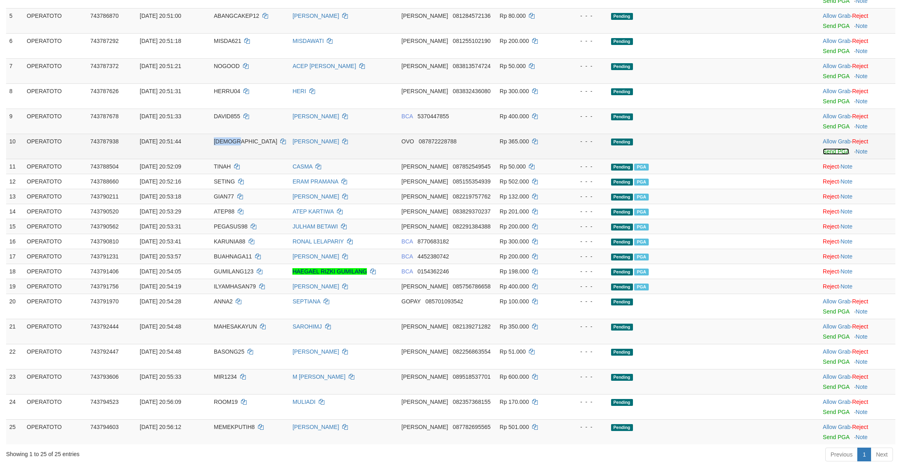
click at [830, 155] on link "Send PGA" at bounding box center [836, 151] width 26 height 6
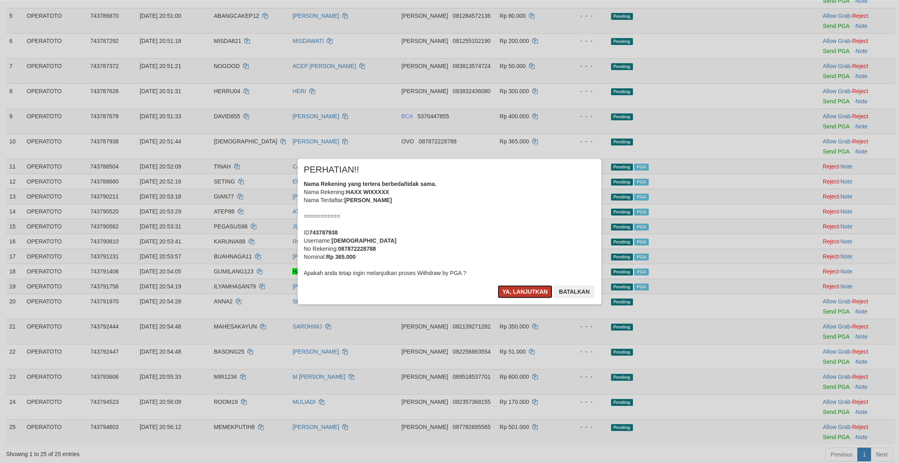
click at [504, 298] on button "Ya, lanjutkan" at bounding box center [525, 291] width 55 height 13
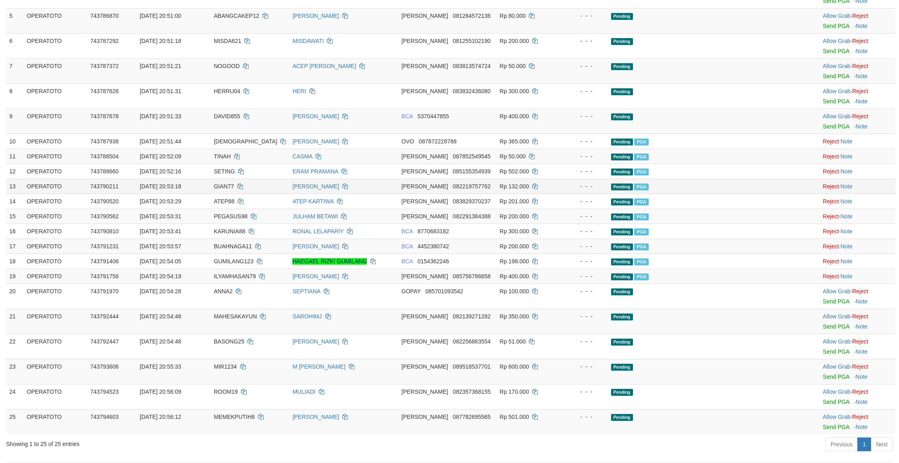
drag, startPoint x: 586, startPoint y: 298, endPoint x: 634, endPoint y: 282, distance: 50.8
click at [590, 194] on td "- - -" at bounding box center [584, 186] width 48 height 15
click at [827, 130] on link "Send PGA" at bounding box center [836, 126] width 26 height 6
click at [560, 194] on td "Rp 132.000" at bounding box center [527, 186] width 63 height 15
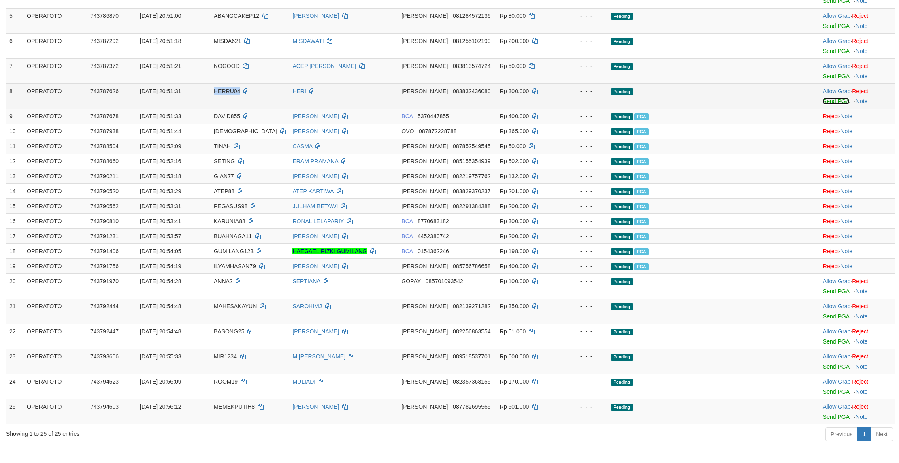
click at [836, 104] on link "Send PGA" at bounding box center [836, 101] width 26 height 6
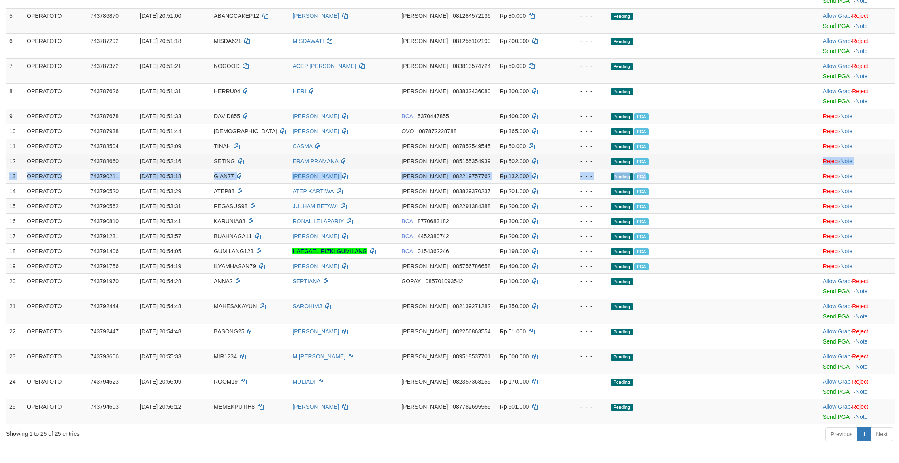
drag, startPoint x: 709, startPoint y: 274, endPoint x: 678, endPoint y: 247, distance: 40.5
click at [709, 274] on tbody "1 OPERATOTO 743744122 01/10/2025 20:18:15 ABDULHANIF ROMI SAPUTRA BCA 572578283…" at bounding box center [450, 163] width 889 height 522
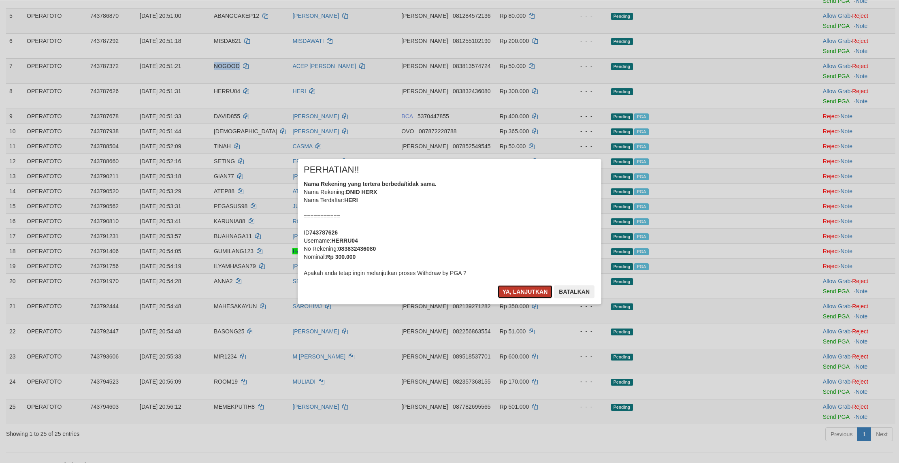
click at [522, 298] on button "Ya, lanjutkan" at bounding box center [525, 291] width 55 height 13
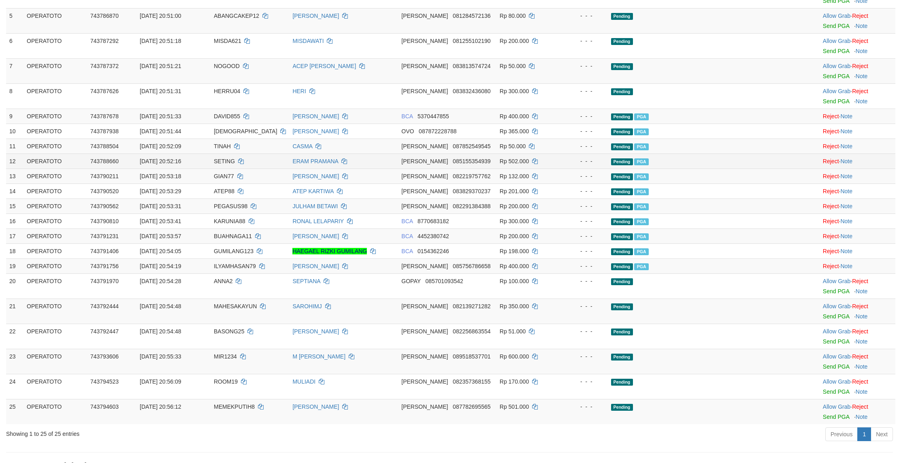
click at [692, 168] on td "Pending PGA" at bounding box center [693, 160] width 170 height 15
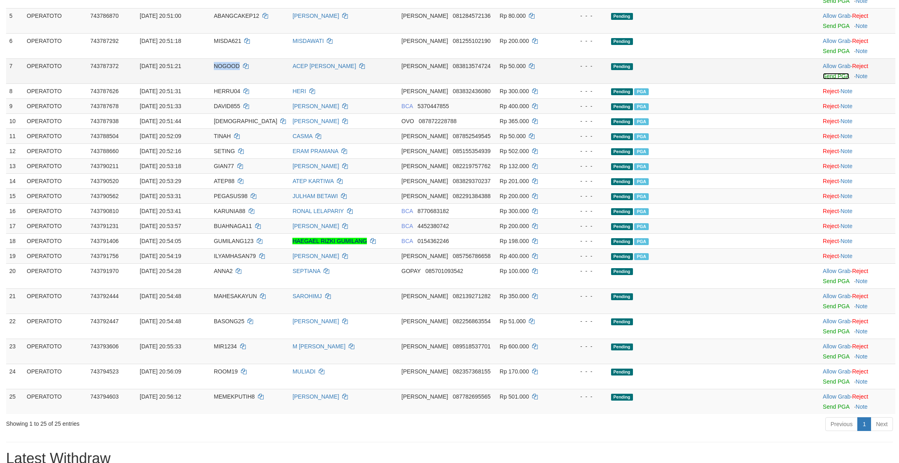
click at [834, 79] on link "Send PGA" at bounding box center [836, 76] width 26 height 6
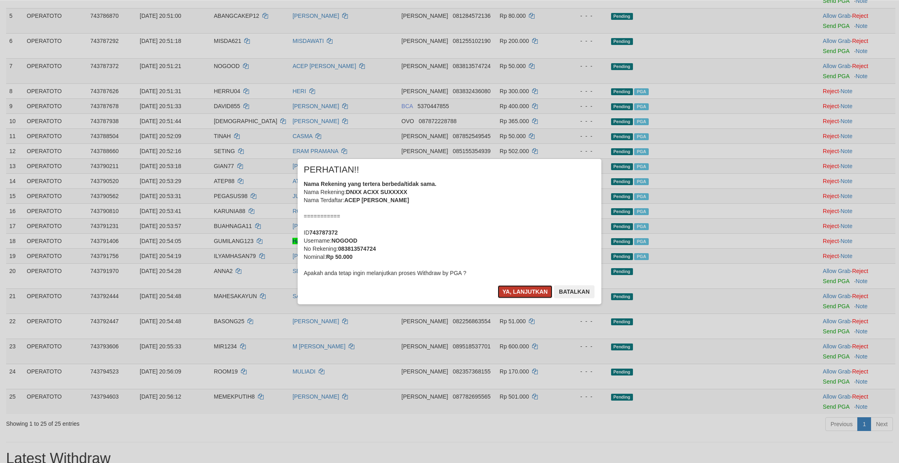
click at [524, 298] on button "Ya, lanjutkan" at bounding box center [525, 291] width 55 height 13
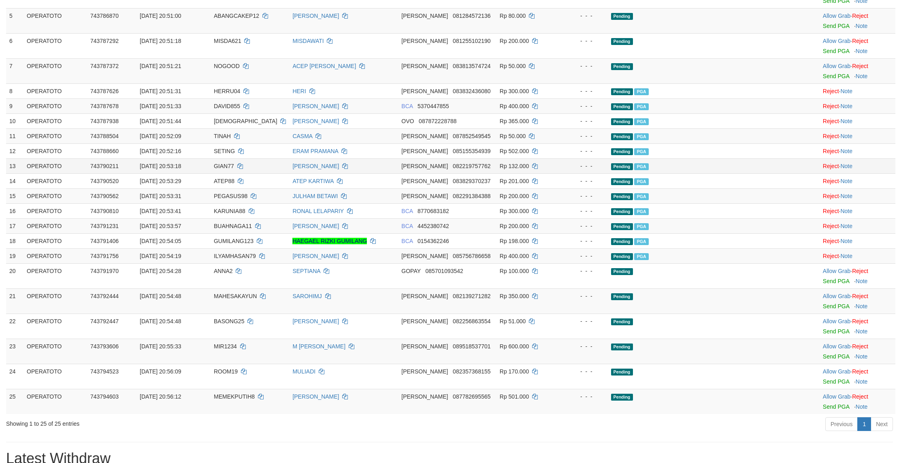
click at [683, 173] on td "Pending PGA" at bounding box center [693, 165] width 170 height 15
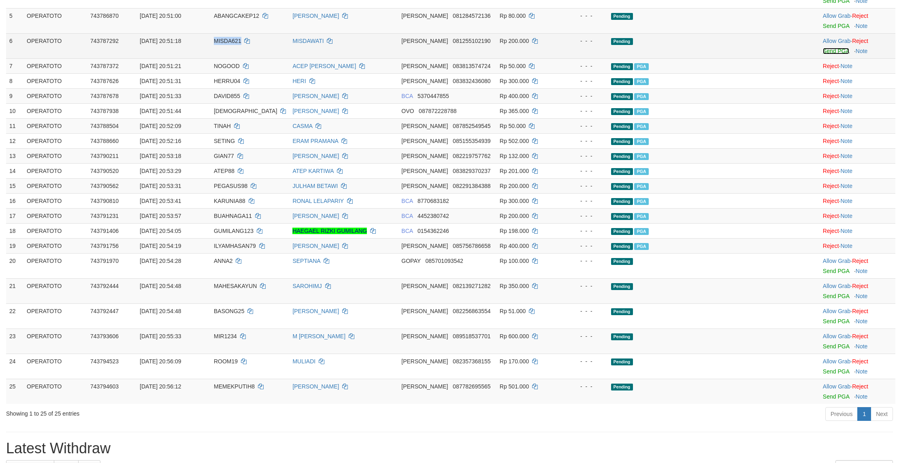
click at [834, 54] on link "Send PGA" at bounding box center [836, 51] width 26 height 6
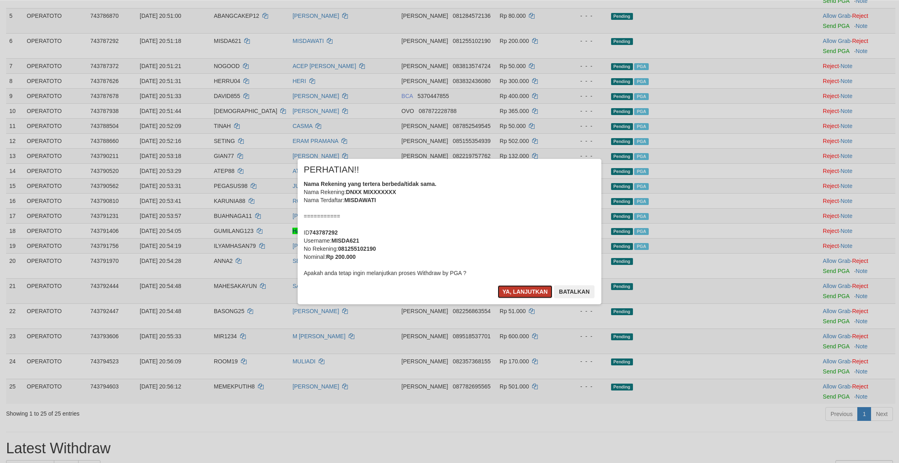
click at [513, 298] on button "Ya, lanjutkan" at bounding box center [525, 291] width 55 height 13
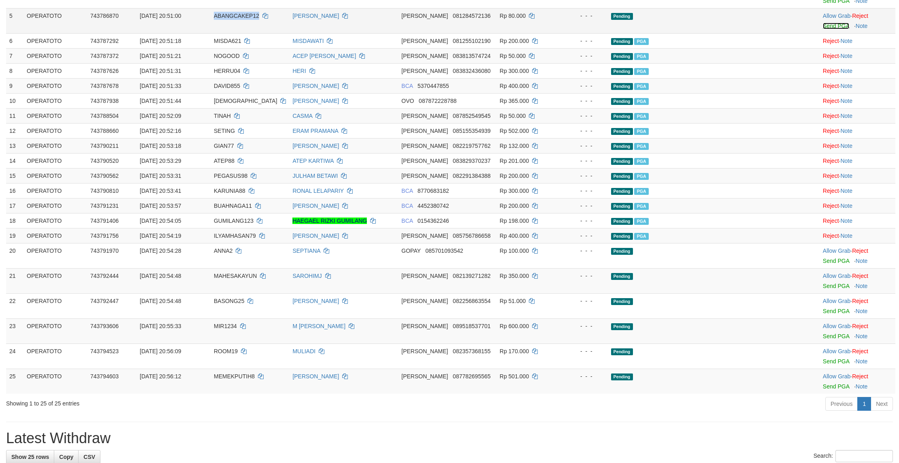
click at [848, 29] on link "Send PGA" at bounding box center [836, 26] width 26 height 6
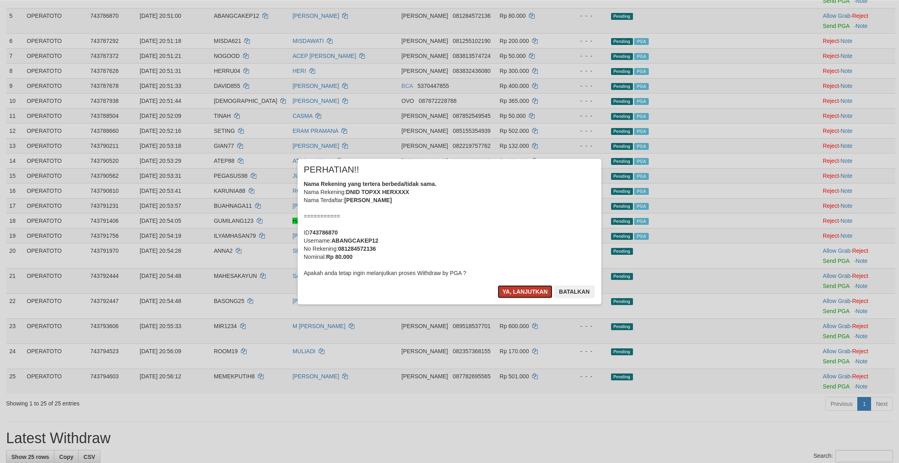
click at [518, 298] on button "Ya, lanjutkan" at bounding box center [525, 291] width 55 height 13
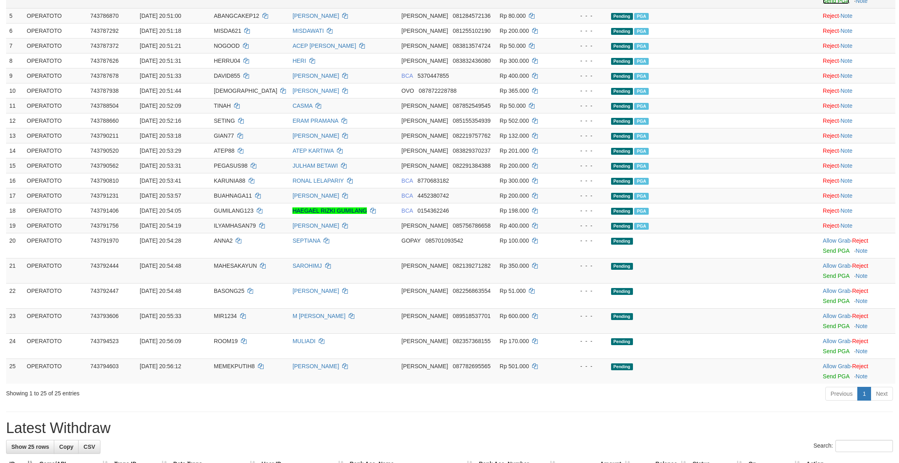
click at [836, 4] on link "Send PGA" at bounding box center [836, 1] width 26 height 6
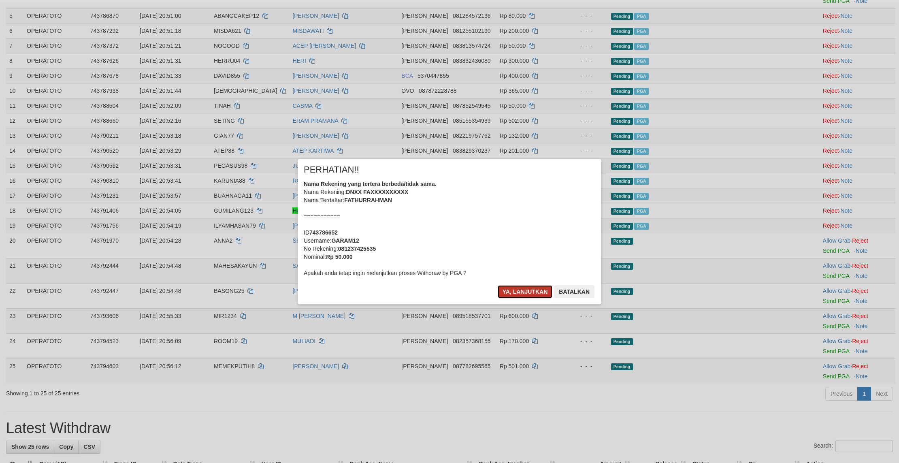
click at [522, 298] on button "Ya, lanjutkan" at bounding box center [525, 291] width 55 height 13
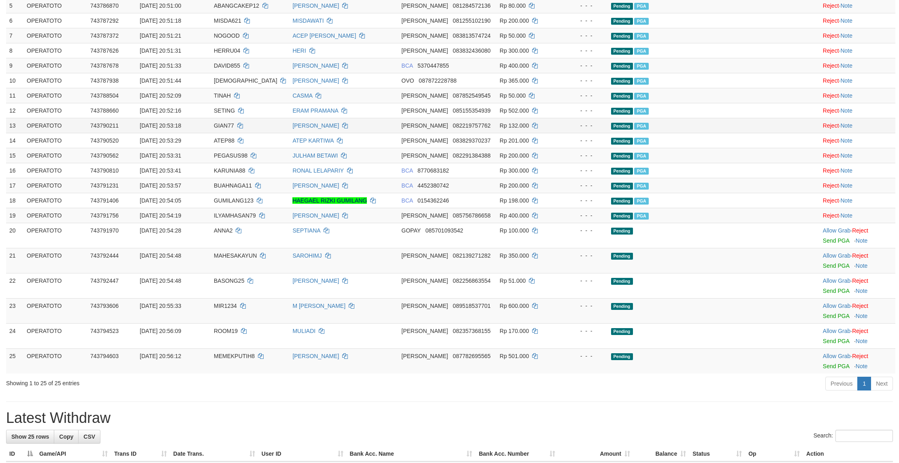
click at [678, 133] on td "Pending PGA" at bounding box center [693, 125] width 170 height 15
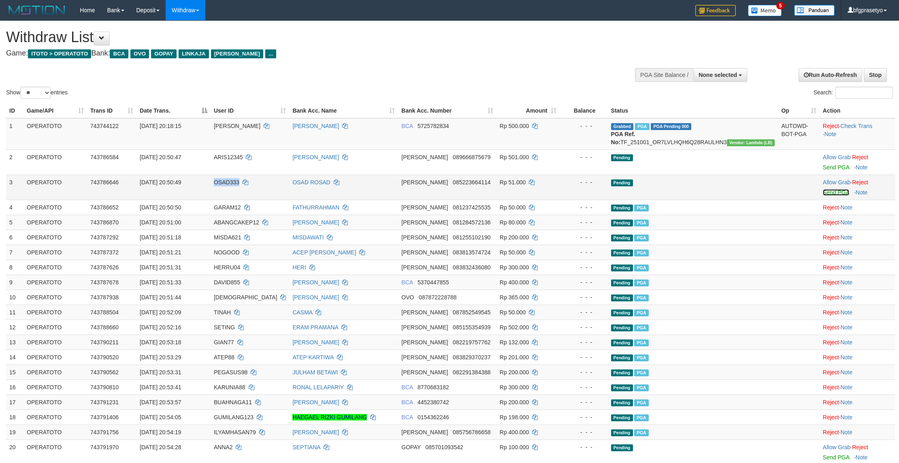
click at [835, 196] on link "Send PGA" at bounding box center [836, 192] width 26 height 6
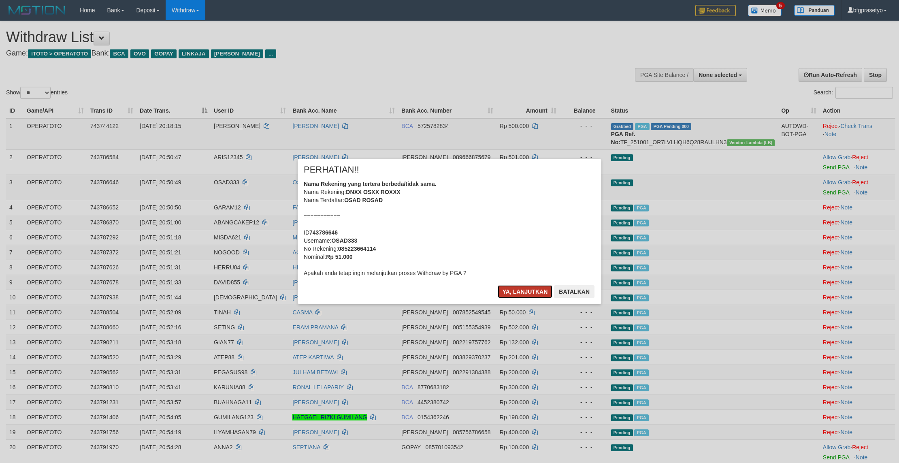
click at [516, 298] on button "Ya, lanjutkan" at bounding box center [525, 291] width 55 height 13
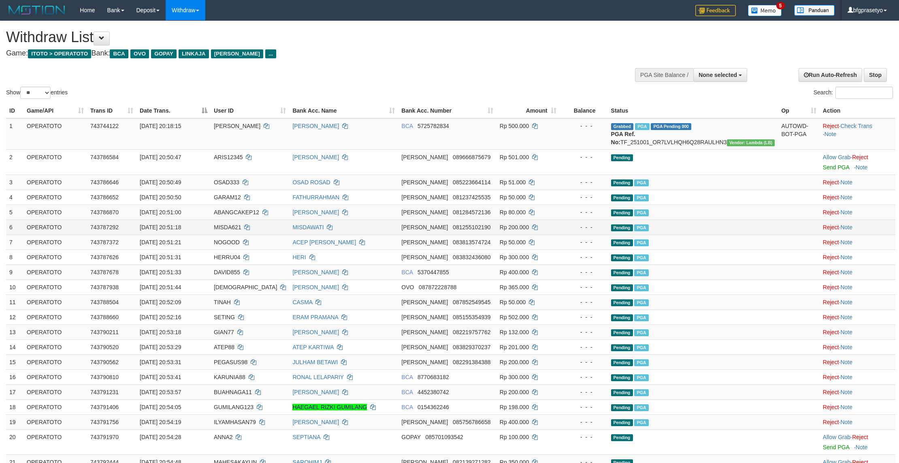
drag, startPoint x: 667, startPoint y: 296, endPoint x: 670, endPoint y: 293, distance: 4.4
click at [648, 231] on span "PGA" at bounding box center [641, 227] width 14 height 7
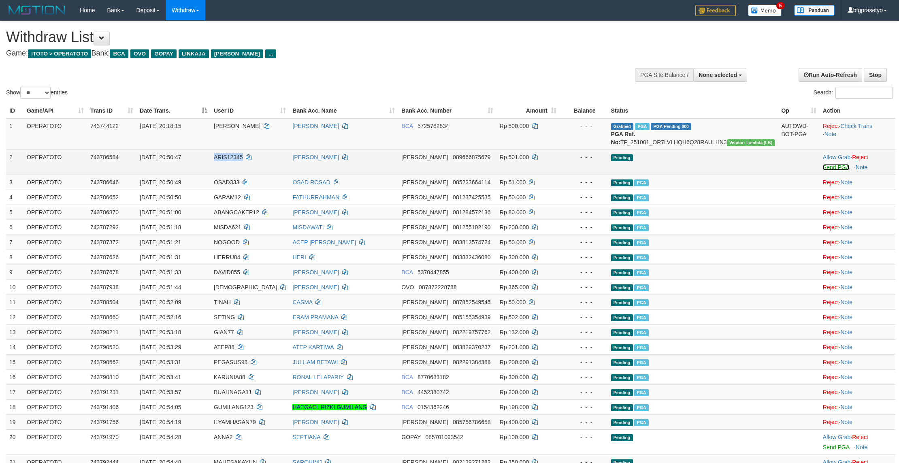
click at [834, 170] on link "Send PGA" at bounding box center [836, 167] width 26 height 6
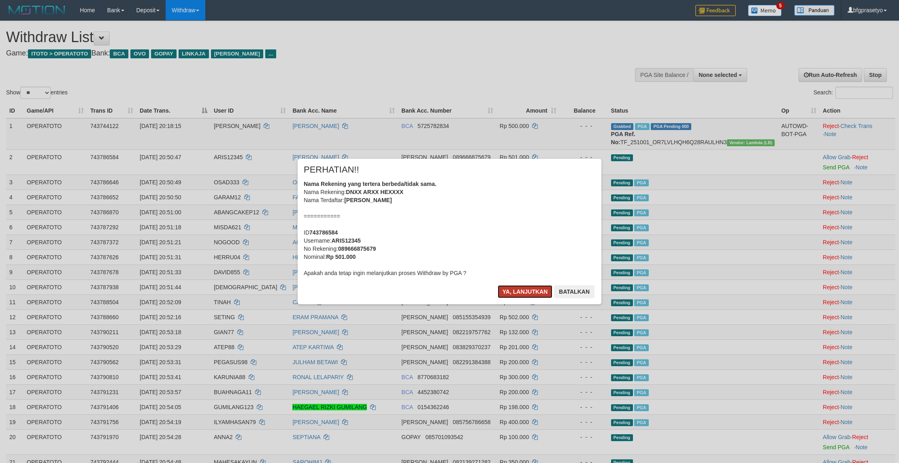
click at [516, 298] on button "Ya, lanjutkan" at bounding box center [525, 291] width 55 height 13
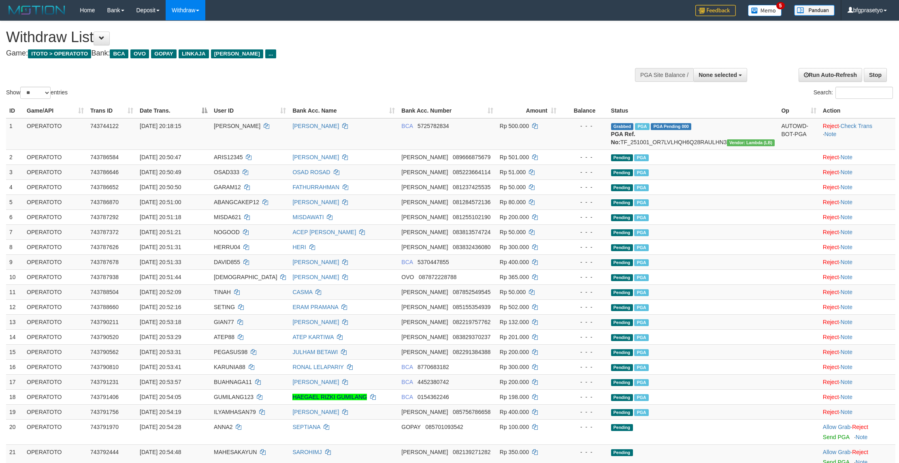
click at [319, 42] on h1 "Withdraw List" at bounding box center [298, 37] width 585 height 16
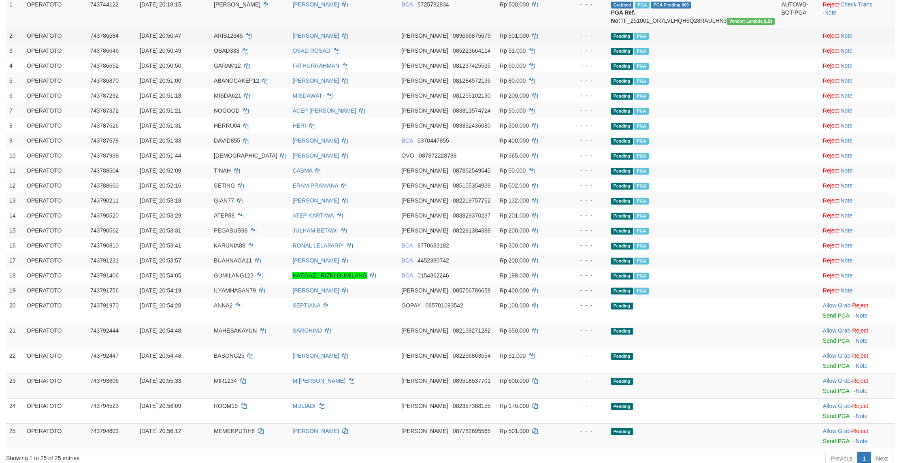
scroll to position [97, 0]
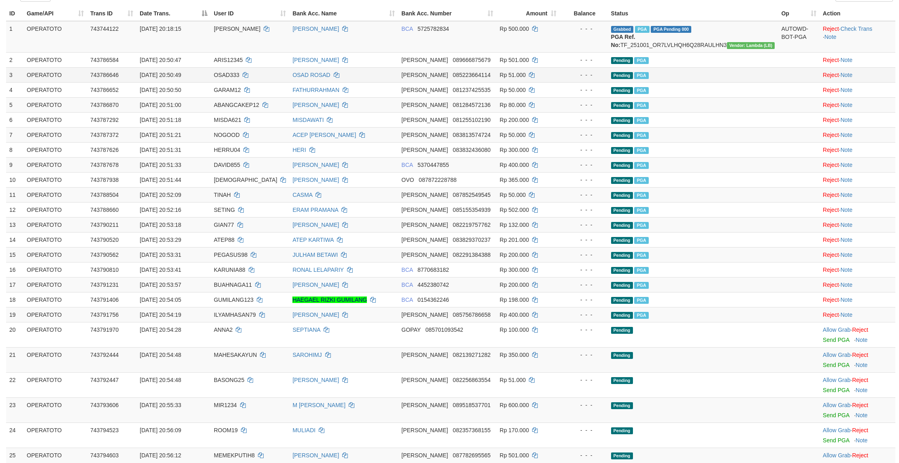
click at [285, 82] on td "OSAD333" at bounding box center [250, 74] width 79 height 15
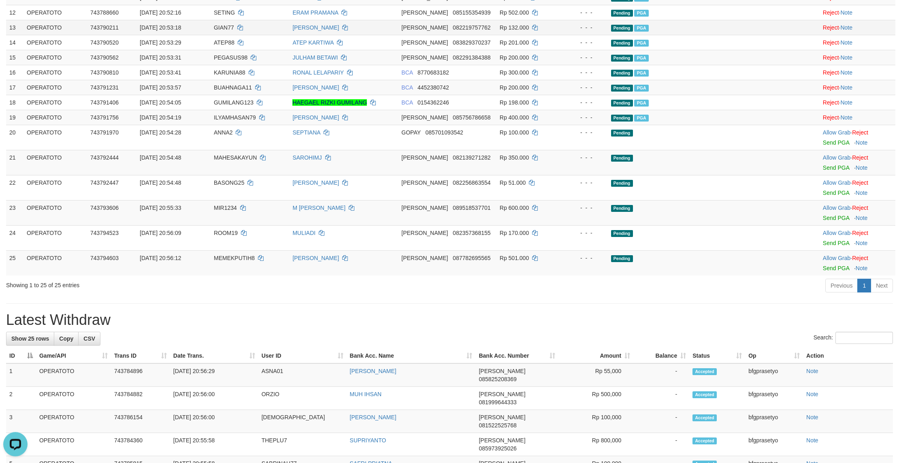
scroll to position [291, 0]
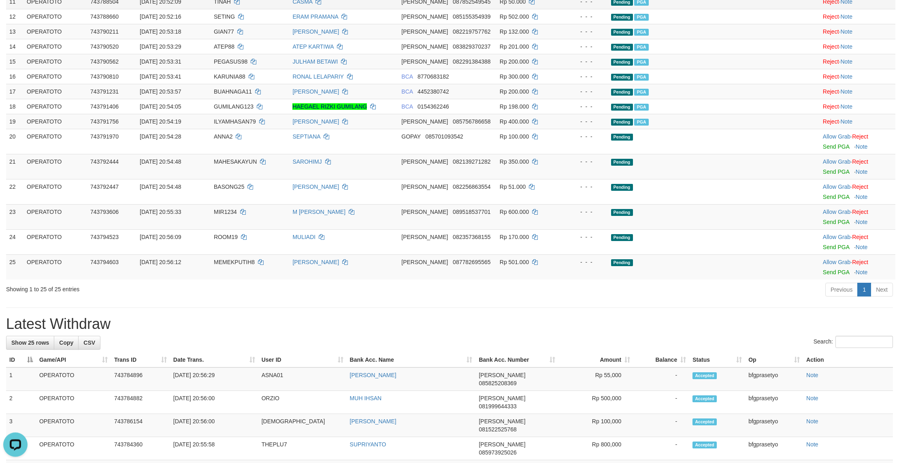
click at [288, 9] on td "TINAH" at bounding box center [250, 1] width 79 height 15
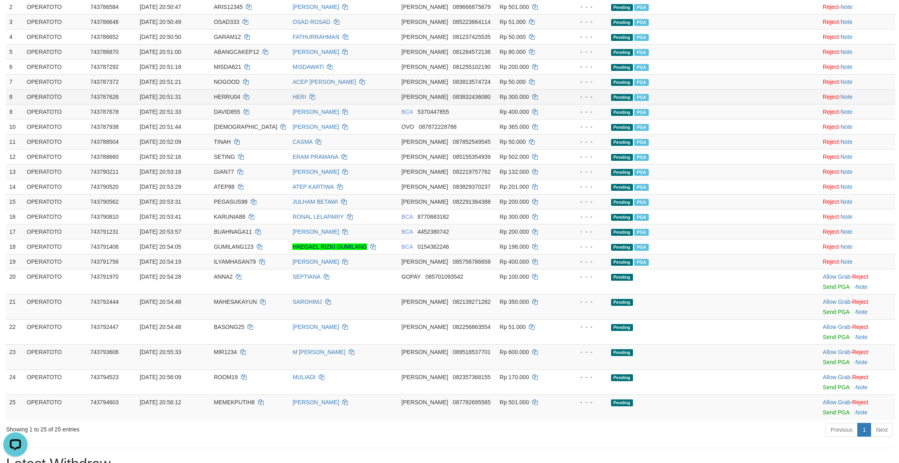
scroll to position [292, 0]
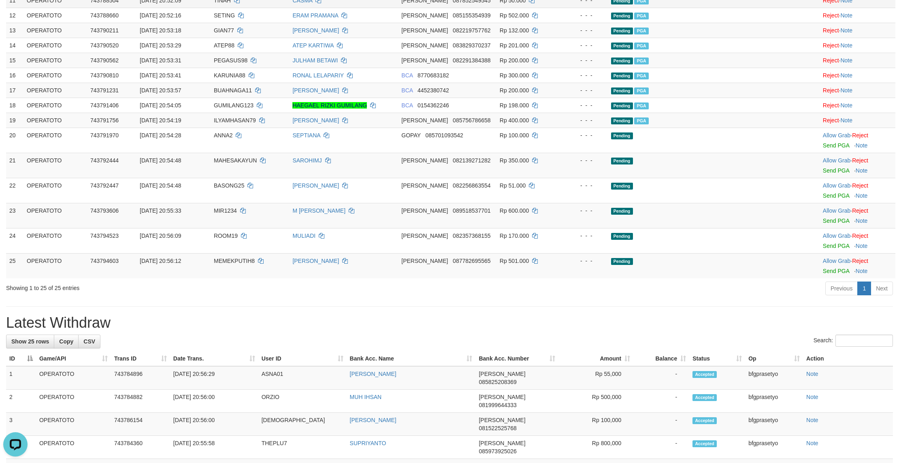
click at [269, 8] on td "TINAH" at bounding box center [250, 0] width 79 height 15
click at [720, 68] on td "Pending PGA" at bounding box center [693, 60] width 170 height 15
drag, startPoint x: 656, startPoint y: 295, endPoint x: 658, endPoint y: 345, distance: 50.3
click at [654, 278] on tbody "1 OPERATOTO 743744122 01/10/2025 20:18:15 ABDULHANIF ROMI SAPUTRA BCA 572578283…" at bounding box center [450, 53] width 889 height 452
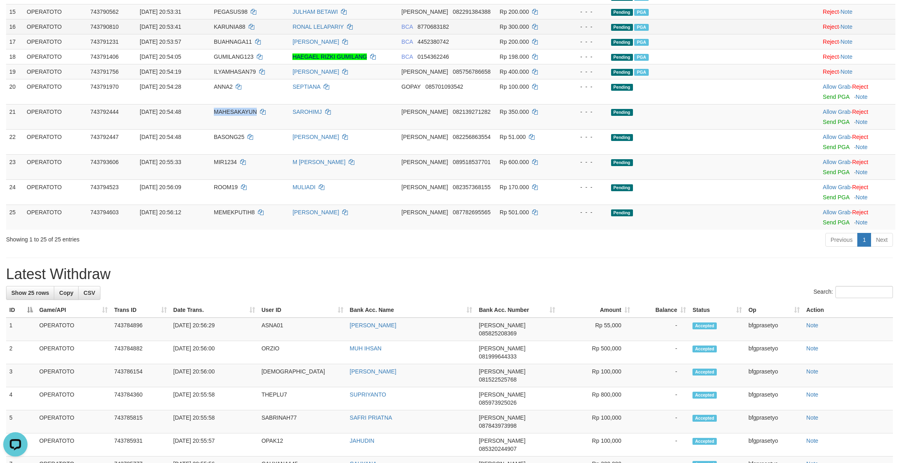
scroll to position [486, 0]
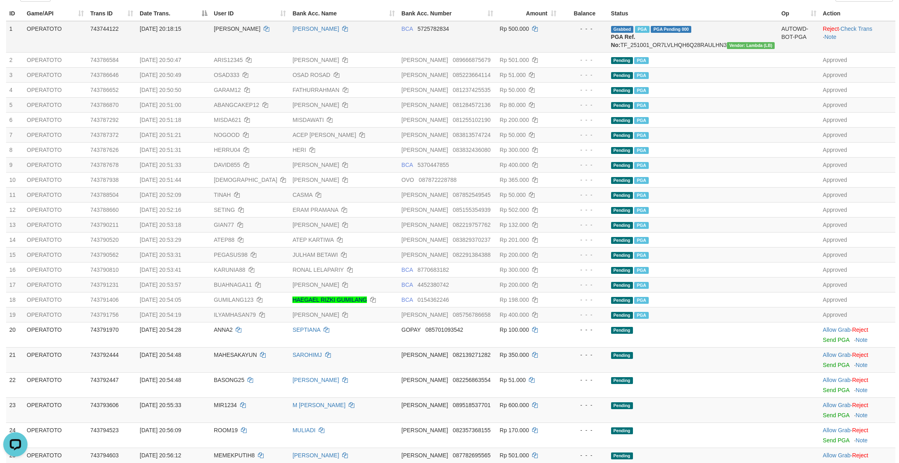
scroll to position [0, 0]
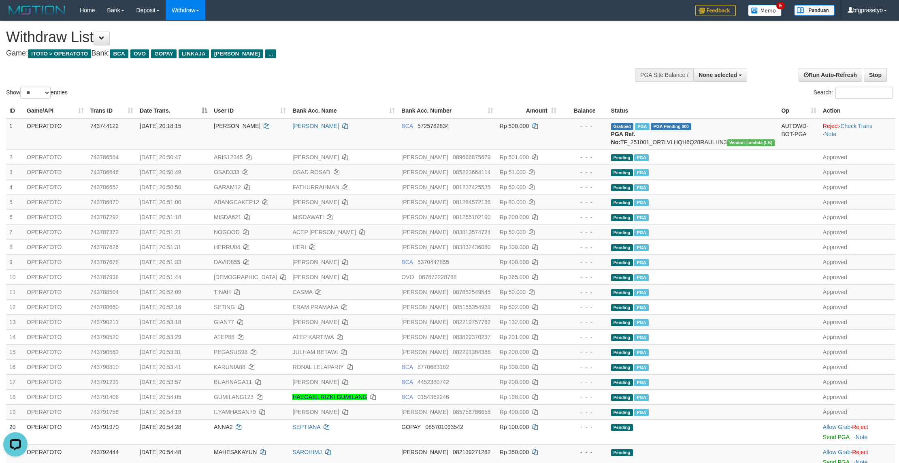
drag, startPoint x: 409, startPoint y: 71, endPoint x: 381, endPoint y: 64, distance: 29.3
click at [415, 70] on div "Show ** ** ** *** entries Search:" at bounding box center [449, 60] width 899 height 79
click at [477, 82] on div "Show ** ** ** *** entries Search:" at bounding box center [449, 60] width 899 height 79
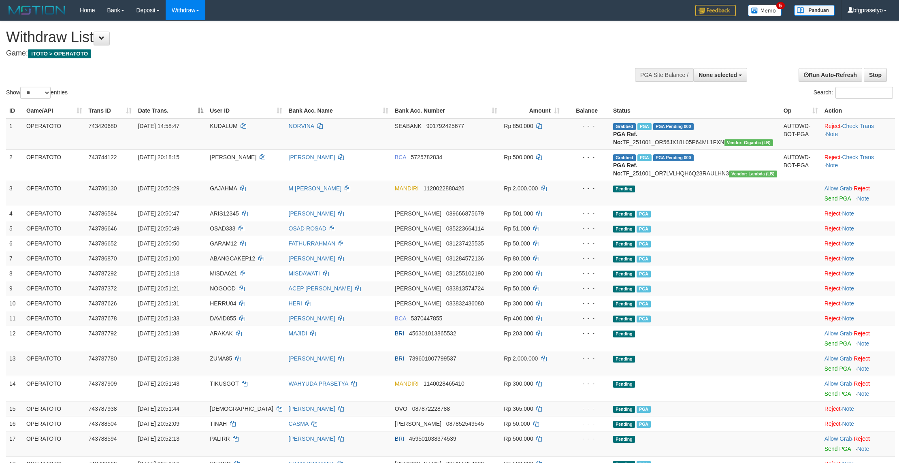
select select
select select "**"
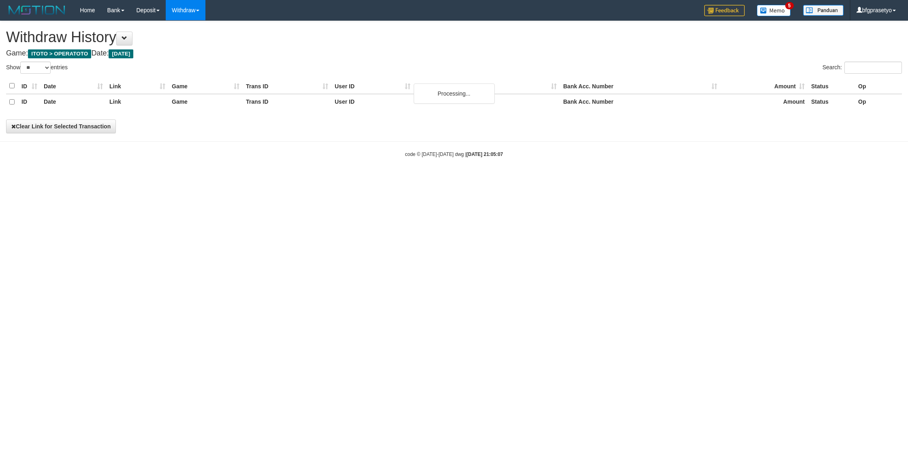
select select "**"
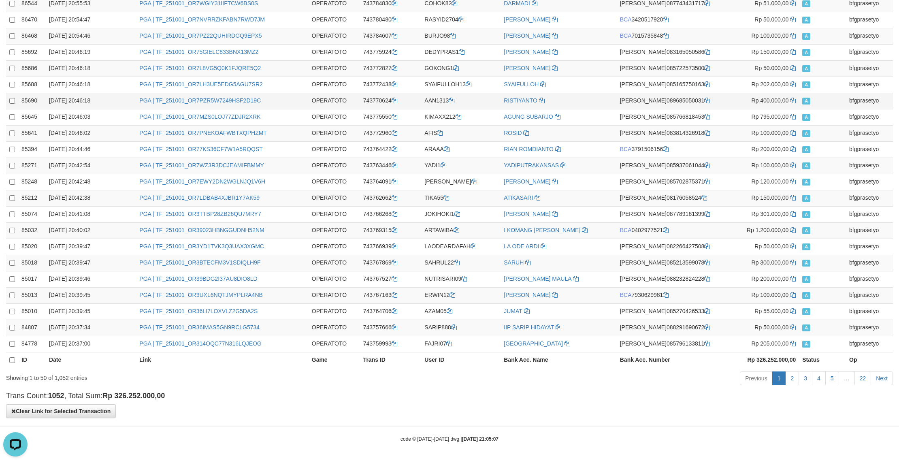
scroll to position [437, 0]
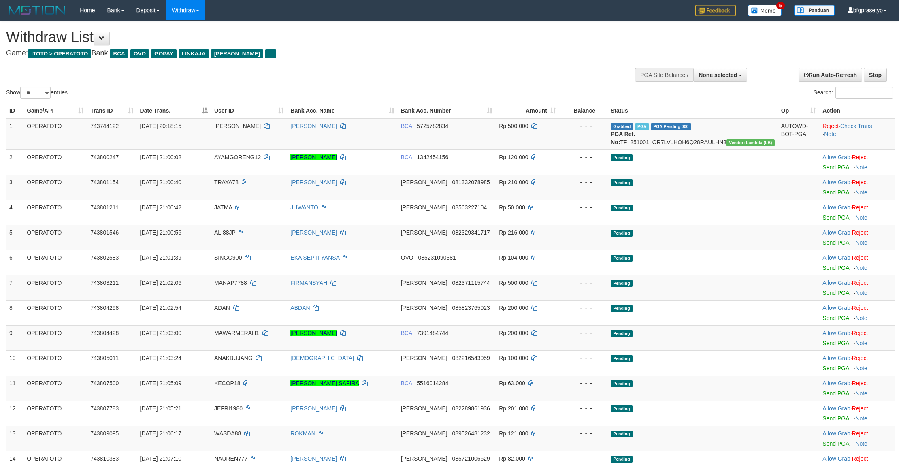
select select
select select "**"
click at [463, 73] on div "Show ** ** ** *** entries Search:" at bounding box center [449, 60] width 899 height 79
select select
select select "**"
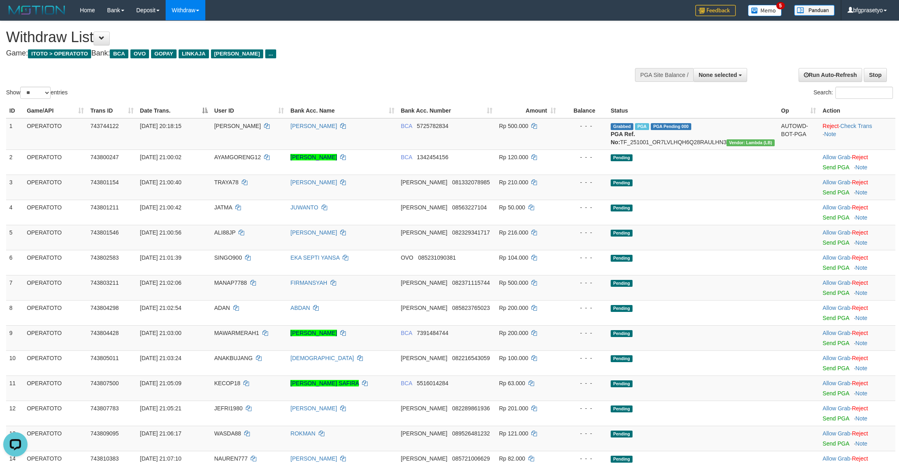
click at [319, 68] on div "Show ** ** ** *** entries Search:" at bounding box center [449, 60] width 899 height 79
click at [856, 51] on link "Log Out" at bounding box center [861, 46] width 64 height 11
click at [469, 54] on h4 "Game: ITOTO > OPERATOTO Bank: BCA OVO GOPAY LINKAJA DANA ..." at bounding box center [298, 53] width 585 height 8
